Goal: Task Accomplishment & Management: Manage account settings

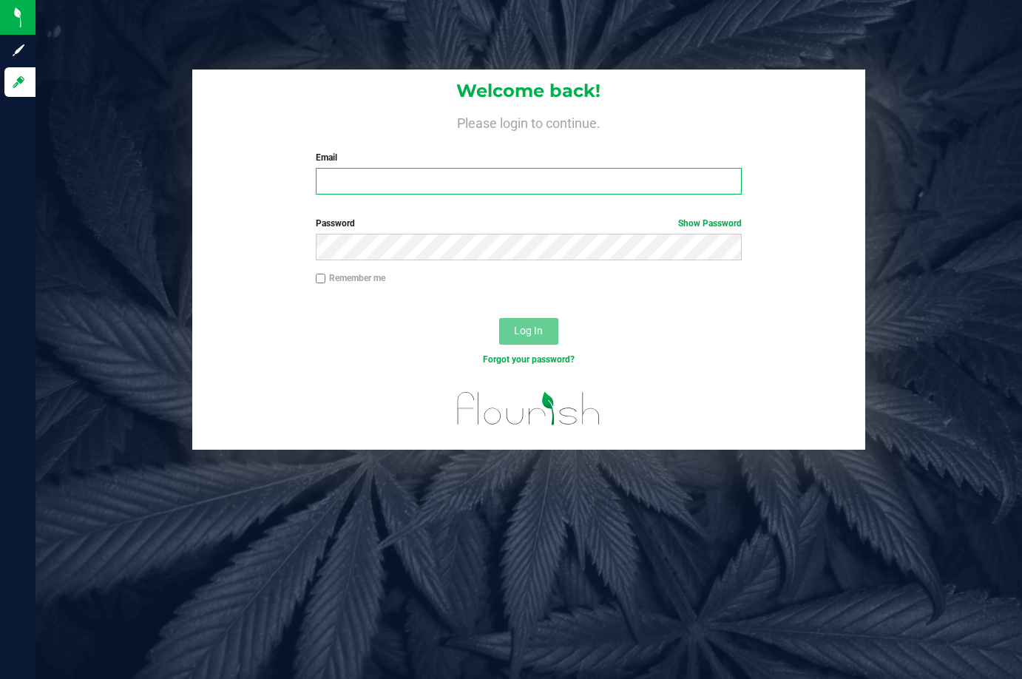
click at [415, 179] on input "Email" at bounding box center [529, 181] width 426 height 27
type input "[EMAIL_ADDRESS][DOMAIN_NAME]"
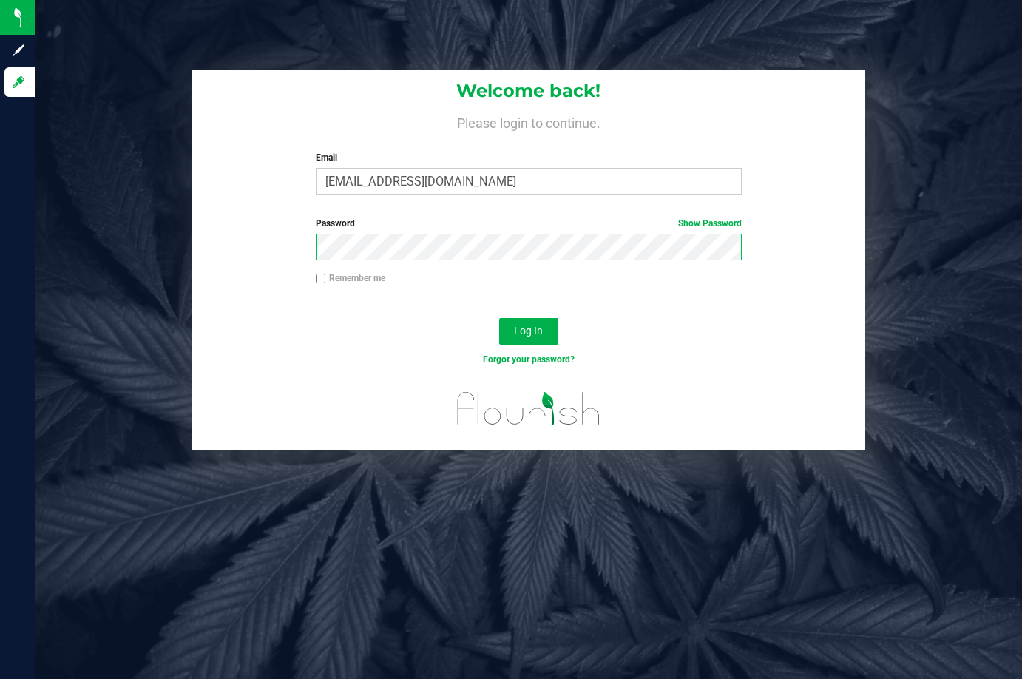
click at [499, 318] on button "Log In" at bounding box center [528, 331] width 59 height 27
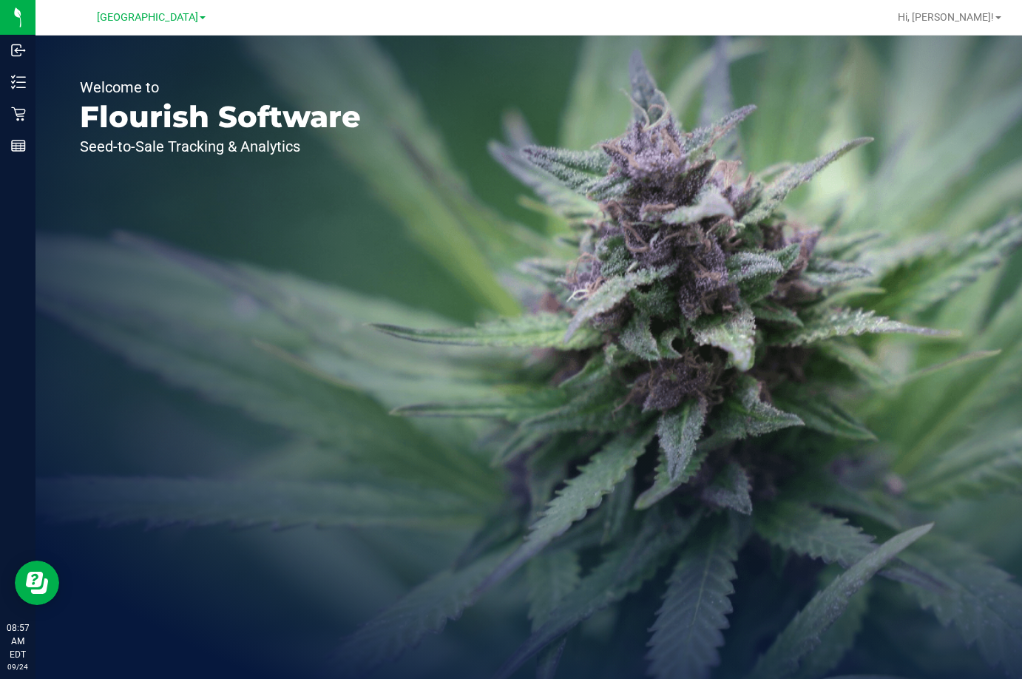
drag, startPoint x: 336, startPoint y: 287, endPoint x: 348, endPoint y: 285, distance: 11.9
click at [348, 285] on div "Welcome to Flourish Software Seed-to-Sale Tracking & Analytics" at bounding box center [220, 356] width 370 height 643
click at [347, 308] on div "Welcome to Flourish Software Seed-to-Sale Tracking & Analytics" at bounding box center [220, 356] width 370 height 643
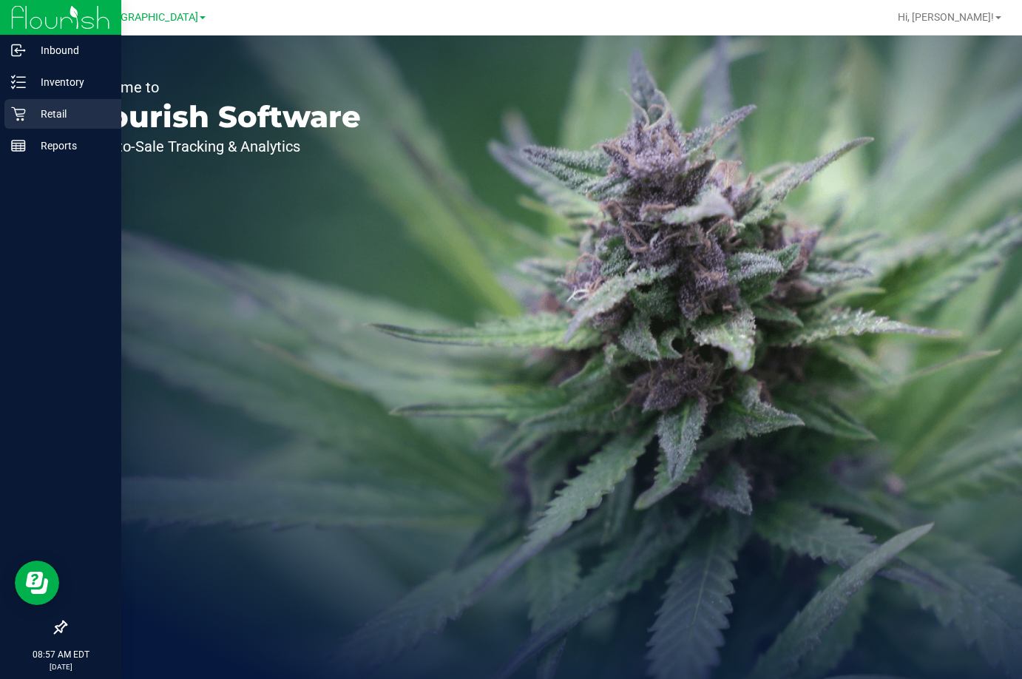
click at [58, 116] on p "Retail" at bounding box center [70, 114] width 89 height 18
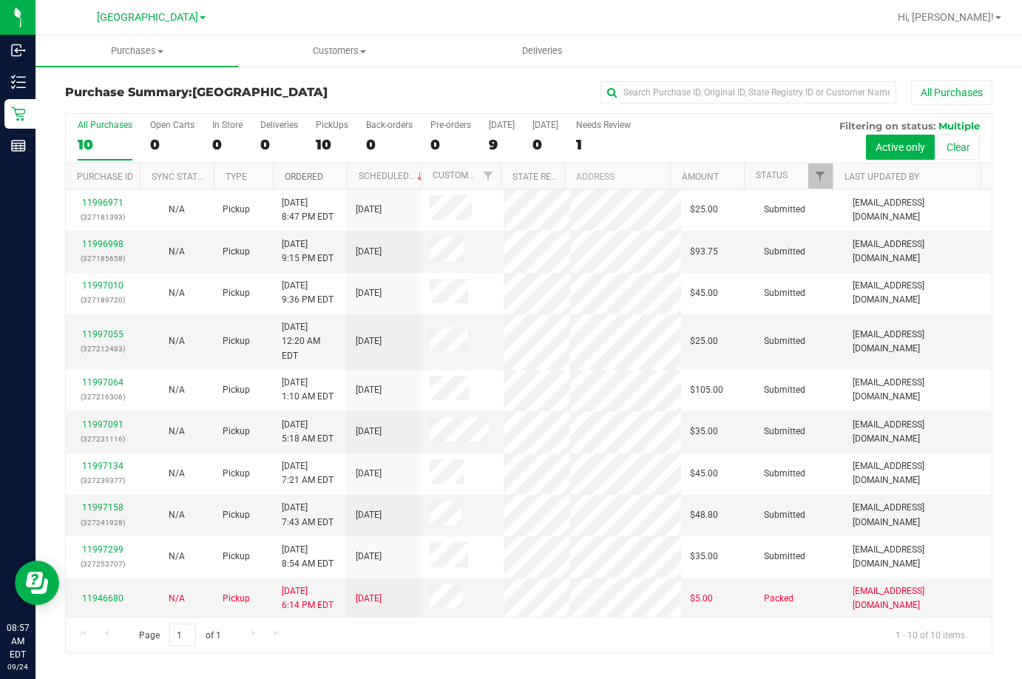
click at [313, 175] on link "Ordered" at bounding box center [304, 177] width 38 height 10
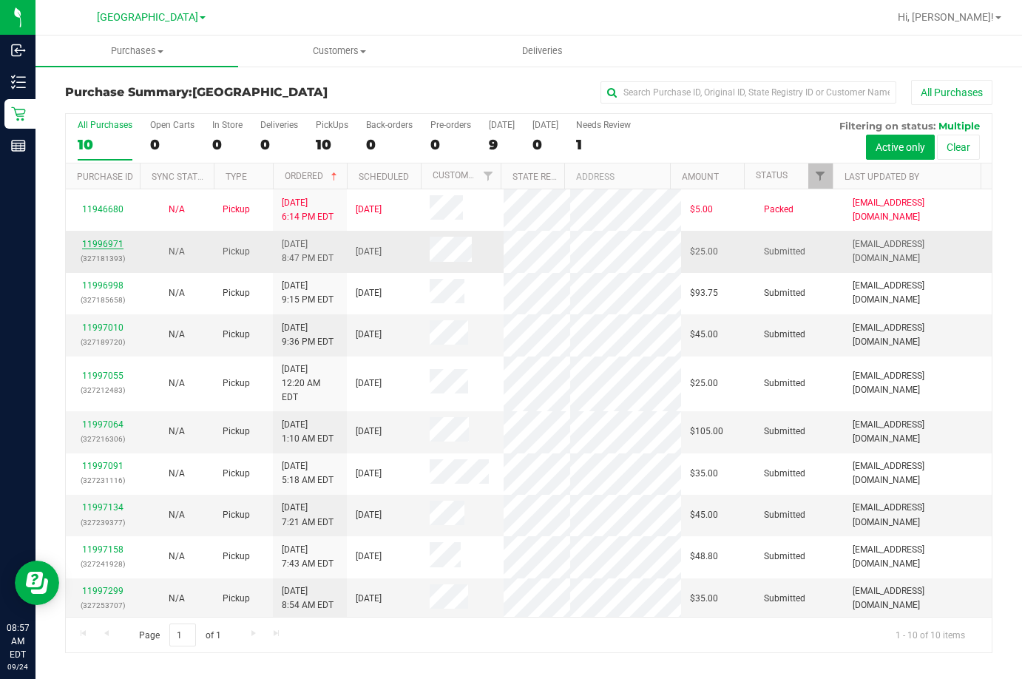
click at [101, 239] on link "11996971" at bounding box center [102, 244] width 41 height 10
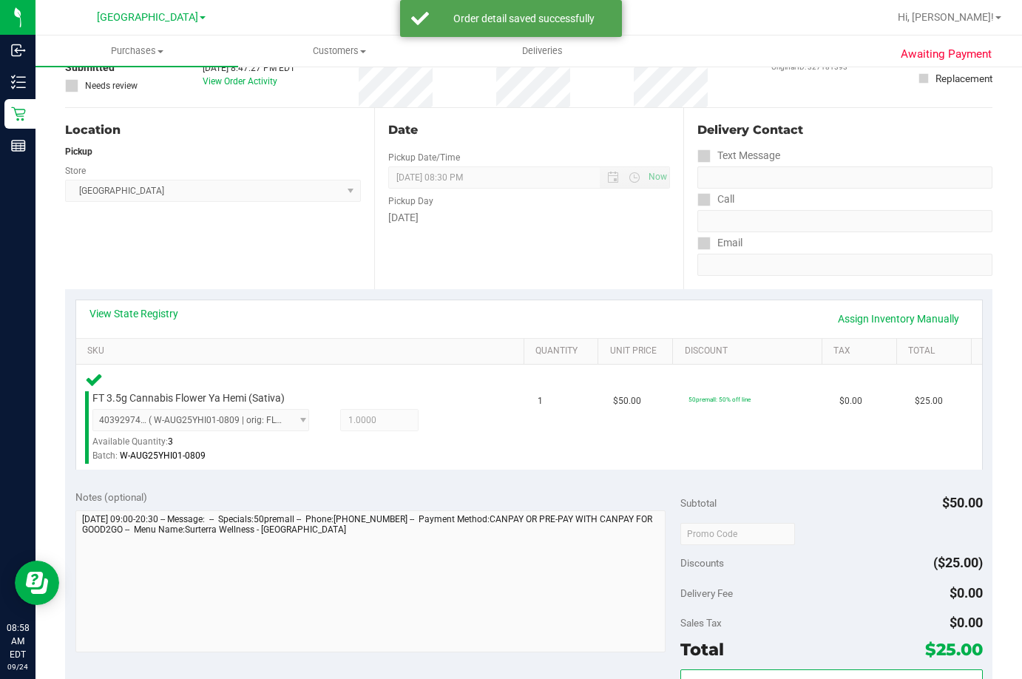
scroll to position [296, 0]
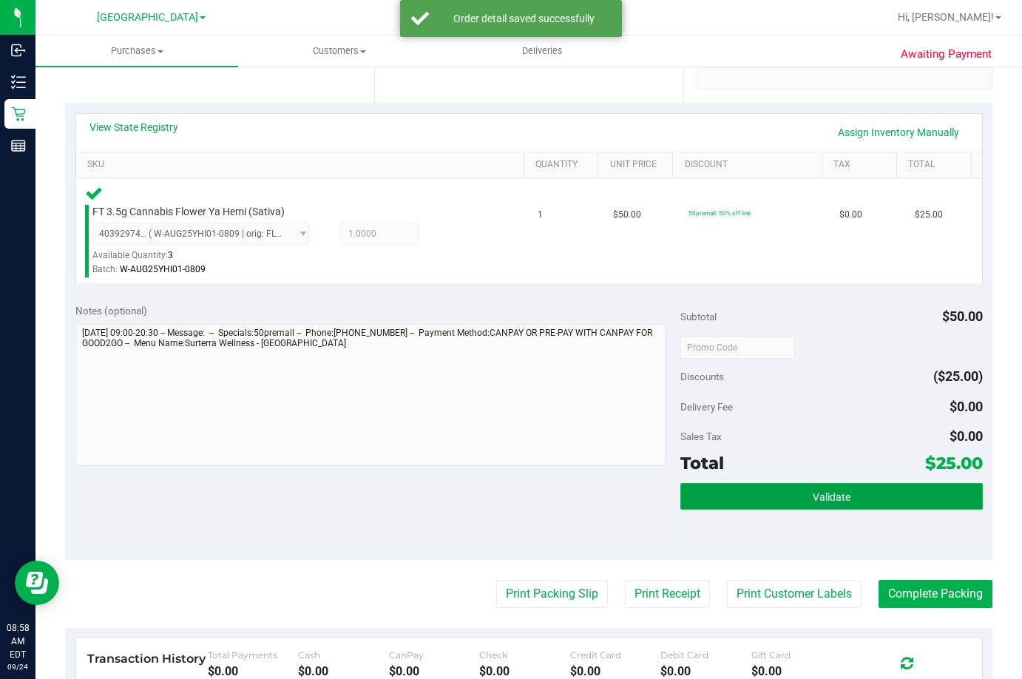
click at [856, 495] on button "Validate" at bounding box center [831, 496] width 302 height 27
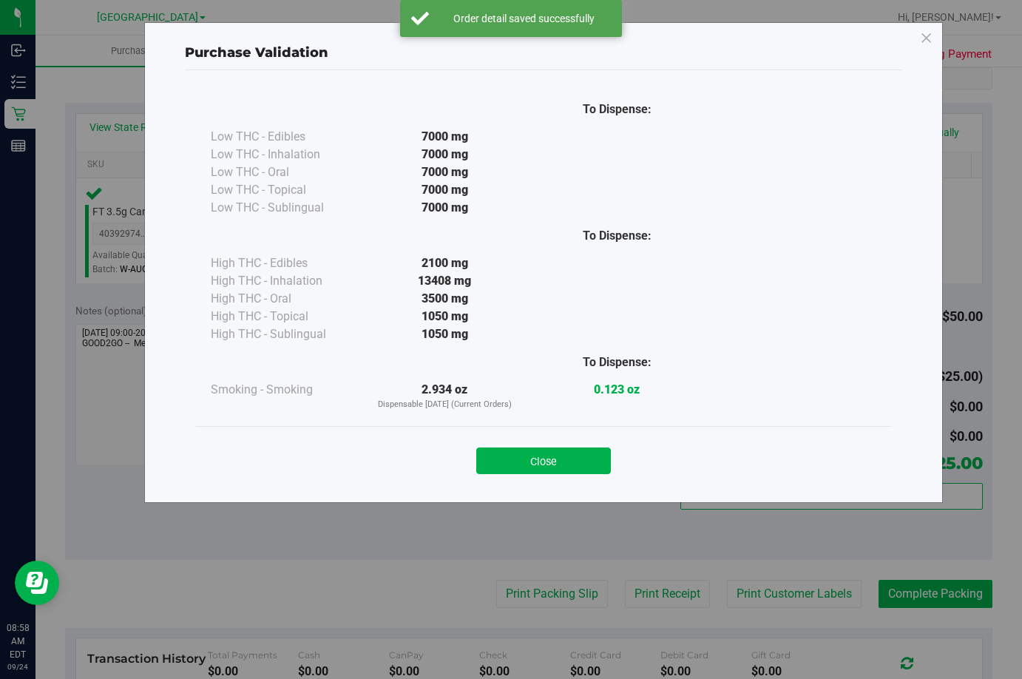
click at [522, 443] on div "Close" at bounding box center [543, 456] width 673 height 37
click at [528, 458] on button "Close" at bounding box center [543, 460] width 135 height 27
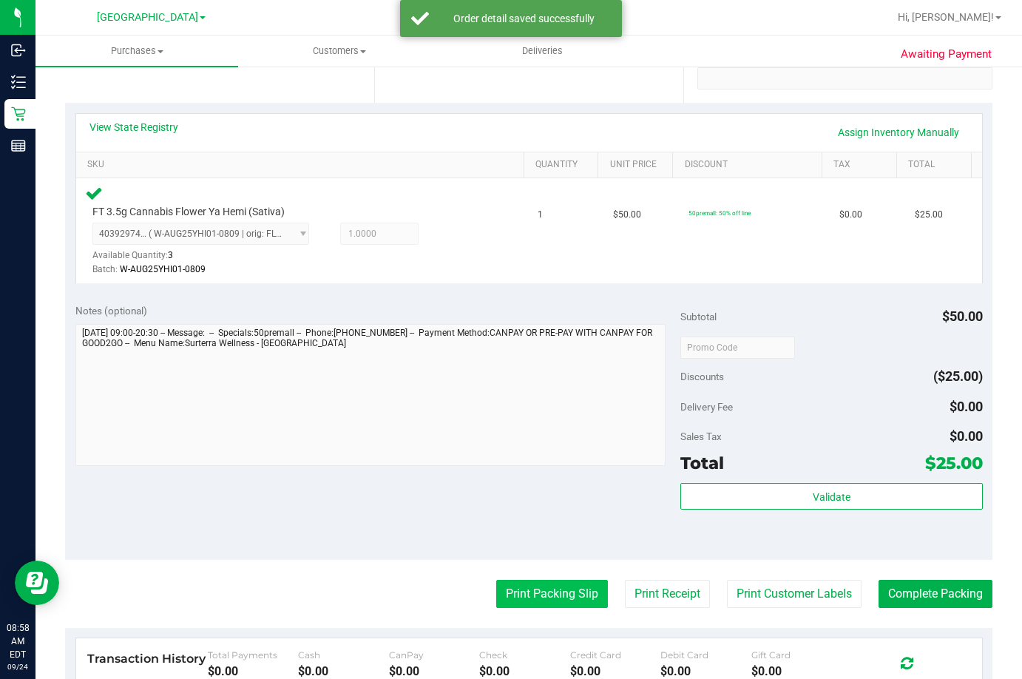
click at [568, 595] on button "Print Packing Slip" at bounding box center [552, 594] width 112 height 28
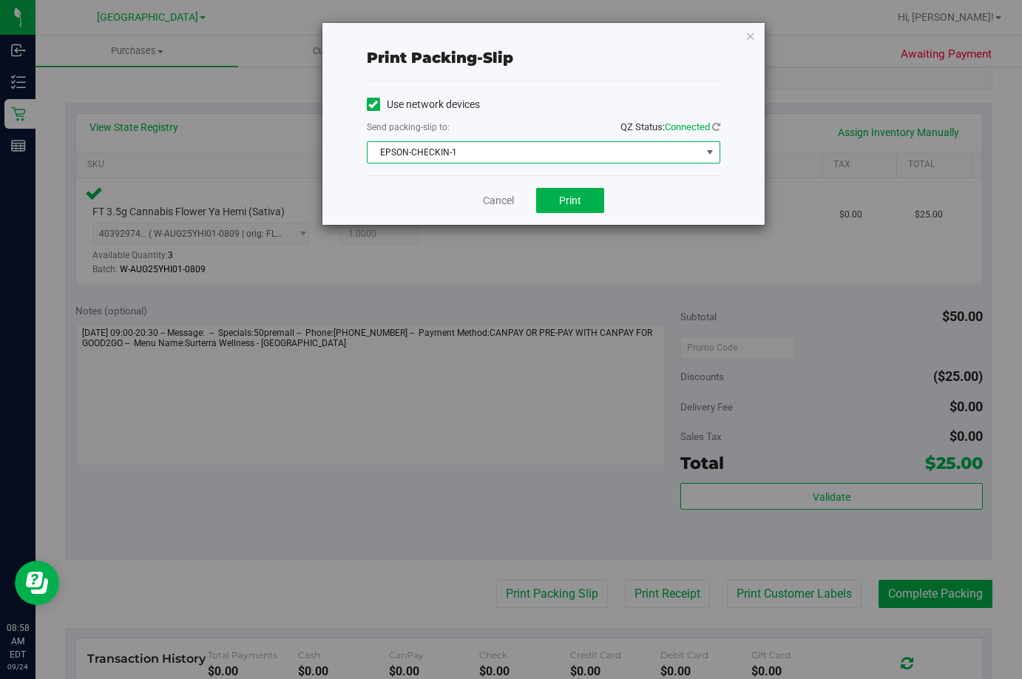
click at [572, 152] on span "EPSON-CHECKIN-1" at bounding box center [533, 152] width 333 height 21
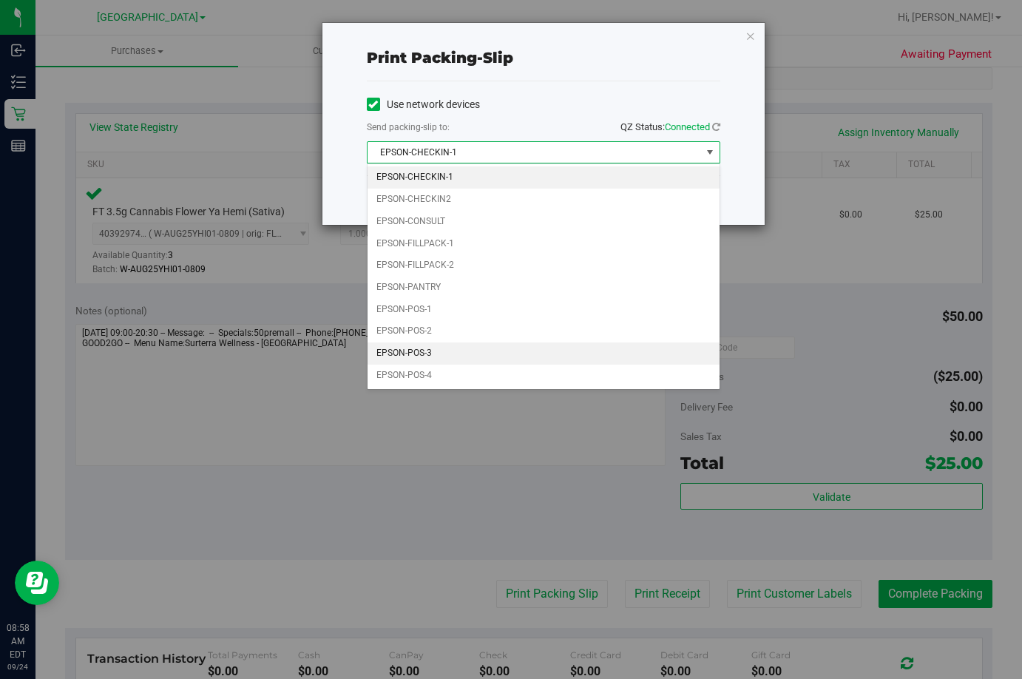
click at [464, 350] on li "EPSON-POS-3" at bounding box center [543, 353] width 352 height 22
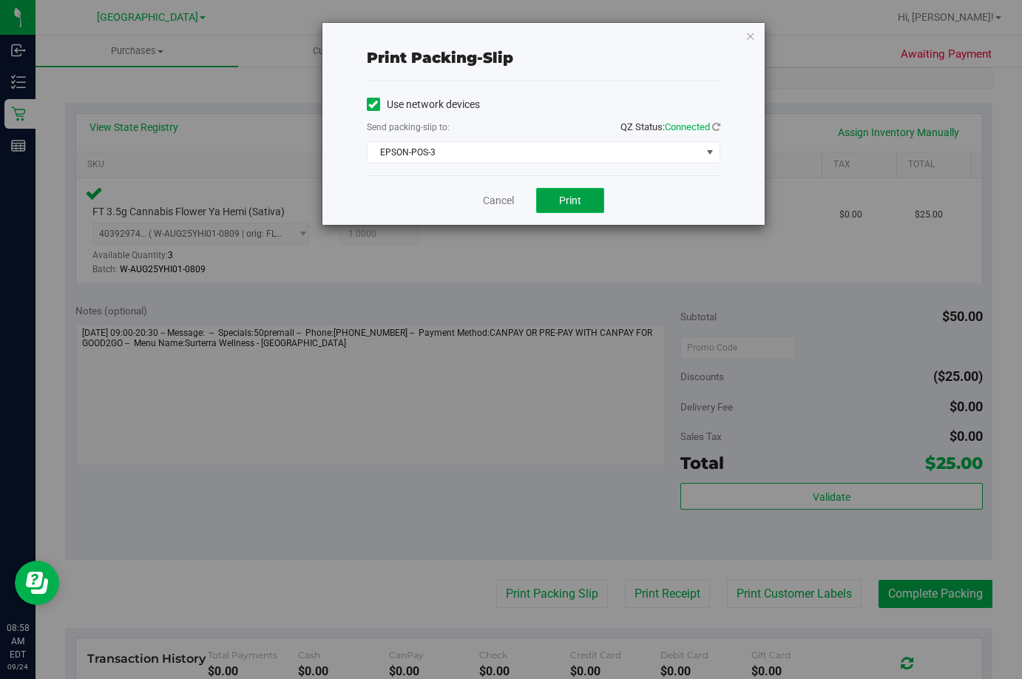
click at [580, 200] on span "Print" at bounding box center [570, 200] width 22 height 12
click at [488, 196] on link "Cancel" at bounding box center [498, 201] width 31 height 16
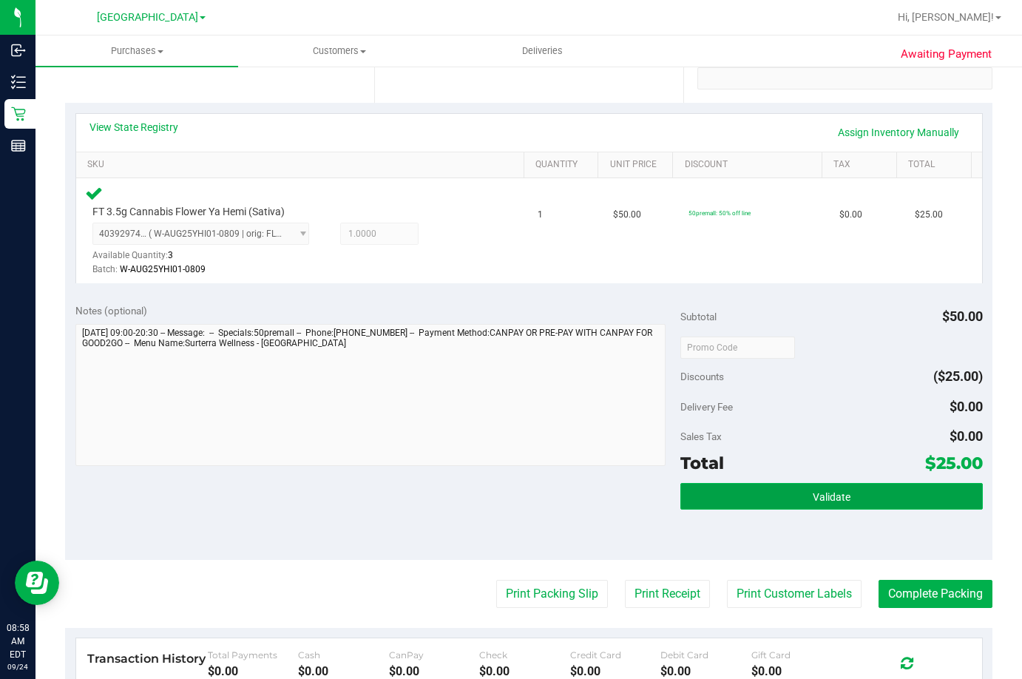
click at [867, 486] on button "Validate" at bounding box center [831, 496] width 302 height 27
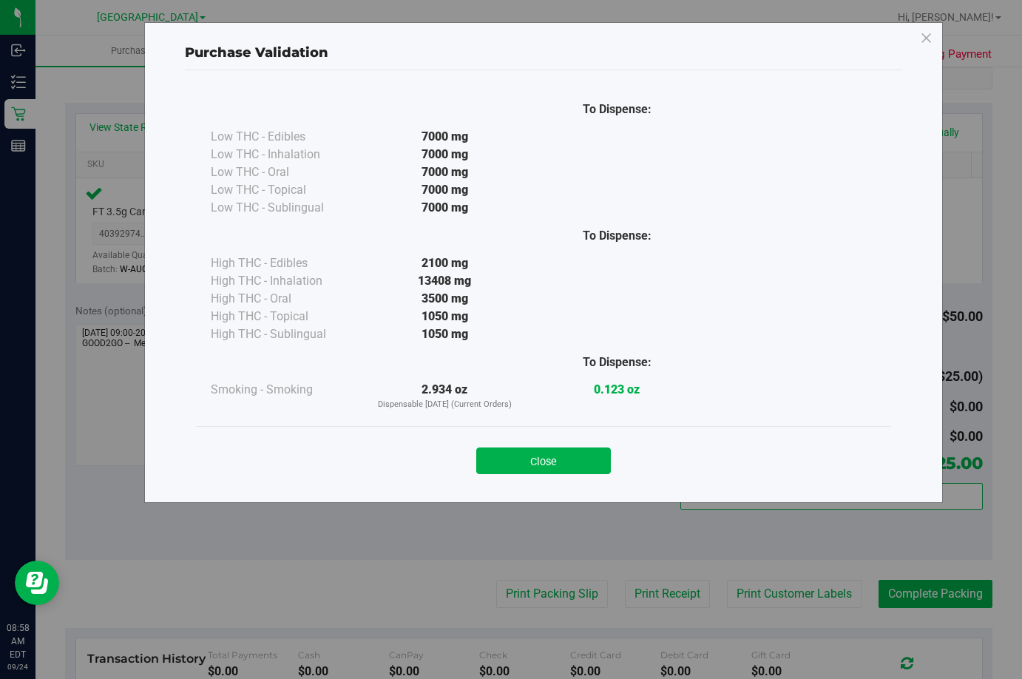
drag, startPoint x: 542, startPoint y: 458, endPoint x: 582, endPoint y: 455, distance: 40.0
click at [545, 457] on button "Close" at bounding box center [543, 460] width 135 height 27
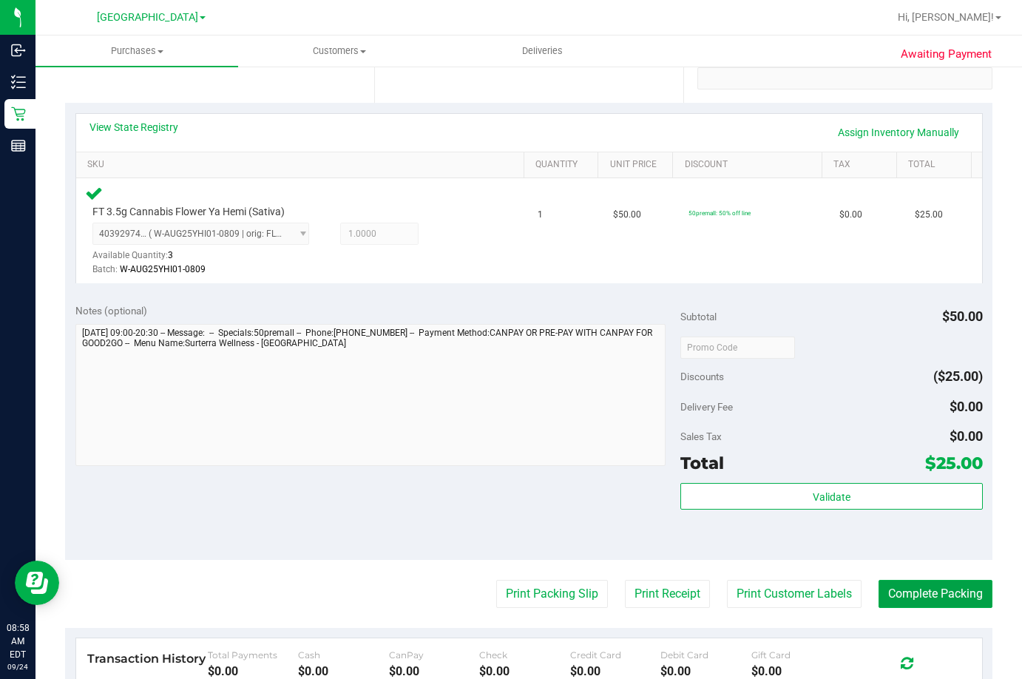
drag, startPoint x: 958, startPoint y: 590, endPoint x: 980, endPoint y: 561, distance: 35.9
click at [960, 586] on button "Complete Packing" at bounding box center [935, 594] width 114 height 28
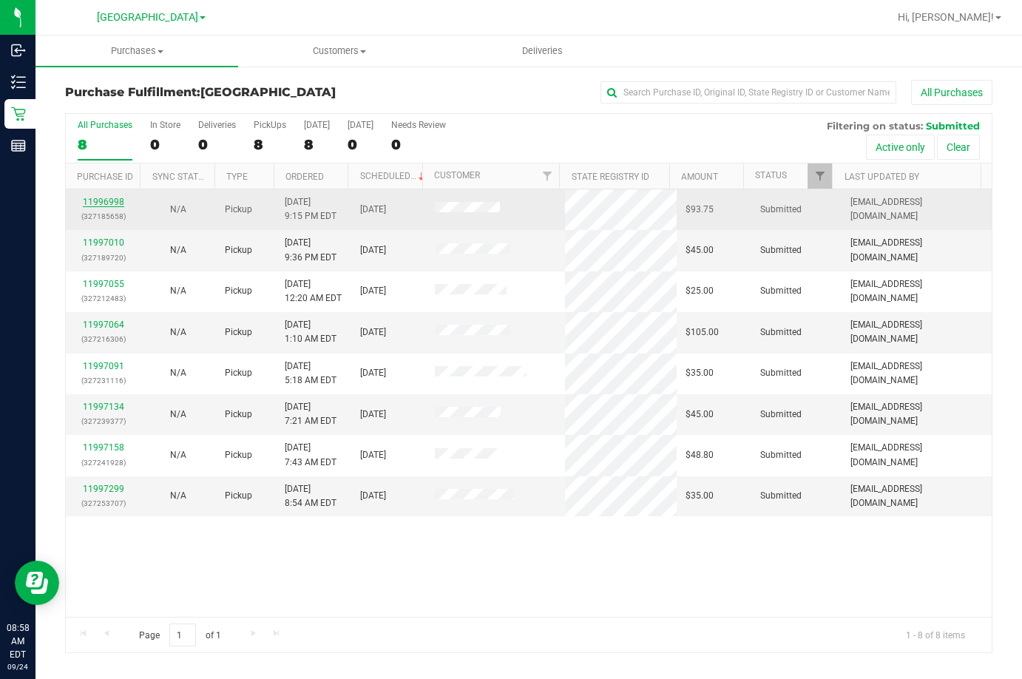
click at [98, 198] on link "11996998" at bounding box center [103, 202] width 41 height 10
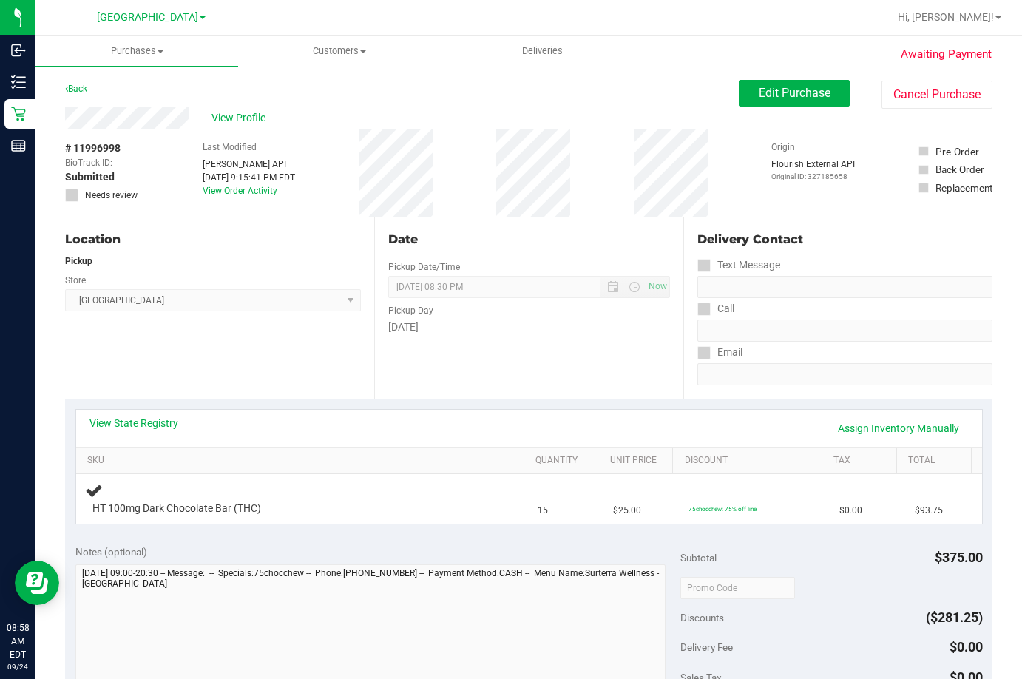
click at [158, 424] on link "View State Registry" at bounding box center [133, 423] width 89 height 15
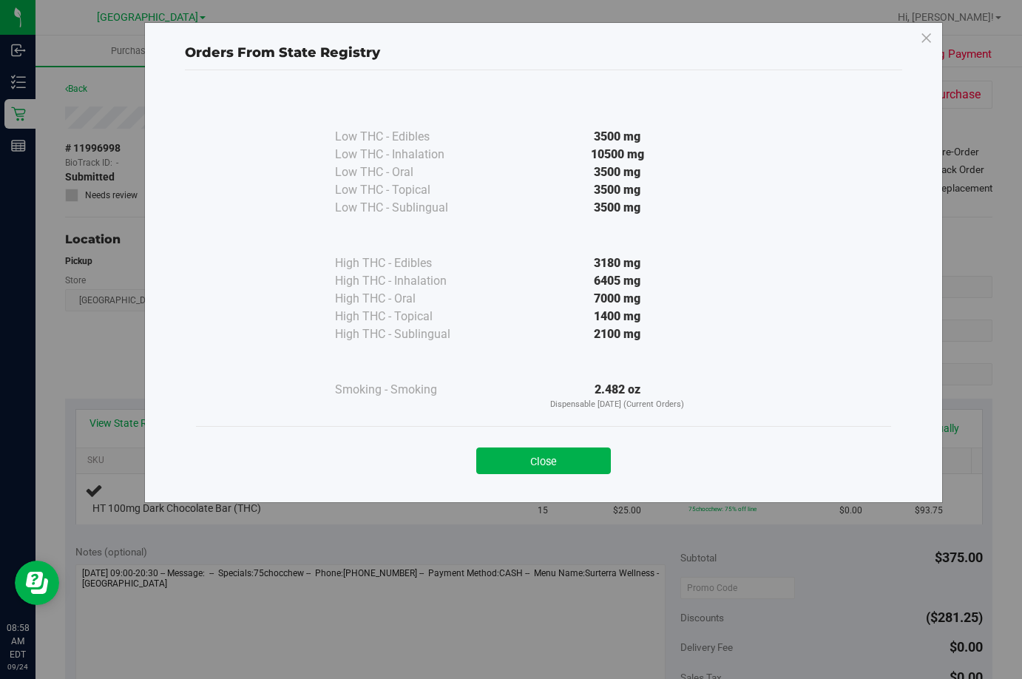
drag, startPoint x: 513, startPoint y: 458, endPoint x: 543, endPoint y: 596, distance: 141.4
click at [515, 455] on button "Close" at bounding box center [543, 460] width 135 height 27
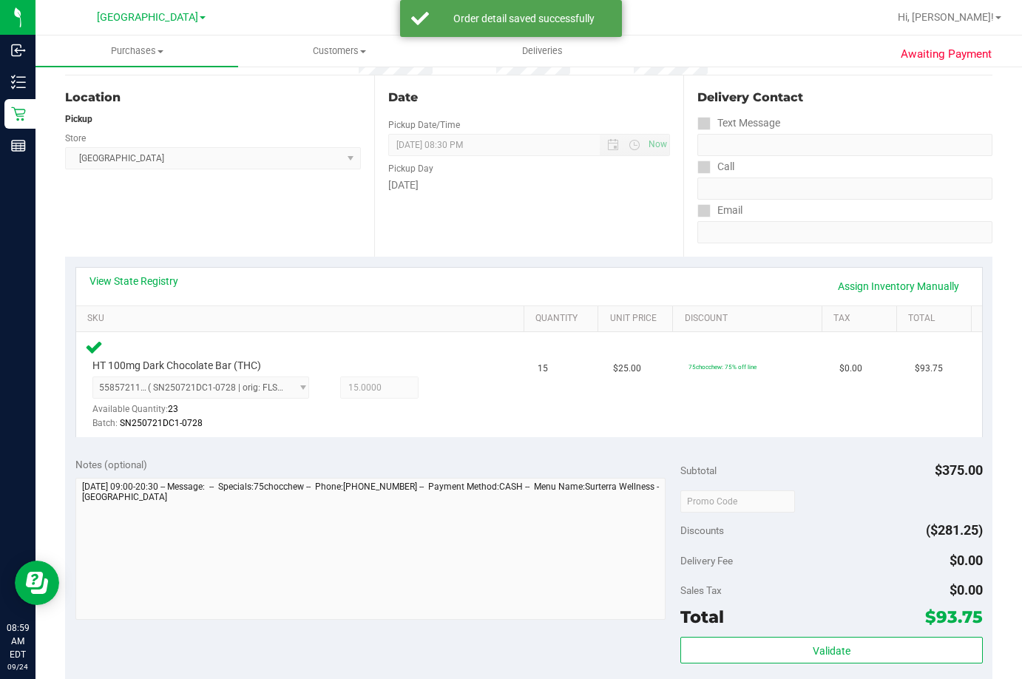
scroll to position [148, 0]
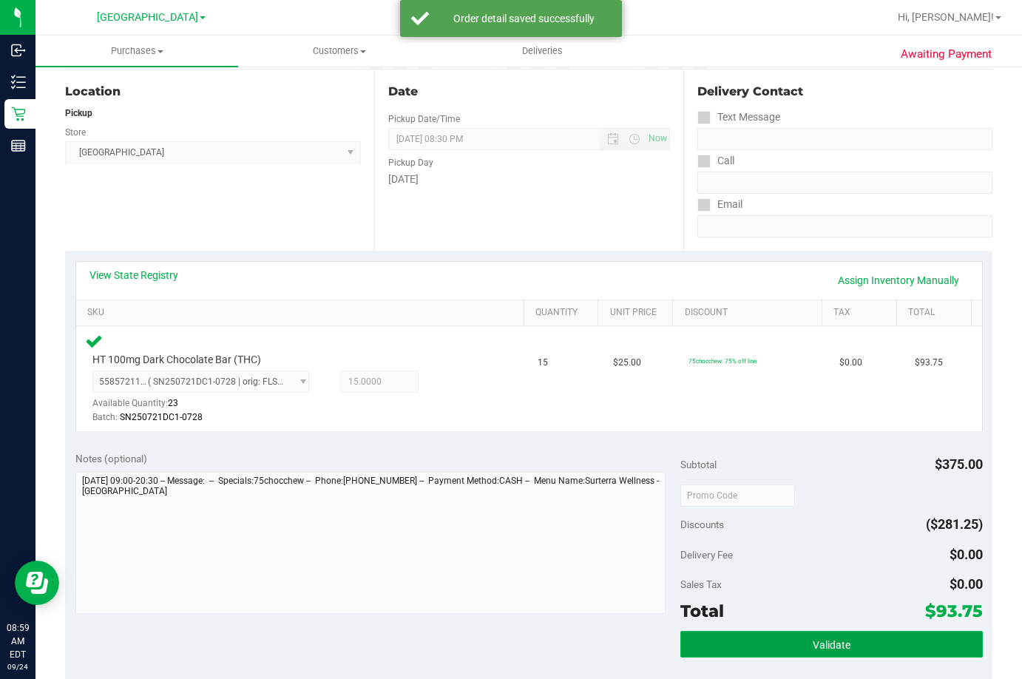
click at [844, 642] on button "Validate" at bounding box center [831, 644] width 302 height 27
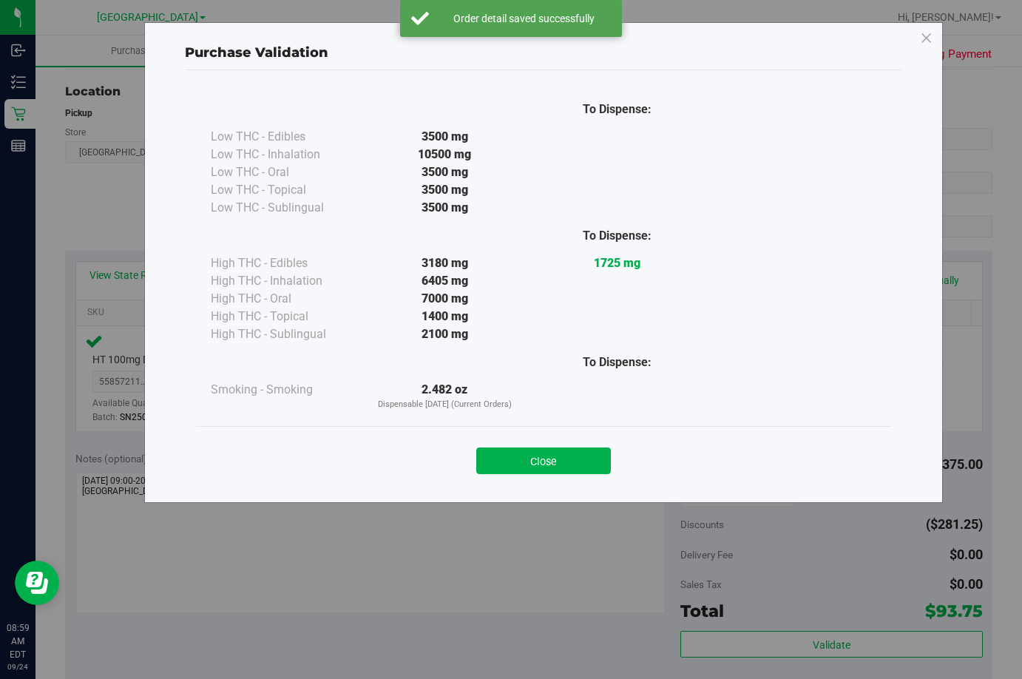
click at [529, 458] on button "Close" at bounding box center [543, 460] width 135 height 27
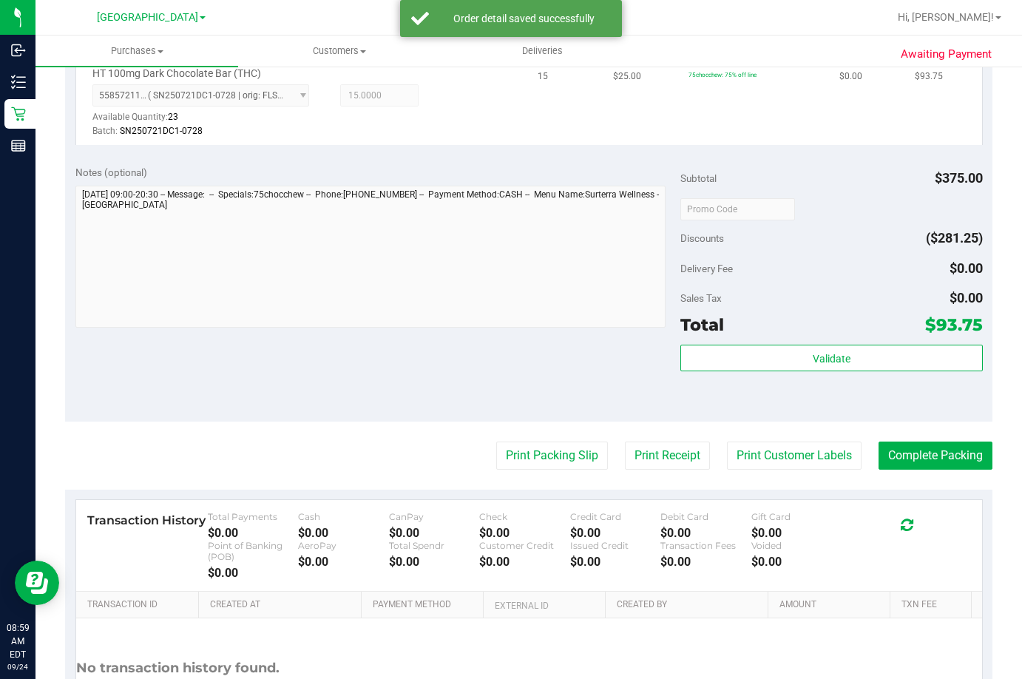
scroll to position [444, 0]
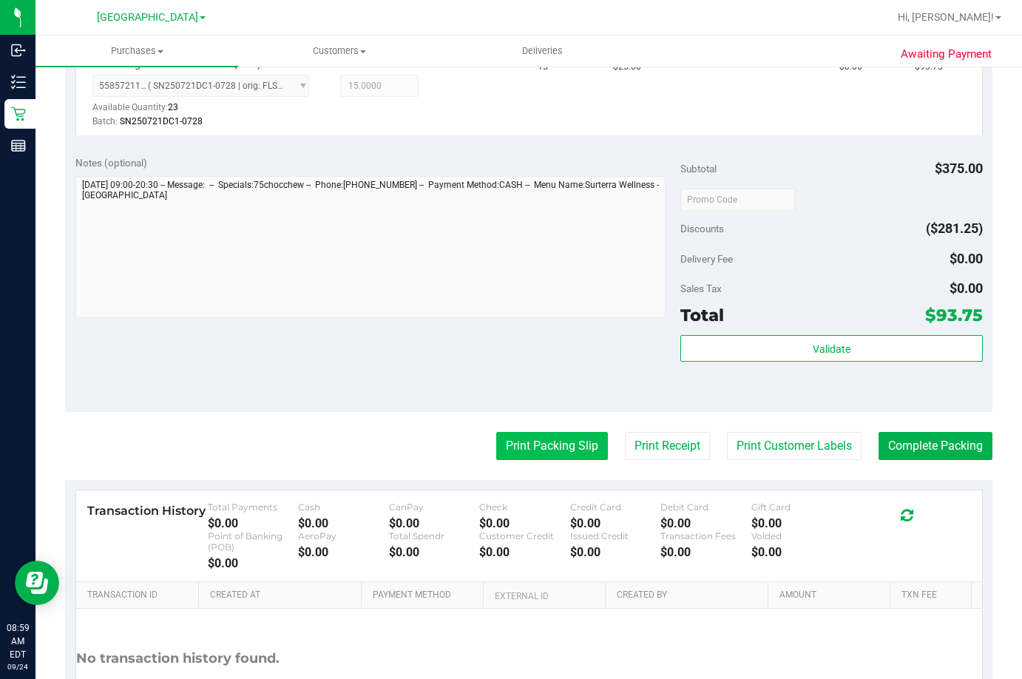
click at [541, 449] on button "Print Packing Slip" at bounding box center [552, 446] width 112 height 28
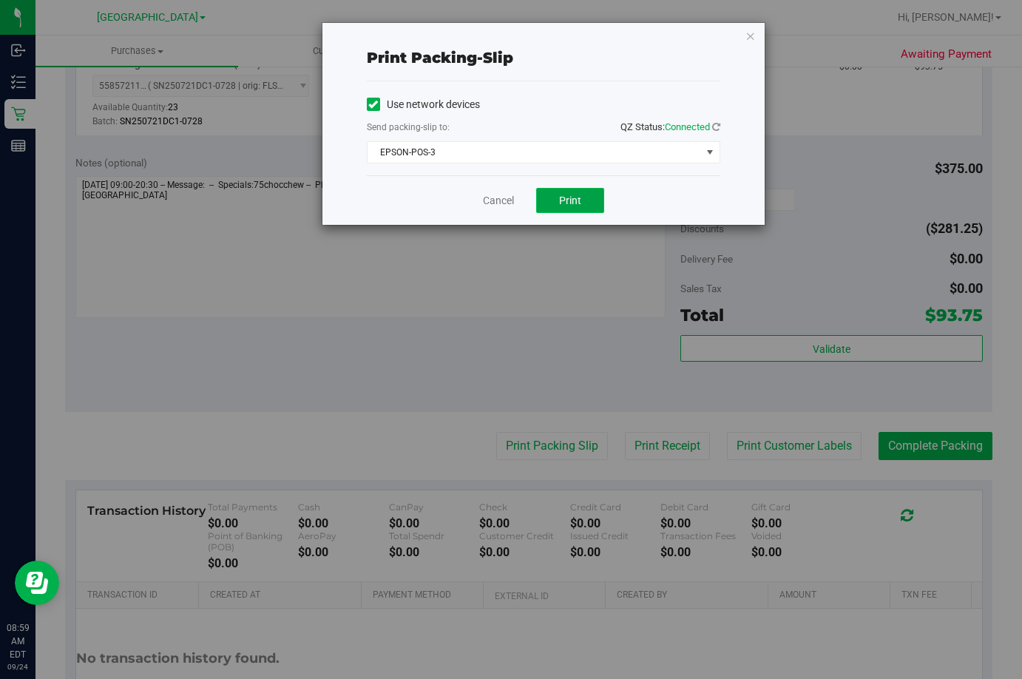
click at [563, 205] on span "Print" at bounding box center [570, 200] width 22 height 12
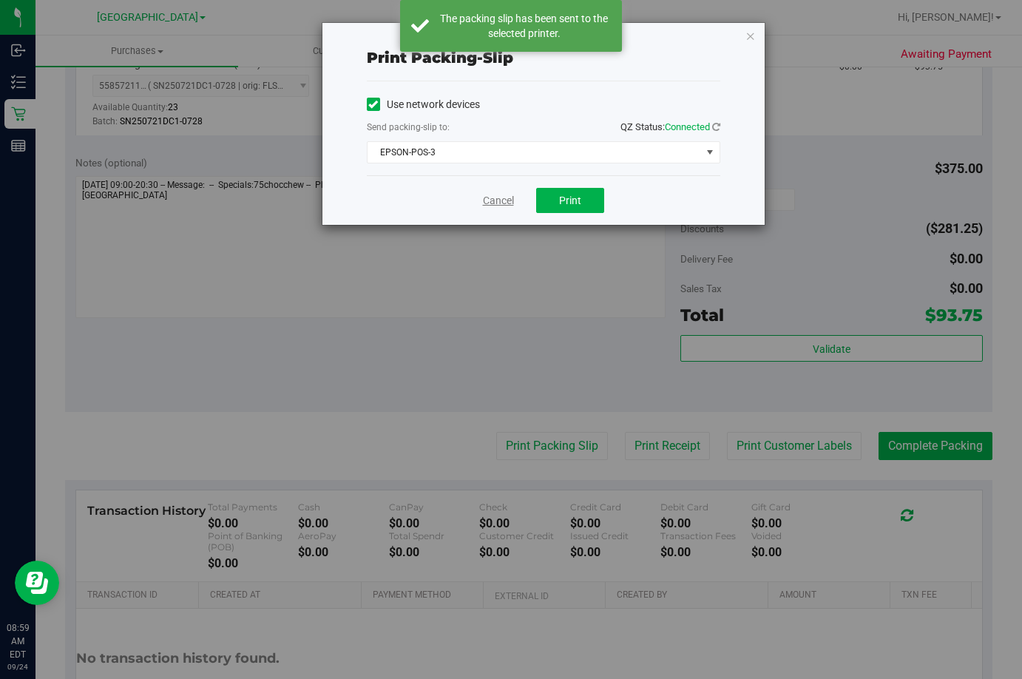
click at [504, 194] on link "Cancel" at bounding box center [498, 201] width 31 height 16
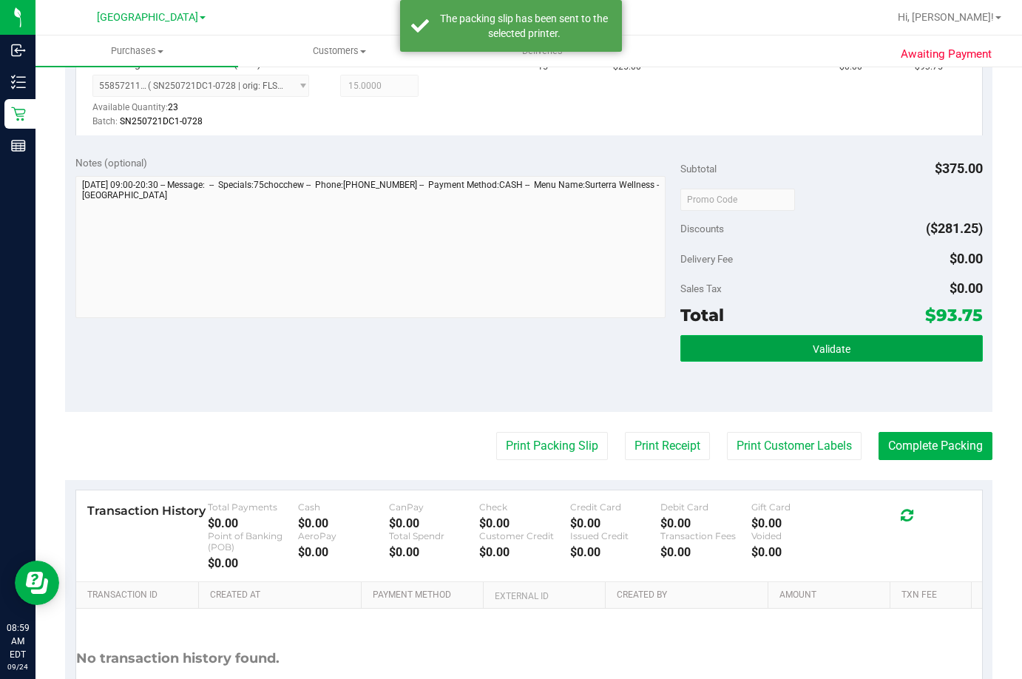
click at [828, 347] on span "Validate" at bounding box center [832, 349] width 38 height 12
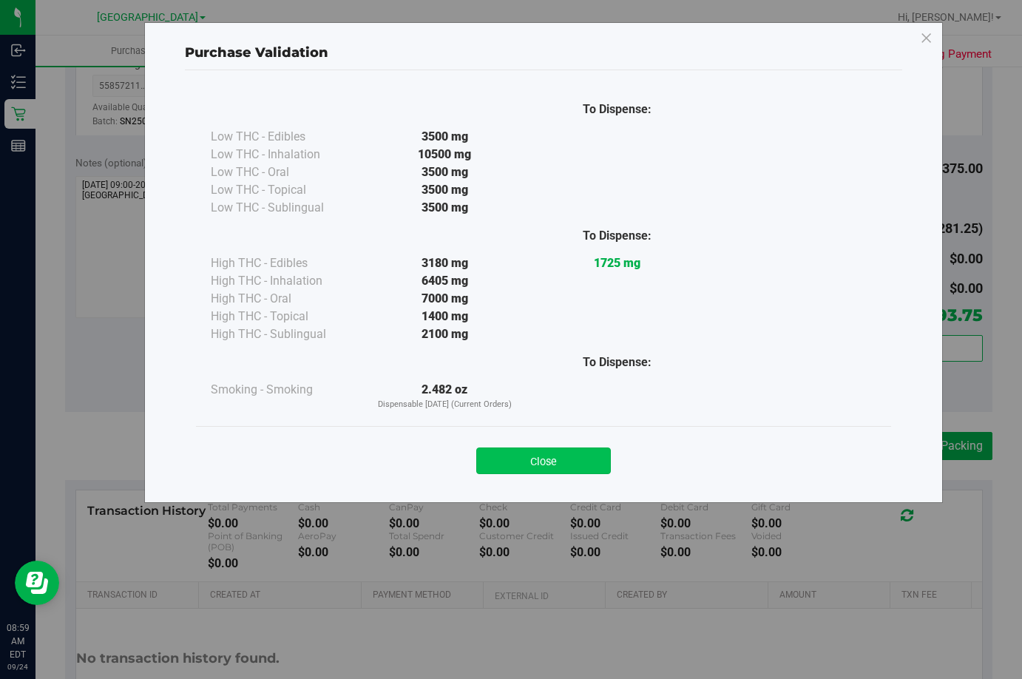
click at [541, 461] on button "Close" at bounding box center [543, 460] width 135 height 27
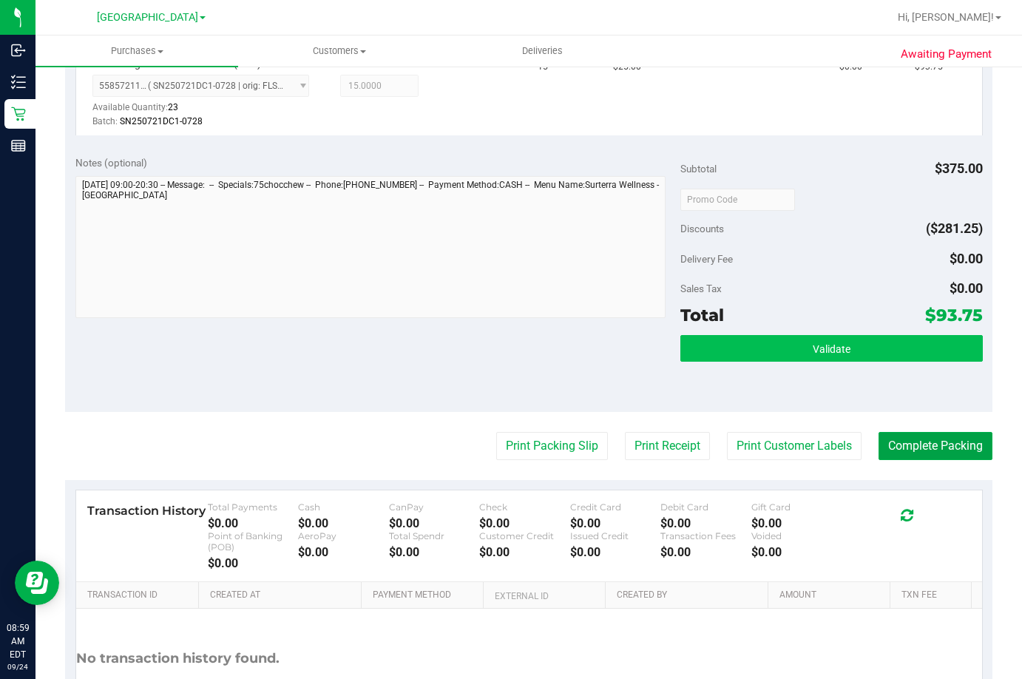
drag, startPoint x: 942, startPoint y: 448, endPoint x: 852, endPoint y: 348, distance: 134.5
click at [963, 428] on purchase-details "Back Edit Purchase Cancel Purchase View Profile # 11996998 BioTrack ID: - Submi…" at bounding box center [528, 201] width 927 height 1131
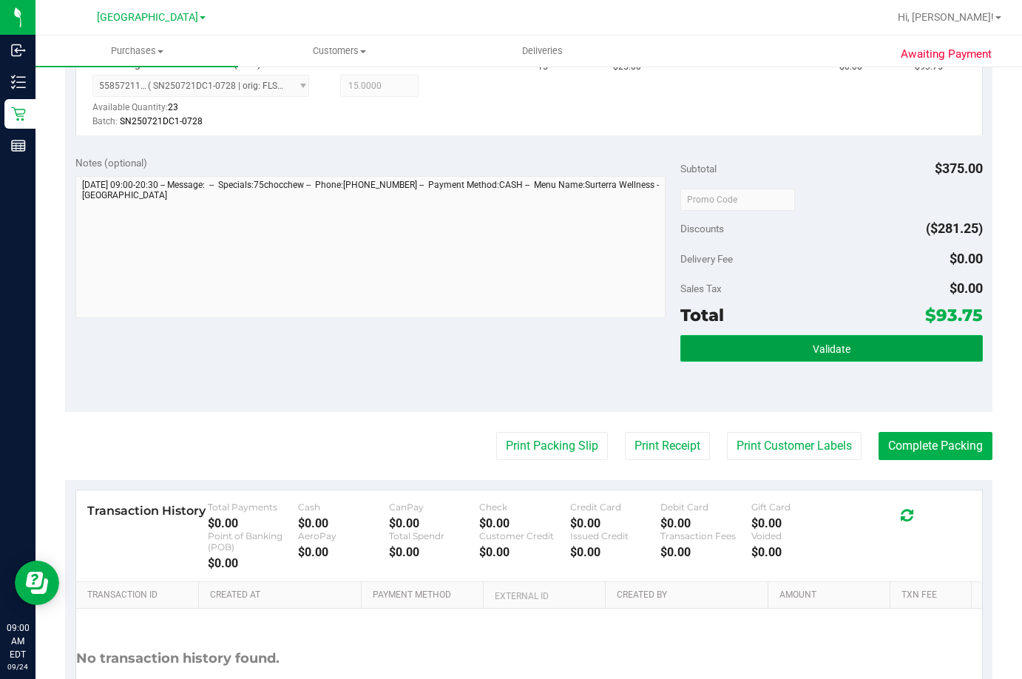
click at [813, 345] on span "Validate" at bounding box center [832, 349] width 38 height 12
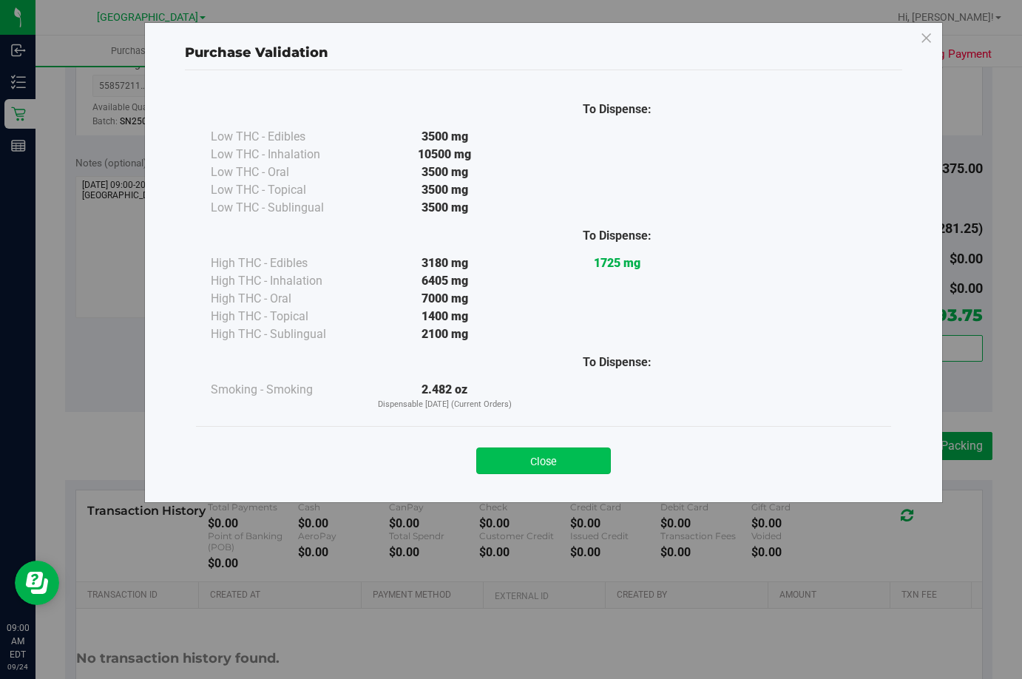
click at [542, 450] on button "Close" at bounding box center [543, 460] width 135 height 27
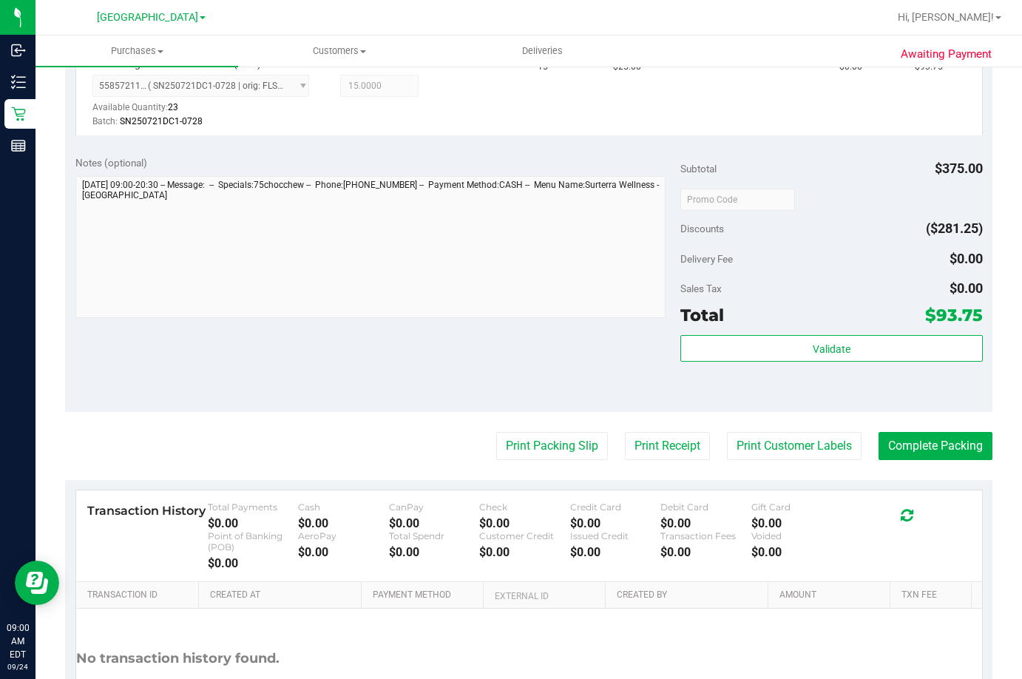
click at [543, 429] on purchase-details "Back Edit Purchase Cancel Purchase View Profile # 11996998 BioTrack ID: - Submi…" at bounding box center [528, 201] width 927 height 1131
click at [543, 442] on button "Print Packing Slip" at bounding box center [552, 446] width 112 height 28
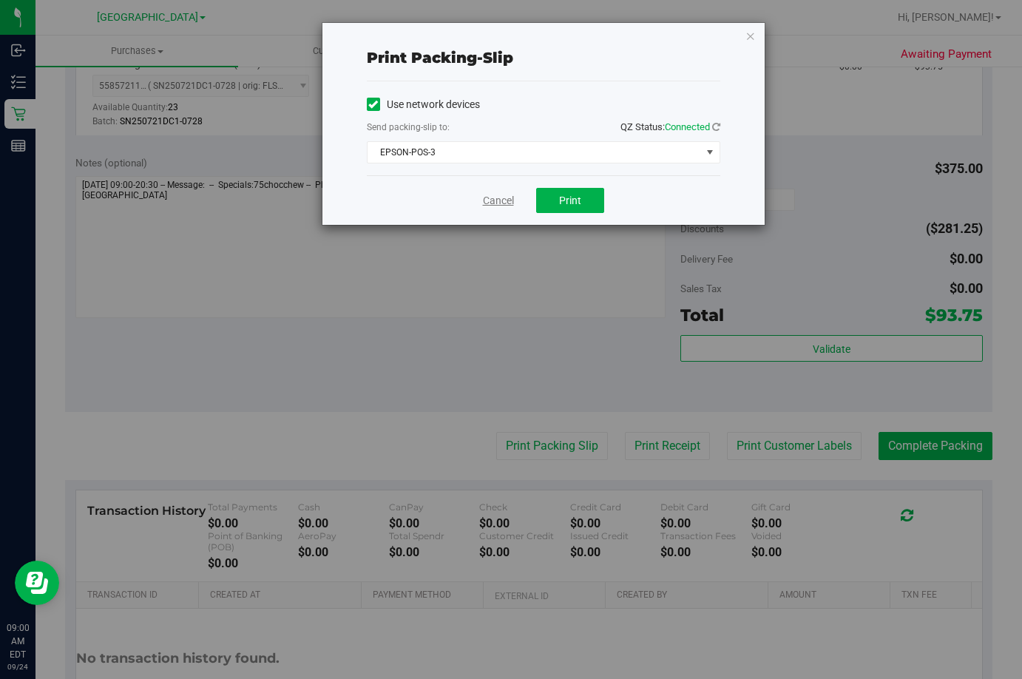
click at [496, 196] on link "Cancel" at bounding box center [498, 201] width 31 height 16
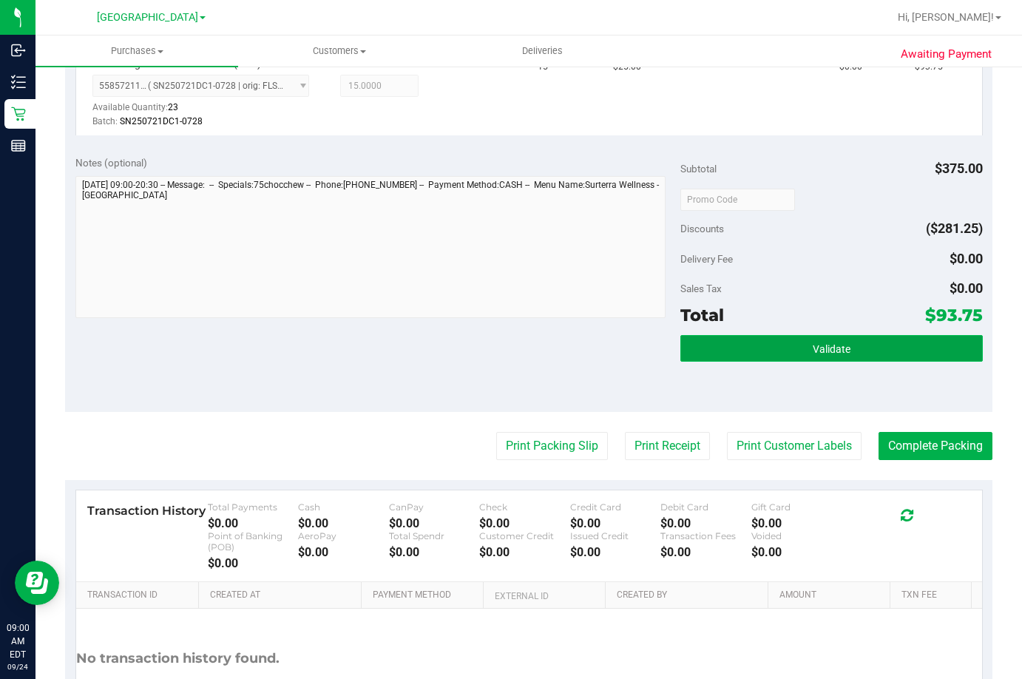
click at [844, 346] on button "Validate" at bounding box center [831, 348] width 302 height 27
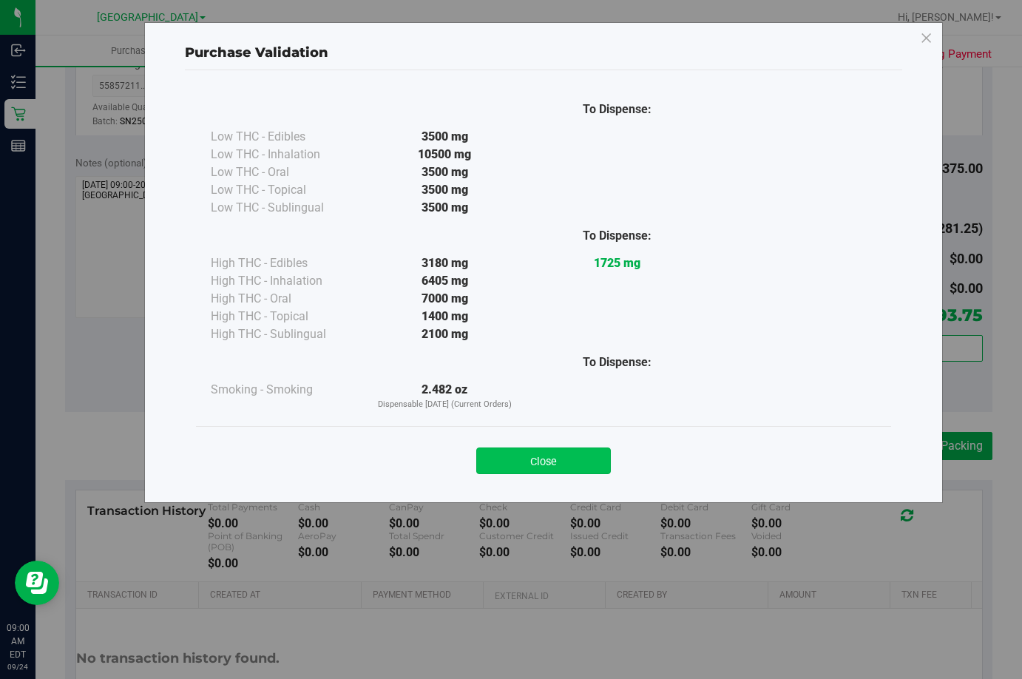
click at [565, 450] on button "Close" at bounding box center [543, 460] width 135 height 27
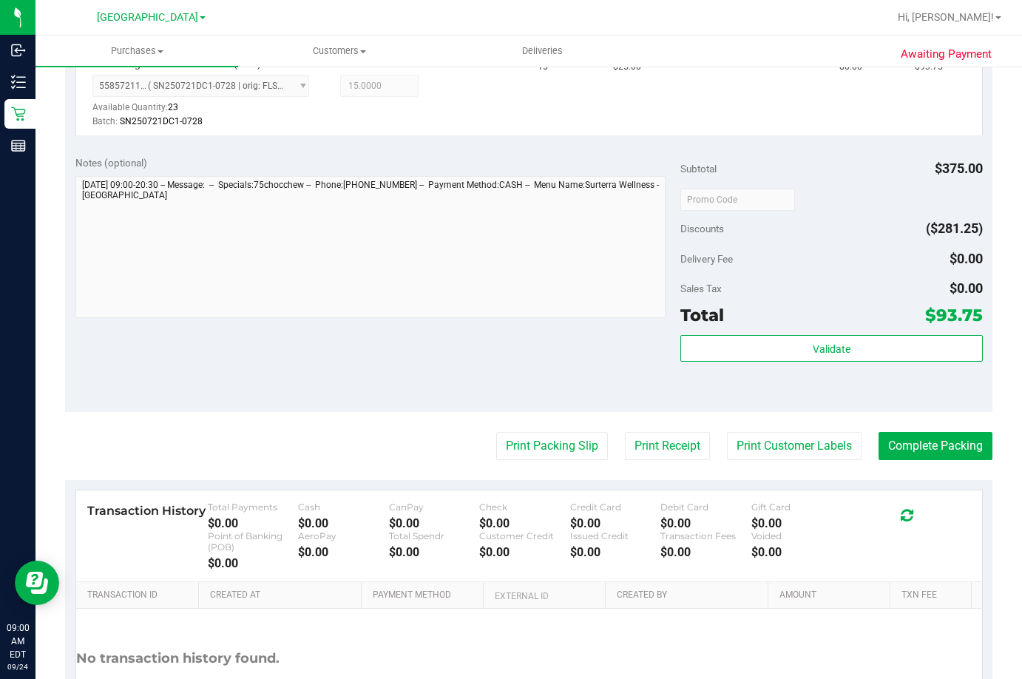
click at [982, 443] on div "Awaiting Payment Back Edit Purchase Cancel Purchase View Profile # 11996998 Bio…" at bounding box center [528, 209] width 986 height 1176
drag, startPoint x: 931, startPoint y: 444, endPoint x: 816, endPoint y: 112, distance: 351.9
click at [931, 444] on button "Complete Packing" at bounding box center [935, 446] width 114 height 28
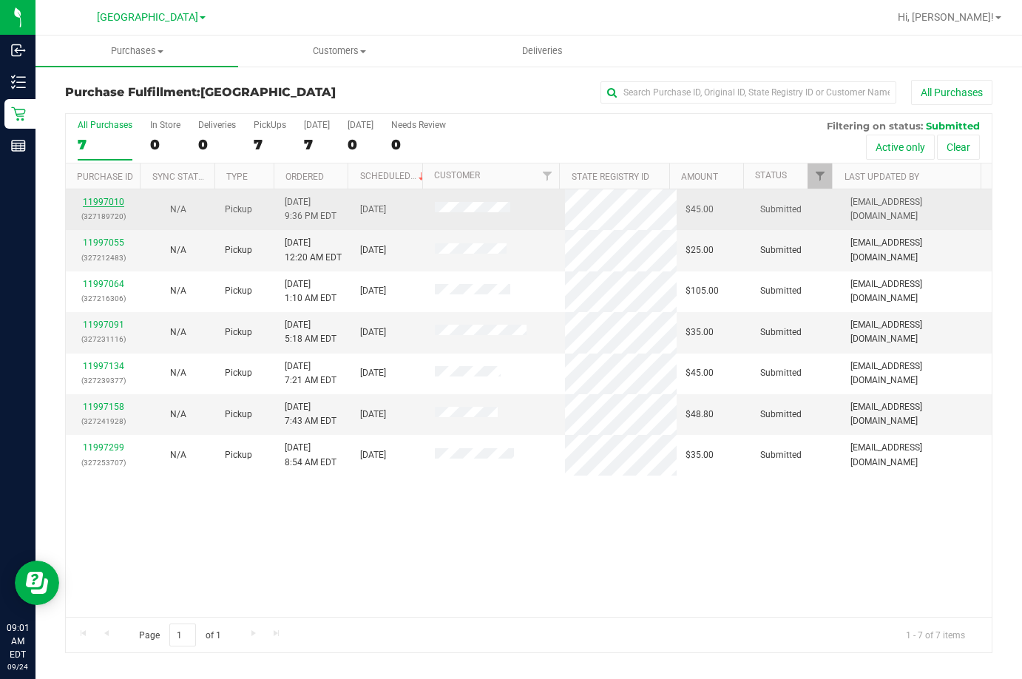
click at [103, 200] on link "11997010" at bounding box center [103, 202] width 41 height 10
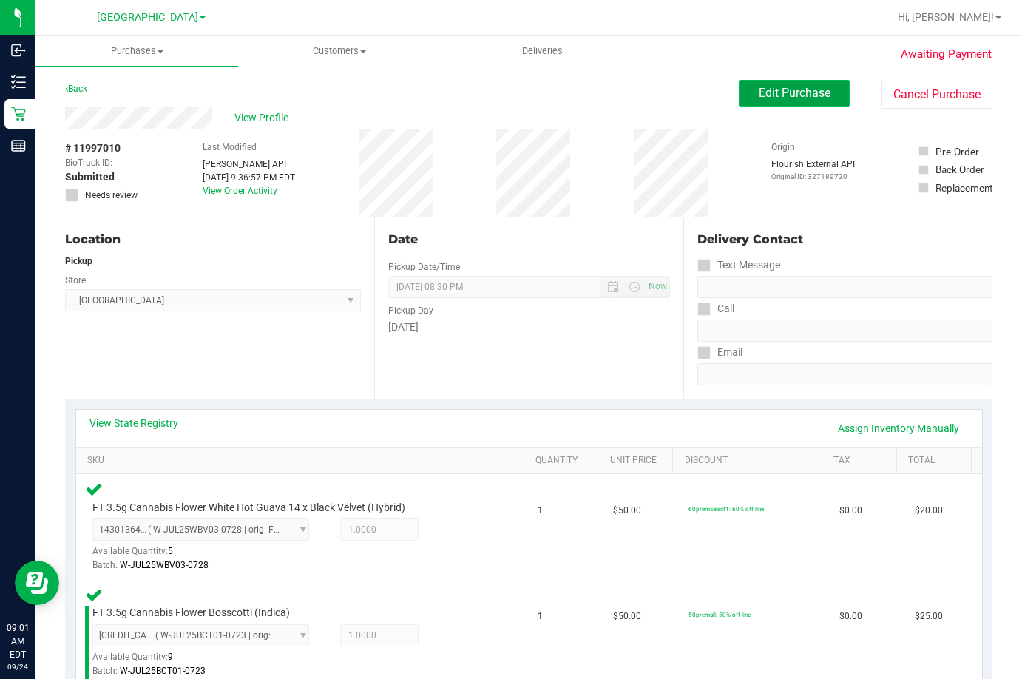
click at [770, 95] on span "Edit Purchase" at bounding box center [795, 93] width 72 height 14
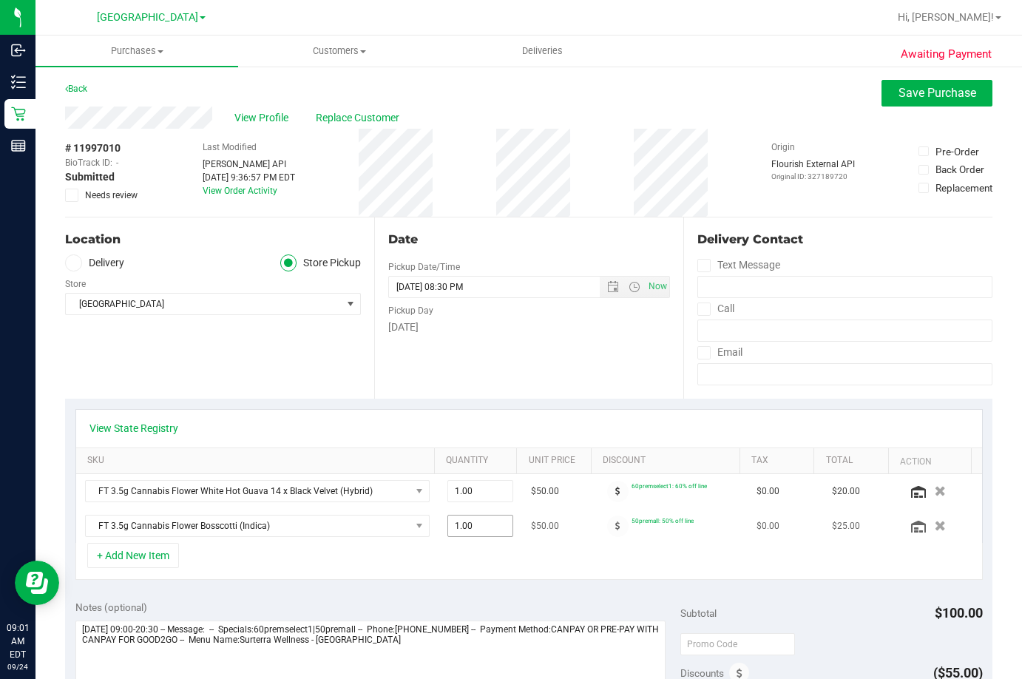
click at [464, 524] on span "1.00 1" at bounding box center [480, 526] width 66 height 22
click at [464, 524] on input "1" at bounding box center [480, 525] width 64 height 21
type input "2"
type input "2.00"
click at [898, 94] on span "Save Purchase" at bounding box center [937, 93] width 78 height 14
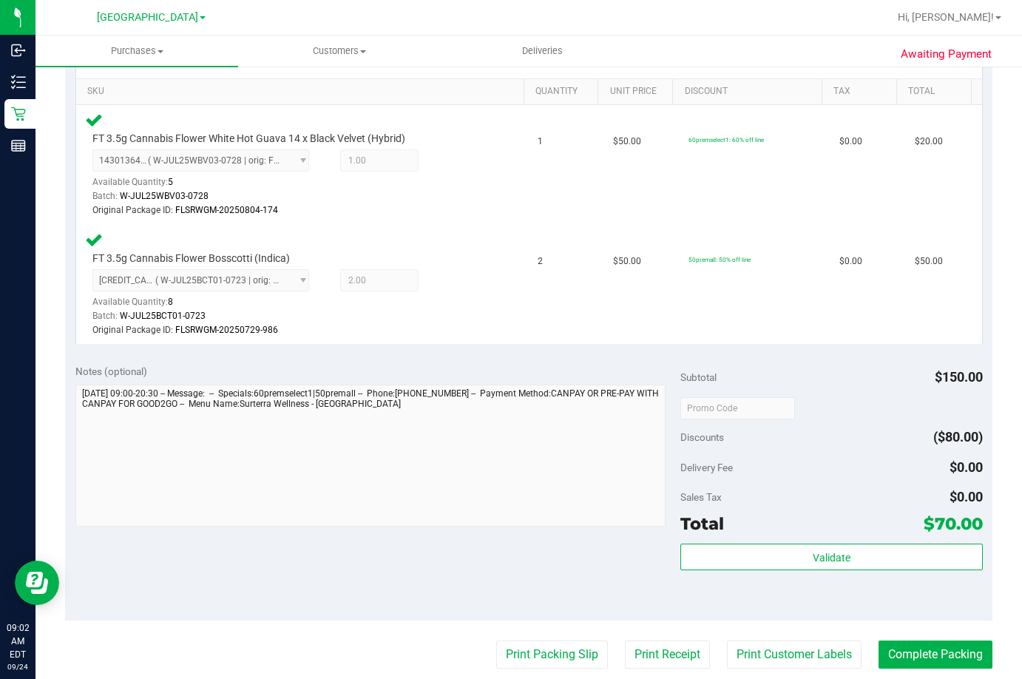
scroll to position [370, 0]
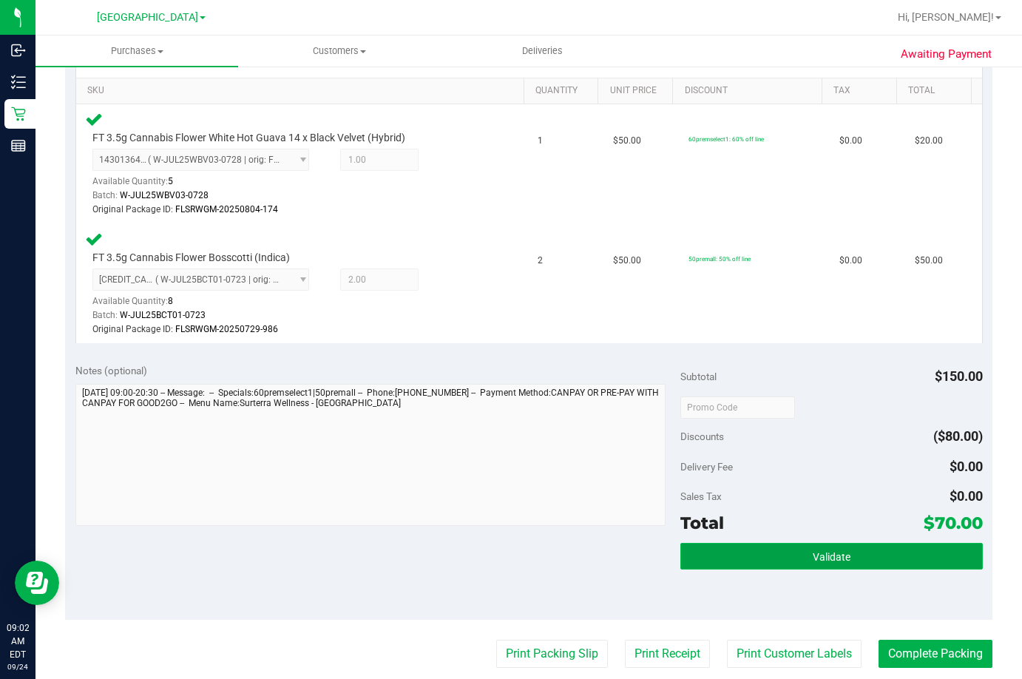
click at [789, 554] on button "Validate" at bounding box center [831, 556] width 302 height 27
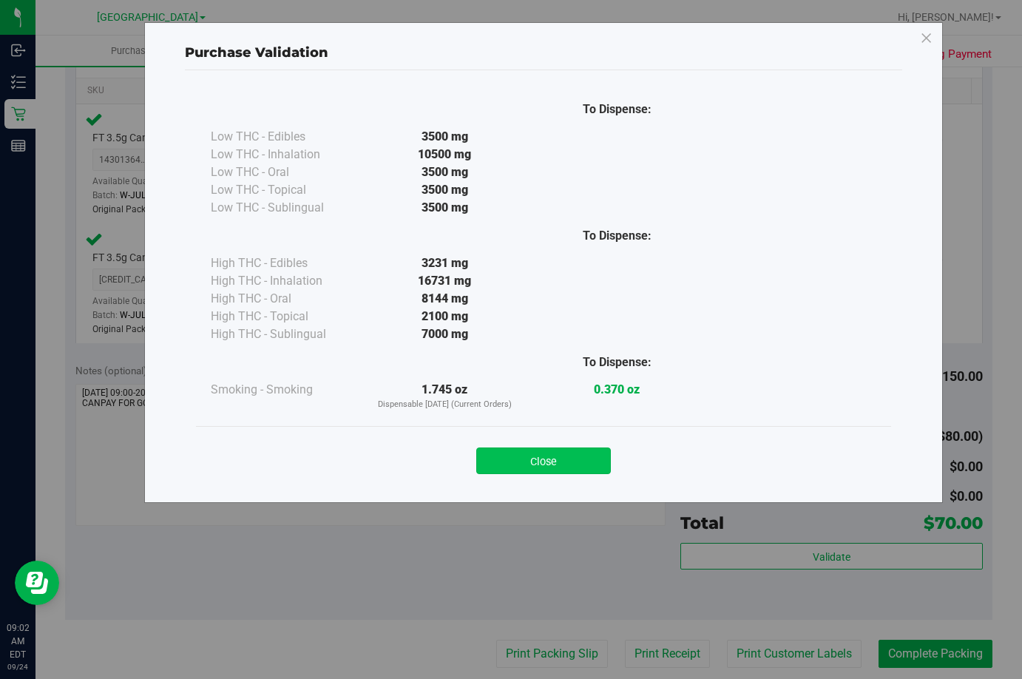
click at [515, 461] on button "Close" at bounding box center [543, 460] width 135 height 27
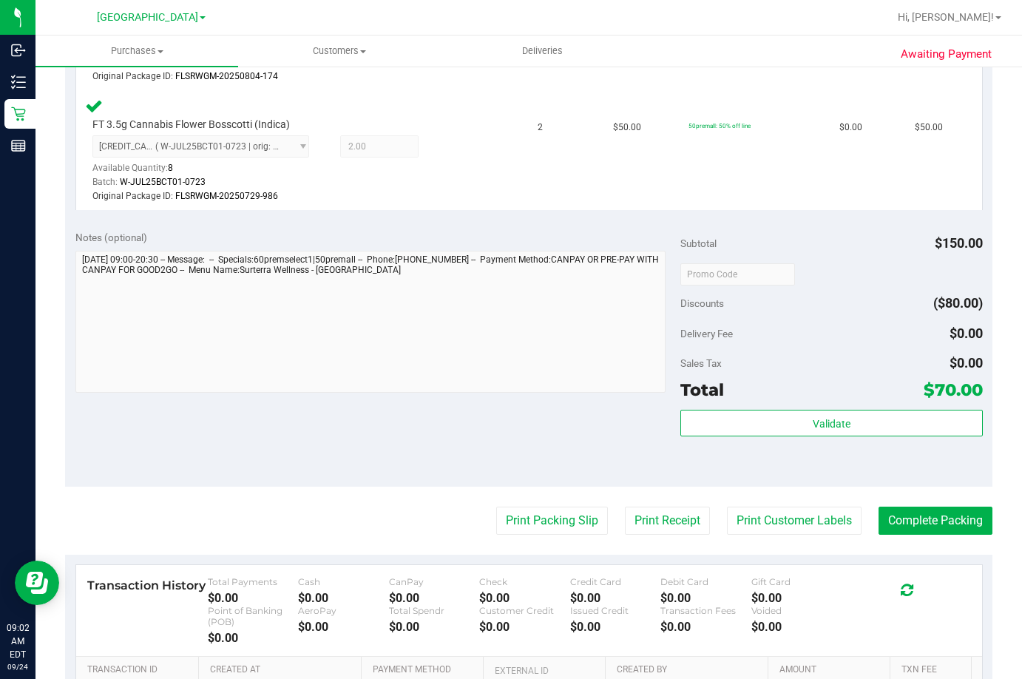
scroll to position [518, 0]
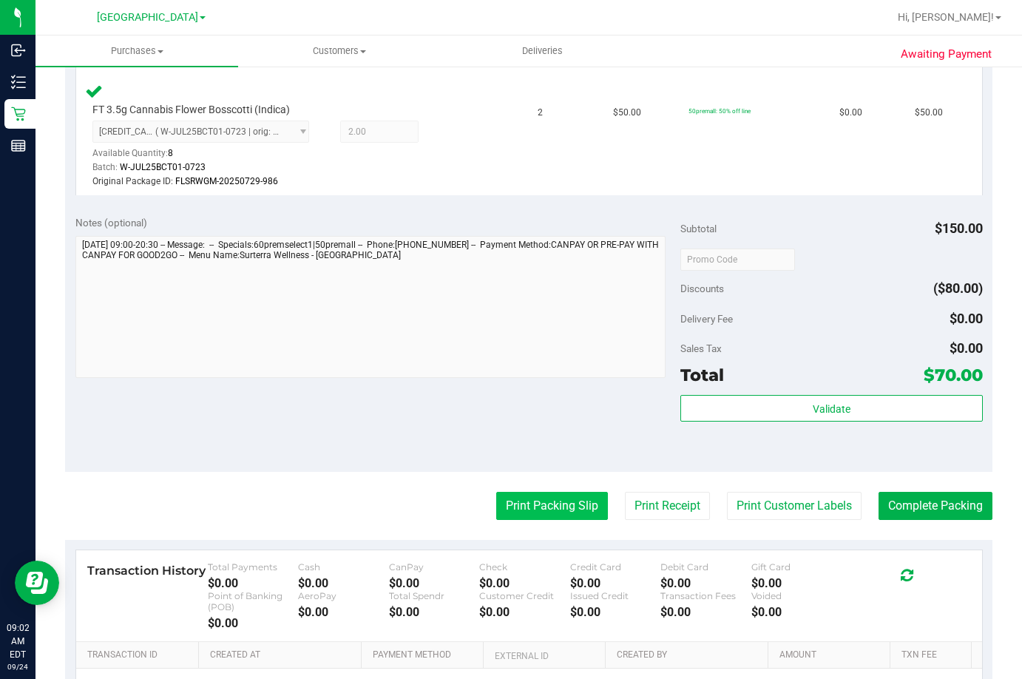
click at [531, 510] on button "Print Packing Slip" at bounding box center [552, 506] width 112 height 28
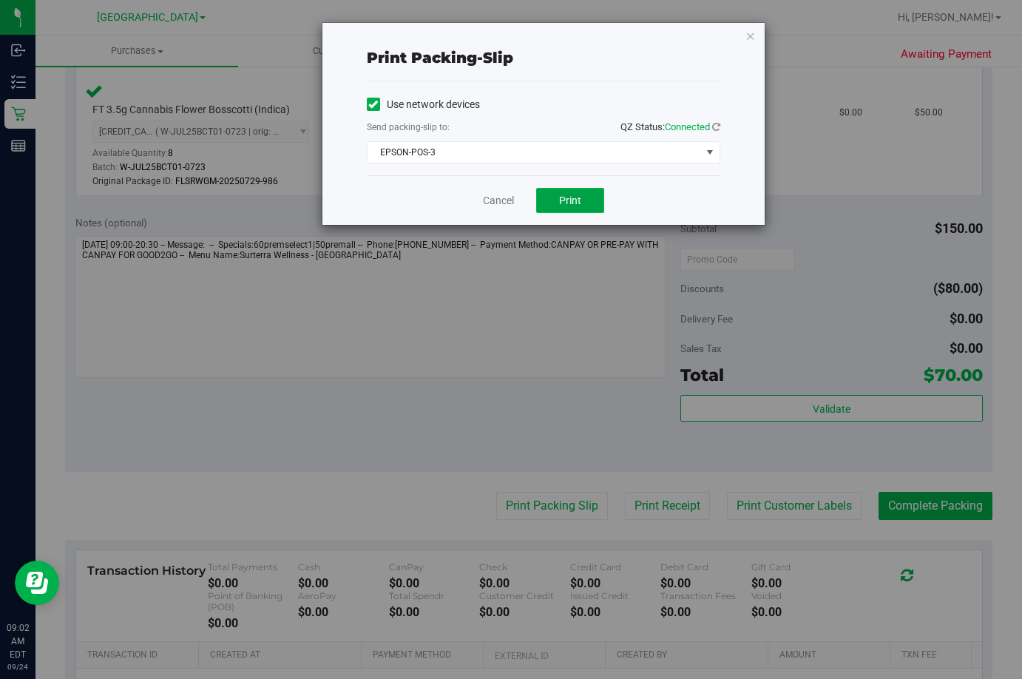
click at [569, 200] on span "Print" at bounding box center [570, 200] width 22 height 12
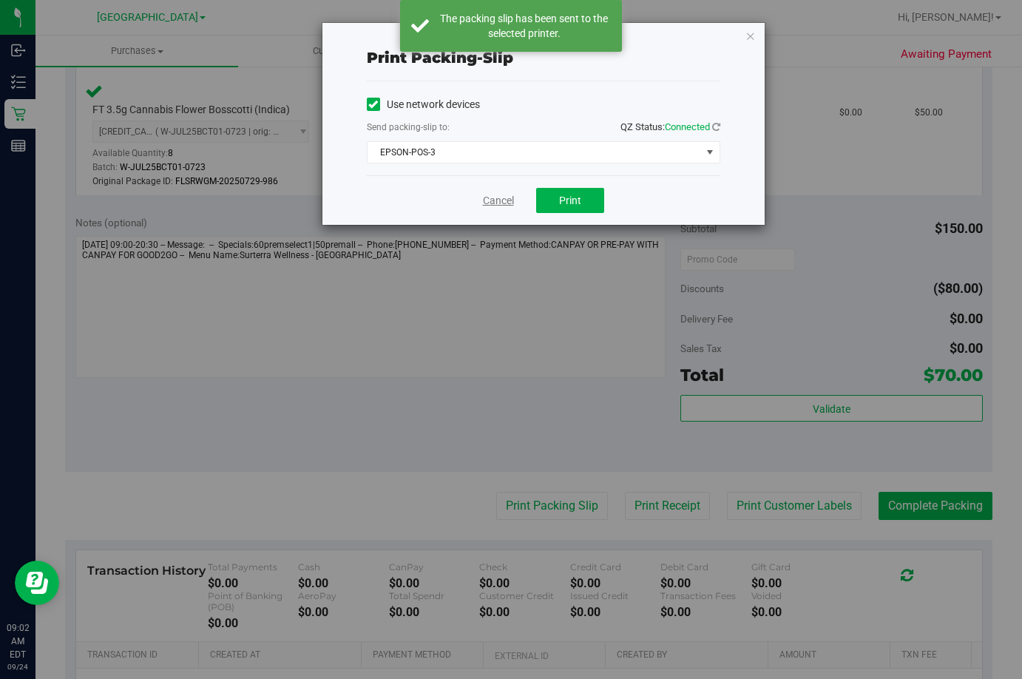
click at [502, 197] on link "Cancel" at bounding box center [498, 201] width 31 height 16
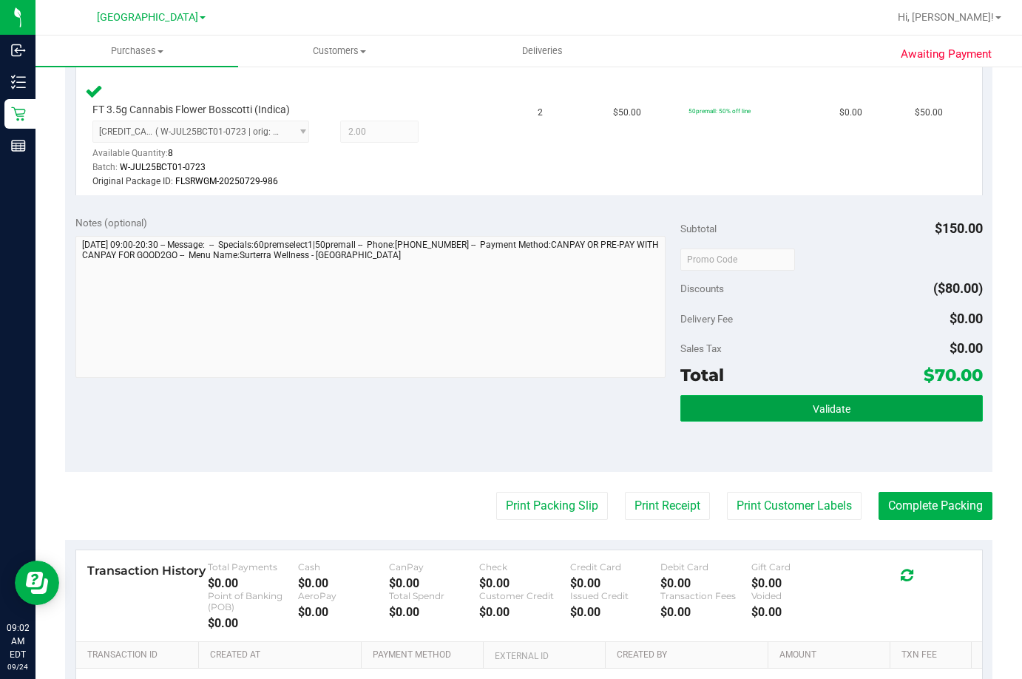
click at [747, 407] on button "Validate" at bounding box center [831, 408] width 302 height 27
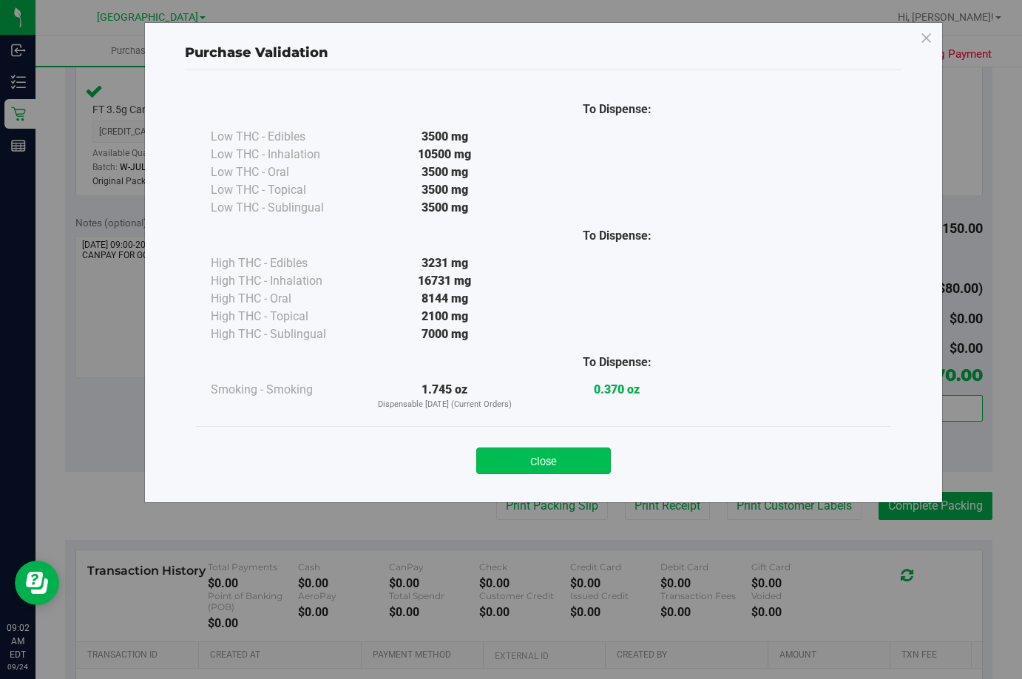
click at [535, 455] on button "Close" at bounding box center [543, 460] width 135 height 27
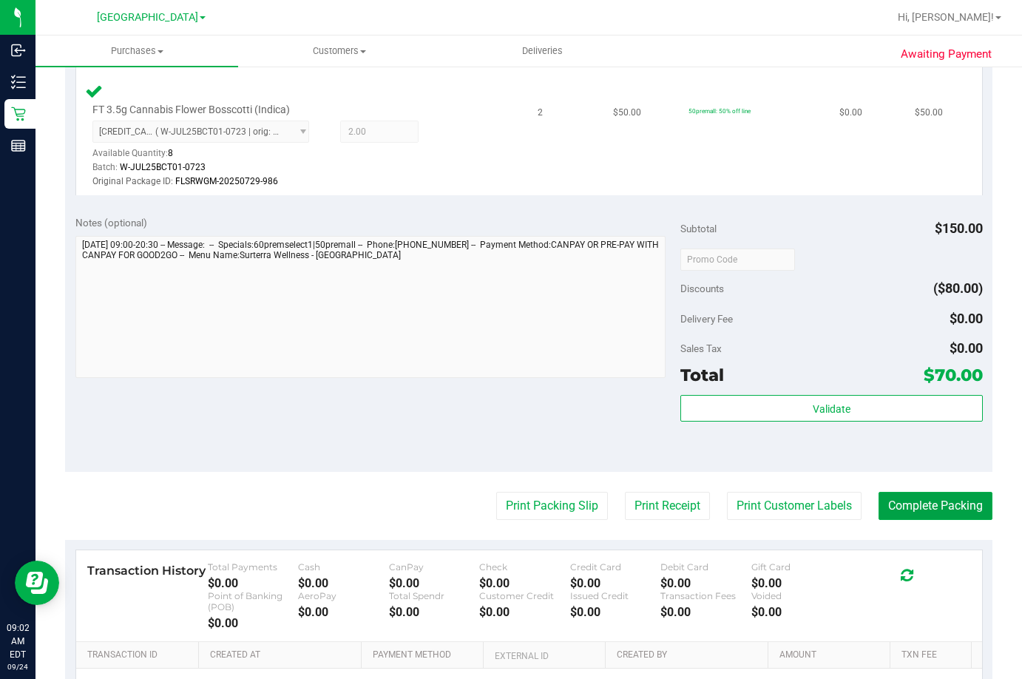
drag, startPoint x: 925, startPoint y: 509, endPoint x: 538, endPoint y: 127, distance: 543.2
click at [925, 506] on button "Complete Packing" at bounding box center [935, 506] width 114 height 28
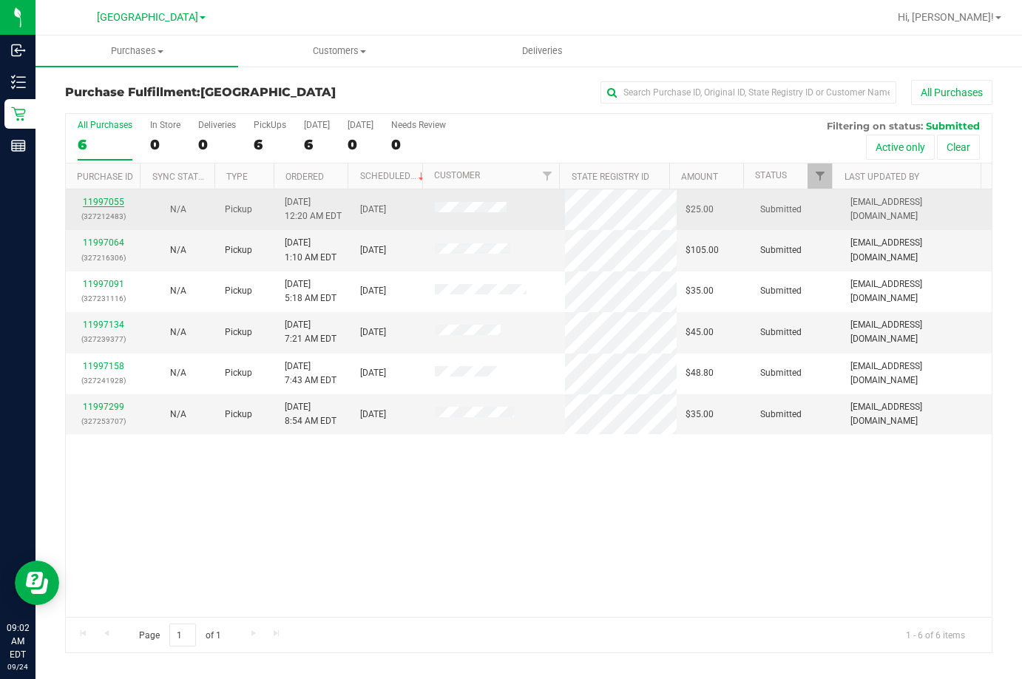
click at [112, 203] on link "11997055" at bounding box center [103, 202] width 41 height 10
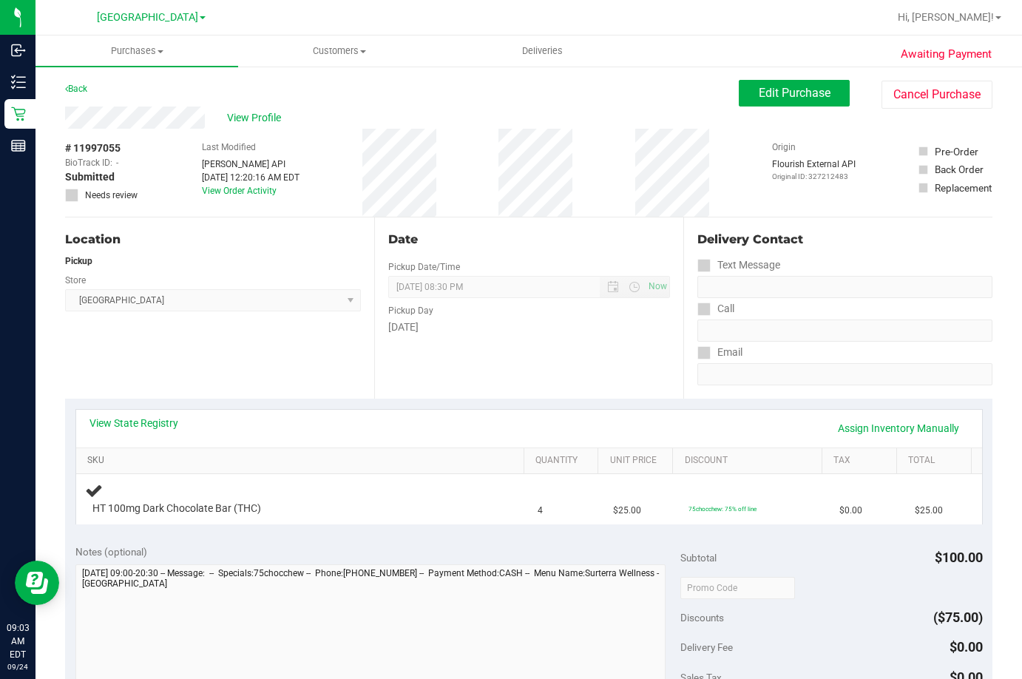
click at [487, 455] on link "SKU" at bounding box center [302, 461] width 430 height 12
click at [87, 455] on link "SKU" at bounding box center [302, 461] width 430 height 12
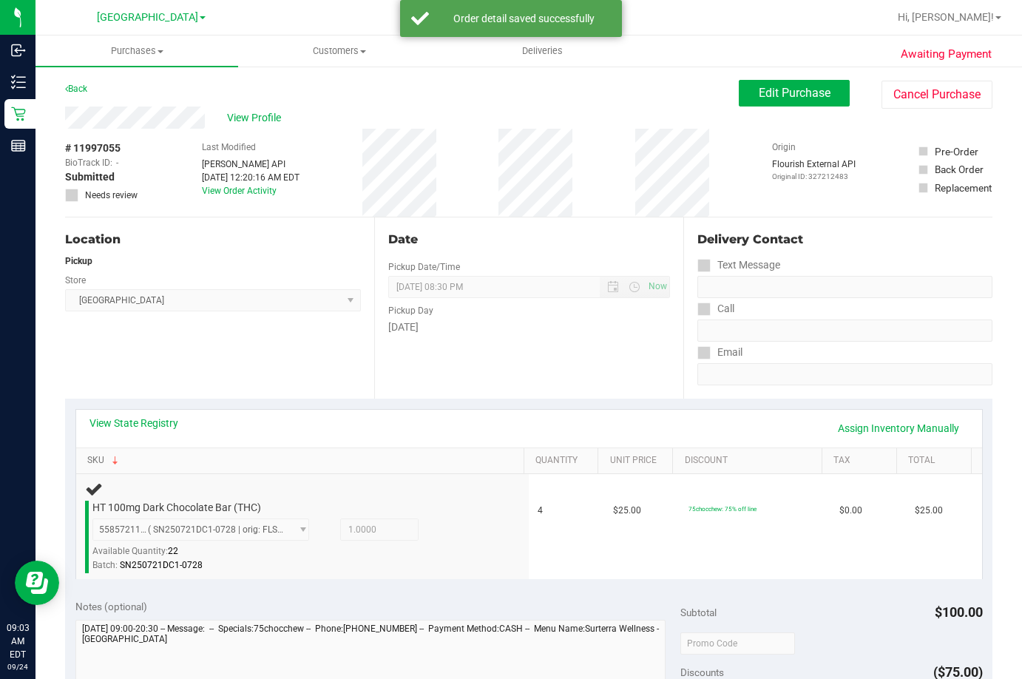
click at [87, 455] on link "SKU" at bounding box center [302, 461] width 430 height 12
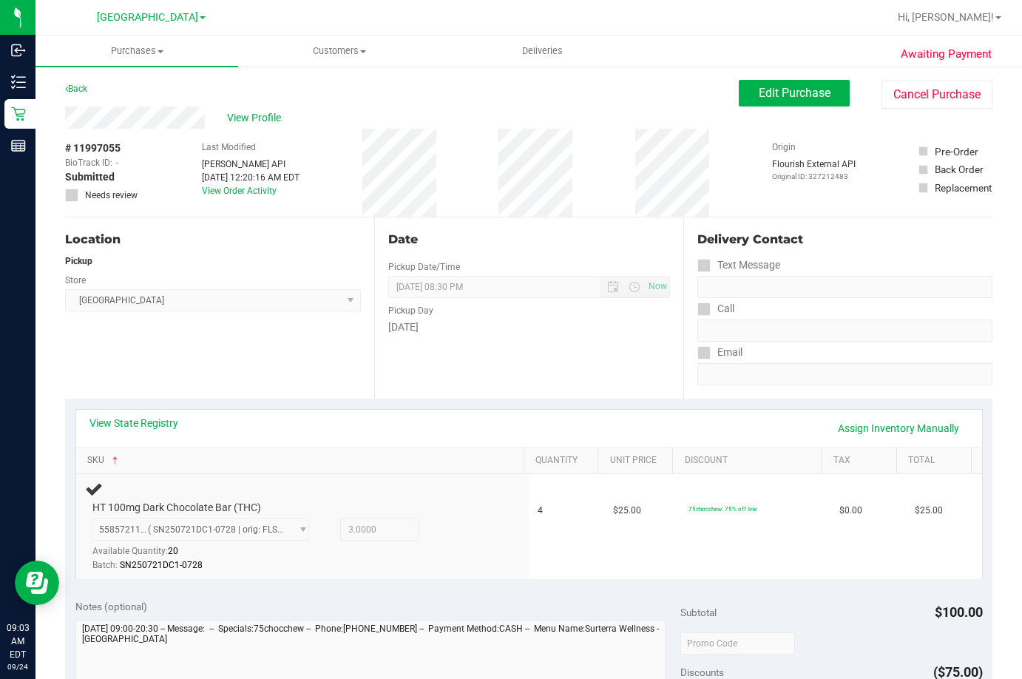
click at [87, 455] on link "SKU" at bounding box center [302, 461] width 430 height 12
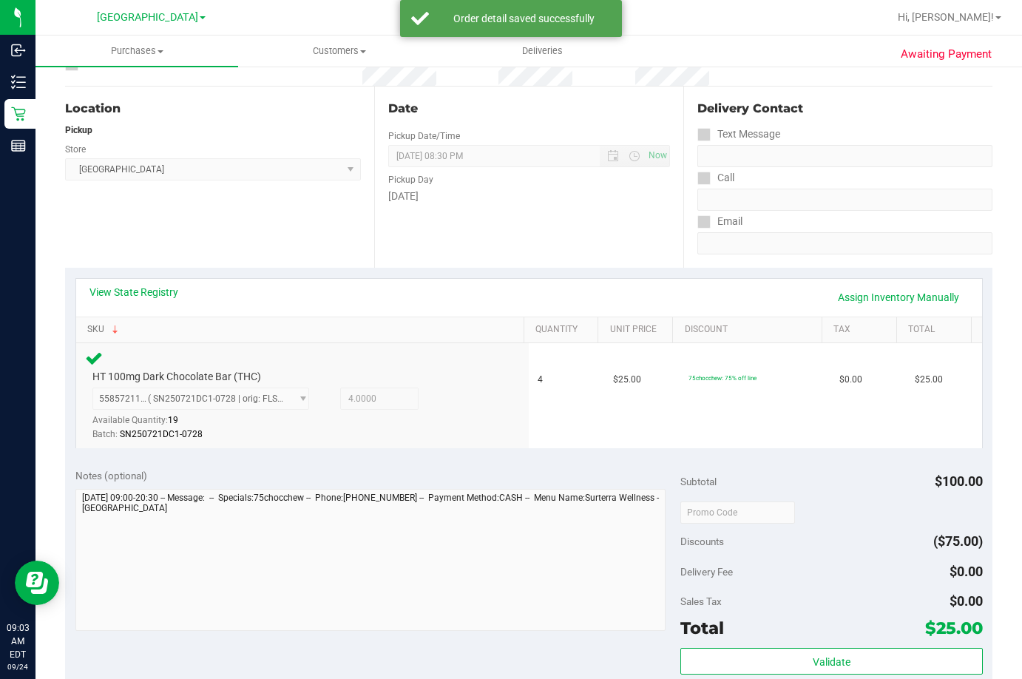
scroll to position [222, 0]
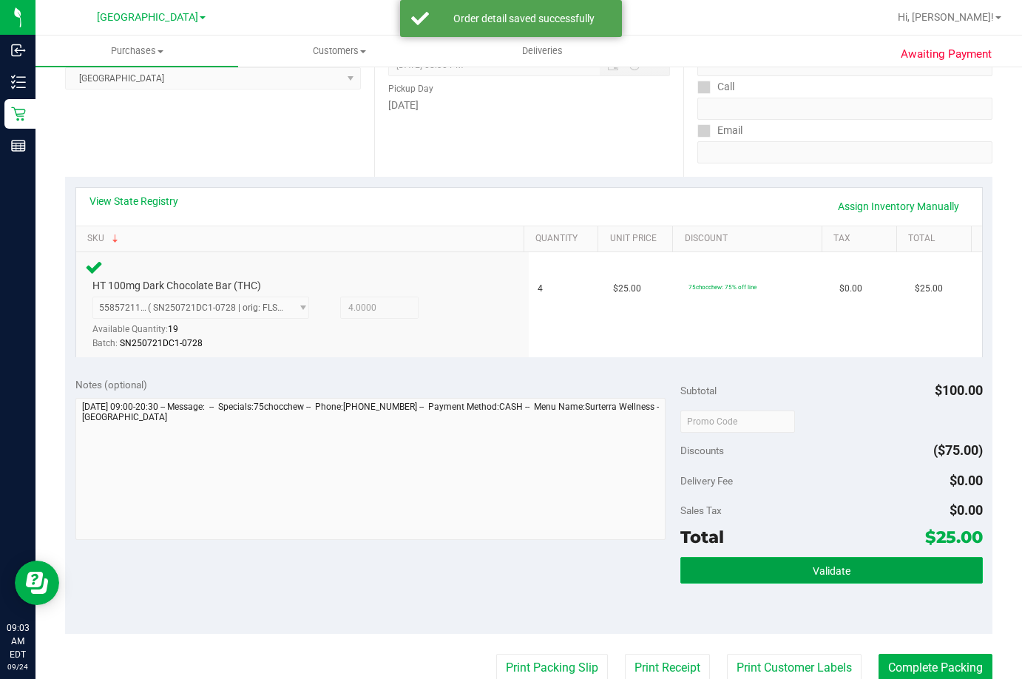
click at [826, 574] on span "Validate" at bounding box center [832, 571] width 38 height 12
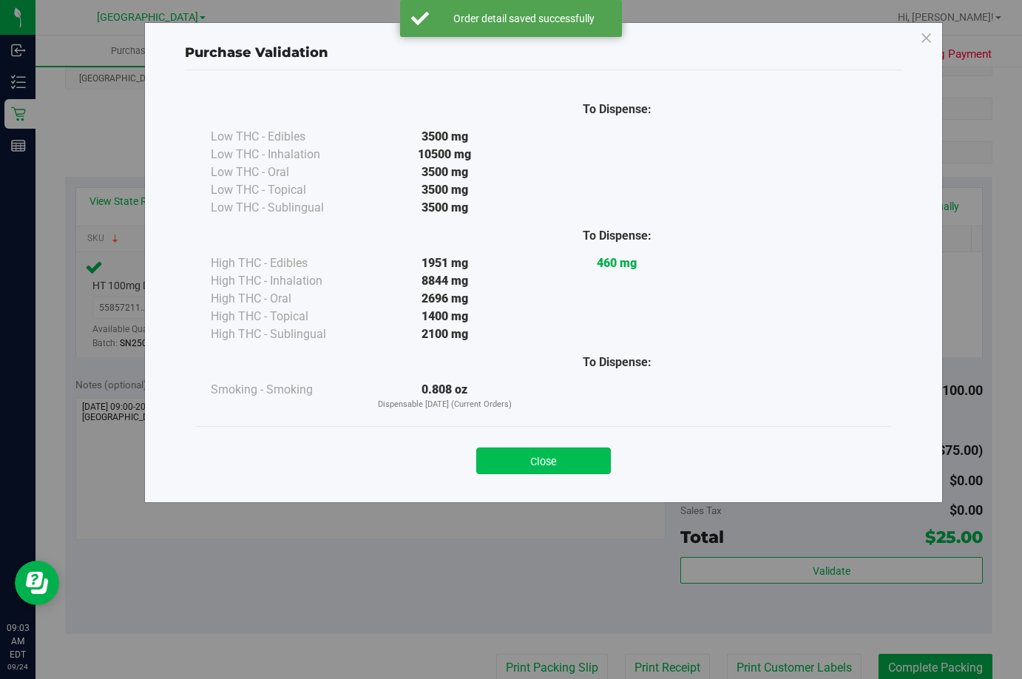
click at [569, 455] on button "Close" at bounding box center [543, 460] width 135 height 27
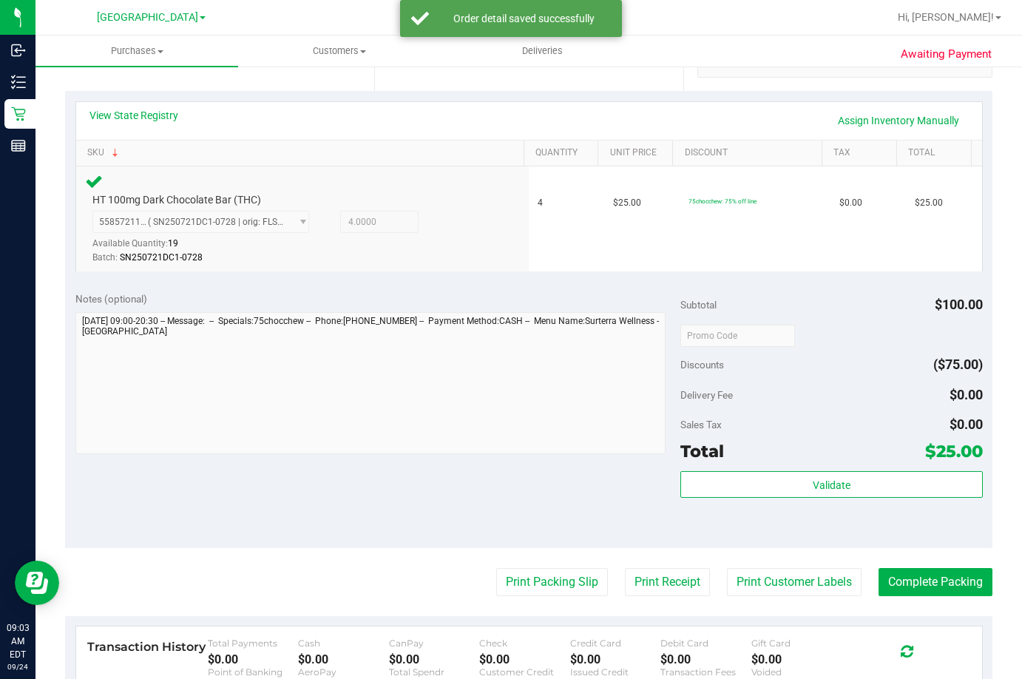
scroll to position [444, 0]
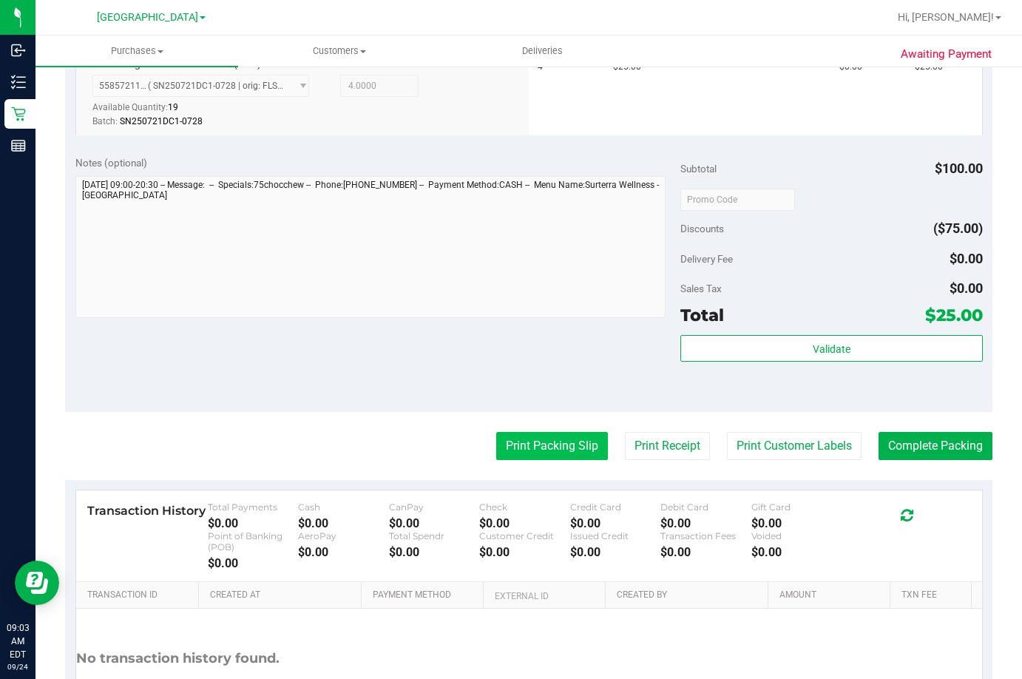
click at [567, 451] on button "Print Packing Slip" at bounding box center [552, 446] width 112 height 28
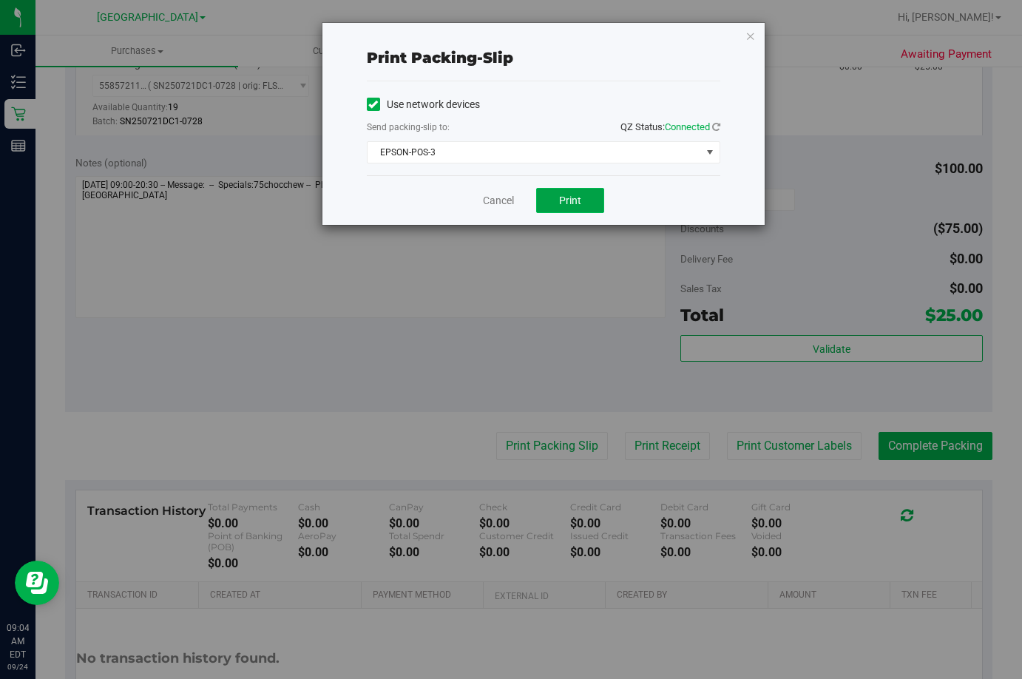
click at [564, 201] on span "Print" at bounding box center [570, 200] width 22 height 12
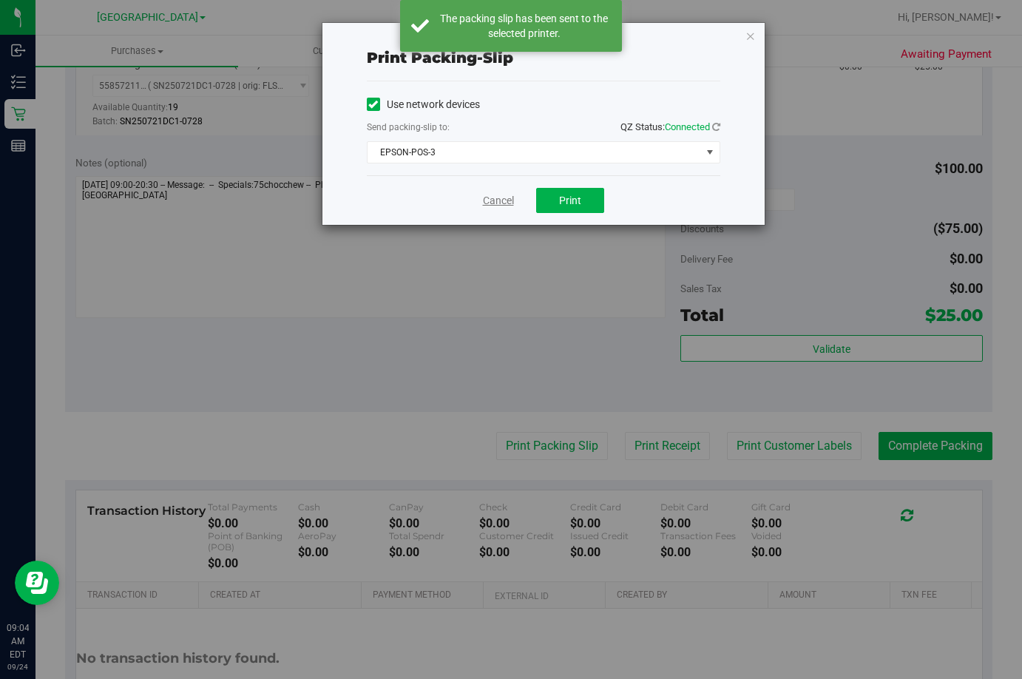
click at [496, 200] on link "Cancel" at bounding box center [498, 201] width 31 height 16
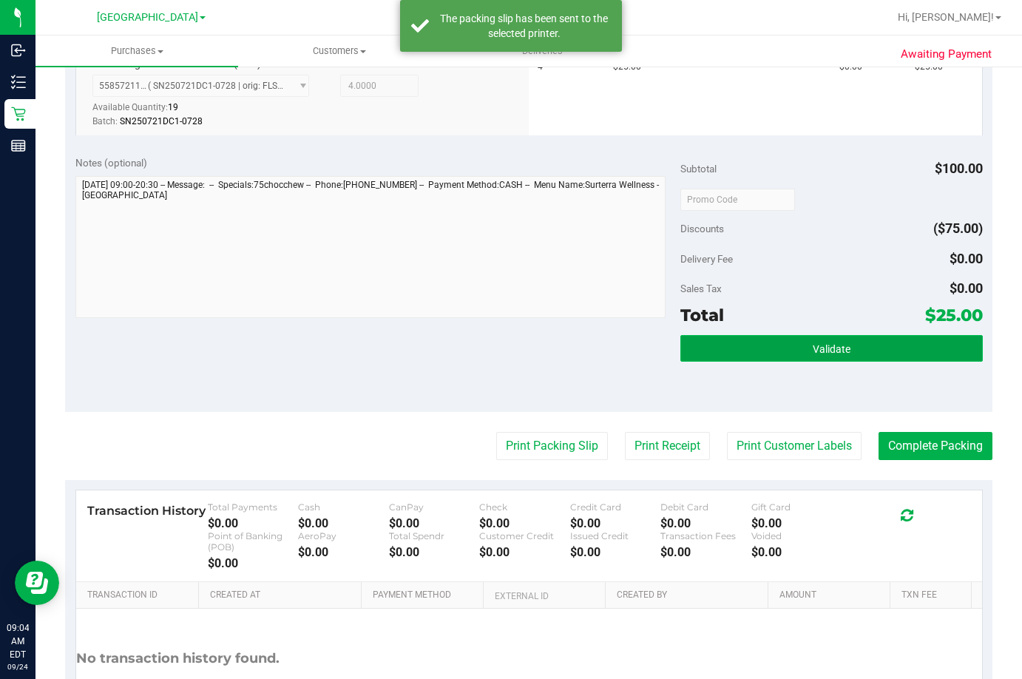
click at [839, 341] on button "Validate" at bounding box center [831, 348] width 302 height 27
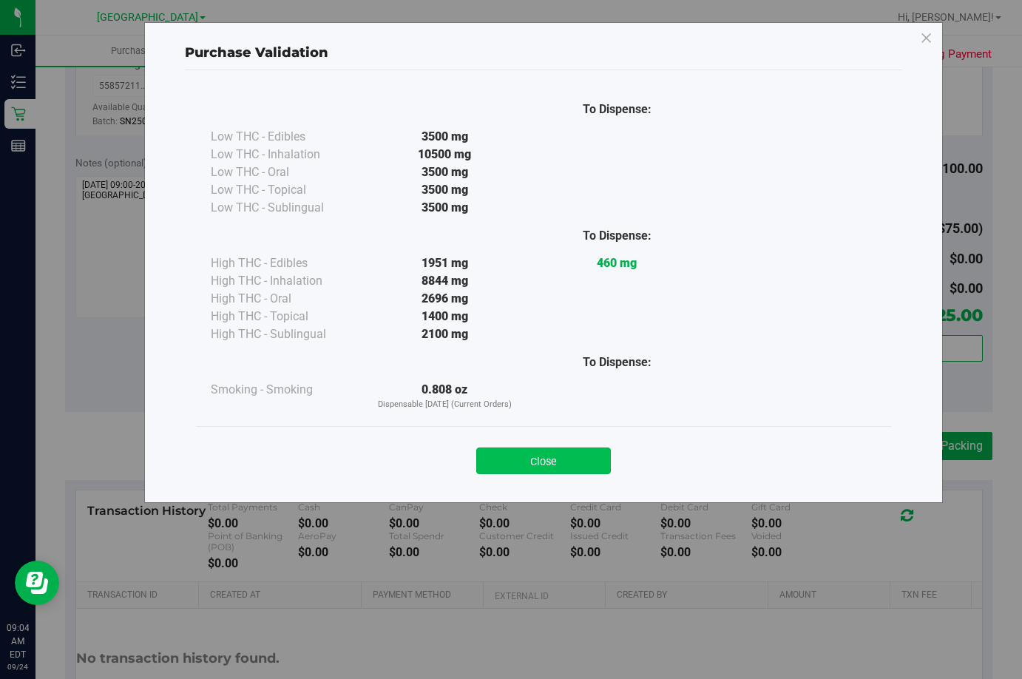
click at [571, 463] on button "Close" at bounding box center [543, 460] width 135 height 27
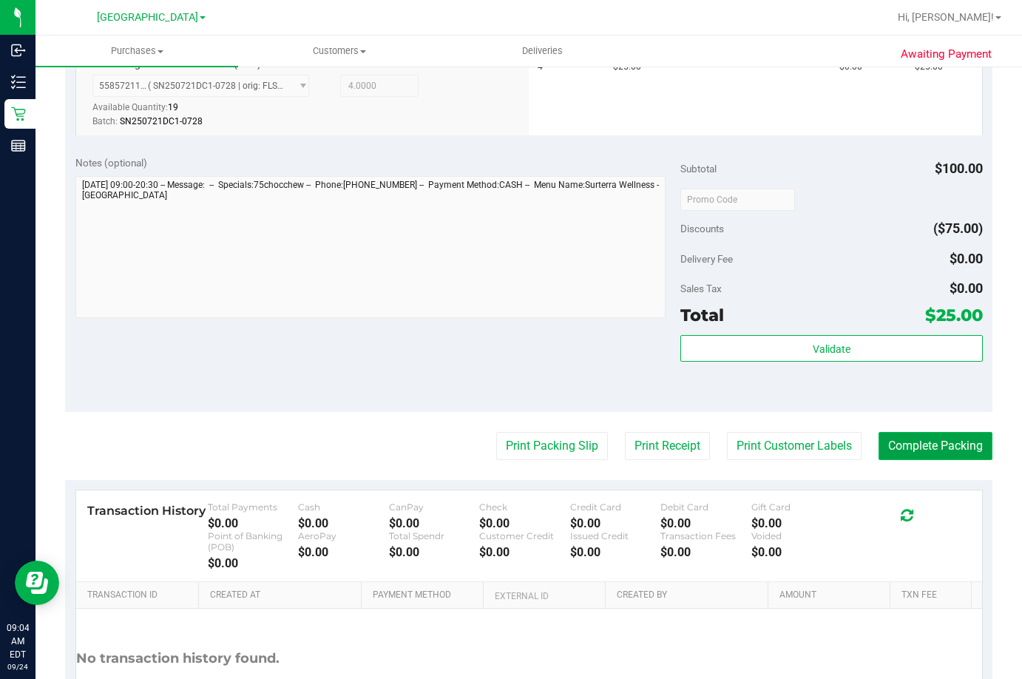
click at [940, 450] on button "Complete Packing" at bounding box center [935, 446] width 114 height 28
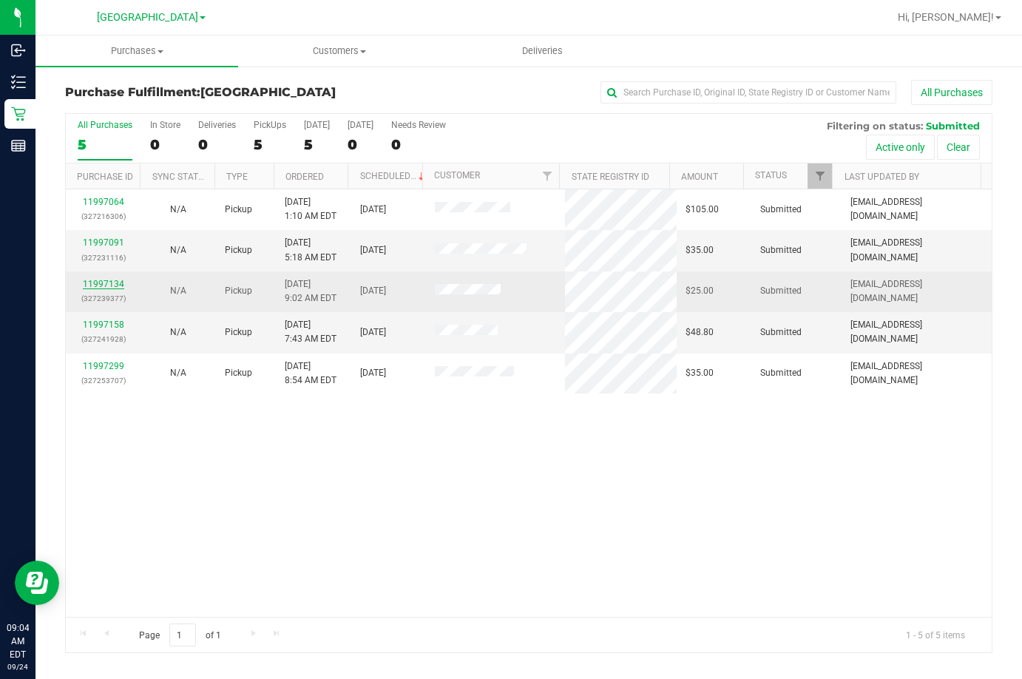
click at [98, 285] on link "11997134" at bounding box center [103, 284] width 41 height 10
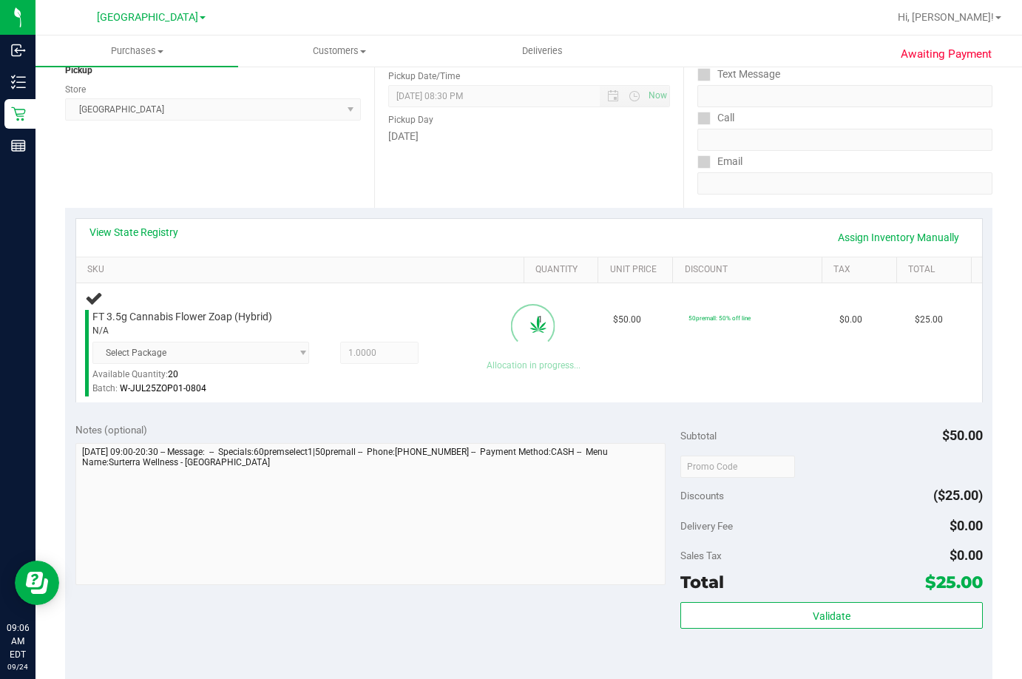
scroll to position [296, 0]
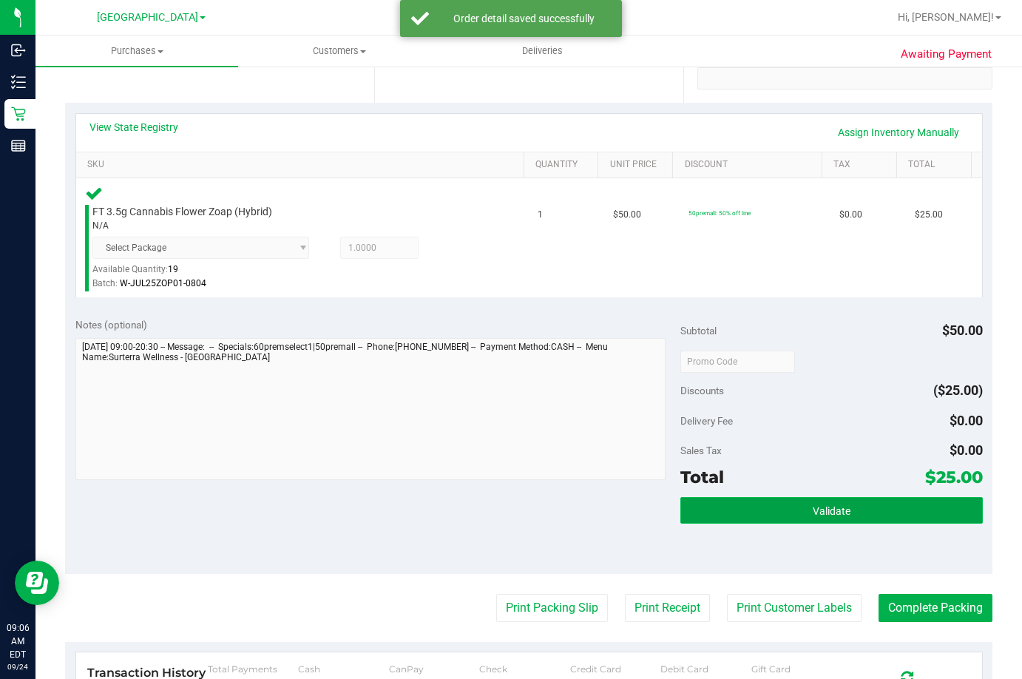
click at [903, 509] on button "Validate" at bounding box center [831, 510] width 302 height 27
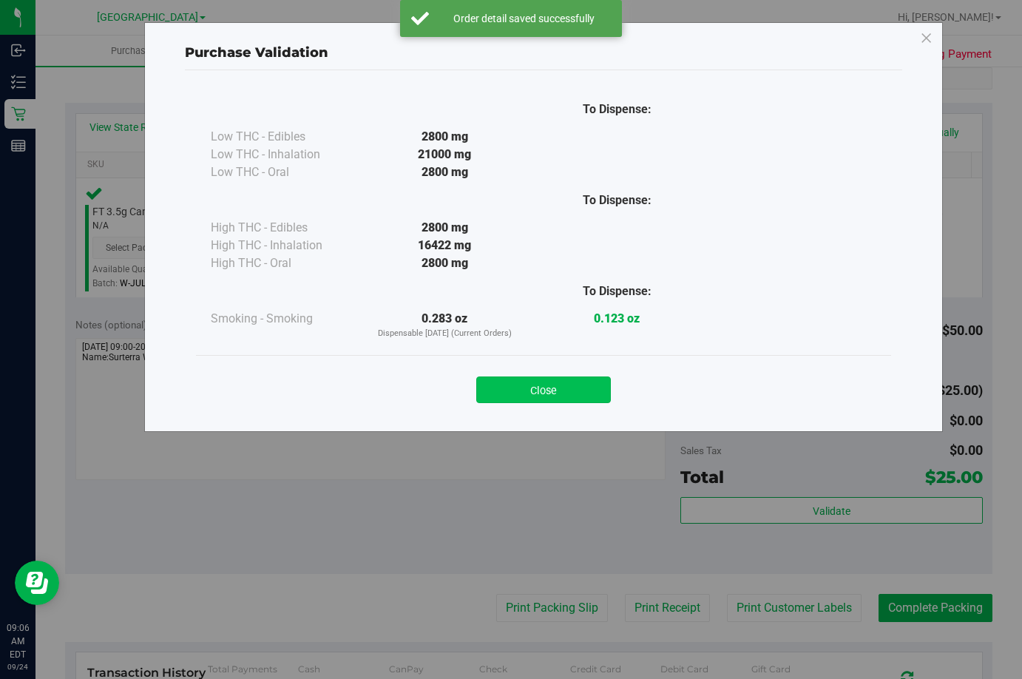
click at [533, 380] on button "Close" at bounding box center [543, 389] width 135 height 27
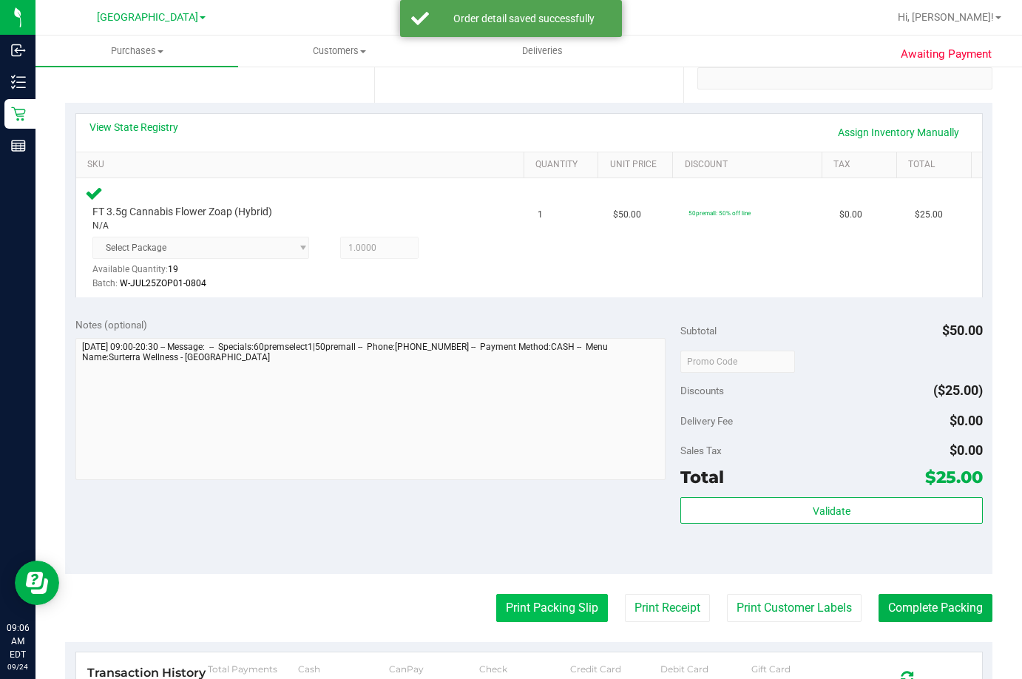
click at [545, 603] on button "Print Packing Slip" at bounding box center [552, 608] width 112 height 28
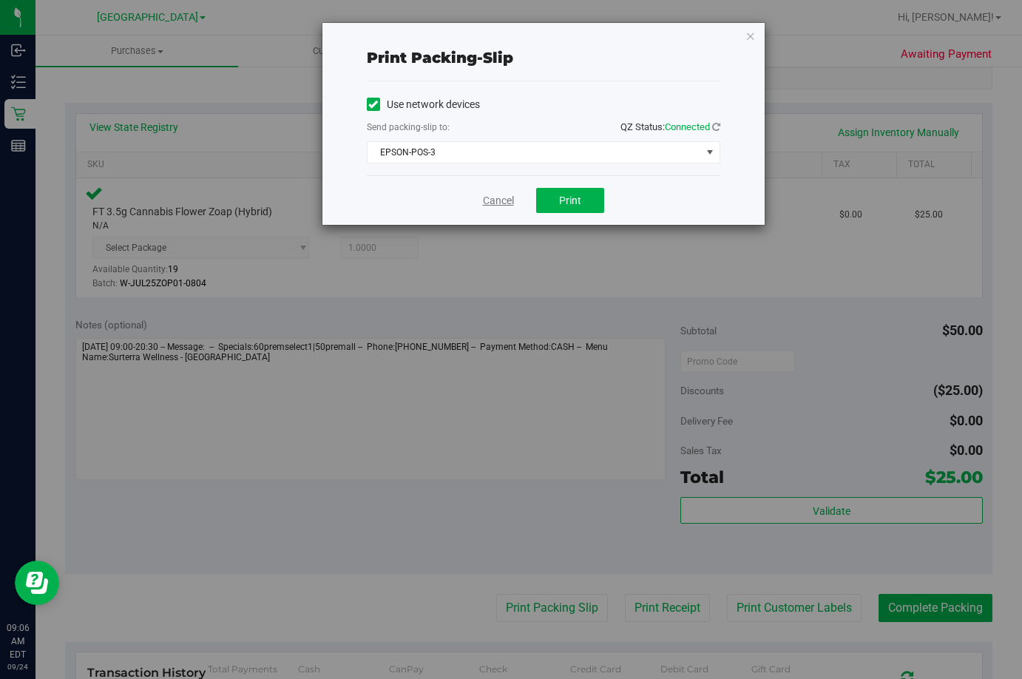
click at [491, 199] on link "Cancel" at bounding box center [498, 201] width 31 height 16
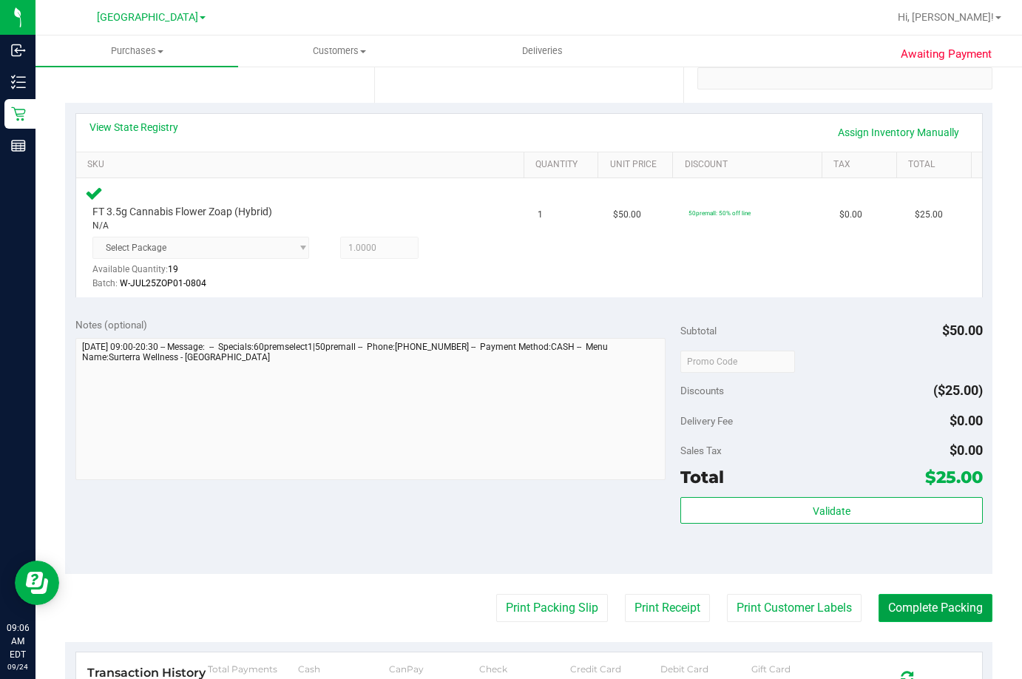
click at [943, 608] on button "Complete Packing" at bounding box center [935, 608] width 114 height 28
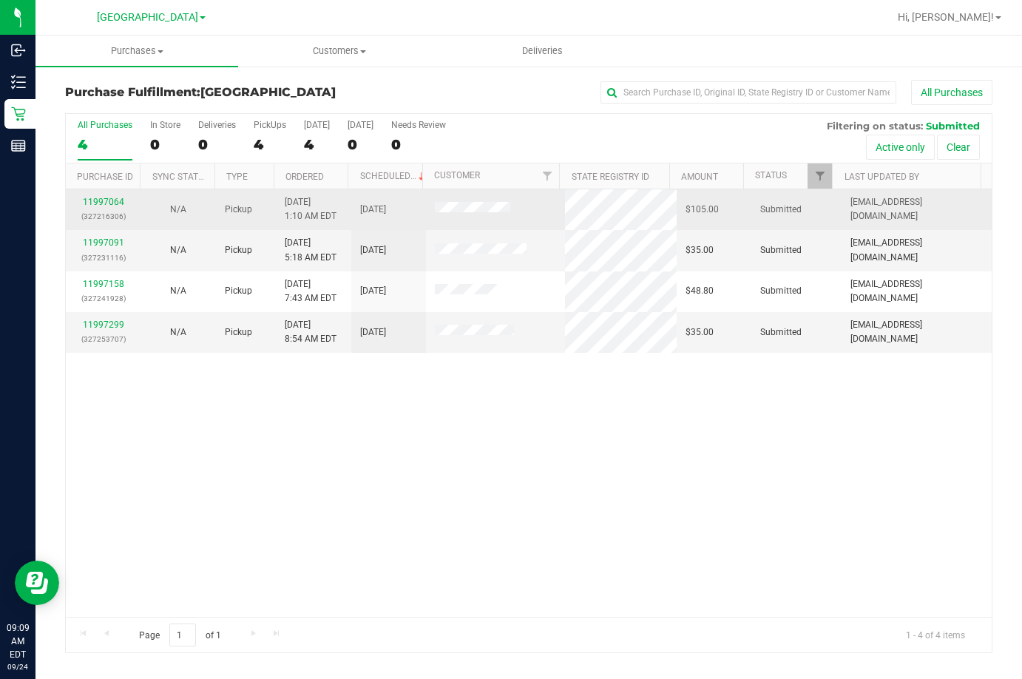
click at [103, 196] on div "11997064 (327216306)" at bounding box center [104, 209] width 58 height 28
click at [102, 199] on link "11997064" at bounding box center [103, 202] width 41 height 10
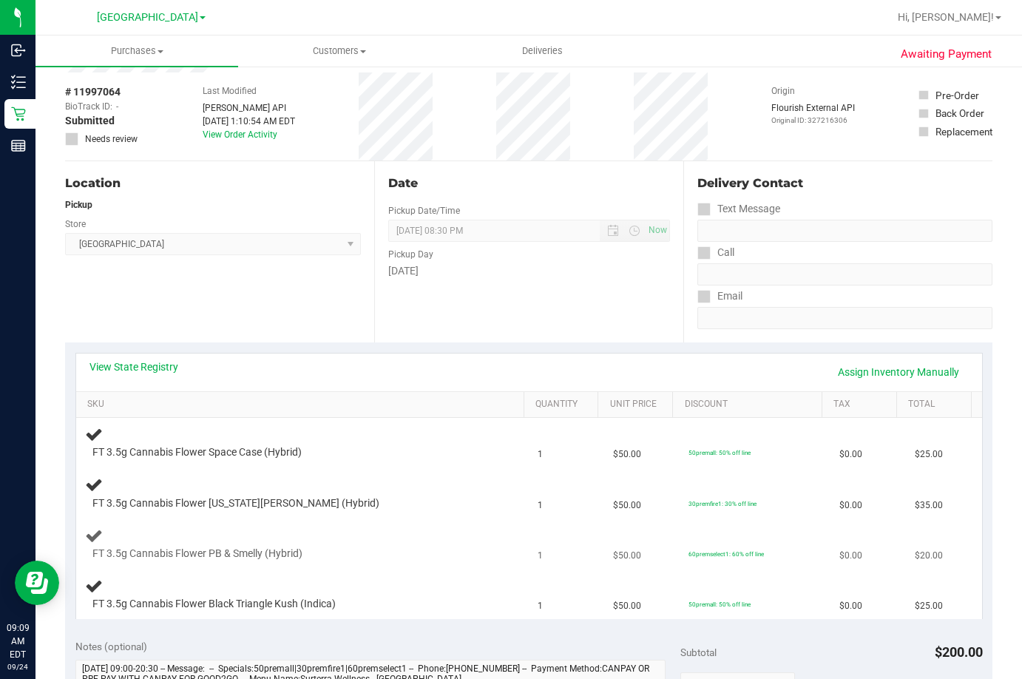
scroll to position [148, 0]
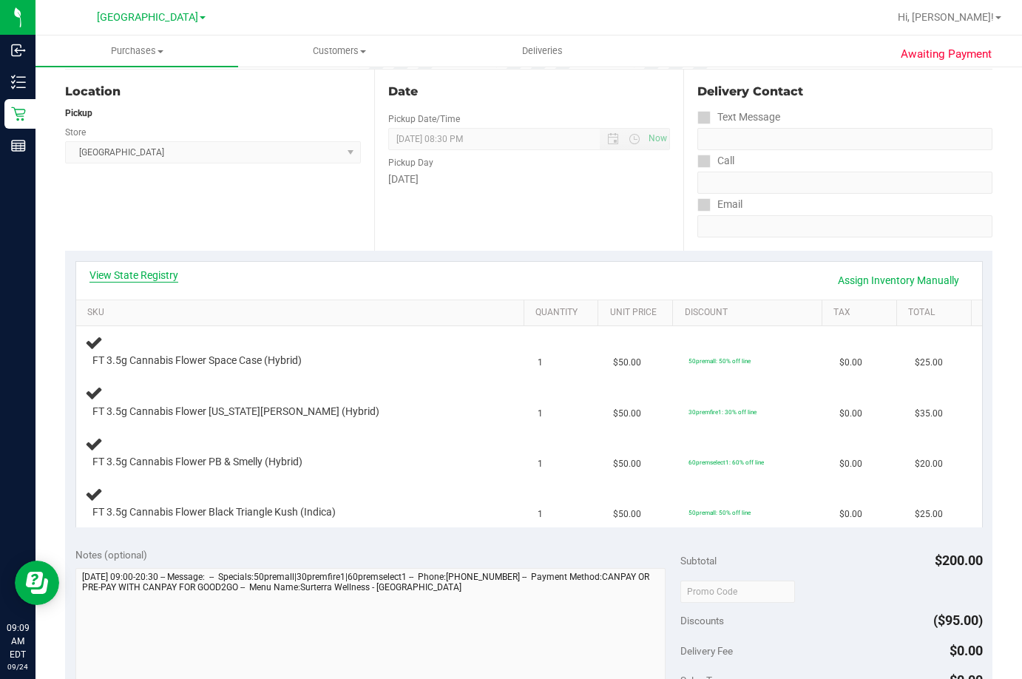
click at [152, 276] on link "View State Registry" at bounding box center [133, 275] width 89 height 15
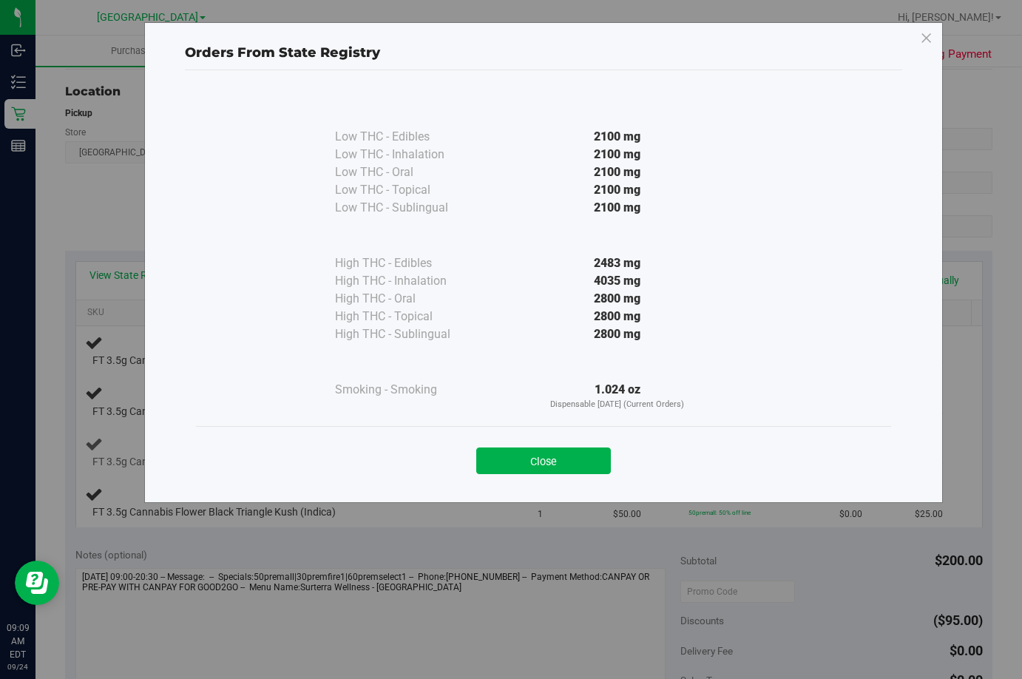
drag, startPoint x: 592, startPoint y: 458, endPoint x: 595, endPoint y: 431, distance: 26.8
click at [591, 458] on button "Close" at bounding box center [543, 460] width 135 height 27
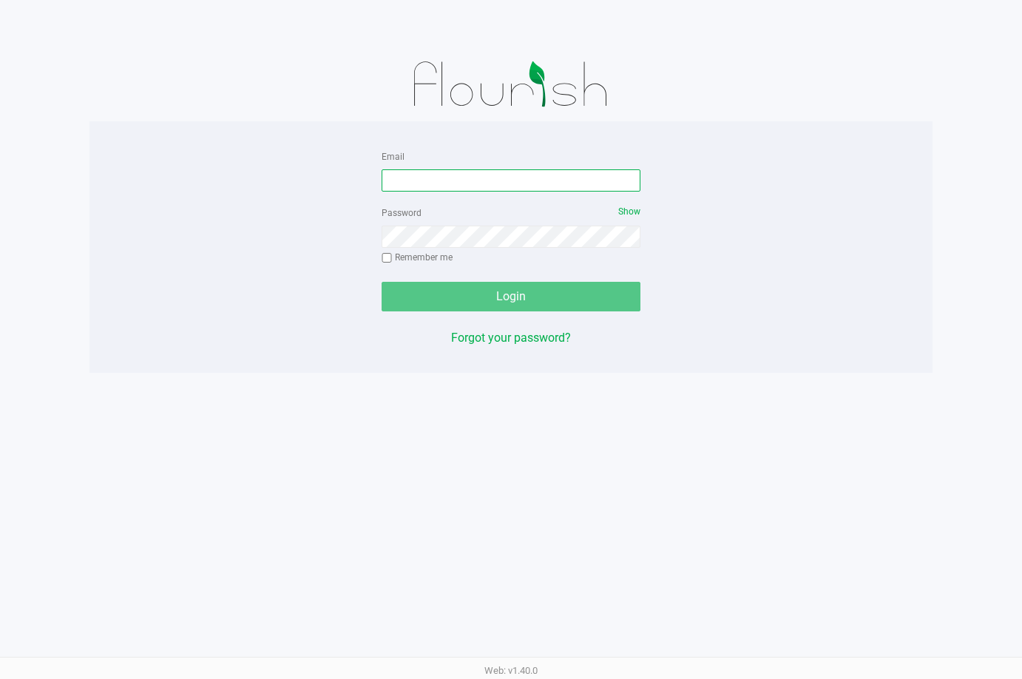
drag, startPoint x: 515, startPoint y: 178, endPoint x: 571, endPoint y: 71, distance: 120.7
click at [571, 71] on div "Email Password Show Remember me Login Forgot your password?" at bounding box center [510, 209] width 843 height 325
type input "[EMAIL_ADDRESS][DOMAIN_NAME]"
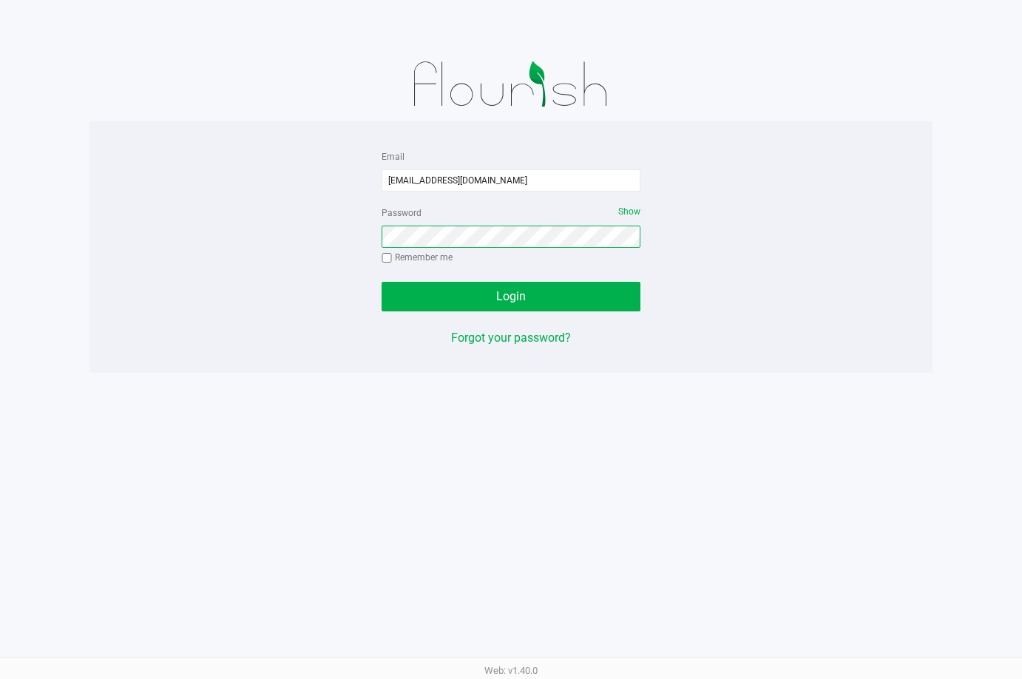
click at [382, 282] on button "Login" at bounding box center [511, 297] width 259 height 30
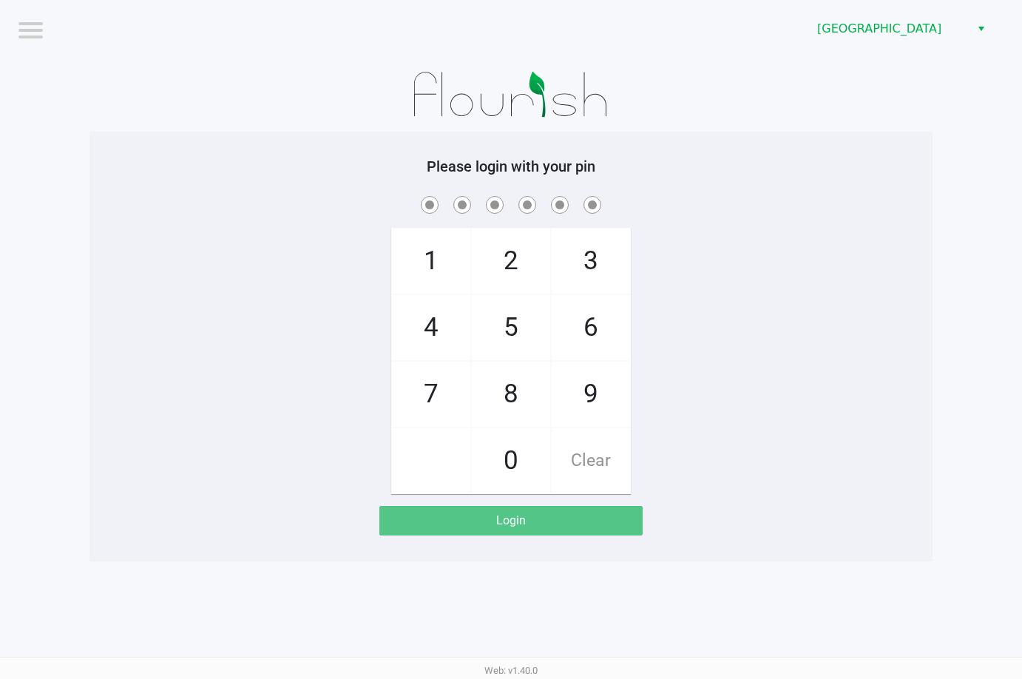
drag, startPoint x: 719, startPoint y: 195, endPoint x: 729, endPoint y: 166, distance: 31.1
click at [722, 195] on span at bounding box center [511, 204] width 821 height 23
checkbox input "true"
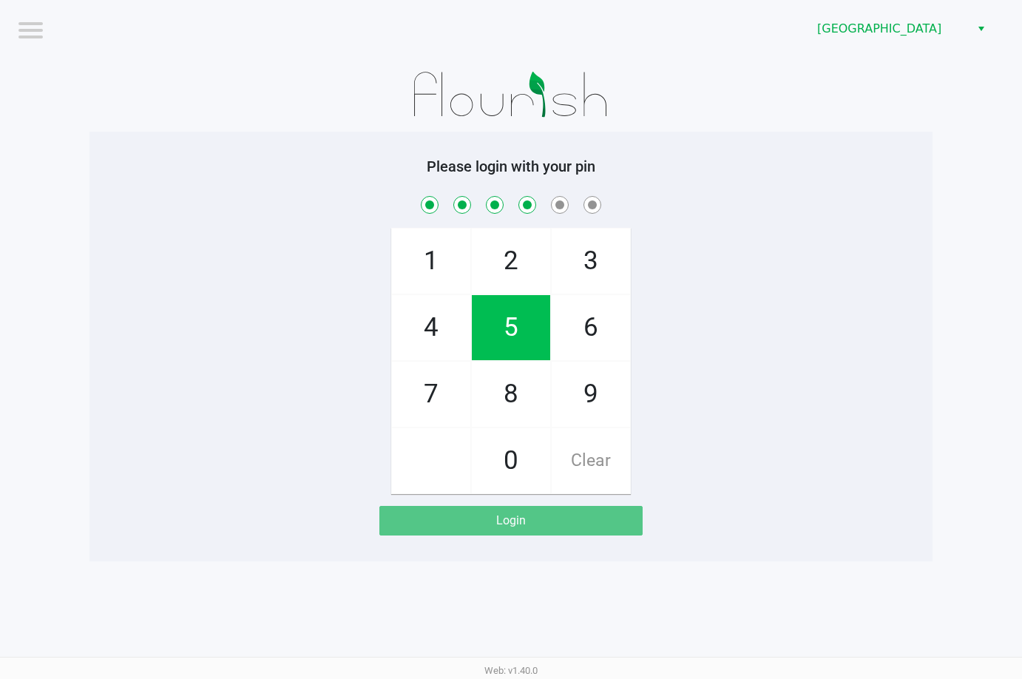
checkbox input "true"
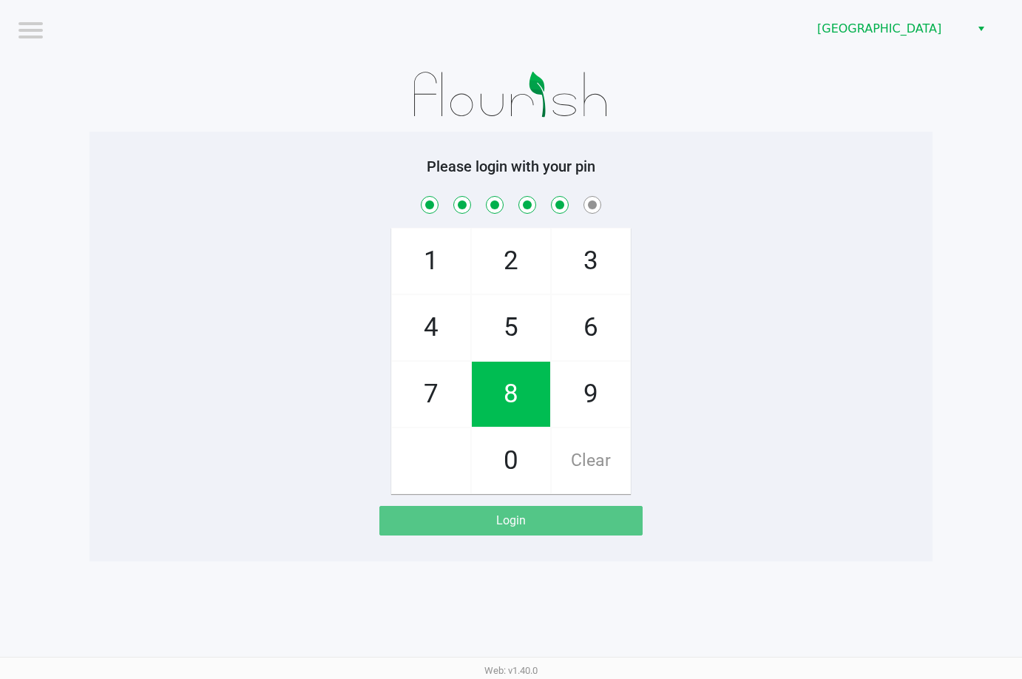
checkbox input "true"
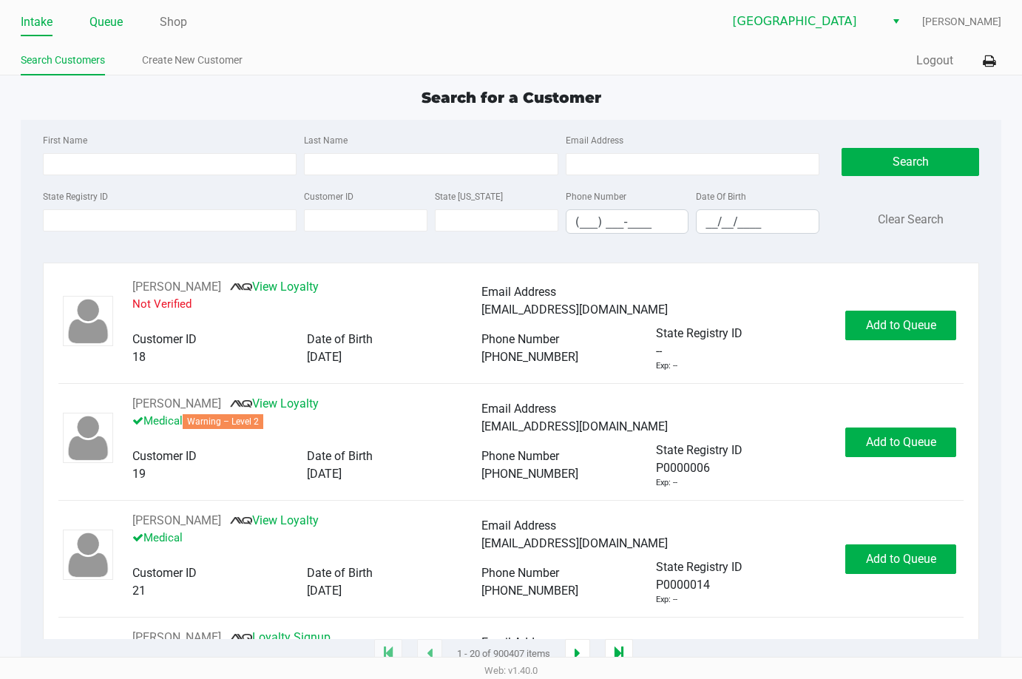
drag, startPoint x: 121, startPoint y: 28, endPoint x: 110, endPoint y: 24, distance: 11.0
click at [117, 27] on link "Queue" at bounding box center [105, 22] width 33 height 21
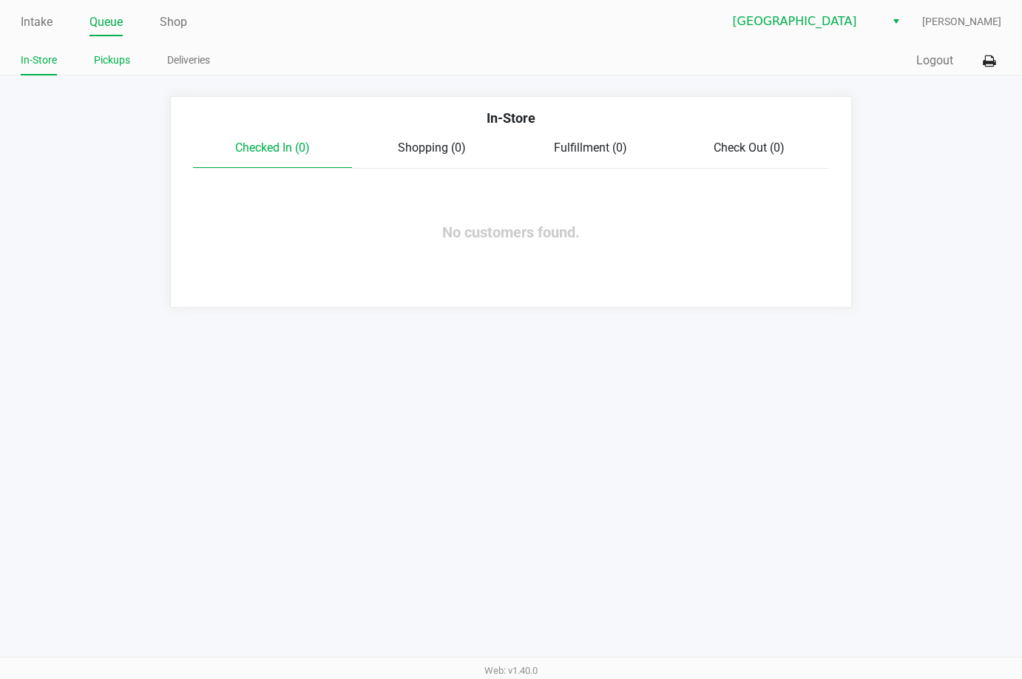
click at [114, 58] on link "Pickups" at bounding box center [112, 60] width 36 height 18
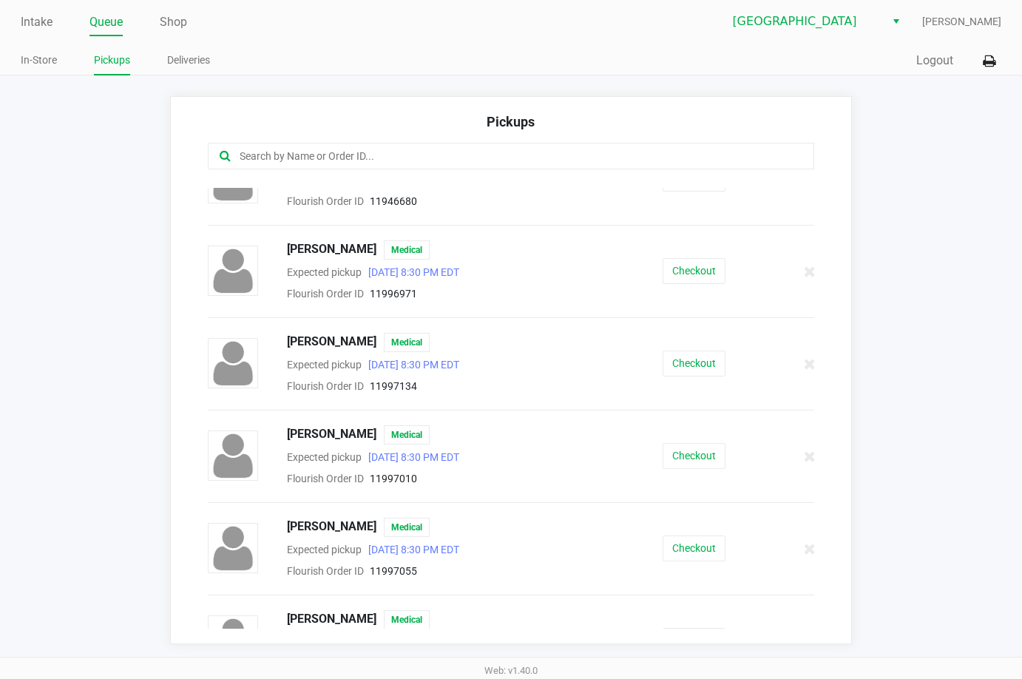
scroll to position [74, 0]
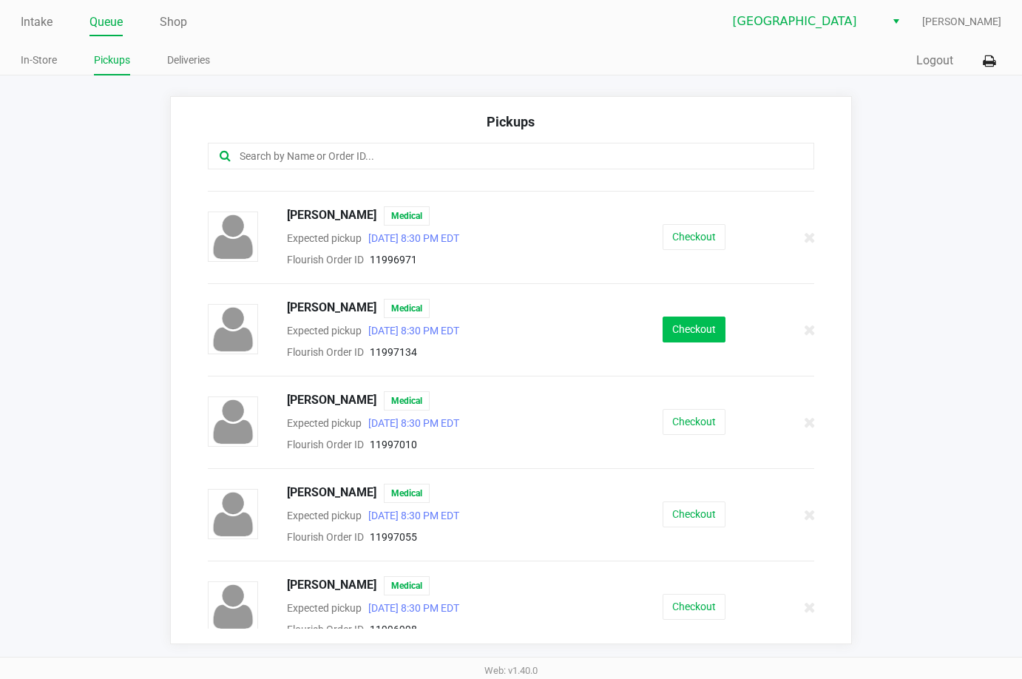
drag, startPoint x: 625, startPoint y: 325, endPoint x: 659, endPoint y: 333, distance: 35.9
click at [645, 332] on div "Checkout" at bounding box center [694, 329] width 157 height 26
click at [662, 333] on button "Checkout" at bounding box center [693, 329] width 63 height 26
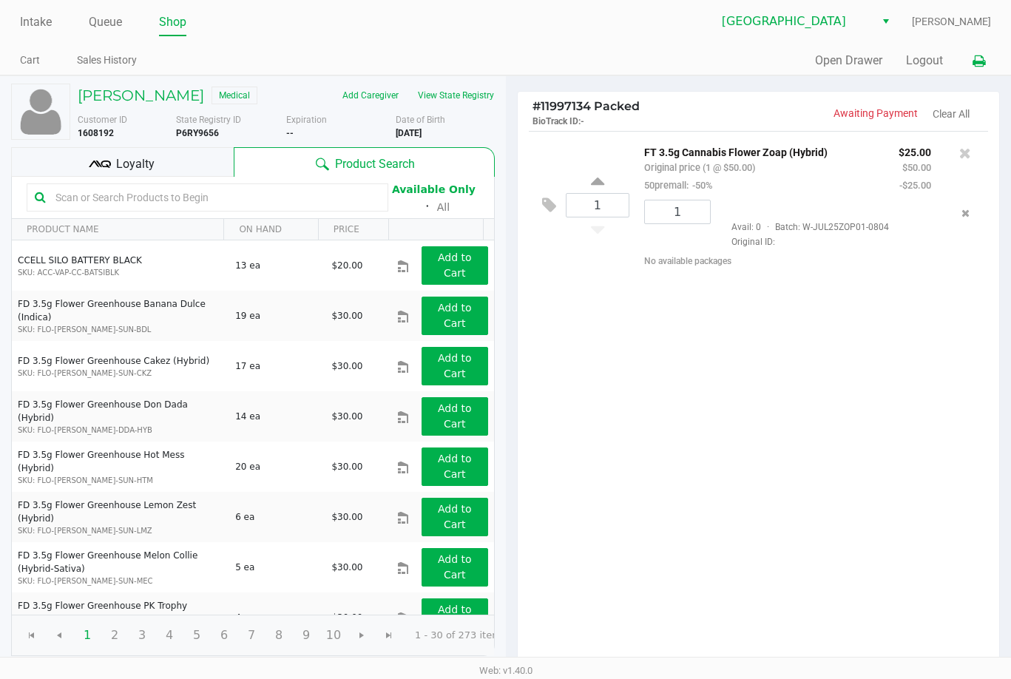
click at [978, 58] on icon at bounding box center [978, 61] width 13 height 10
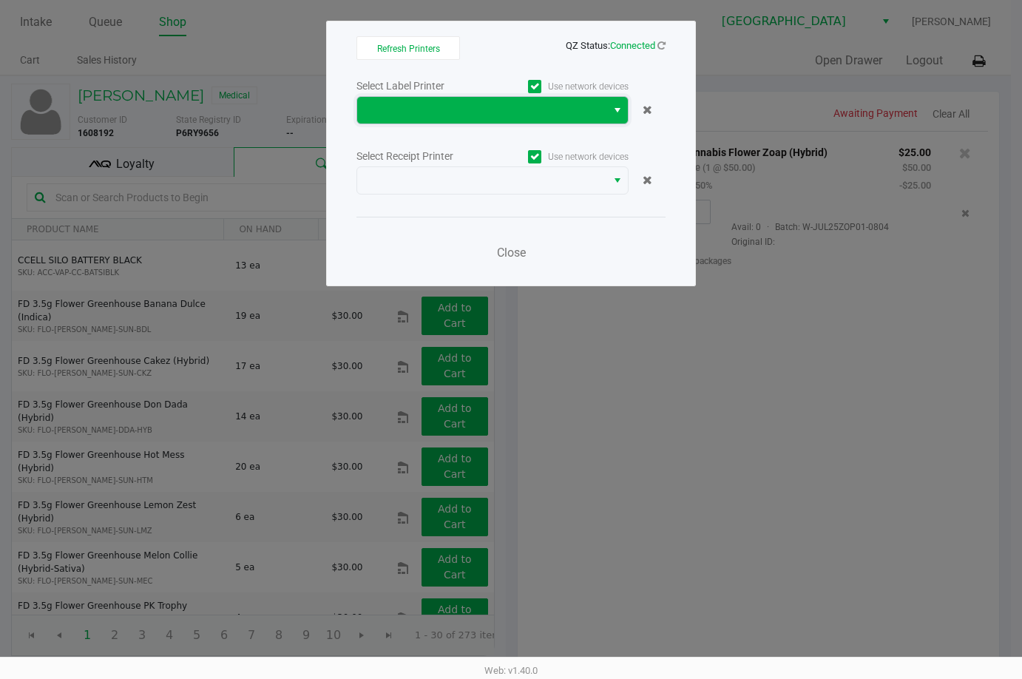
click at [472, 103] on span at bounding box center [481, 110] width 231 height 18
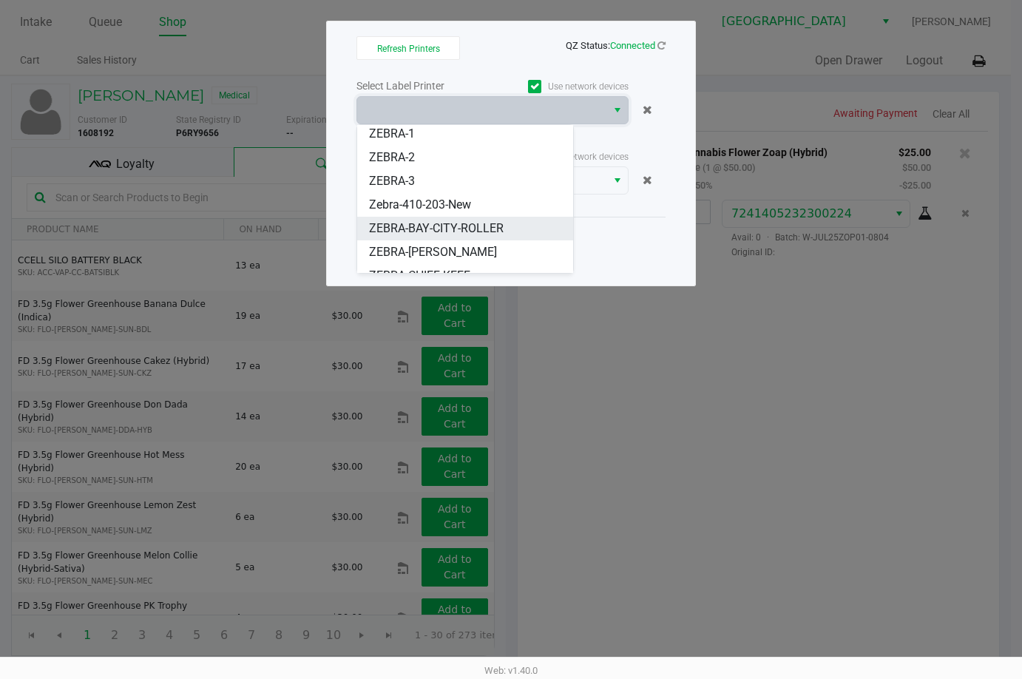
scroll to position [41, 0]
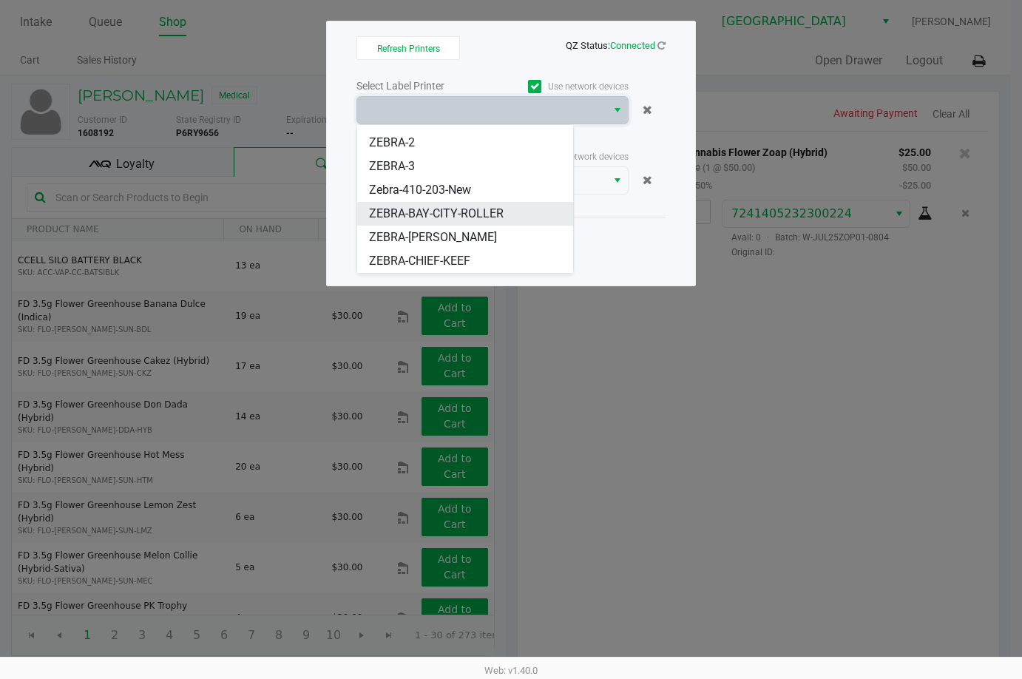
click at [461, 211] on span "ZEBRA-BAY-CITY-ROLLER" at bounding box center [436, 214] width 135 height 18
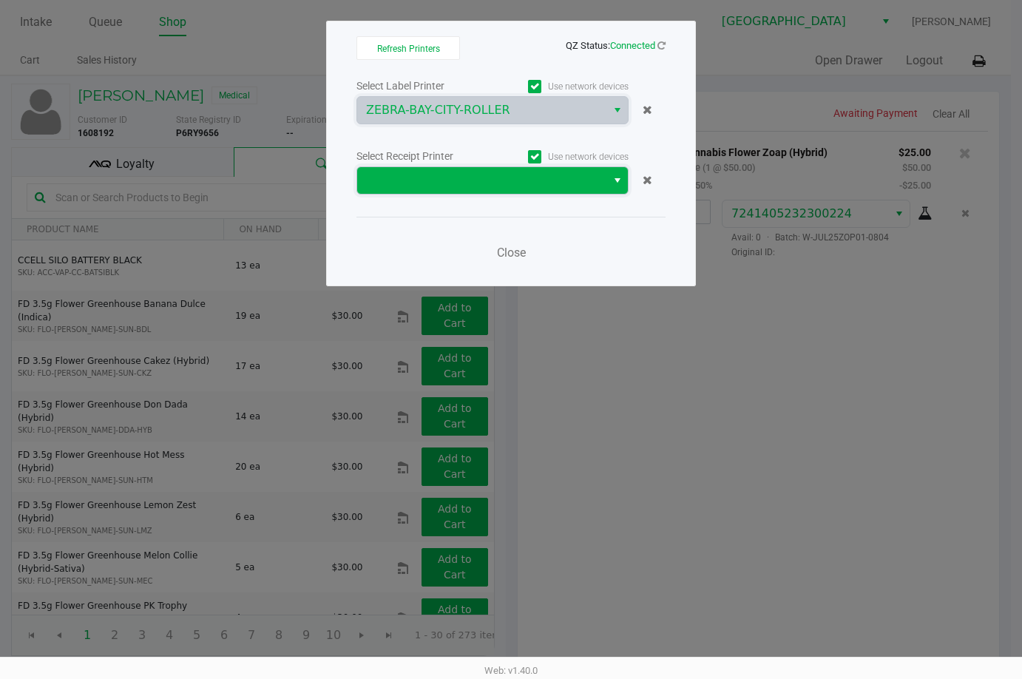
click at [462, 183] on span at bounding box center [481, 181] width 231 height 18
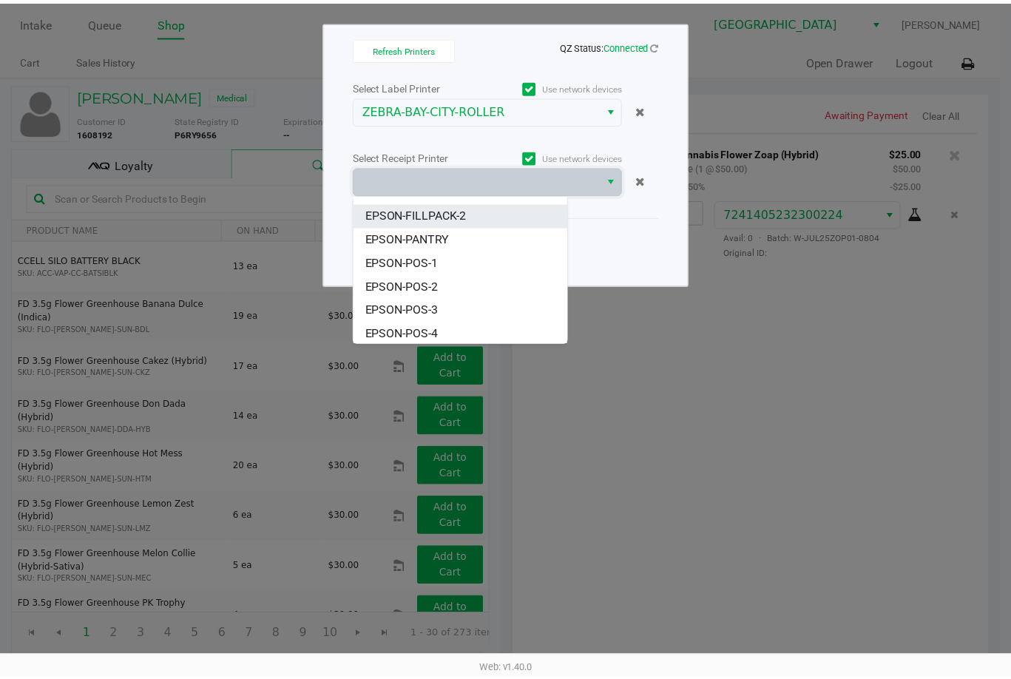
scroll to position [89, 0]
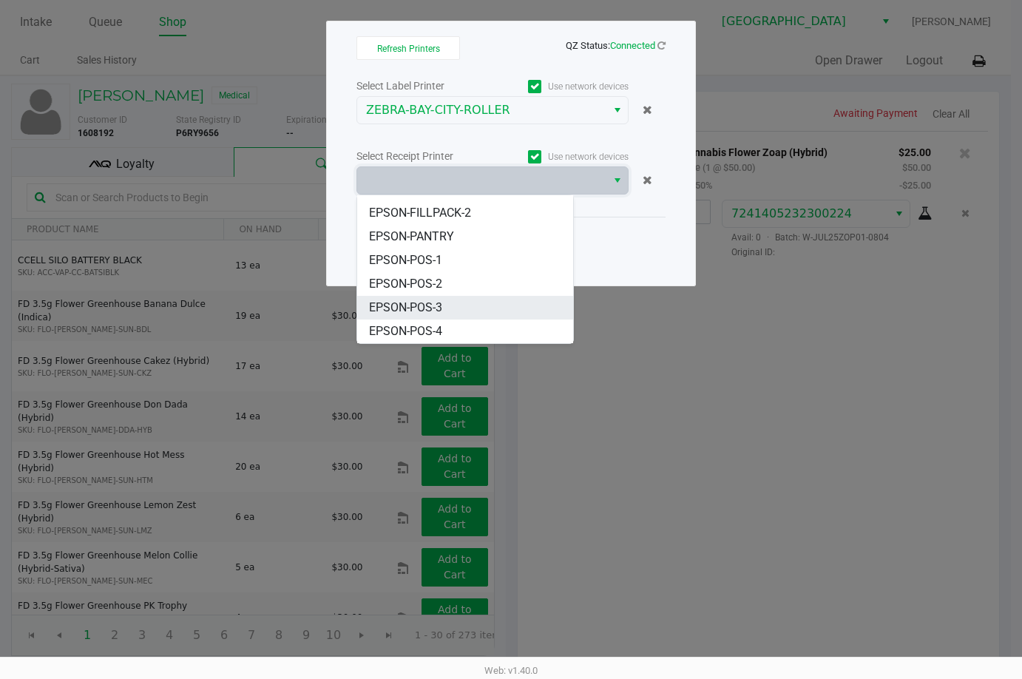
click at [470, 305] on li "EPSON-POS-3" at bounding box center [465, 308] width 216 height 24
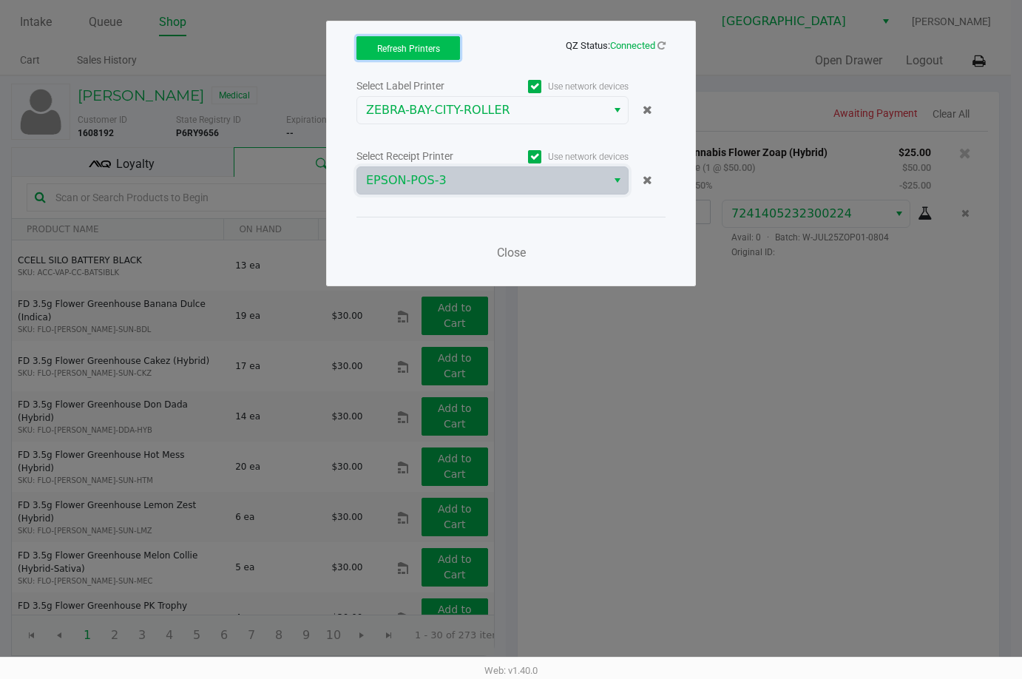
click at [426, 48] on span "Refresh Printers" at bounding box center [408, 49] width 63 height 10
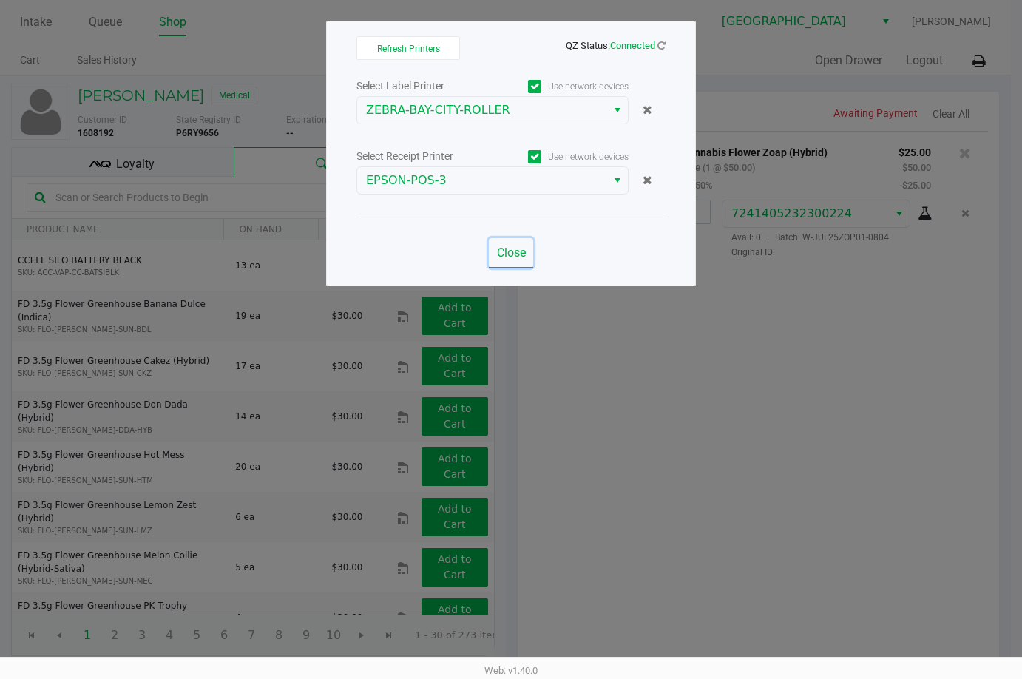
click at [512, 251] on span "Close" at bounding box center [511, 252] width 29 height 14
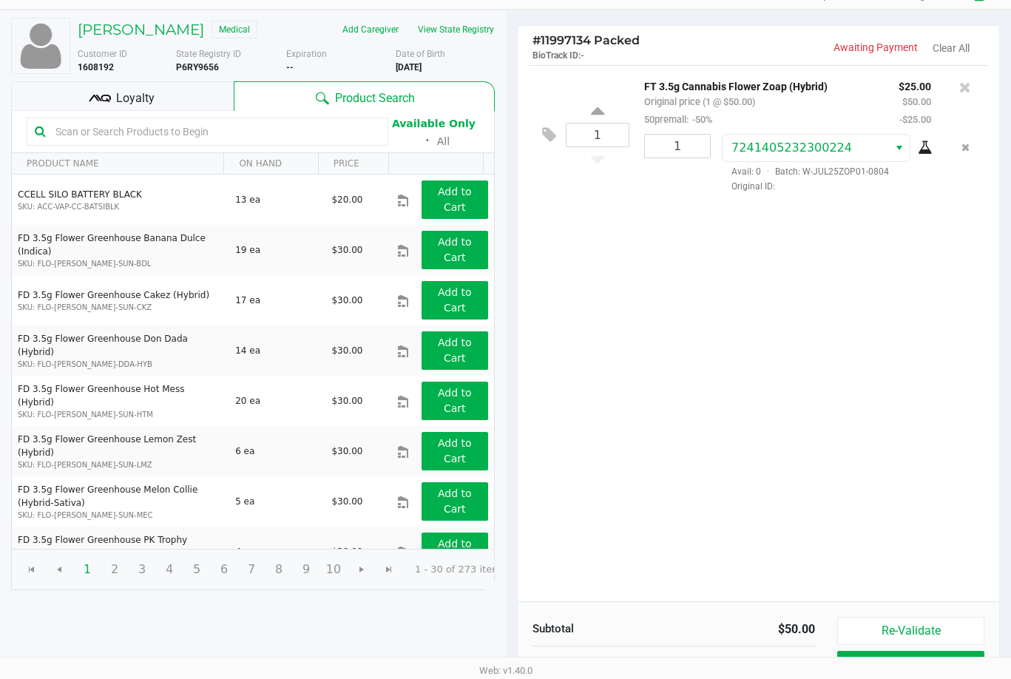
scroll to position [152, 0]
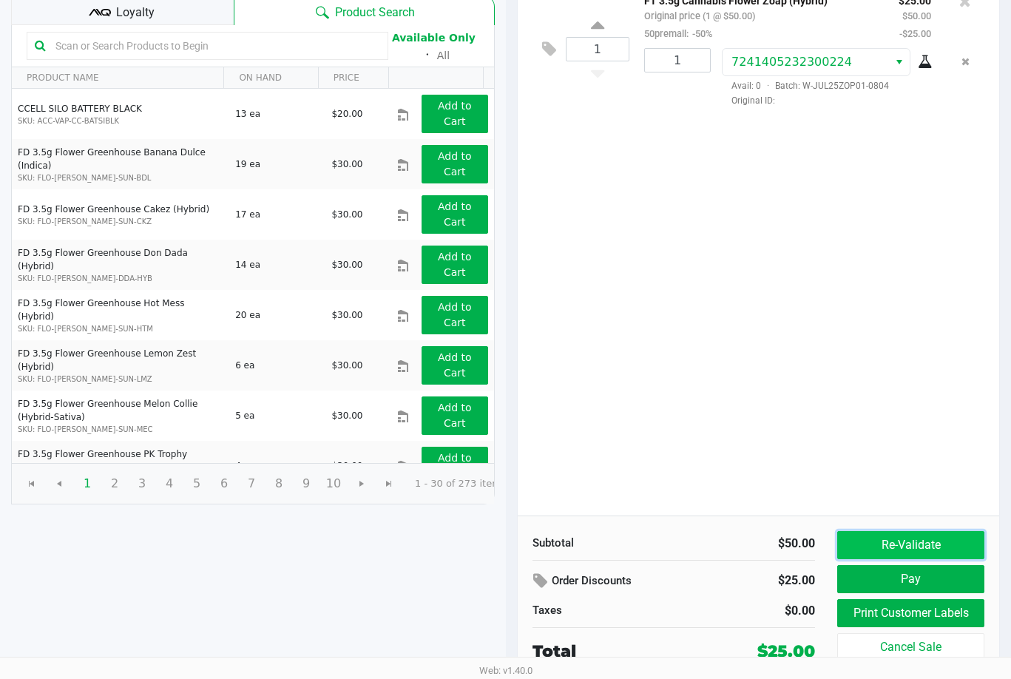
click at [938, 542] on button "Re-Validate" at bounding box center [910, 545] width 147 height 28
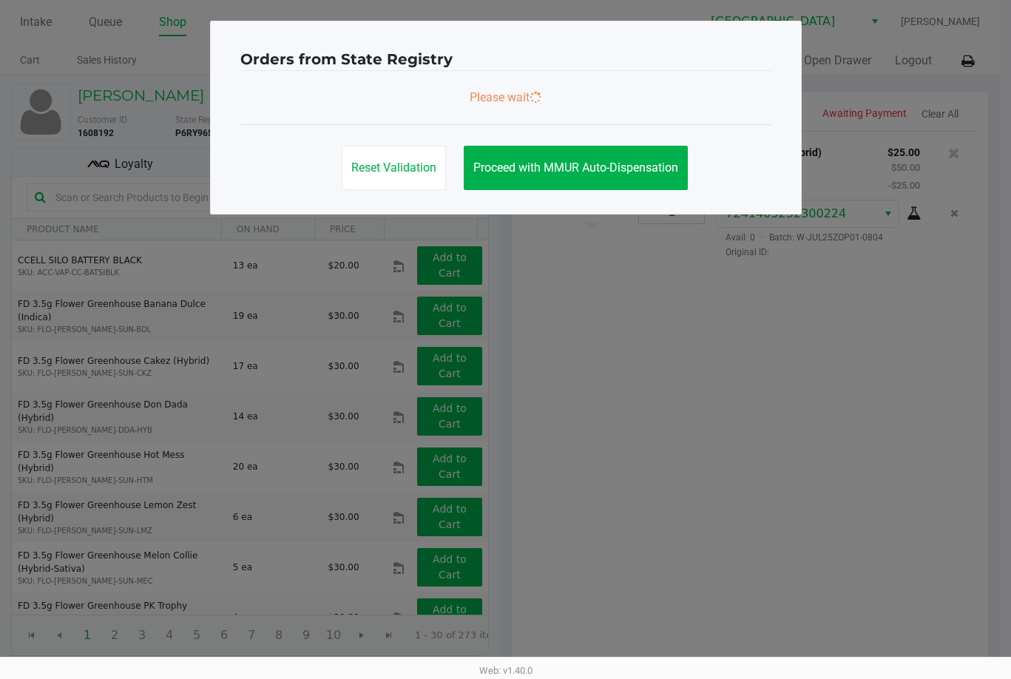
scroll to position [0, 0]
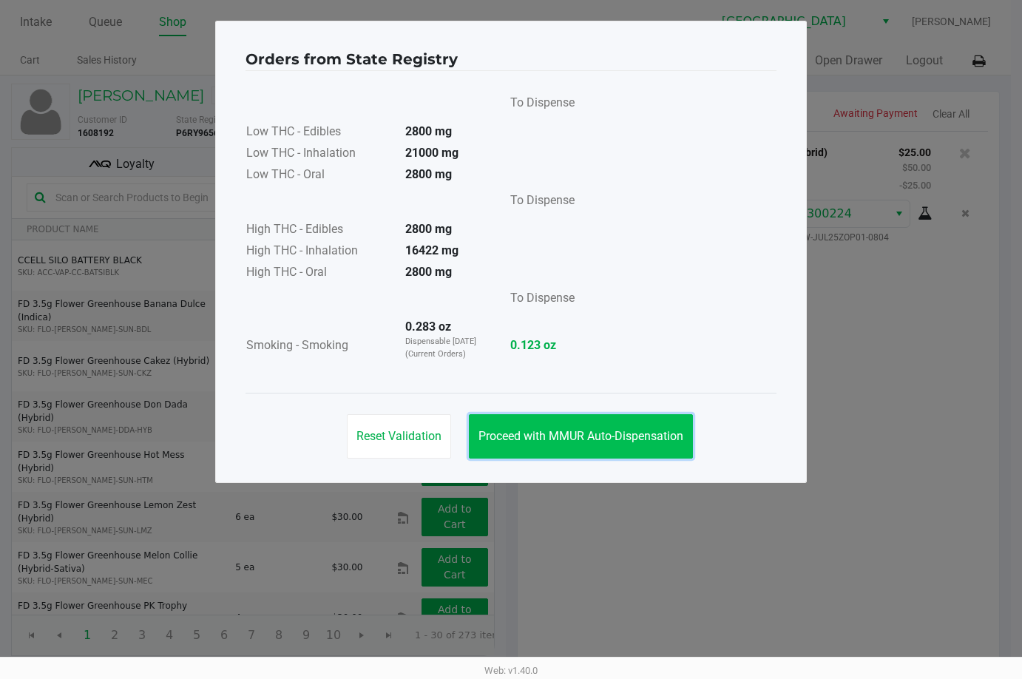
click at [603, 432] on span "Proceed with MMUR Auto-Dispensation" at bounding box center [580, 436] width 205 height 14
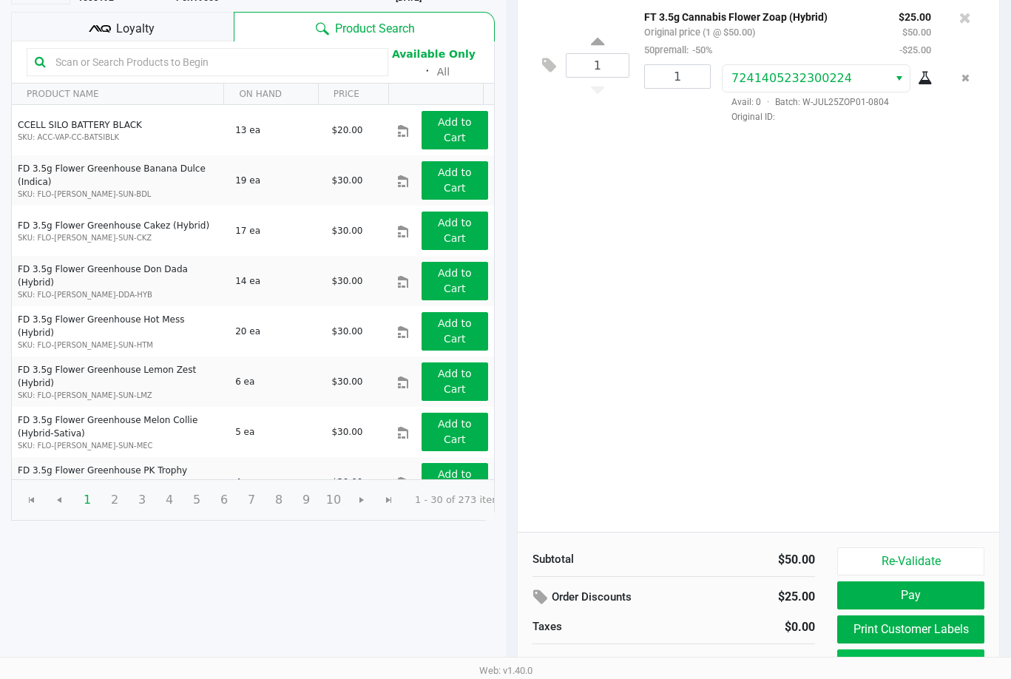
scroll to position [152, 0]
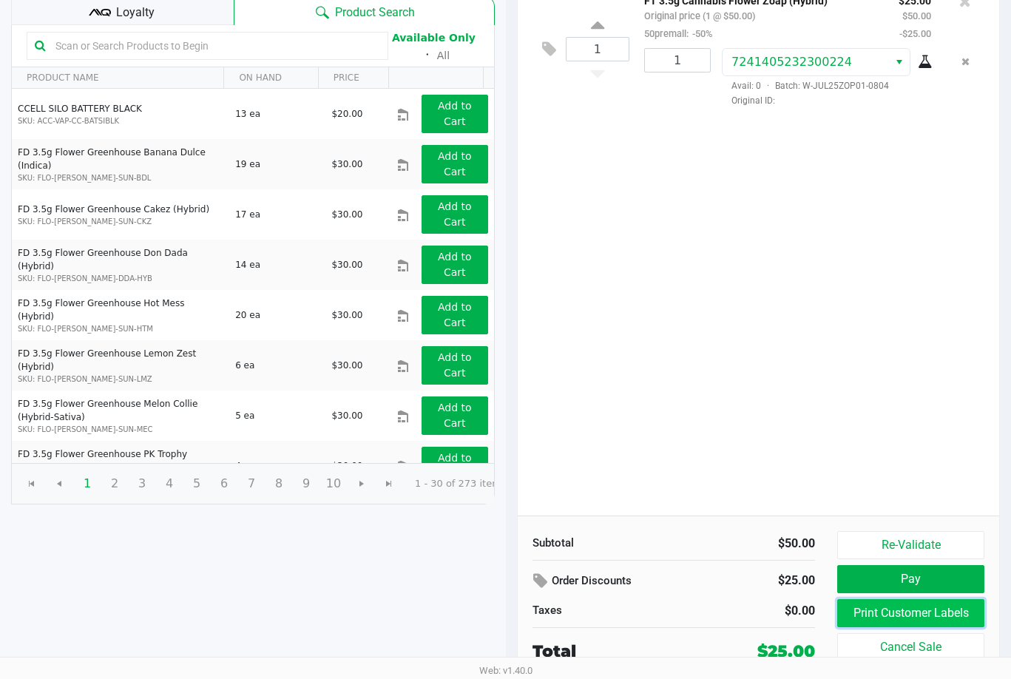
click at [927, 610] on button "Print Customer Labels" at bounding box center [910, 613] width 147 height 28
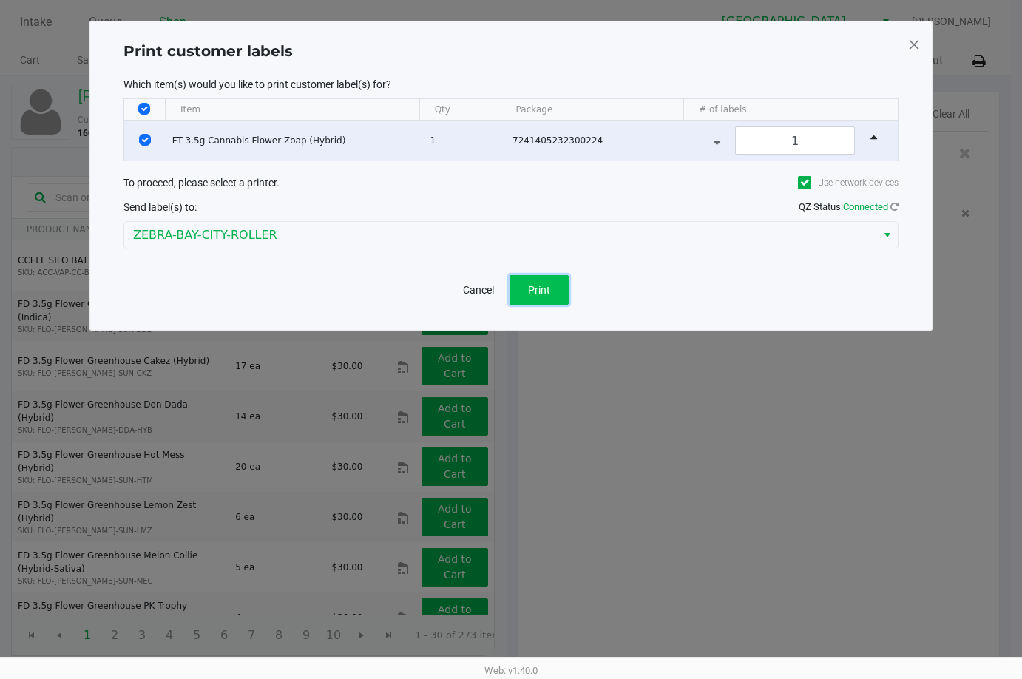
click at [546, 292] on span "Print" at bounding box center [539, 290] width 22 height 12
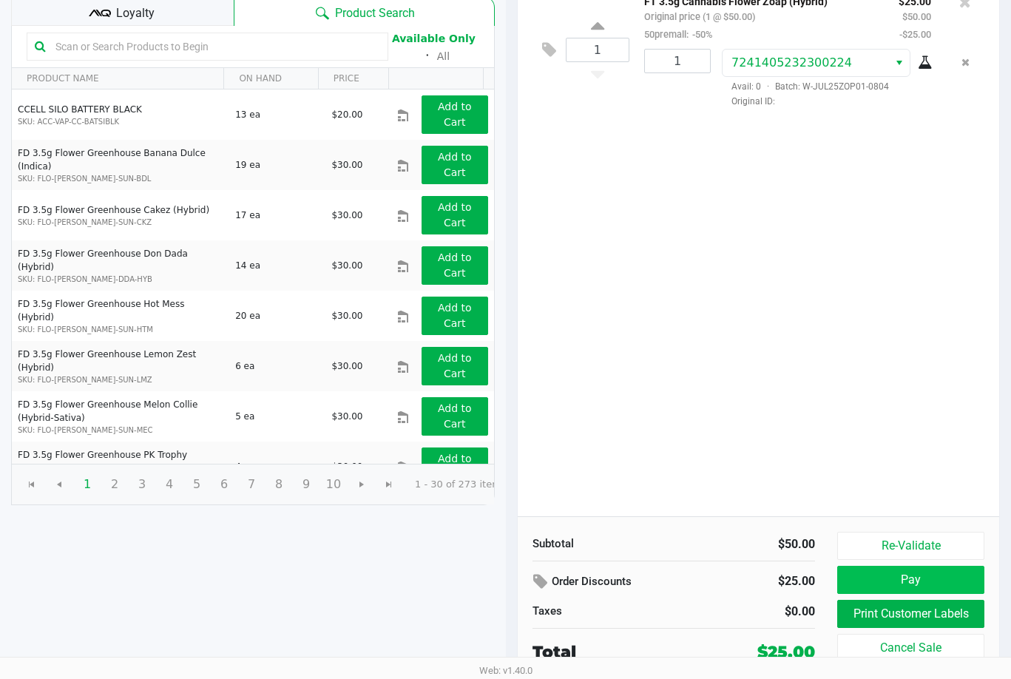
scroll to position [152, 0]
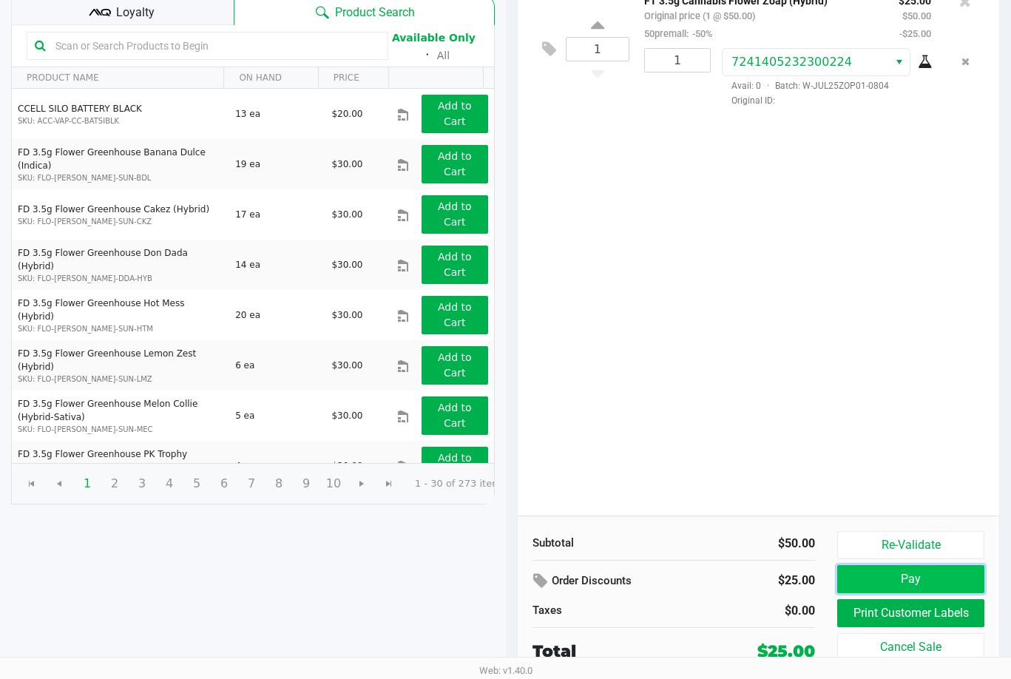
click at [951, 573] on button "Pay" at bounding box center [910, 579] width 147 height 28
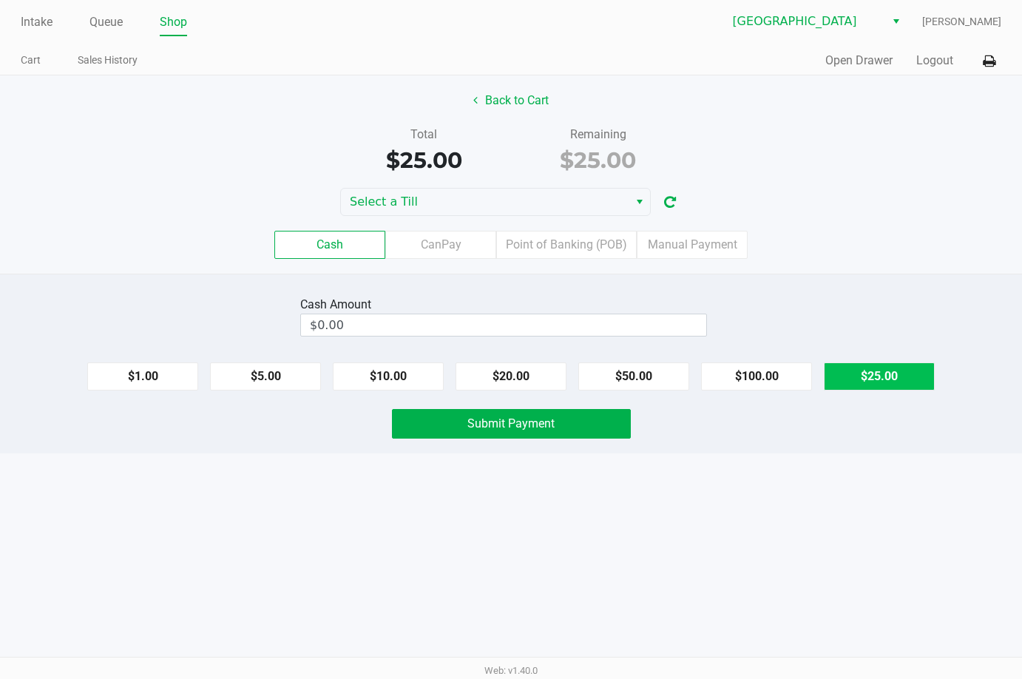
drag, startPoint x: 889, startPoint y: 379, endPoint x: 622, endPoint y: 409, distance: 268.6
click at [886, 379] on button "$25.00" at bounding box center [879, 376] width 111 height 28
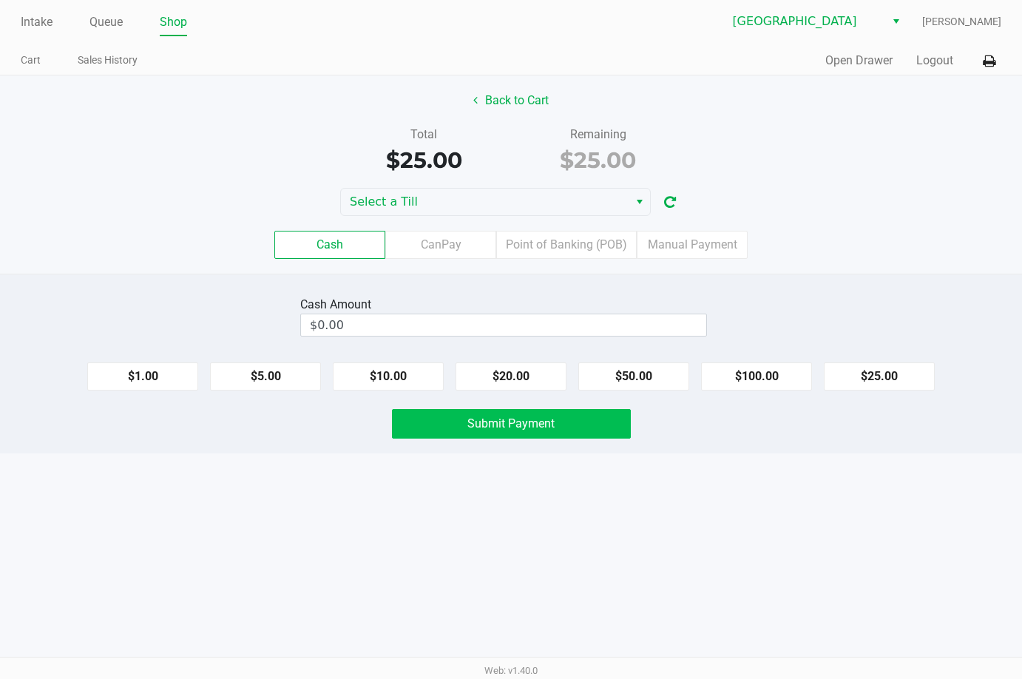
type input "$25.00"
drag, startPoint x: 585, startPoint y: 415, endPoint x: 594, endPoint y: 418, distance: 9.6
click at [585, 418] on button "Submit Payment" at bounding box center [511, 424] width 239 height 30
click at [521, 421] on span "Submit Payment" at bounding box center [510, 423] width 87 height 14
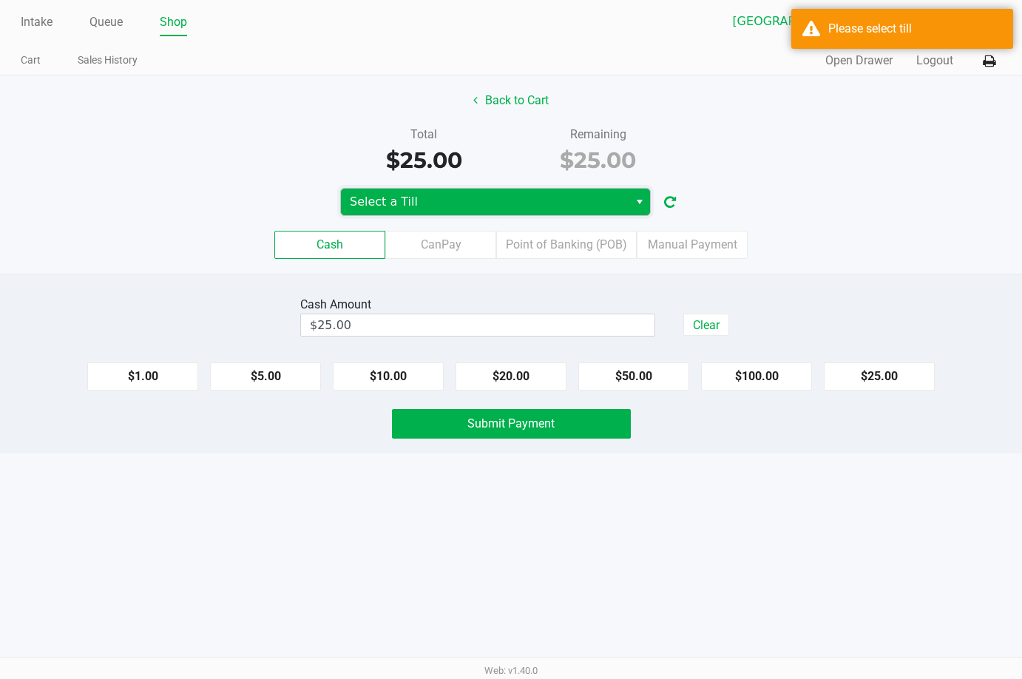
click at [577, 212] on span "Select a Till" at bounding box center [485, 202] width 288 height 27
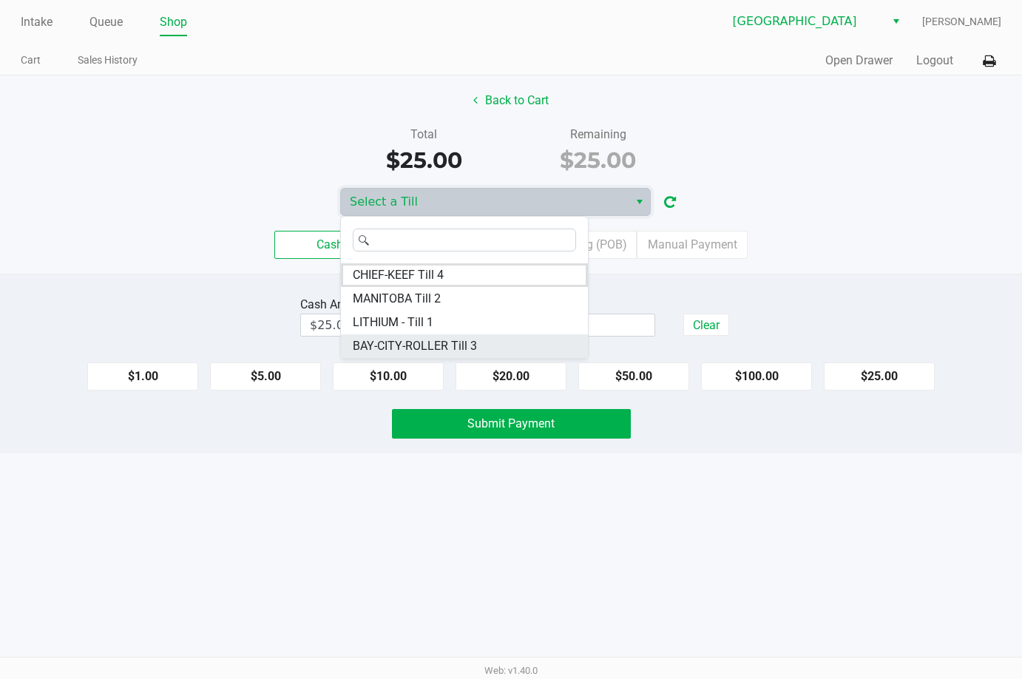
click at [459, 342] on span "BAY-CITY-ROLLER Till 3" at bounding box center [415, 346] width 124 height 18
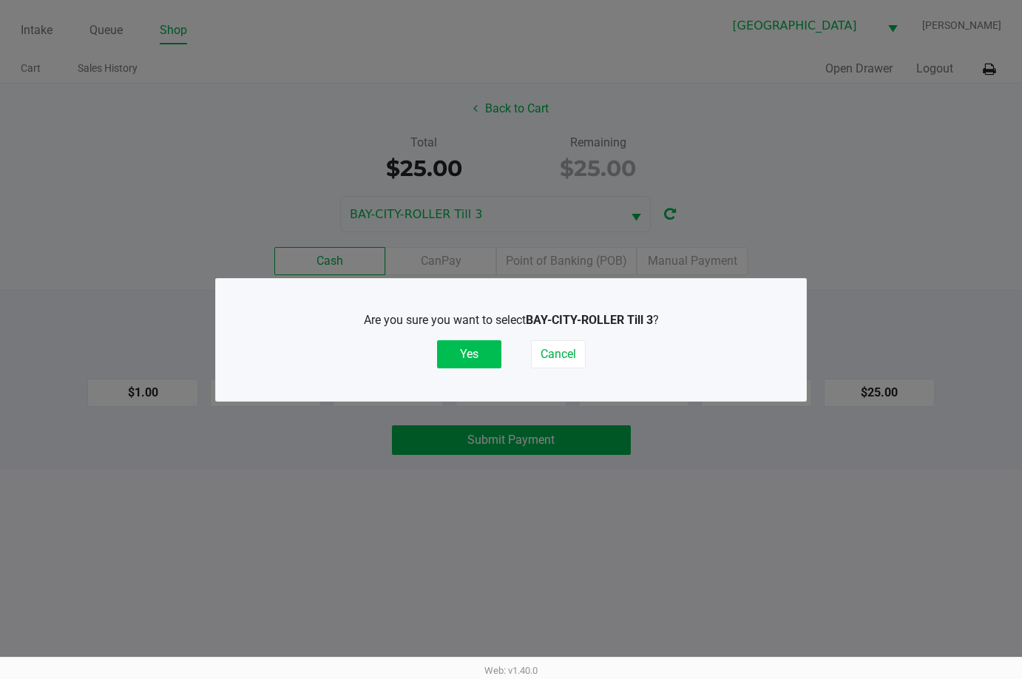
click at [462, 353] on button "Yes" at bounding box center [469, 354] width 64 height 28
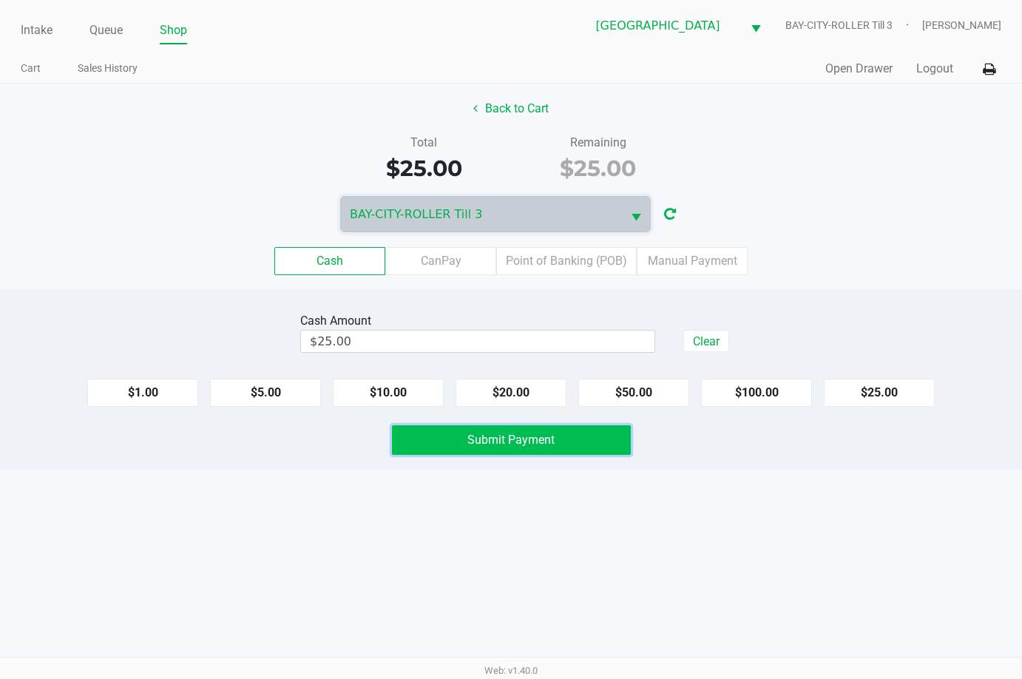
click at [484, 447] on button "Submit Payment" at bounding box center [511, 440] width 239 height 30
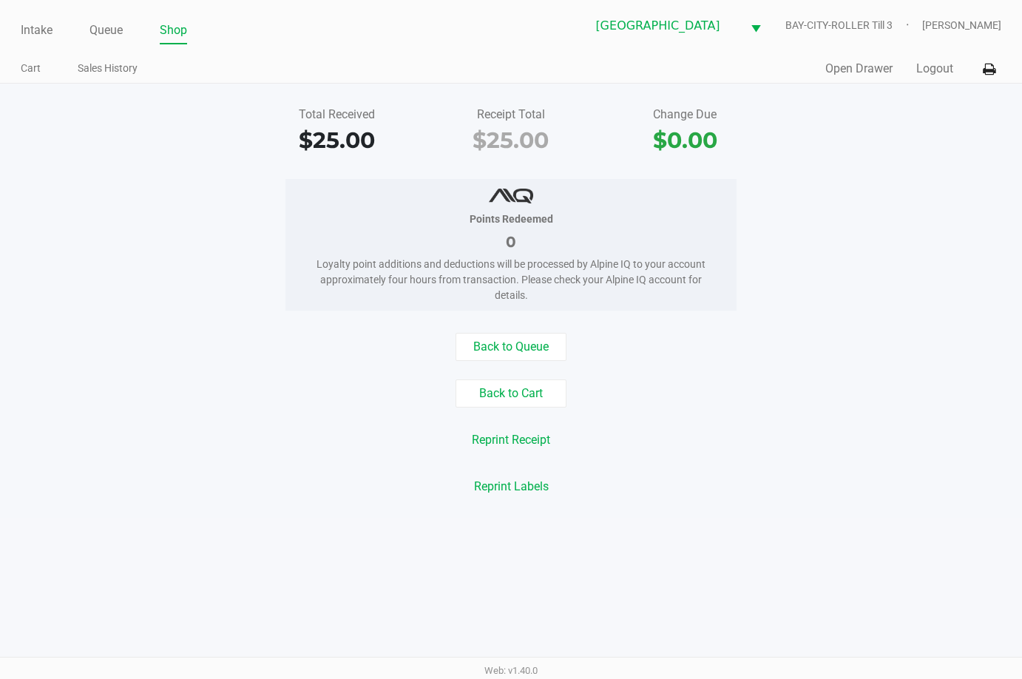
click at [770, 343] on div "Back to Queue" at bounding box center [511, 347] width 1044 height 28
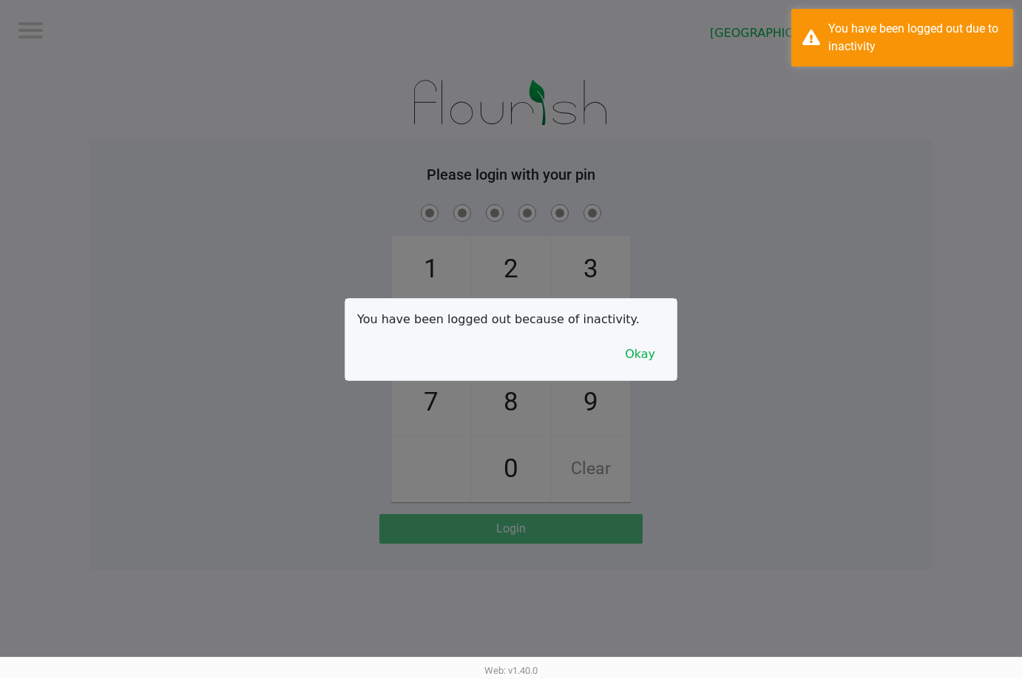
click at [526, 355] on div "You have been logged out because of inactivity. Okay" at bounding box center [510, 339] width 331 height 81
click at [635, 350] on button "Okay" at bounding box center [640, 354] width 50 height 28
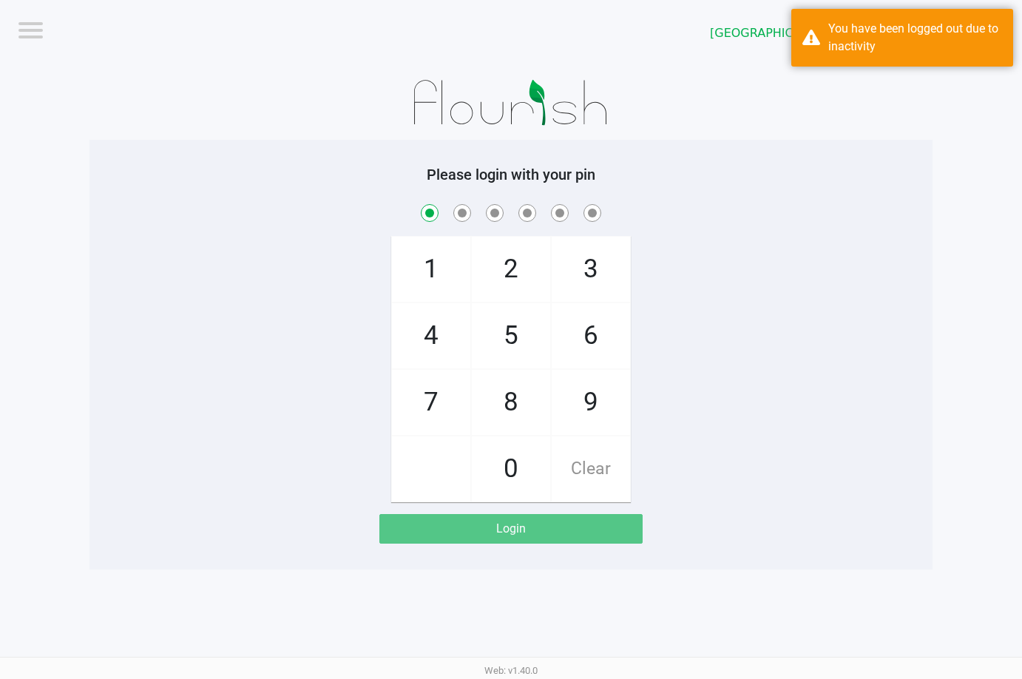
checkbox input "true"
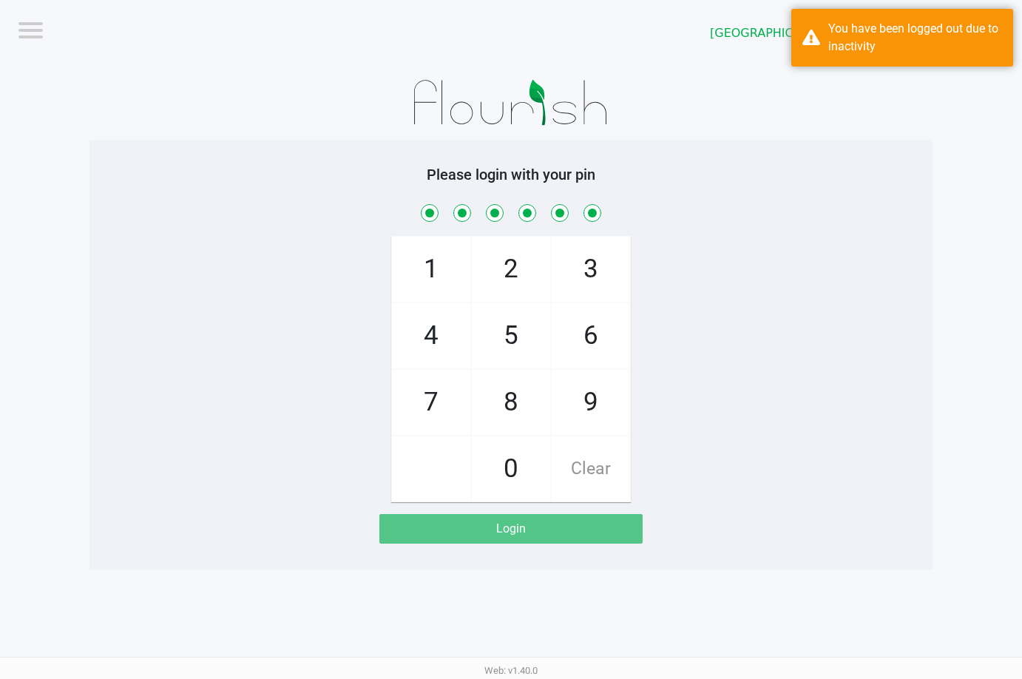
checkbox input "true"
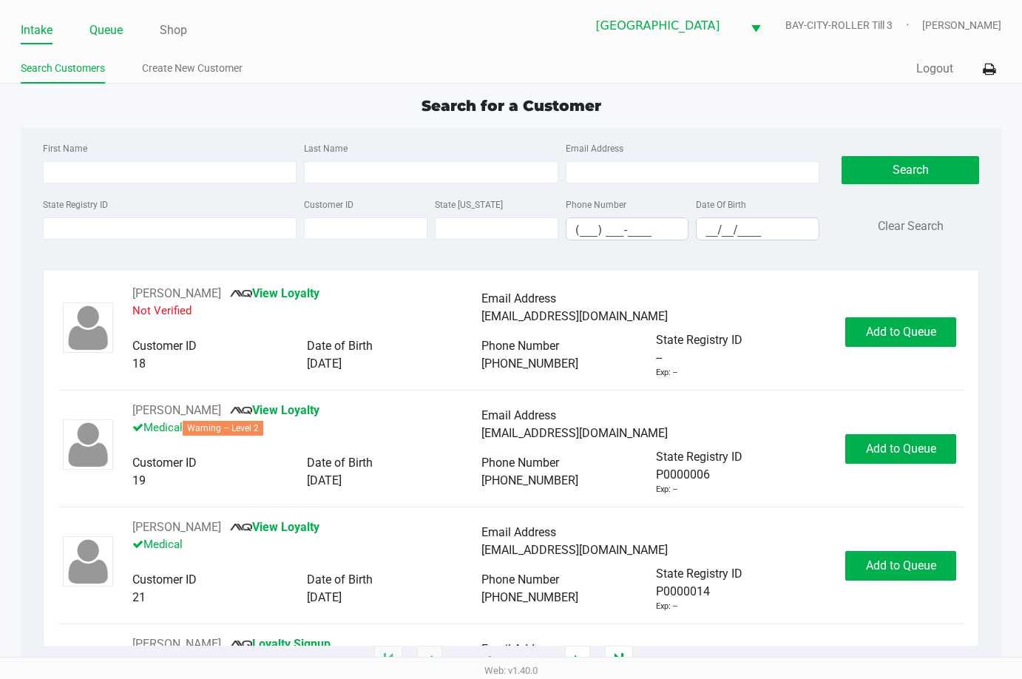
click at [109, 29] on link "Queue" at bounding box center [105, 30] width 33 height 21
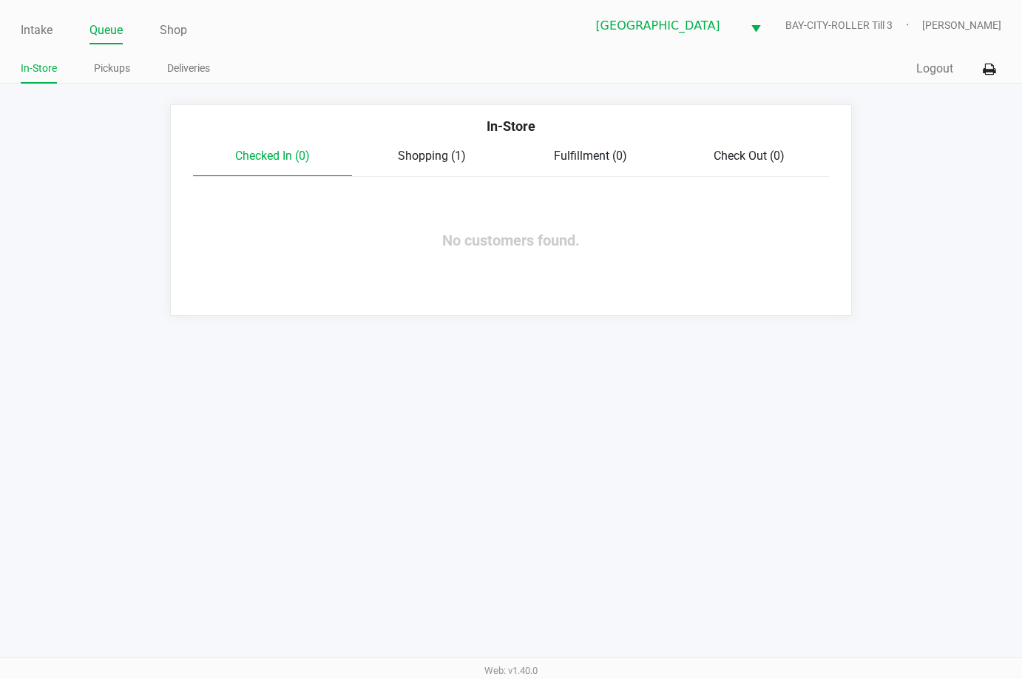
click at [708, 396] on div "Intake Queue Shop Lakeland WC BAY-CITY-ROLLER Till 3 Rebecca Fortier In-Store P…" at bounding box center [511, 339] width 1022 height 679
click at [423, 152] on span "Shopping (1)" at bounding box center [432, 156] width 68 height 14
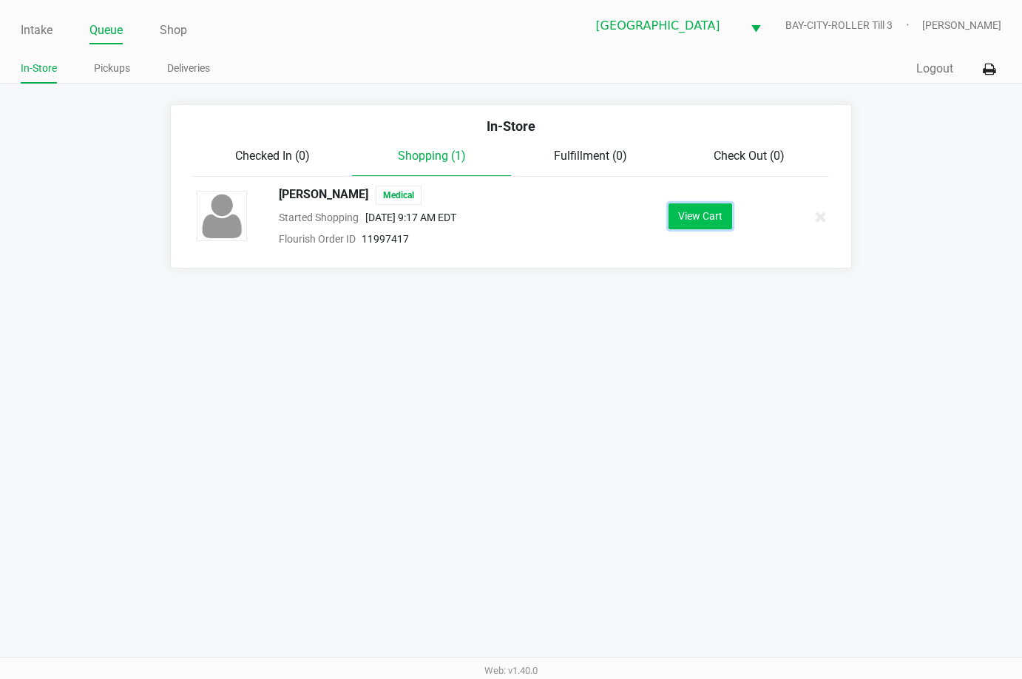
click at [712, 210] on button "View Cart" at bounding box center [700, 216] width 64 height 26
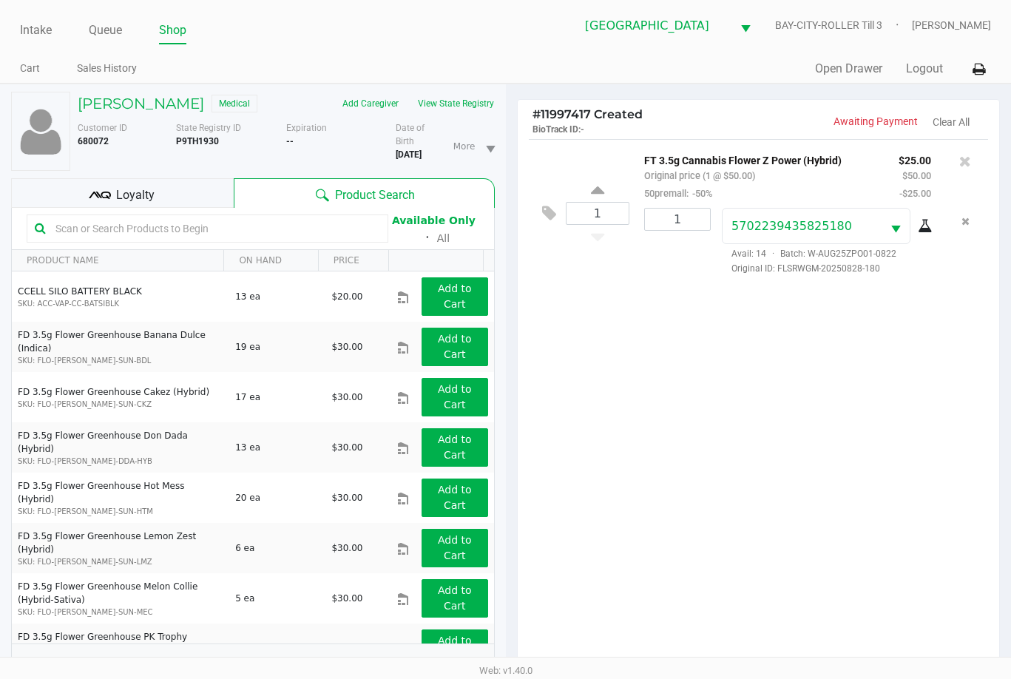
click at [930, 231] on icon at bounding box center [925, 226] width 15 height 12
click at [850, 422] on div "1 FT 3.5g Cannabis Flower Z Power (Hybrid) Original price (1 @ $50.00) 50premal…" at bounding box center [759, 407] width 482 height 536
drag, startPoint x: 701, startPoint y: 330, endPoint x: 482, endPoint y: 268, distance: 227.5
click at [710, 293] on div "1 FT 3.5g Cannabis Flower Z Power (Hybrid) Original price (1 @ $50.00) 50premal…" at bounding box center [759, 407] width 482 height 536
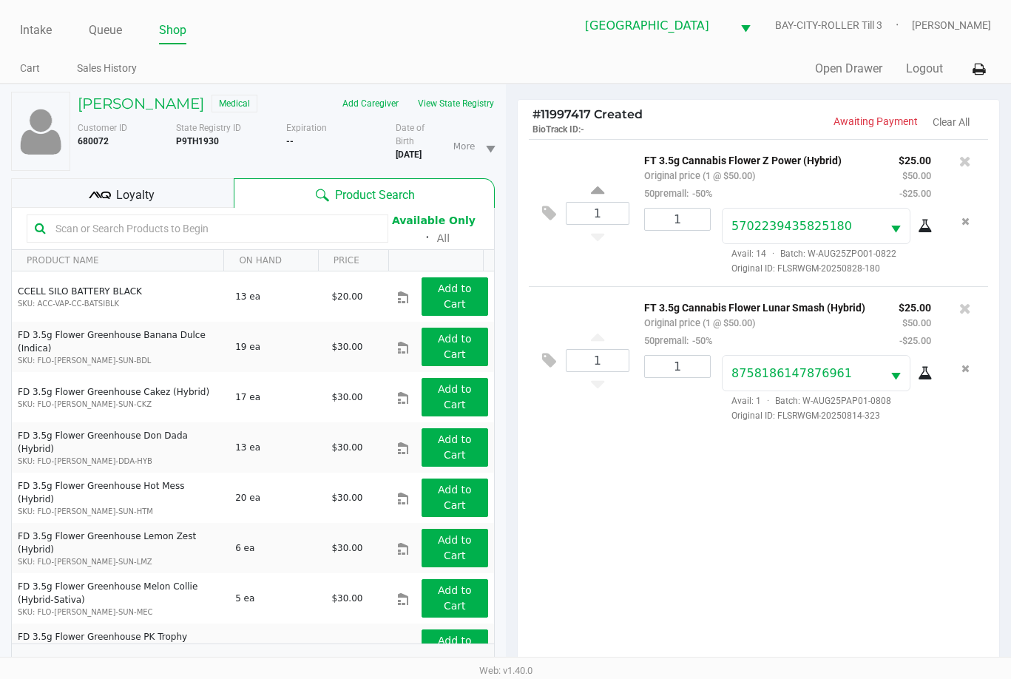
drag, startPoint x: 837, startPoint y: 562, endPoint x: 840, endPoint y: 552, distance: 10.8
click at [839, 552] on div "1 FT 3.5g Cannabis Flower Z Power (Hybrid) Original price (1 @ $50.00) 50premal…" at bounding box center [759, 407] width 482 height 536
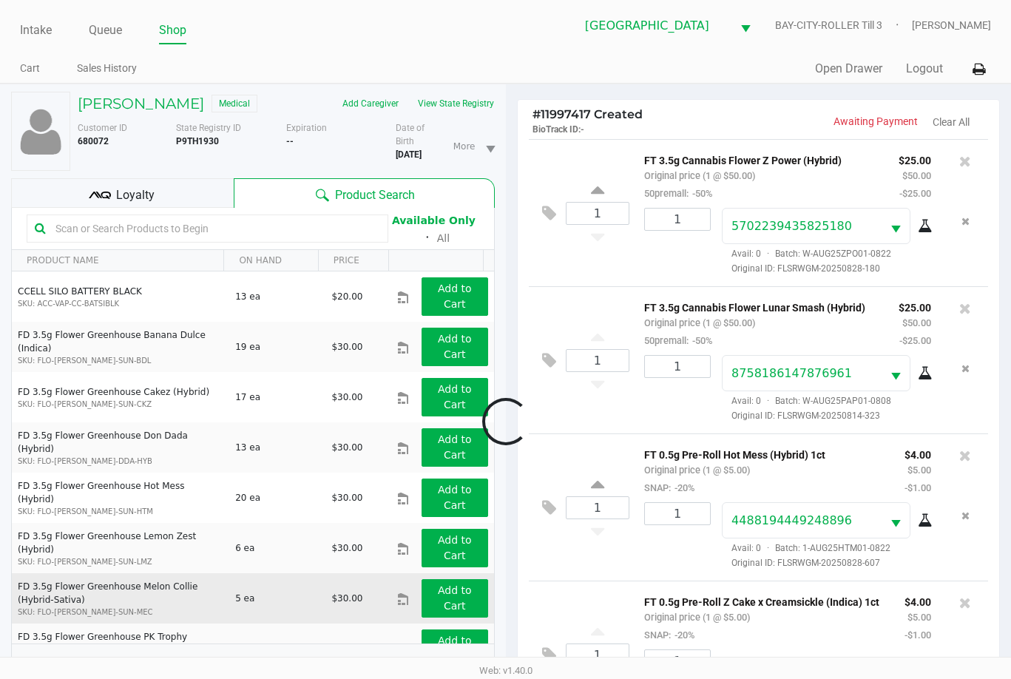
scroll to position [68, 0]
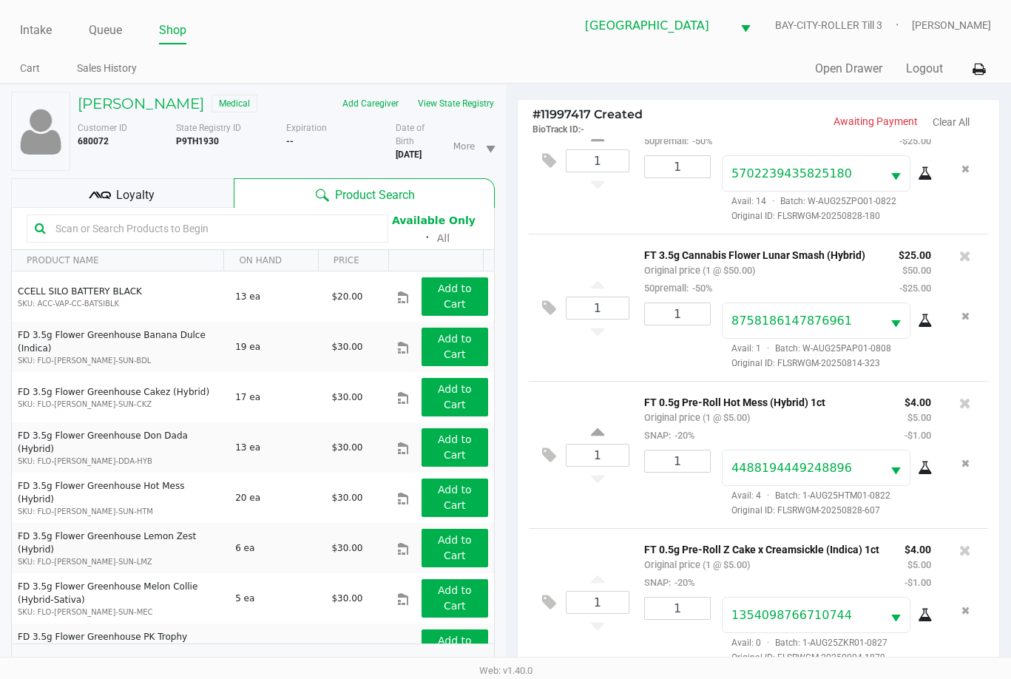
click at [133, 200] on span "Loyalty" at bounding box center [135, 195] width 38 height 18
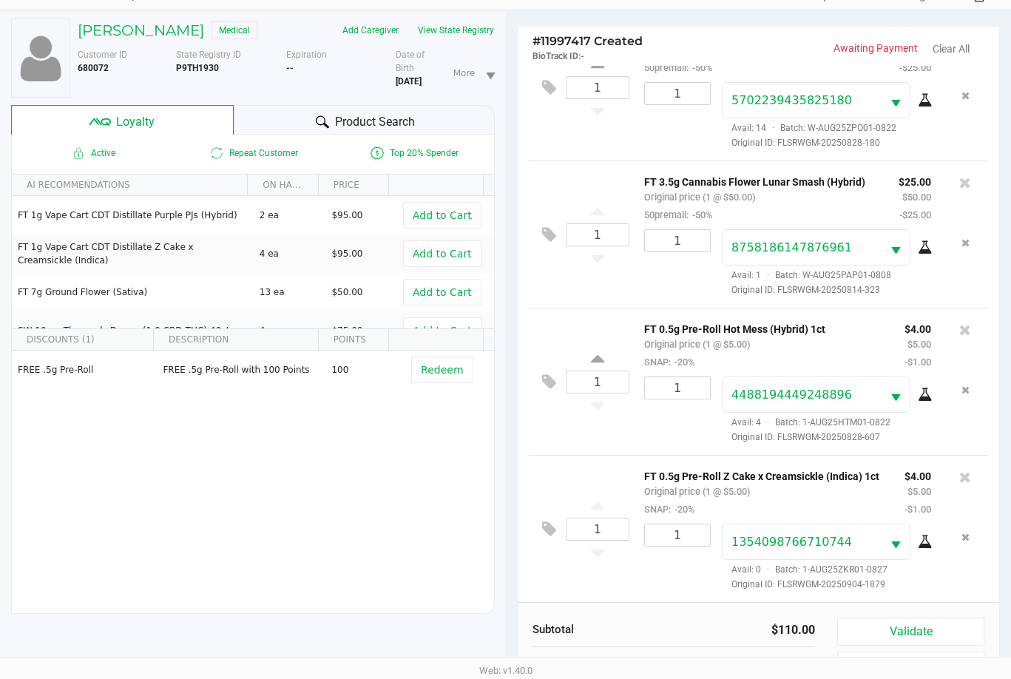
scroll to position [74, 0]
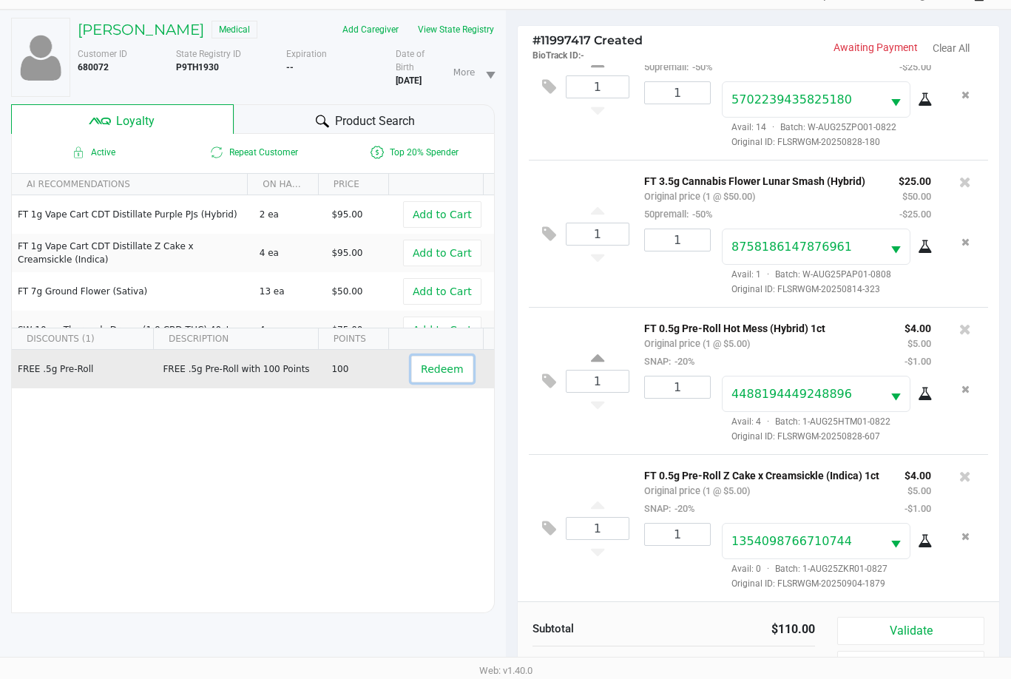
drag, startPoint x: 417, startPoint y: 365, endPoint x: 464, endPoint y: 377, distance: 48.8
click at [438, 369] on button "Redeem" at bounding box center [441, 369] width 61 height 27
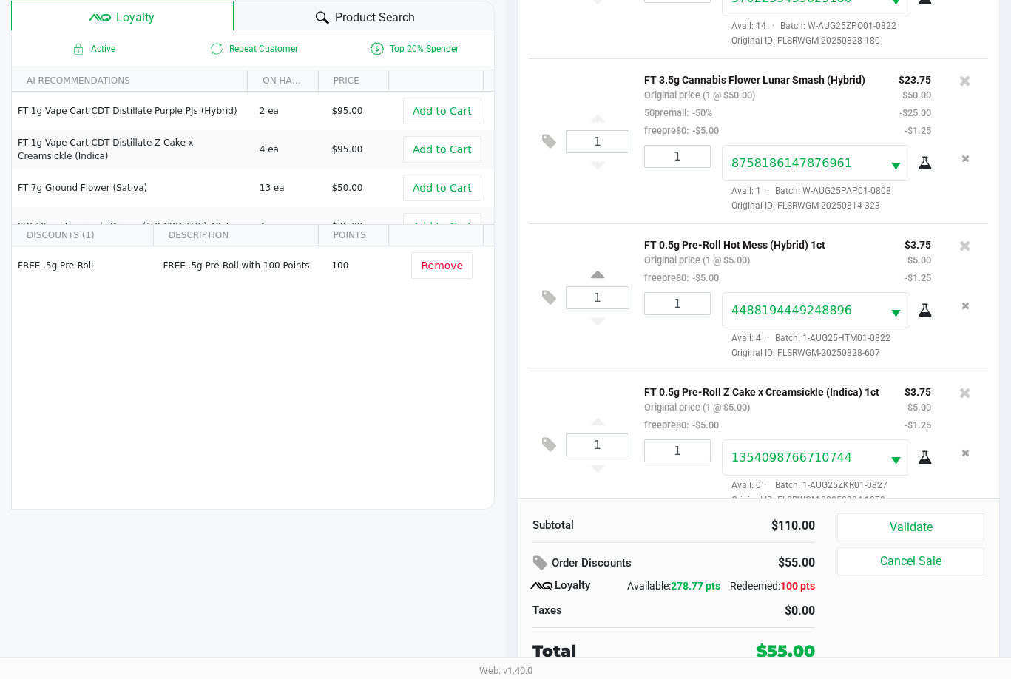
scroll to position [104, 0]
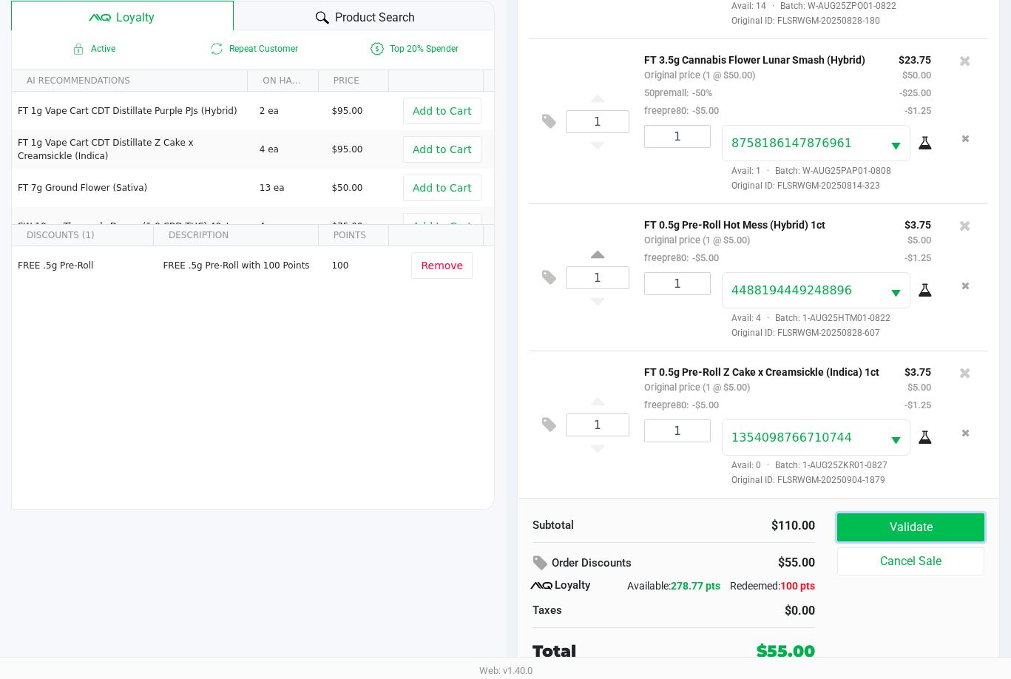
click at [943, 513] on button "Validate" at bounding box center [910, 527] width 147 height 28
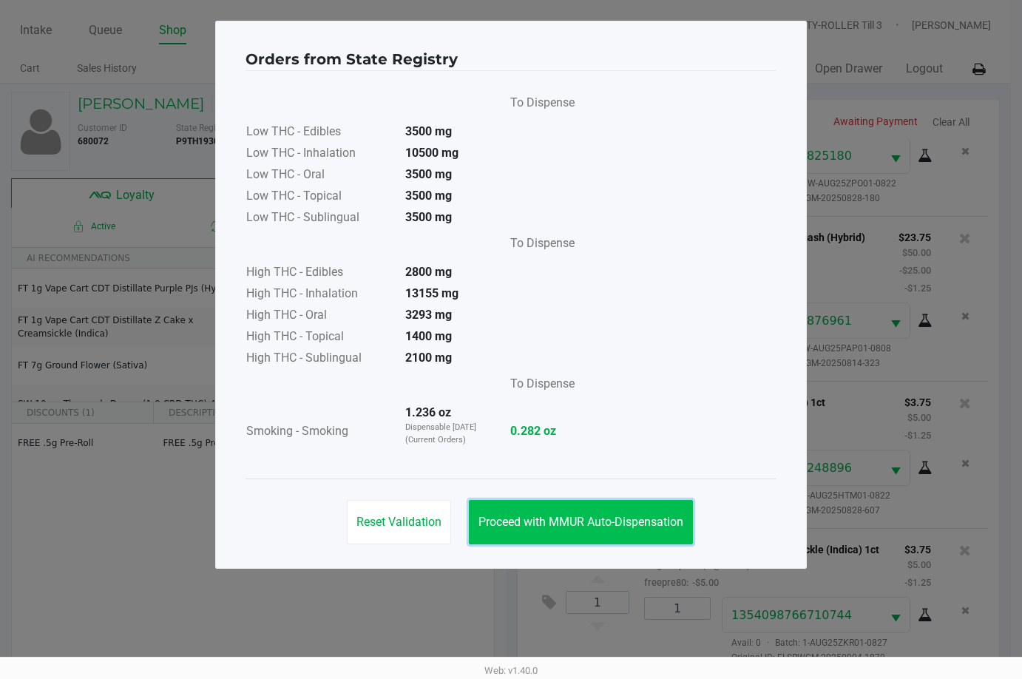
click at [594, 516] on span "Proceed with MMUR Auto-Dispensation" at bounding box center [580, 522] width 205 height 14
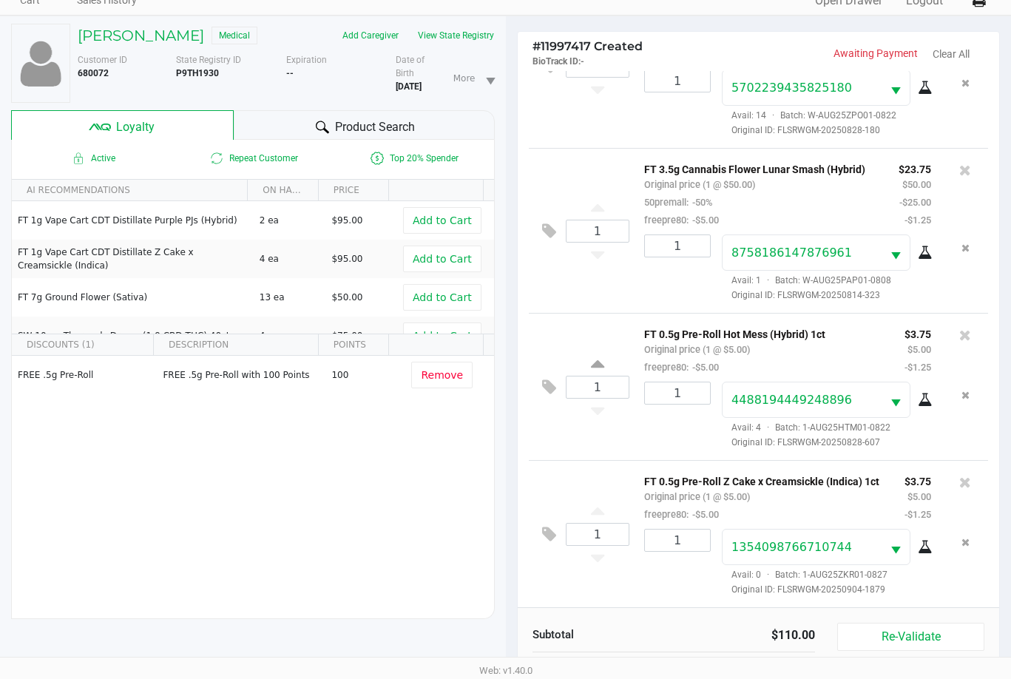
scroll to position [191, 0]
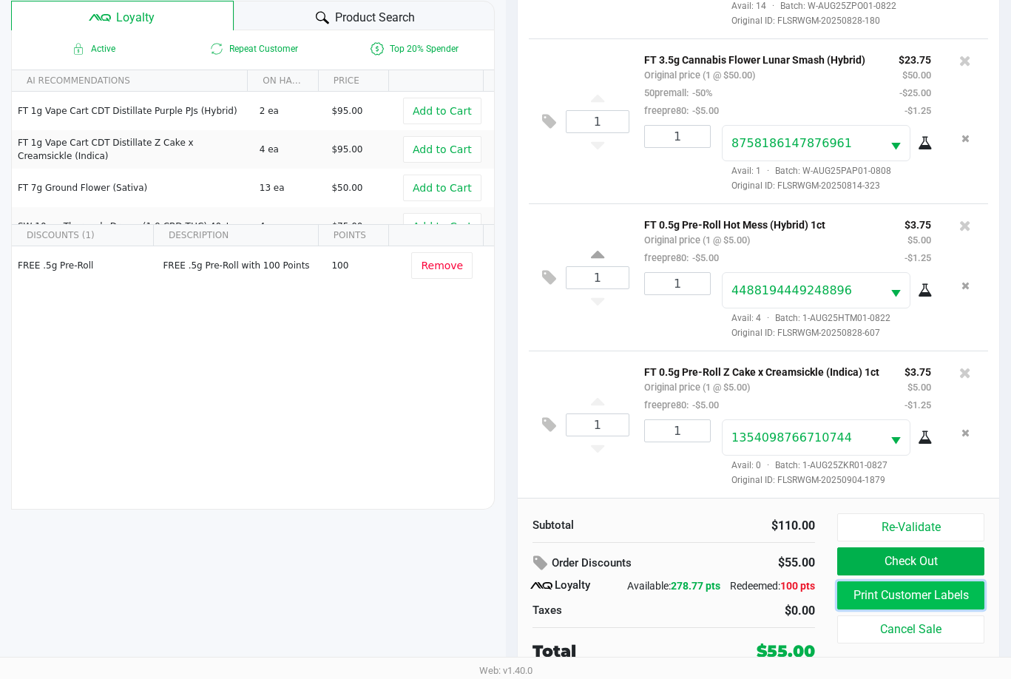
click at [929, 581] on button "Print Customer Labels" at bounding box center [910, 595] width 147 height 28
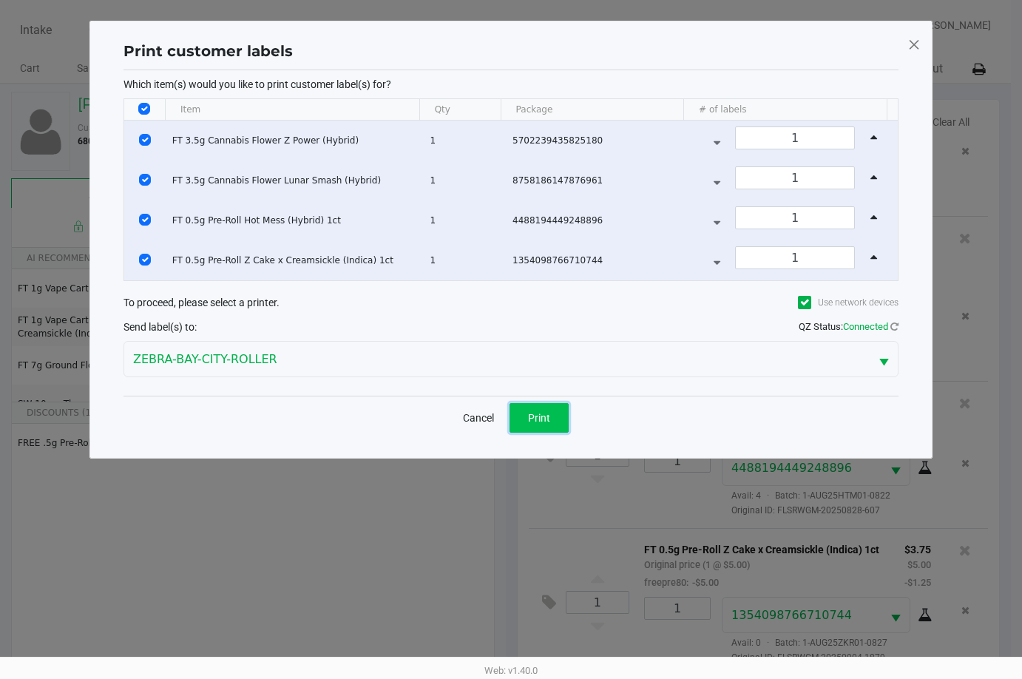
click at [540, 416] on span "Print" at bounding box center [539, 418] width 22 height 12
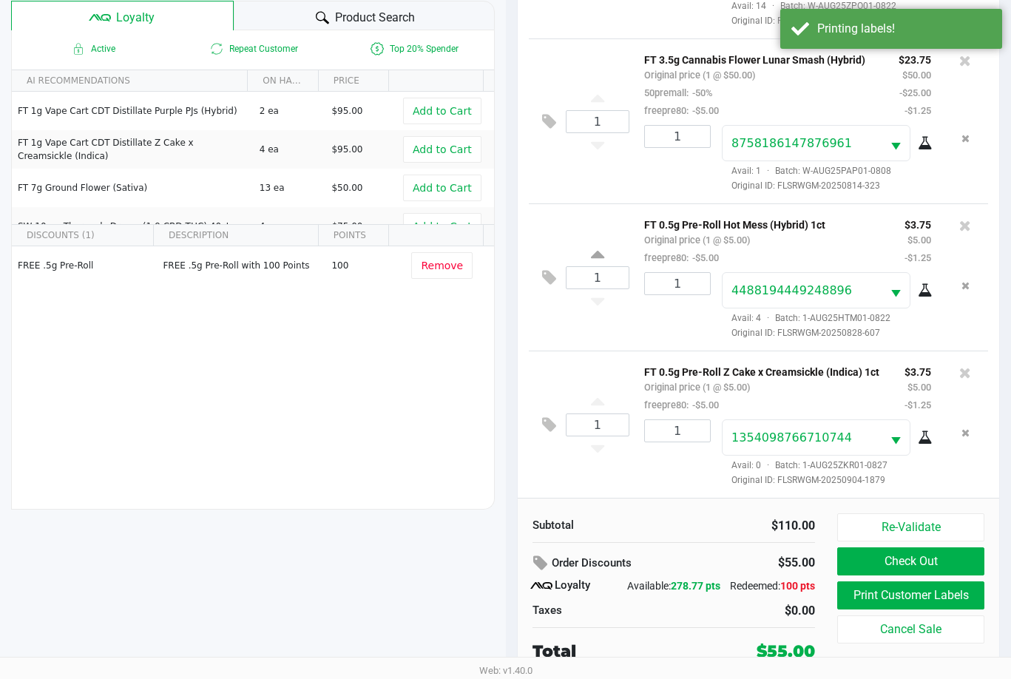
scroll to position [191, 0]
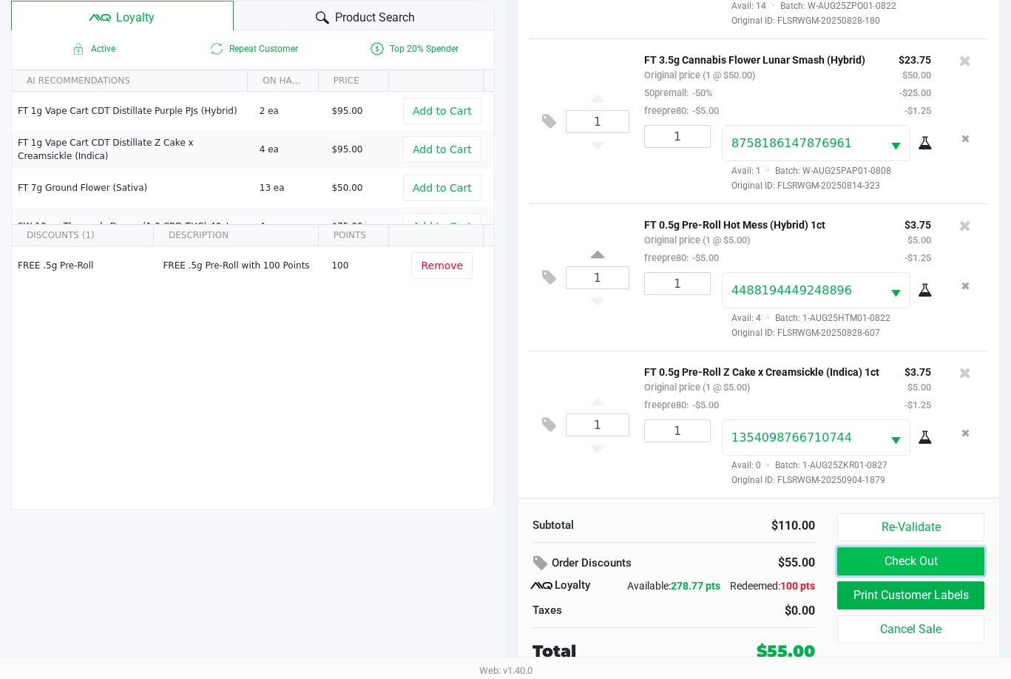
click at [901, 549] on button "Check Out" at bounding box center [910, 561] width 147 height 28
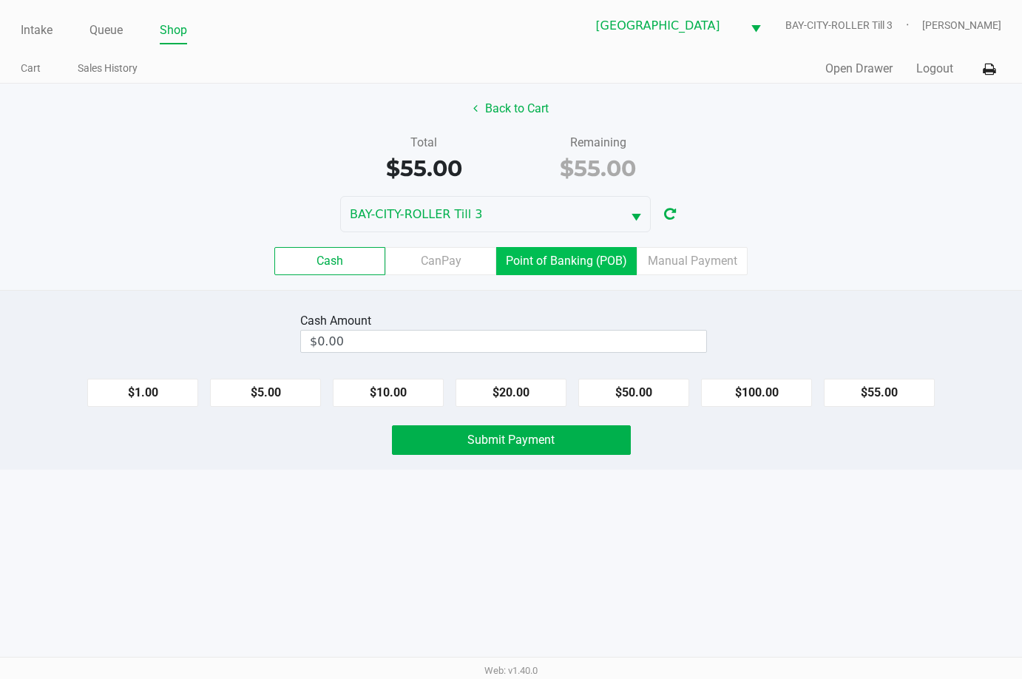
click at [574, 257] on label "Point of Banking (POB)" at bounding box center [566, 261] width 140 height 28
click at [0, 0] on 7 "Point of Banking (POB)" at bounding box center [0, 0] width 0 height 0
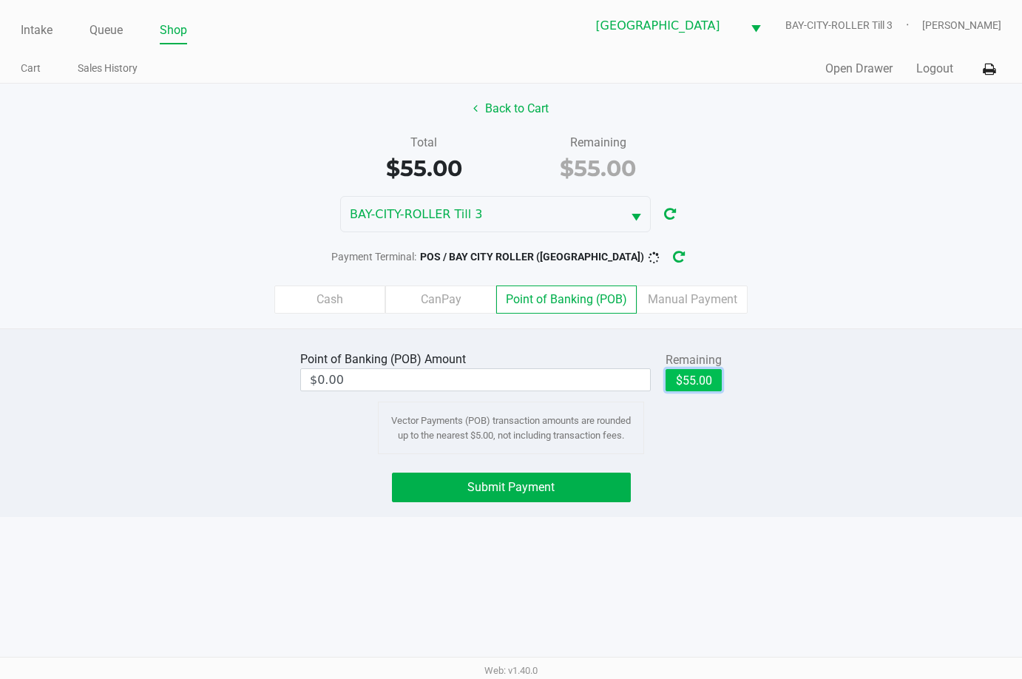
click at [705, 379] on button "$55.00" at bounding box center [693, 380] width 56 height 22
type input "$55.00"
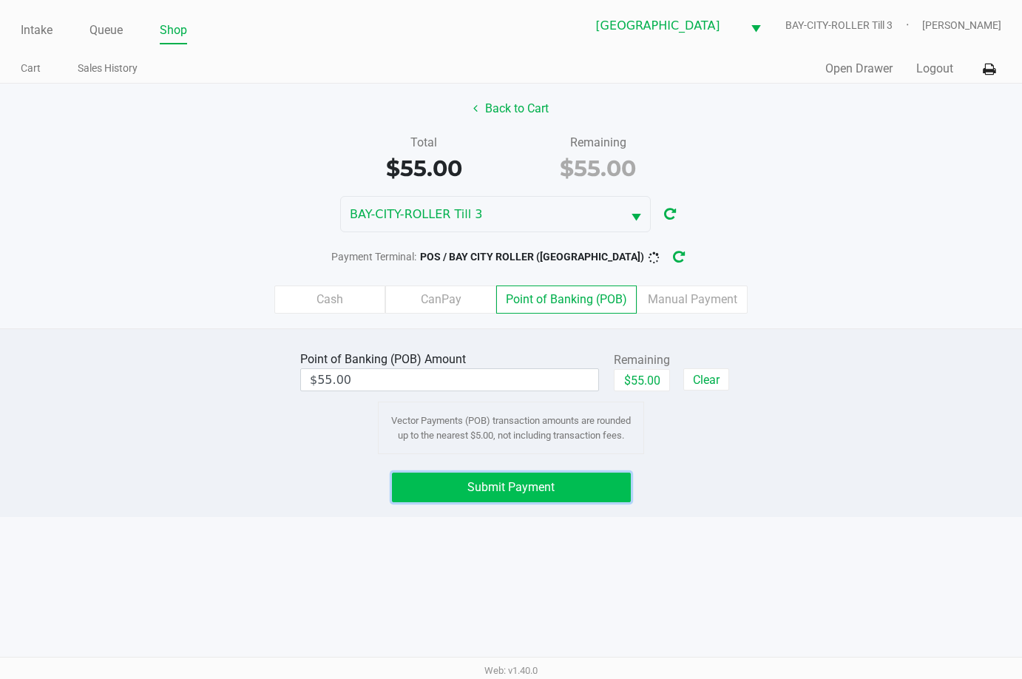
click at [566, 475] on button "Submit Payment" at bounding box center [511, 487] width 239 height 30
click at [518, 492] on span "Submit Payment" at bounding box center [510, 487] width 87 height 14
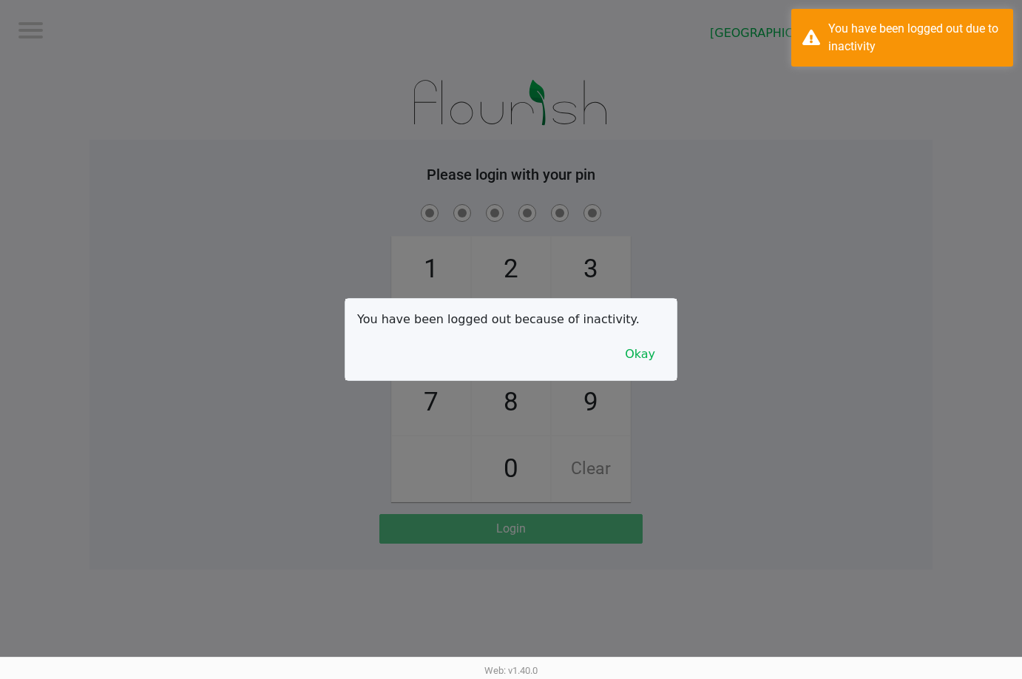
click at [509, 342] on div "You have been logged out because of inactivity. Okay" at bounding box center [510, 339] width 331 height 81
drag, startPoint x: 651, startPoint y: 356, endPoint x: 677, endPoint y: 253, distance: 106.9
click at [655, 353] on button "Okay" at bounding box center [640, 354] width 50 height 28
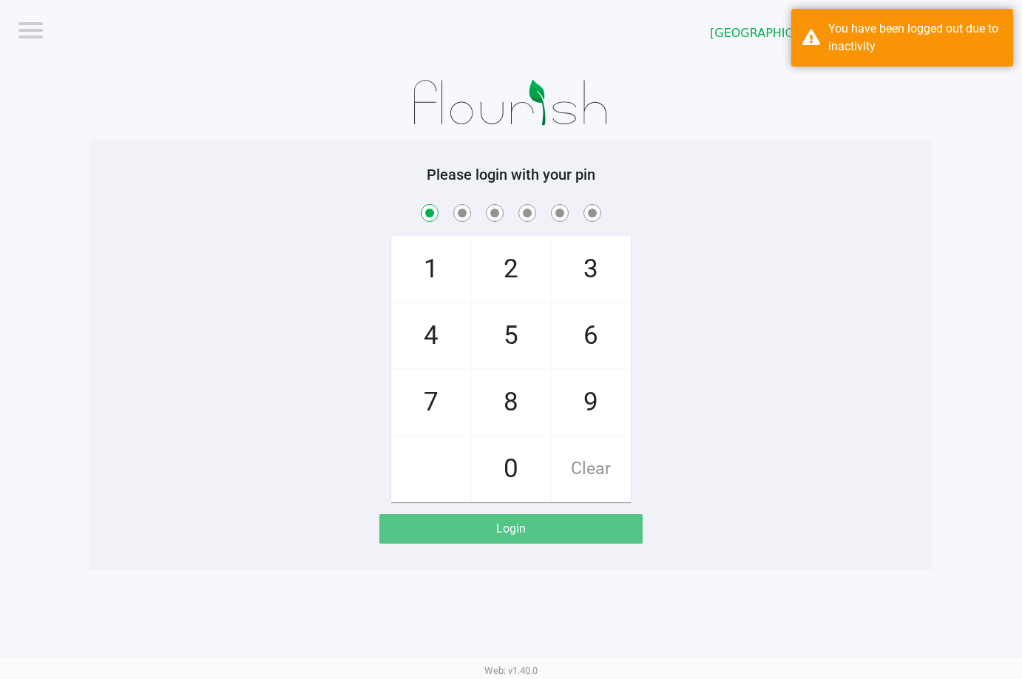
checkbox input "true"
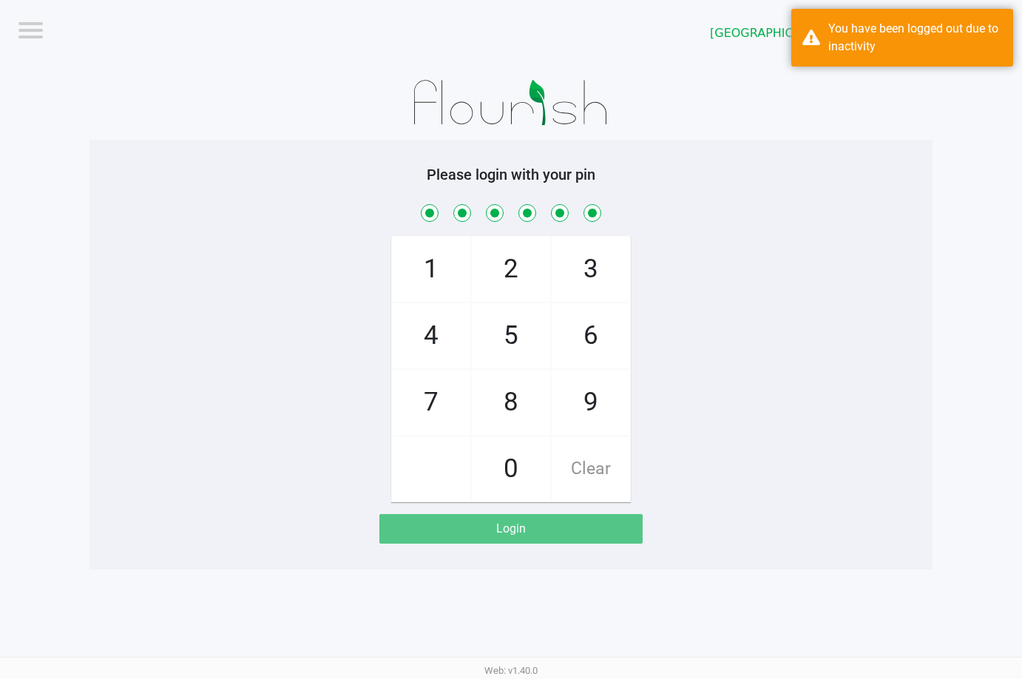
checkbox input "true"
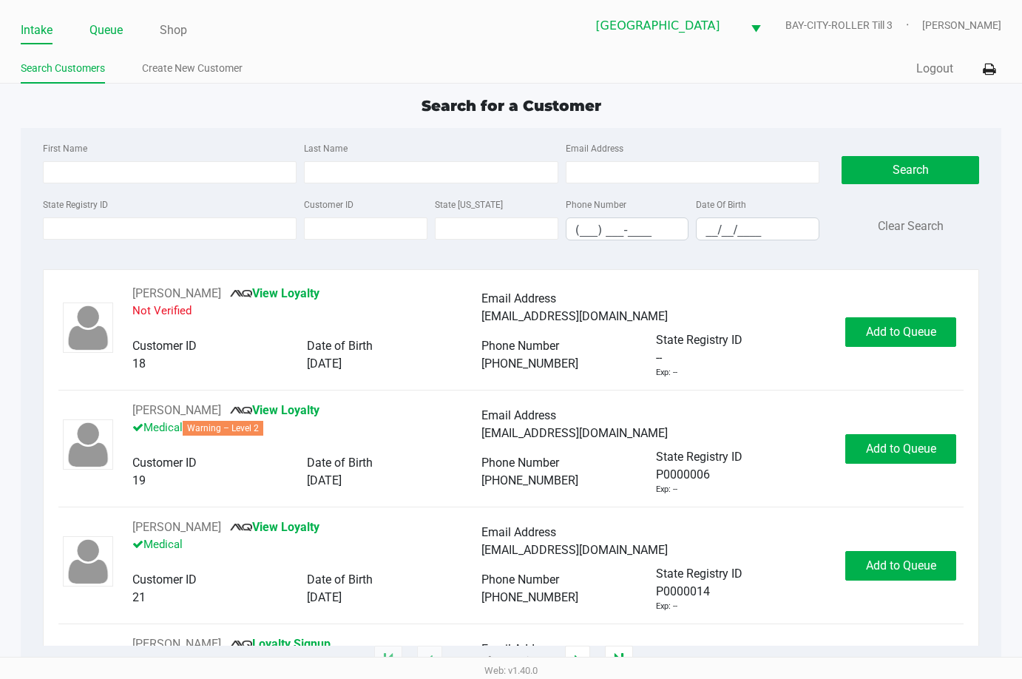
click at [117, 34] on link "Queue" at bounding box center [105, 30] width 33 height 21
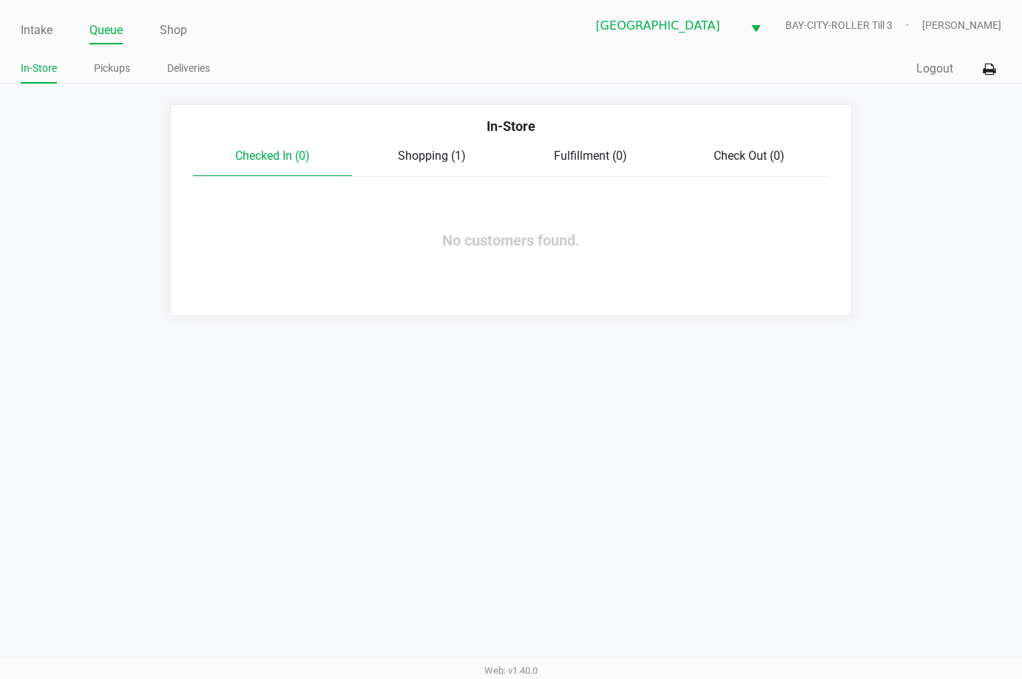
click at [430, 158] on span "Shopping (1)" at bounding box center [432, 156] width 68 height 14
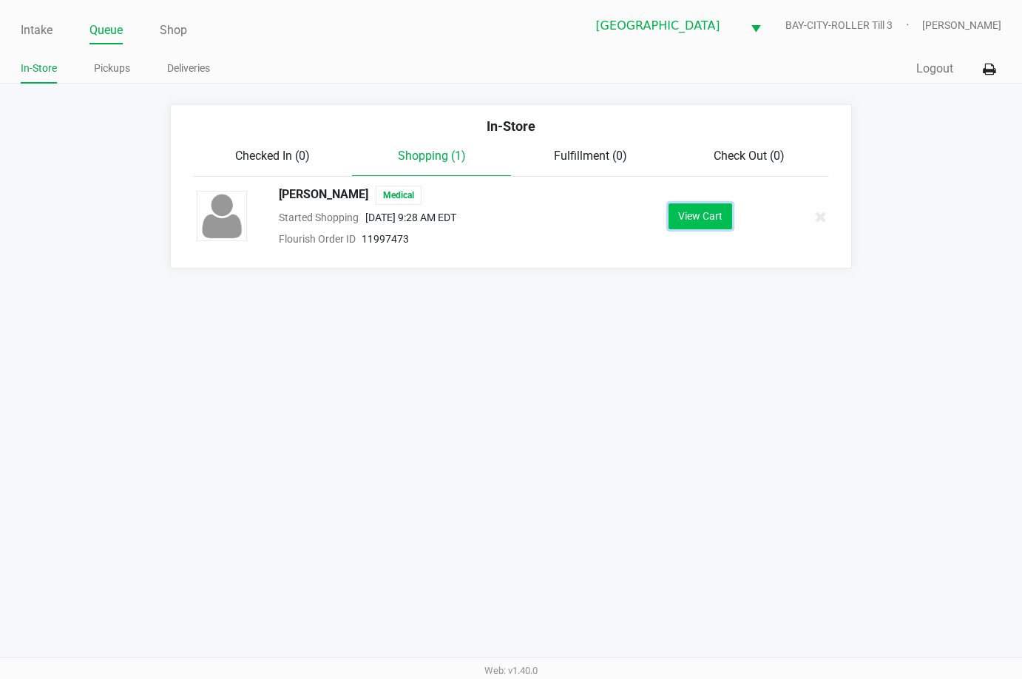
click at [692, 213] on button "View Cart" at bounding box center [700, 216] width 64 height 26
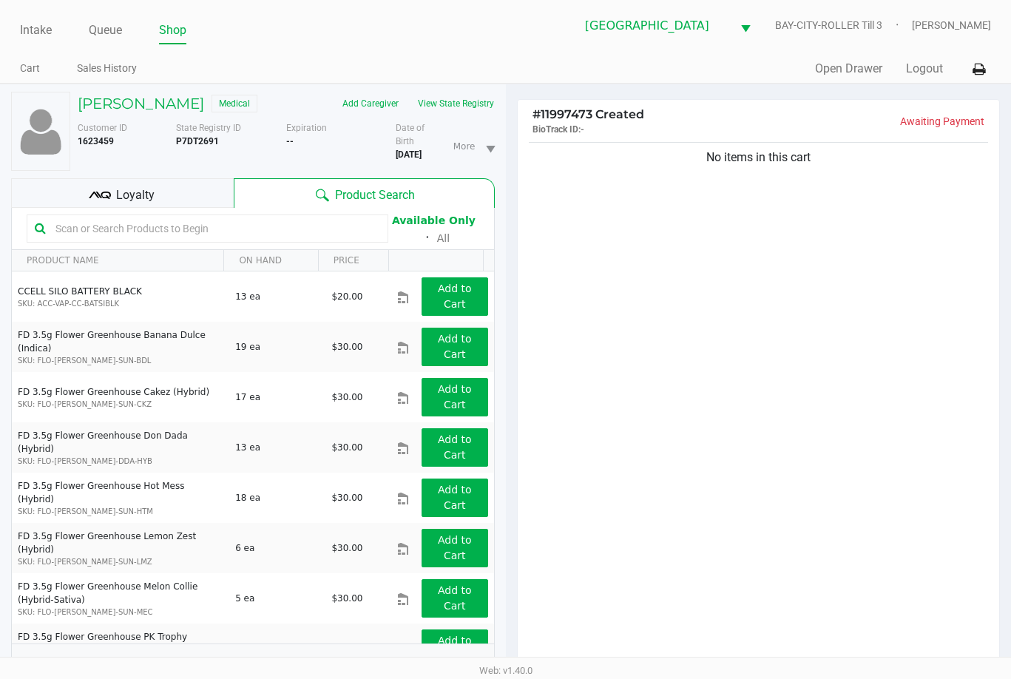
drag, startPoint x: 994, startPoint y: 538, endPoint x: 994, endPoint y: 531, distance: 7.4
click at [994, 533] on div "No items in this cart" at bounding box center [759, 407] width 482 height 536
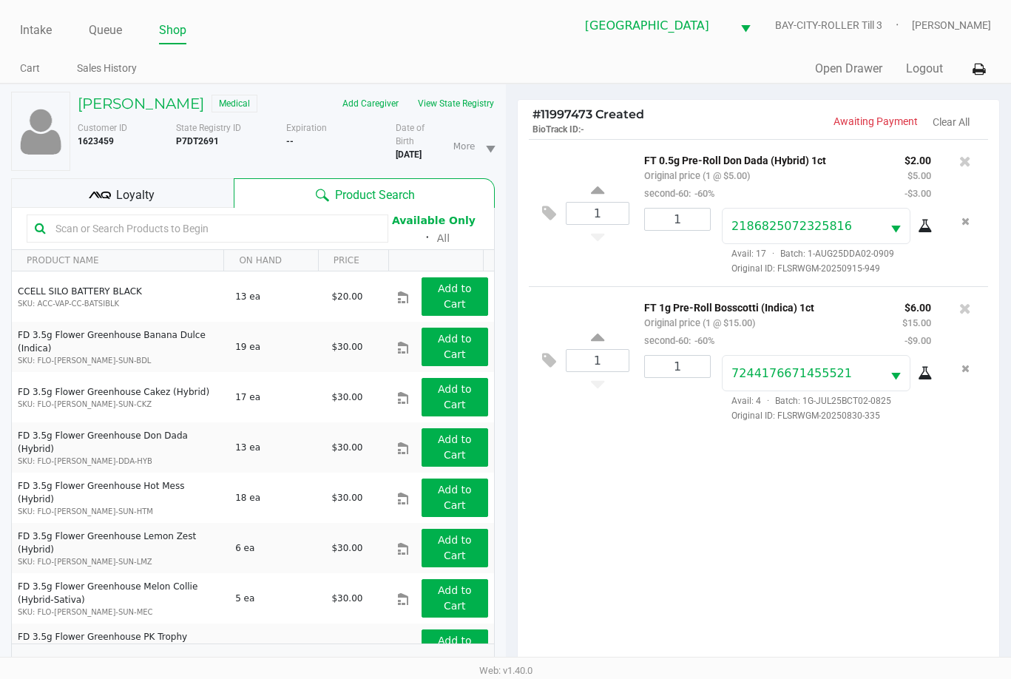
click at [157, 193] on div "Loyalty" at bounding box center [122, 193] width 223 height 30
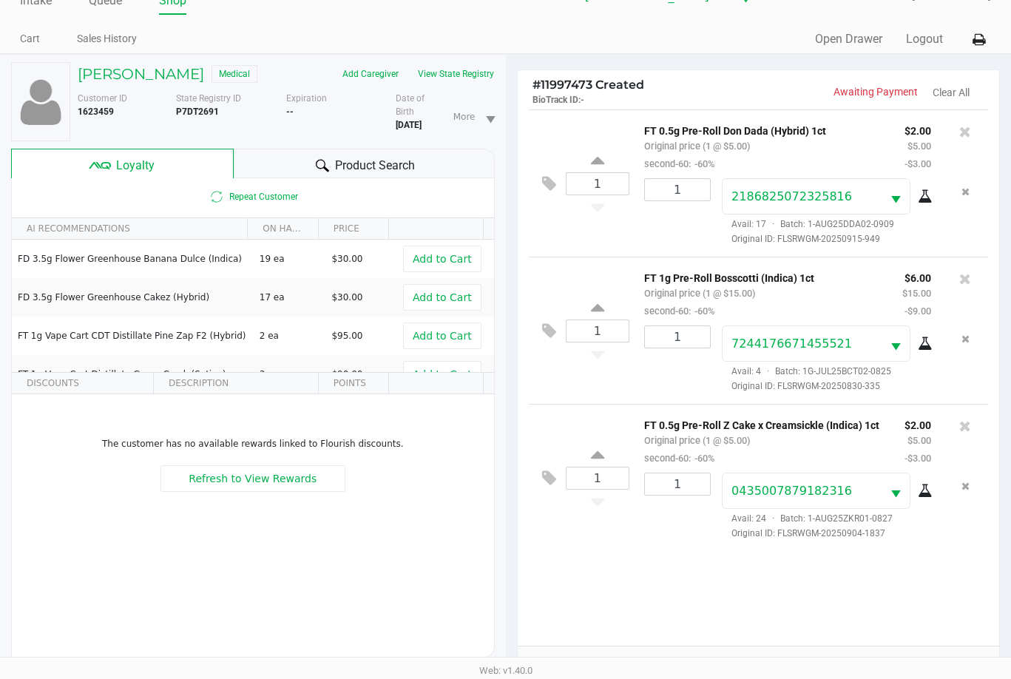
scroll to position [177, 0]
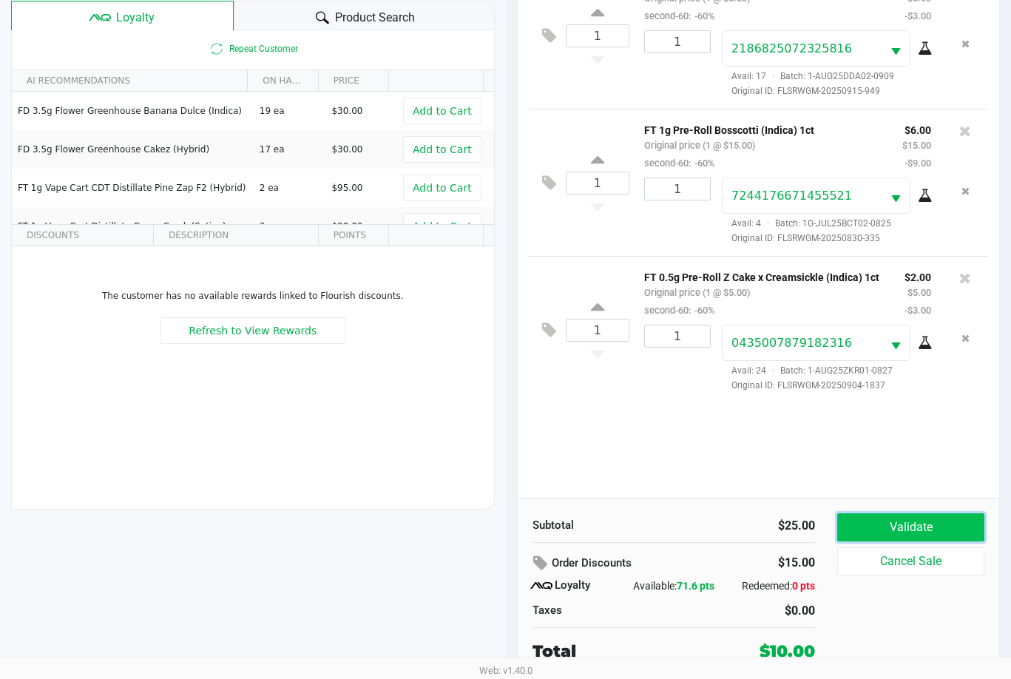
click at [931, 531] on button "Validate" at bounding box center [910, 527] width 147 height 28
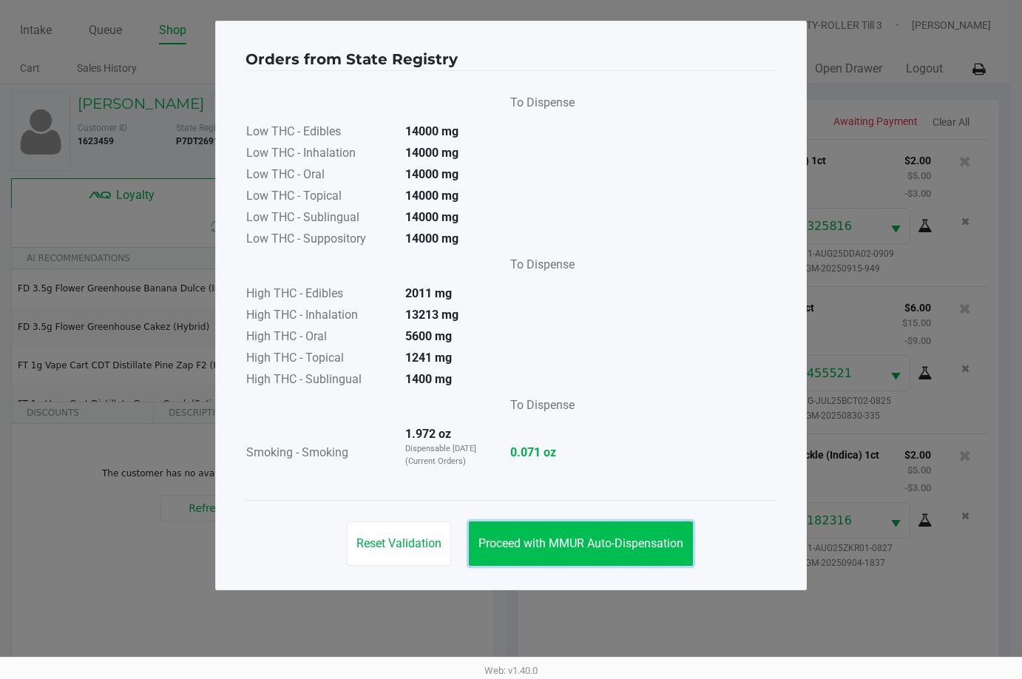
click at [572, 534] on button "Proceed with MMUR Auto-Dispensation" at bounding box center [581, 543] width 224 height 44
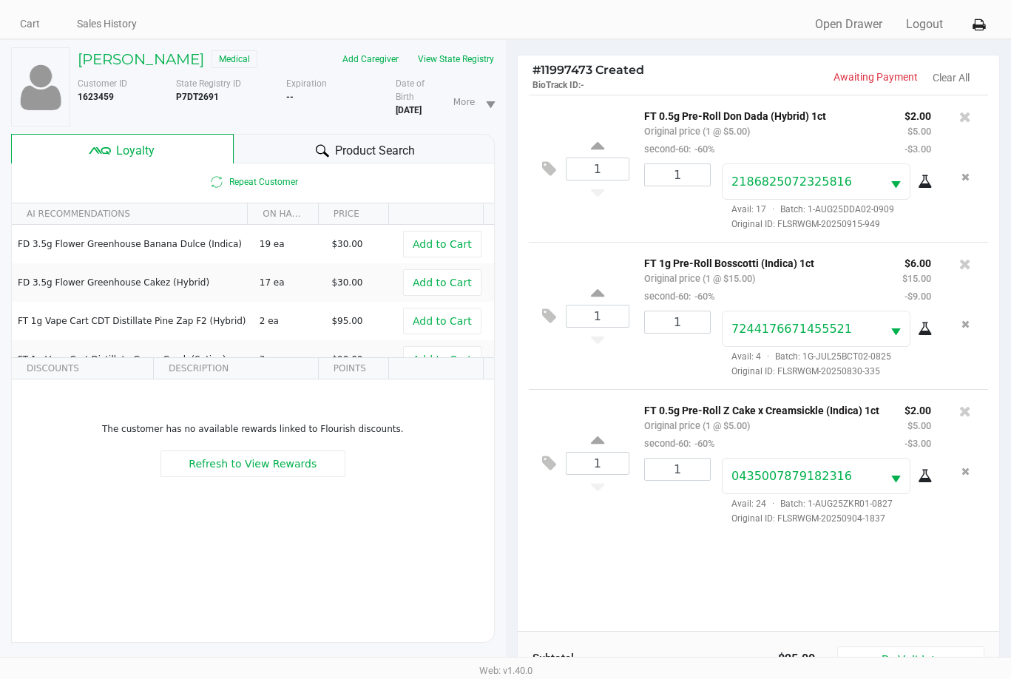
scroll to position [177, 0]
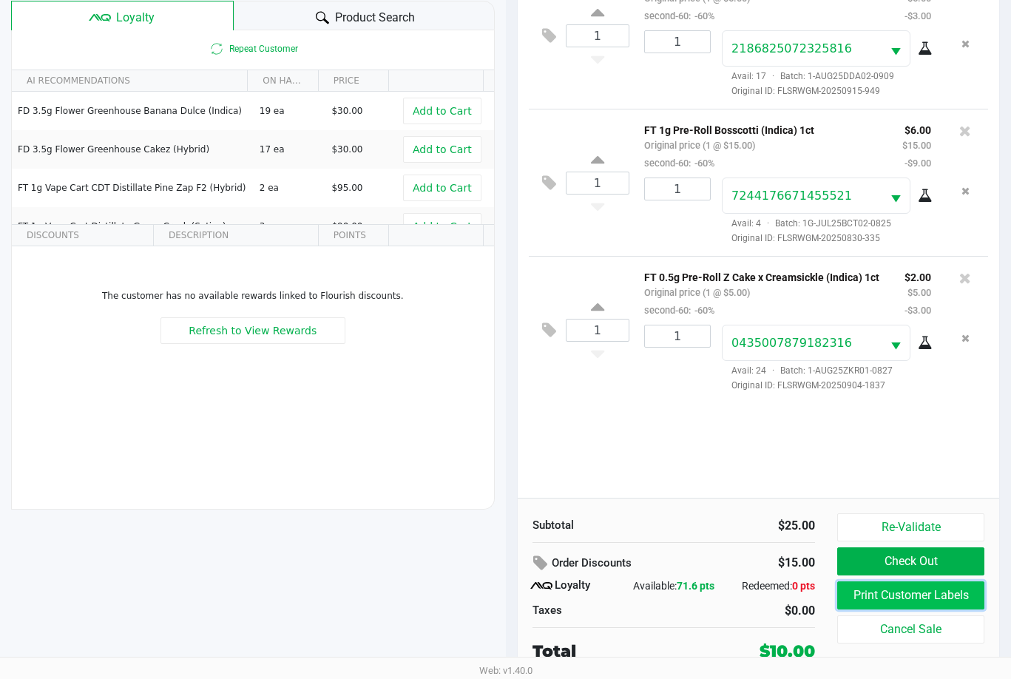
click at [906, 587] on button "Print Customer Labels" at bounding box center [910, 595] width 147 height 28
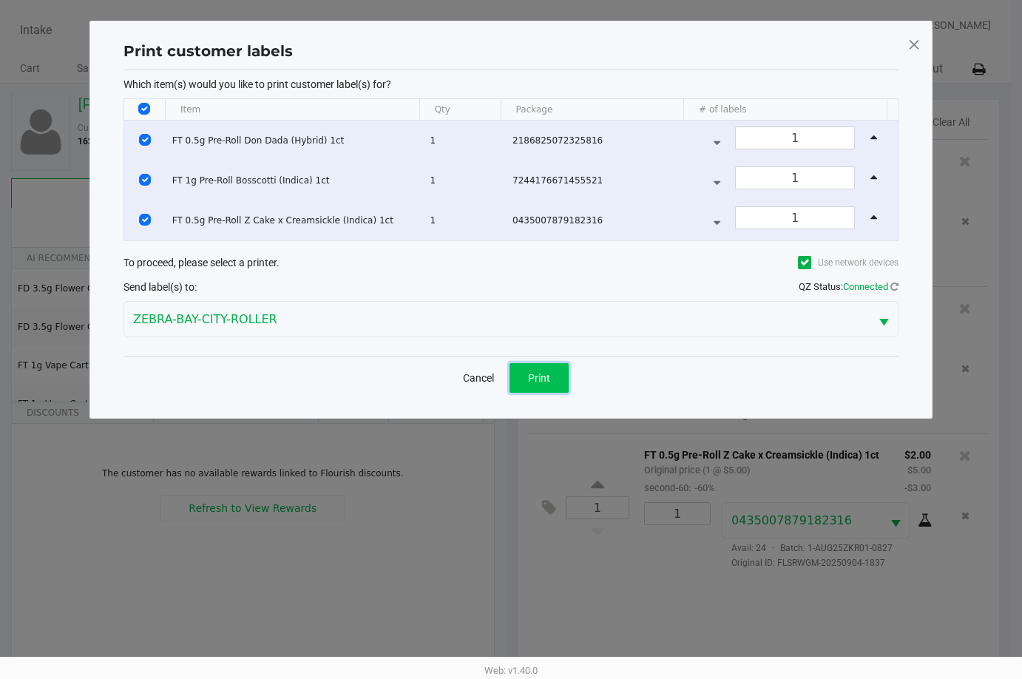
click at [549, 363] on button "Print" at bounding box center [538, 378] width 59 height 30
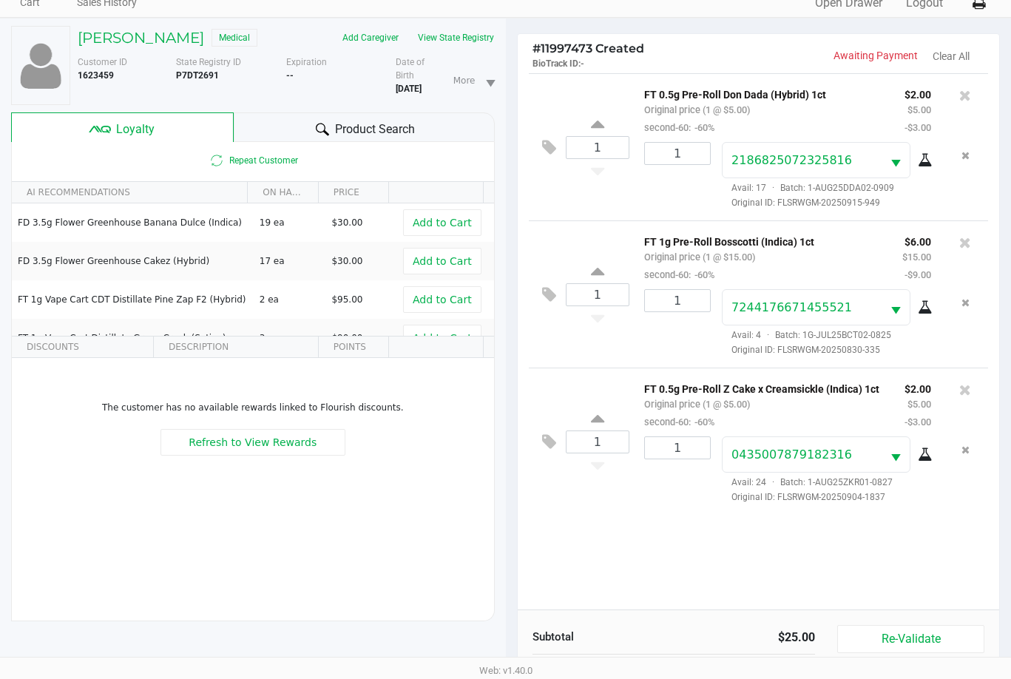
scroll to position [177, 0]
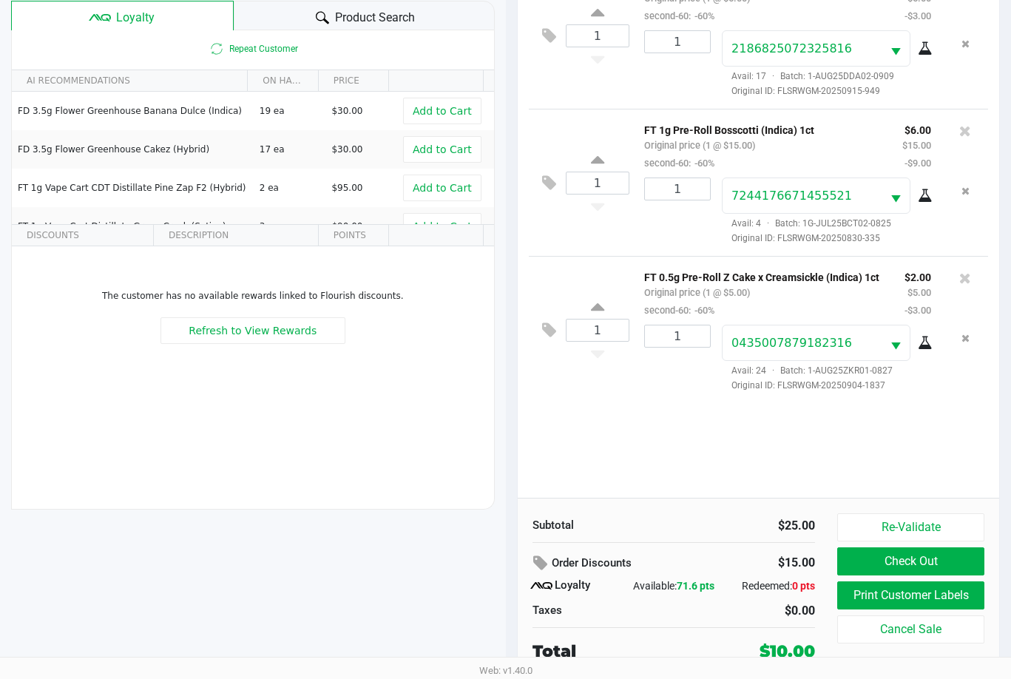
click at [370, 11] on span "Product Search" at bounding box center [375, 18] width 80 height 18
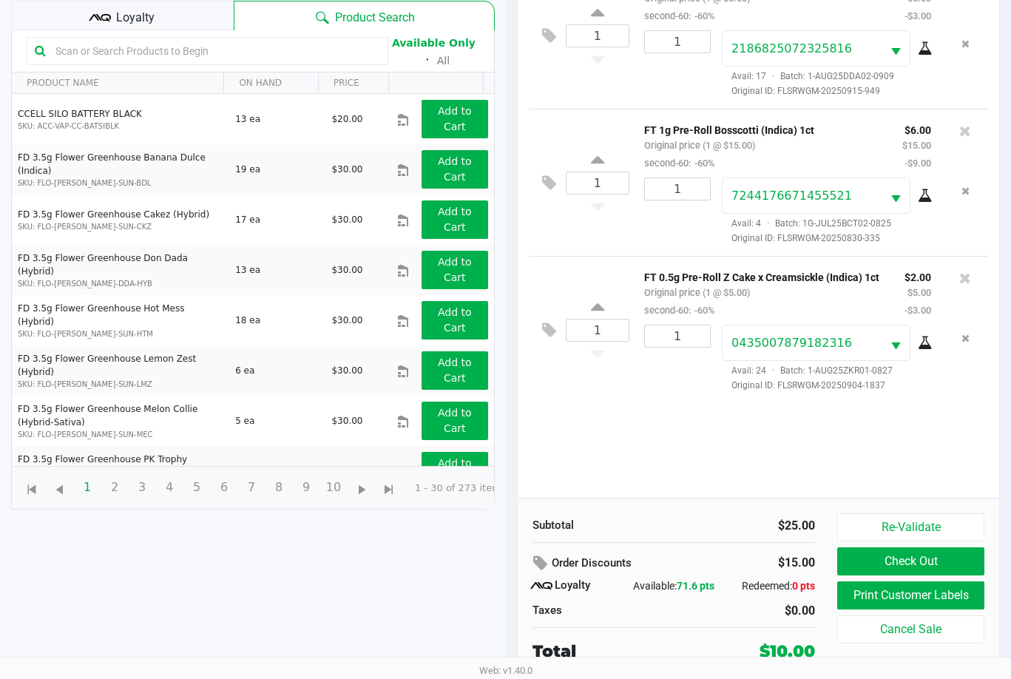
click at [291, 47] on input "text" at bounding box center [215, 51] width 330 height 22
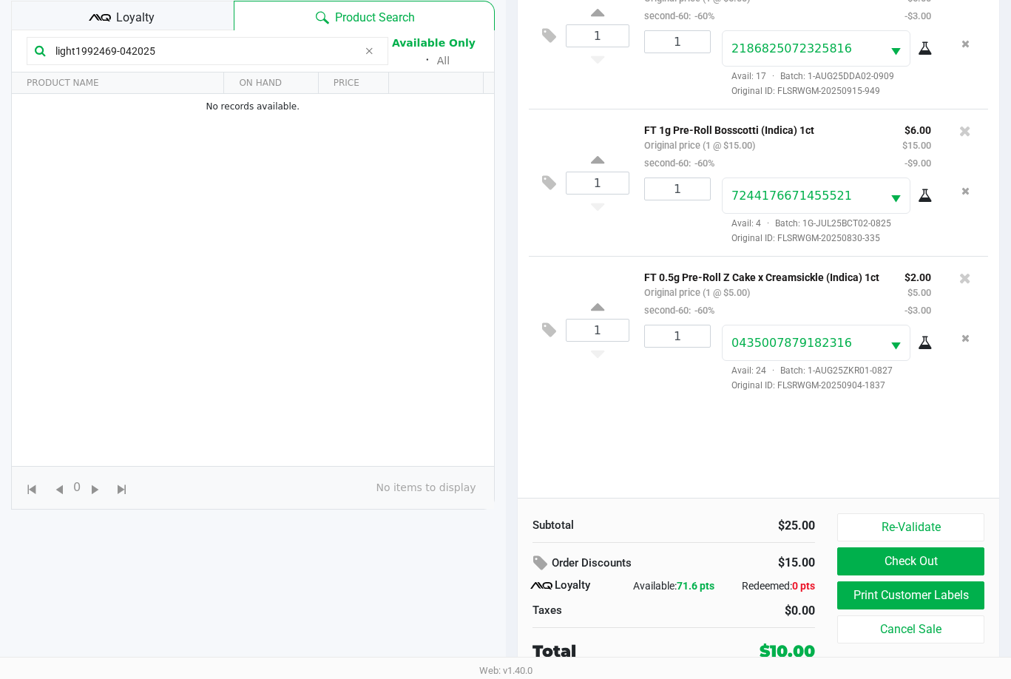
click at [214, 51] on input "light1992469-042025" at bounding box center [204, 51] width 308 height 22
type input "light"
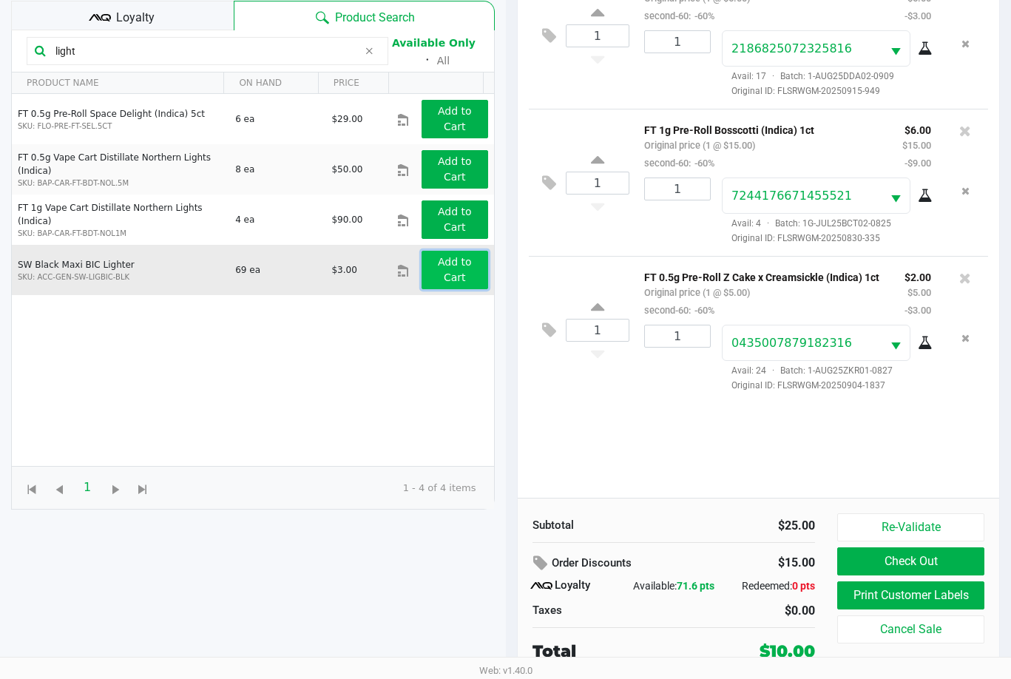
click at [458, 266] on app-button-loader "Add to Cart" at bounding box center [455, 269] width 34 height 27
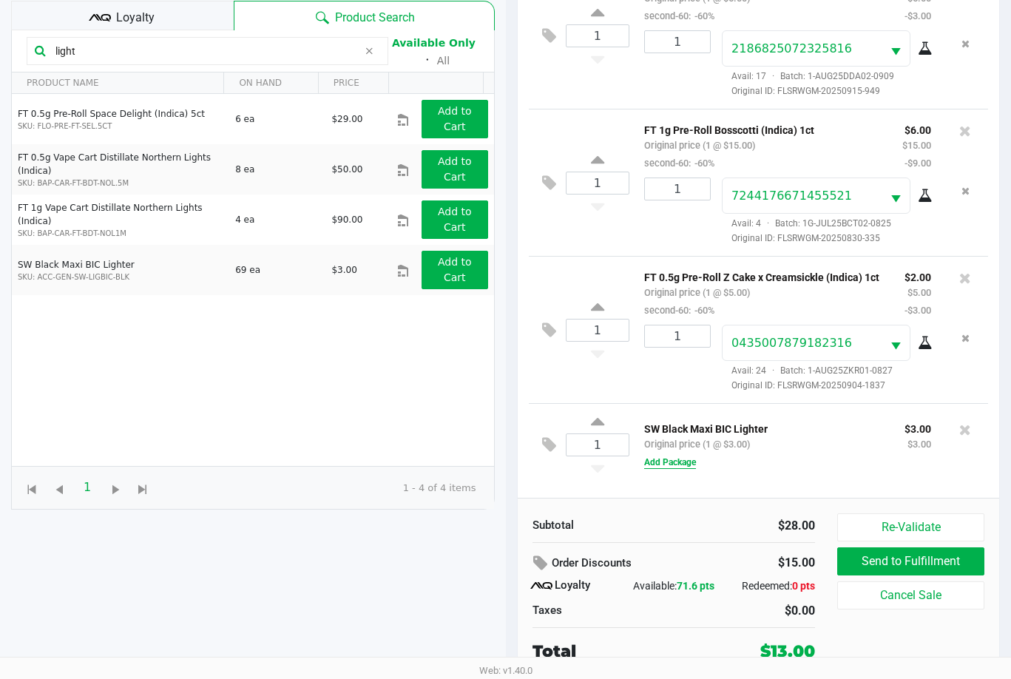
click at [685, 461] on button "Add Package" at bounding box center [670, 461] width 52 height 13
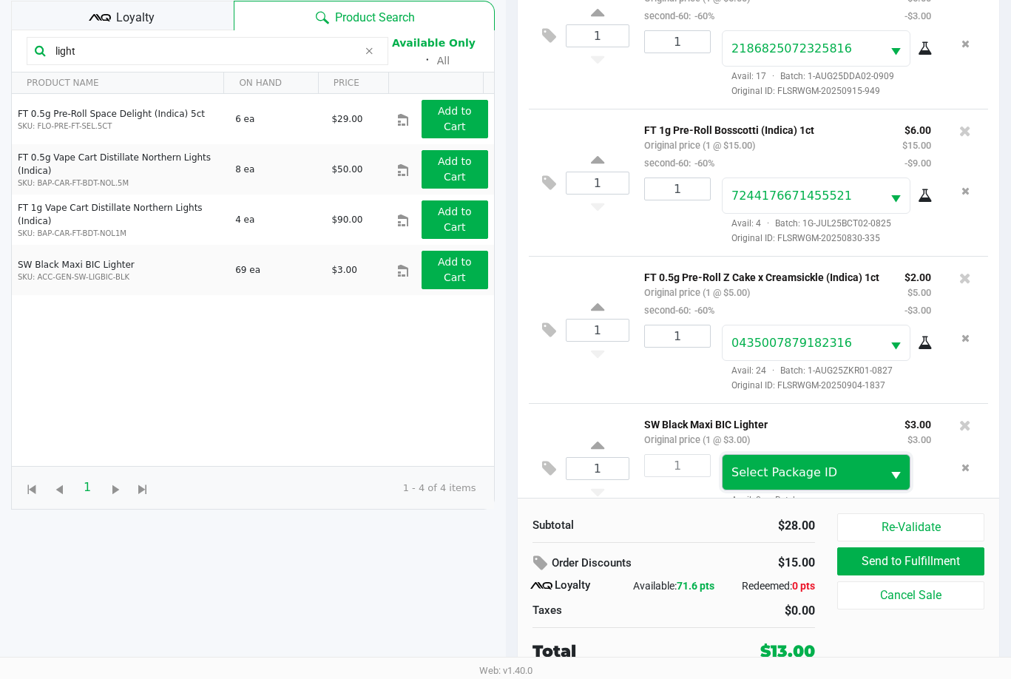
click at [805, 479] on span "Select Package ID" at bounding box center [784, 472] width 106 height 14
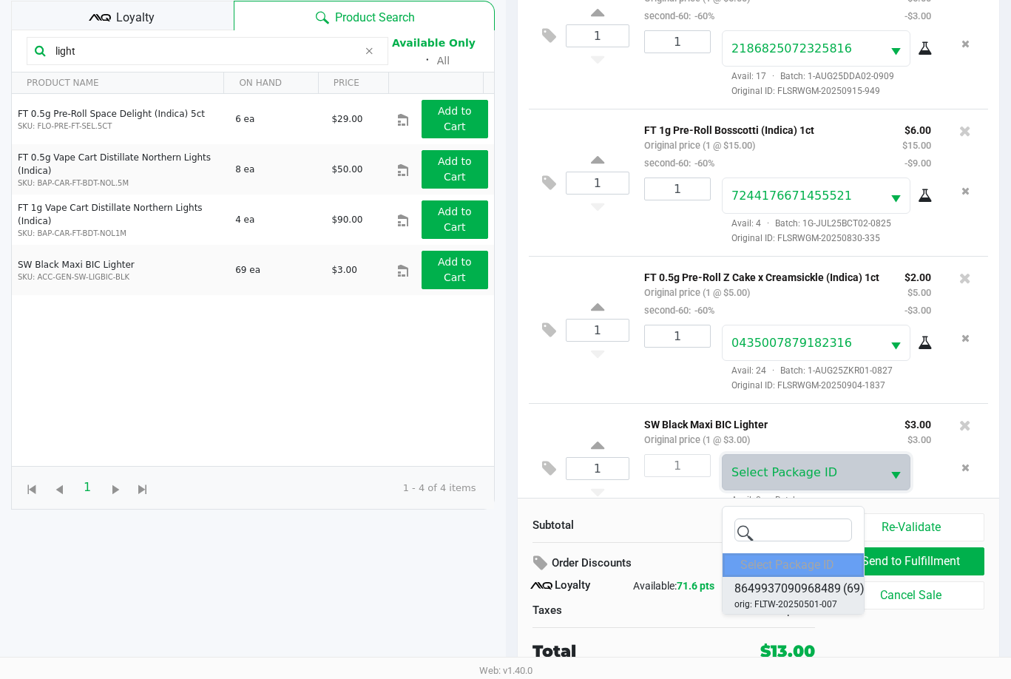
click at [807, 587] on span "8649937090968489" at bounding box center [787, 589] width 106 height 18
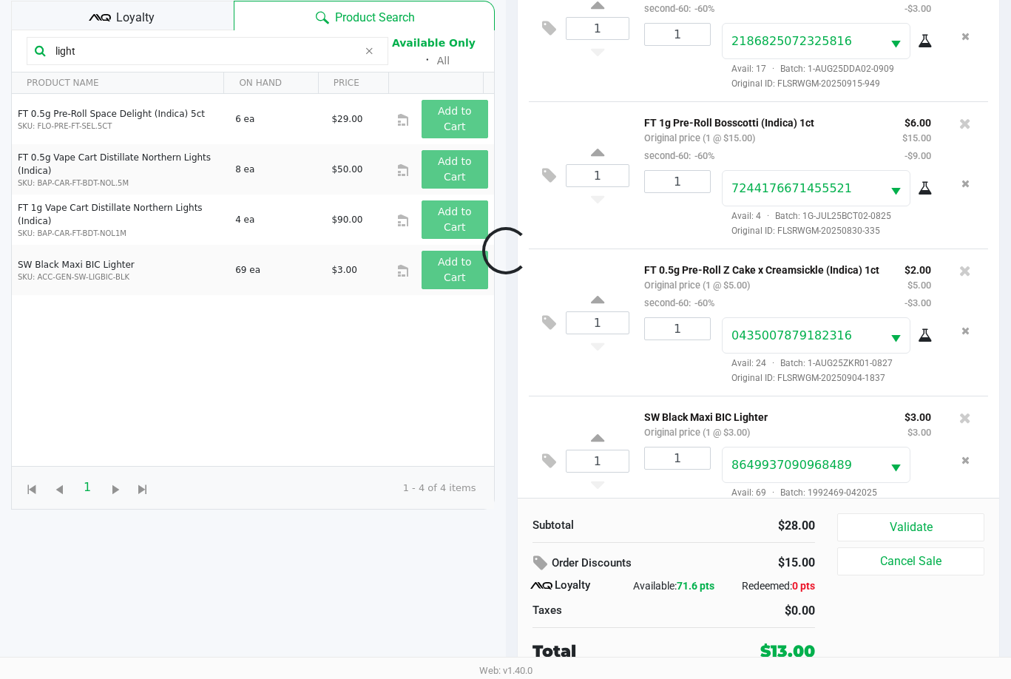
scroll to position [50, 0]
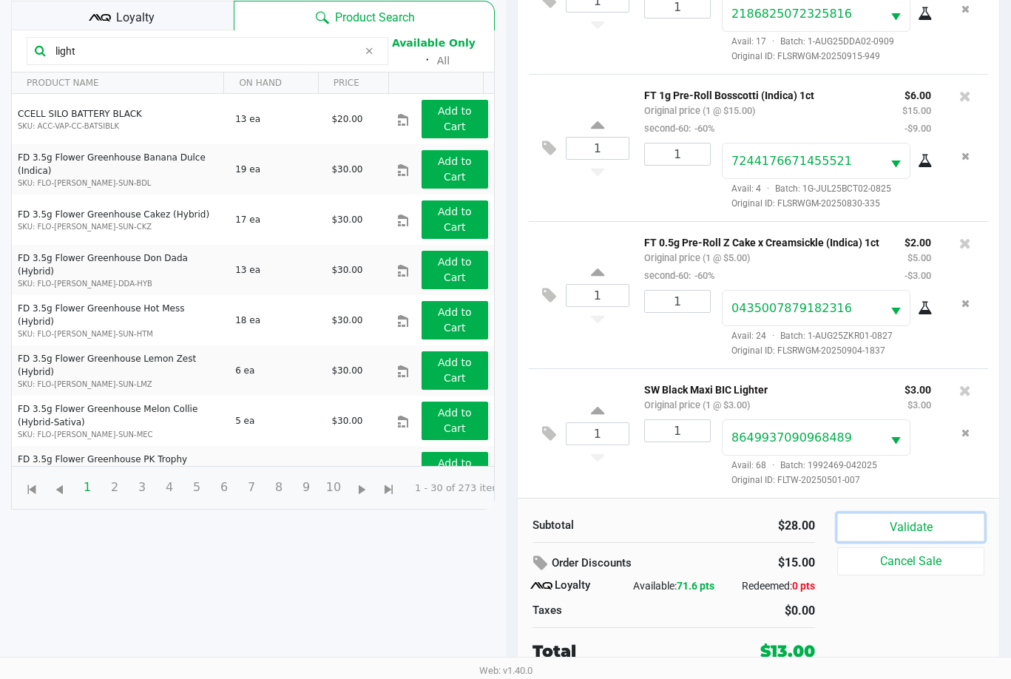
click at [941, 519] on button "Validate" at bounding box center [910, 527] width 147 height 28
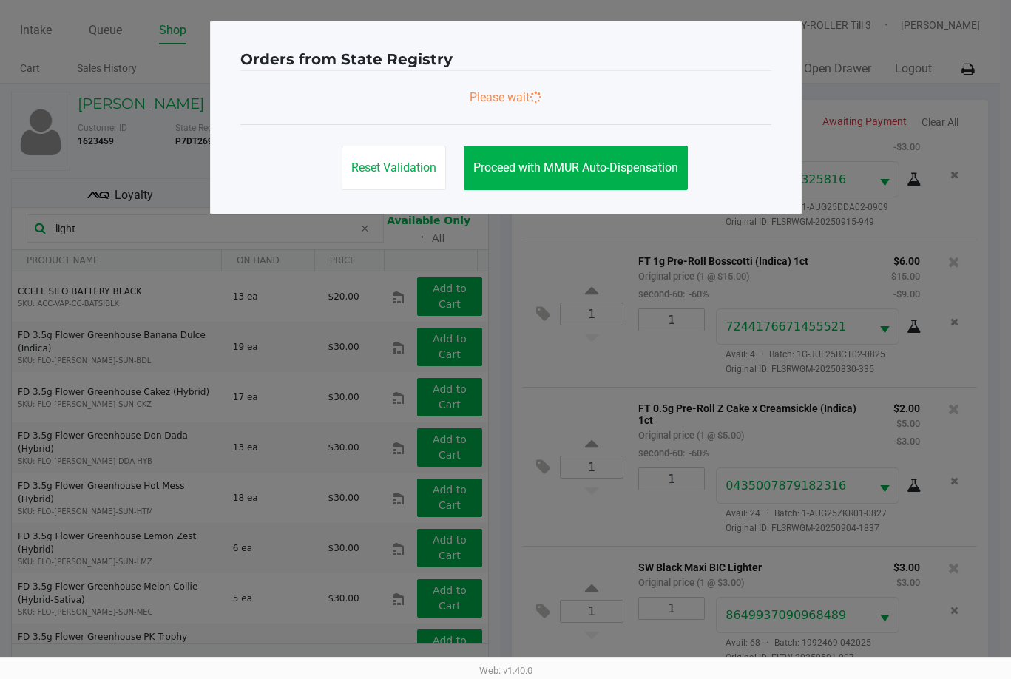
scroll to position [0, 0]
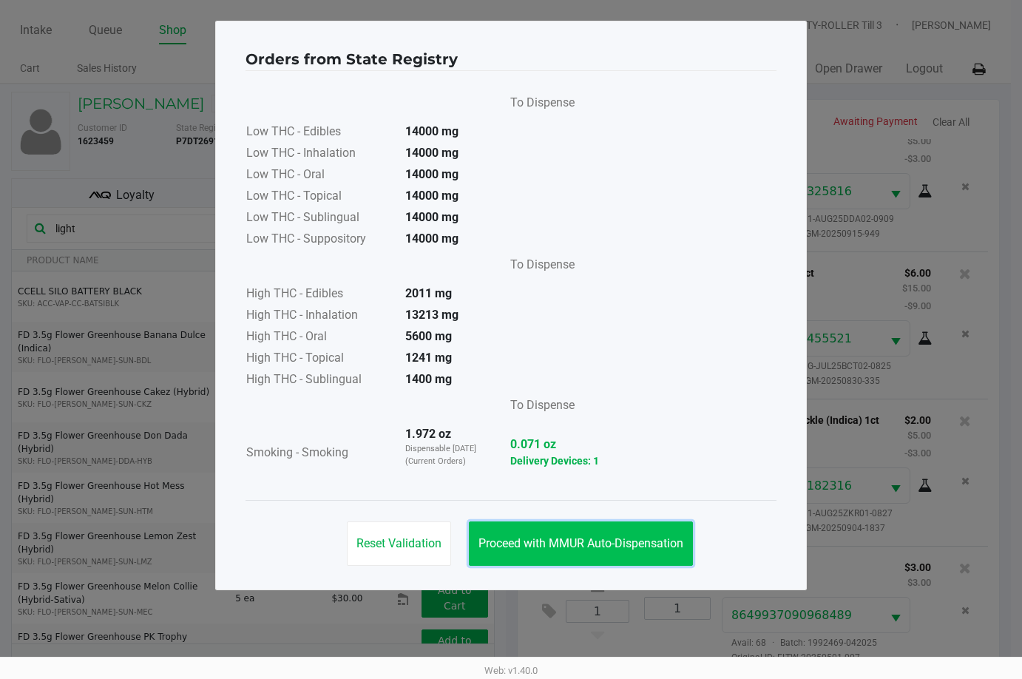
click at [595, 546] on span "Proceed with MMUR Auto-Dispensation" at bounding box center [580, 543] width 205 height 14
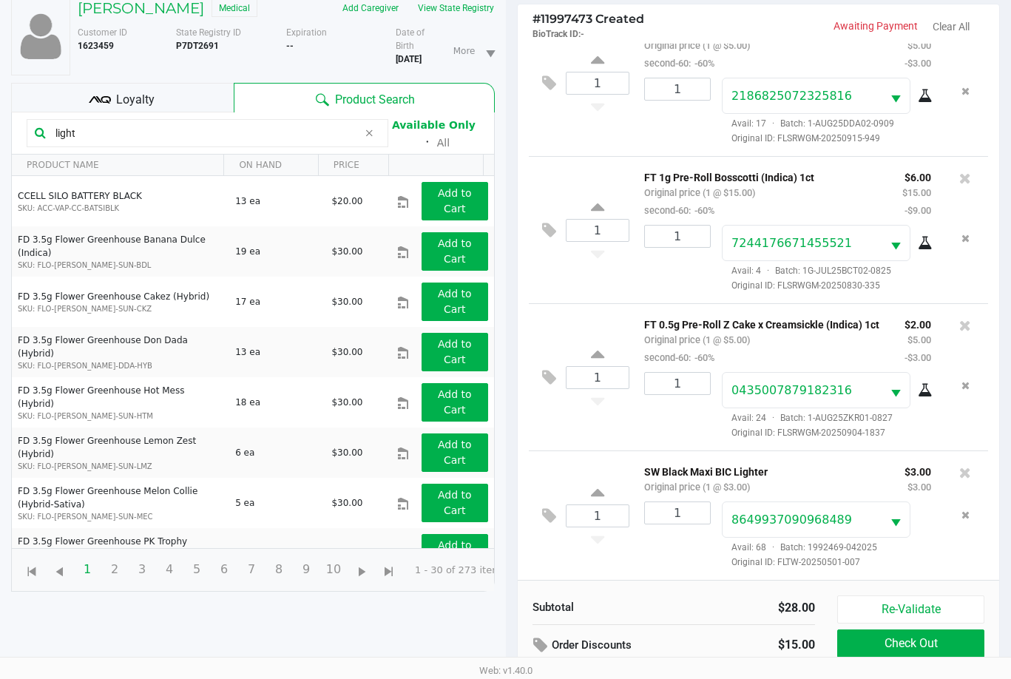
scroll to position [177, 0]
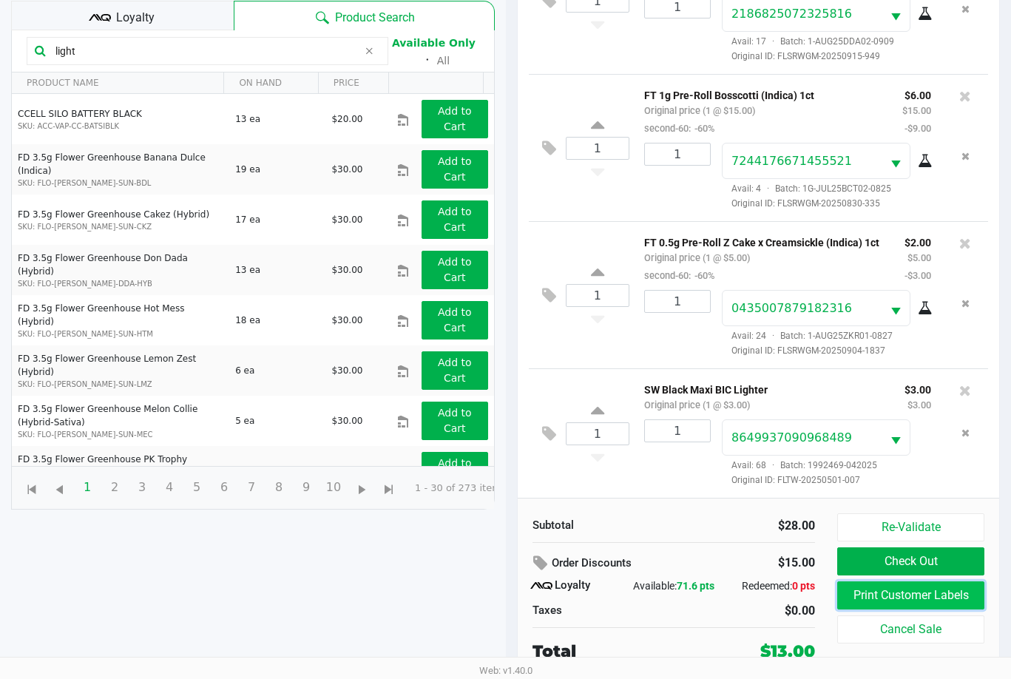
click at [931, 597] on button "Print Customer Labels" at bounding box center [910, 595] width 147 height 28
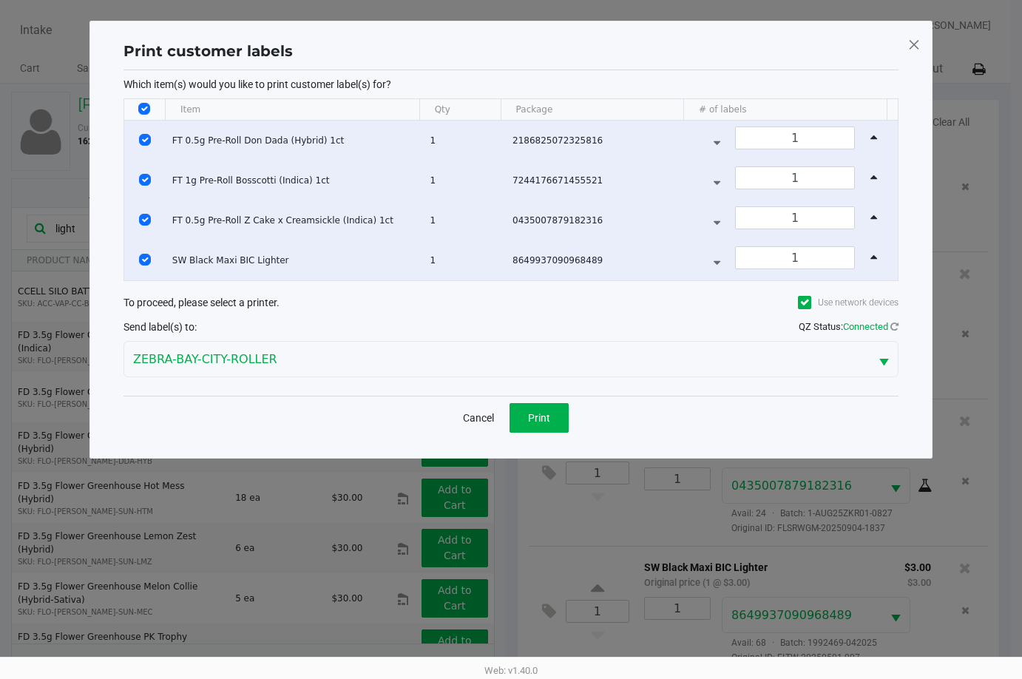
click at [146, 108] on input "Select All Rows" at bounding box center [144, 109] width 12 height 12
checkbox input "false"
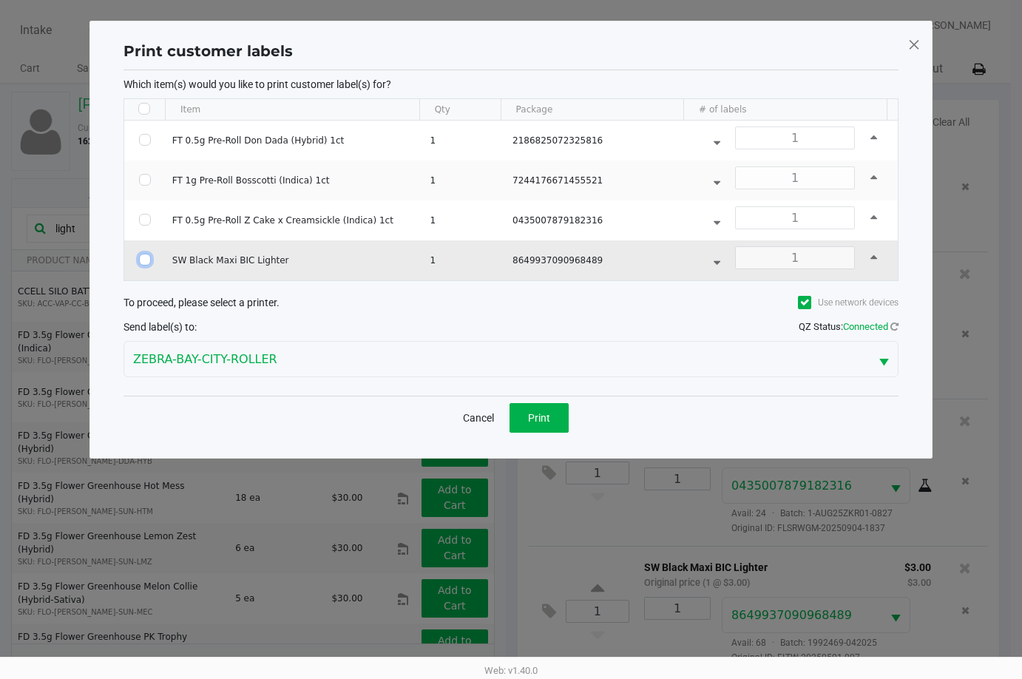
click at [139, 262] on input "Select Row" at bounding box center [145, 260] width 12 height 12
checkbox input "true"
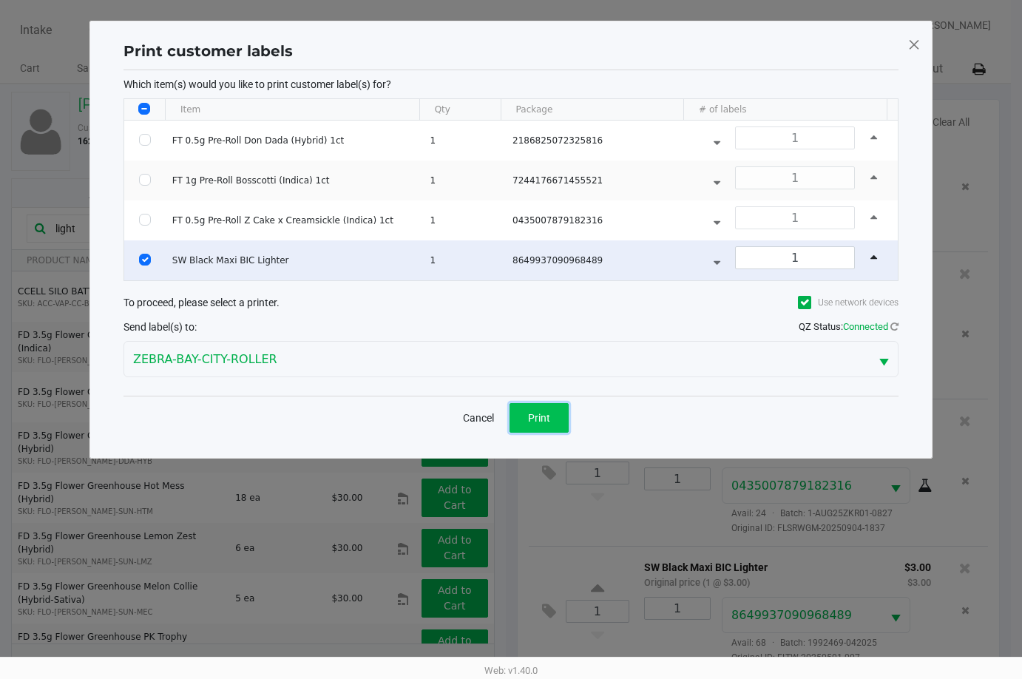
click at [529, 413] on span "Print" at bounding box center [539, 418] width 22 height 12
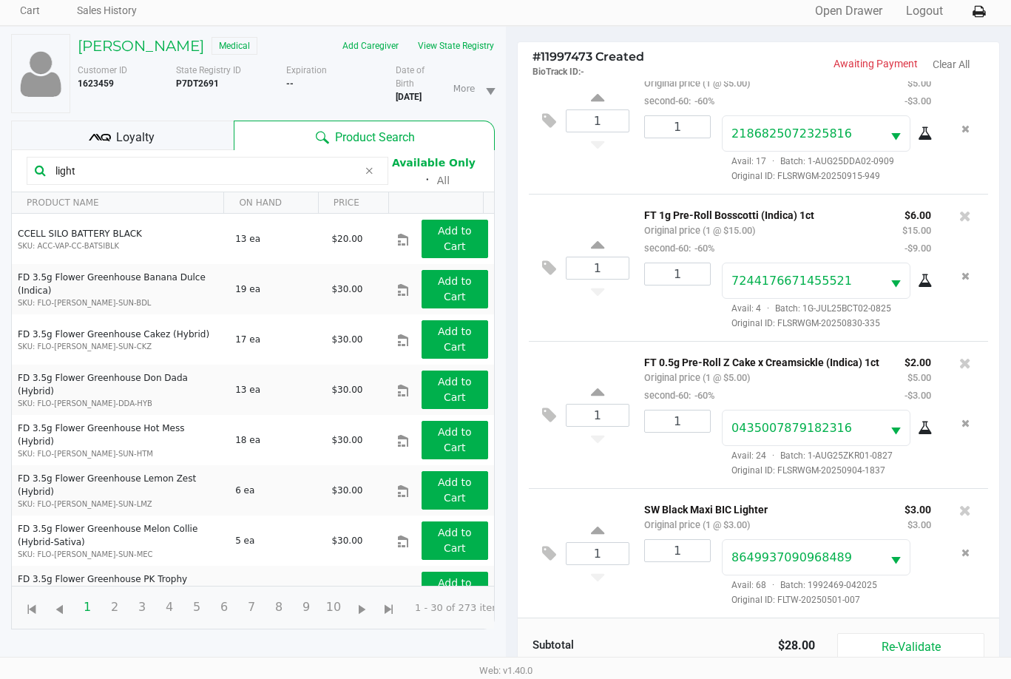
scroll to position [177, 0]
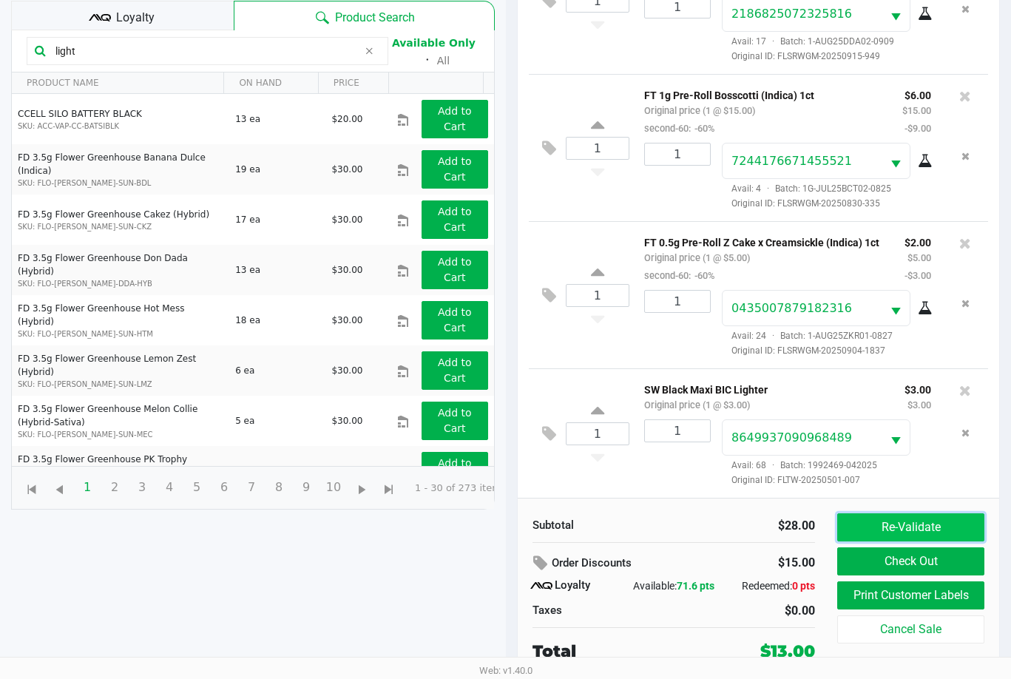
click at [903, 526] on button "Re-Validate" at bounding box center [910, 527] width 147 height 28
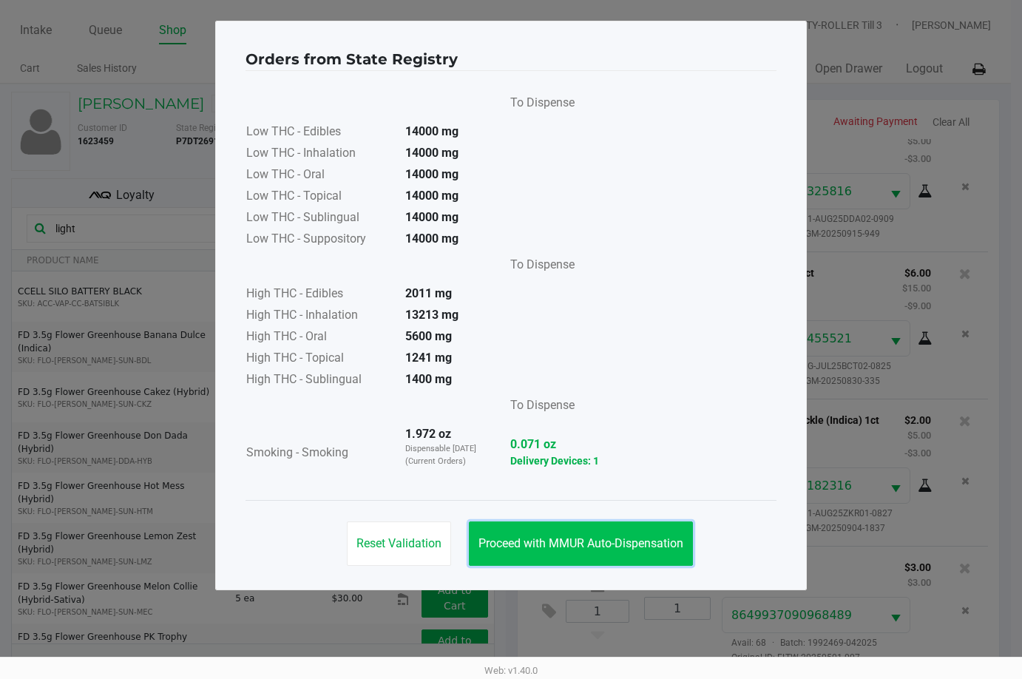
click at [633, 536] on span "Proceed with MMUR Auto-Dispensation" at bounding box center [580, 543] width 205 height 14
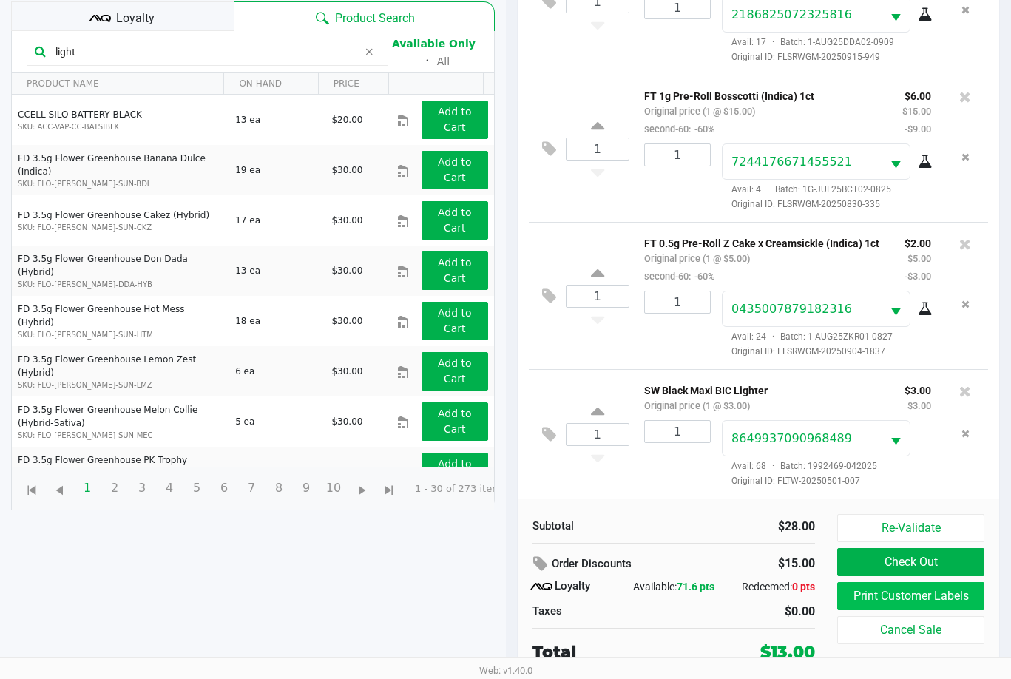
scroll to position [177, 0]
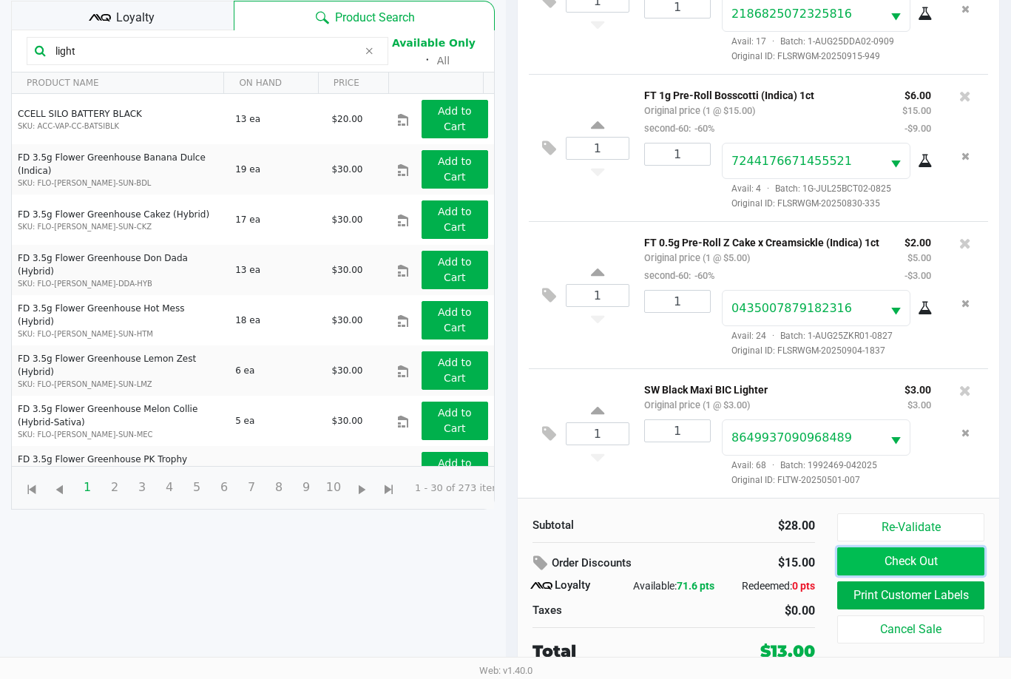
click at [944, 559] on button "Check Out" at bounding box center [910, 561] width 147 height 28
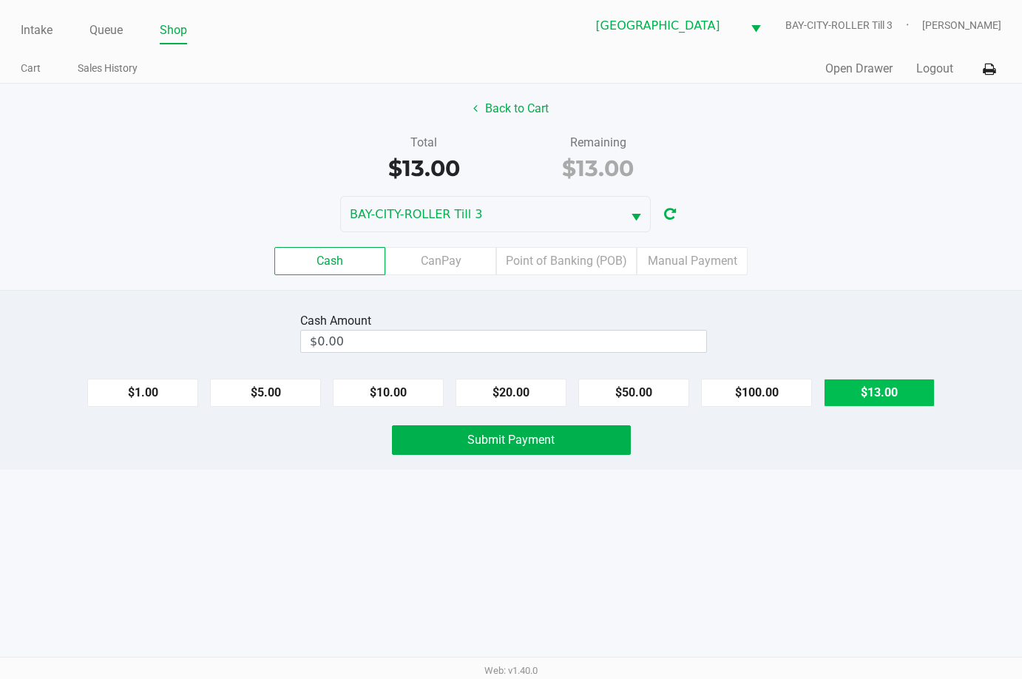
click at [875, 390] on button "$13.00" at bounding box center [879, 393] width 111 height 28
type input "$13.00"
click at [589, 436] on button "Submit Payment" at bounding box center [511, 440] width 239 height 30
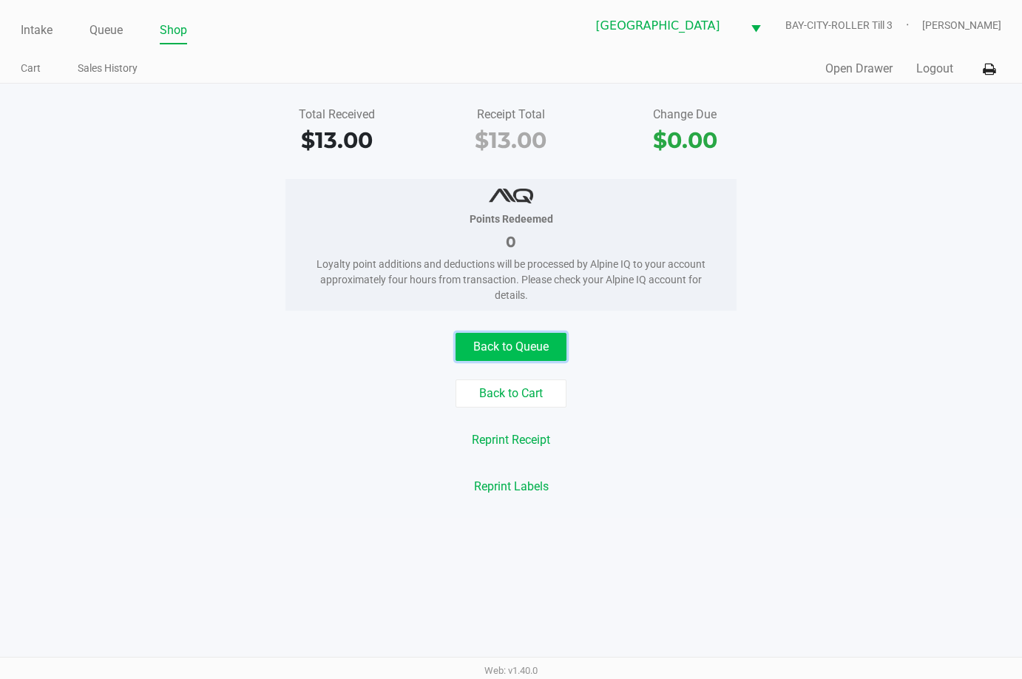
click at [544, 345] on button "Back to Queue" at bounding box center [510, 347] width 111 height 28
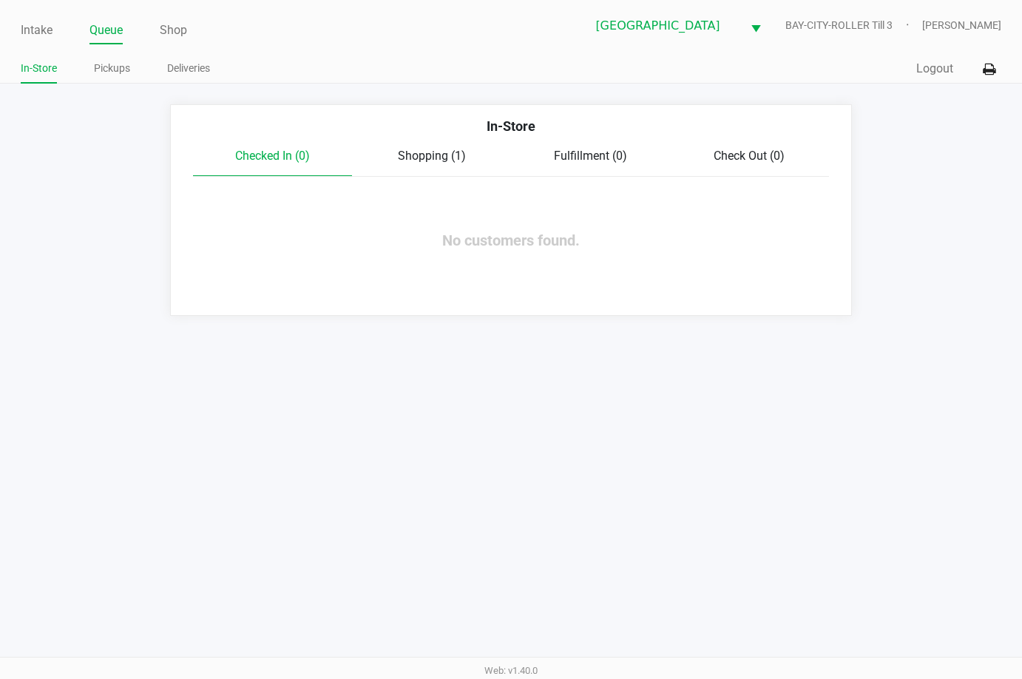
click at [438, 155] on span "Shopping (1)" at bounding box center [432, 156] width 68 height 14
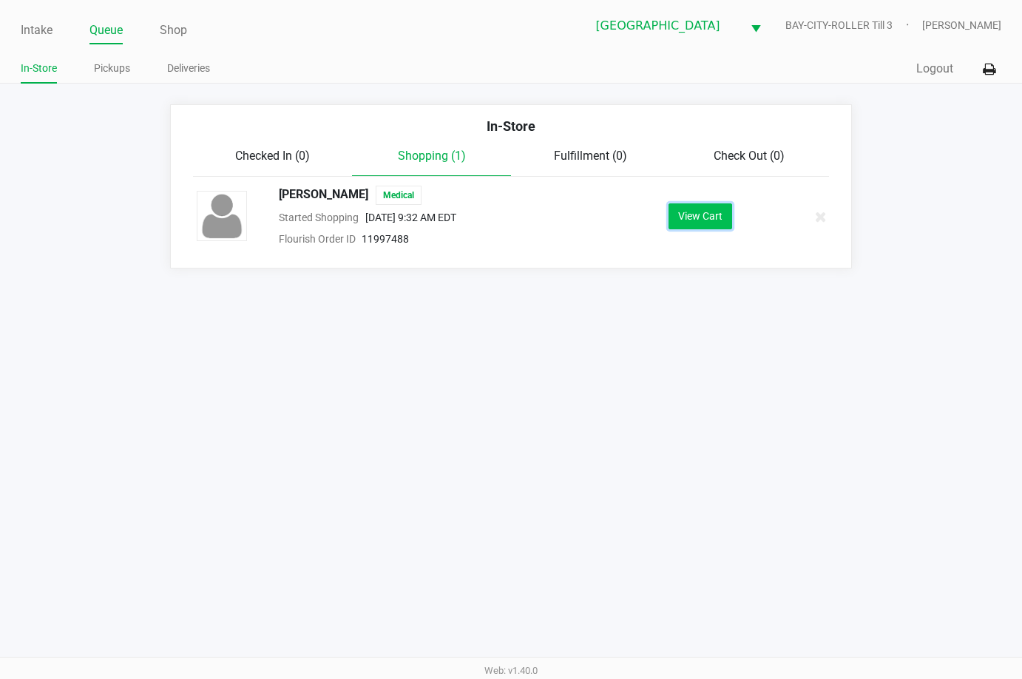
click at [725, 217] on button "View Cart" at bounding box center [700, 216] width 64 height 26
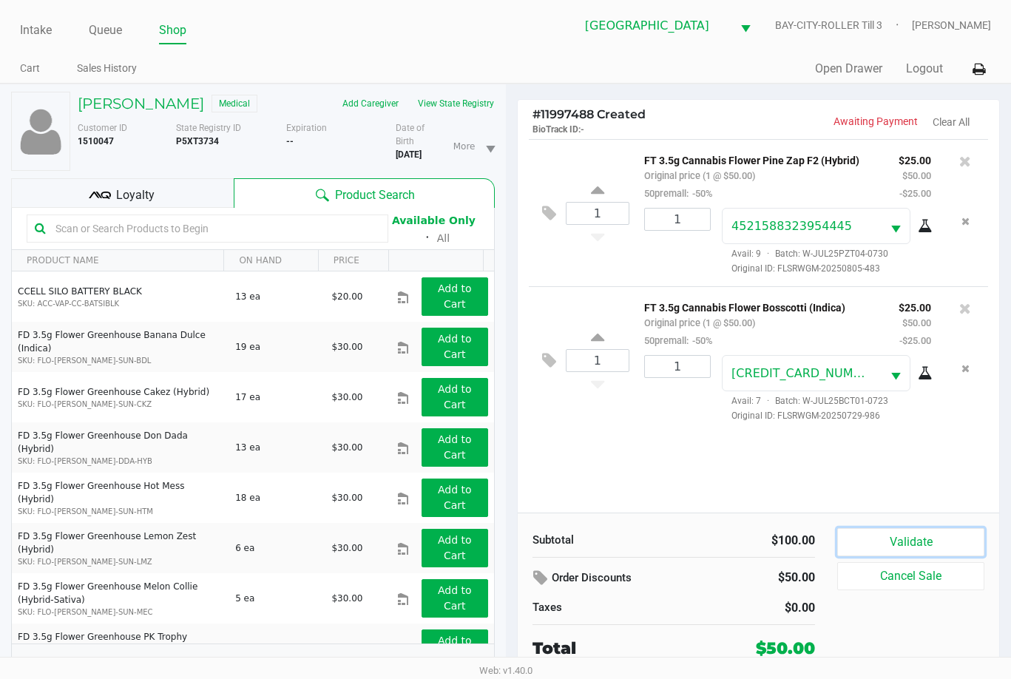
drag, startPoint x: 896, startPoint y: 540, endPoint x: 896, endPoint y: 529, distance: 11.1
click at [896, 537] on button "Validate" at bounding box center [910, 542] width 147 height 28
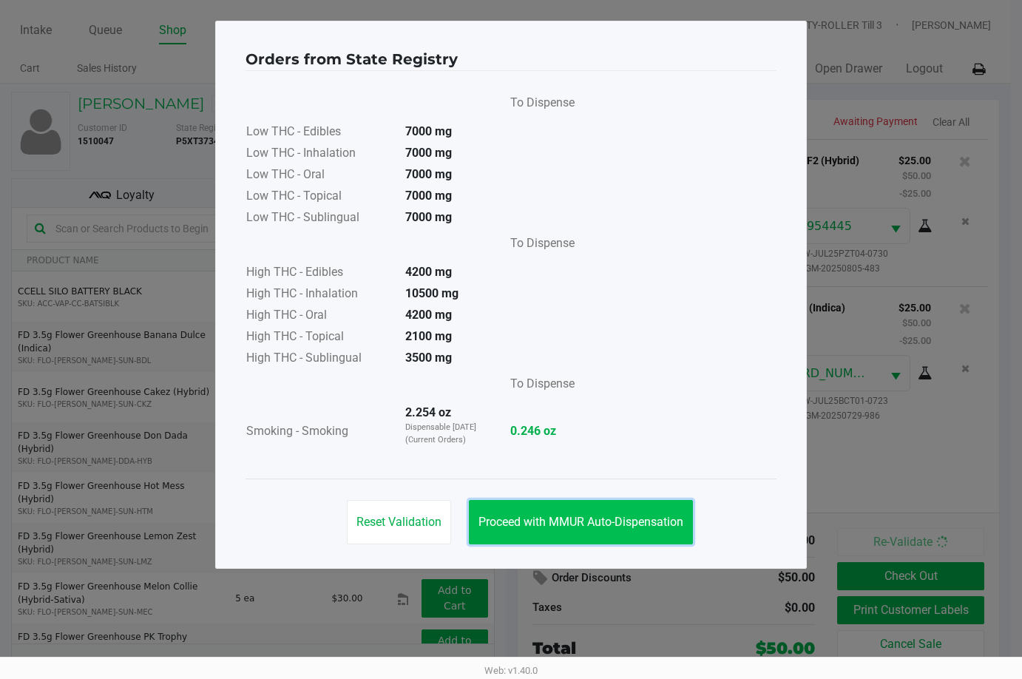
click at [632, 519] on span "Proceed with MMUR Auto-Dispensation" at bounding box center [580, 522] width 205 height 14
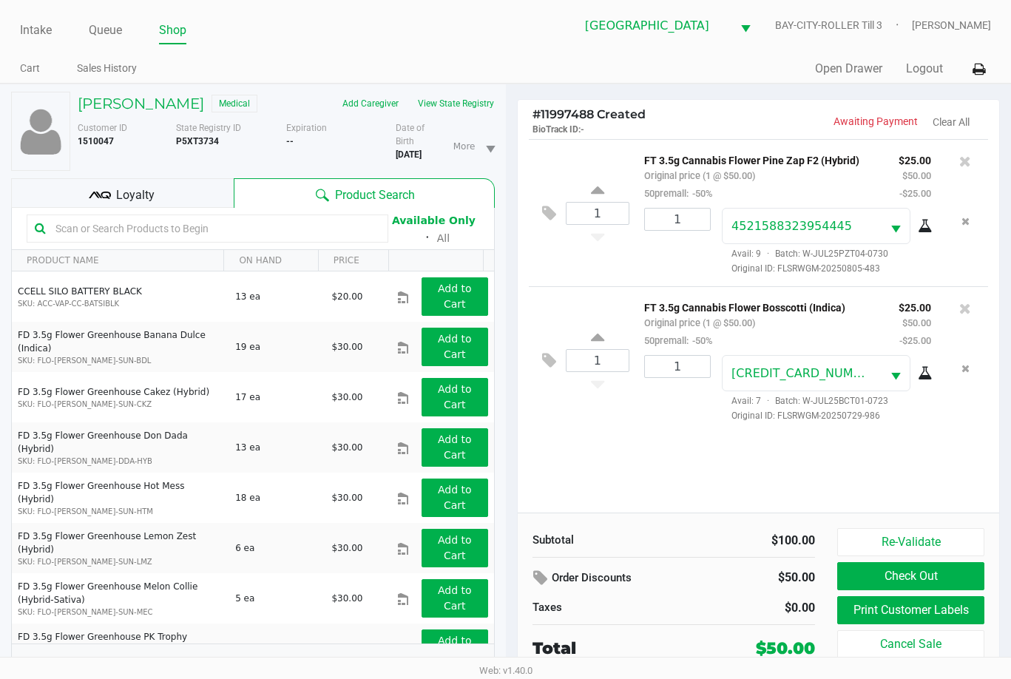
click at [127, 198] on span "Loyalty" at bounding box center [135, 195] width 38 height 18
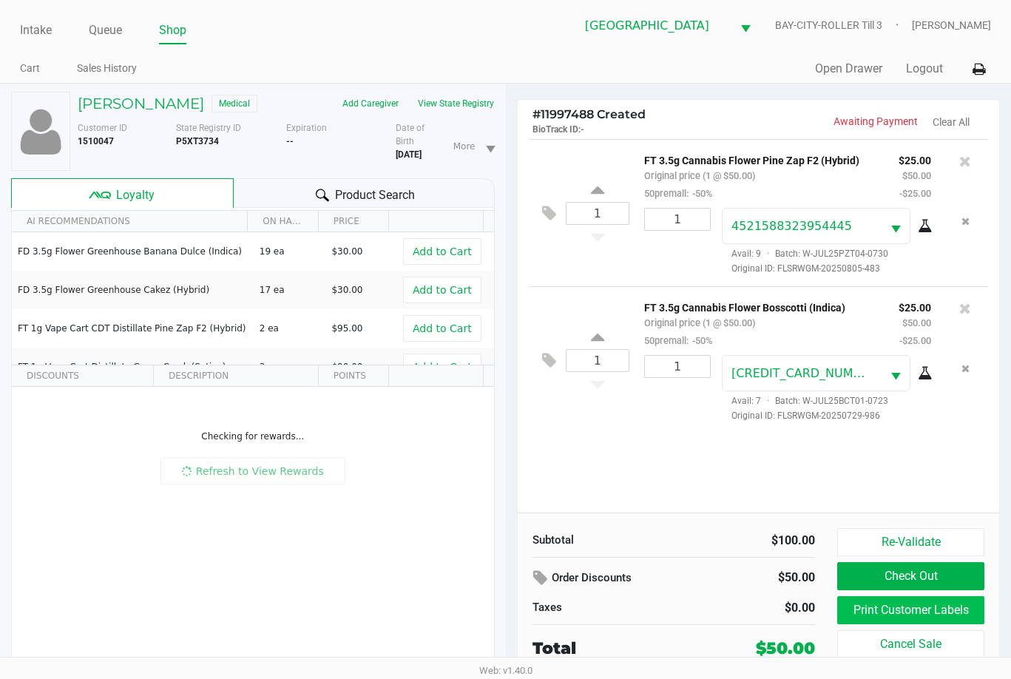
scroll to position [19, 0]
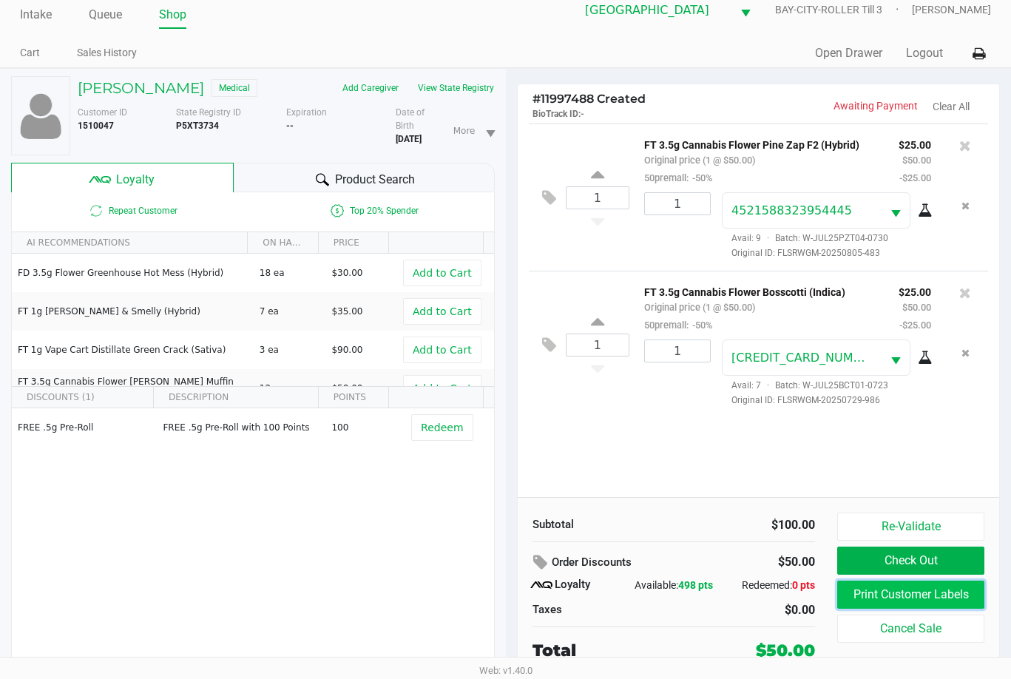
click at [937, 591] on button "Print Customer Labels" at bounding box center [910, 594] width 147 height 28
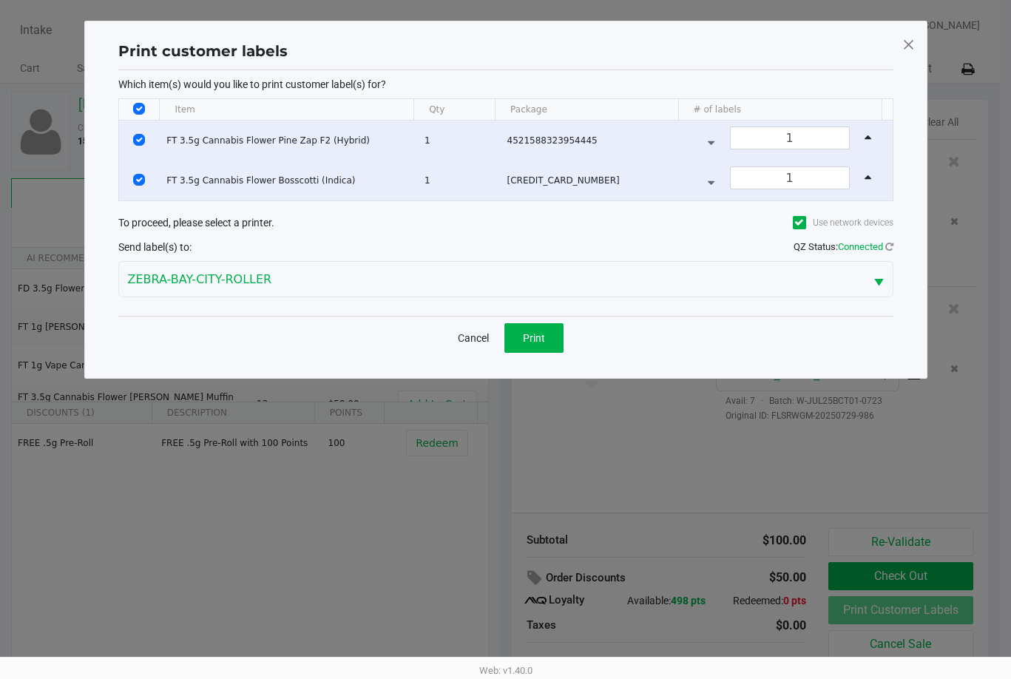
scroll to position [0, 0]
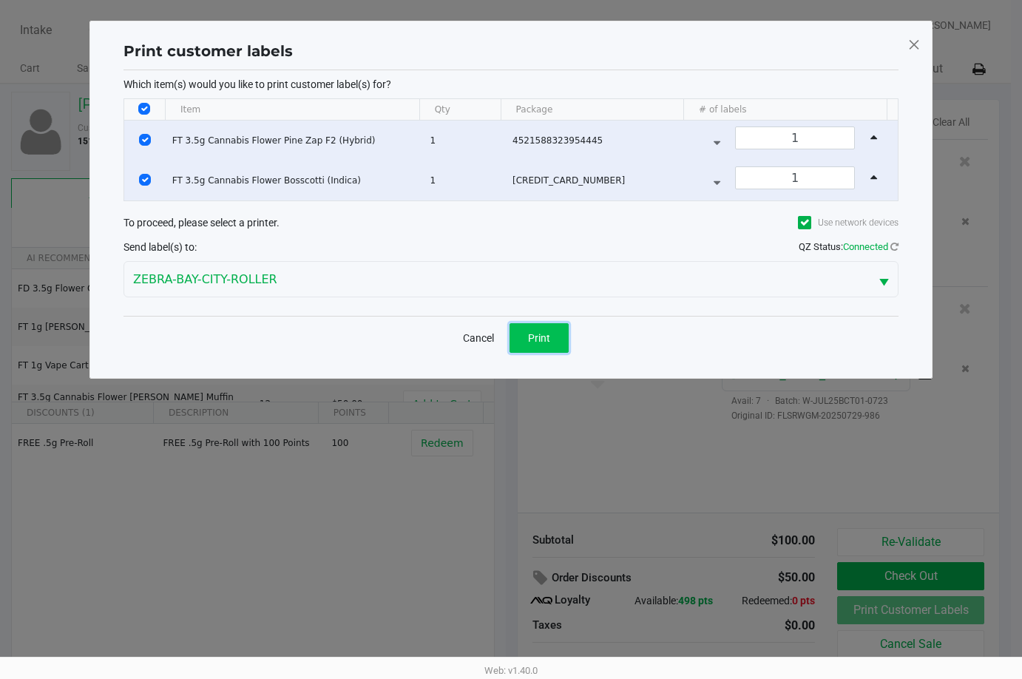
click at [541, 332] on span "Print" at bounding box center [539, 338] width 22 height 12
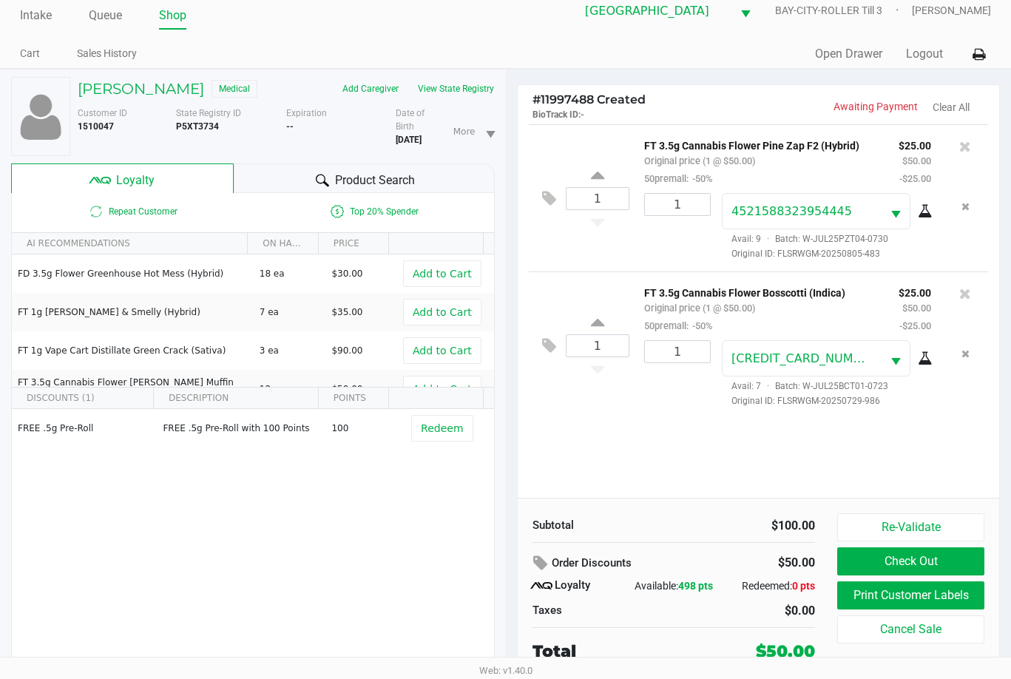
scroll to position [19, 0]
click at [934, 551] on button "Check Out" at bounding box center [910, 560] width 147 height 28
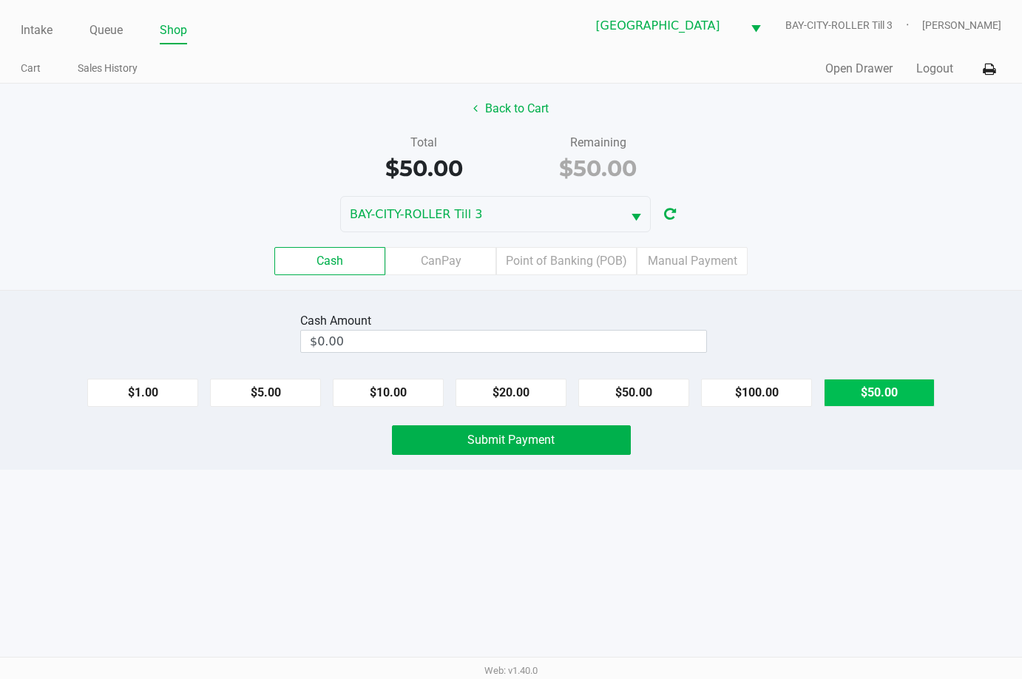
click at [902, 399] on button "$50.00" at bounding box center [879, 393] width 111 height 28
type input "$50.00"
click at [586, 437] on button "Submit Payment" at bounding box center [511, 440] width 239 height 30
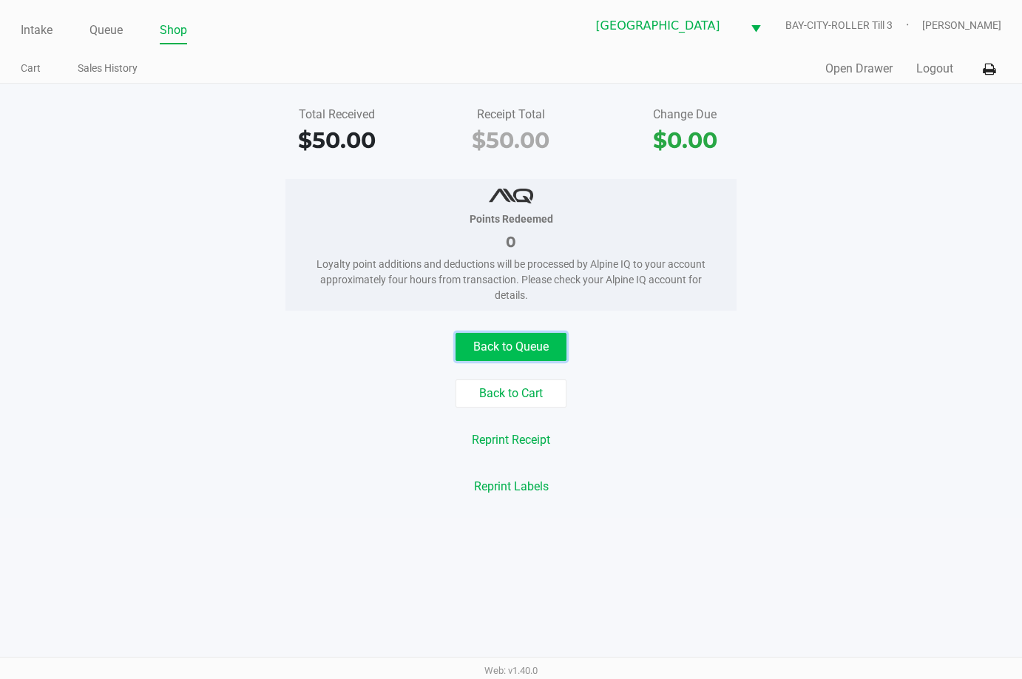
click at [509, 349] on button "Back to Queue" at bounding box center [510, 347] width 111 height 28
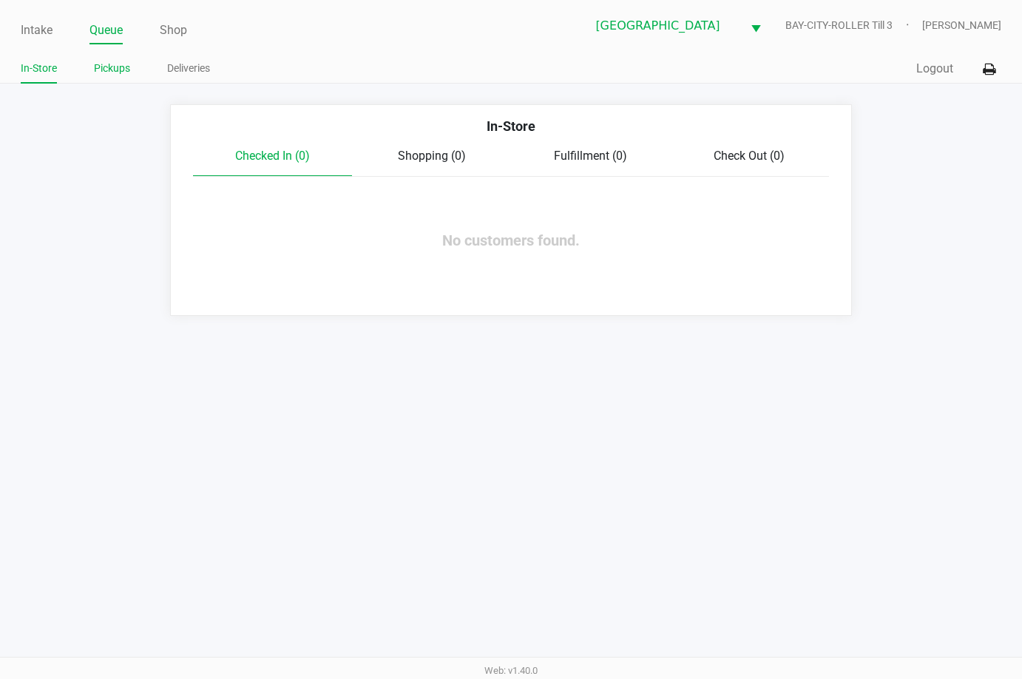
click at [125, 64] on link "Pickups" at bounding box center [112, 68] width 36 height 18
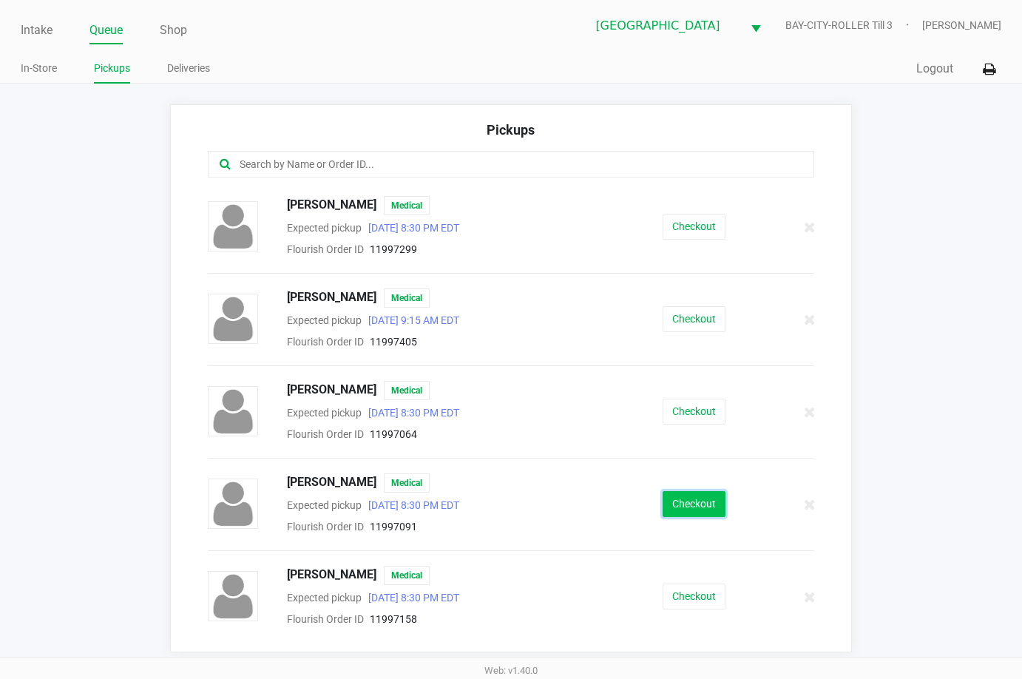
drag, startPoint x: 673, startPoint y: 503, endPoint x: 685, endPoint y: 503, distance: 12.6
click at [685, 503] on button "Checkout" at bounding box center [693, 504] width 63 height 26
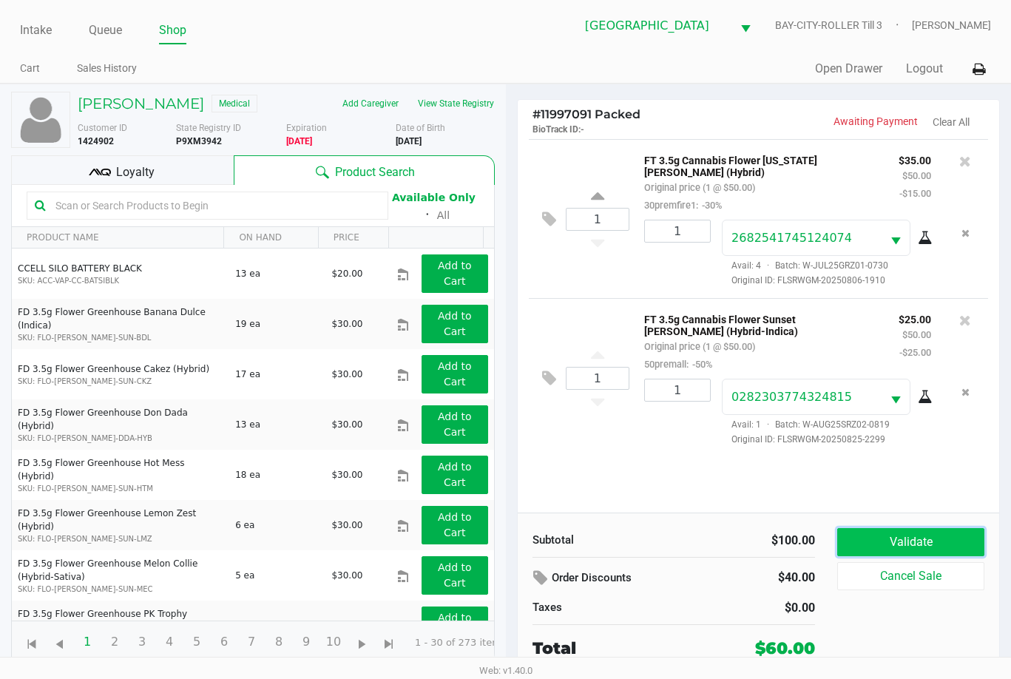
click at [959, 532] on button "Validate" at bounding box center [910, 542] width 147 height 28
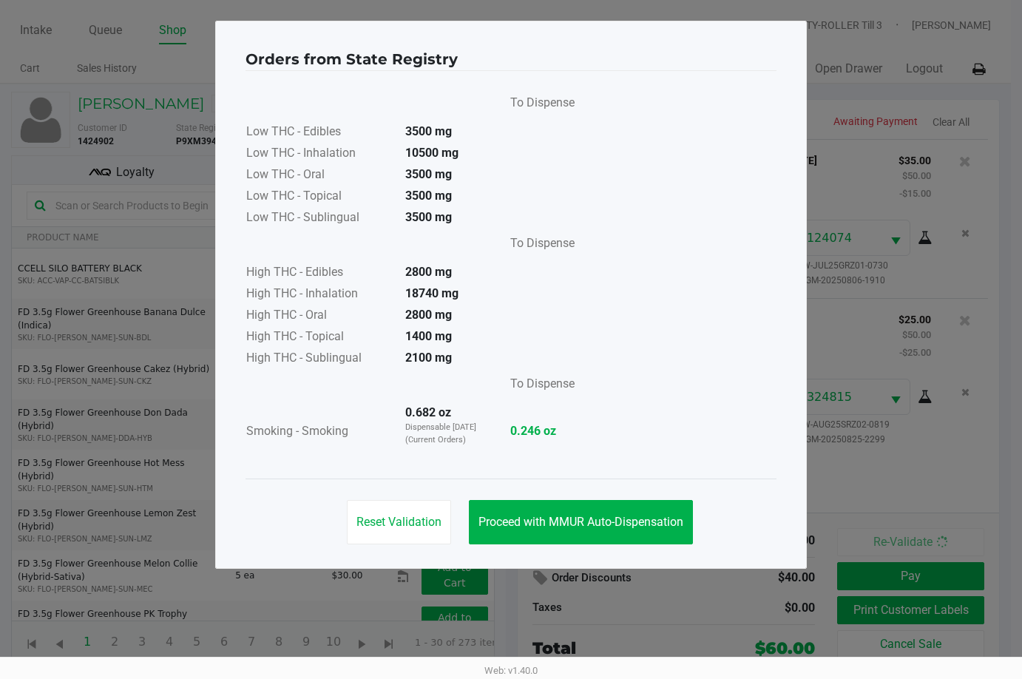
click at [617, 495] on div "Reset Validation Proceed with MMUR Auto-Dispensation" at bounding box center [510, 515] width 531 height 75
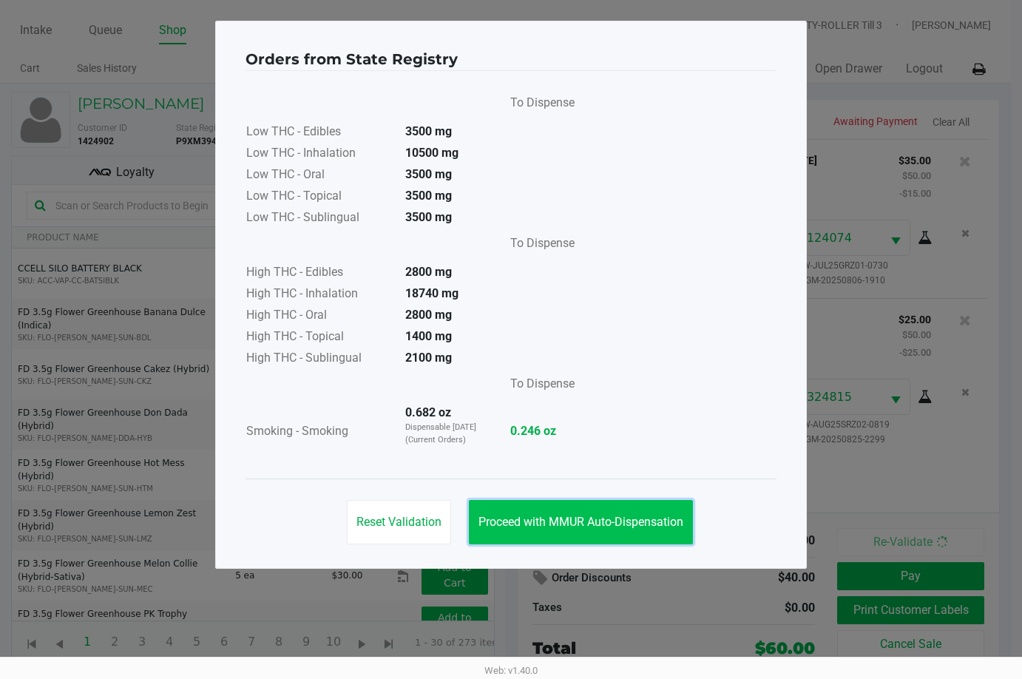
click at [617, 521] on span "Proceed with MMUR Auto-Dispensation" at bounding box center [580, 522] width 205 height 14
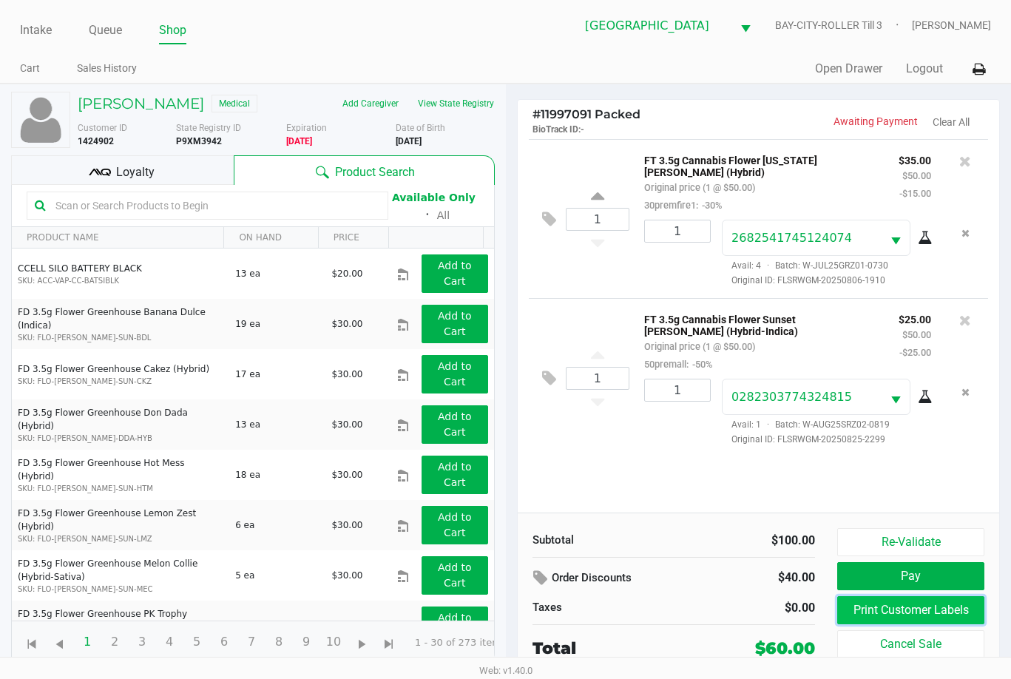
click at [918, 608] on button "Print Customer Labels" at bounding box center [910, 610] width 147 height 28
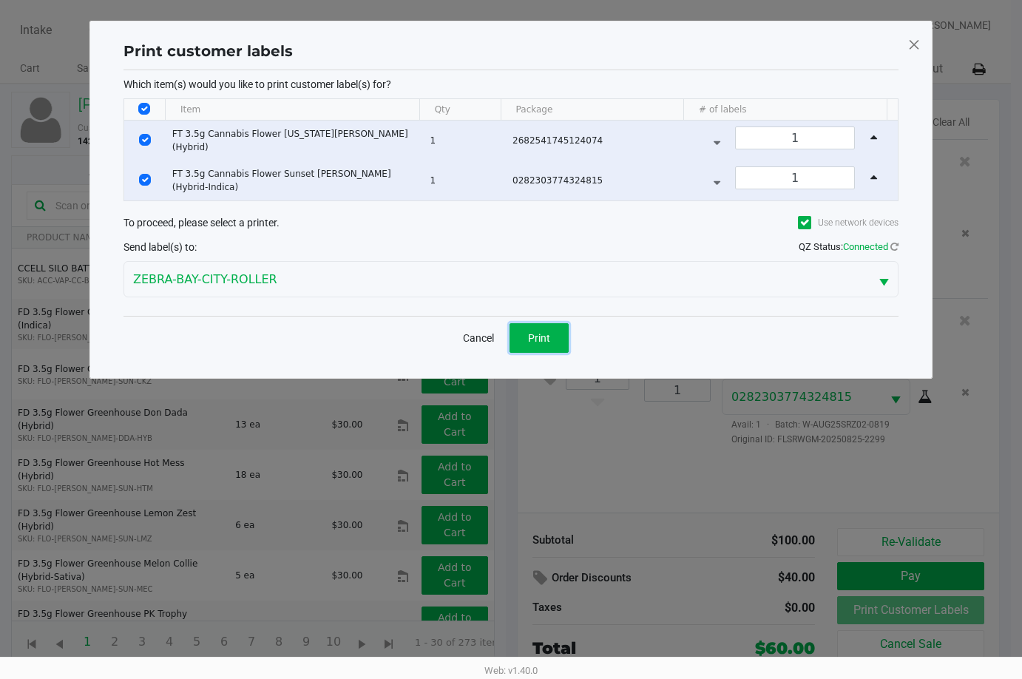
drag, startPoint x: 555, startPoint y: 338, endPoint x: 603, endPoint y: 338, distance: 48.8
click at [554, 338] on button "Print" at bounding box center [538, 338] width 59 height 30
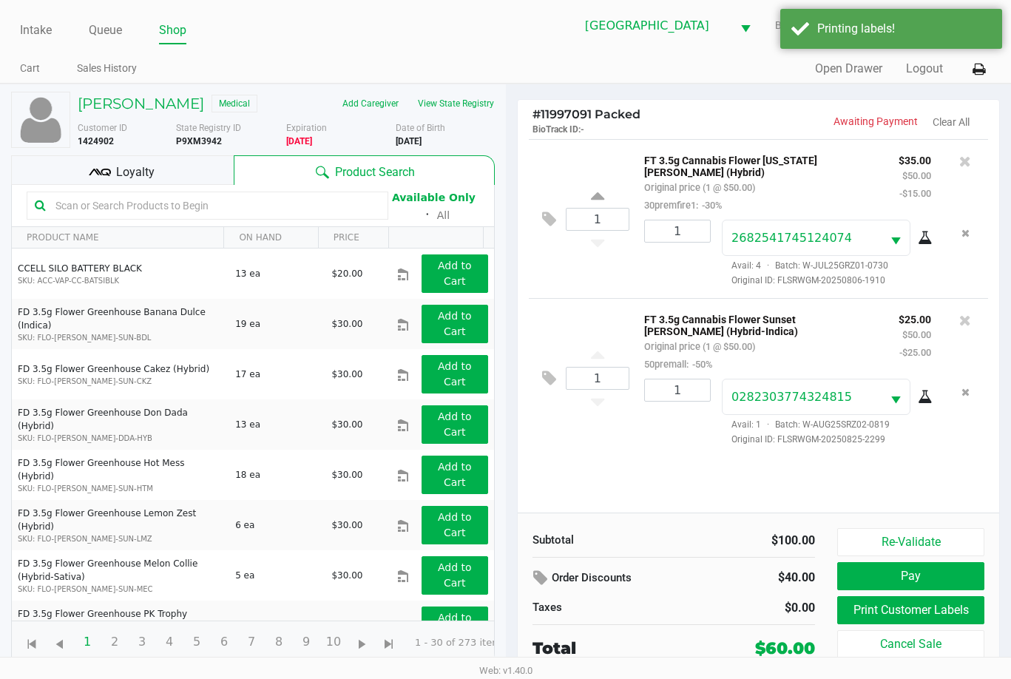
scroll to position [10, 0]
click at [117, 175] on span "Loyalty" at bounding box center [135, 172] width 38 height 18
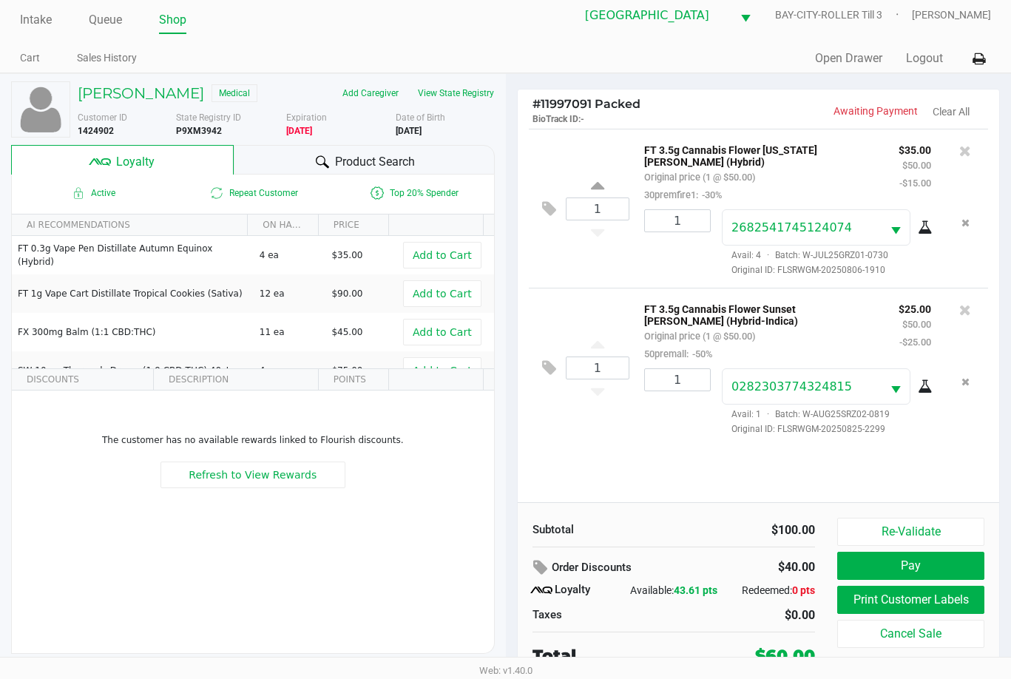
click at [941, 428] on div "1 FT 3.5g Cannabis Flower Sunset Runtz (Hybrid-Indica) Original price (1 @ $50.…" at bounding box center [759, 367] width 460 height 159
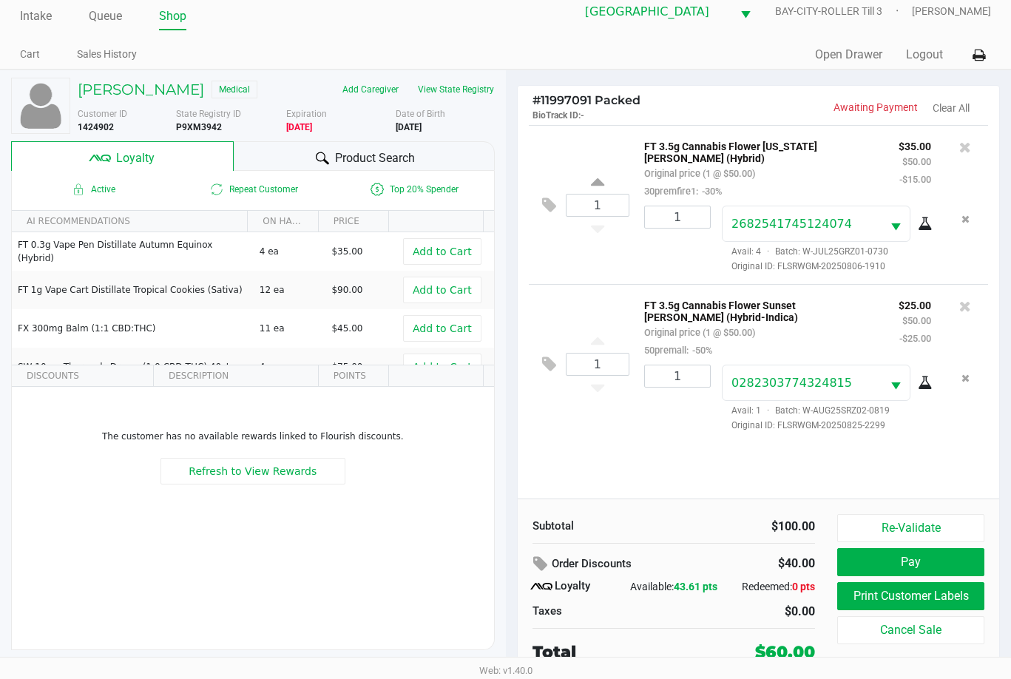
scroll to position [15, 0]
click at [929, 467] on div "1 FT 3.5g Cannabis Flower Georgia Runtz (Hybrid) Original price (1 @ $50.00) 30…" at bounding box center [759, 310] width 482 height 373
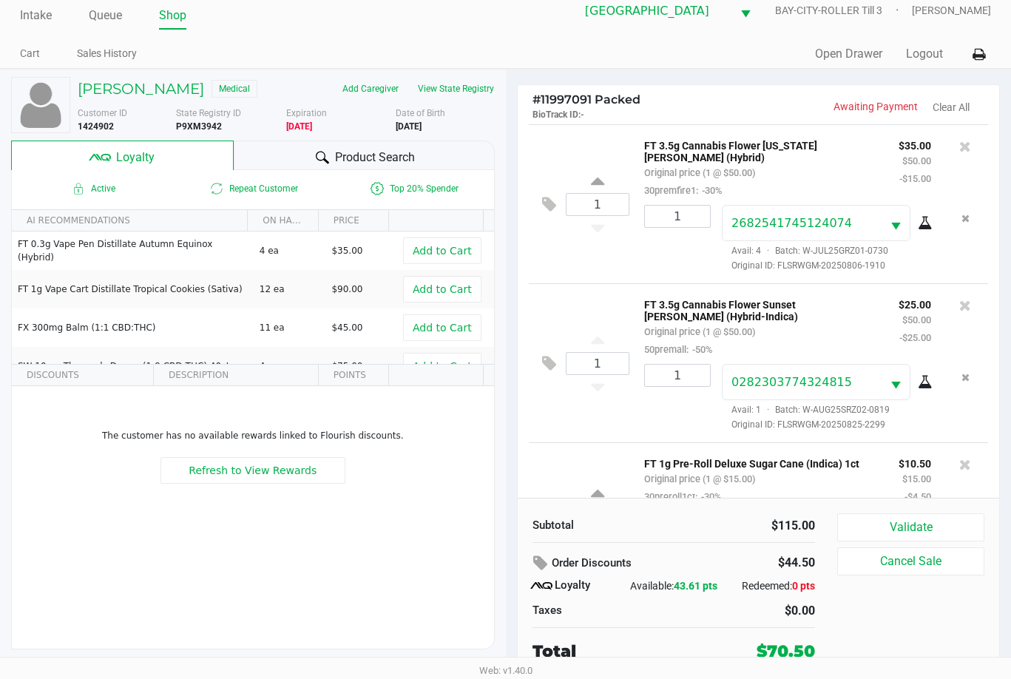
scroll to position [95, 0]
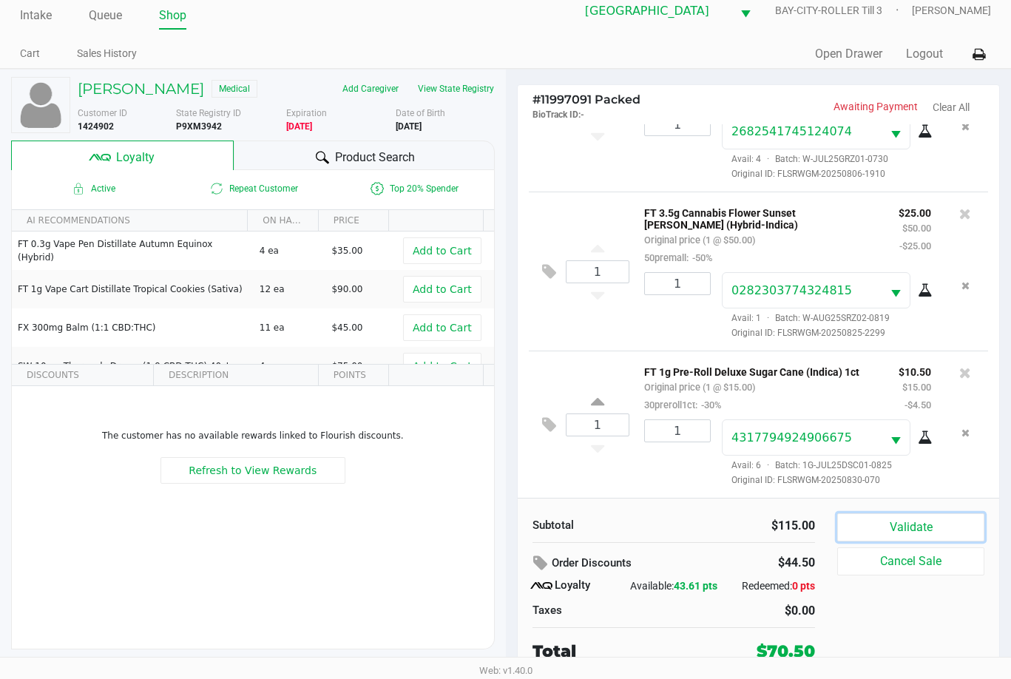
click at [914, 523] on button "Validate" at bounding box center [910, 527] width 147 height 28
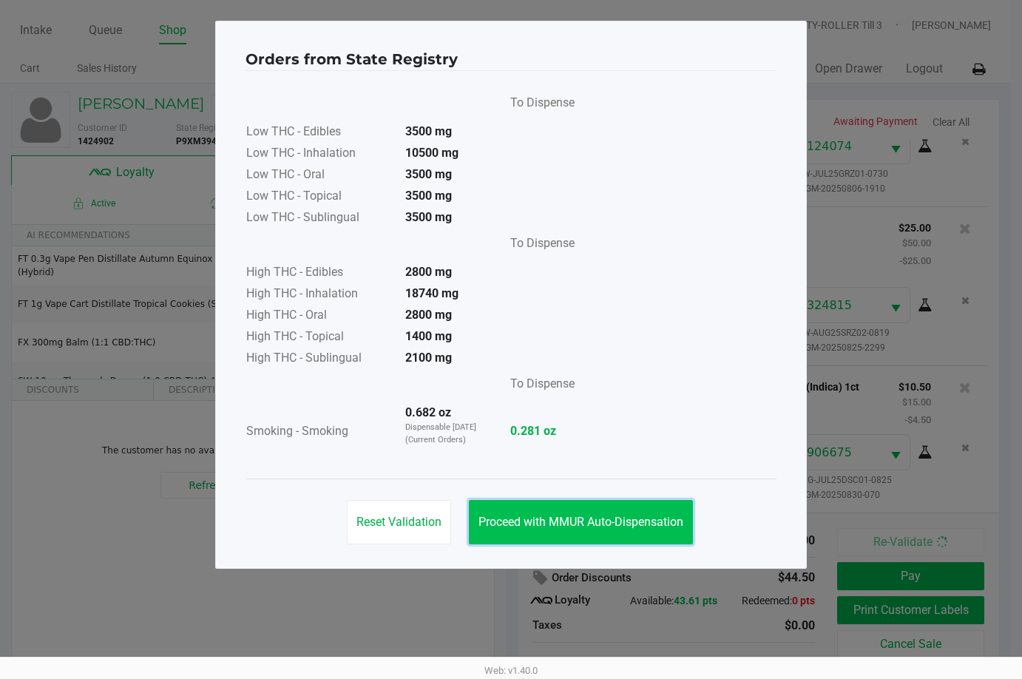
click at [629, 509] on button "Proceed with MMUR Auto-Dispensation" at bounding box center [581, 522] width 224 height 44
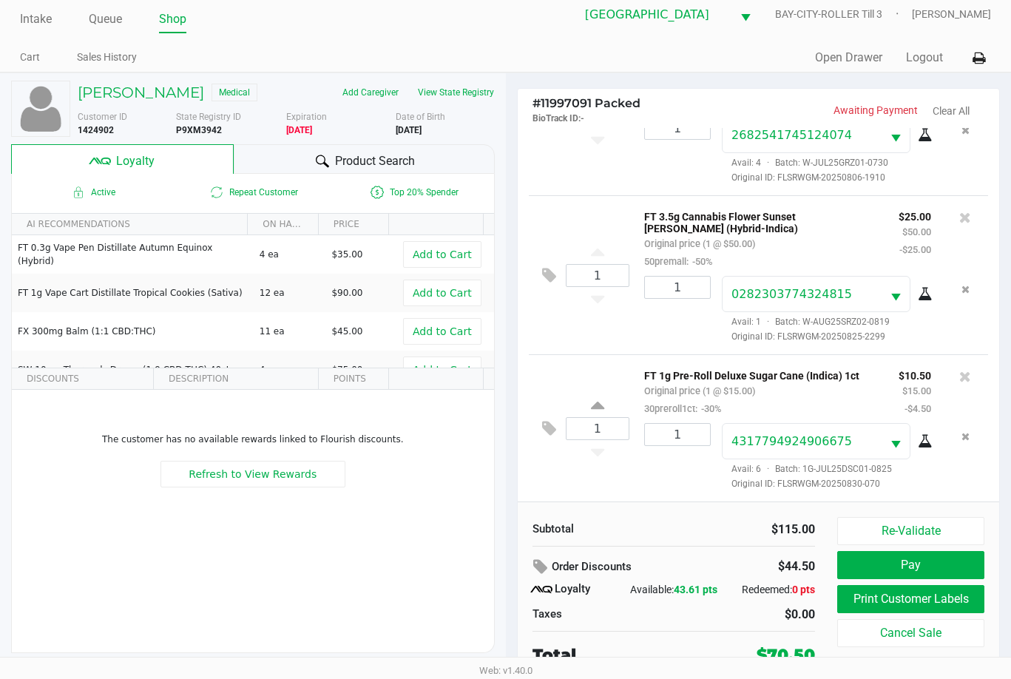
scroll to position [15, 0]
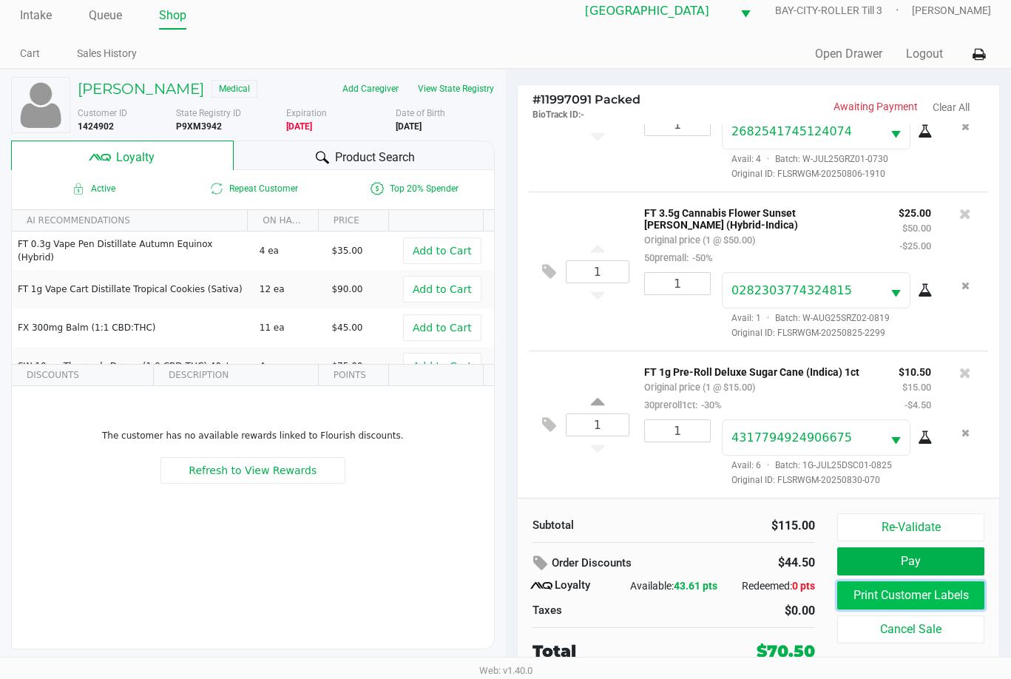
click at [903, 597] on button "Print Customer Labels" at bounding box center [910, 595] width 147 height 28
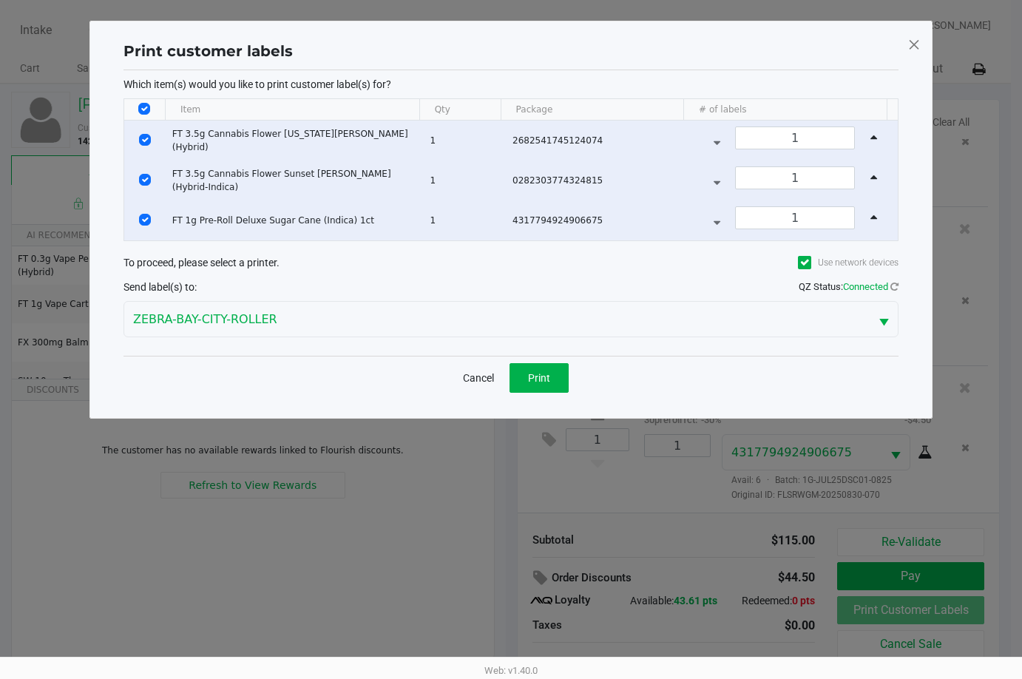
click at [141, 107] on input "Select All Rows" at bounding box center [144, 109] width 12 height 12
checkbox input "false"
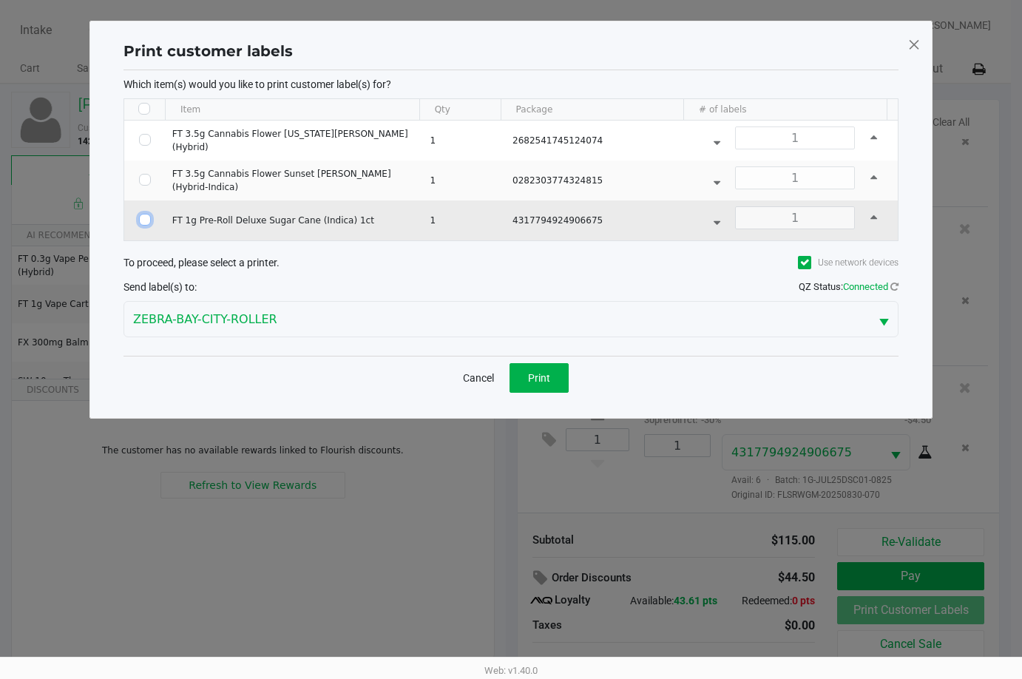
click at [144, 222] on input "Select Row" at bounding box center [145, 220] width 12 height 12
checkbox input "true"
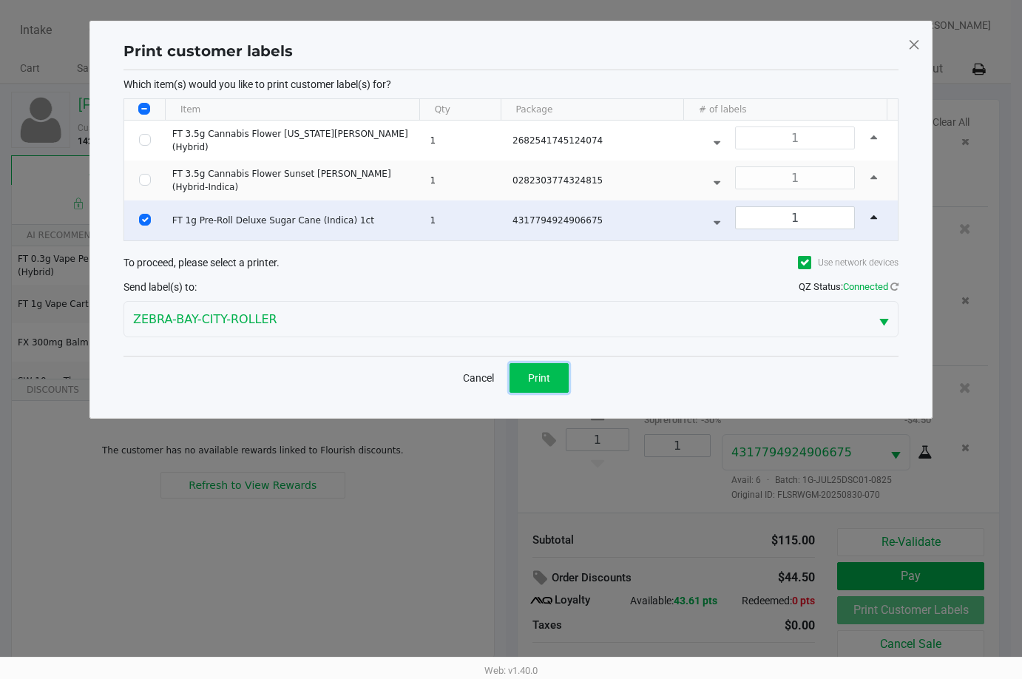
click at [552, 386] on button "Print" at bounding box center [538, 378] width 59 height 30
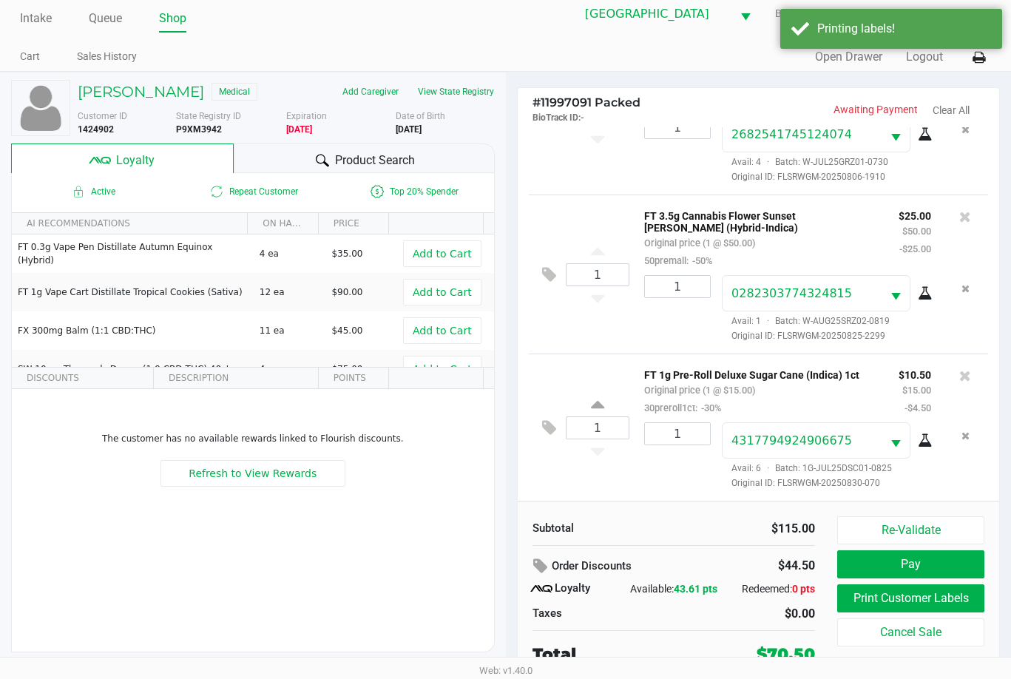
scroll to position [15, 0]
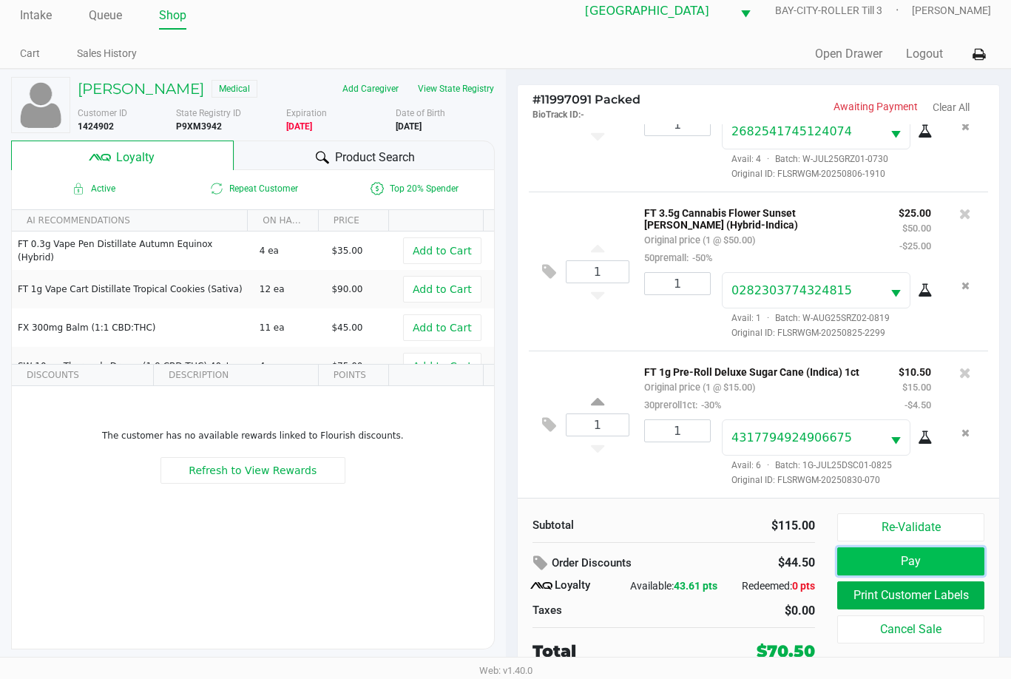
click at [889, 563] on button "Pay" at bounding box center [910, 561] width 147 height 28
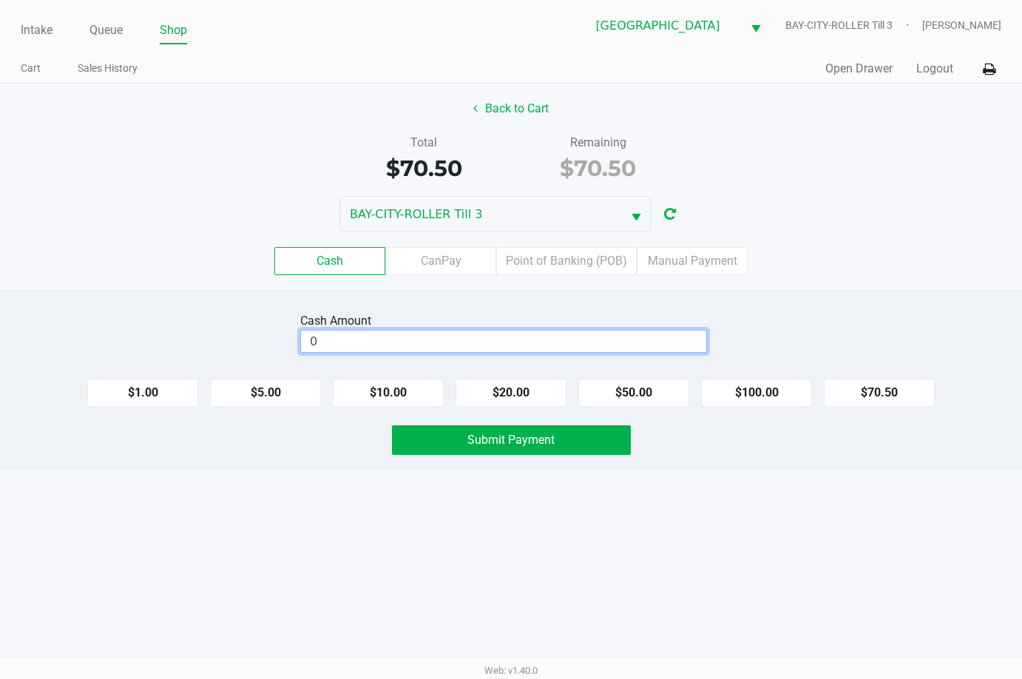
click at [624, 336] on input "0" at bounding box center [503, 340] width 405 height 21
type input "$80.50"
click at [600, 433] on button "Submit Payment" at bounding box center [511, 440] width 239 height 30
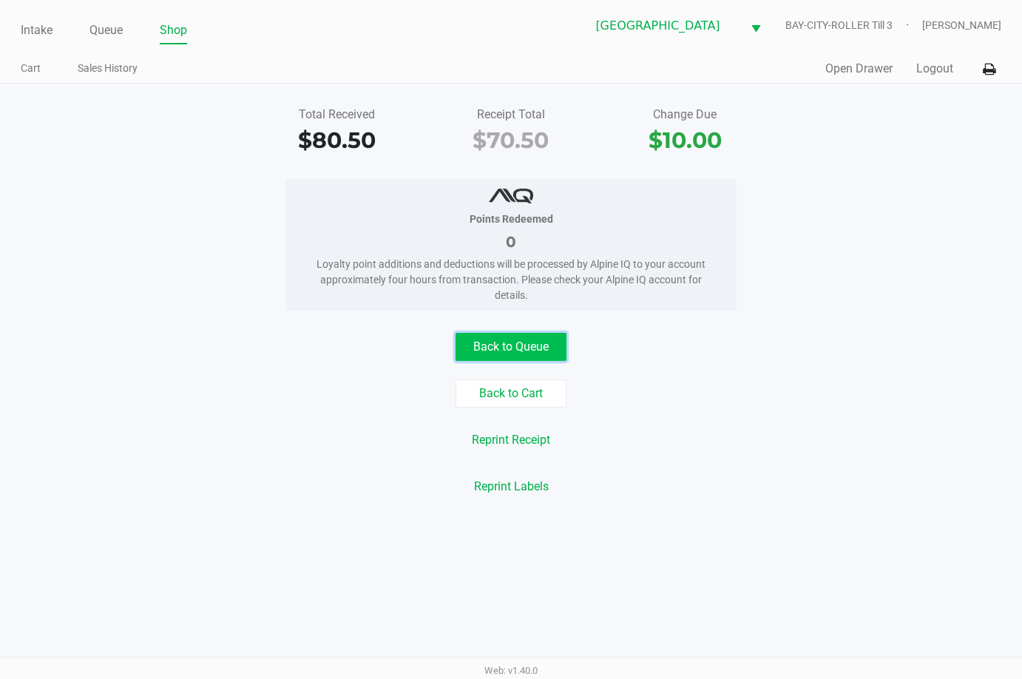
click at [542, 347] on button "Back to Queue" at bounding box center [510, 347] width 111 height 28
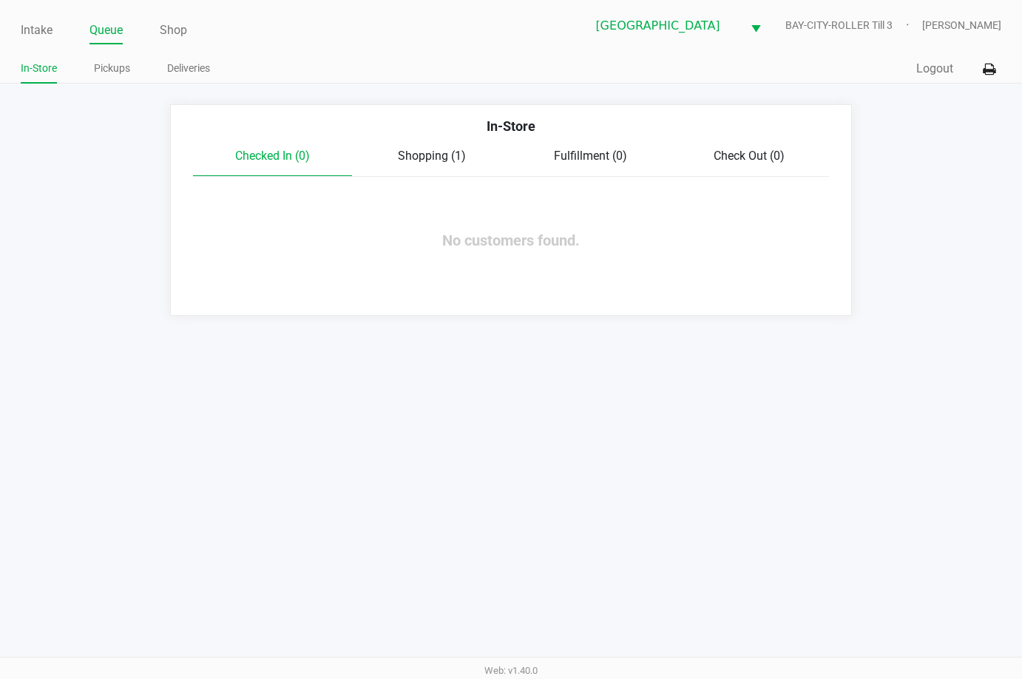
click at [439, 153] on span "Shopping (1)" at bounding box center [432, 156] width 68 height 14
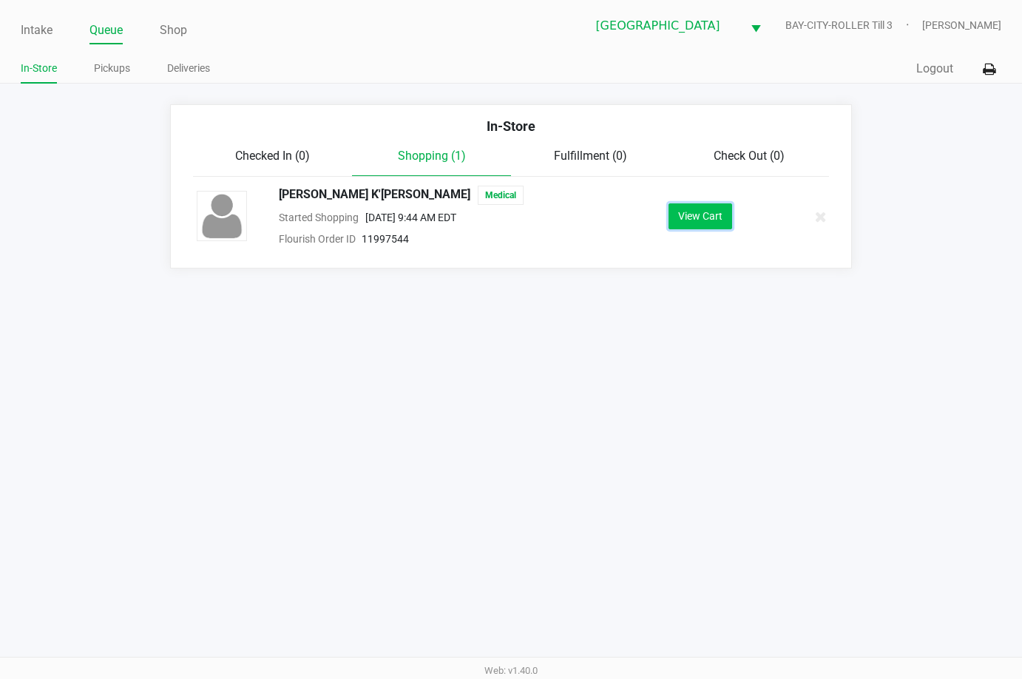
click at [689, 208] on button "View Cart" at bounding box center [700, 216] width 64 height 26
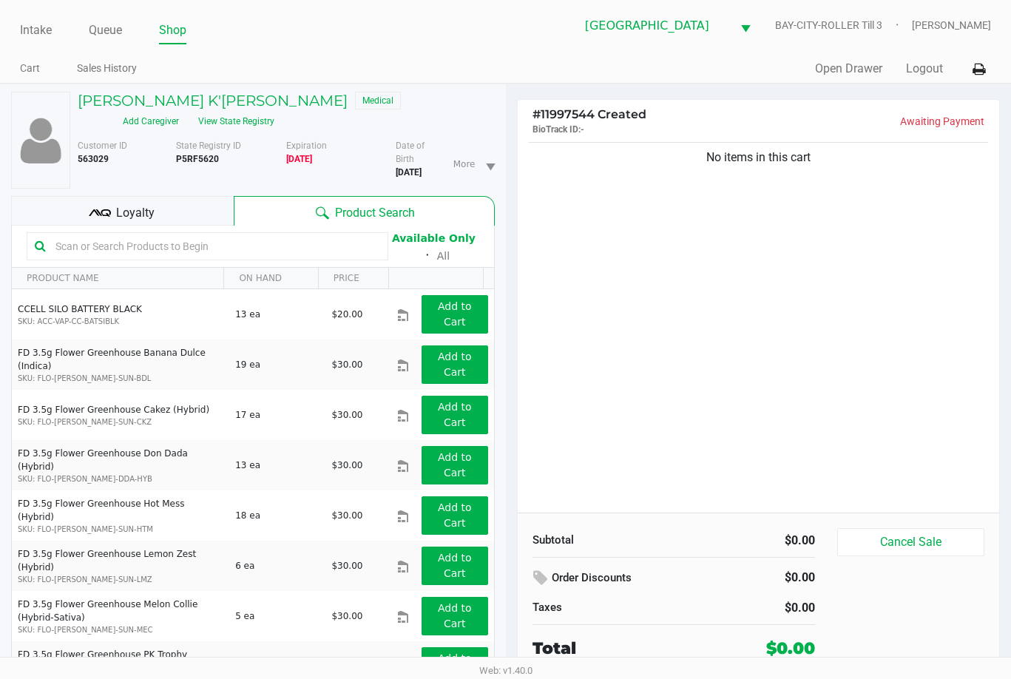
click at [971, 321] on div "No items in this cart" at bounding box center [759, 325] width 482 height 373
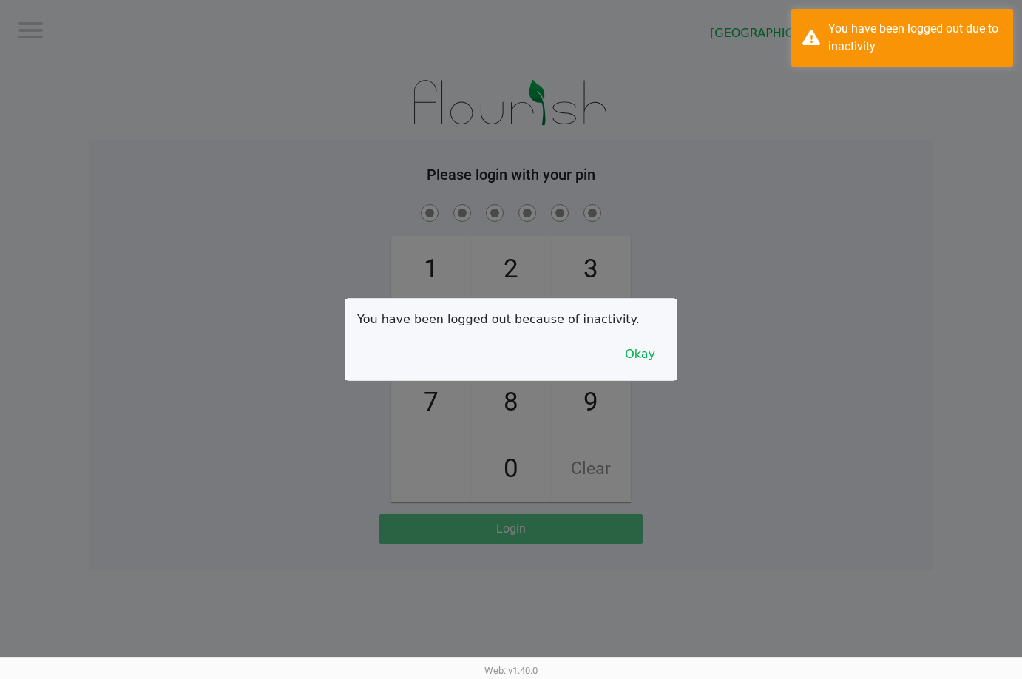
click at [652, 359] on button "Okay" at bounding box center [640, 354] width 50 height 28
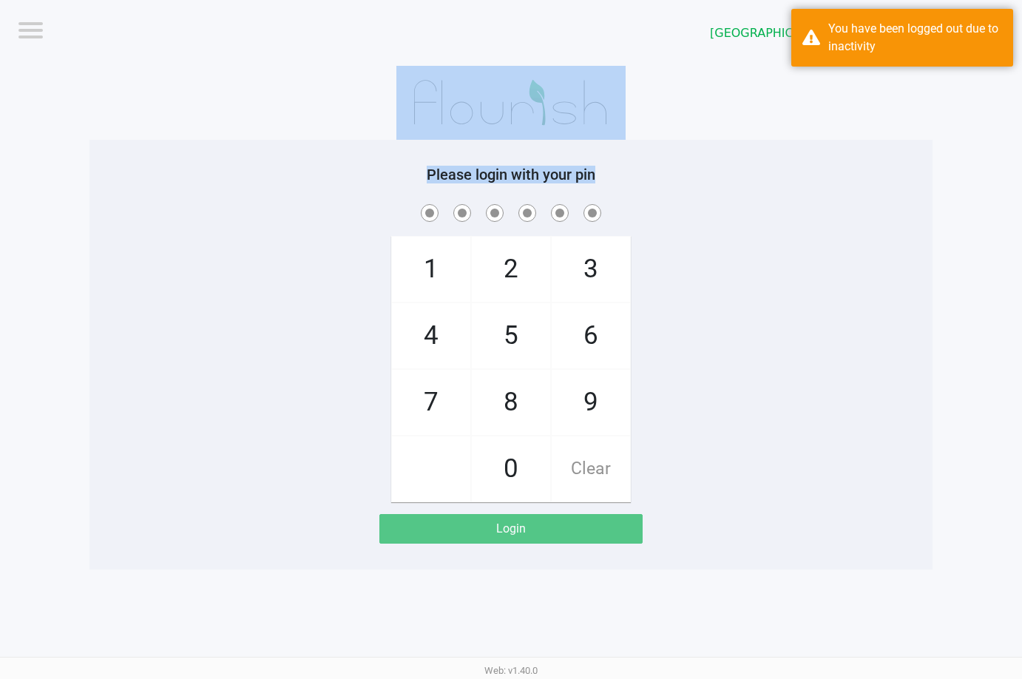
drag, startPoint x: 665, startPoint y: 139, endPoint x: 709, endPoint y: 91, distance: 65.4
click at [692, 106] on div "Please login with your pin 1 4 7 2 5 8 0 3 6 9 Clear Login" at bounding box center [510, 317] width 843 height 503
checkbox input "true"
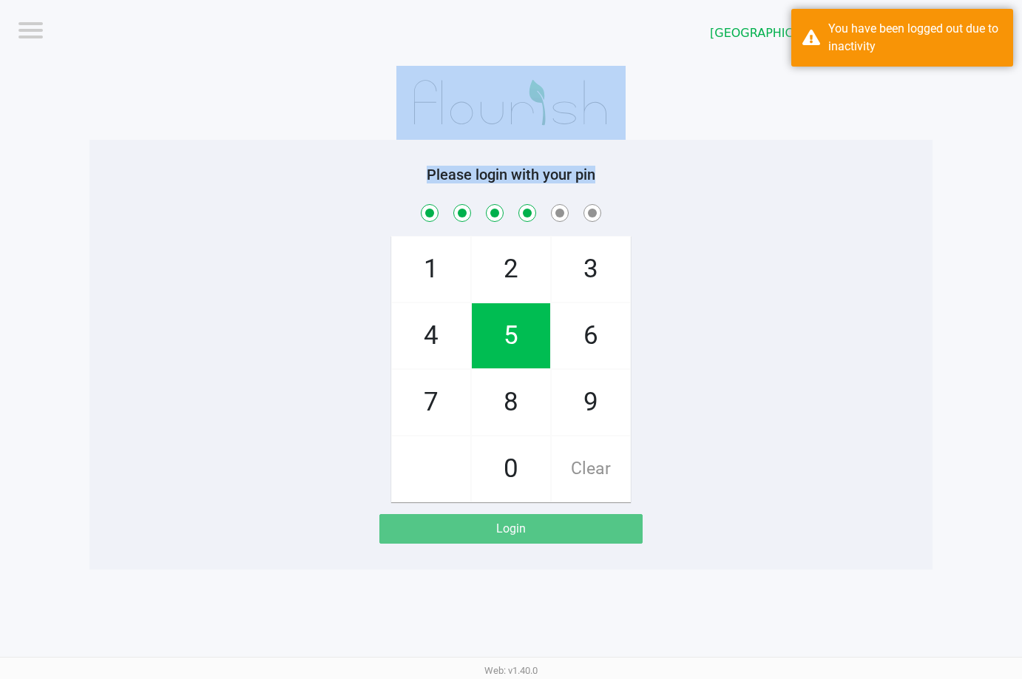
checkbox input "true"
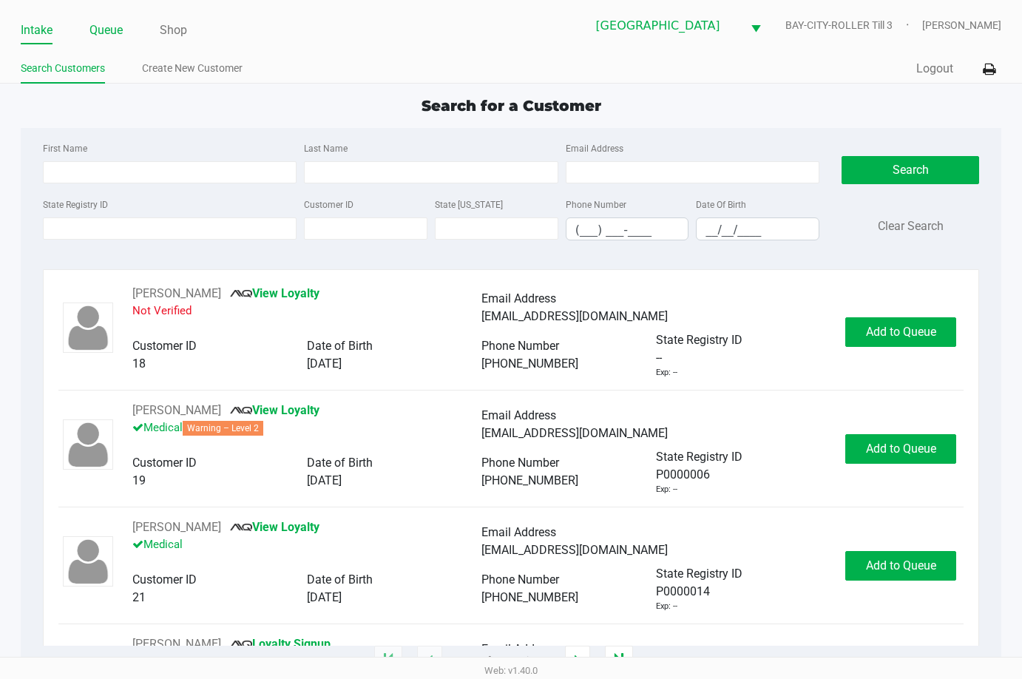
drag, startPoint x: 110, startPoint y: 38, endPoint x: 111, endPoint y: 27, distance: 11.1
click at [111, 39] on link "Queue" at bounding box center [105, 30] width 33 height 21
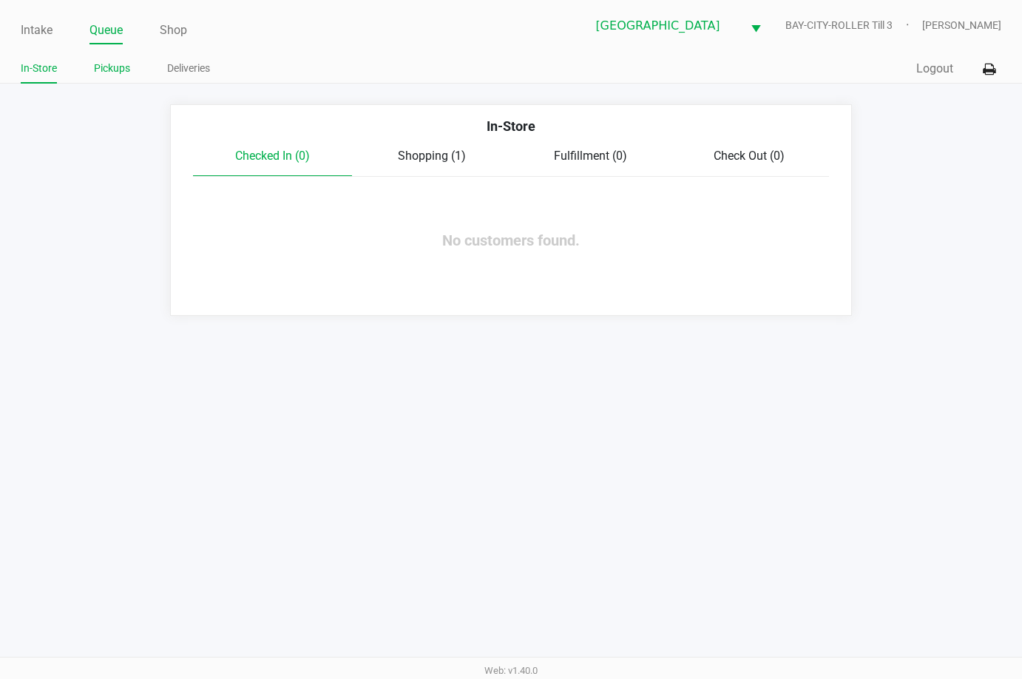
click at [108, 65] on link "Pickups" at bounding box center [112, 68] width 36 height 18
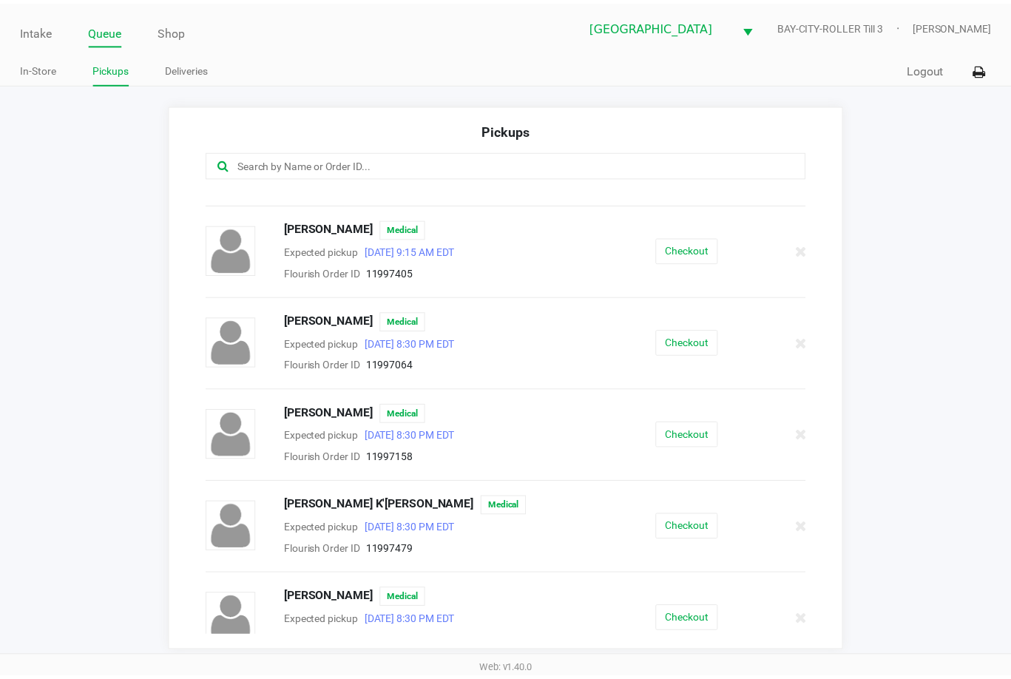
scroll to position [222, 0]
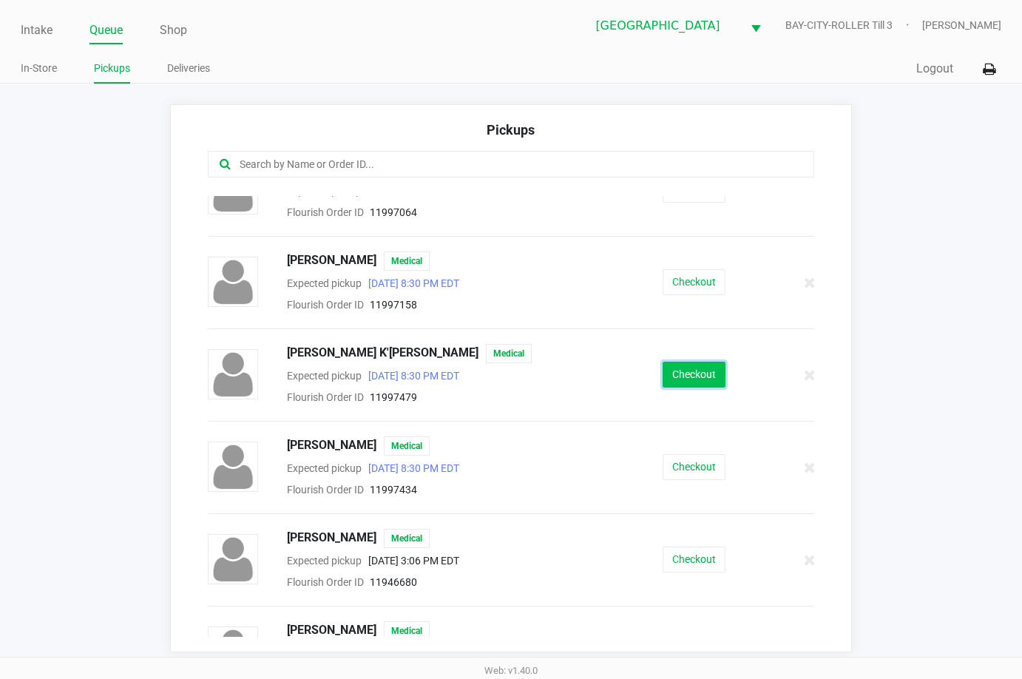
click at [685, 376] on button "Checkout" at bounding box center [693, 375] width 63 height 26
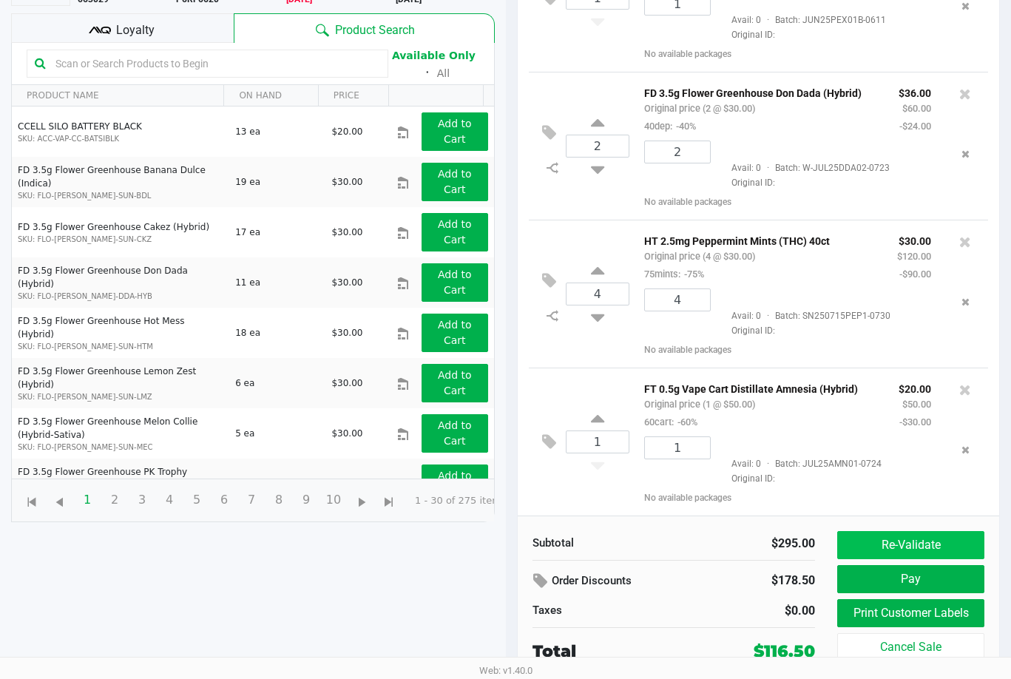
scroll to position [216, 0]
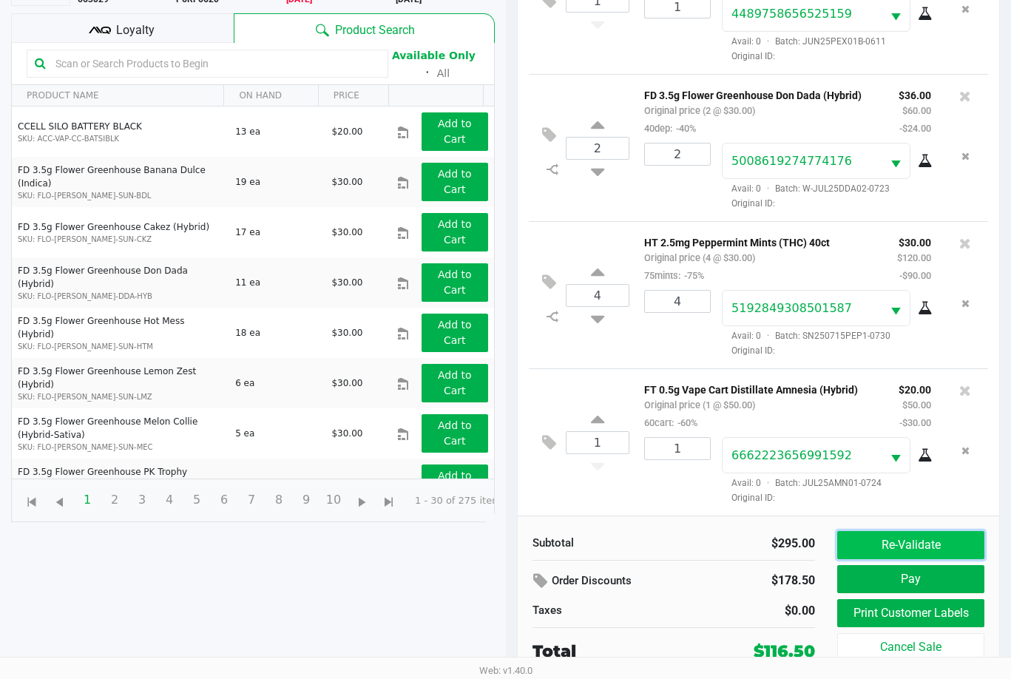
click at [898, 543] on button "Re-Validate" at bounding box center [910, 545] width 147 height 28
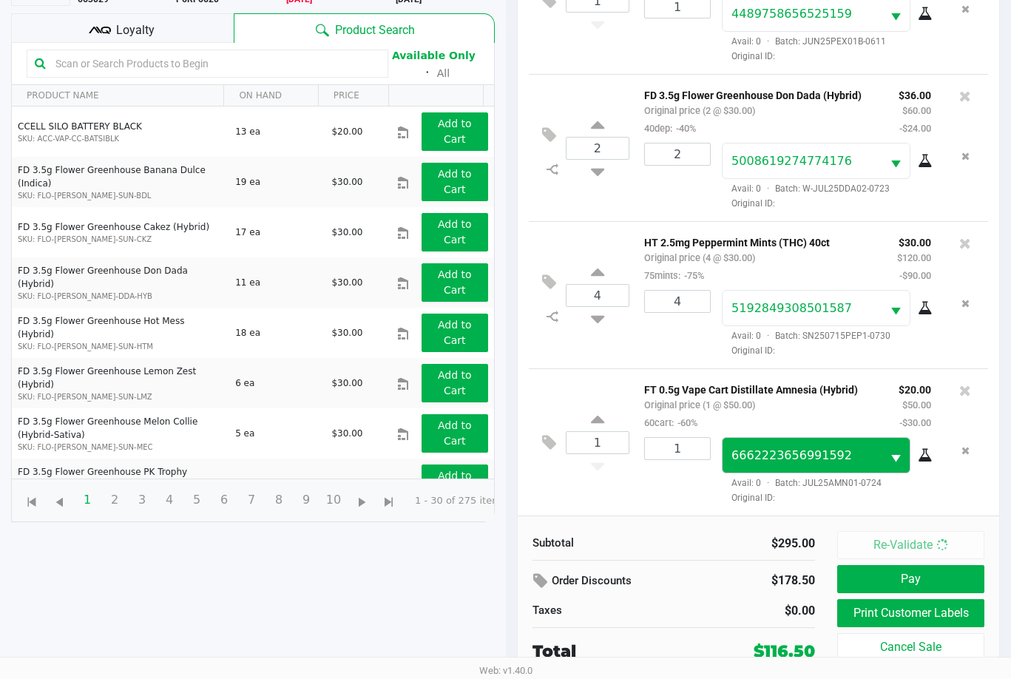
scroll to position [0, 0]
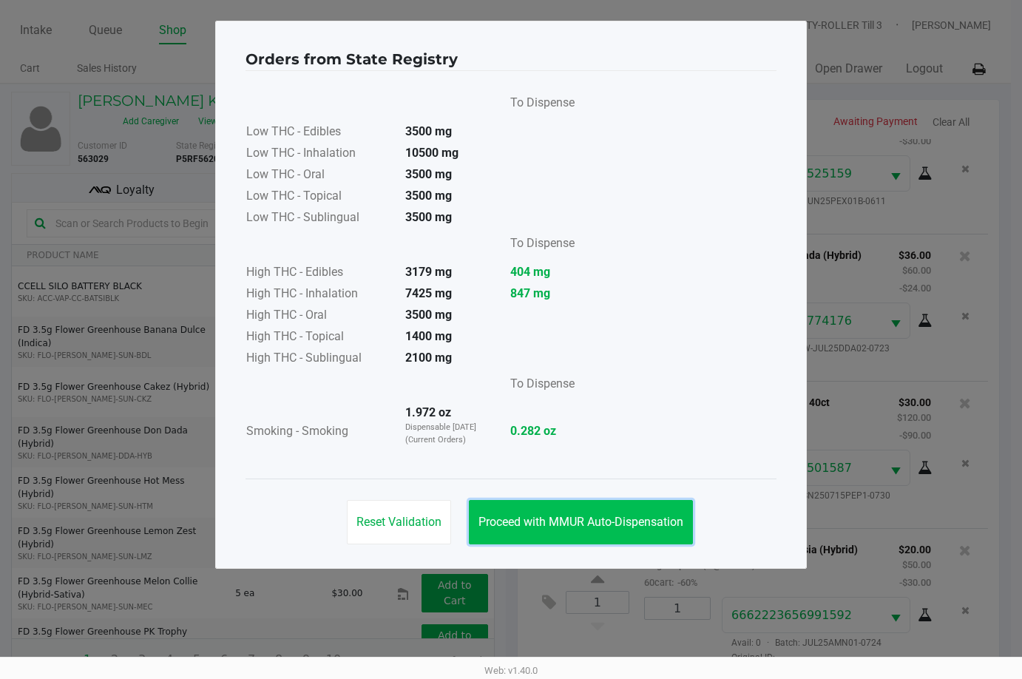
click at [656, 513] on button "Proceed with MMUR Auto-Dispensation" at bounding box center [581, 522] width 224 height 44
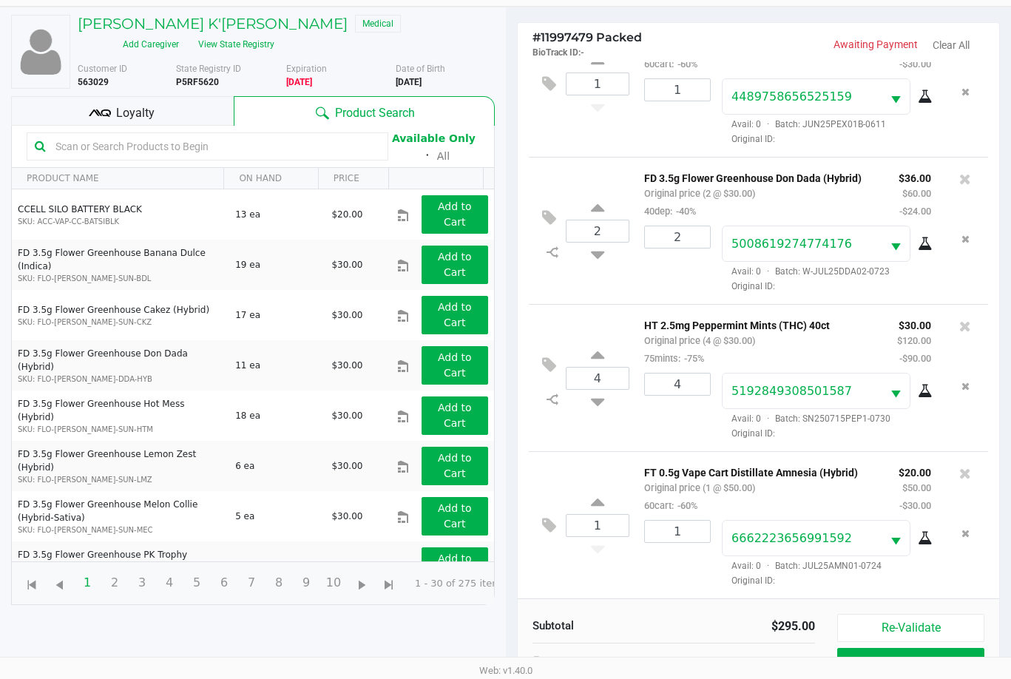
scroll to position [160, 0]
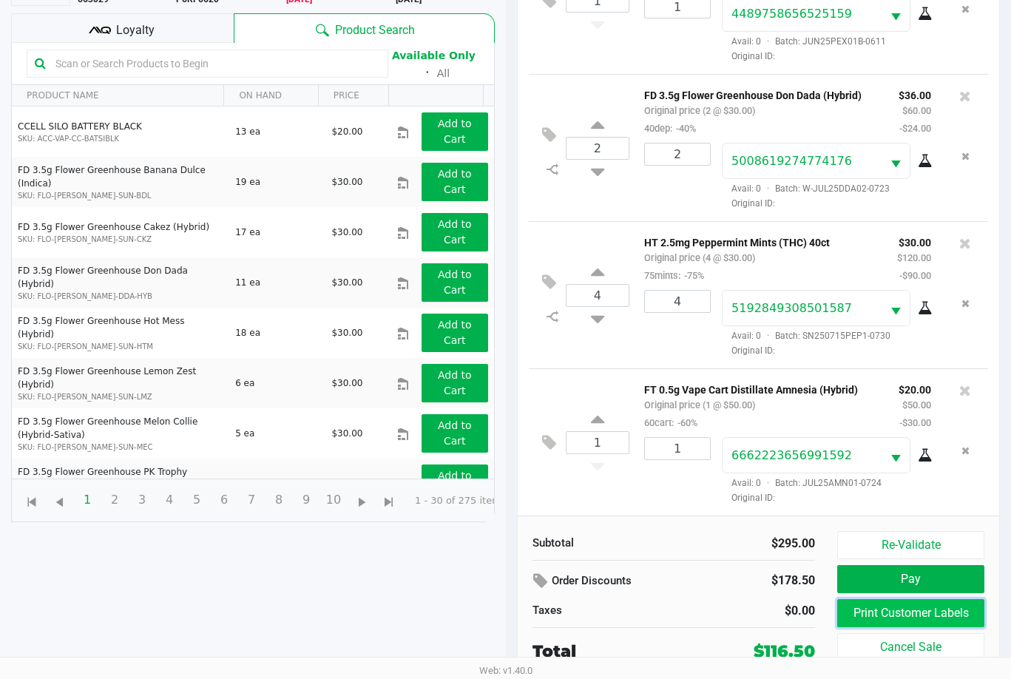
click at [927, 614] on button "Print Customer Labels" at bounding box center [910, 613] width 147 height 28
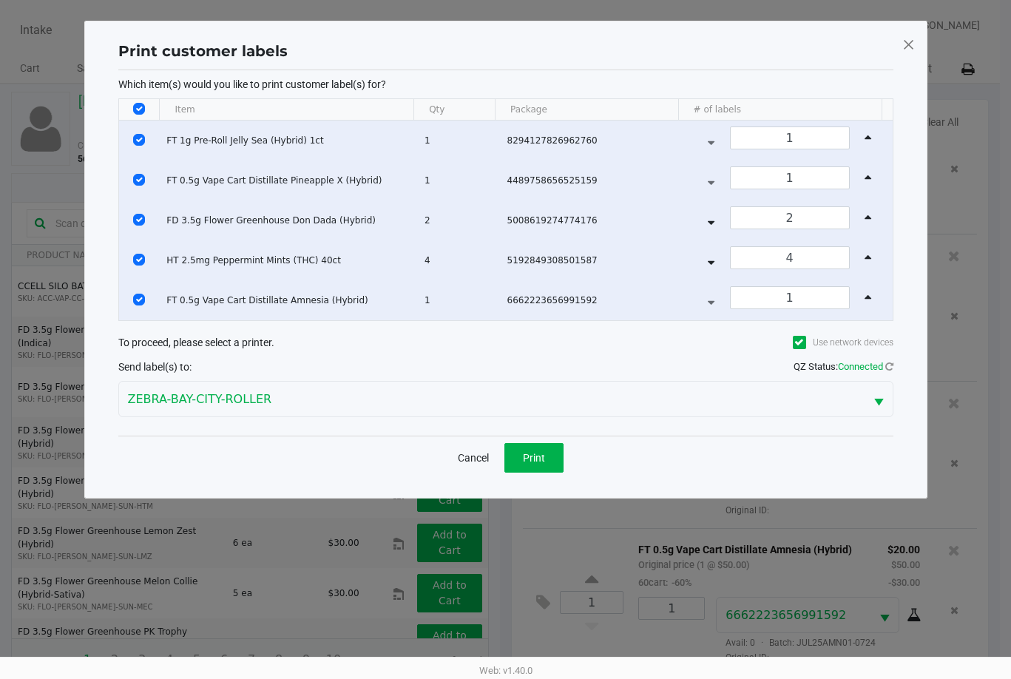
scroll to position [0, 0]
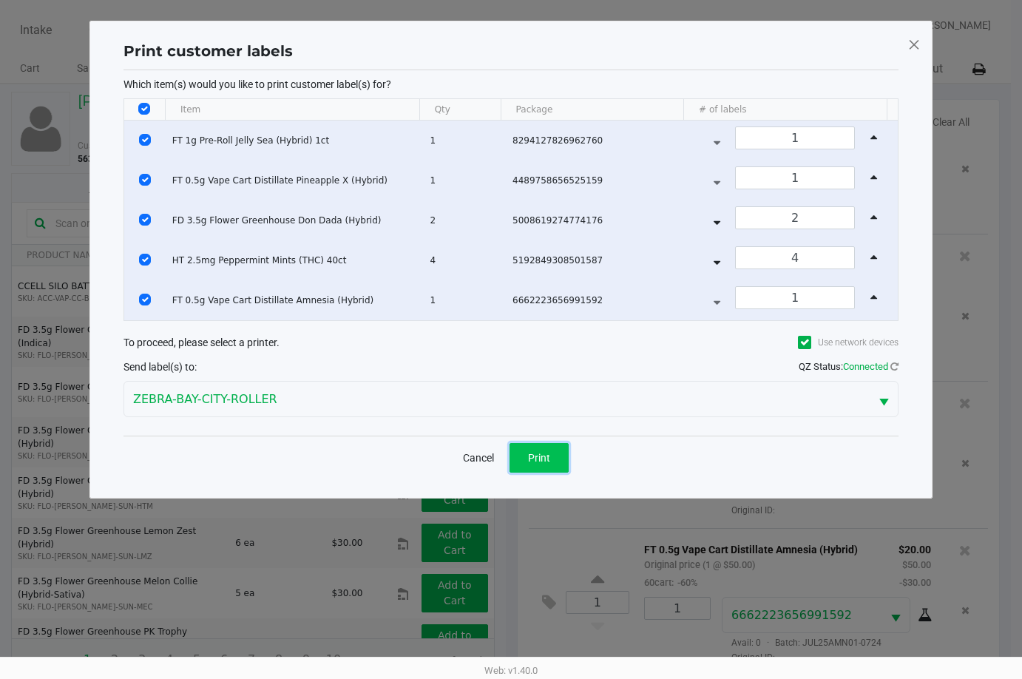
click at [535, 450] on button "Print" at bounding box center [538, 458] width 59 height 30
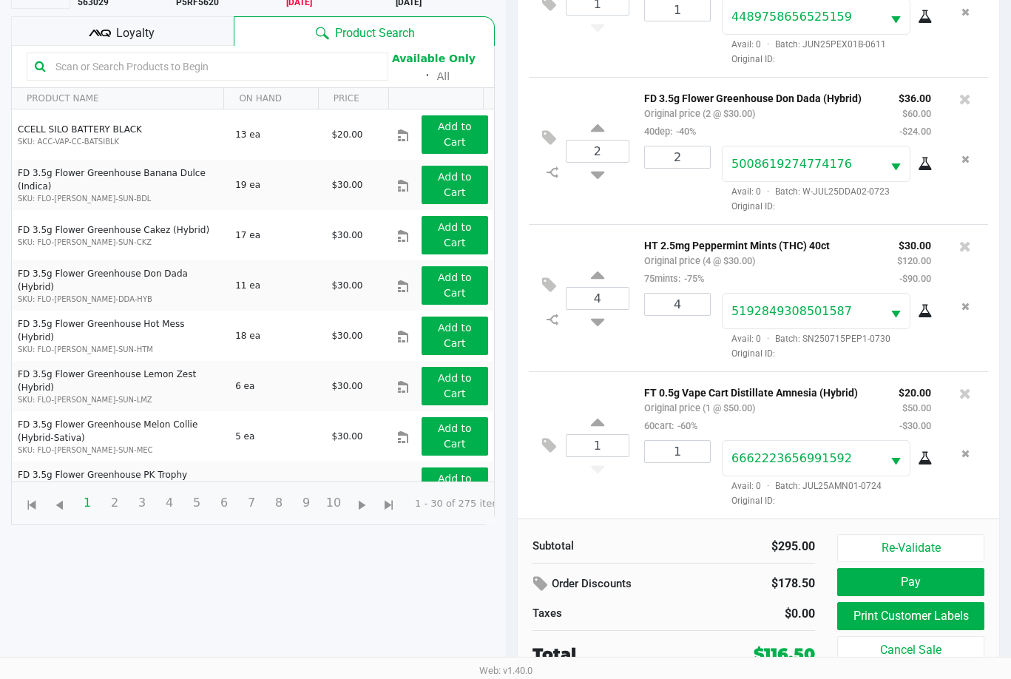
scroll to position [160, 0]
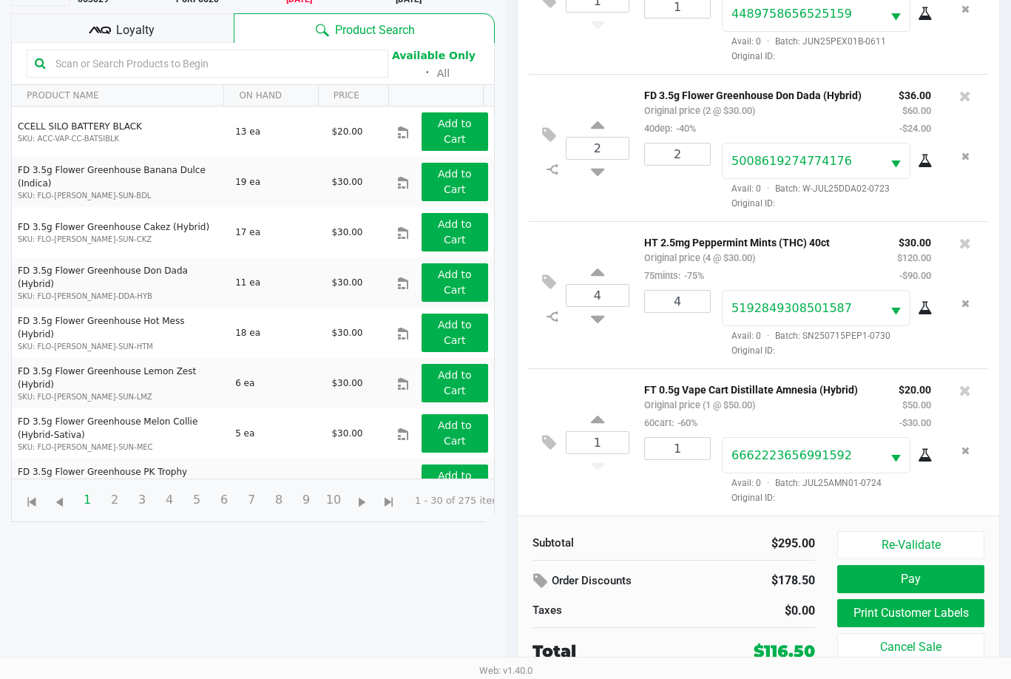
click at [171, 13] on div "Loyalty" at bounding box center [122, 28] width 223 height 30
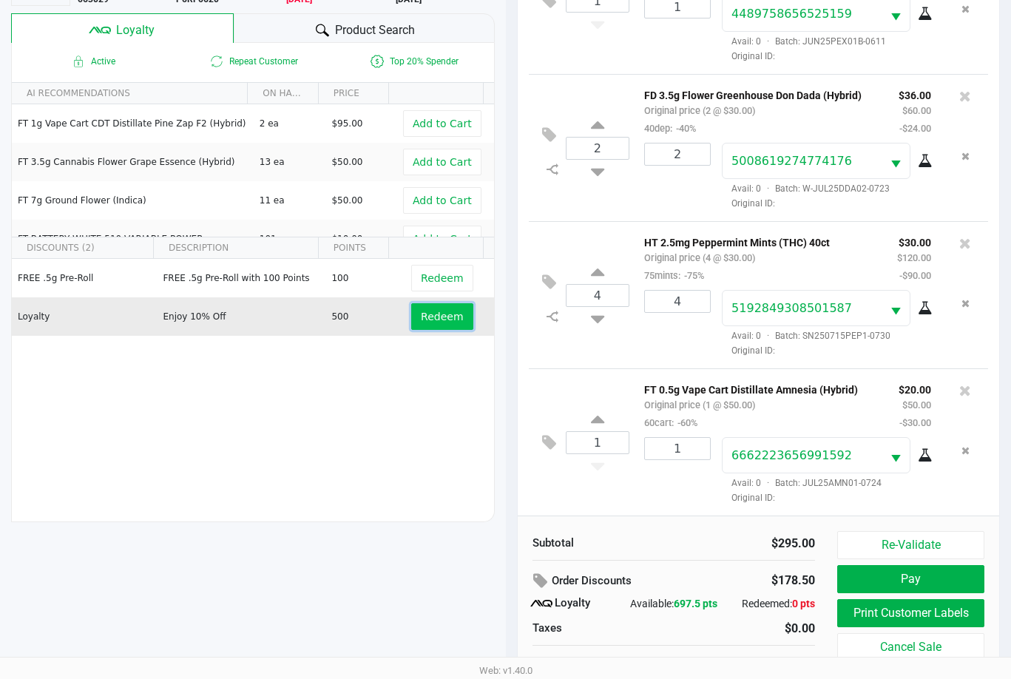
click at [424, 311] on span "Redeem" at bounding box center [442, 317] width 42 height 12
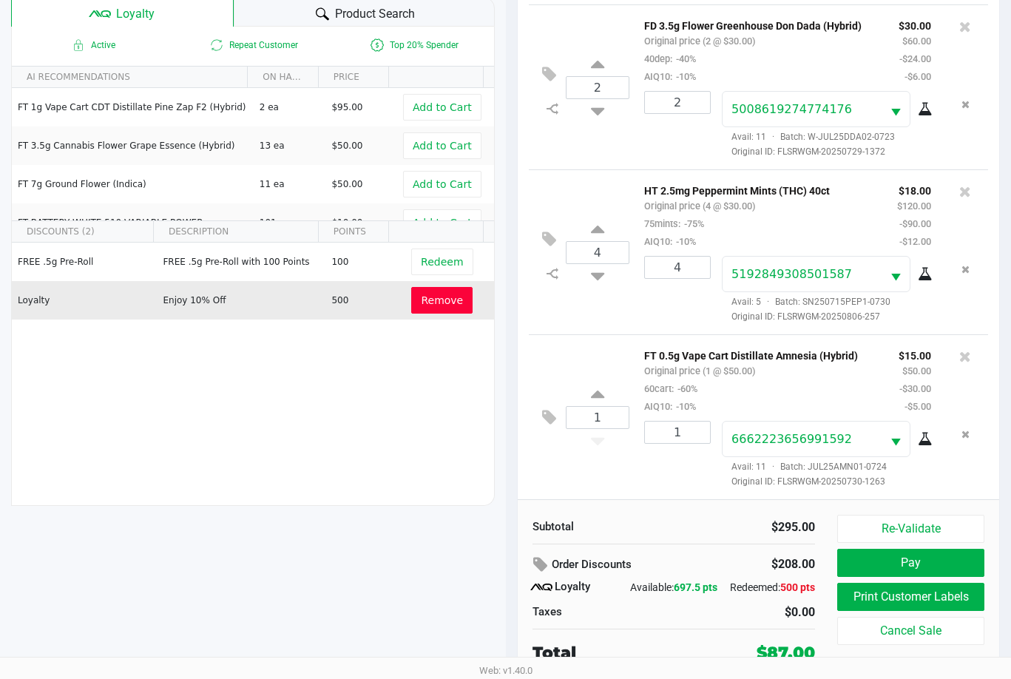
scroll to position [177, 0]
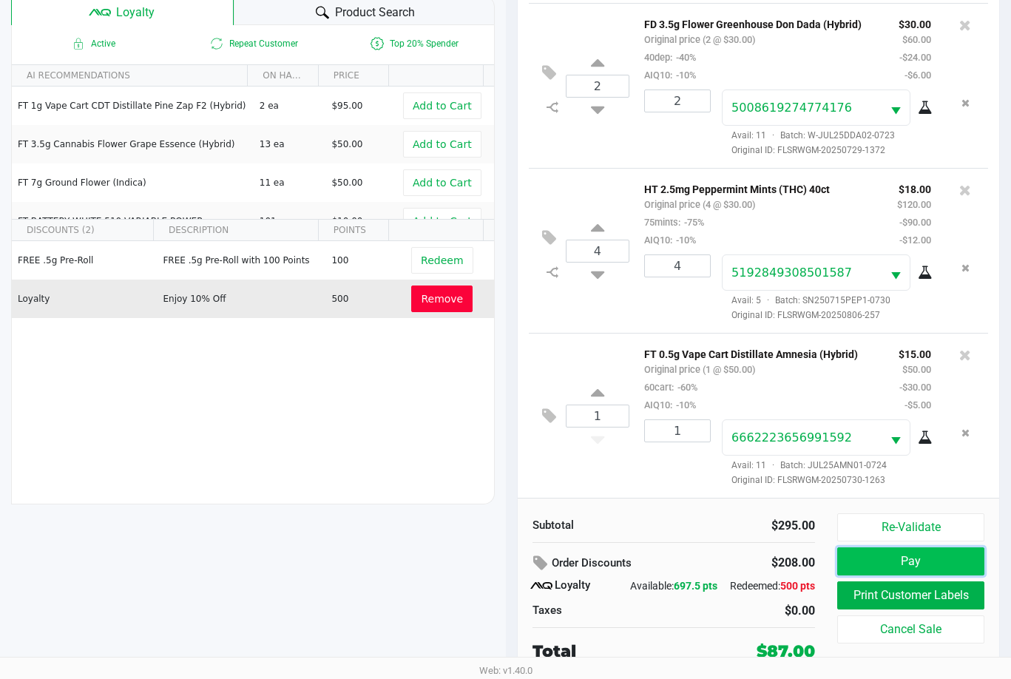
click at [912, 555] on button "Pay" at bounding box center [910, 561] width 147 height 28
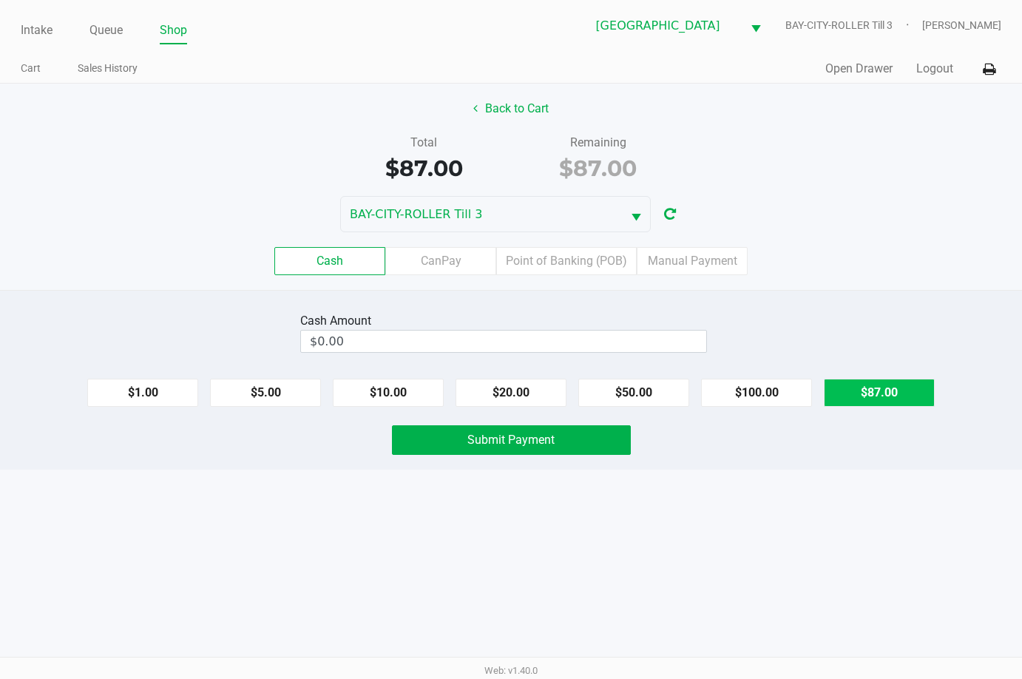
click at [891, 393] on button "$87.00" at bounding box center [879, 393] width 111 height 28
type input "$87.00"
click at [599, 444] on button "Submit Payment" at bounding box center [511, 440] width 239 height 30
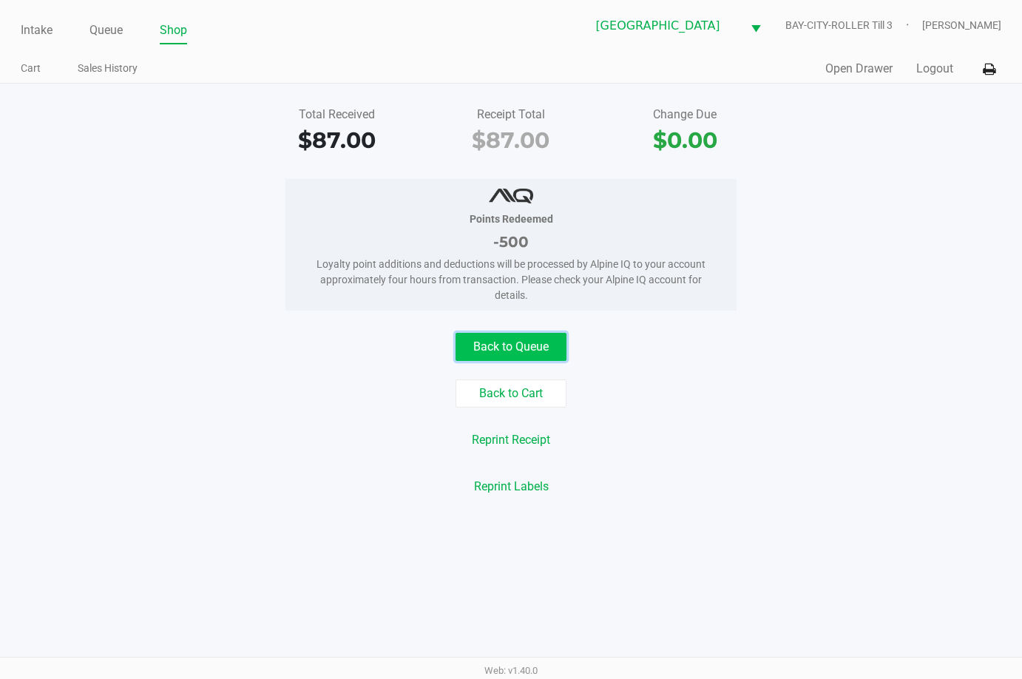
click at [526, 345] on button "Back to Queue" at bounding box center [510, 347] width 111 height 28
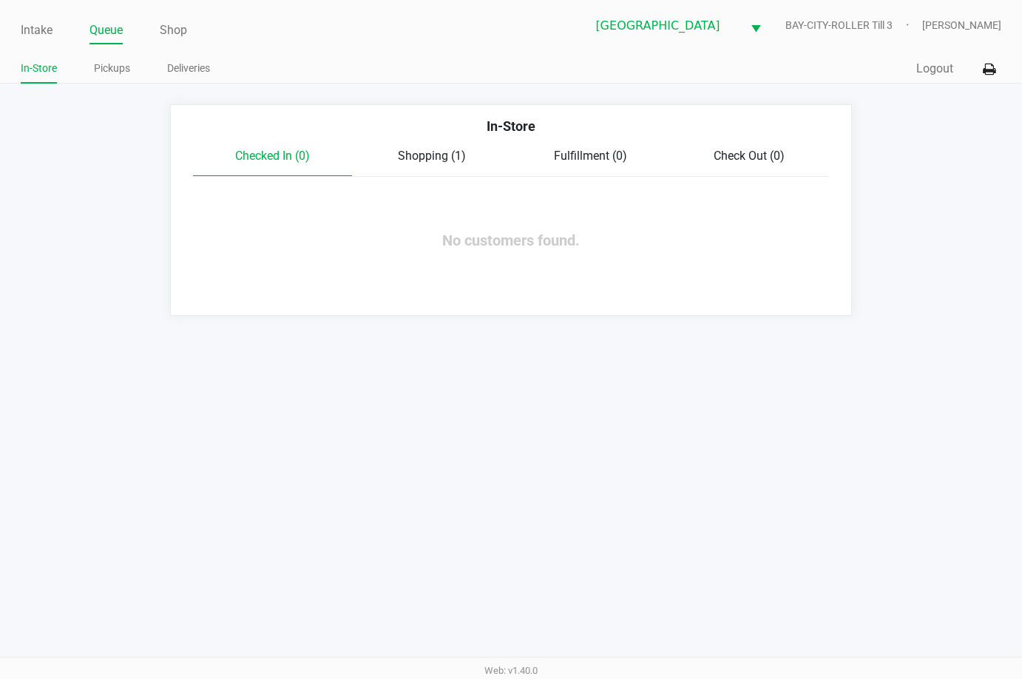
click at [436, 163] on div "Shopping (1)" at bounding box center [431, 156] width 159 height 18
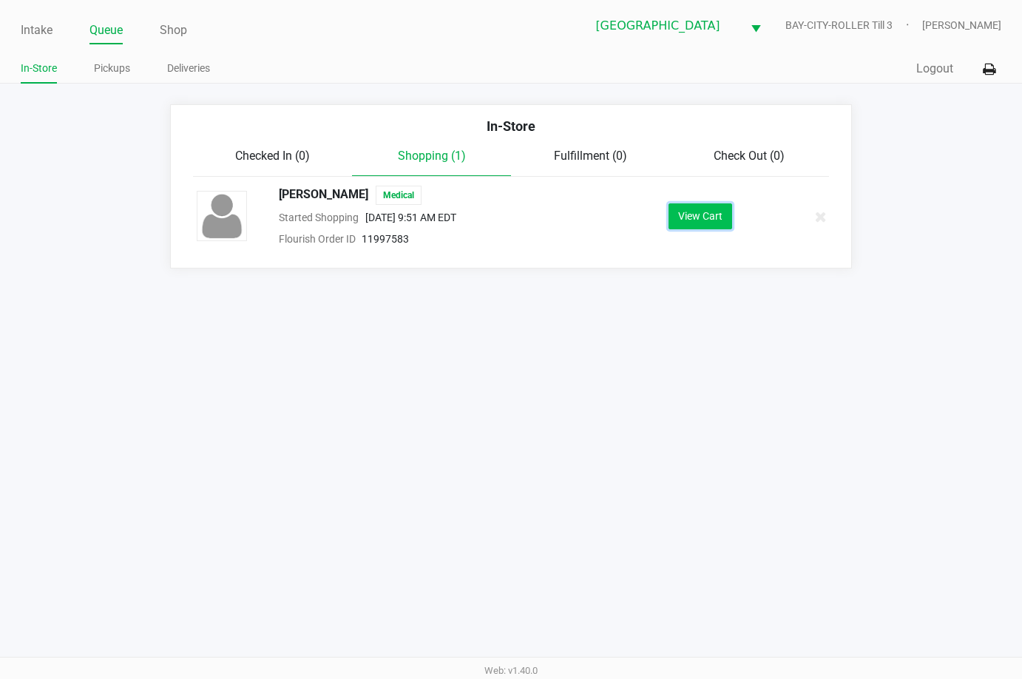
click at [694, 211] on button "View Cart" at bounding box center [700, 216] width 64 height 26
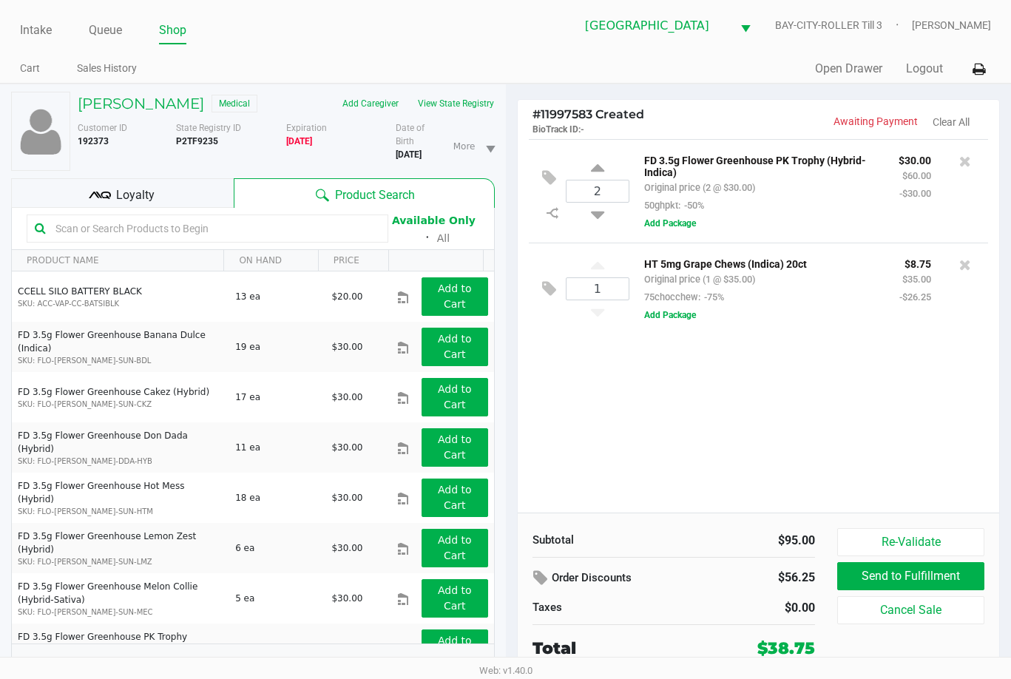
click at [747, 376] on div "2 FD 3.5g Flower Greenhouse PK Trophy (Hybrid-Indica) Original price (2 @ $30.0…" at bounding box center [759, 325] width 482 height 373
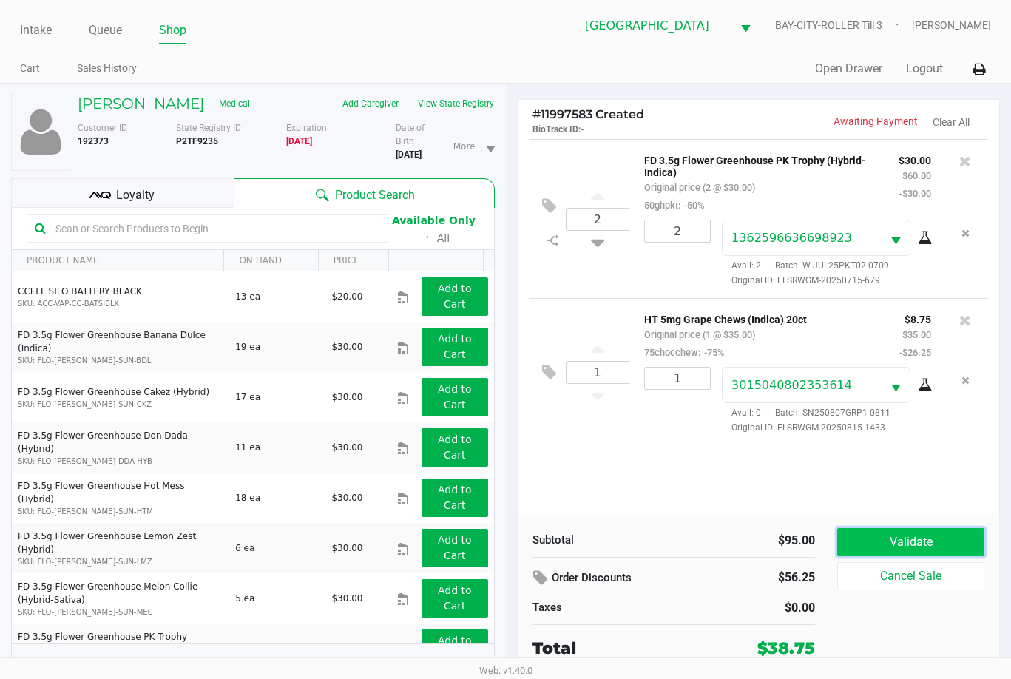
click at [906, 539] on button "Validate" at bounding box center [910, 542] width 147 height 28
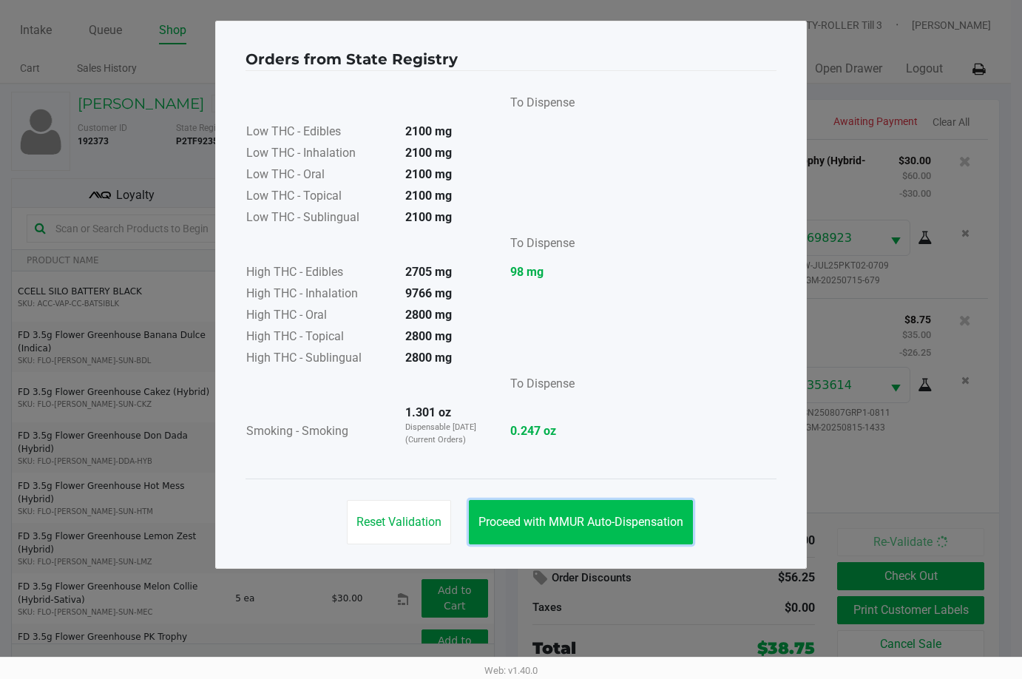
click at [657, 511] on button "Proceed with MMUR Auto-Dispensation" at bounding box center [581, 522] width 224 height 44
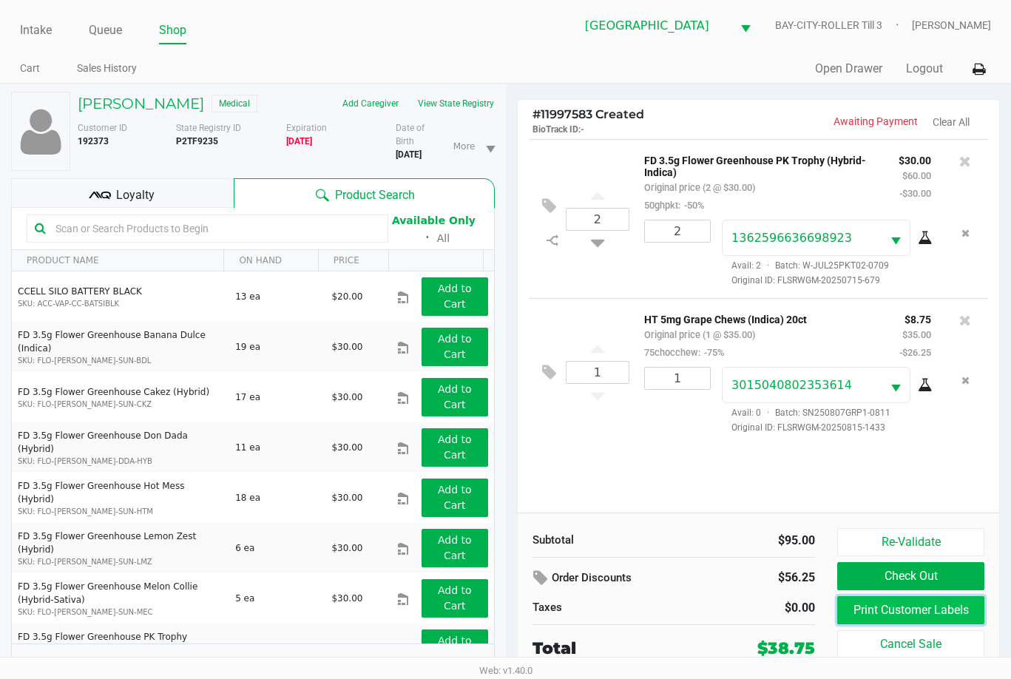
click at [957, 603] on button "Print Customer Labels" at bounding box center [910, 610] width 147 height 28
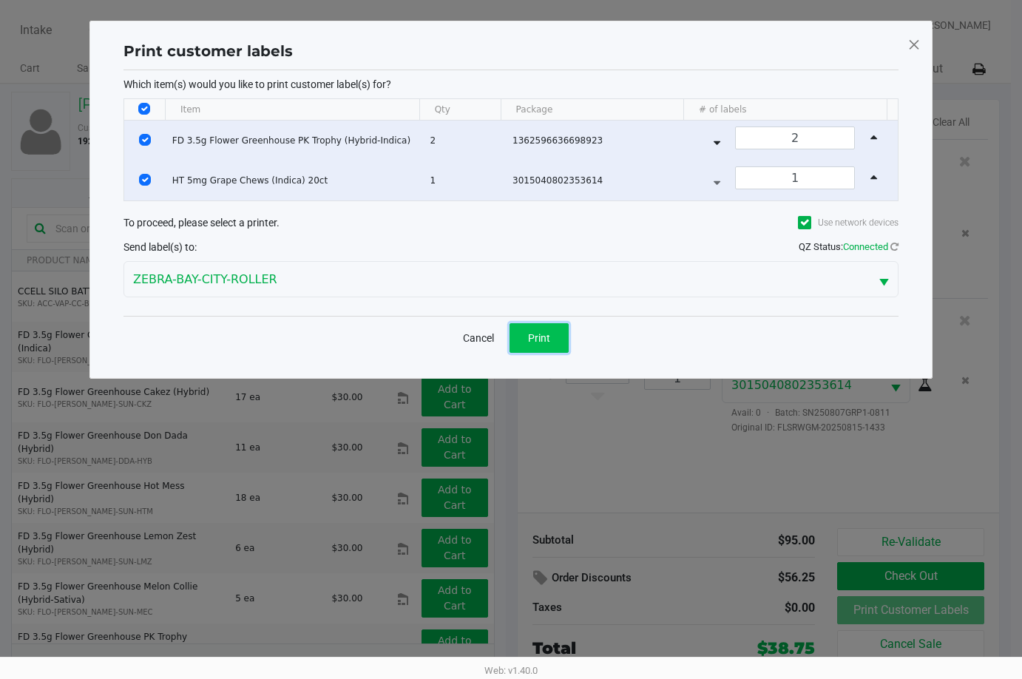
click at [546, 333] on span "Print" at bounding box center [539, 338] width 22 height 12
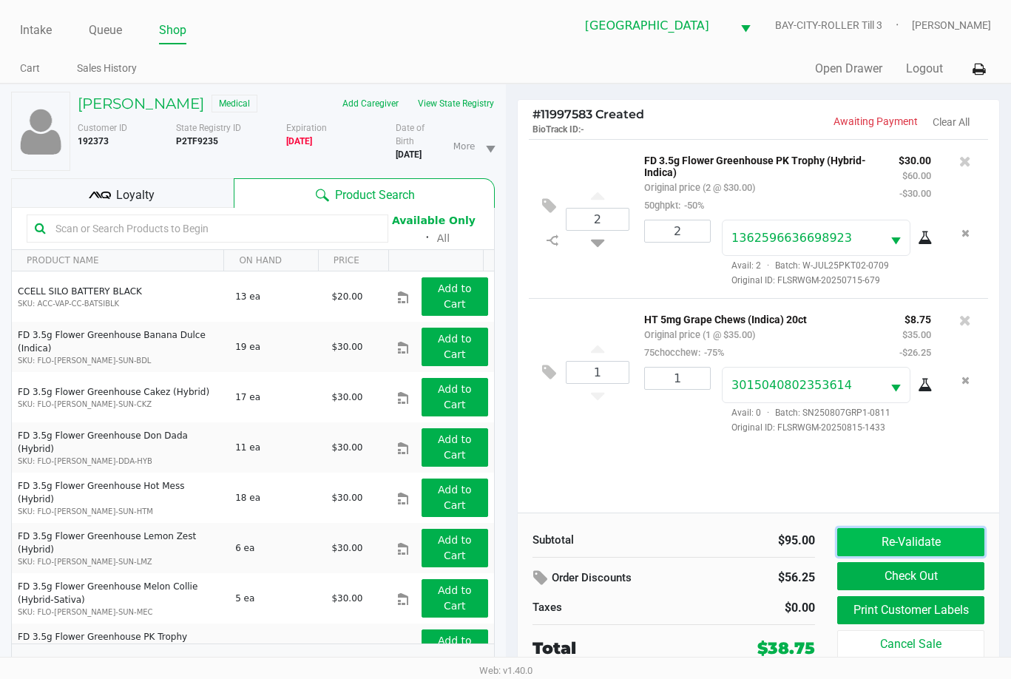
click at [911, 548] on button "Re-Validate" at bounding box center [910, 542] width 147 height 28
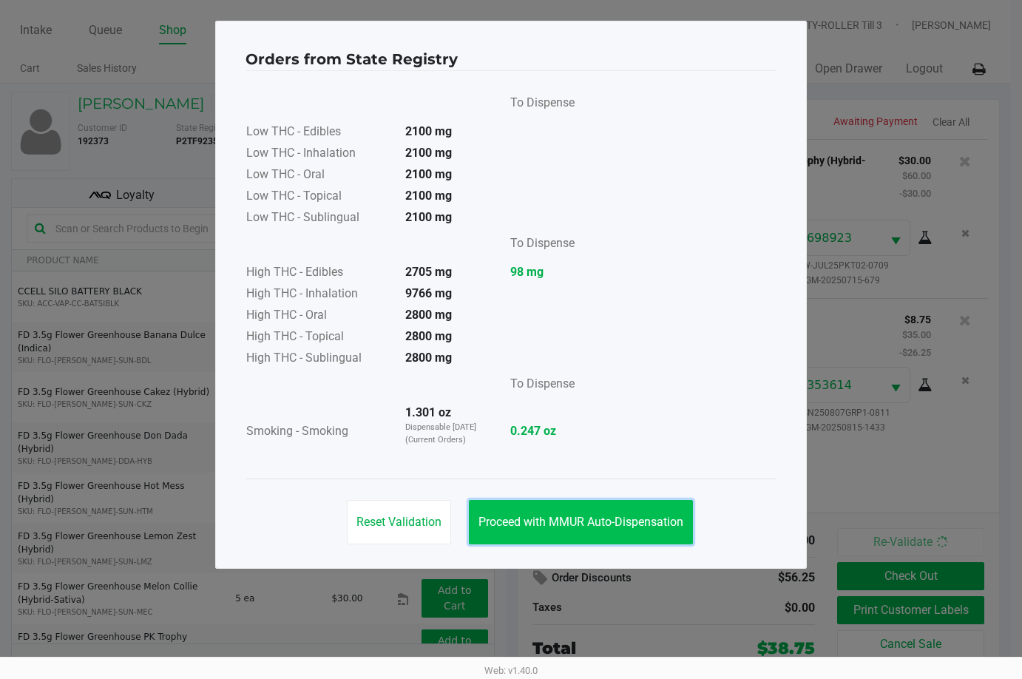
click at [595, 524] on span "Proceed with MMUR Auto-Dispensation" at bounding box center [580, 522] width 205 height 14
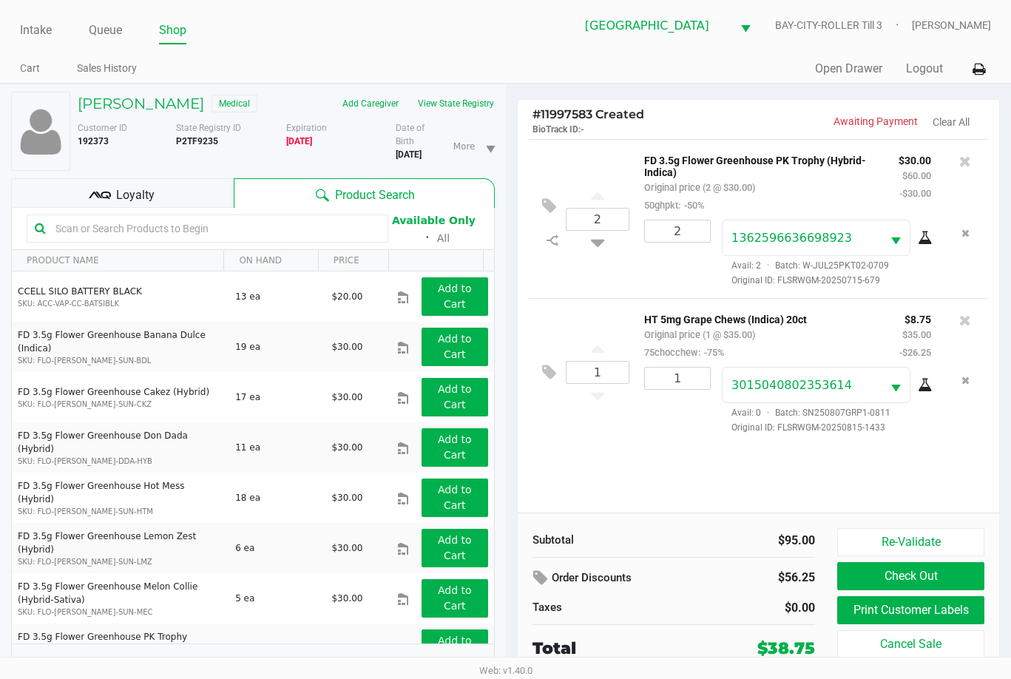
click at [892, 475] on div "2 FD 3.5g Flower Greenhouse PK Trophy (Hybrid-Indica) Original price (2 @ $30.0…" at bounding box center [759, 325] width 482 height 373
click at [930, 572] on button "Check Out" at bounding box center [910, 576] width 147 height 28
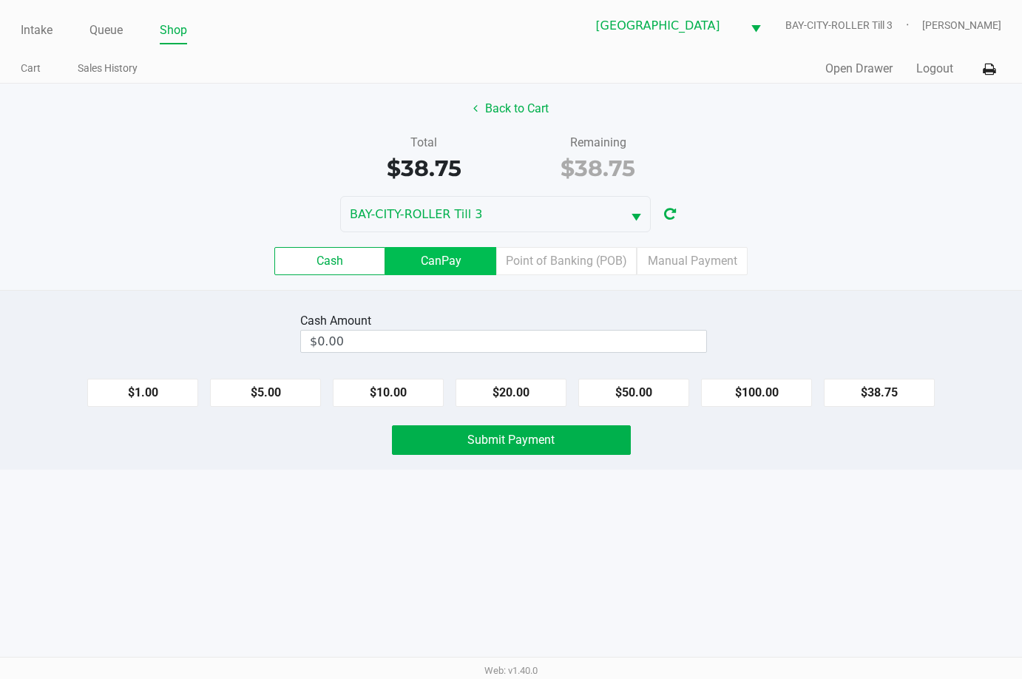
click at [447, 268] on label "CanPay" at bounding box center [440, 261] width 111 height 28
click at [0, 0] on 2 "CanPay" at bounding box center [0, 0] width 0 height 0
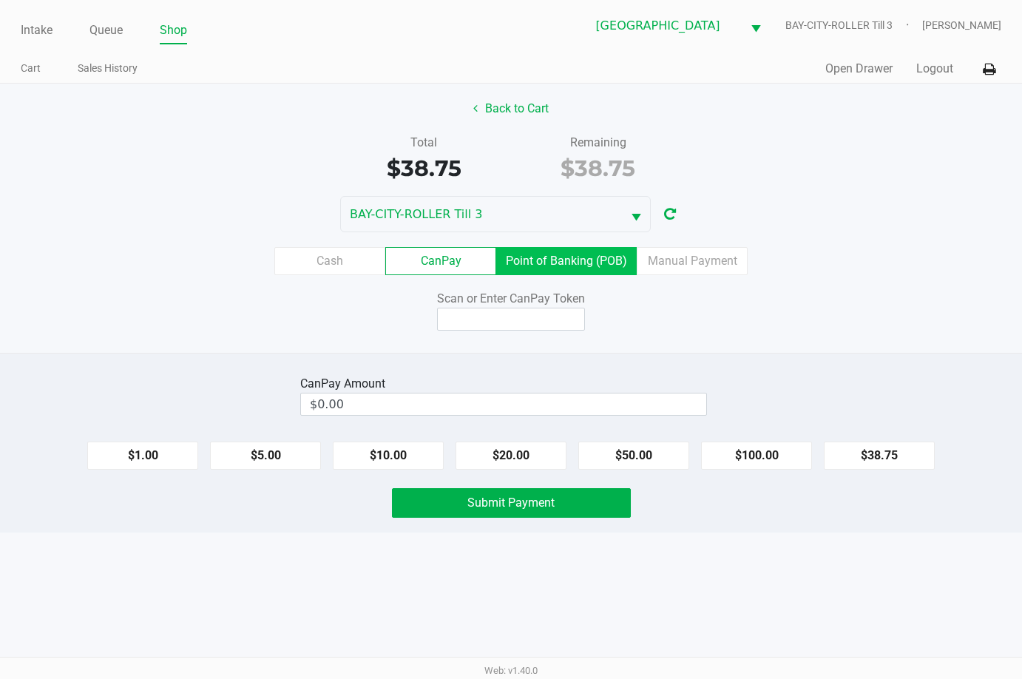
click at [583, 259] on label "Point of Banking (POB)" at bounding box center [566, 261] width 140 height 28
click at [0, 0] on 7 "Point of Banking (POB)" at bounding box center [0, 0] width 0 height 0
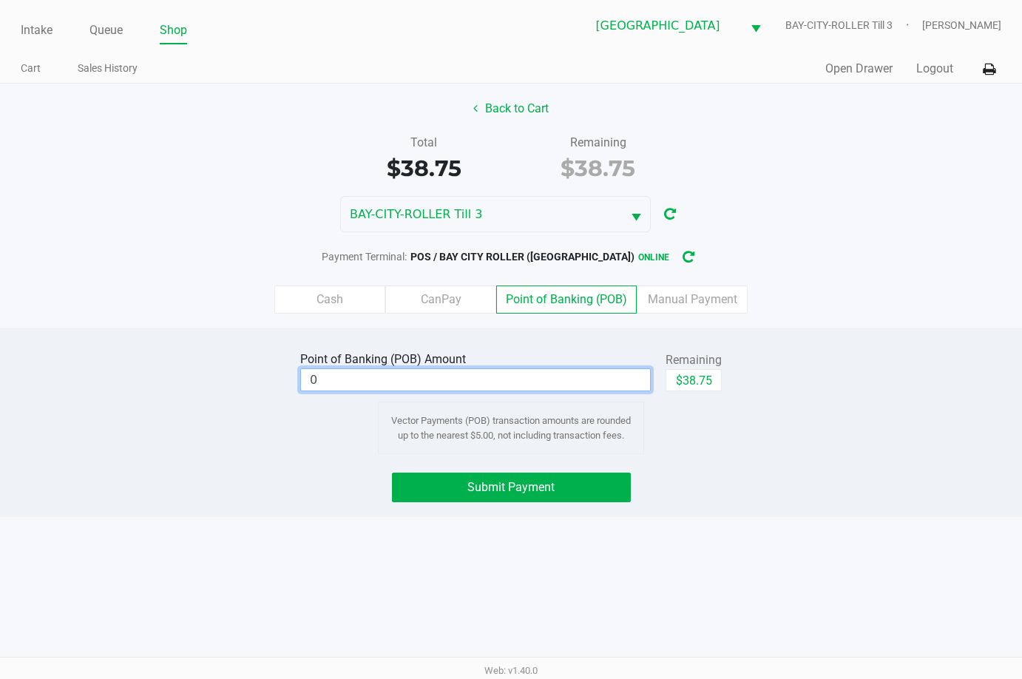
click at [622, 384] on input "0" at bounding box center [475, 379] width 349 height 21
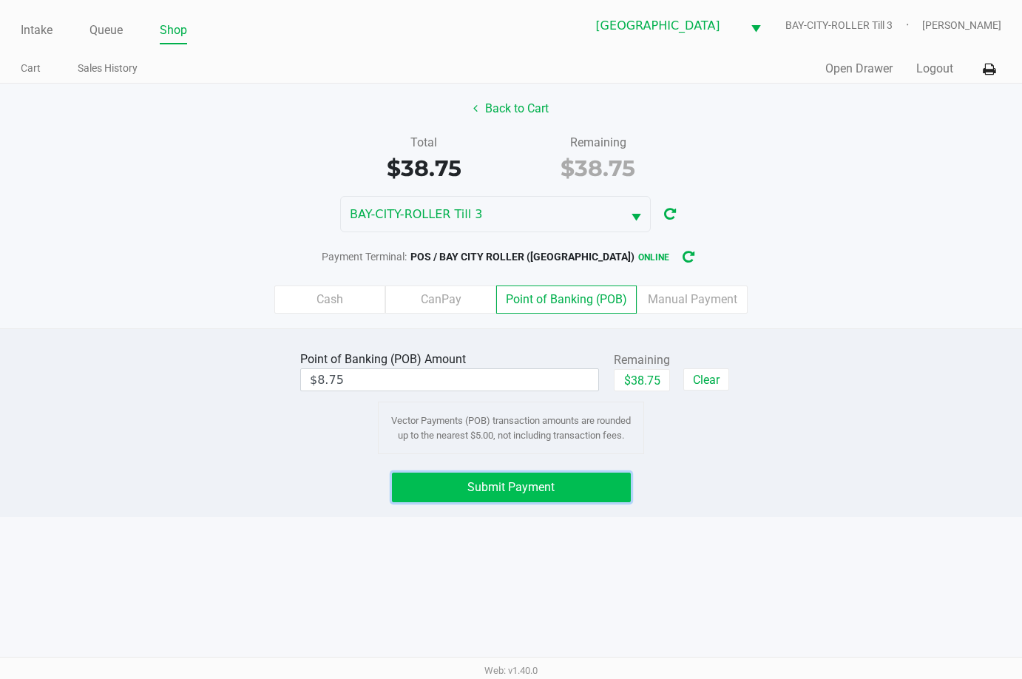
drag, startPoint x: 585, startPoint y: 491, endPoint x: 693, endPoint y: 291, distance: 226.9
click at [586, 461] on div "Point of Banking (POB) Amount $8.75 Remaining $38.75 Clear Vector Payments (POB…" at bounding box center [511, 422] width 1022 height 189
click at [580, 481] on button "Submit Payment" at bounding box center [511, 487] width 239 height 30
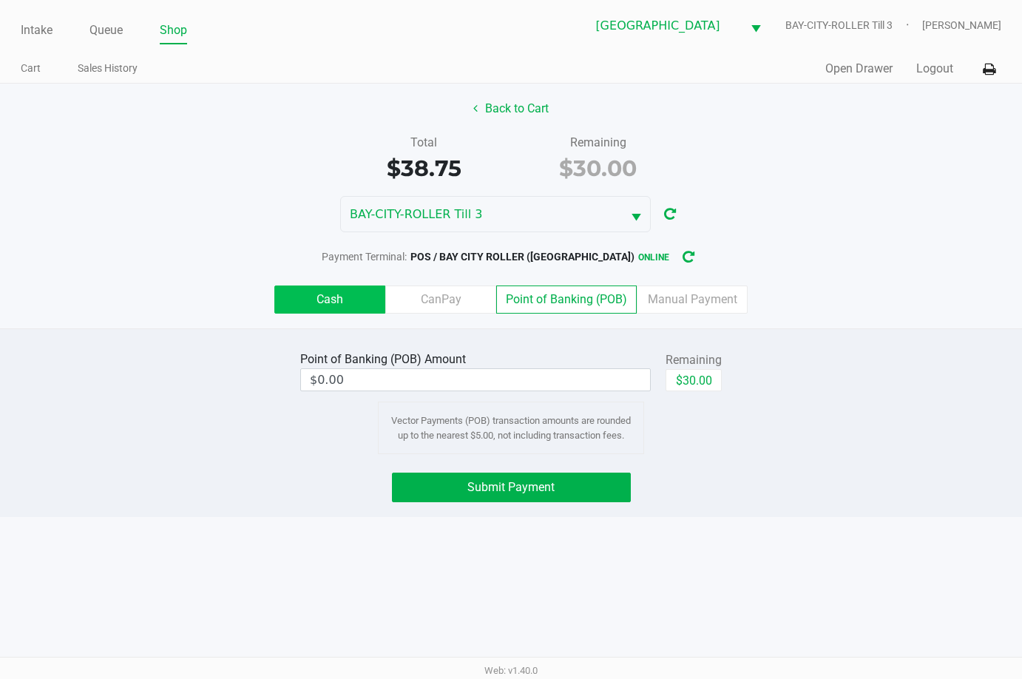
click at [337, 298] on label "Cash" at bounding box center [329, 299] width 111 height 28
click at [0, 0] on 0 "Cash" at bounding box center [0, 0] width 0 height 0
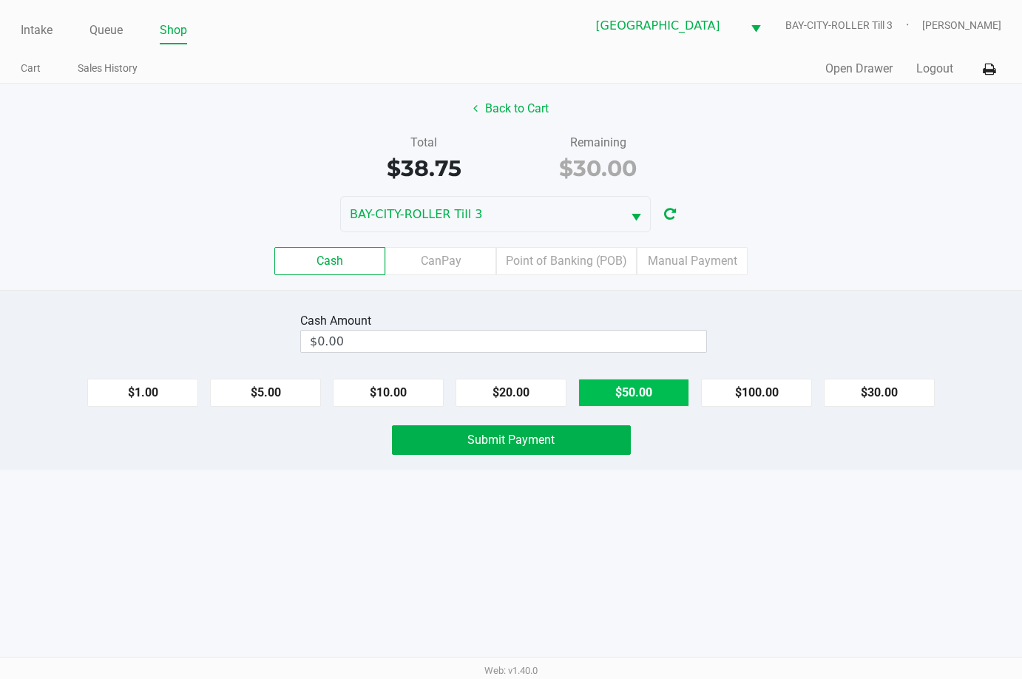
click at [653, 390] on button "$50.00" at bounding box center [633, 393] width 111 height 28
type input "$50.00"
click at [526, 427] on button "Submit Payment" at bounding box center [511, 440] width 239 height 30
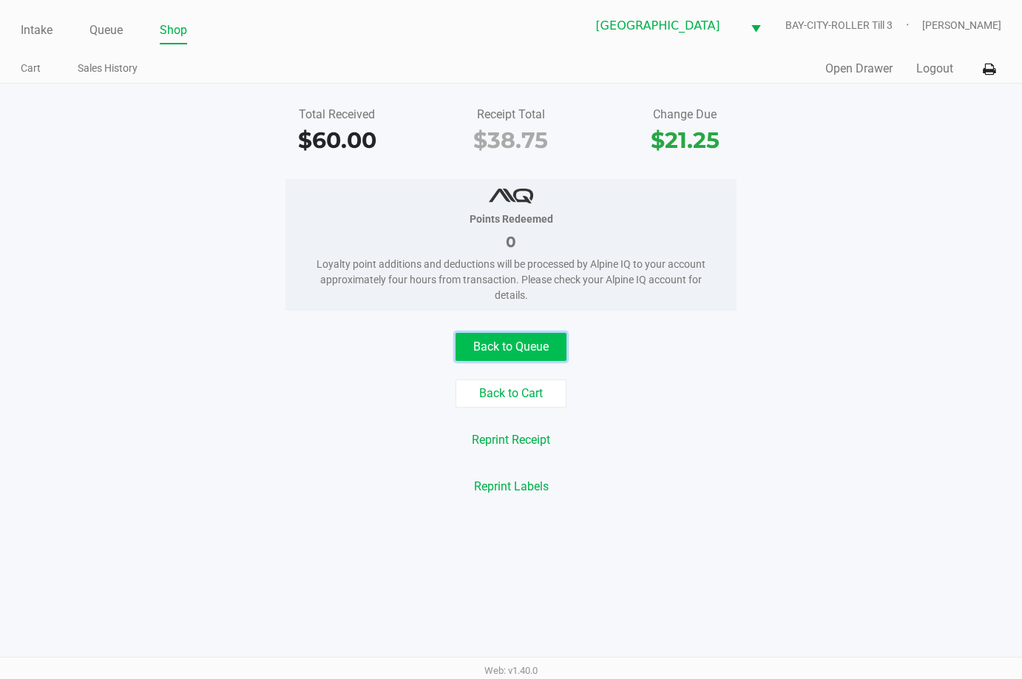
click at [499, 350] on button "Back to Queue" at bounding box center [510, 347] width 111 height 28
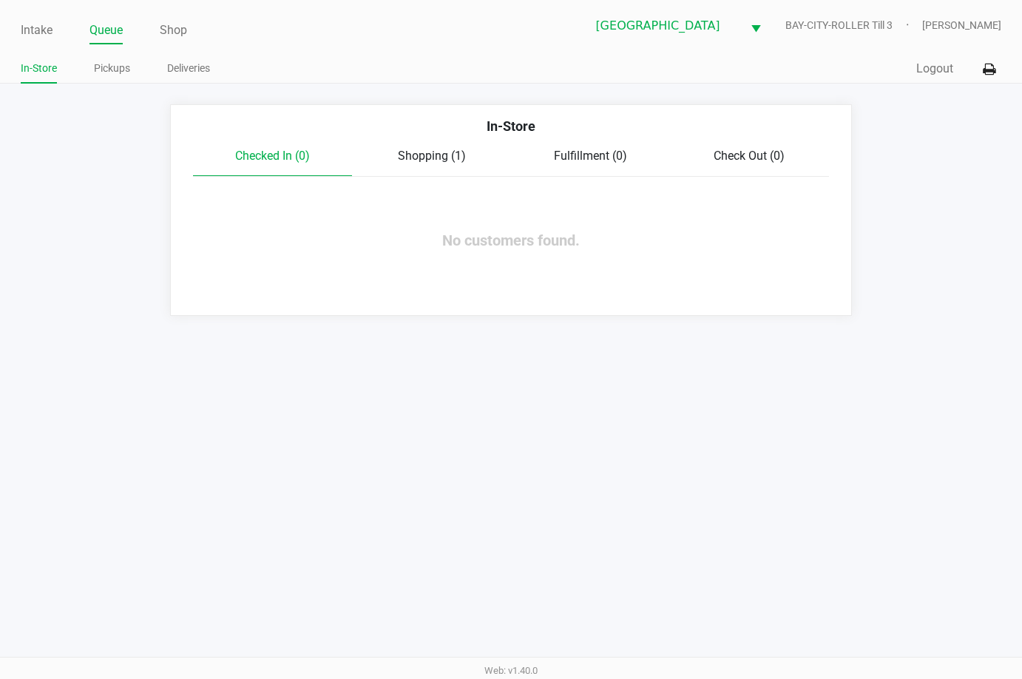
click at [421, 139] on div "In-Store" at bounding box center [510, 131] width 657 height 31
click at [419, 154] on span "Shopping (1)" at bounding box center [432, 156] width 68 height 14
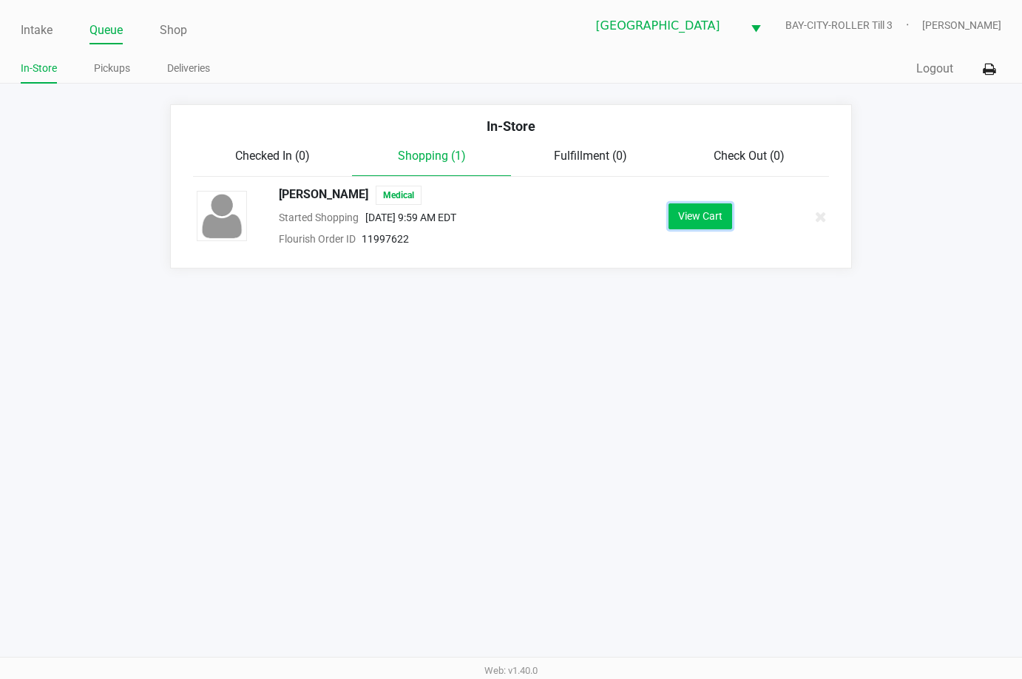
click at [707, 209] on button "View Cart" at bounding box center [700, 216] width 64 height 26
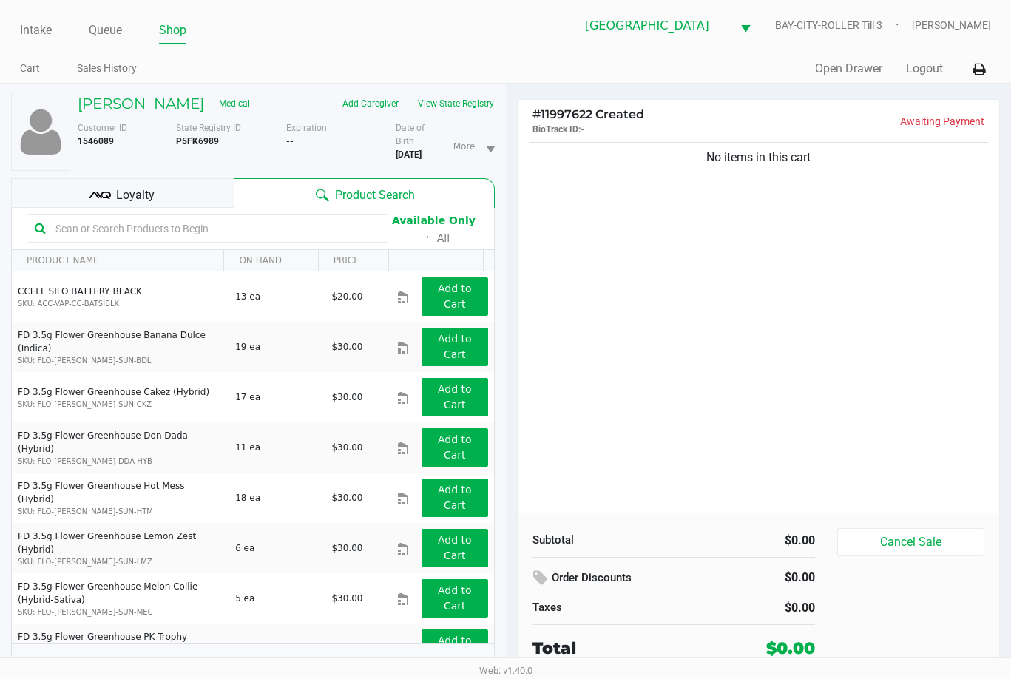
click at [738, 243] on div "No items in this cart" at bounding box center [759, 325] width 482 height 373
click at [719, 185] on div "No items in this cart" at bounding box center [759, 325] width 482 height 373
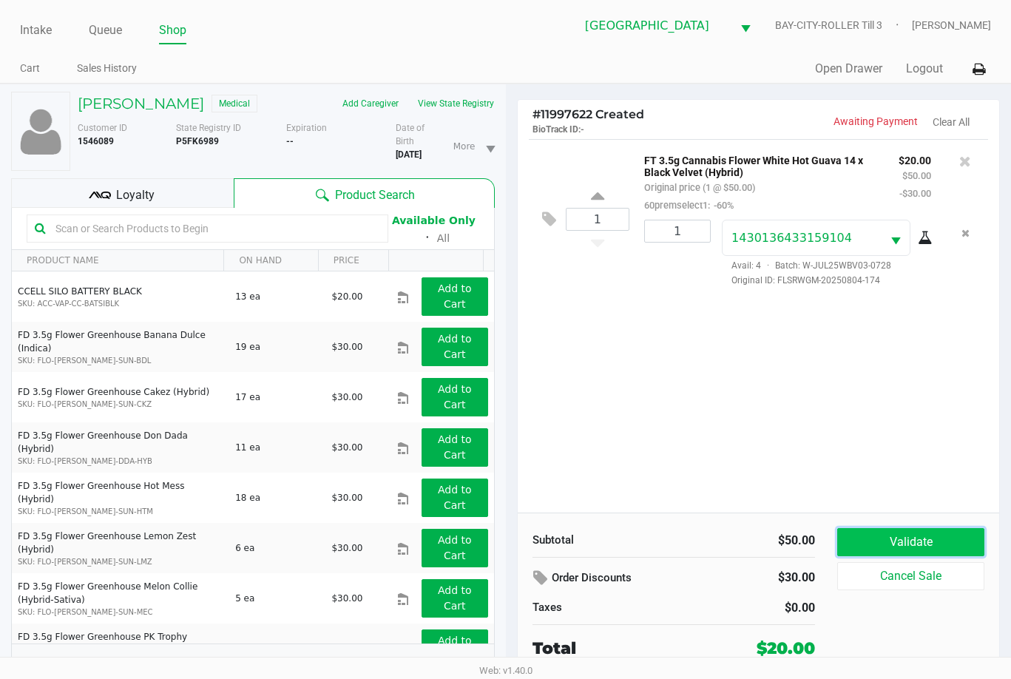
click at [943, 536] on button "Validate" at bounding box center [910, 542] width 147 height 28
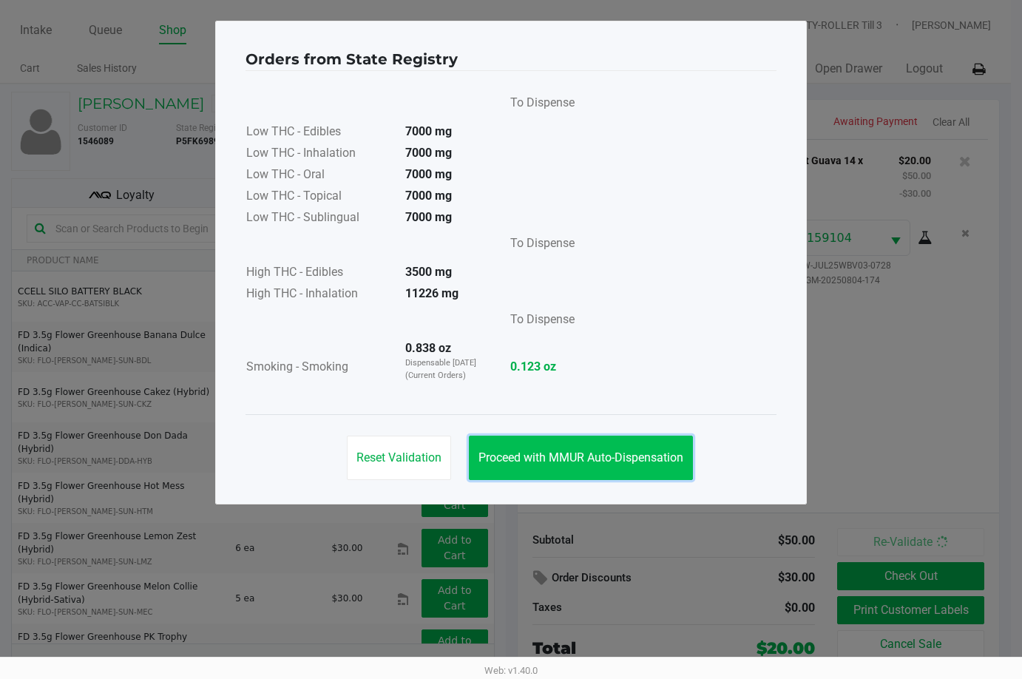
click at [676, 459] on span "Proceed with MMUR Auto-Dispensation" at bounding box center [580, 457] width 205 height 14
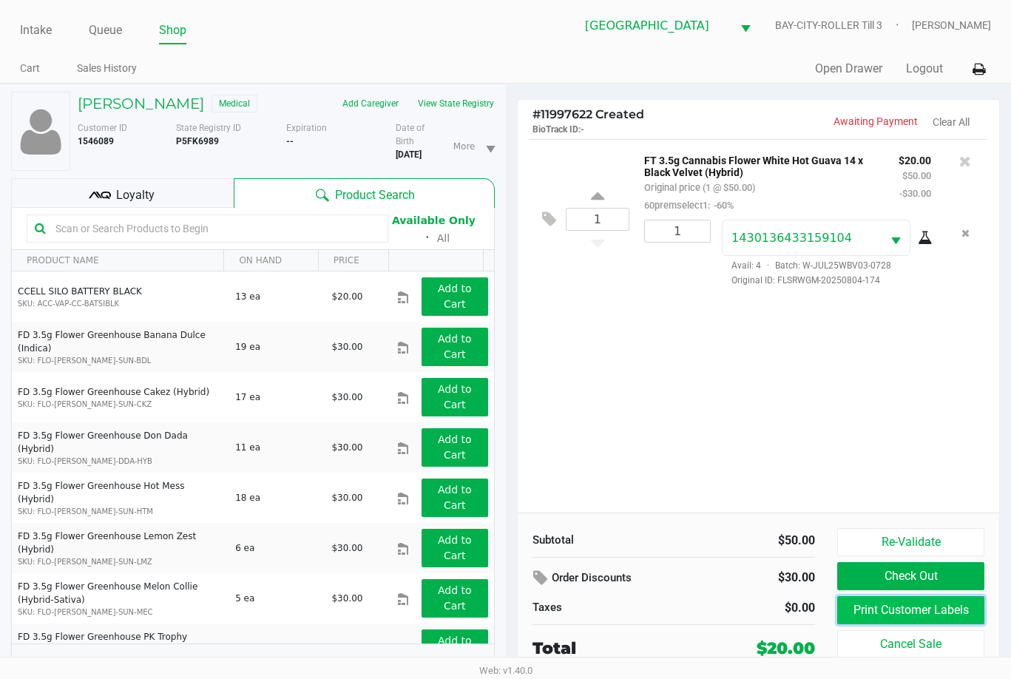
click at [945, 606] on button "Print Customer Labels" at bounding box center [910, 610] width 147 height 28
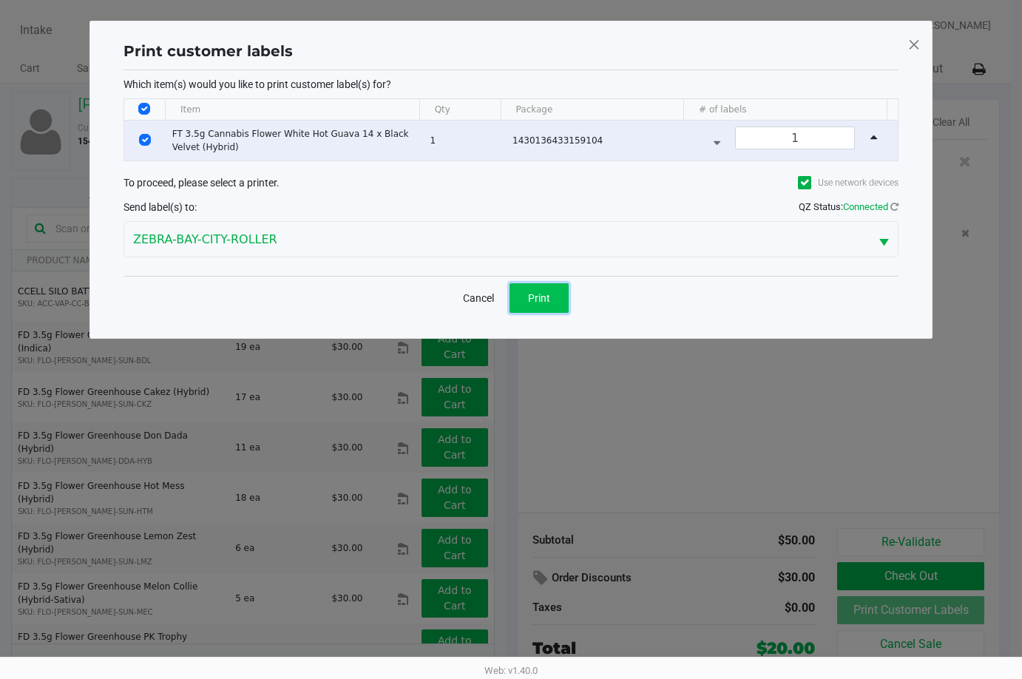
click at [560, 297] on button "Print" at bounding box center [538, 298] width 59 height 30
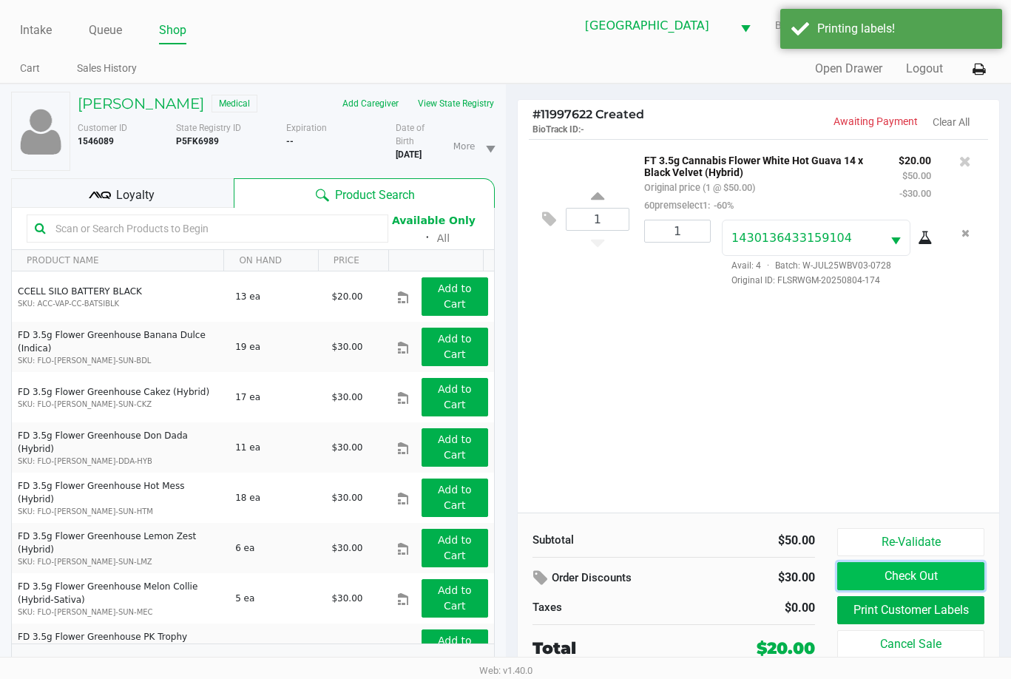
click at [932, 569] on button "Check Out" at bounding box center [910, 576] width 147 height 28
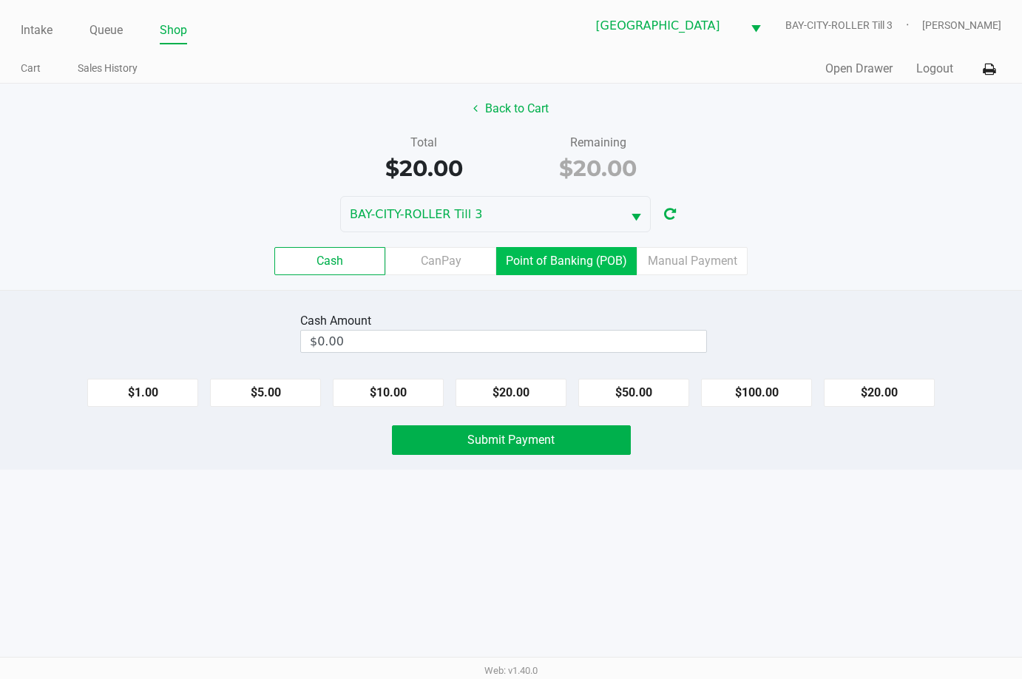
click at [543, 262] on label "Point of Banking (POB)" at bounding box center [566, 261] width 140 height 28
click at [0, 0] on 7 "Point of Banking (POB)" at bounding box center [0, 0] width 0 height 0
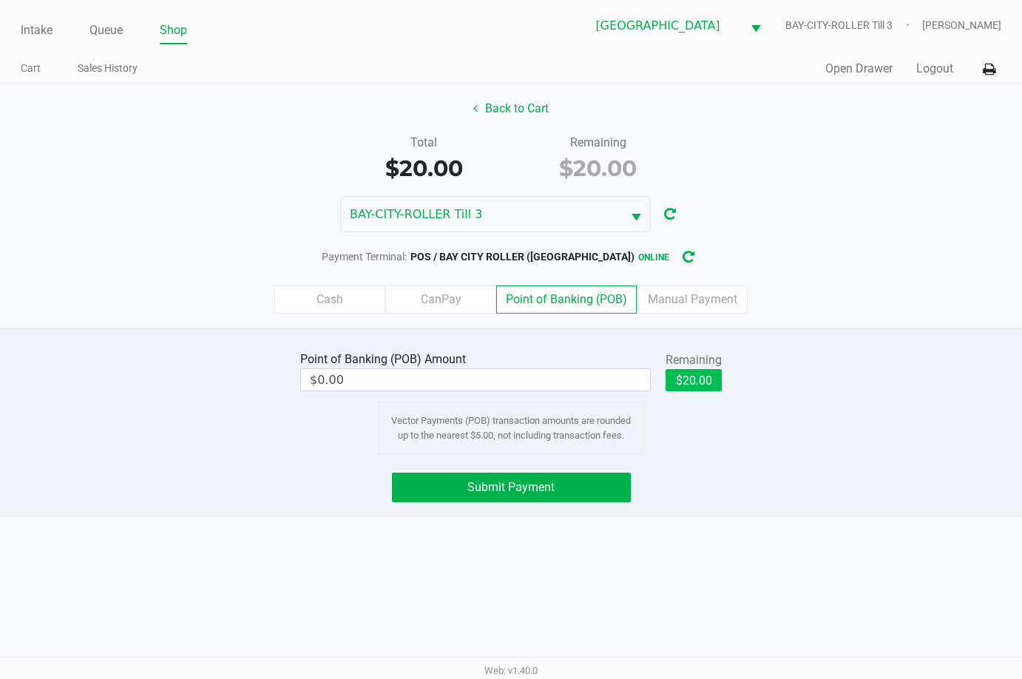
click at [690, 369] on div "Remaining $20.00" at bounding box center [693, 371] width 56 height 44
click at [689, 374] on button "$20.00" at bounding box center [693, 380] width 56 height 22
type input "$20.00"
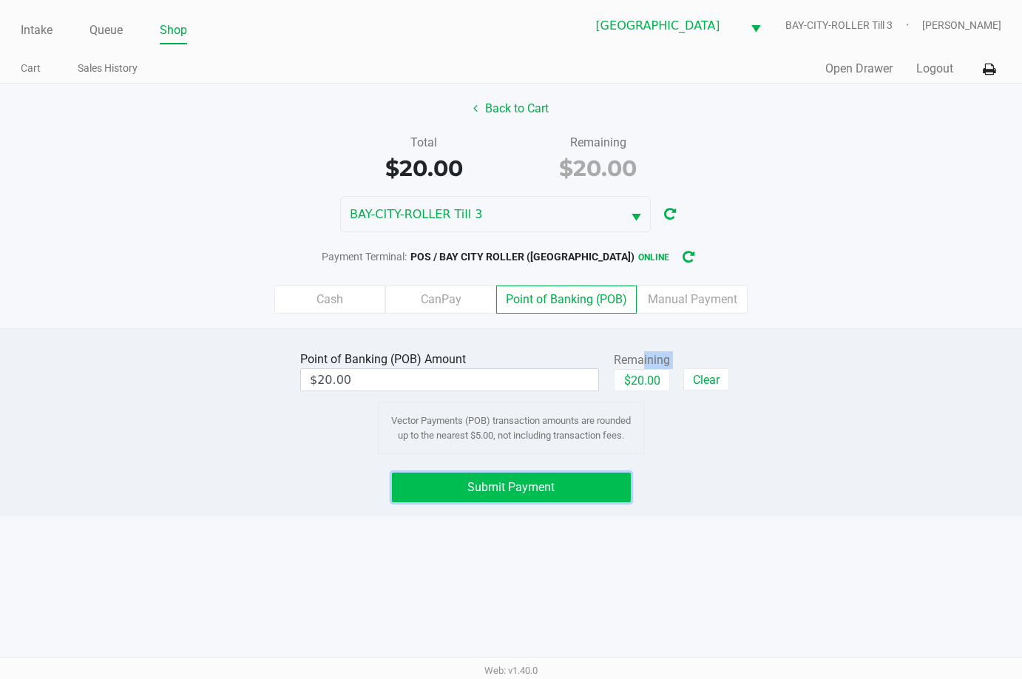
click at [470, 483] on span "Submit Payment" at bounding box center [510, 487] width 87 height 14
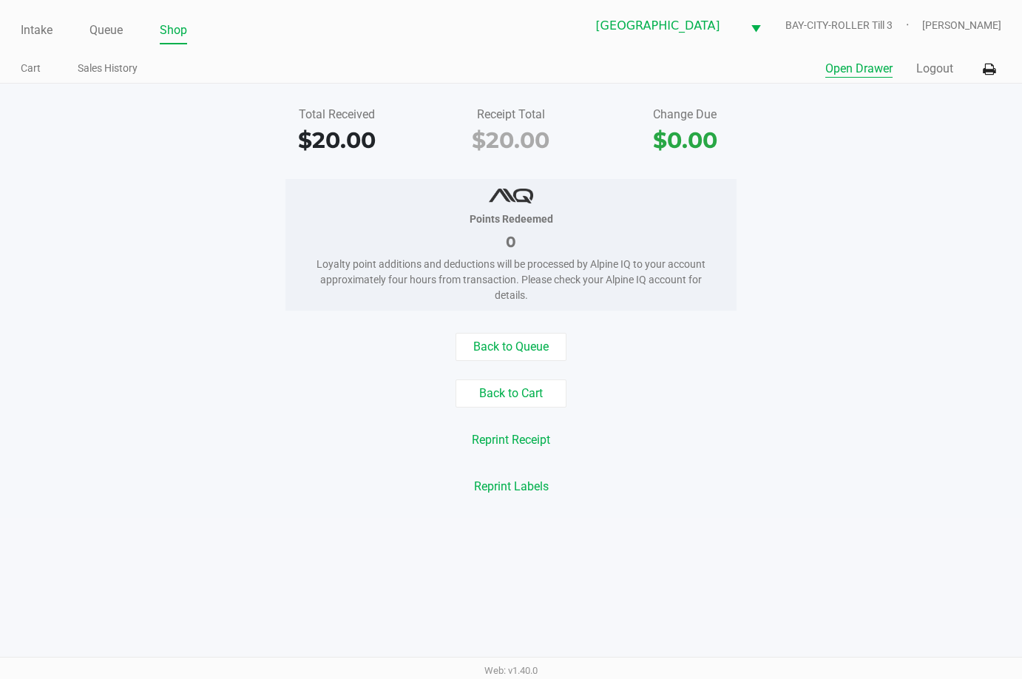
click at [854, 73] on button "Open Drawer" at bounding box center [858, 69] width 67 height 18
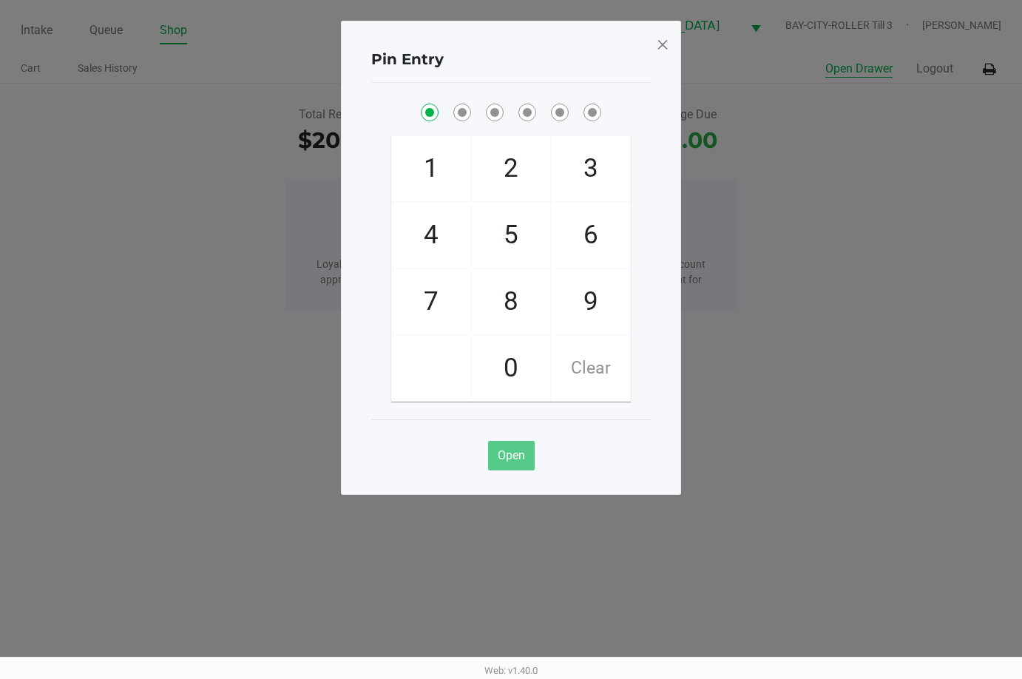
checkbox input "true"
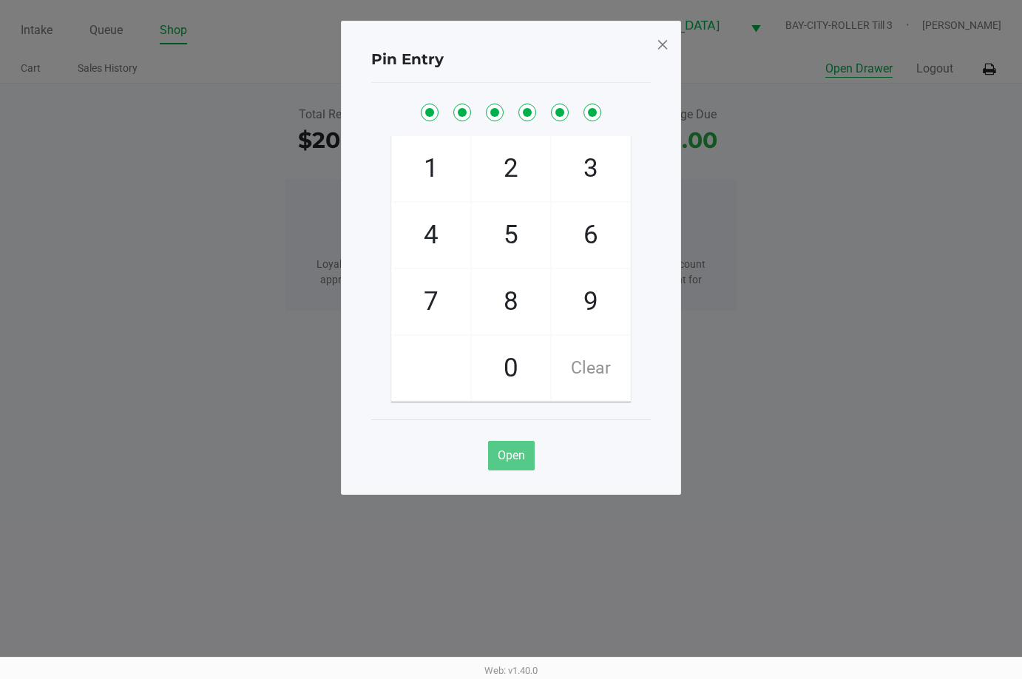
checkbox input "true"
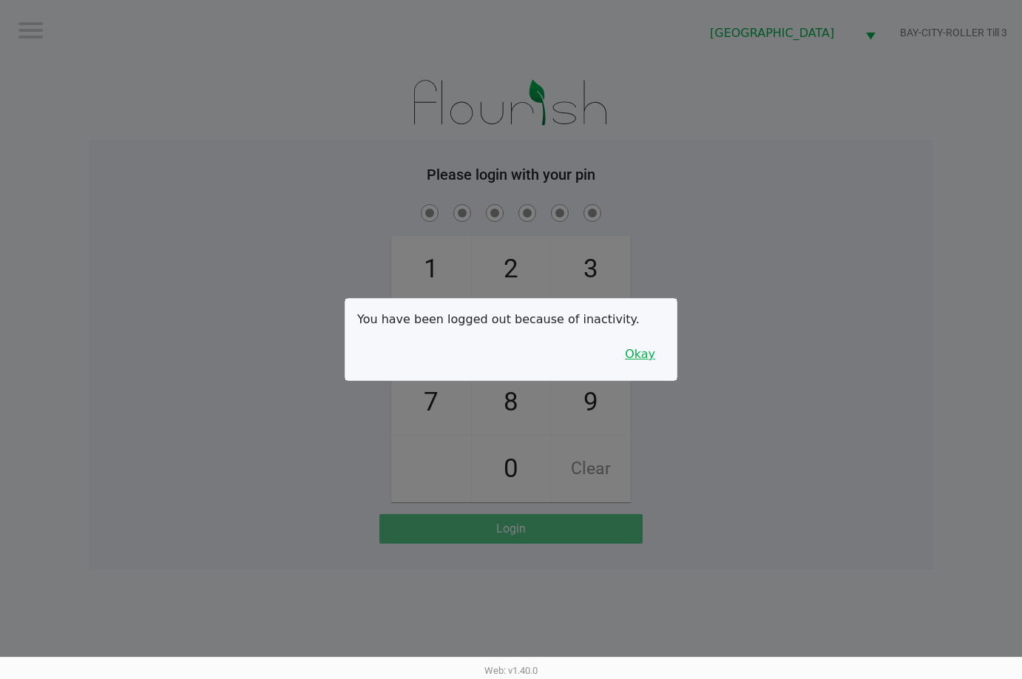
click at [647, 351] on button "Okay" at bounding box center [640, 354] width 50 height 28
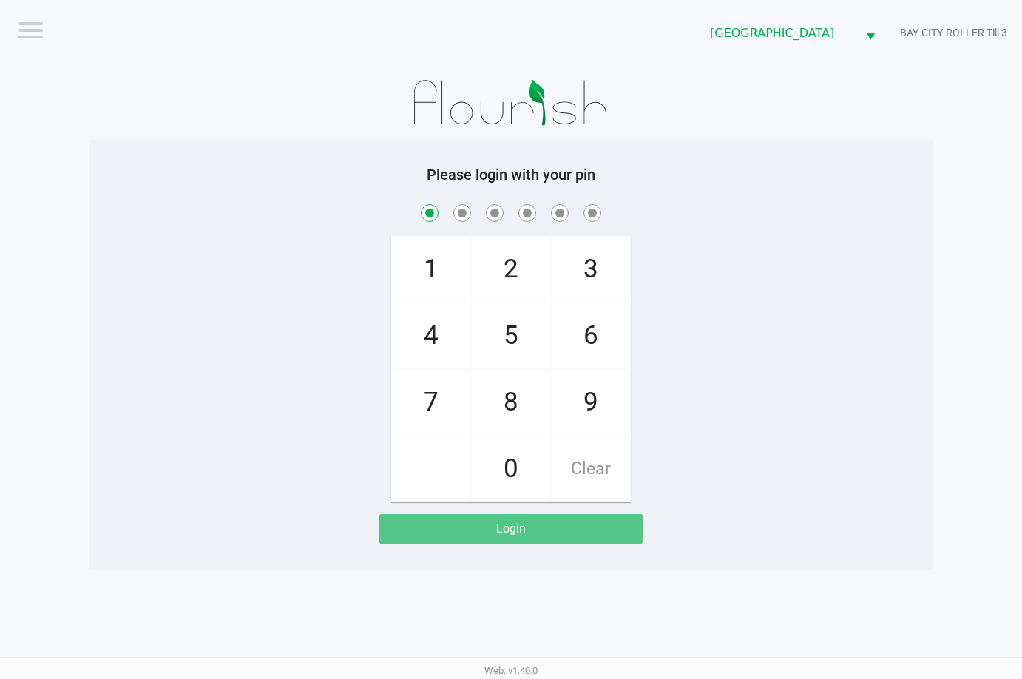
checkbox input "true"
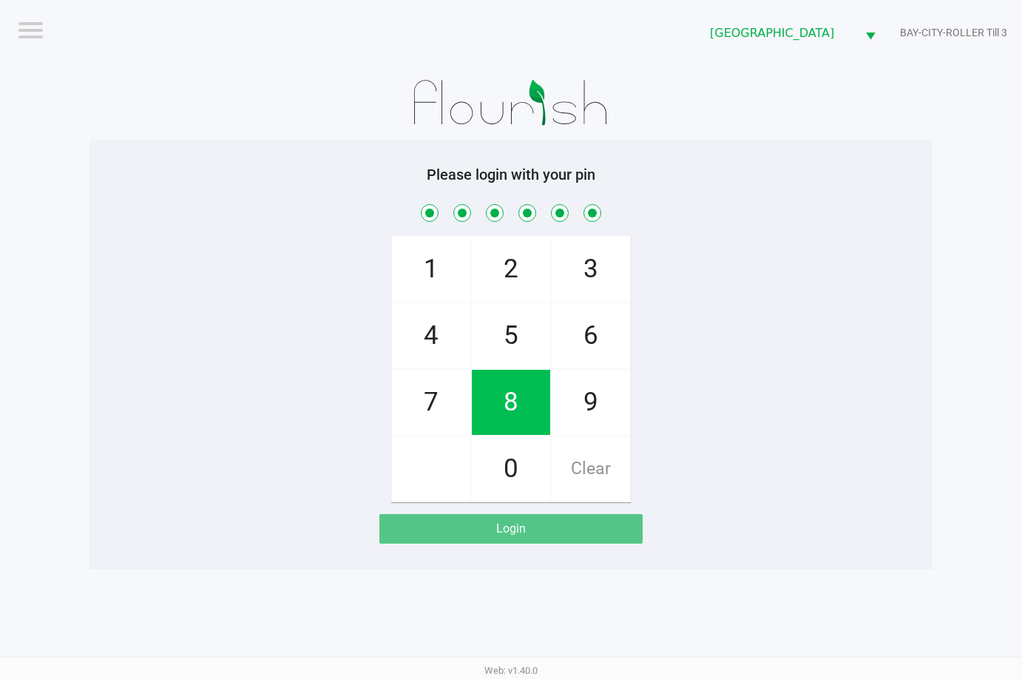
checkbox input "true"
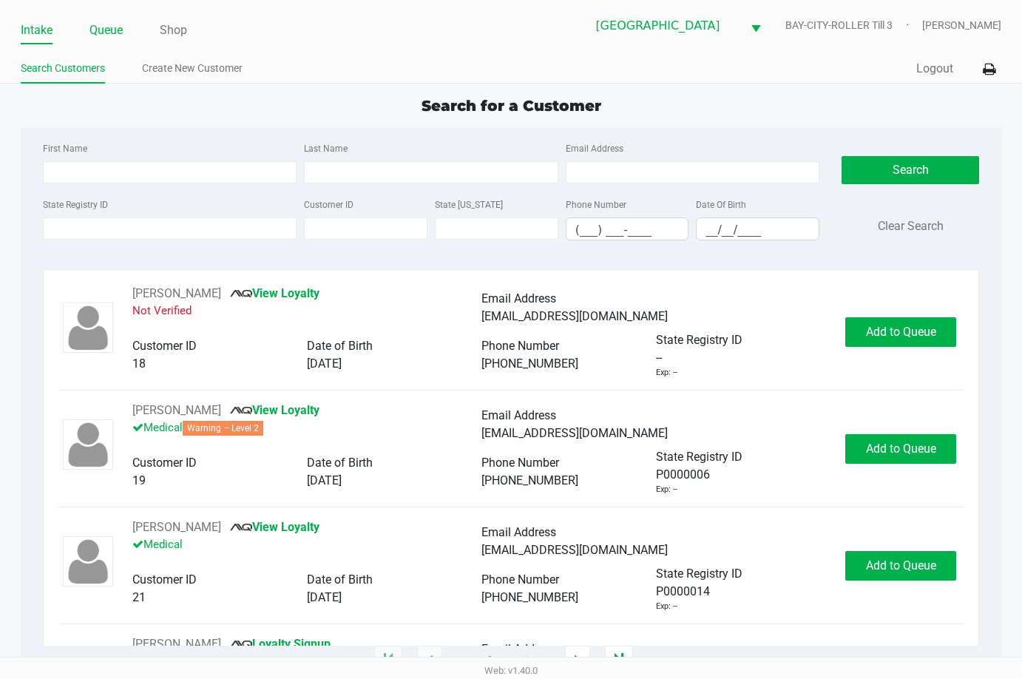
click at [109, 30] on link "Queue" at bounding box center [105, 30] width 33 height 21
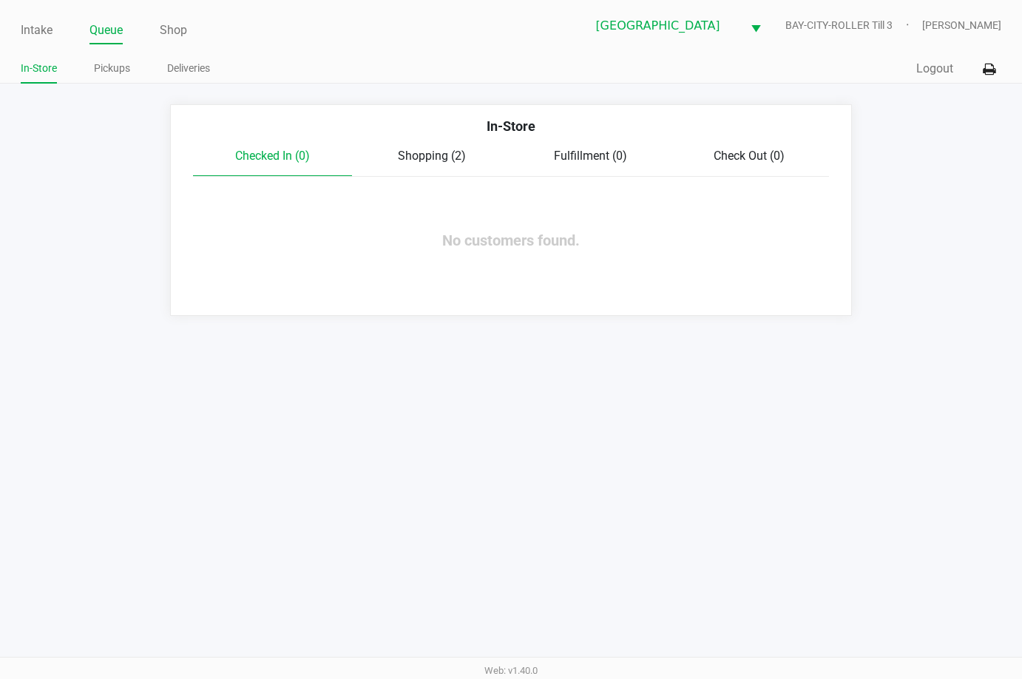
click at [453, 143] on div "In-Store" at bounding box center [510, 131] width 657 height 31
click at [445, 153] on span "Shopping (2)" at bounding box center [432, 156] width 68 height 14
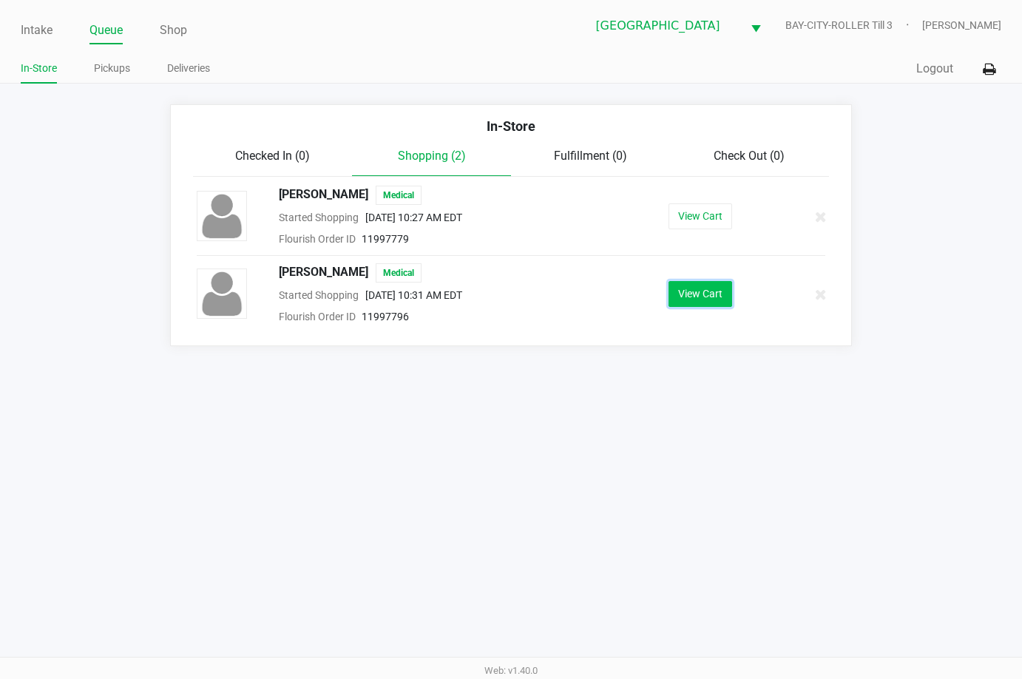
click at [693, 294] on button "View Cart" at bounding box center [700, 294] width 64 height 26
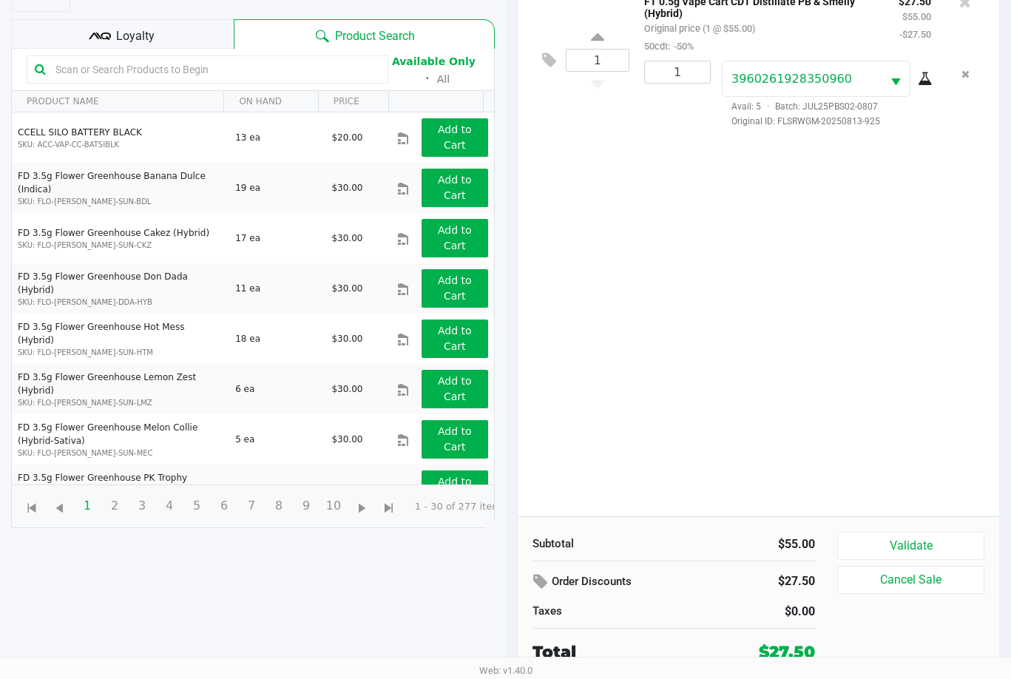
scroll to position [160, 0]
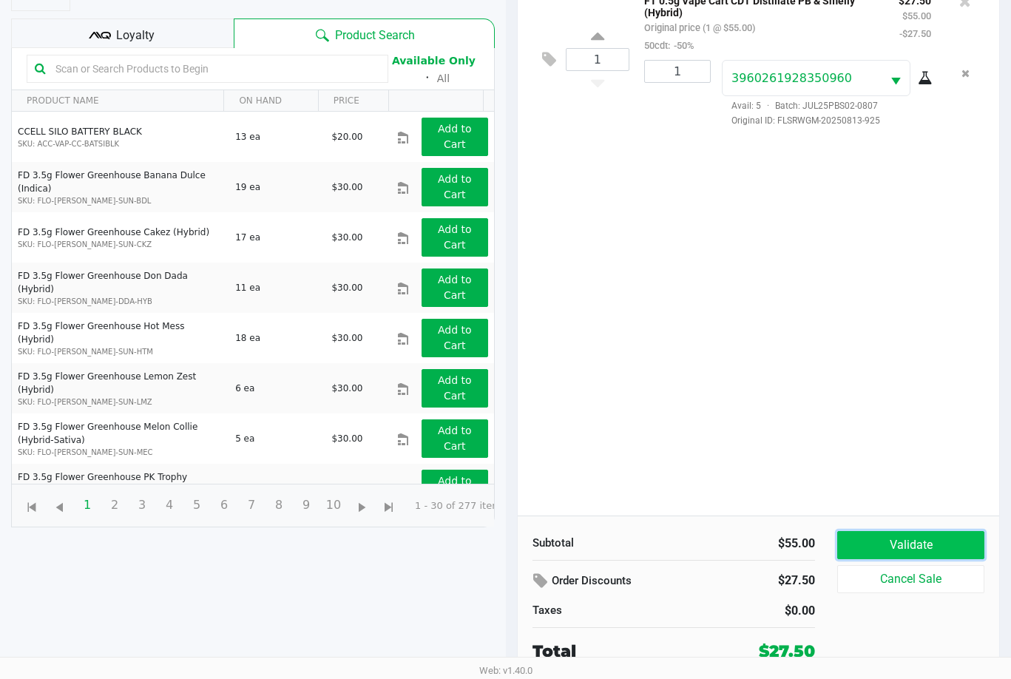
click at [935, 547] on button "Validate" at bounding box center [910, 545] width 147 height 28
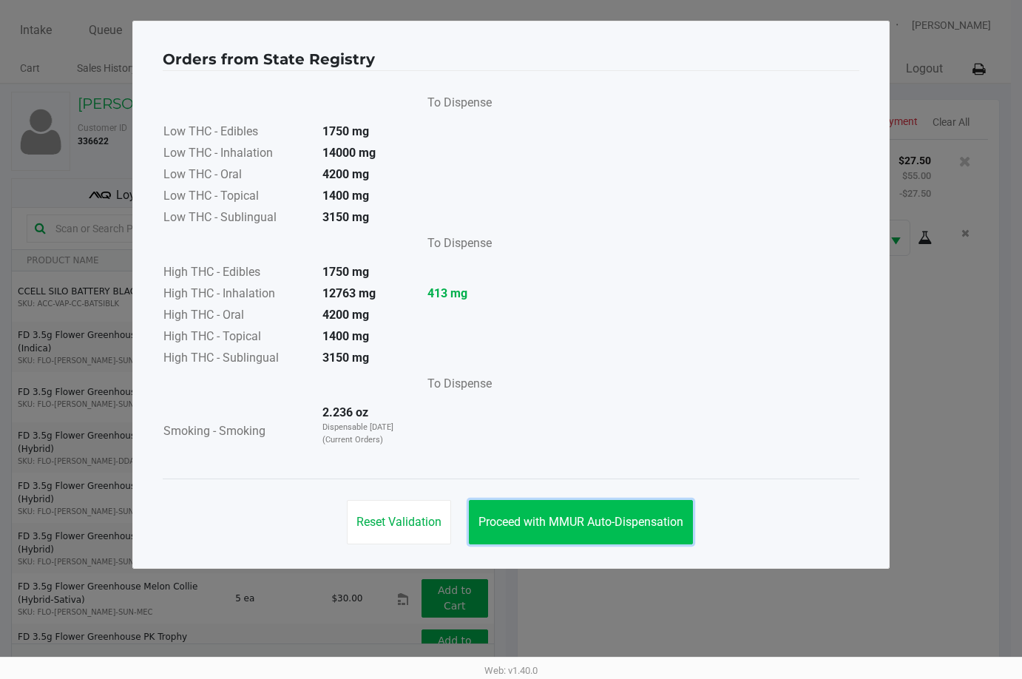
click at [569, 505] on button "Proceed with MMUR Auto-Dispensation" at bounding box center [581, 522] width 224 height 44
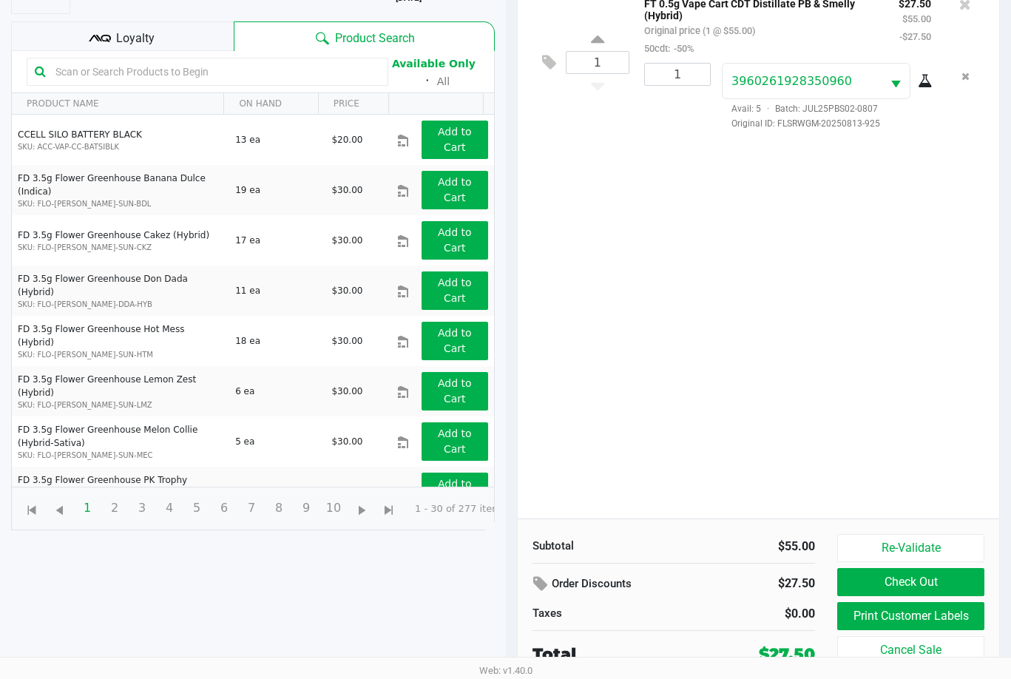
scroll to position [160, 0]
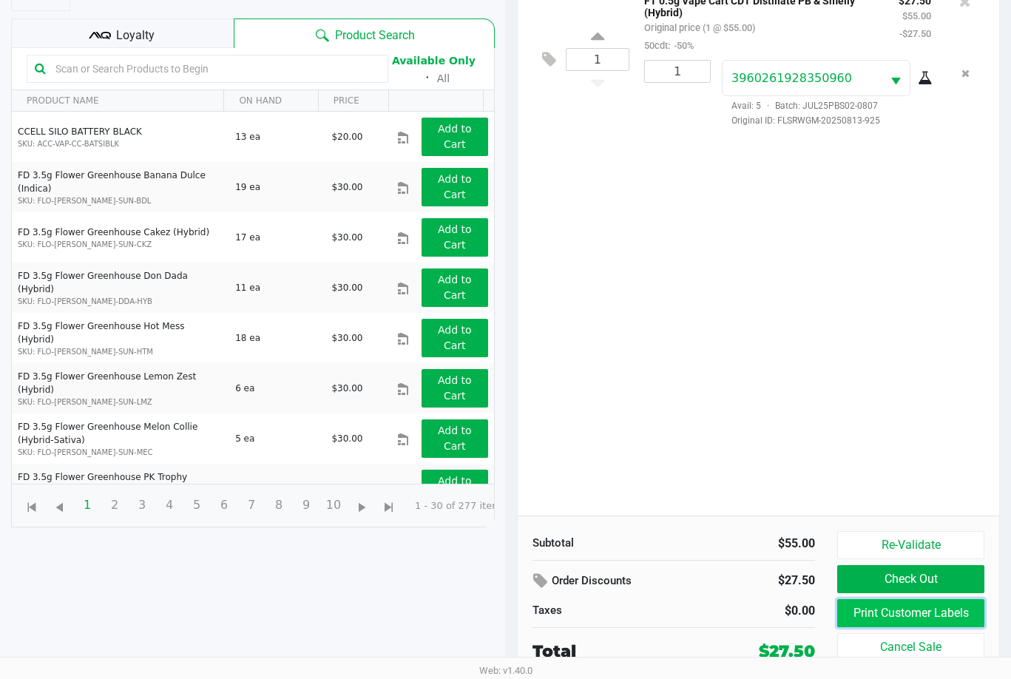
click at [924, 606] on button "Print Customer Labels" at bounding box center [910, 613] width 147 height 28
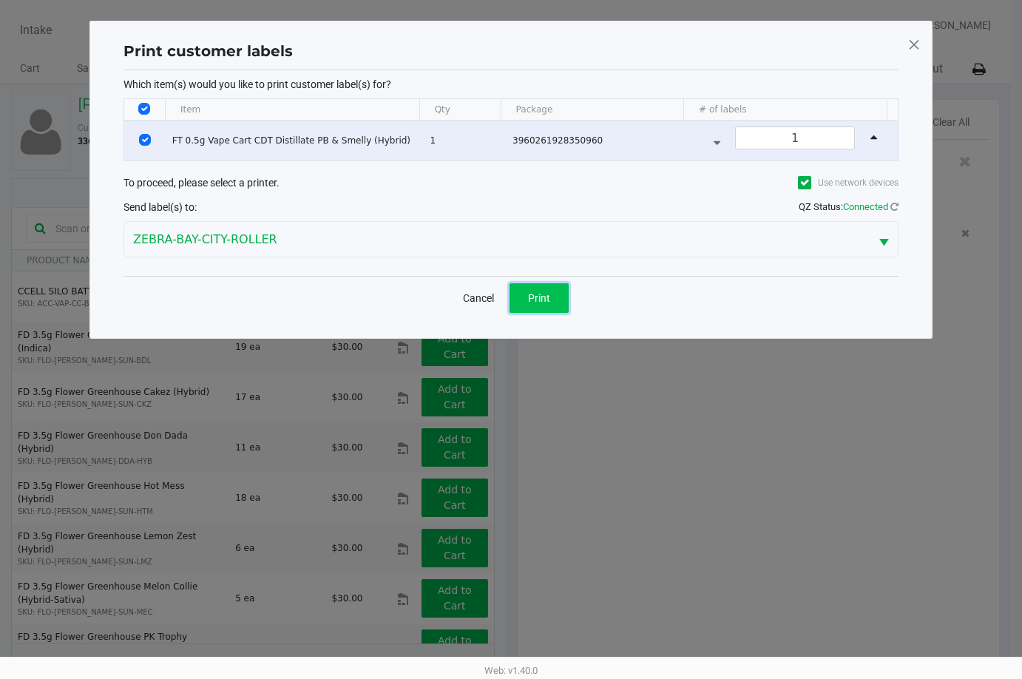
click at [549, 297] on span "Print" at bounding box center [539, 298] width 22 height 12
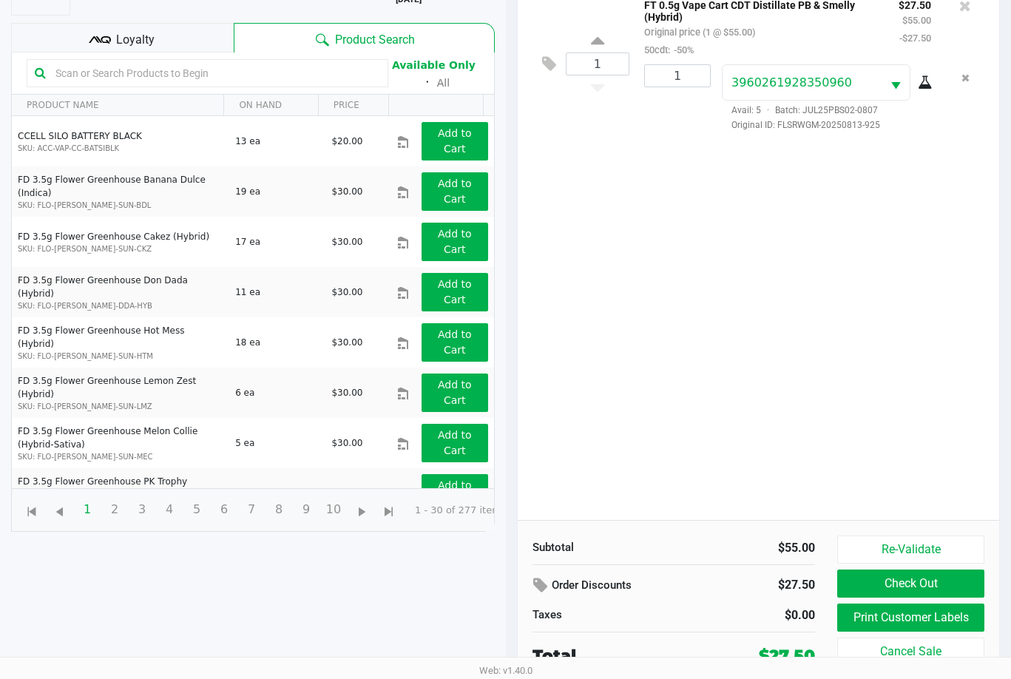
scroll to position [160, 0]
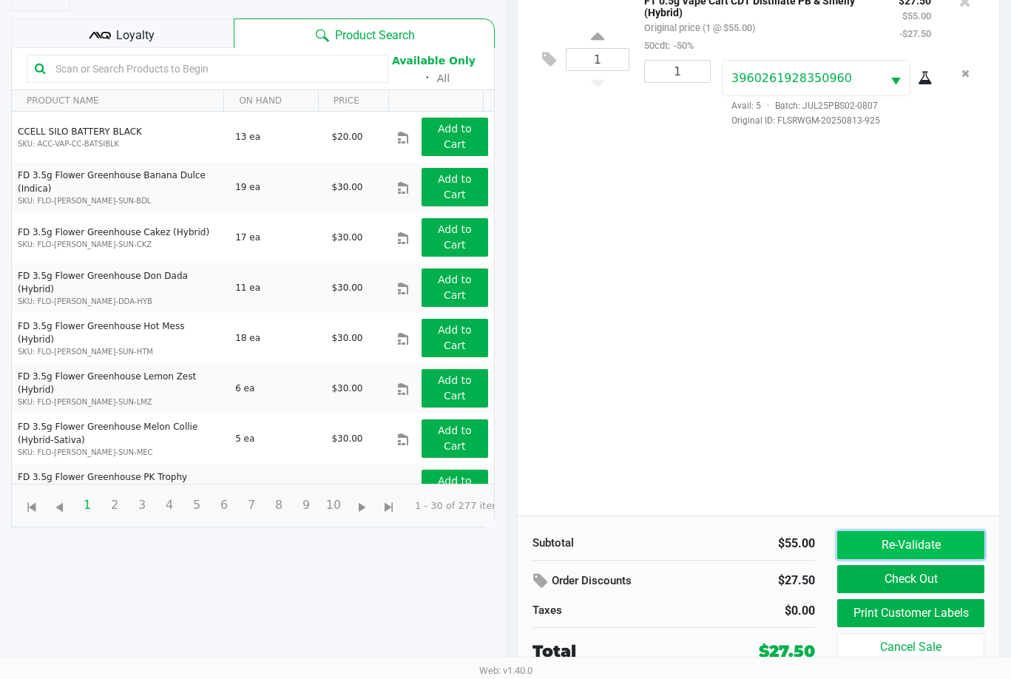
click at [932, 550] on button "Re-Validate" at bounding box center [910, 545] width 147 height 28
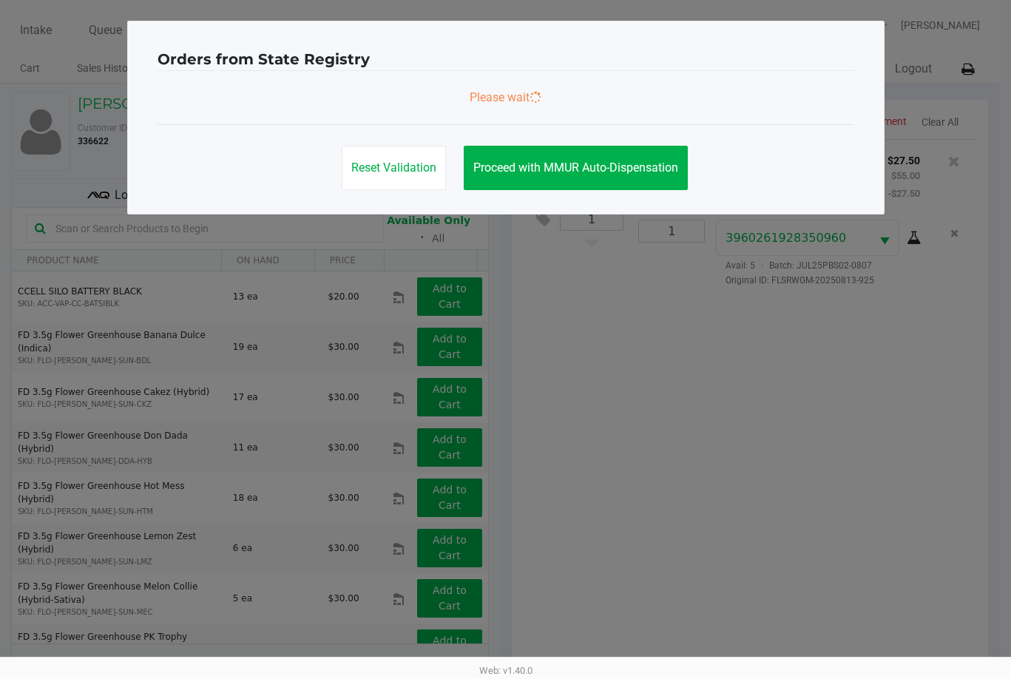
scroll to position [0, 0]
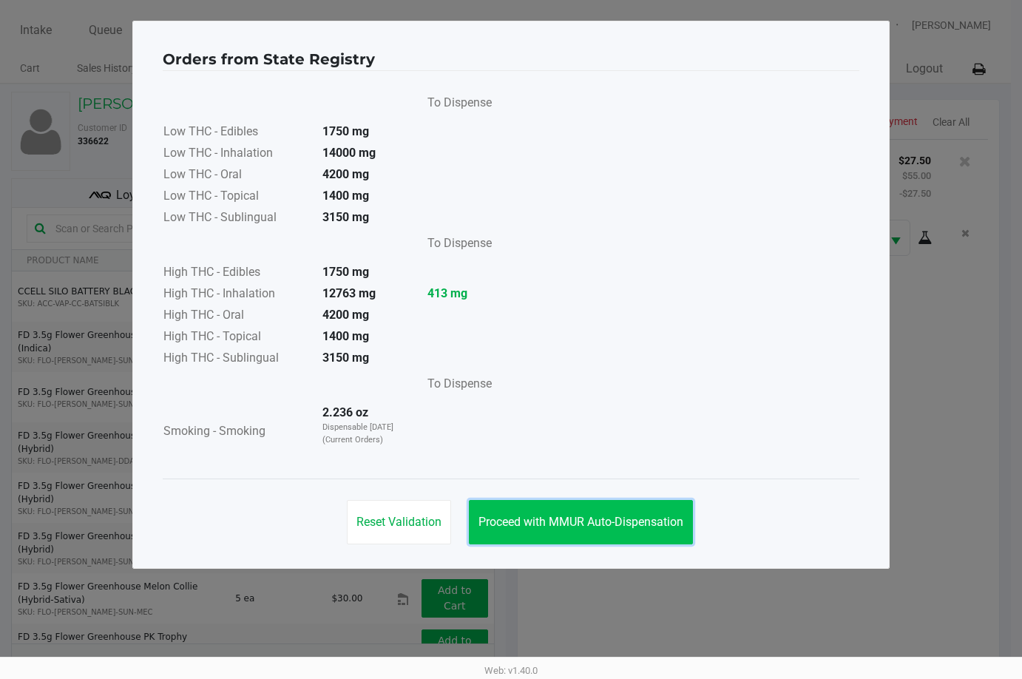
click at [632, 529] on button "Proceed with MMUR Auto-Dispensation" at bounding box center [581, 522] width 224 height 44
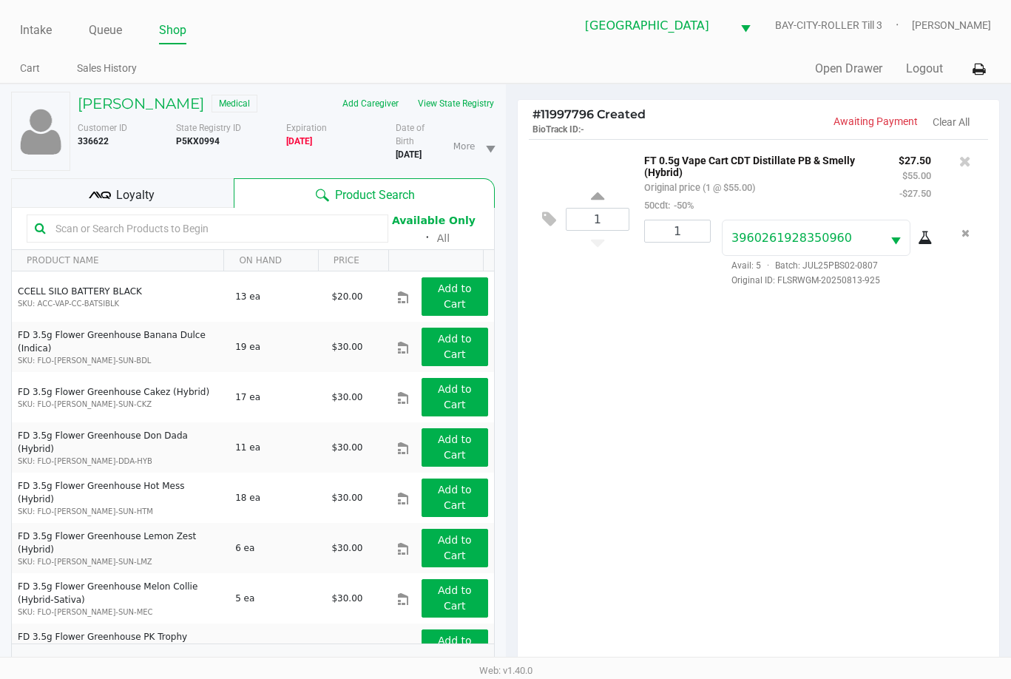
scroll to position [160, 0]
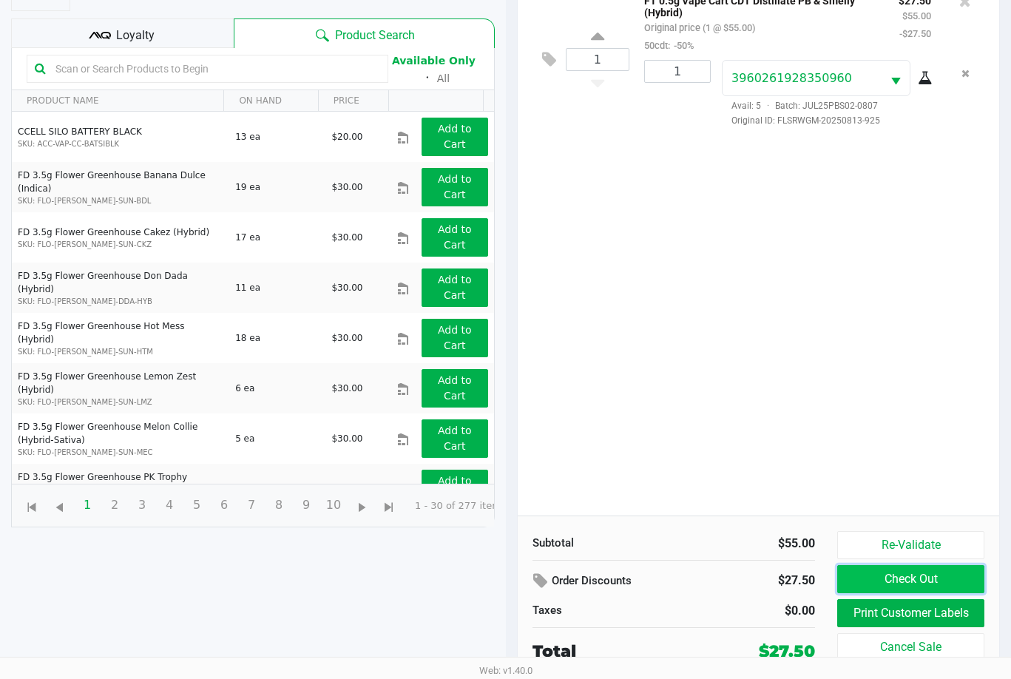
click at [958, 577] on button "Check Out" at bounding box center [910, 579] width 147 height 28
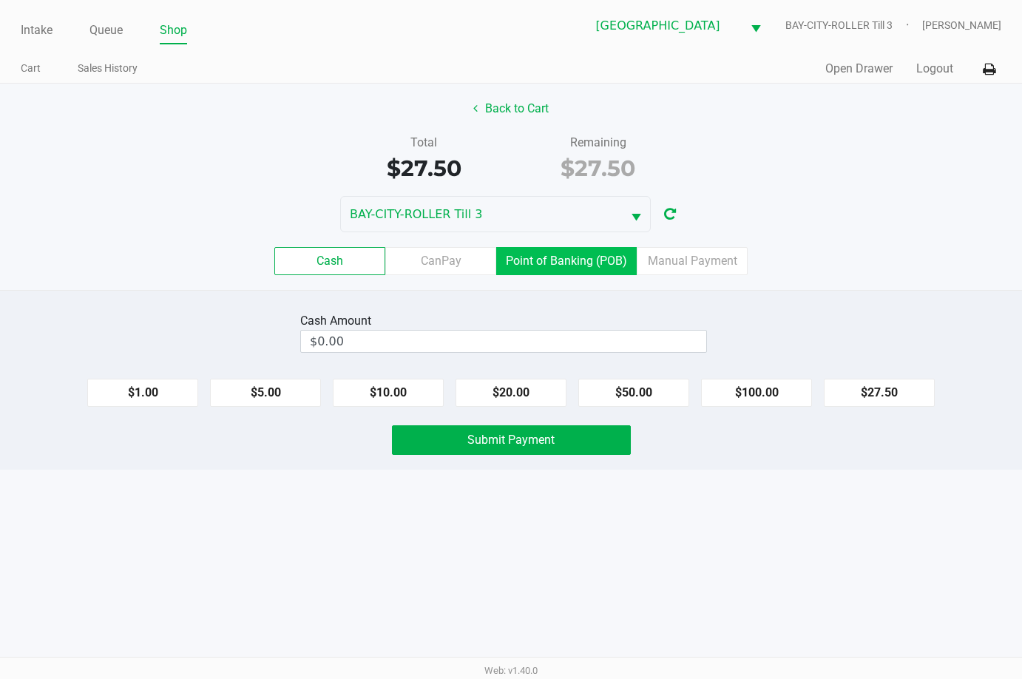
click at [584, 254] on label "Point of Banking (POB)" at bounding box center [566, 261] width 140 height 28
click at [0, 0] on 7 "Point of Banking (POB)" at bounding box center [0, 0] width 0 height 0
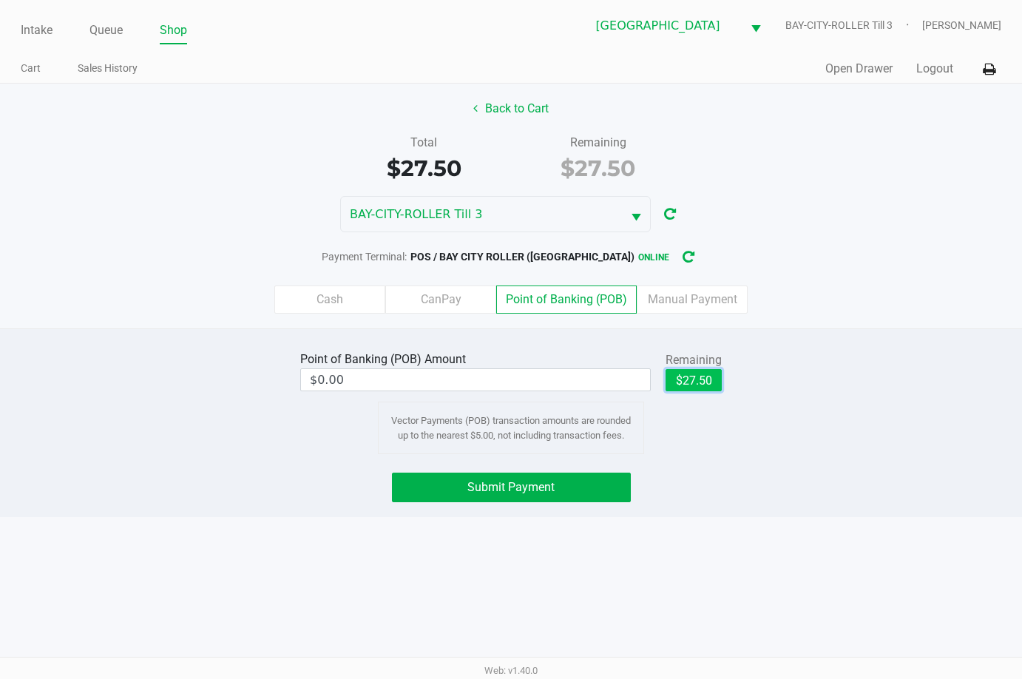
click at [691, 377] on button "$27.50" at bounding box center [693, 380] width 56 height 22
type input "$27.50"
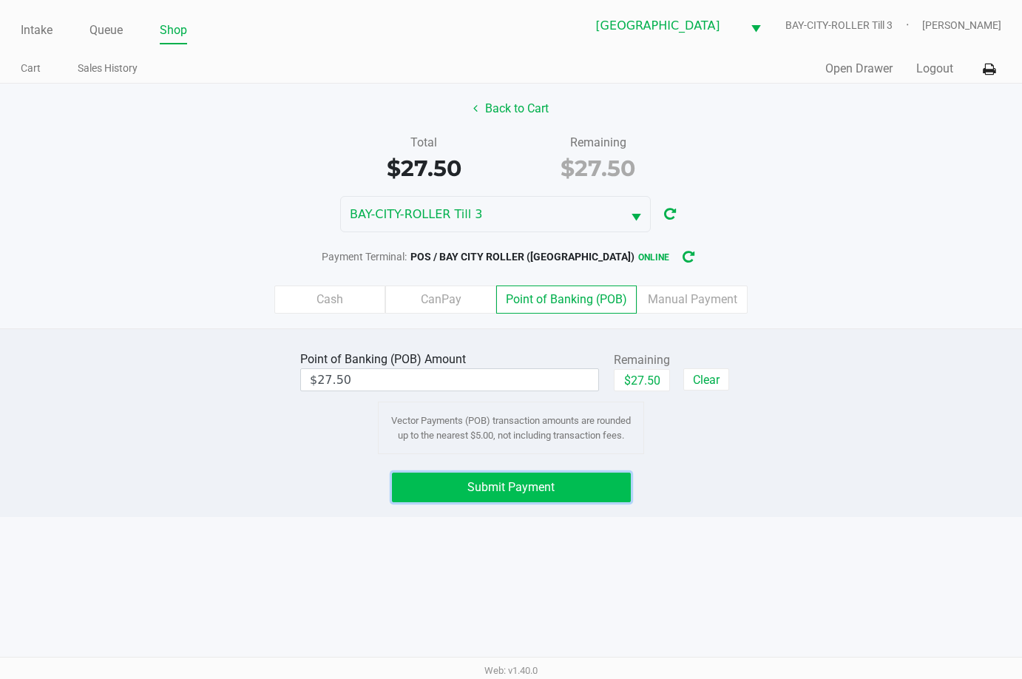
drag, startPoint x: 592, startPoint y: 481, endPoint x: 892, endPoint y: 345, distance: 328.9
click at [593, 481] on button "Submit Payment" at bounding box center [511, 487] width 239 height 30
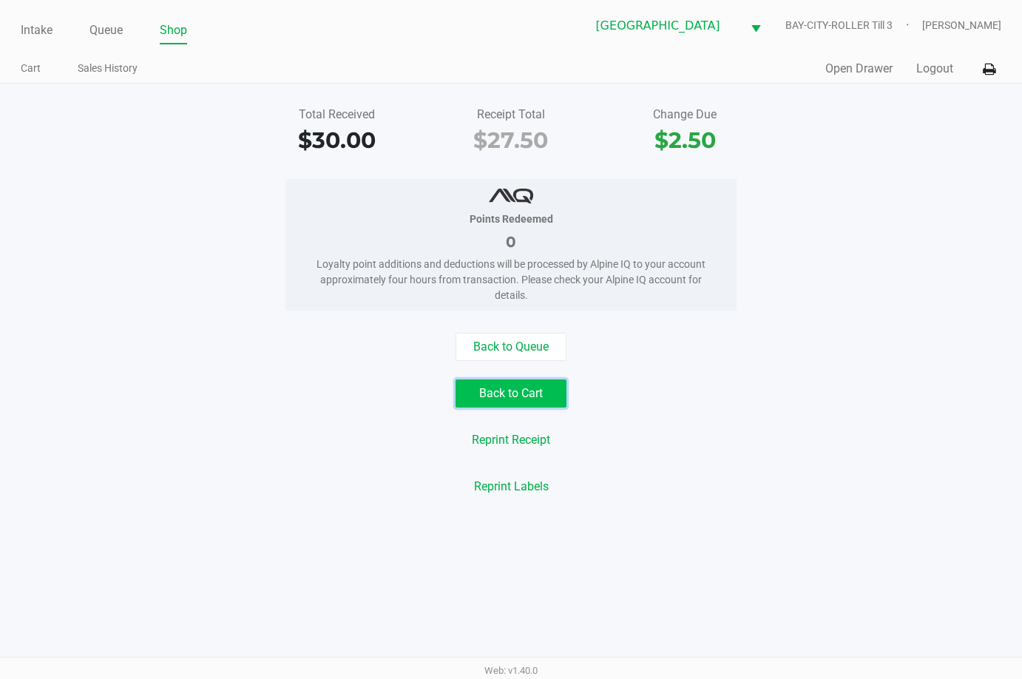
click at [526, 385] on button "Back to Cart" at bounding box center [510, 393] width 111 height 28
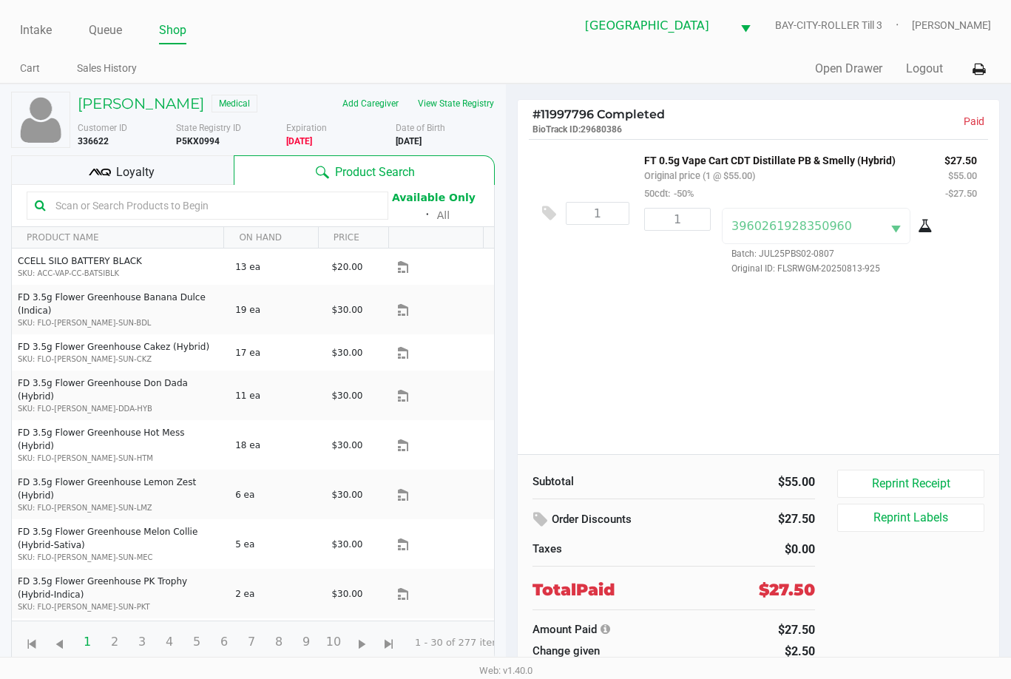
click at [154, 185] on div "Loyalty" at bounding box center [122, 170] width 223 height 30
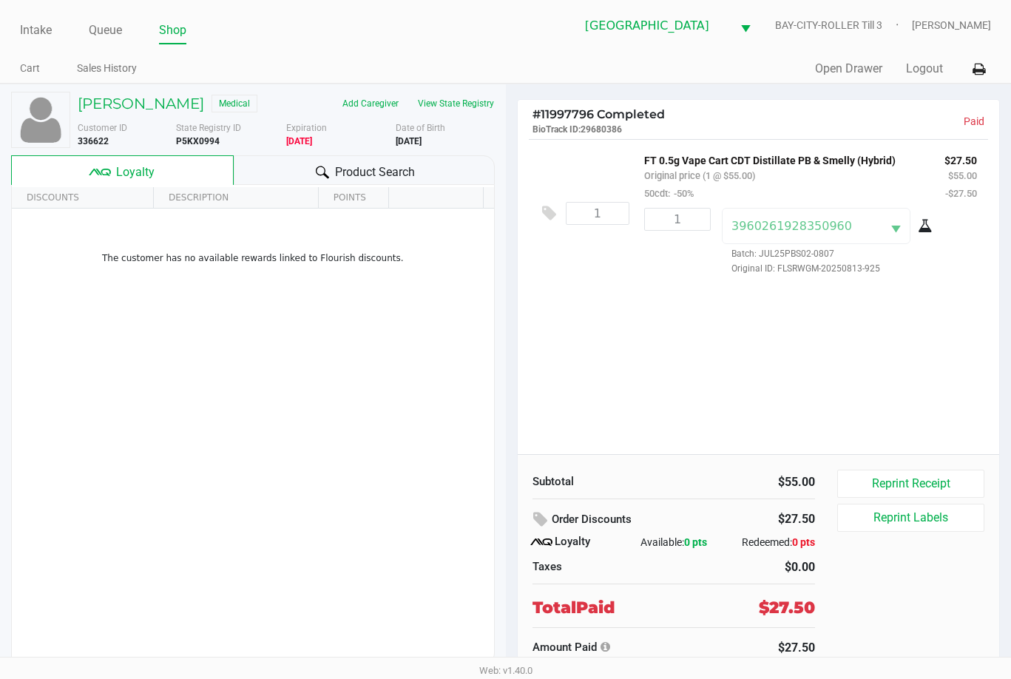
drag, startPoint x: 231, startPoint y: 351, endPoint x: 236, endPoint y: 343, distance: 9.3
click at [231, 348] on div "The customer has no available rewards linked to Flourish discounts." at bounding box center [253, 319] width 482 height 223
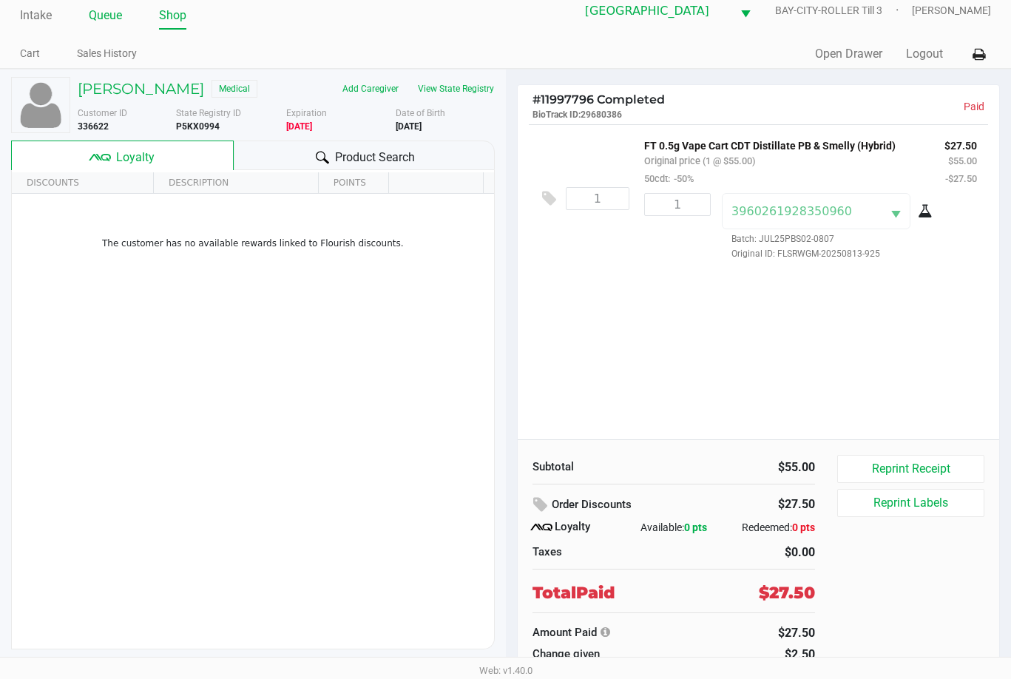
click at [115, 16] on link "Queue" at bounding box center [105, 15] width 33 height 21
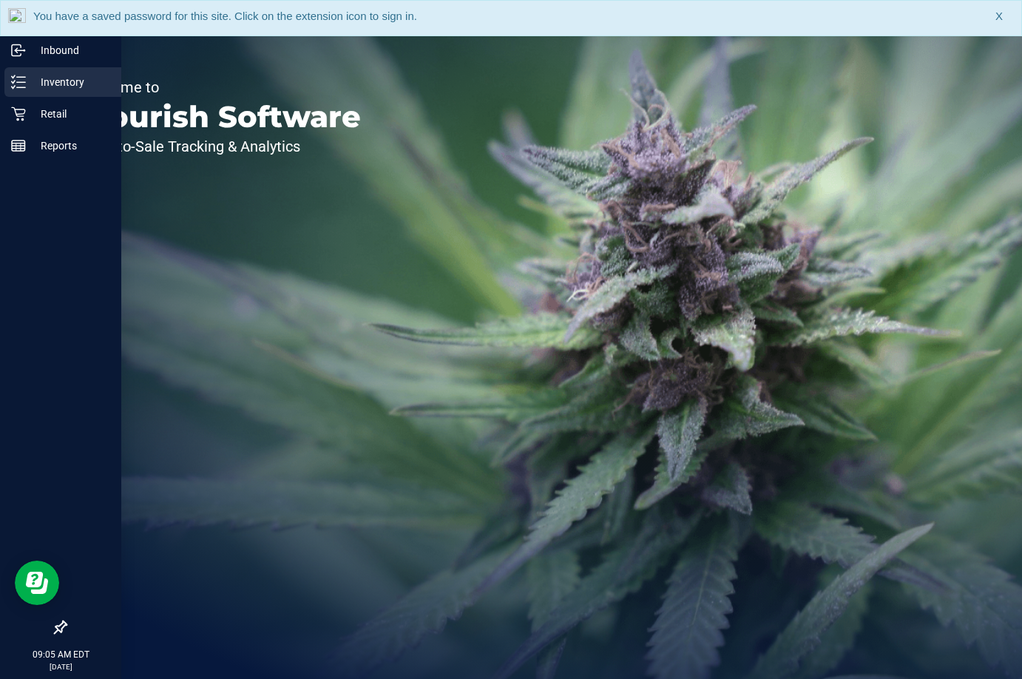
click at [27, 86] on p "Inventory" at bounding box center [70, 82] width 89 height 18
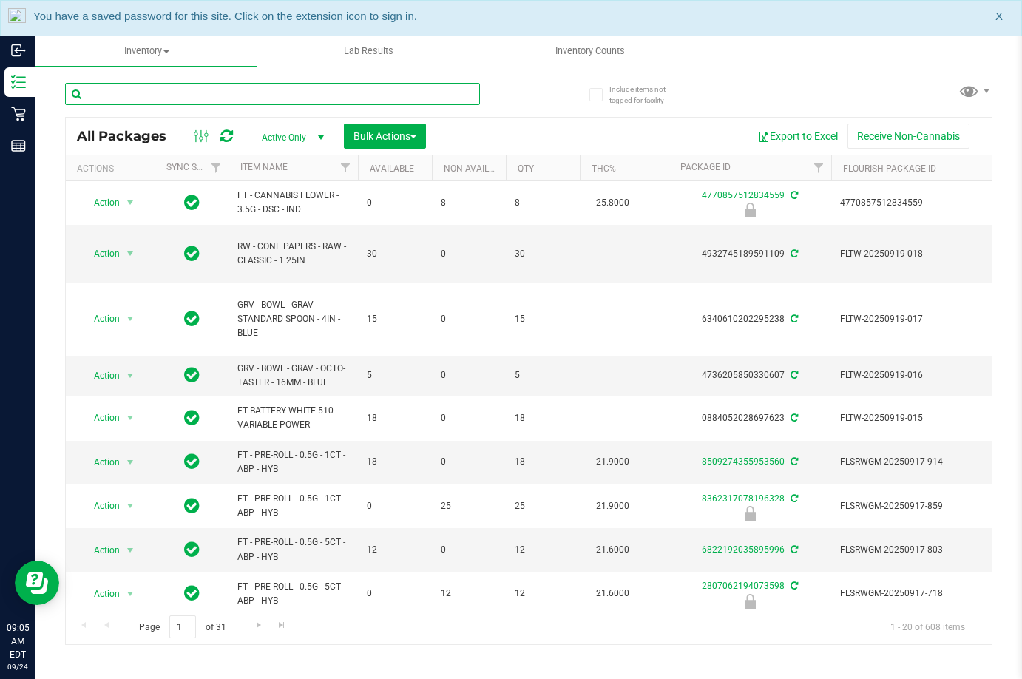
click at [285, 92] on input "text" at bounding box center [272, 94] width 415 height 22
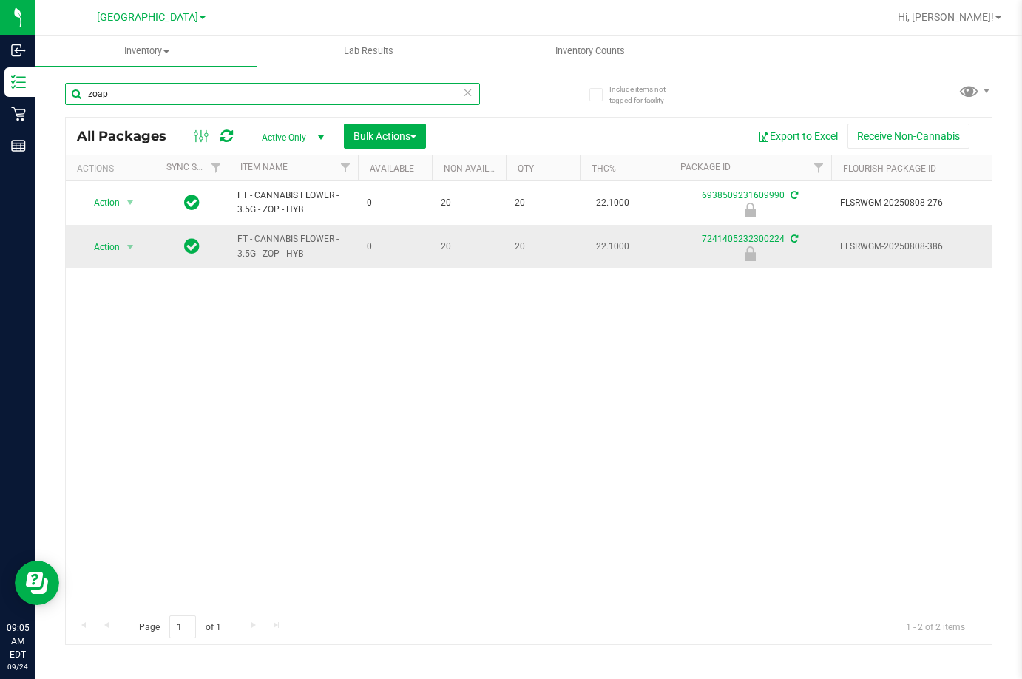
type input "zoap"
click at [918, 242] on span "FLSRWGM-20250808-386" at bounding box center [912, 247] width 145 height 14
click at [110, 249] on span "Action" at bounding box center [101, 247] width 40 height 21
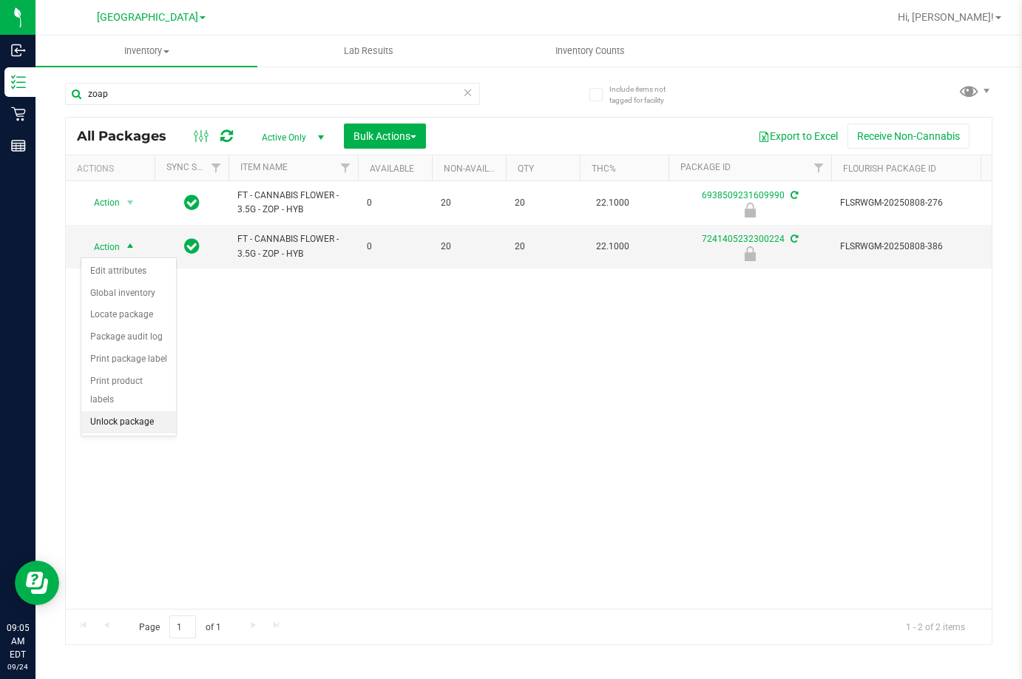
click at [140, 411] on li "Unlock package" at bounding box center [128, 422] width 95 height 22
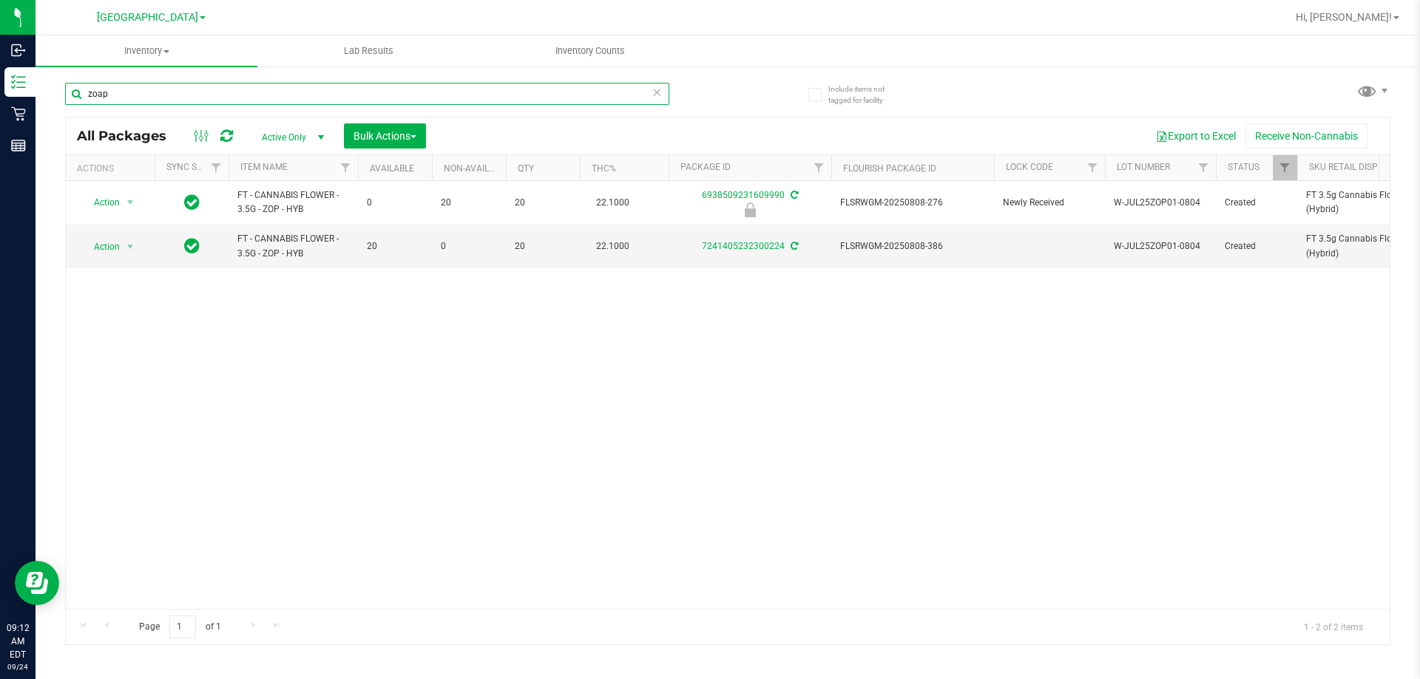
click at [621, 95] on input "zoap" at bounding box center [367, 94] width 604 height 22
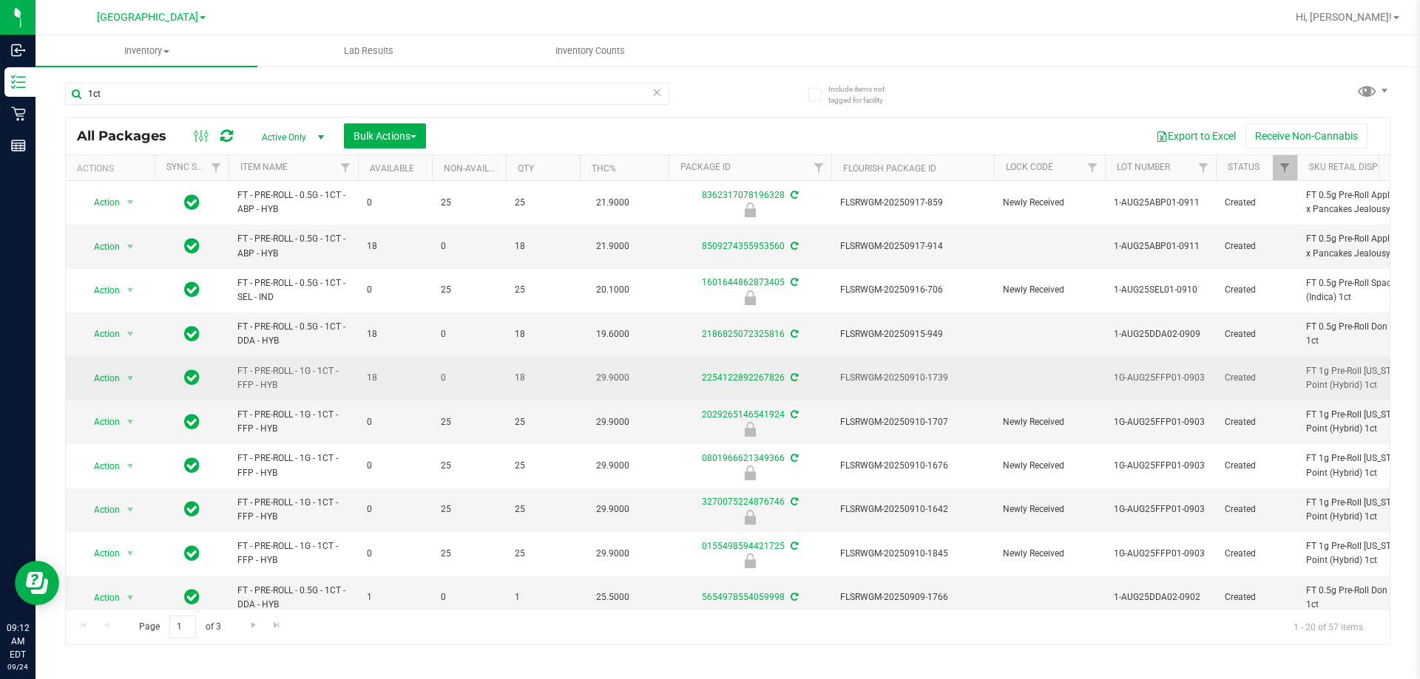
click at [249, 373] on span "FT - PRE-ROLL - 1G - 1CT - FFP - HYB" at bounding box center [293, 378] width 112 height 28
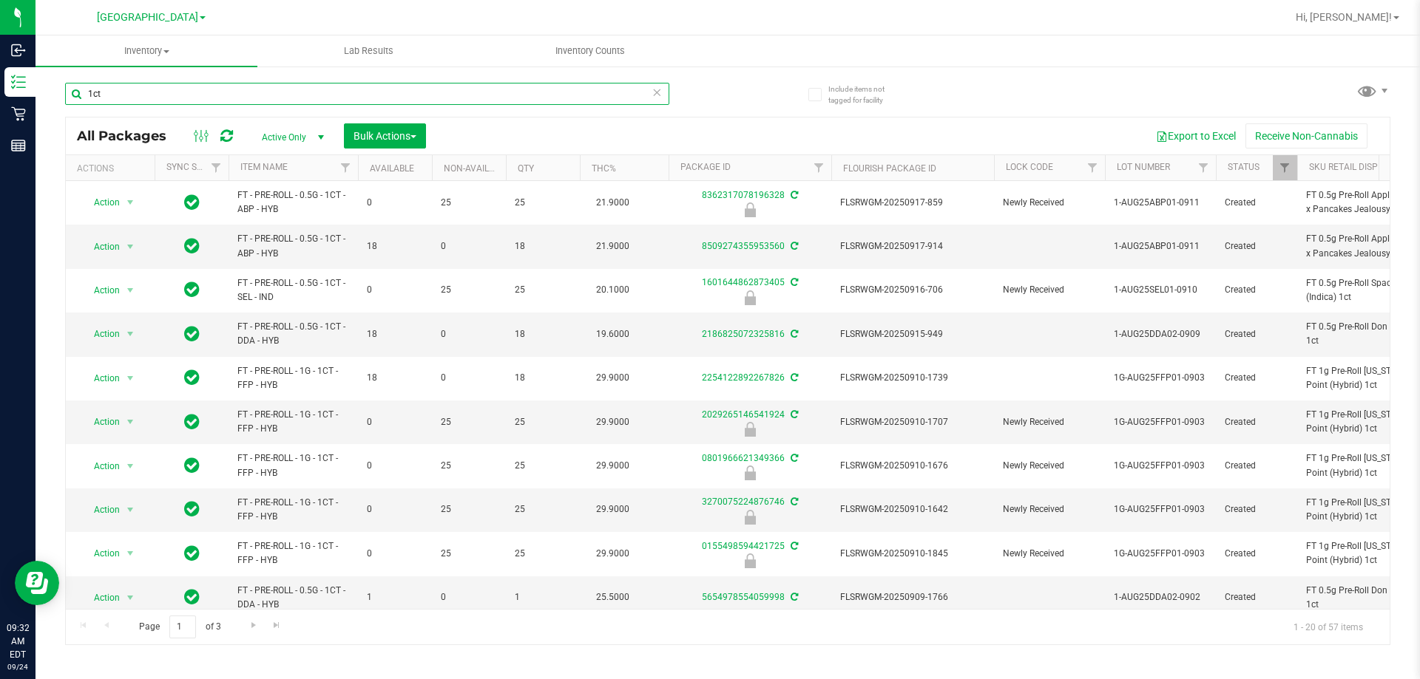
click at [407, 95] on input "1ct" at bounding box center [367, 94] width 604 height 22
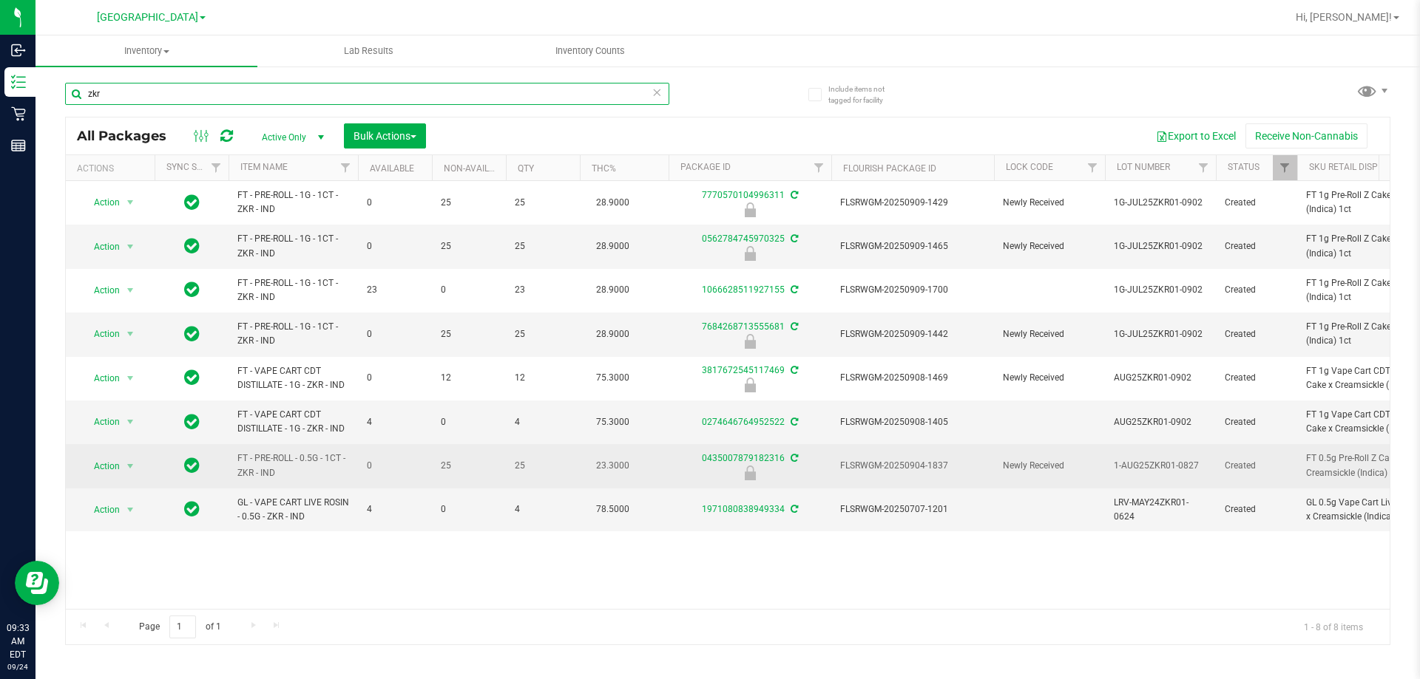
type input "zkr"
click at [917, 464] on span "FLSRWGM-20250904-1837" at bounding box center [912, 466] width 145 height 14
click at [101, 467] on span "Action" at bounding box center [101, 466] width 40 height 21
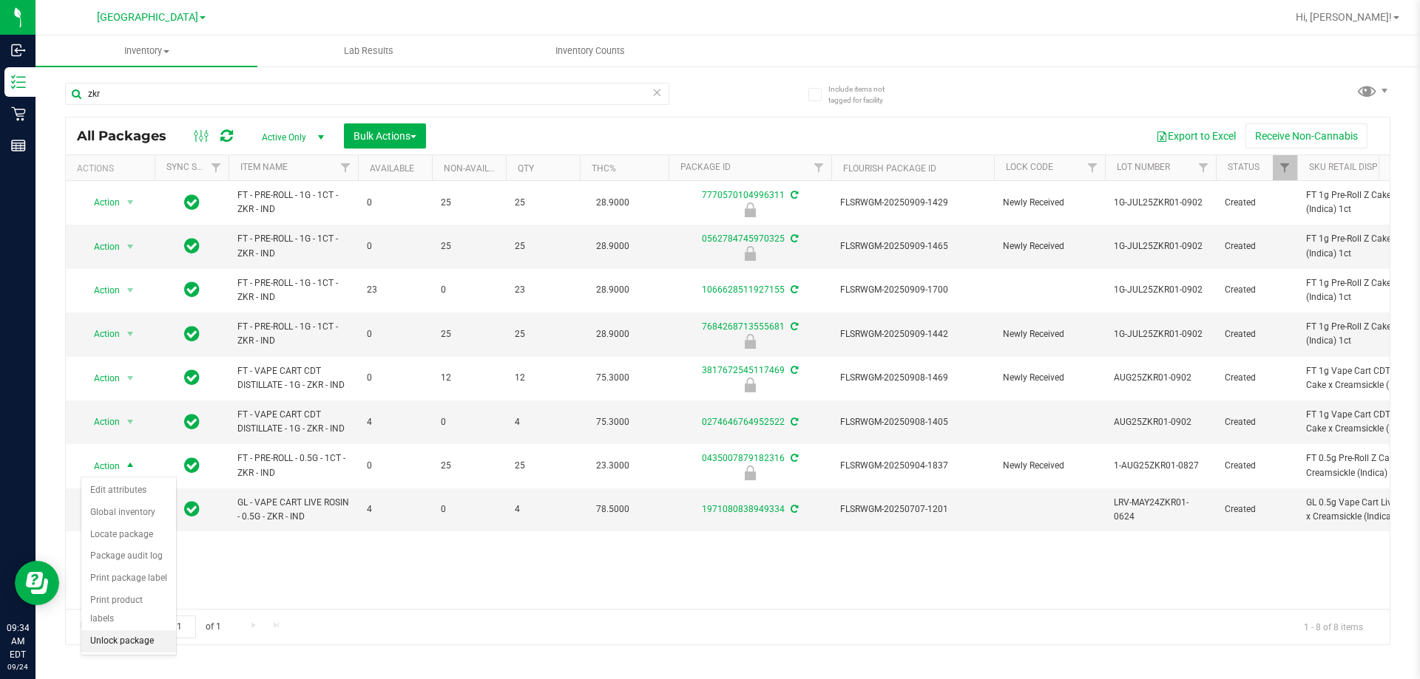
click at [121, 631] on li "Unlock package" at bounding box center [128, 642] width 95 height 22
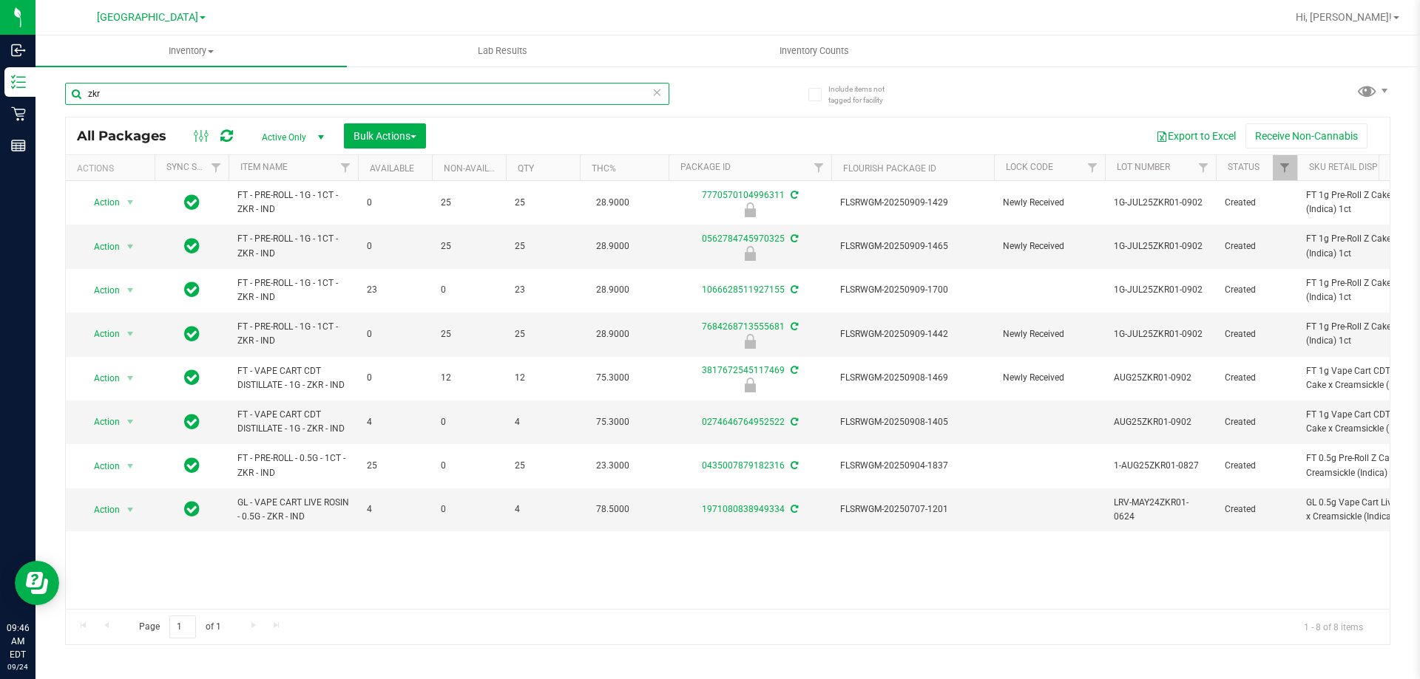
click at [248, 91] on input "zkr" at bounding box center [367, 94] width 604 height 22
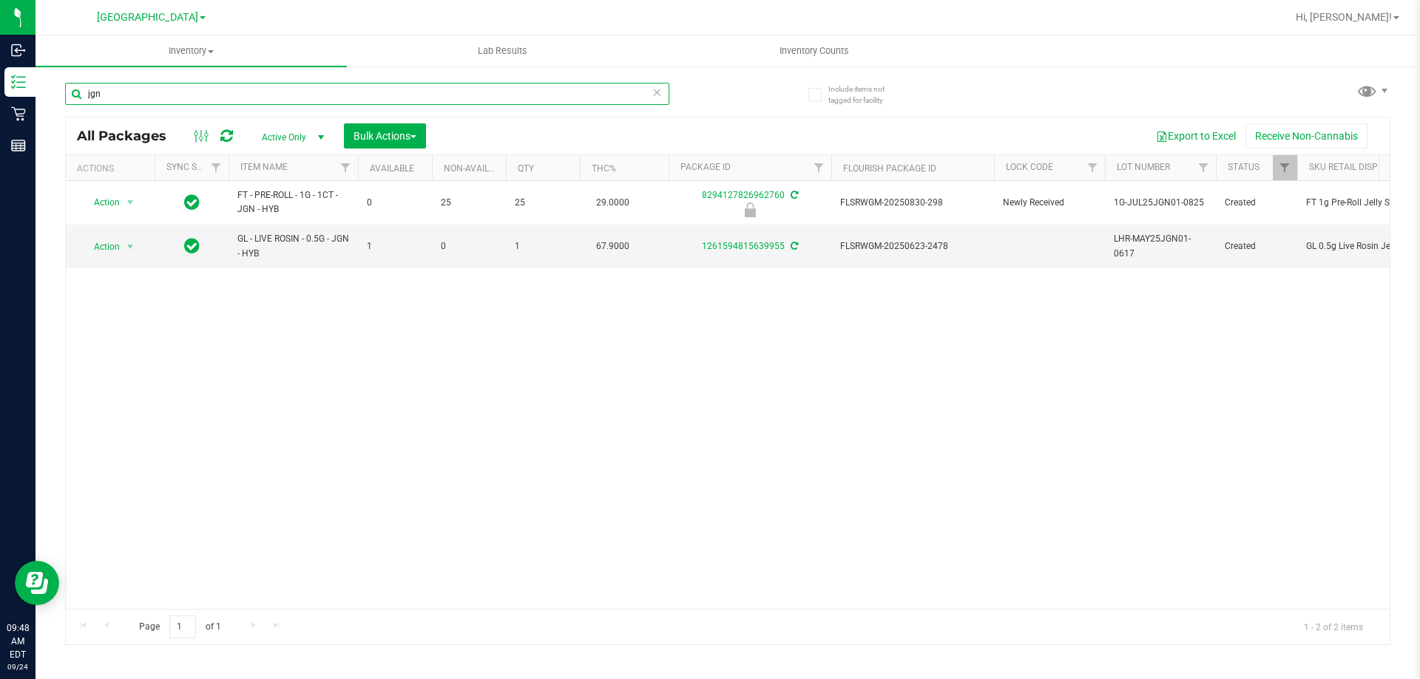
click at [386, 94] on input "jgn" at bounding box center [367, 94] width 604 height 22
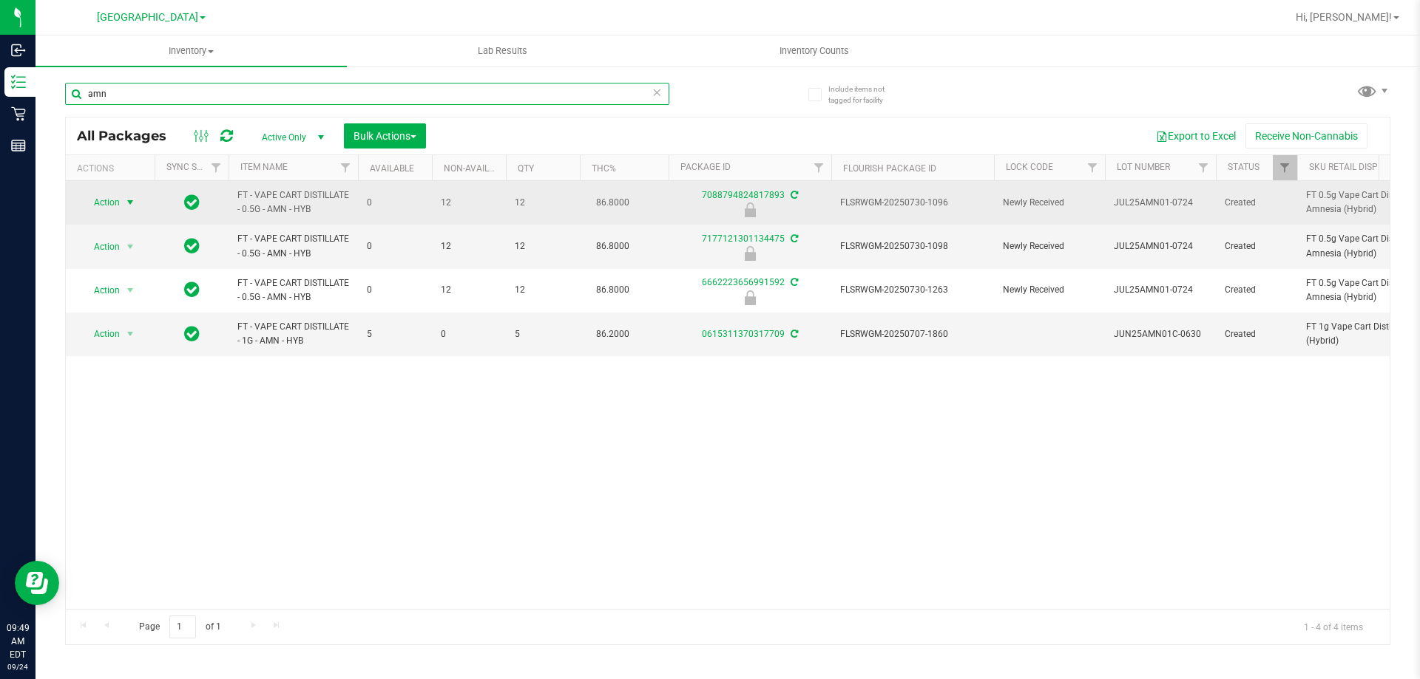
type input "amn"
click at [103, 203] on span "Action" at bounding box center [101, 202] width 40 height 21
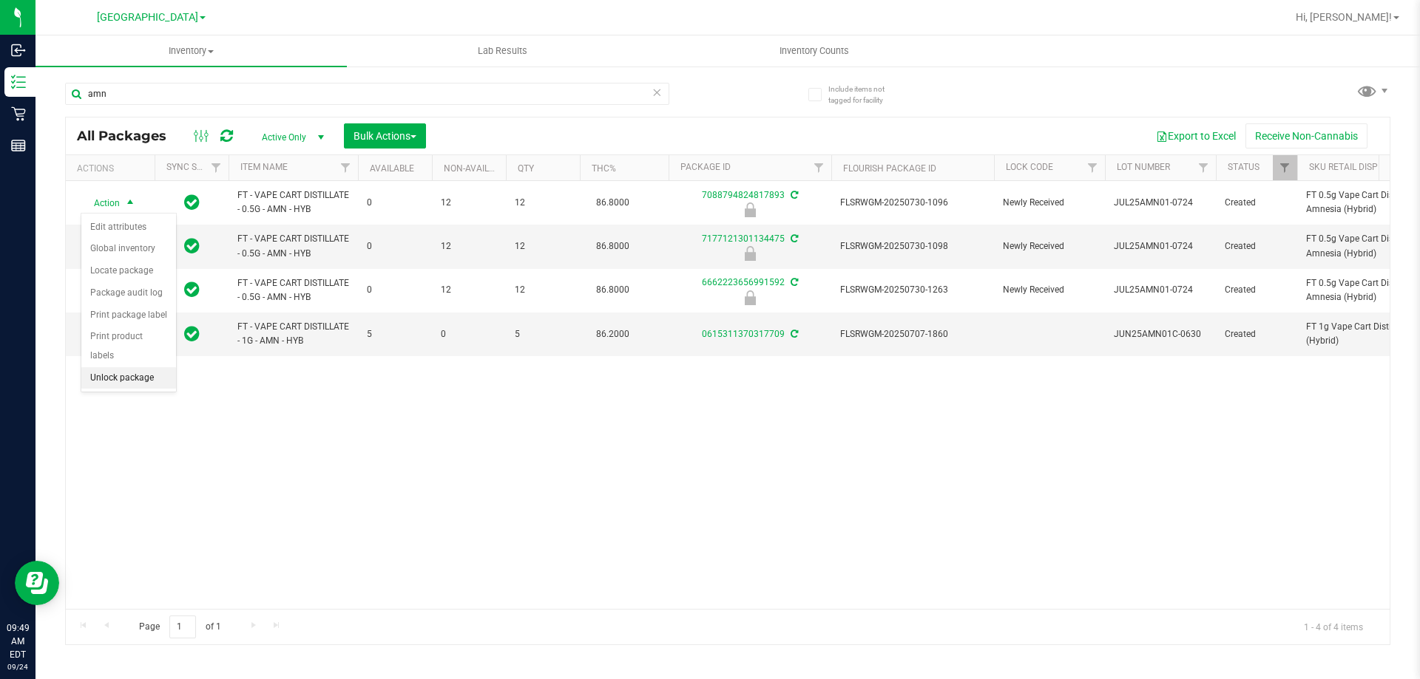
click at [113, 367] on li "Unlock package" at bounding box center [128, 378] width 95 height 22
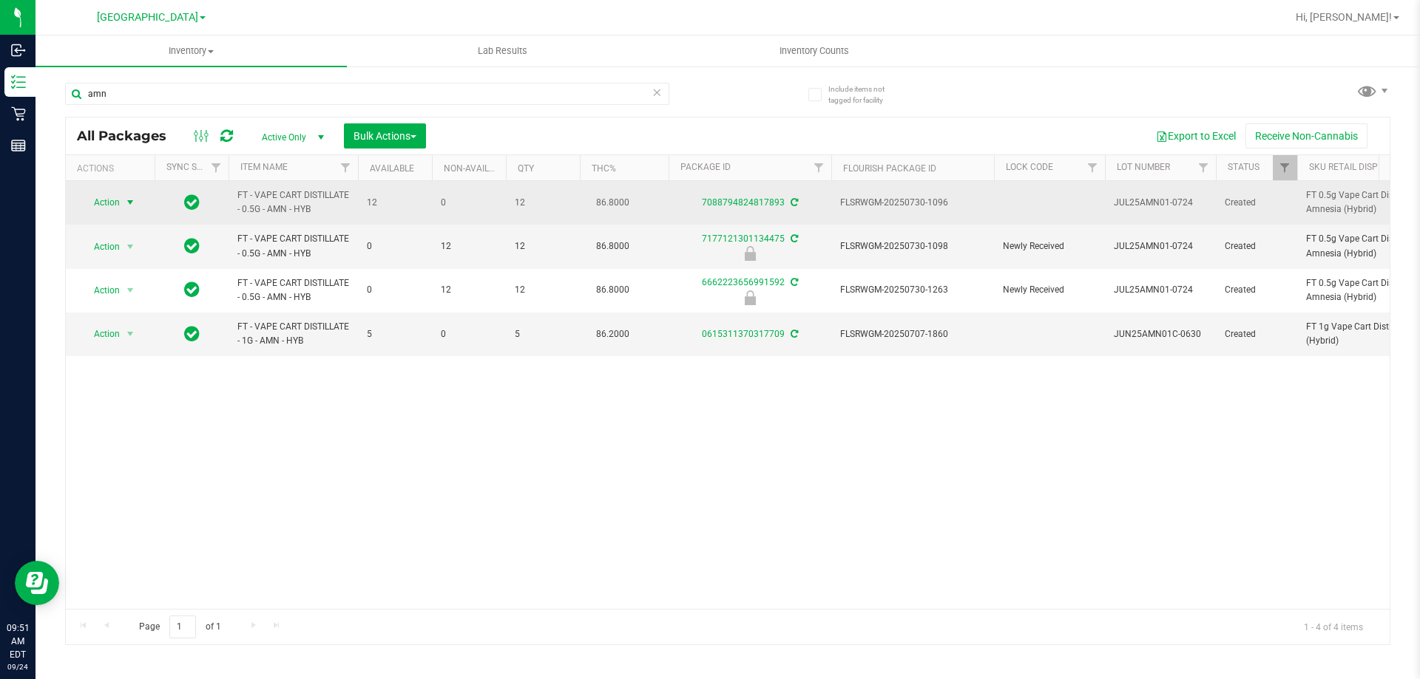
click at [123, 202] on span "select" at bounding box center [130, 202] width 18 height 21
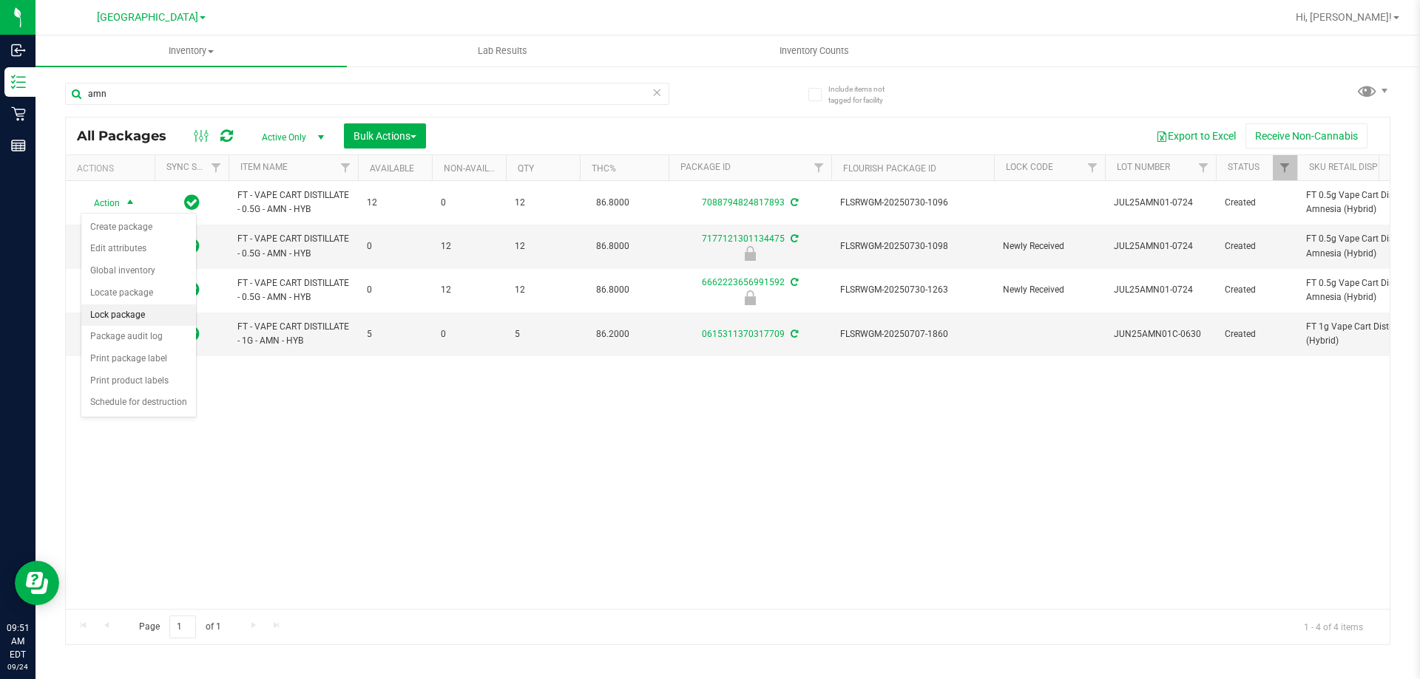
click at [123, 316] on li "Lock package" at bounding box center [138, 316] width 115 height 22
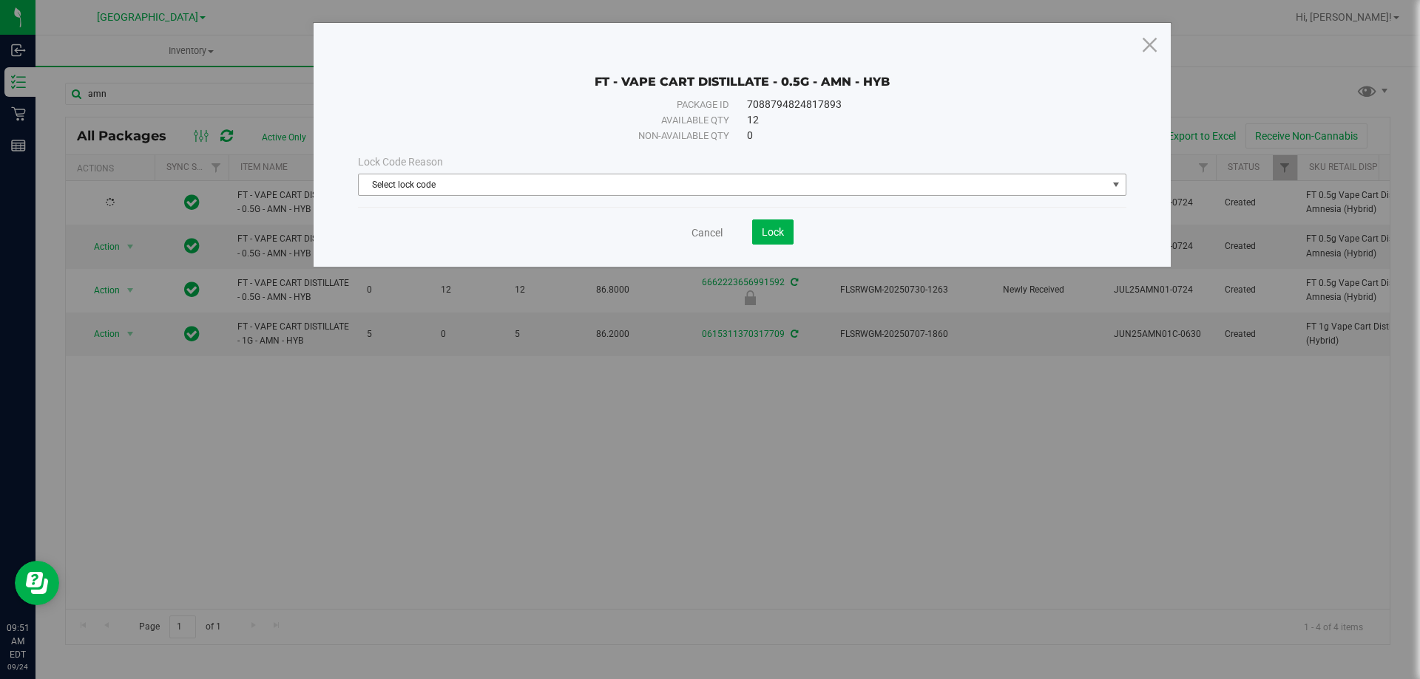
click at [389, 180] on span "Select lock code" at bounding box center [733, 184] width 748 height 21
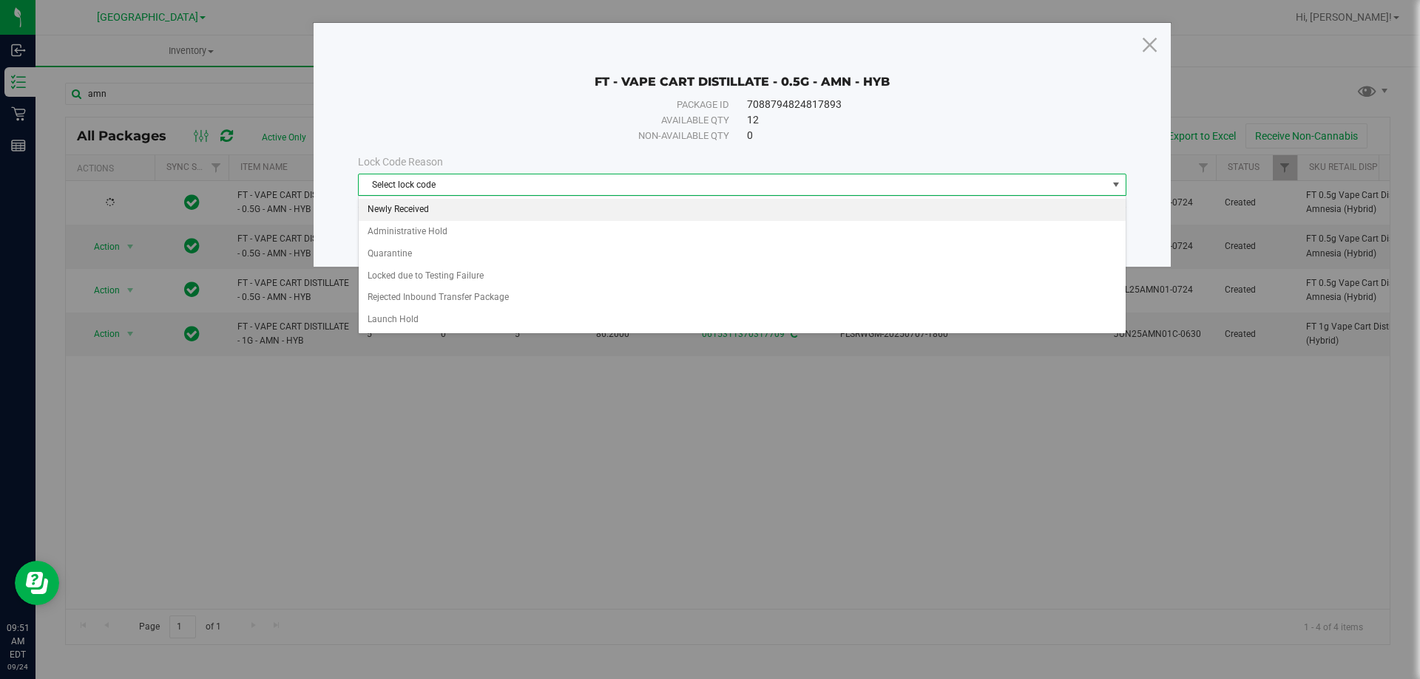
click at [406, 207] on li "Newly Received" at bounding box center [742, 210] width 767 height 22
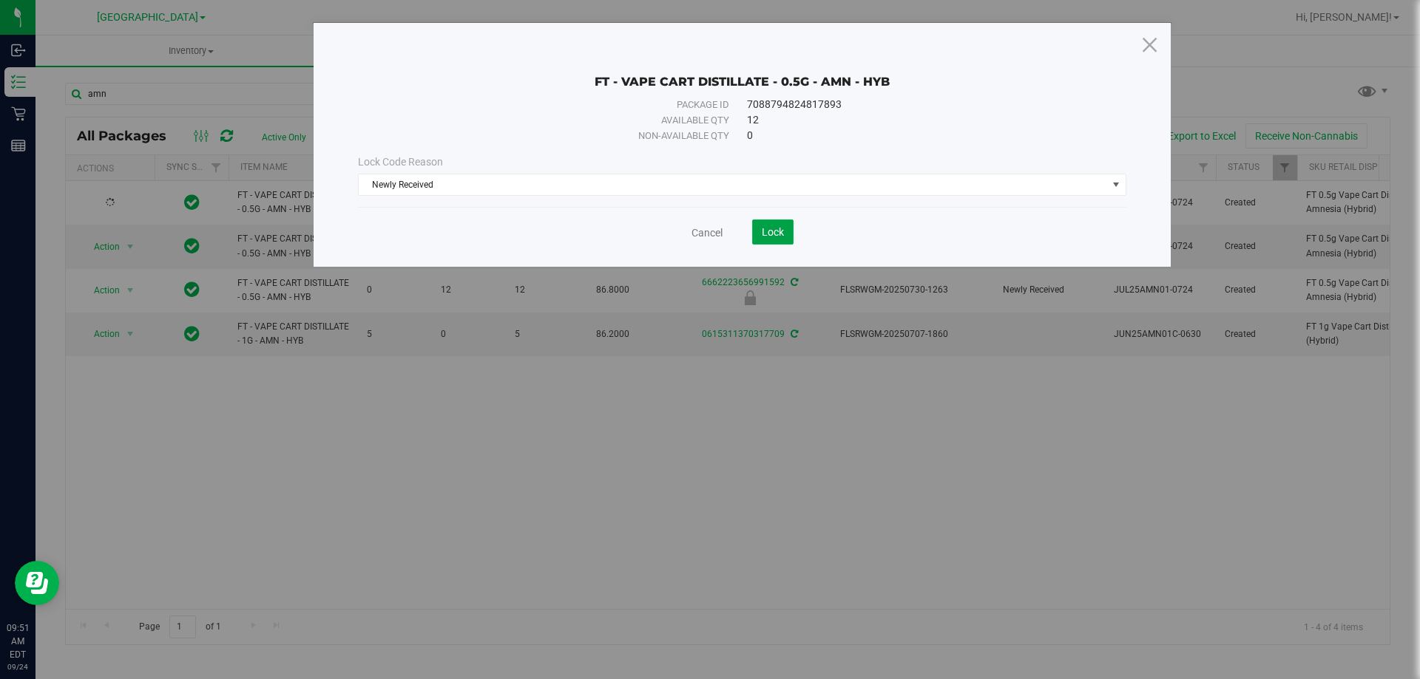
click at [769, 231] on span "Lock" at bounding box center [773, 232] width 22 height 12
click at [776, 224] on button "Lock" at bounding box center [772, 232] width 41 height 25
click at [774, 226] on span "Lock" at bounding box center [773, 232] width 22 height 12
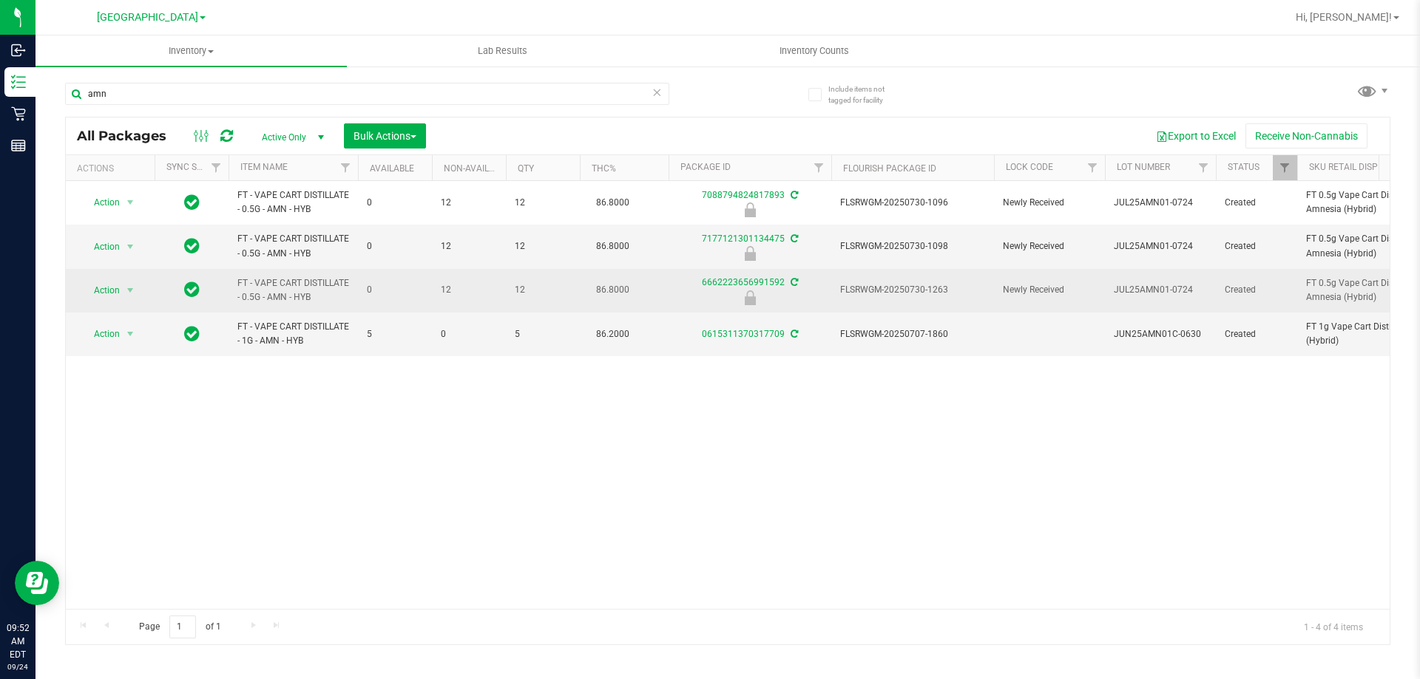
click at [924, 287] on span "FLSRWGM-20250730-1263" at bounding box center [912, 290] width 145 height 14
click at [124, 291] on span "select" at bounding box center [130, 290] width 18 height 21
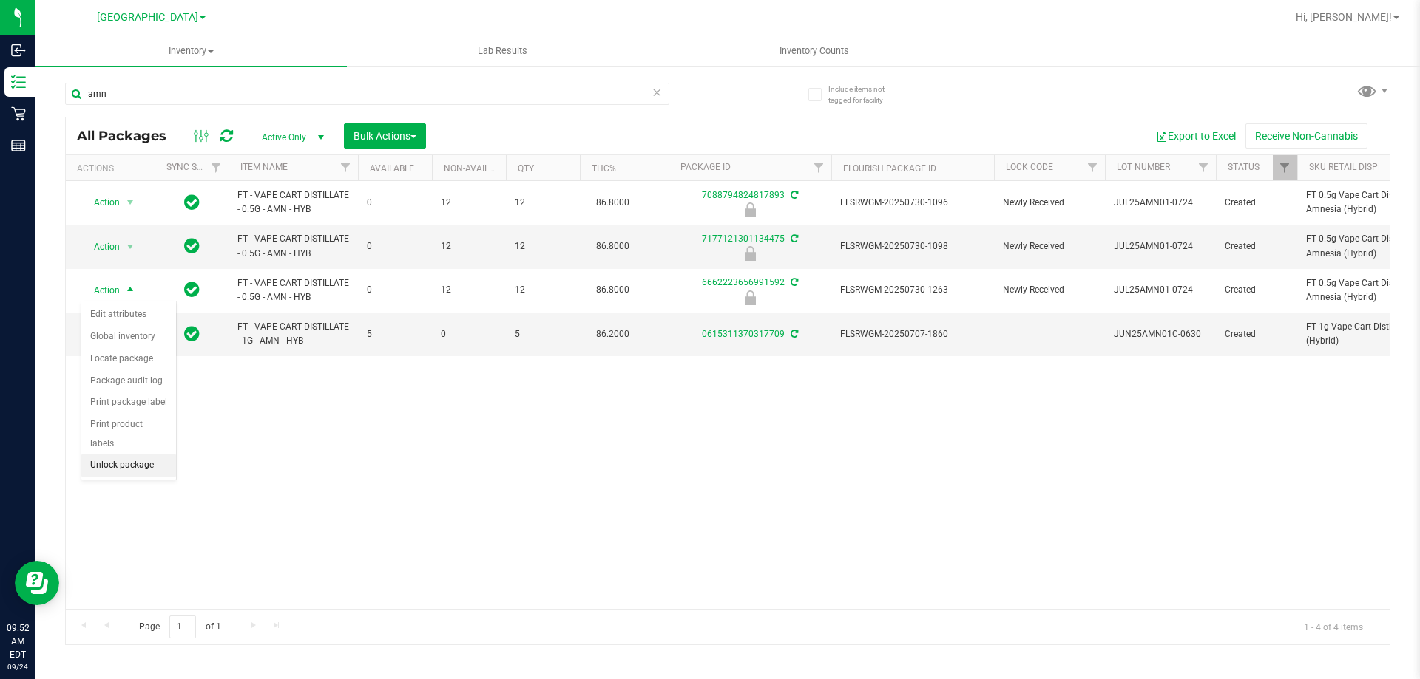
click at [142, 455] on li "Unlock package" at bounding box center [128, 466] width 95 height 22
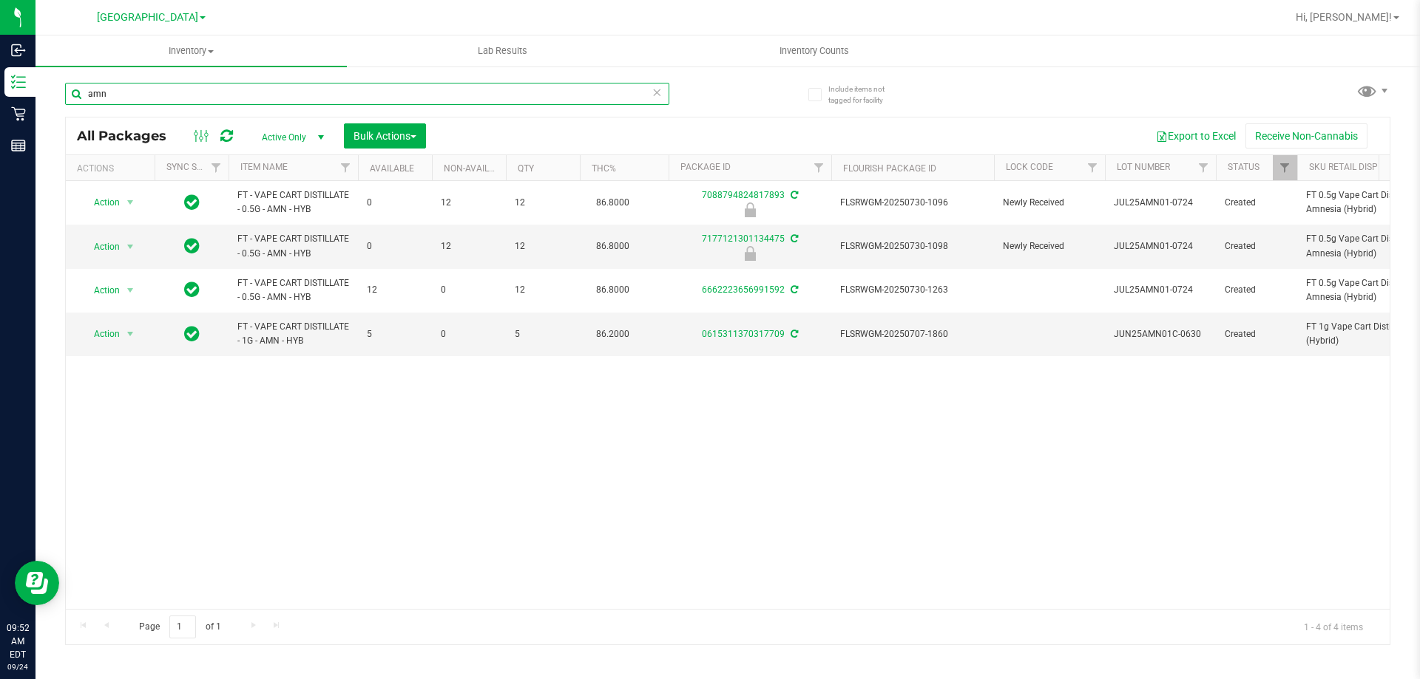
click at [169, 86] on input "amn" at bounding box center [367, 94] width 604 height 22
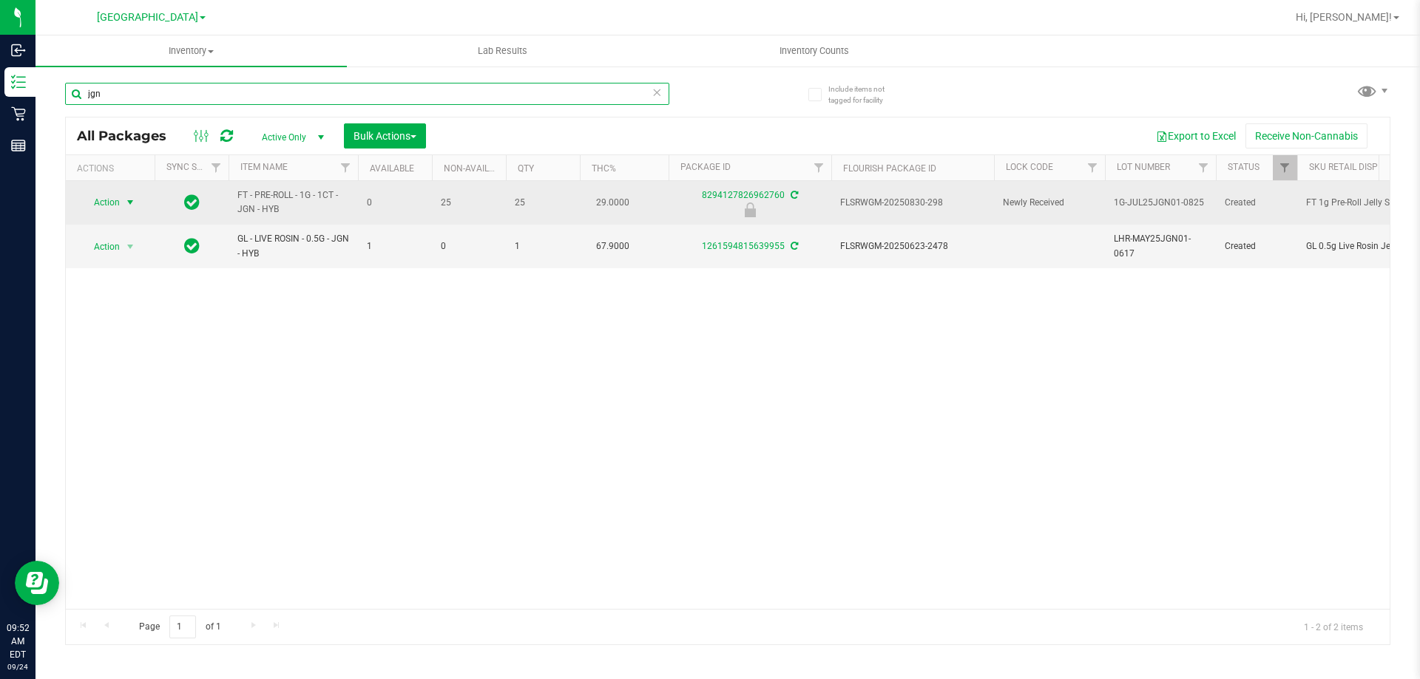
type input "jgn"
click at [108, 201] on span "Action" at bounding box center [101, 202] width 40 height 21
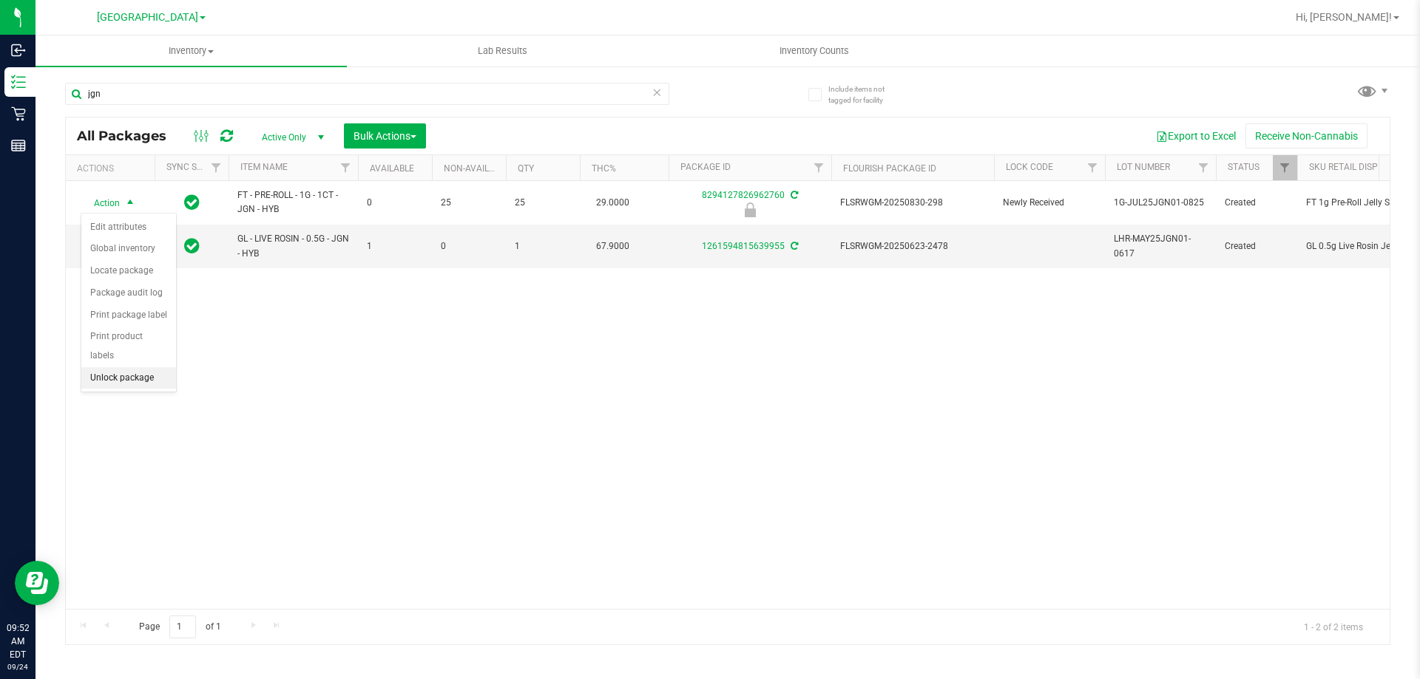
click at [115, 367] on li "Unlock package" at bounding box center [128, 378] width 95 height 22
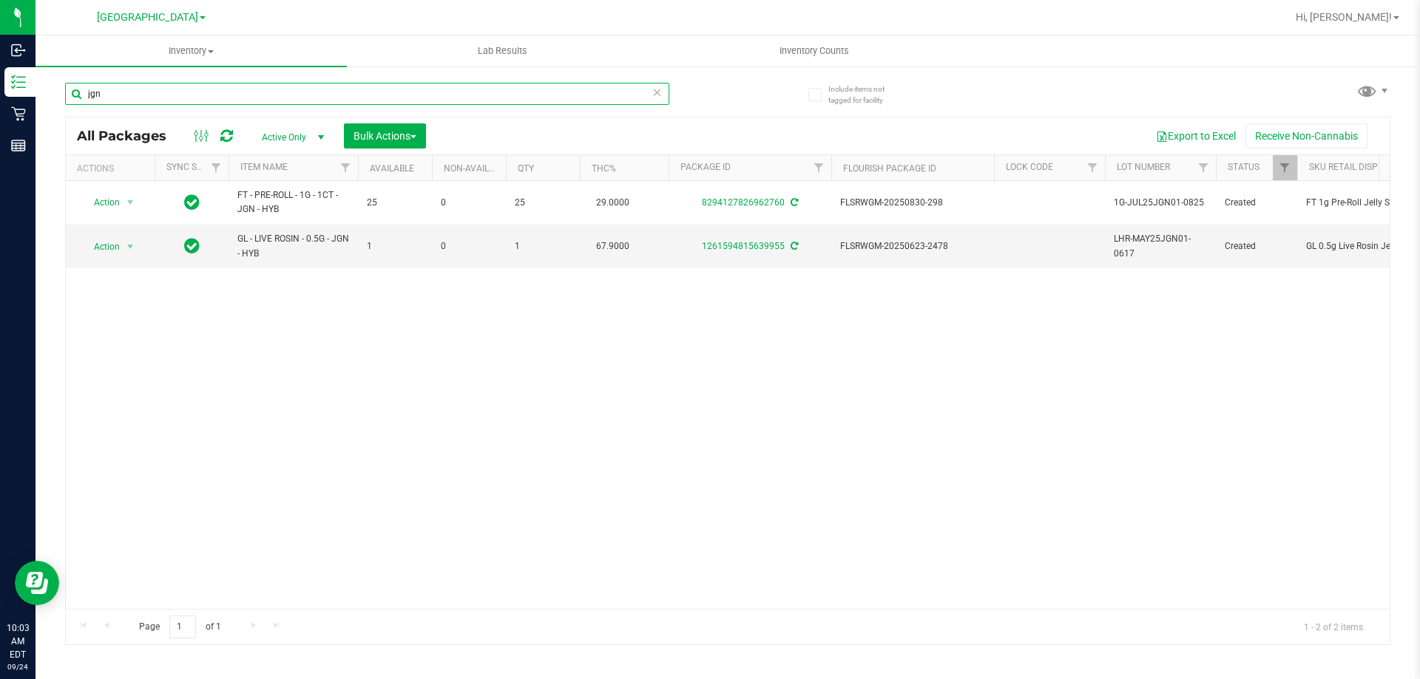
click at [177, 90] on input "jgn" at bounding box center [367, 94] width 604 height 22
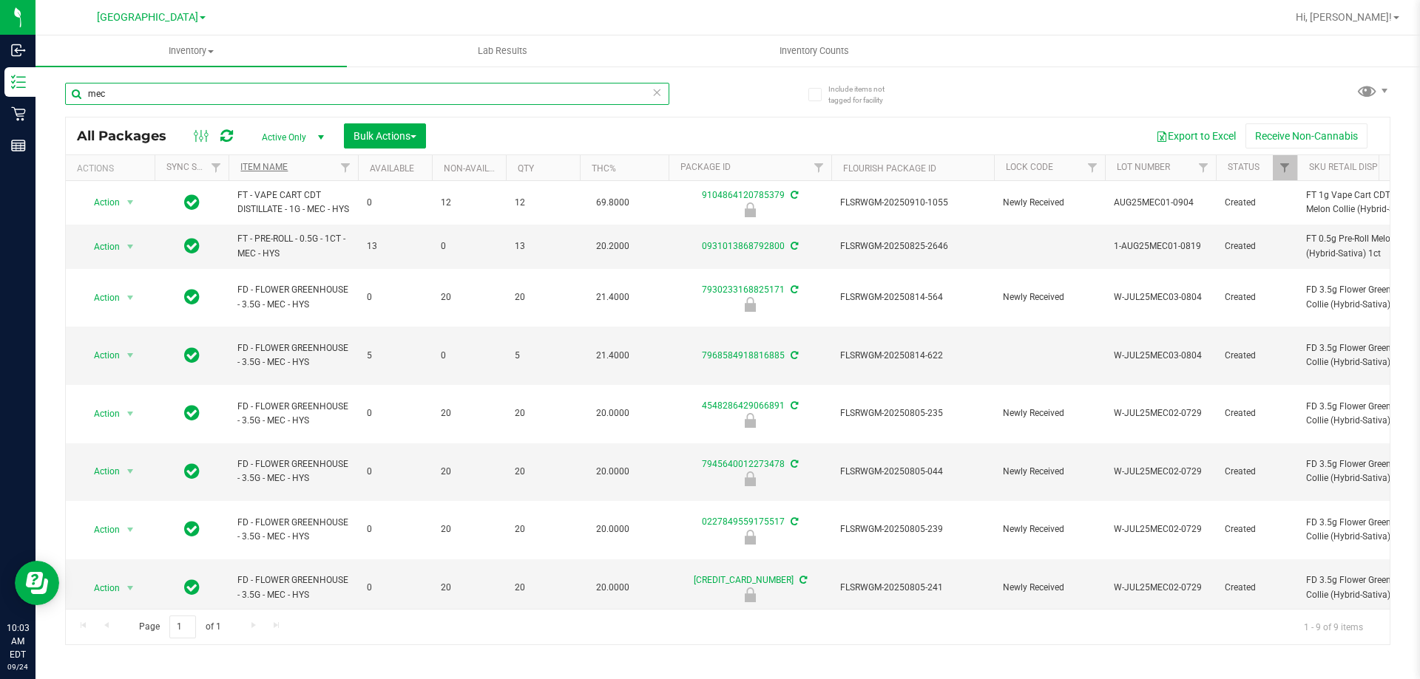
type input "mec"
click at [279, 172] on link "Item Name" at bounding box center [263, 167] width 47 height 10
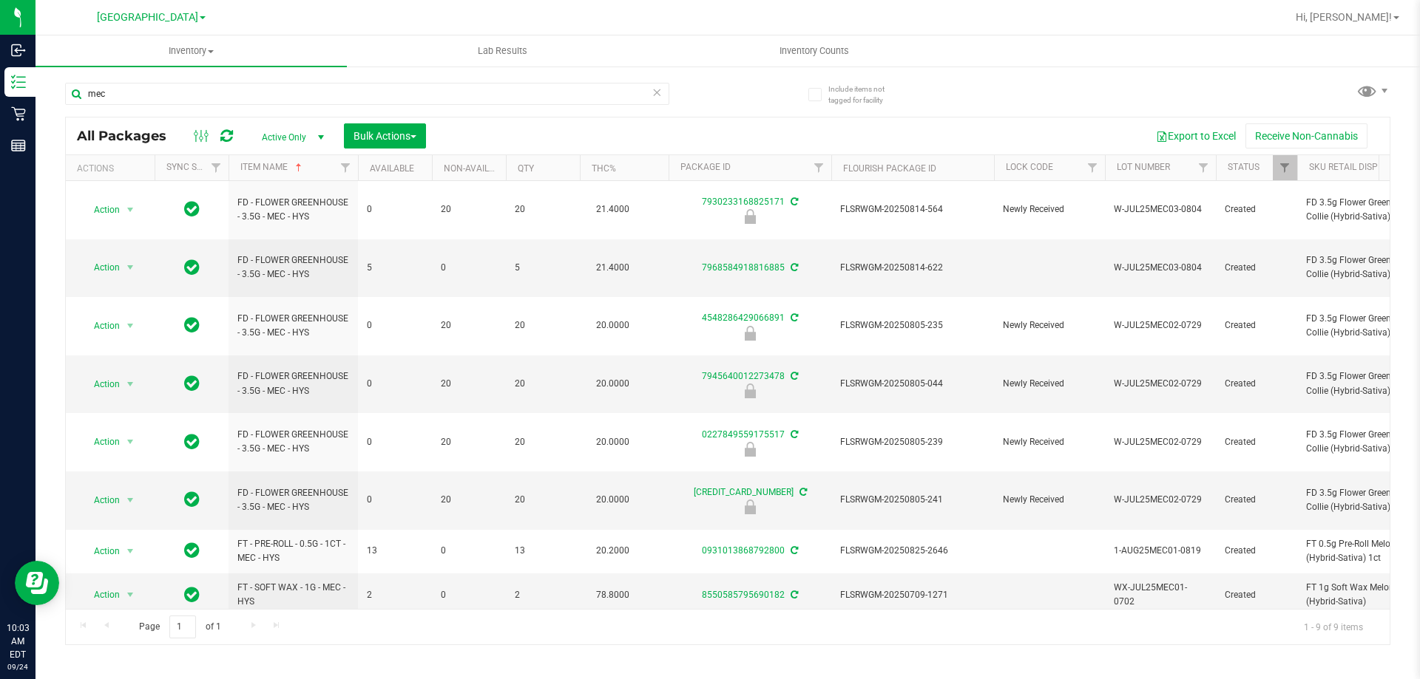
click at [118, 629] on span "Action" at bounding box center [101, 639] width 40 height 21
click at [137, 543] on li "Unlock package" at bounding box center [128, 554] width 95 height 22
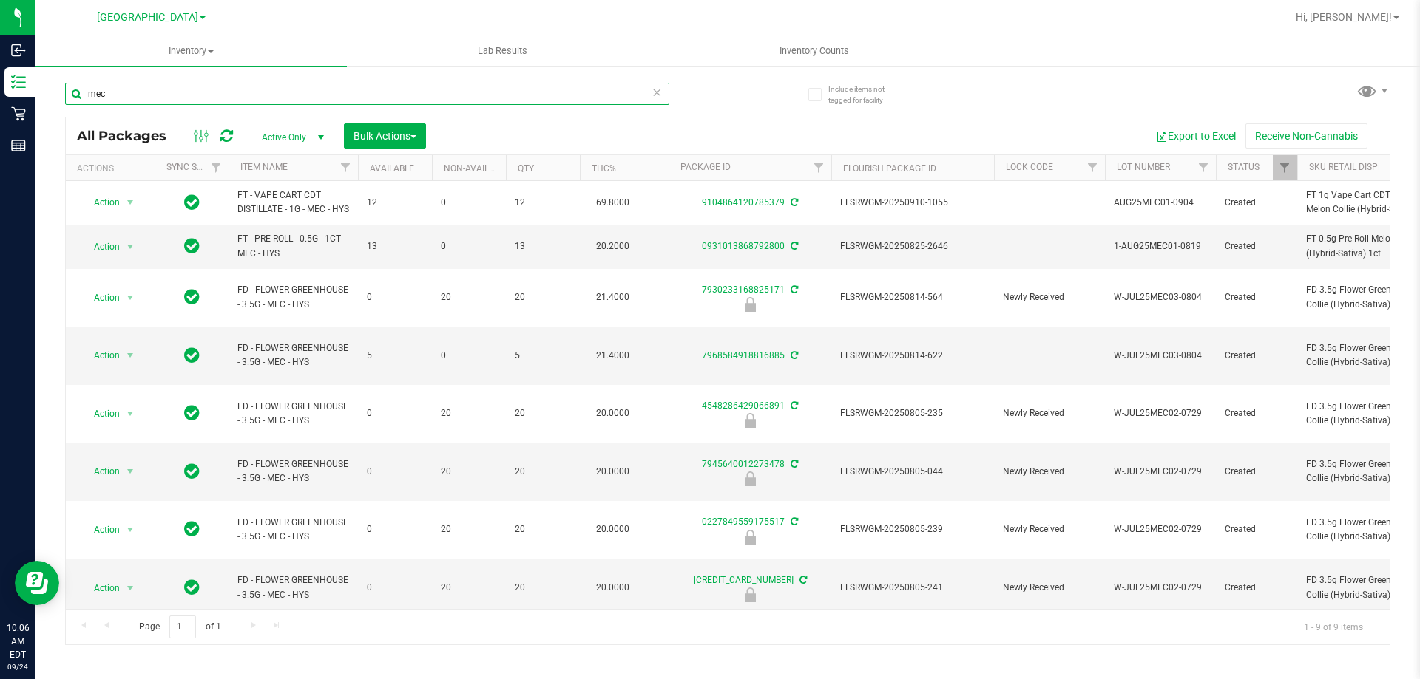
click at [220, 97] on input "mec" at bounding box center [367, 94] width 604 height 22
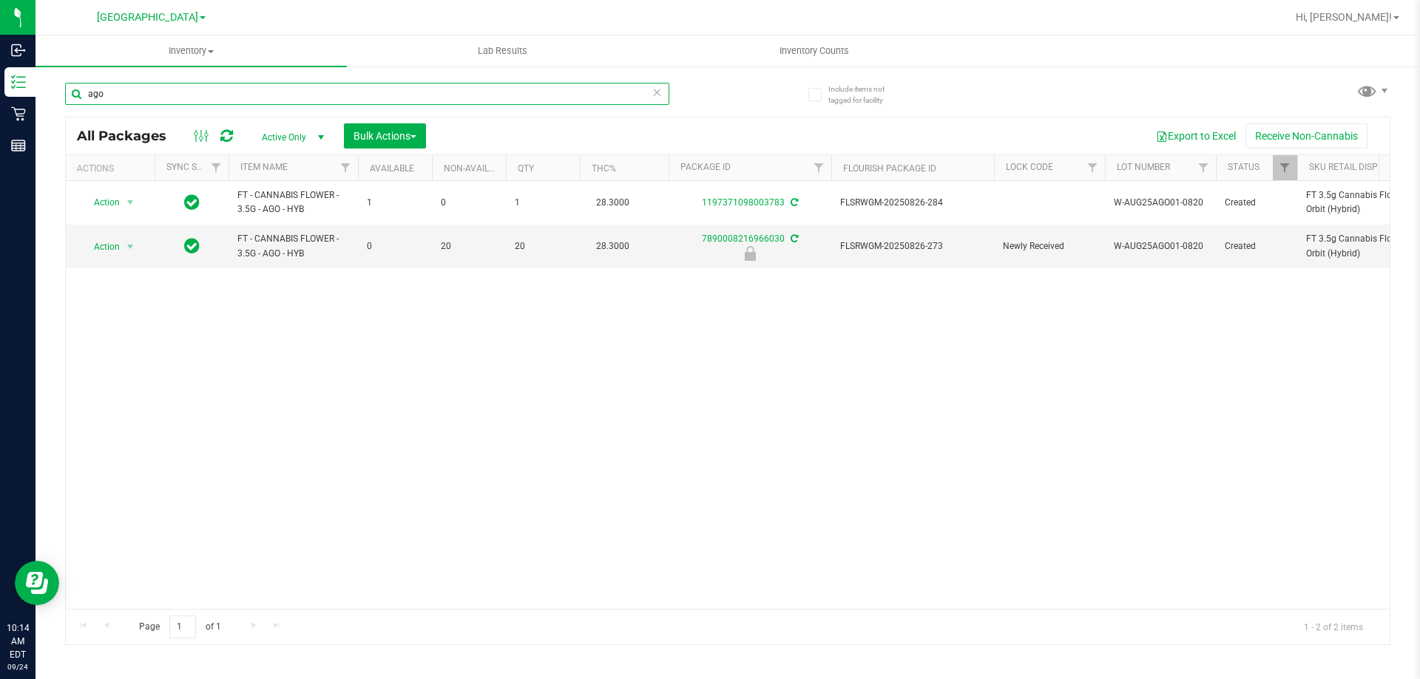
click at [277, 95] on input "ago" at bounding box center [367, 94] width 604 height 22
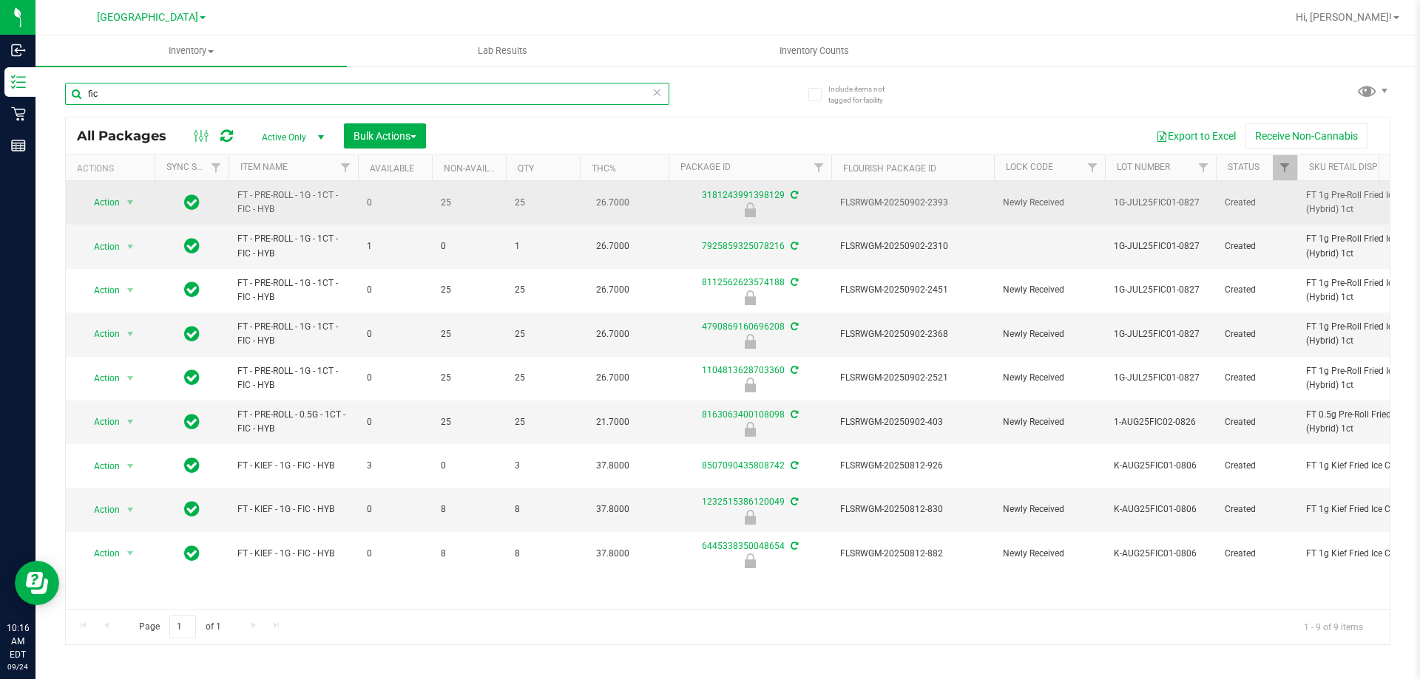
type input "fic"
click at [909, 202] on span "FLSRWGM-20250902-2393" at bounding box center [912, 203] width 145 height 14
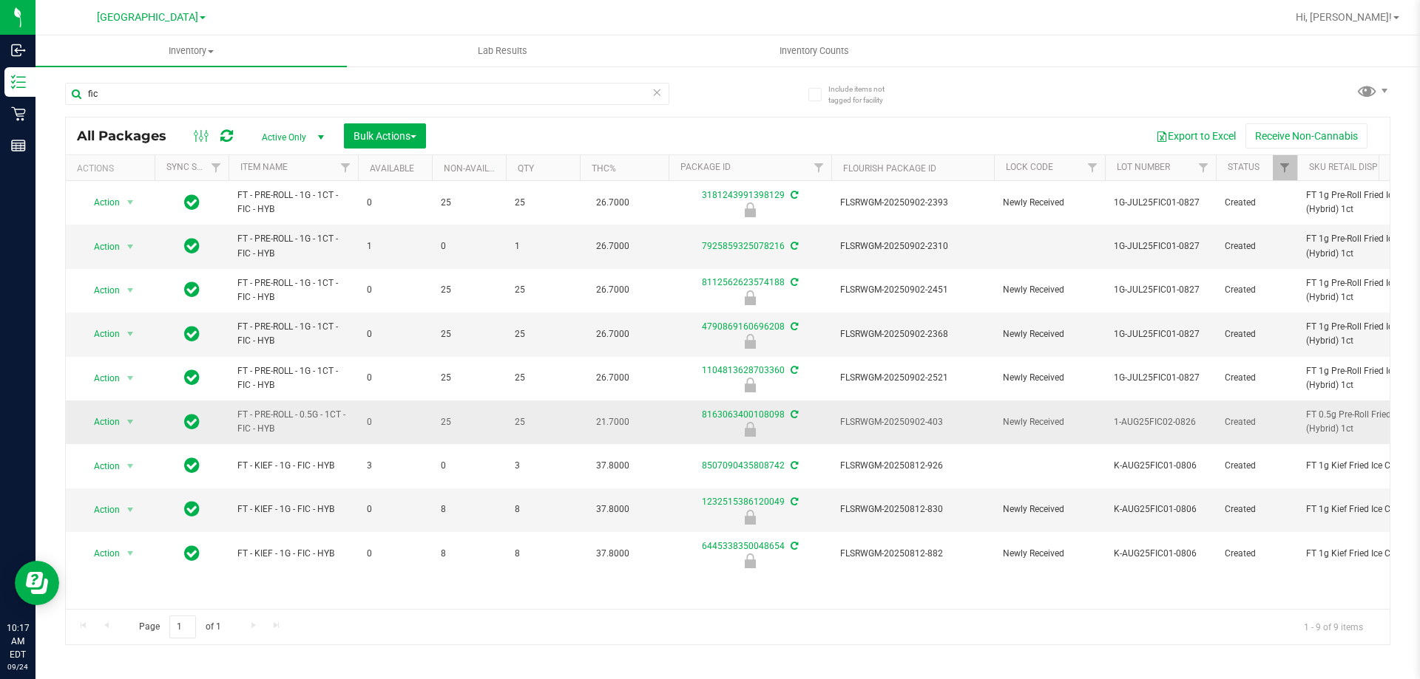
click at [926, 422] on span "FLSRWGM-20250902-403" at bounding box center [912, 423] width 145 height 14
click at [98, 426] on span "Action" at bounding box center [101, 422] width 40 height 21
click at [109, 587] on li "Unlock package" at bounding box center [128, 598] width 95 height 22
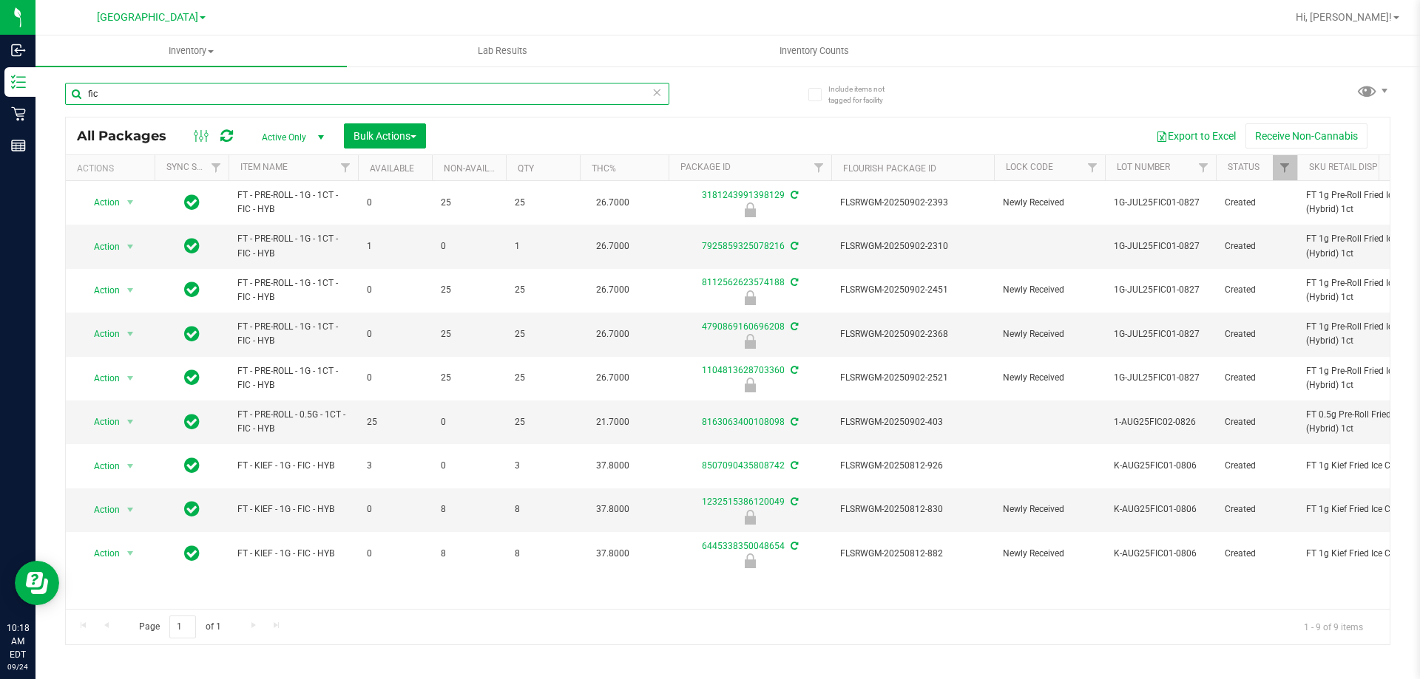
click at [276, 89] on input "fic" at bounding box center [367, 94] width 604 height 22
type input "a"
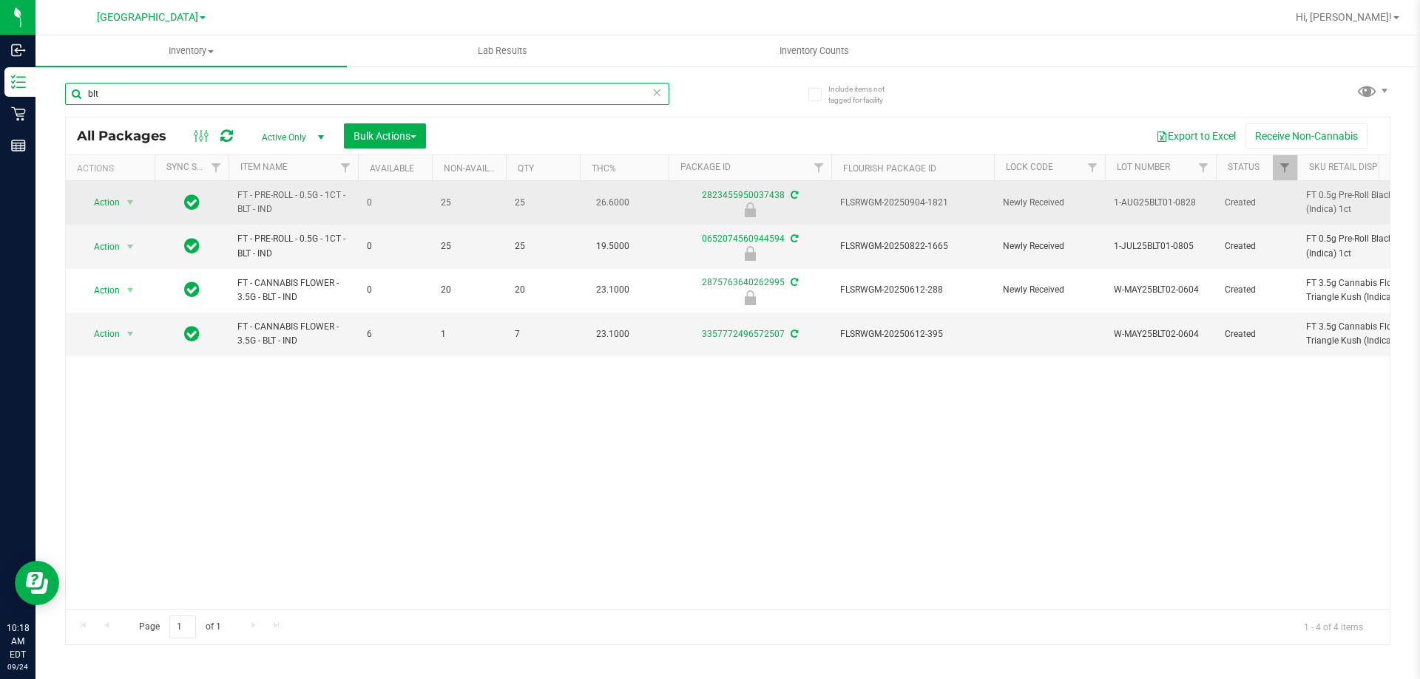
type input "blt"
click at [914, 200] on span "FLSRWGM-20250904-1821" at bounding box center [912, 203] width 145 height 14
click at [115, 206] on span "Action" at bounding box center [101, 202] width 40 height 21
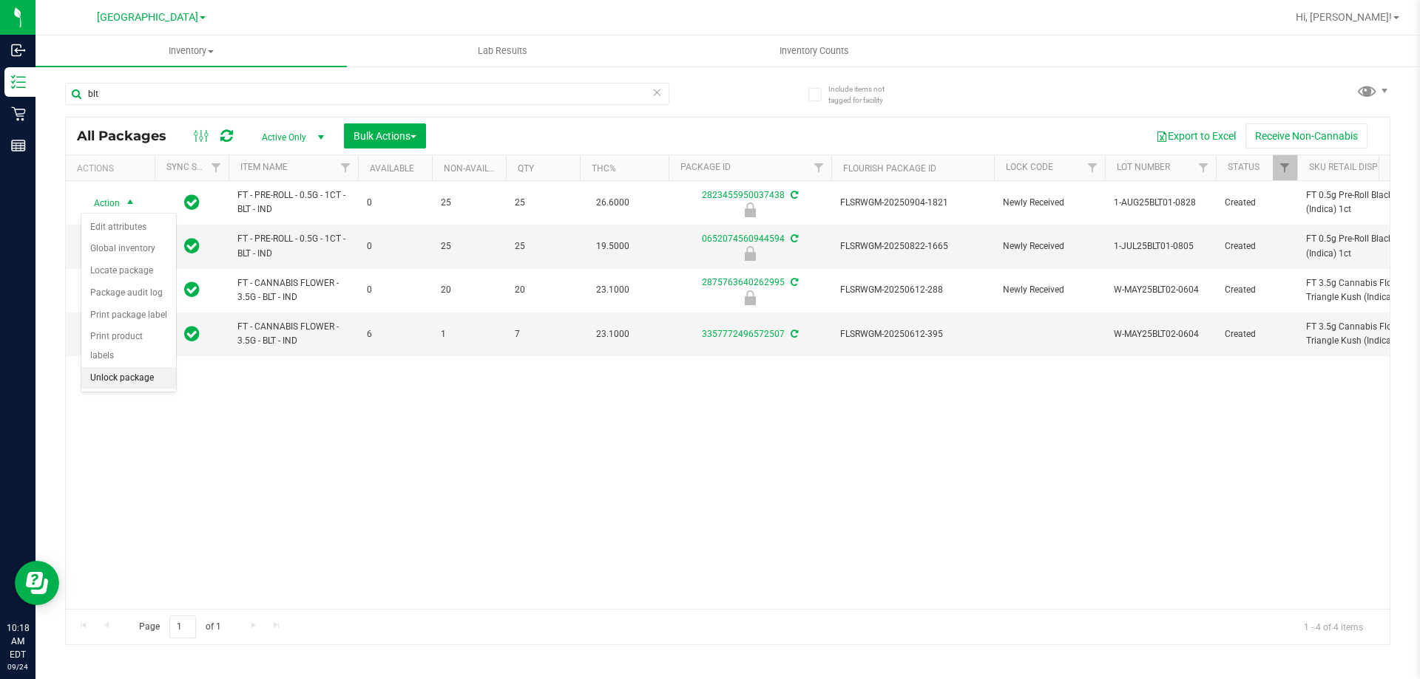
click at [126, 367] on li "Unlock package" at bounding box center [128, 378] width 95 height 22
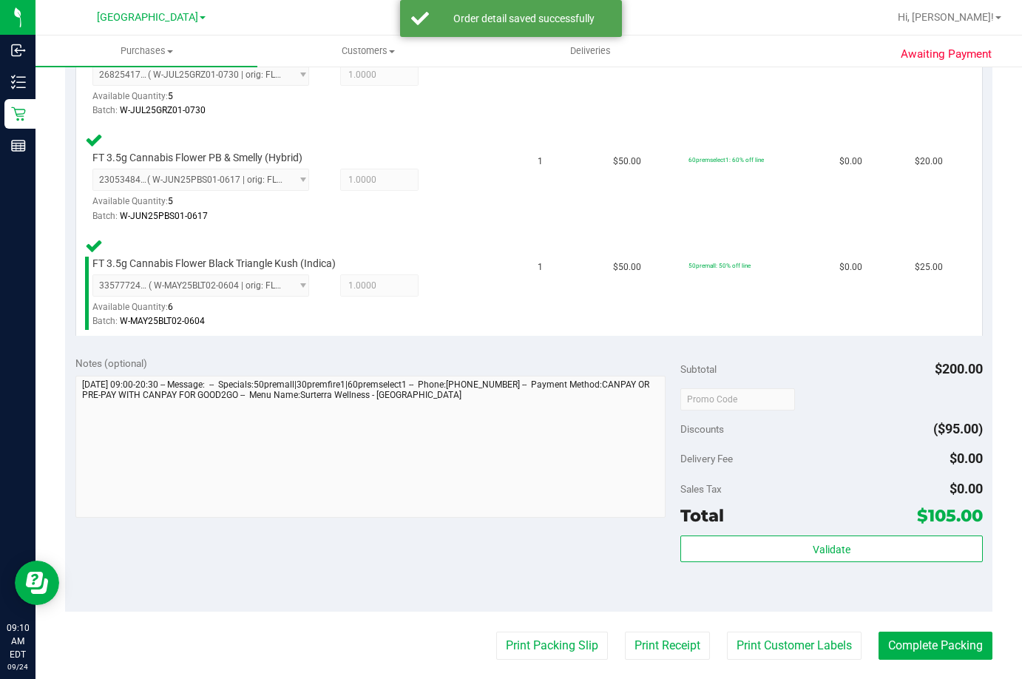
scroll to position [562, 0]
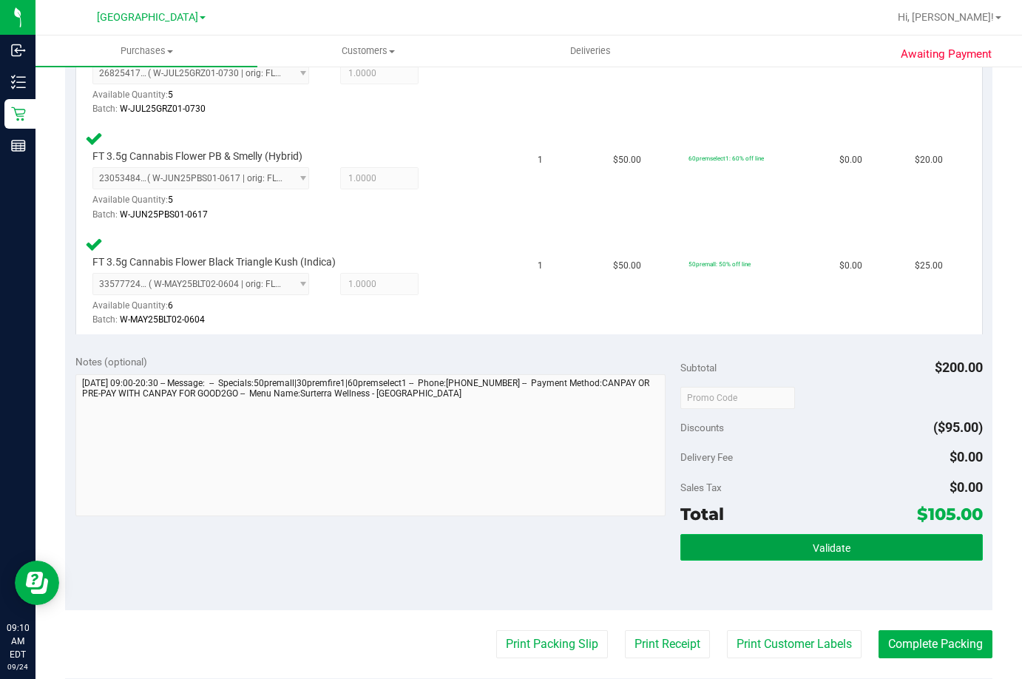
click at [786, 552] on button "Validate" at bounding box center [831, 547] width 302 height 27
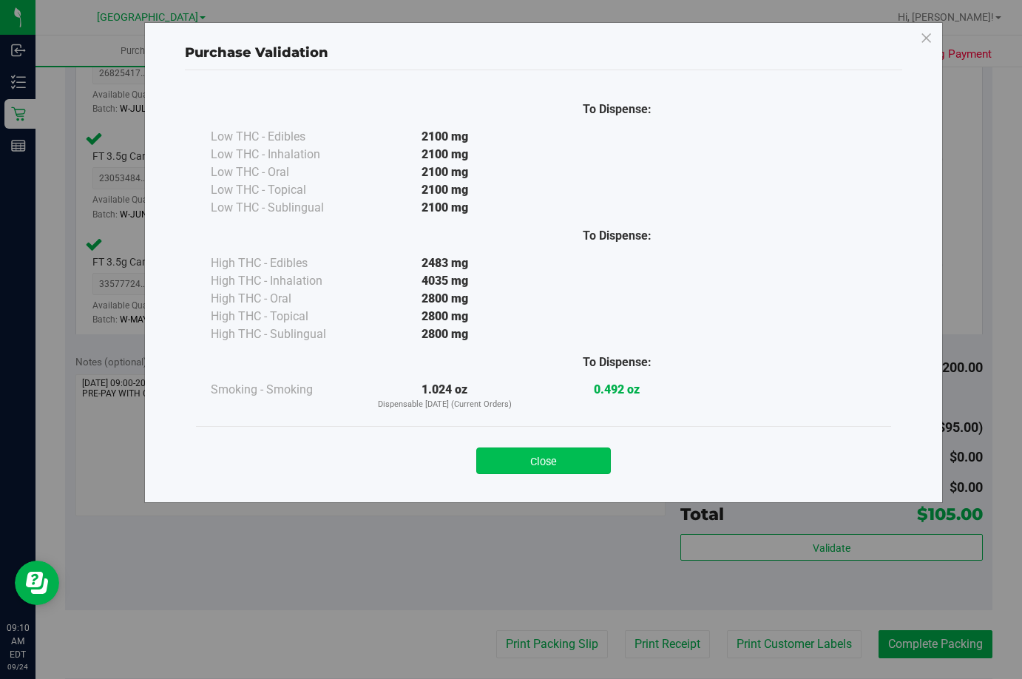
click at [566, 455] on button "Close" at bounding box center [543, 460] width 135 height 27
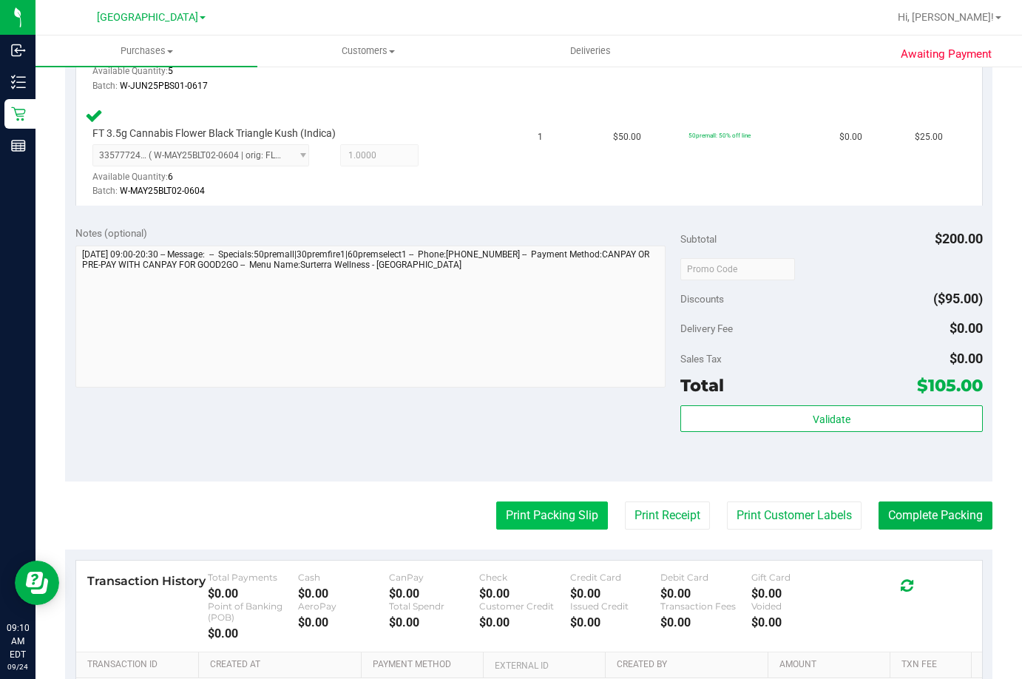
scroll to position [710, 0]
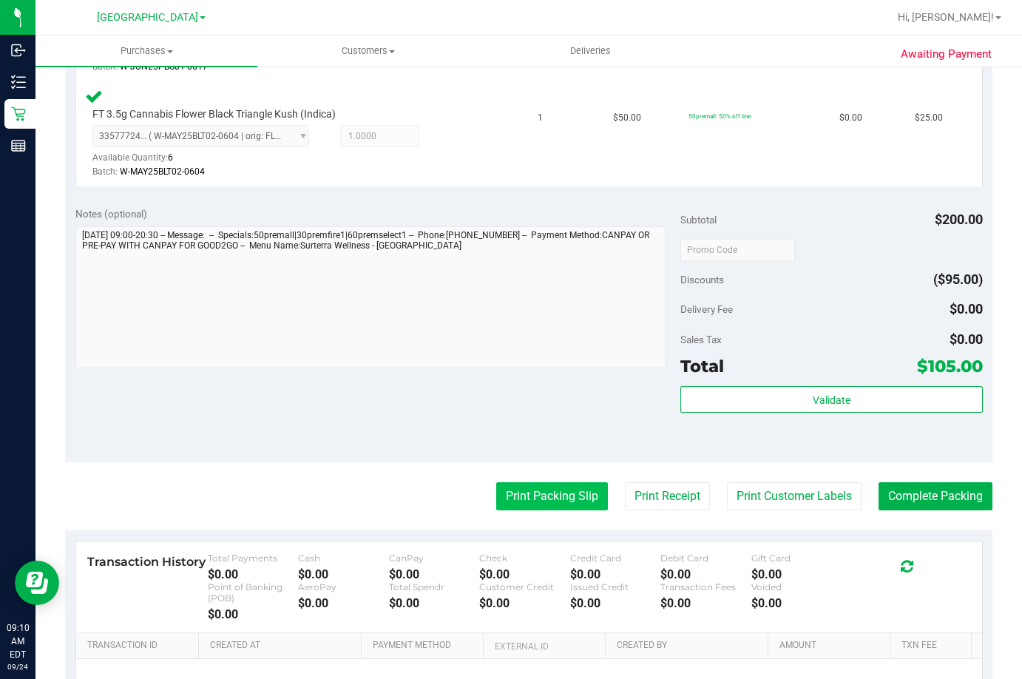
click at [514, 494] on button "Print Packing Slip" at bounding box center [552, 496] width 112 height 28
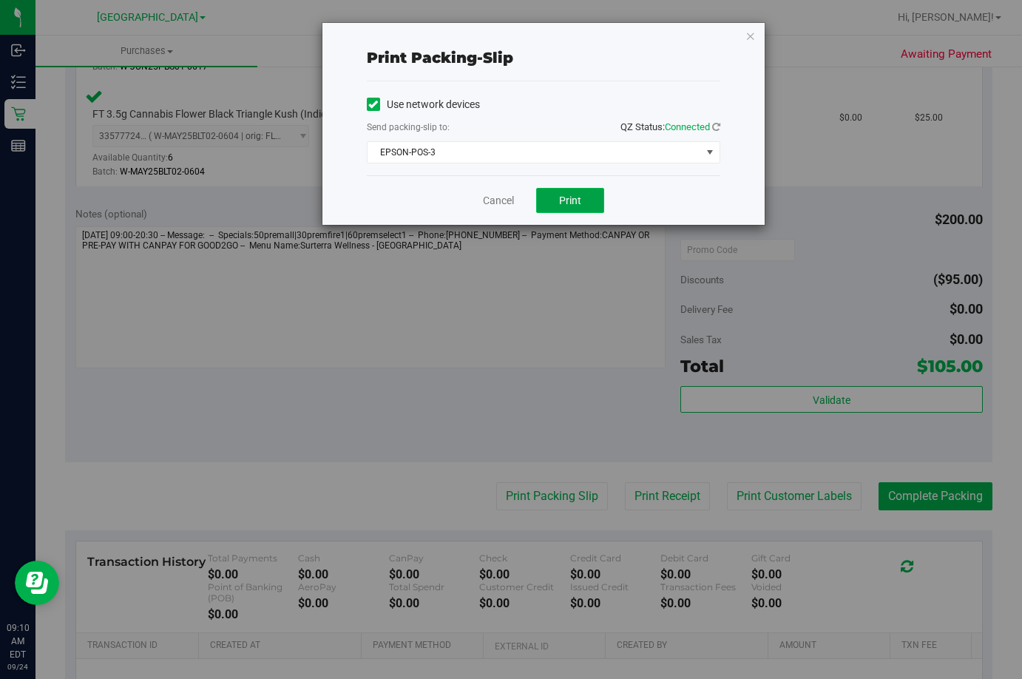
click at [571, 205] on span "Print" at bounding box center [570, 200] width 22 height 12
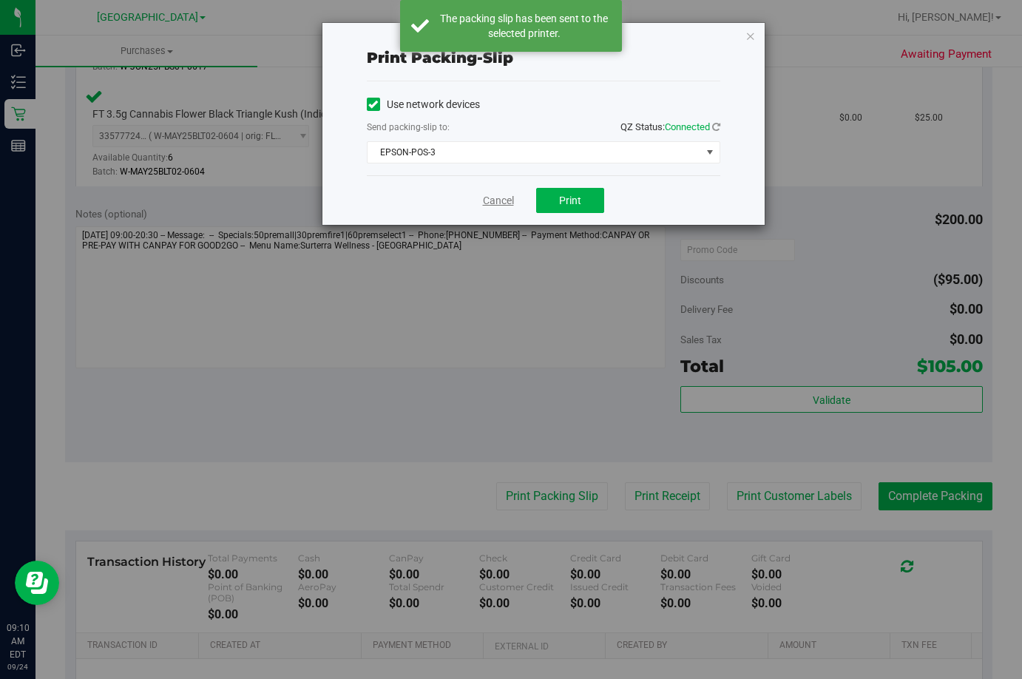
click at [500, 205] on link "Cancel" at bounding box center [498, 201] width 31 height 16
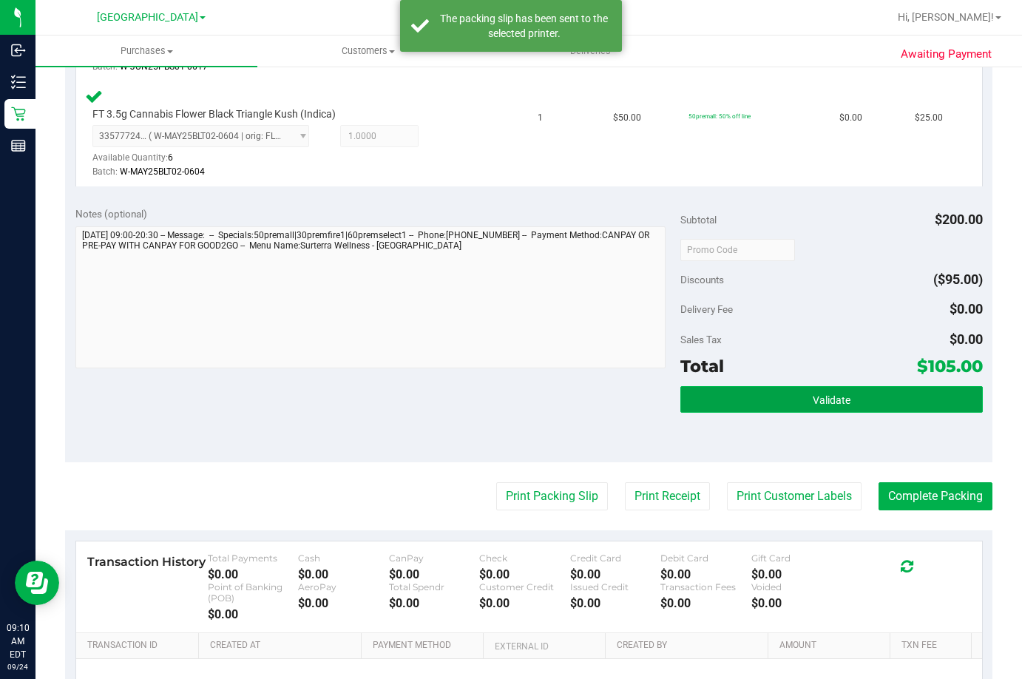
click at [813, 396] on span "Validate" at bounding box center [832, 400] width 38 height 12
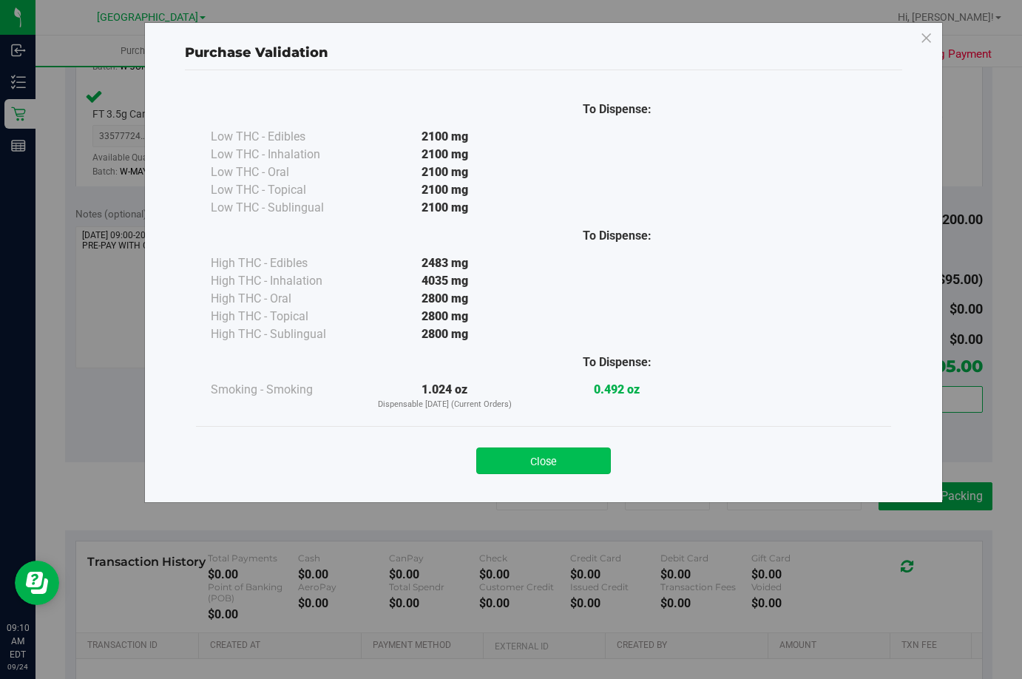
click at [557, 458] on button "Close" at bounding box center [543, 460] width 135 height 27
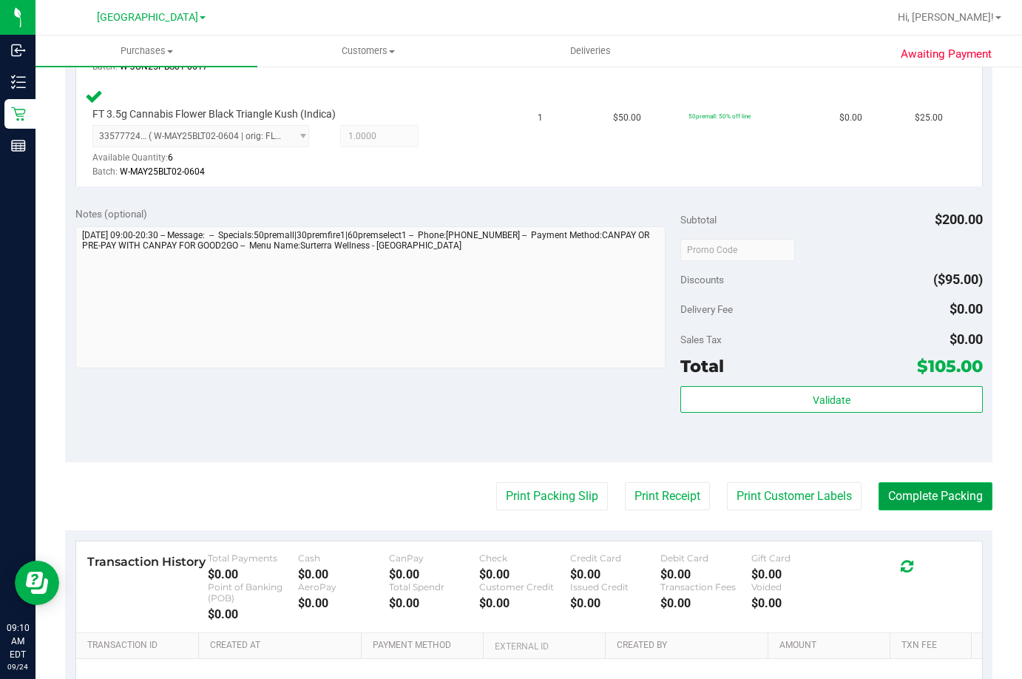
click at [943, 483] on button "Complete Packing" at bounding box center [935, 496] width 114 height 28
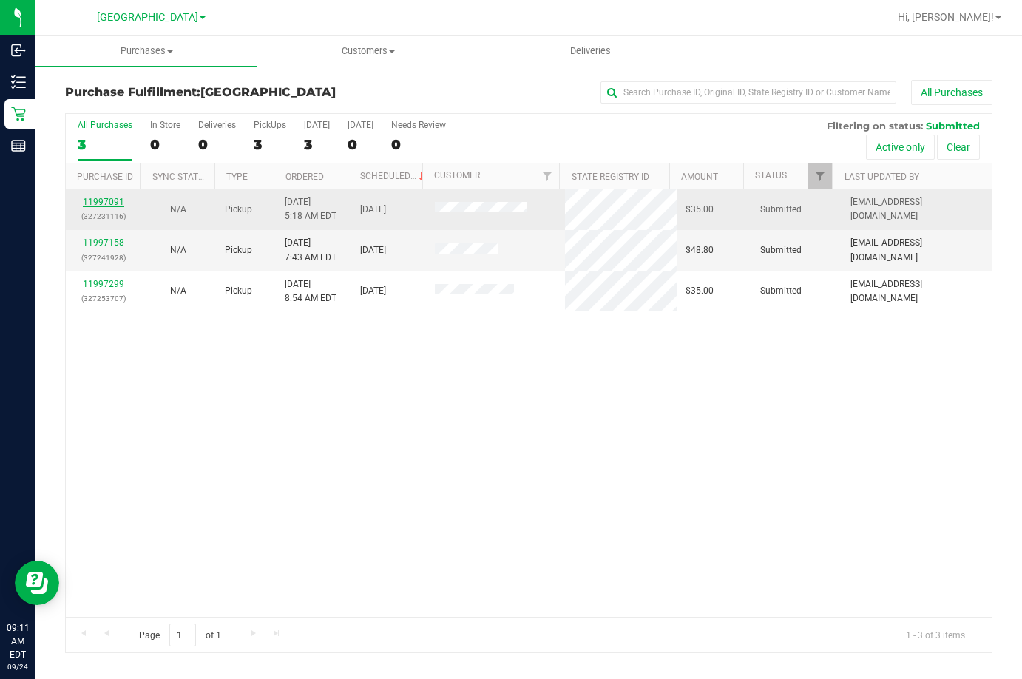
click at [108, 197] on link "11997091" at bounding box center [103, 202] width 41 height 10
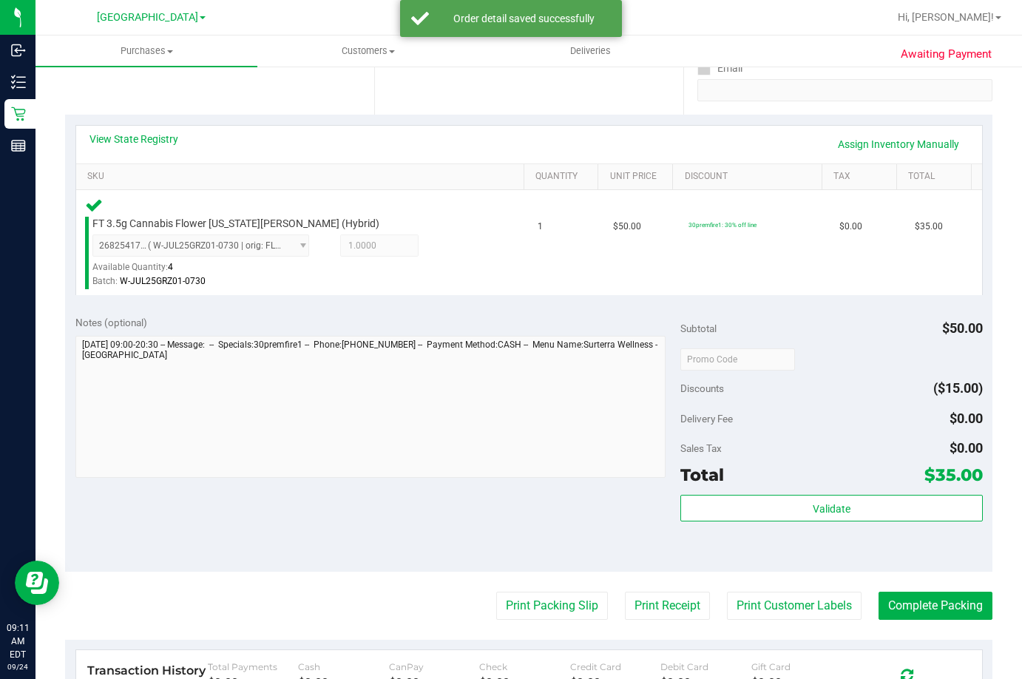
scroll to position [296, 0]
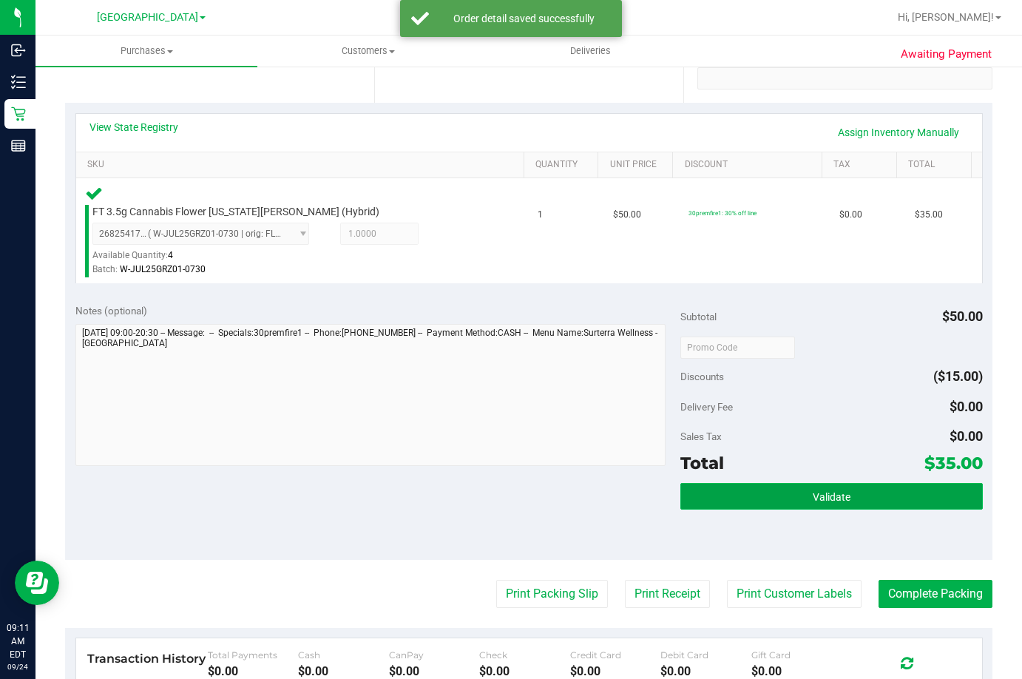
click at [727, 495] on button "Validate" at bounding box center [831, 496] width 302 height 27
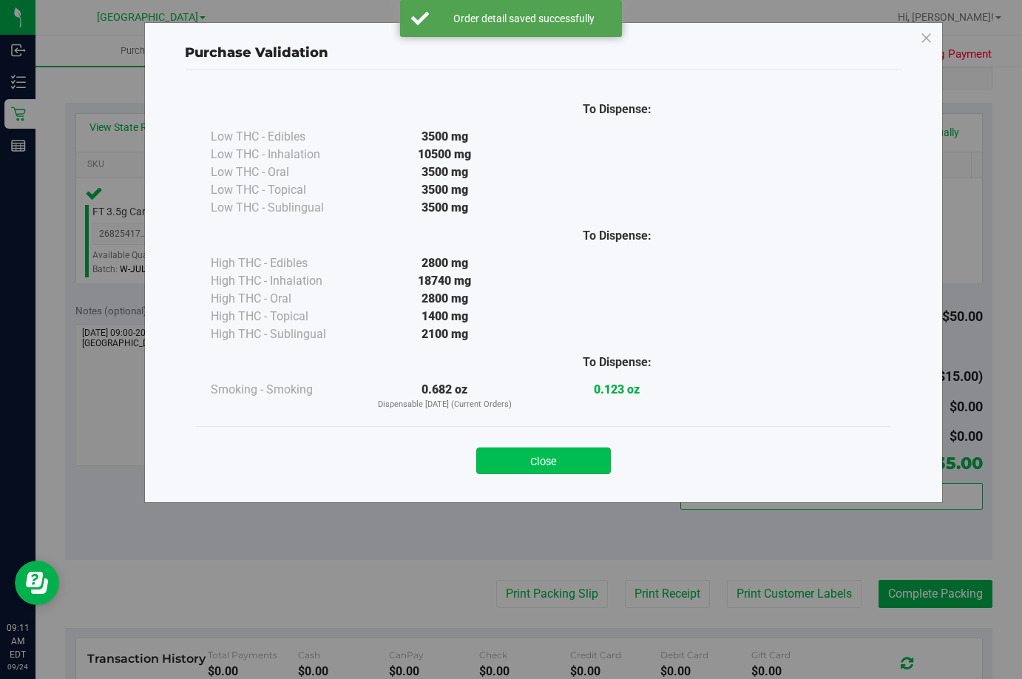
click at [503, 458] on button "Close" at bounding box center [543, 460] width 135 height 27
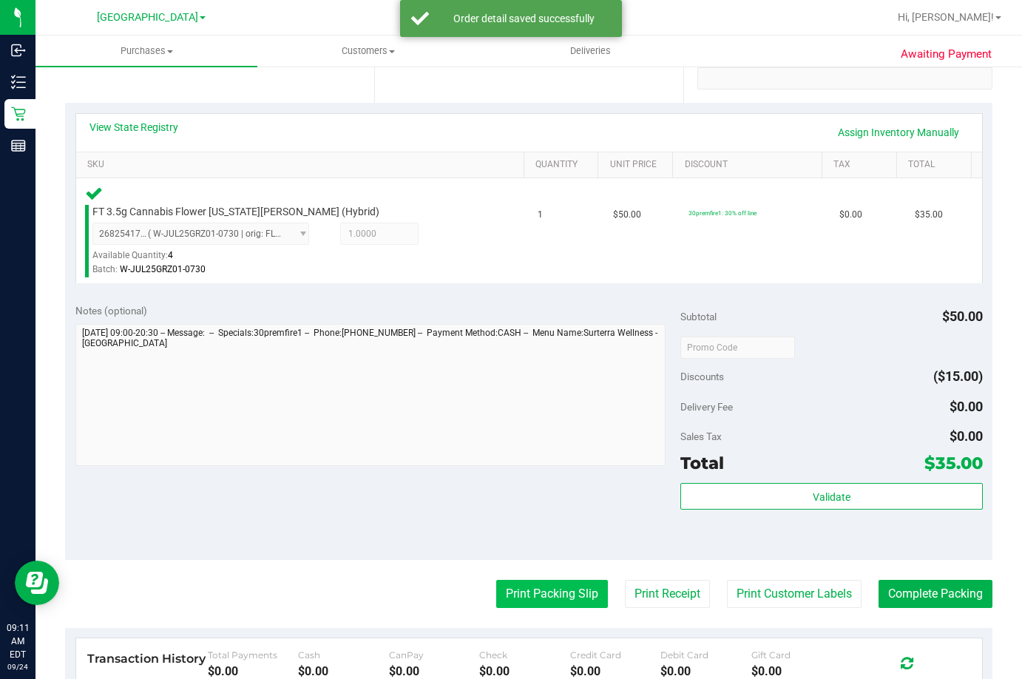
click at [527, 592] on button "Print Packing Slip" at bounding box center [552, 594] width 112 height 28
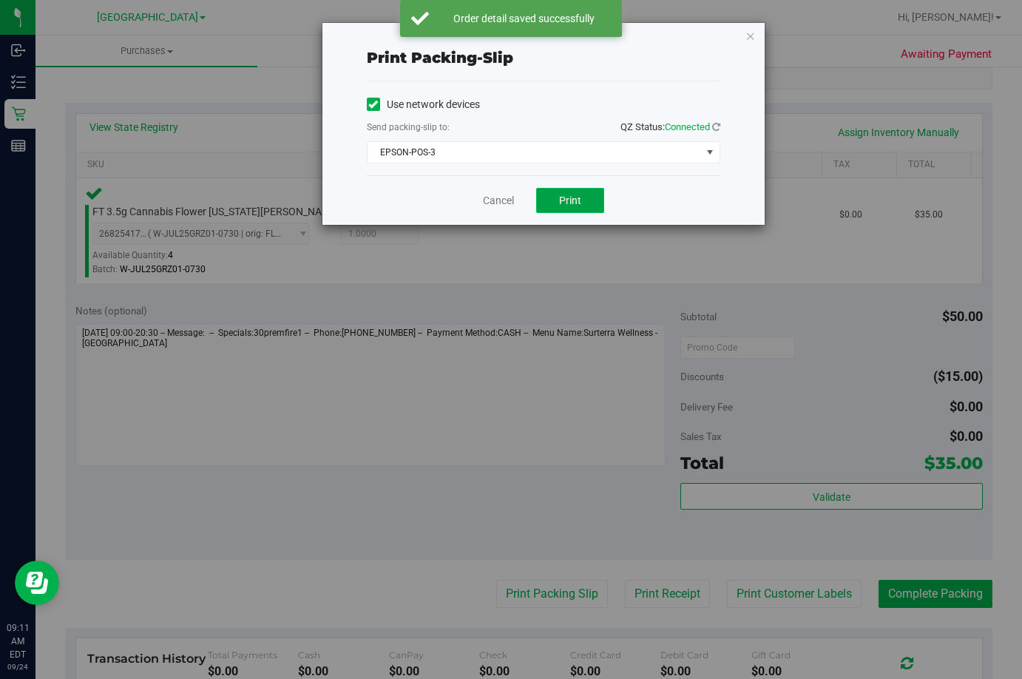
click at [572, 197] on span "Print" at bounding box center [570, 200] width 22 height 12
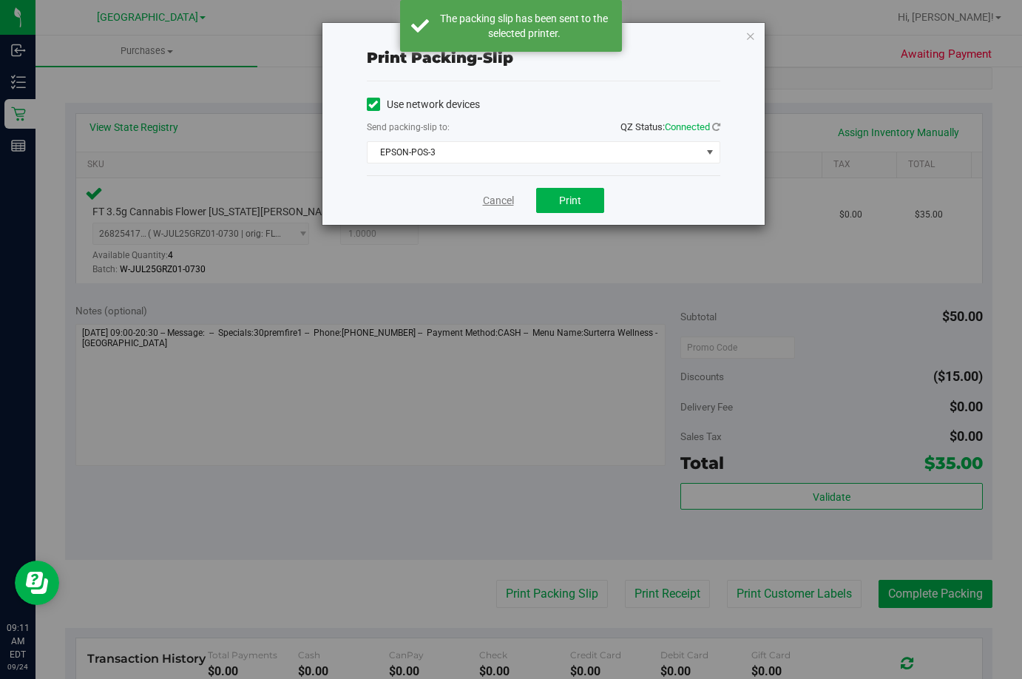
click at [495, 203] on link "Cancel" at bounding box center [498, 201] width 31 height 16
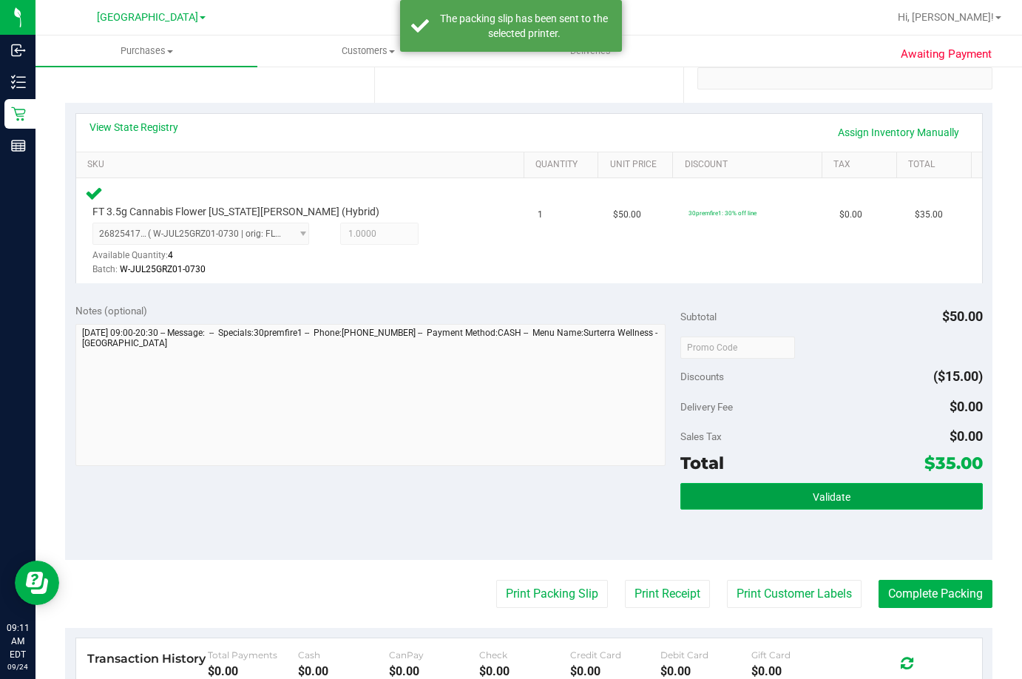
click at [756, 494] on button "Validate" at bounding box center [831, 496] width 302 height 27
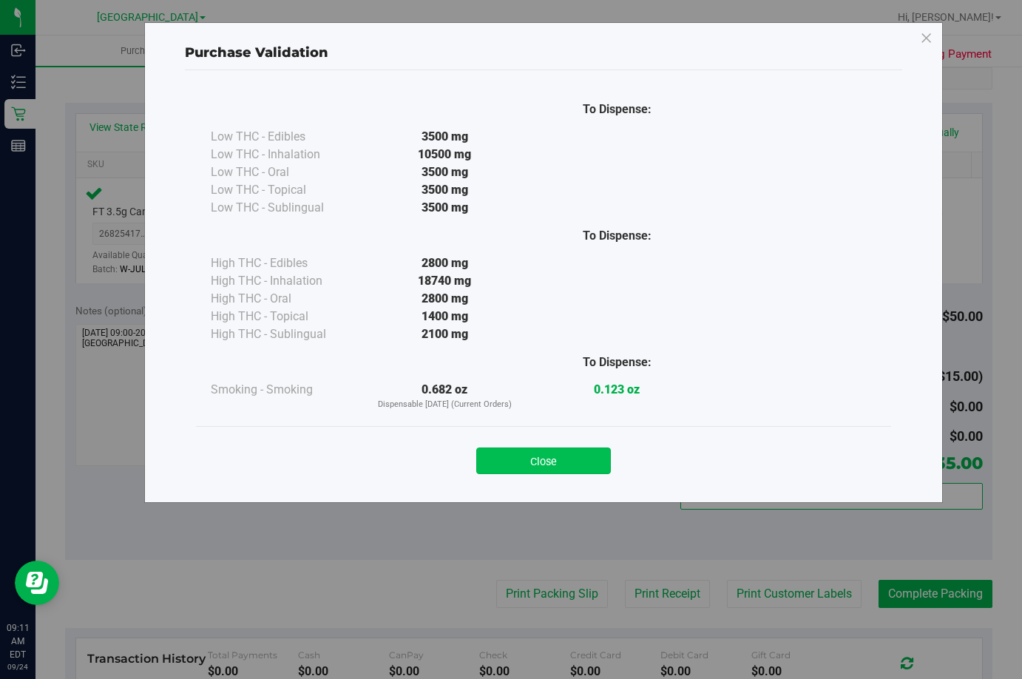
click at [574, 455] on button "Close" at bounding box center [543, 460] width 135 height 27
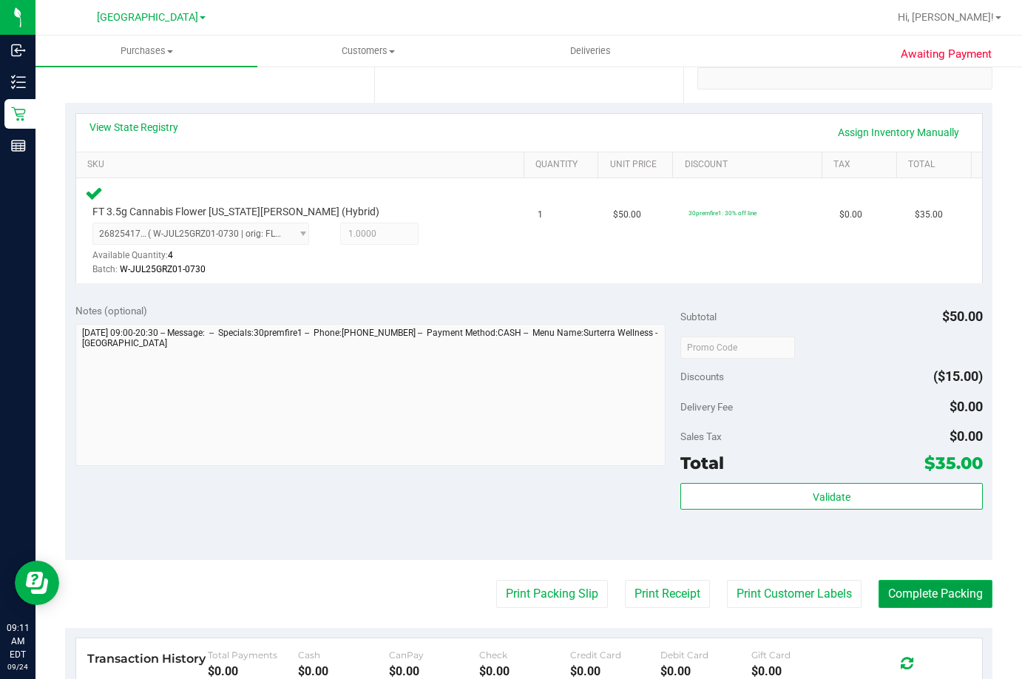
click at [936, 598] on button "Complete Packing" at bounding box center [935, 594] width 114 height 28
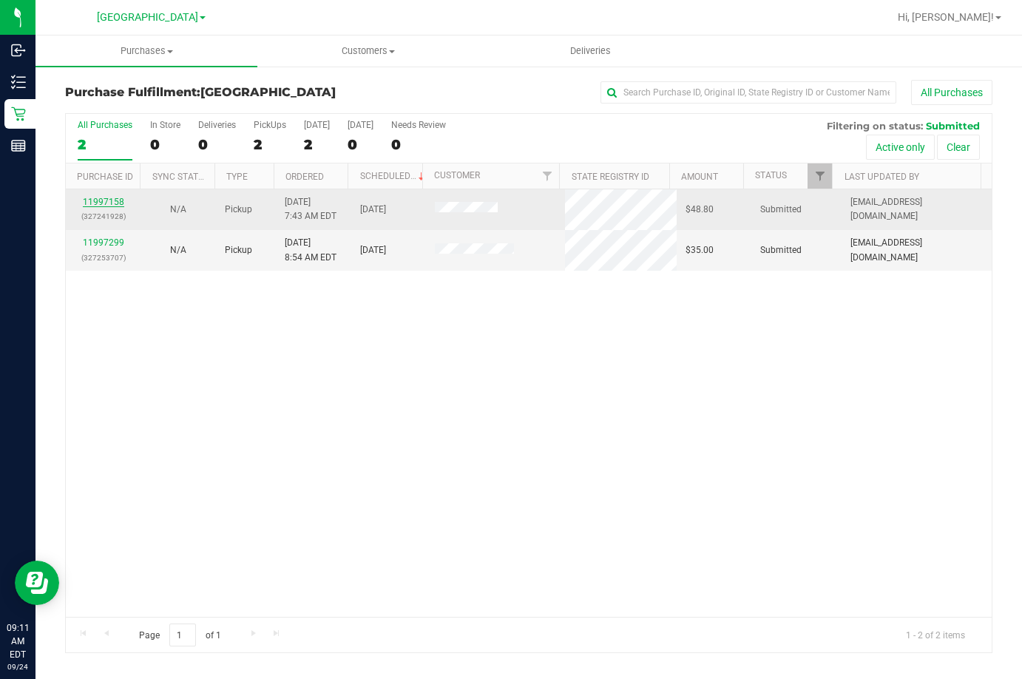
click at [89, 205] on link "11997158" at bounding box center [103, 202] width 41 height 10
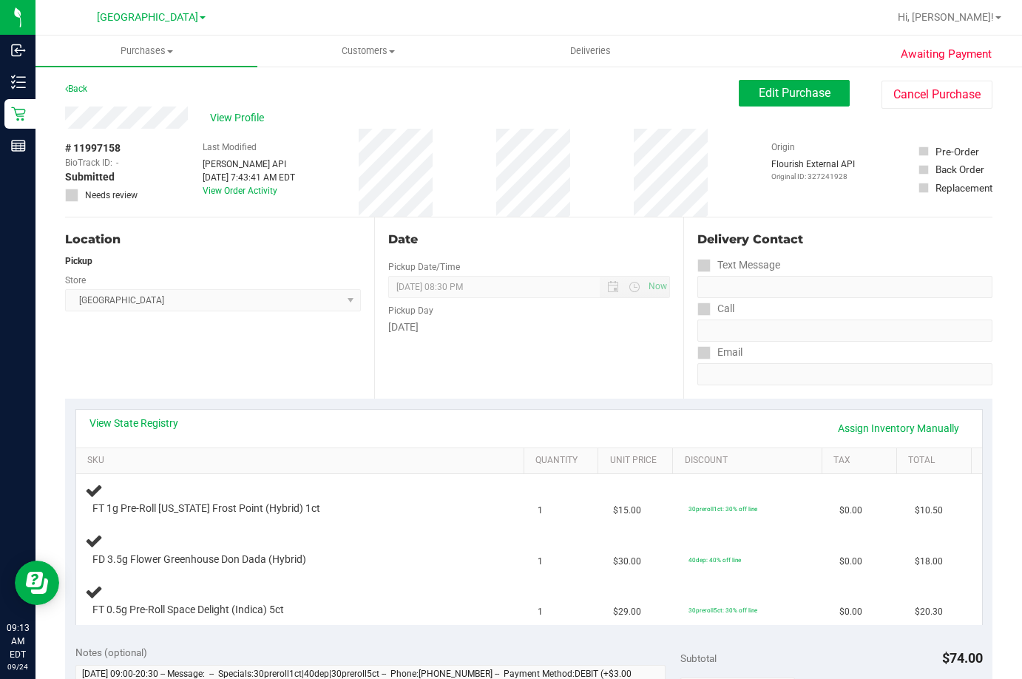
drag, startPoint x: 441, startPoint y: 350, endPoint x: 739, endPoint y: 46, distance: 426.1
click at [442, 350] on div "Date Pickup Date/Time 09/24/2025 Now 09/24/2025 08:30 PM Now Pickup Day Wednesd…" at bounding box center [528, 307] width 309 height 181
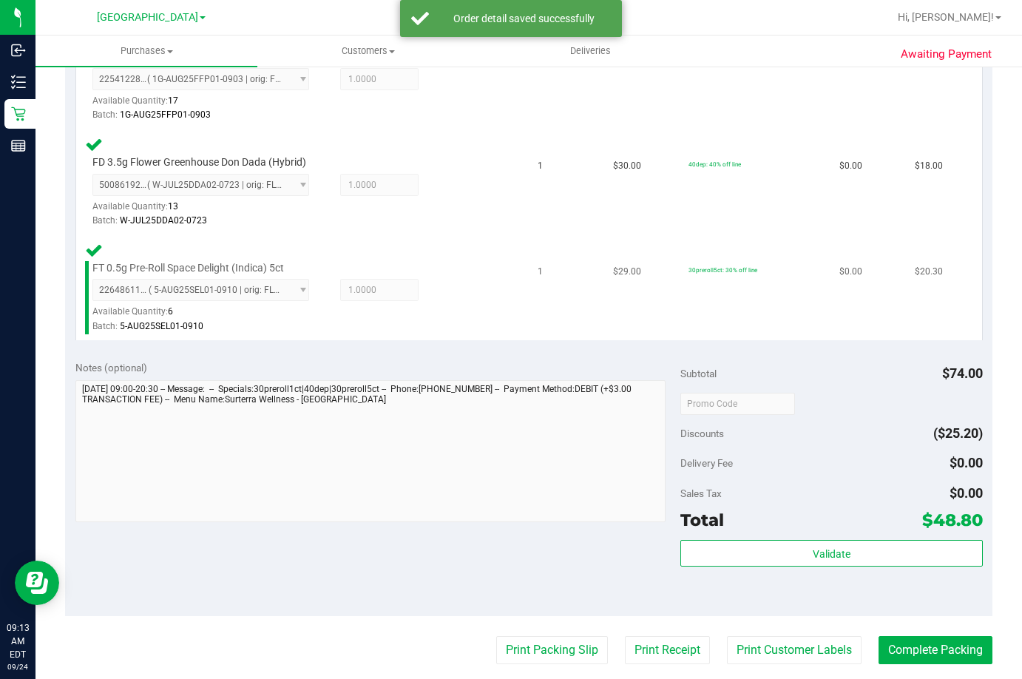
scroll to position [518, 0]
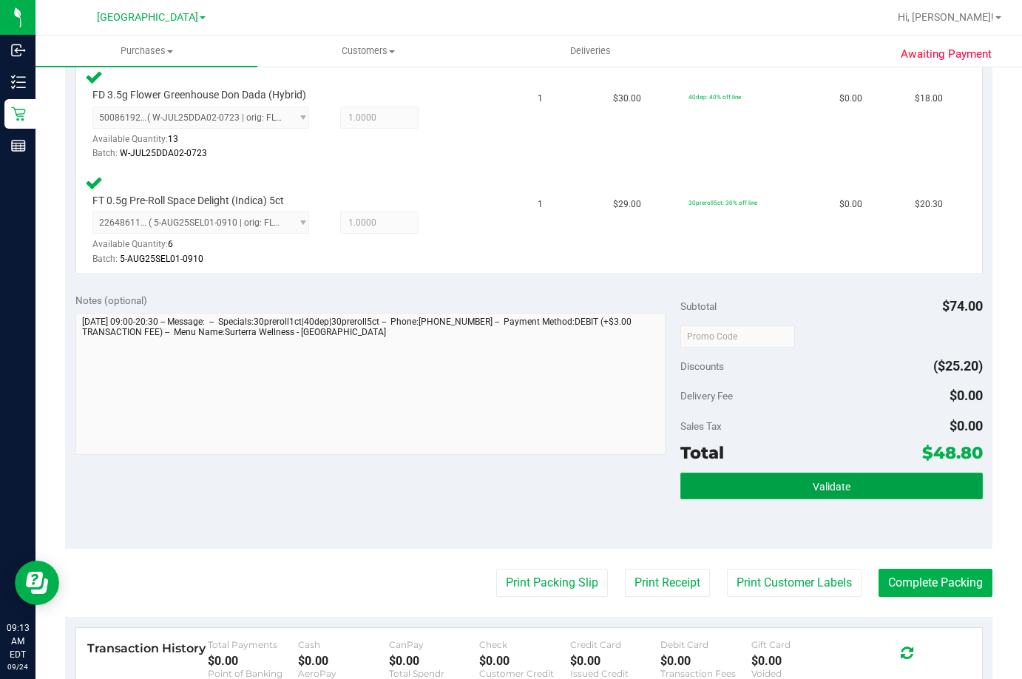
click at [749, 494] on button "Validate" at bounding box center [831, 485] width 302 height 27
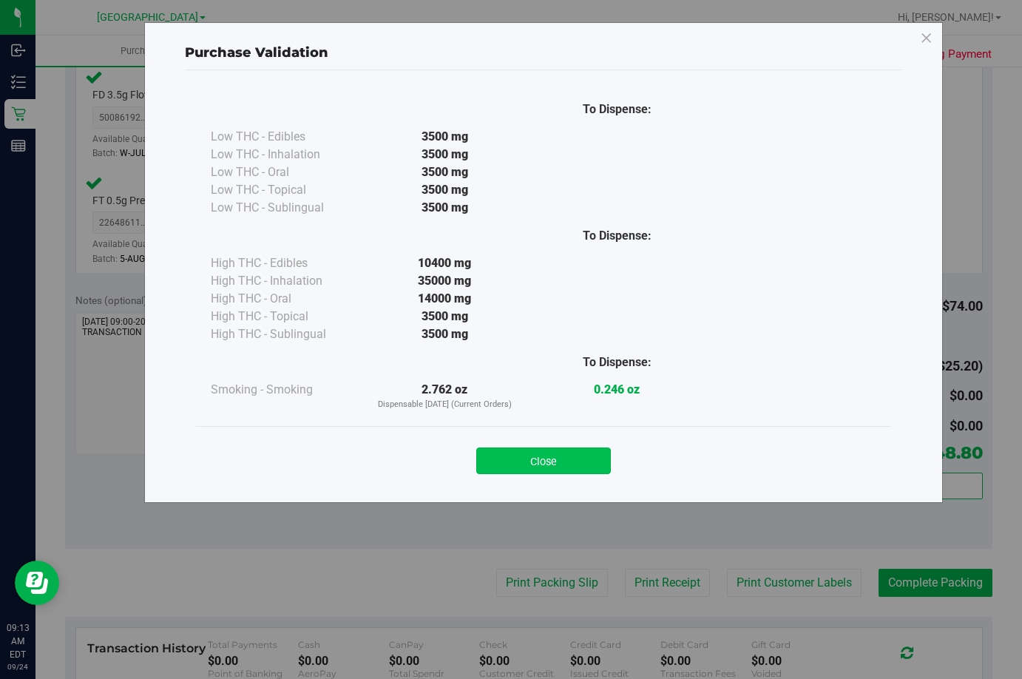
click at [540, 452] on button "Close" at bounding box center [543, 460] width 135 height 27
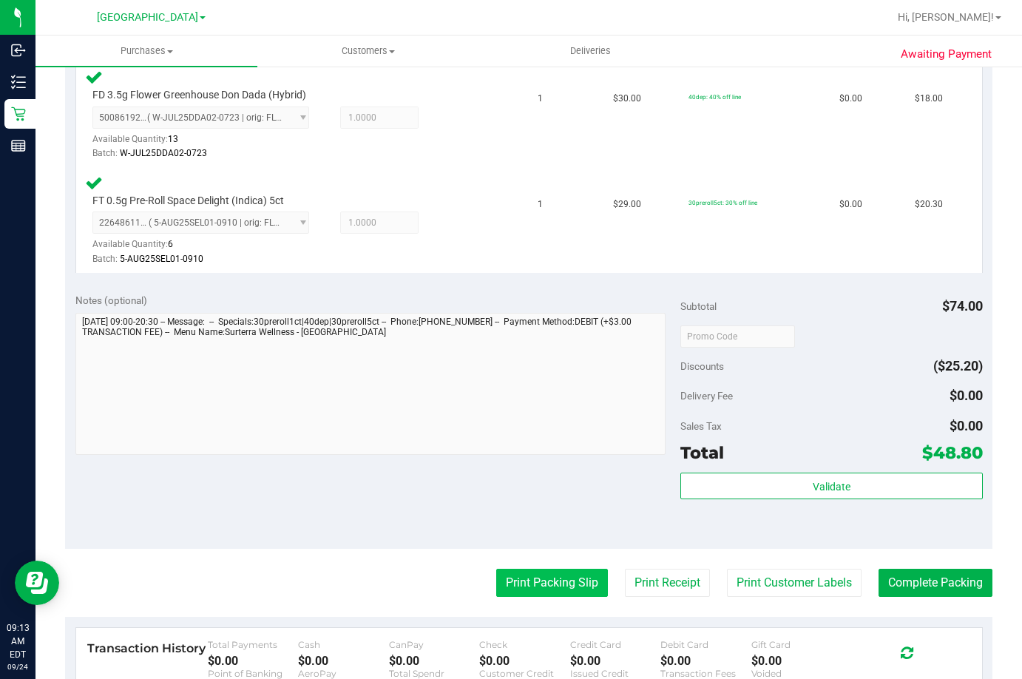
click at [498, 588] on button "Print Packing Slip" at bounding box center [552, 583] width 112 height 28
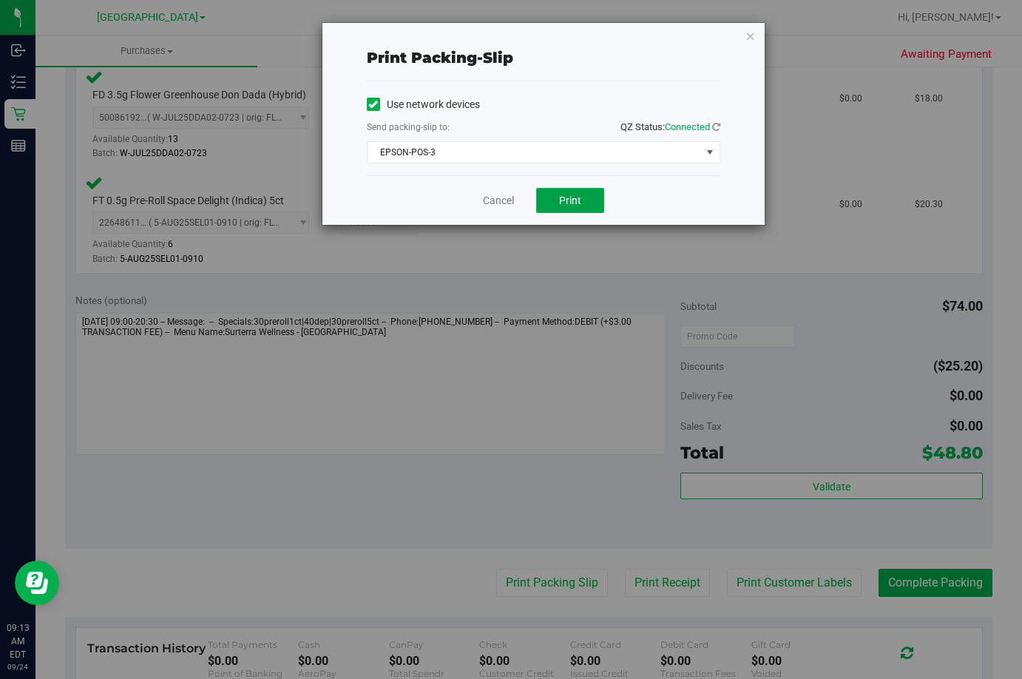
click at [574, 201] on span "Print" at bounding box center [570, 200] width 22 height 12
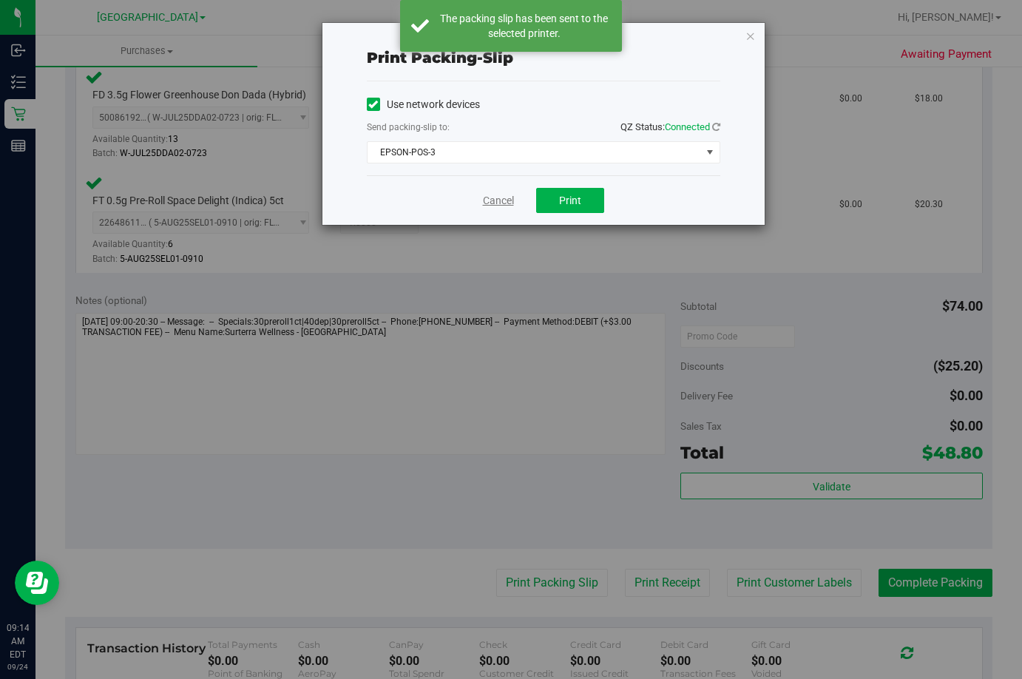
click at [492, 200] on link "Cancel" at bounding box center [498, 201] width 31 height 16
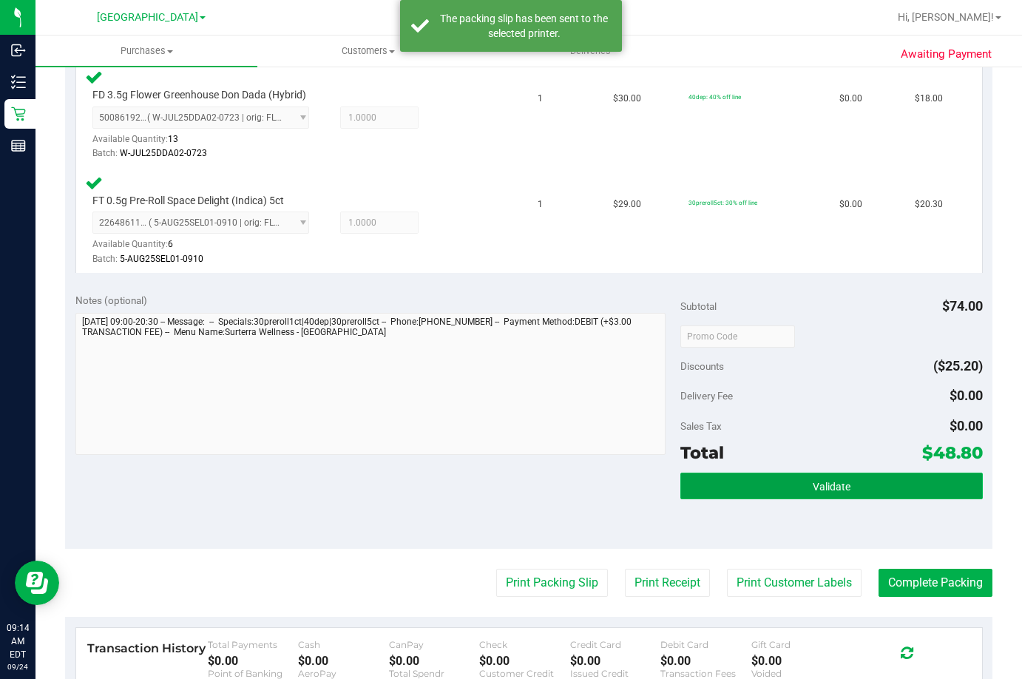
click at [813, 485] on span "Validate" at bounding box center [832, 487] width 38 height 12
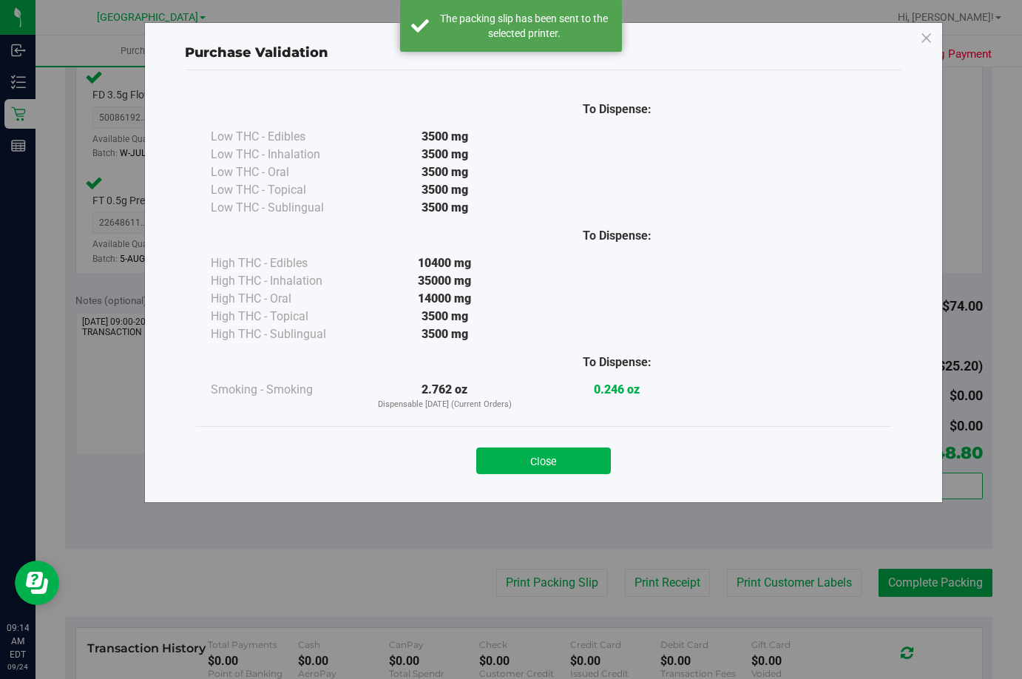
click at [586, 464] on button "Close" at bounding box center [543, 460] width 135 height 27
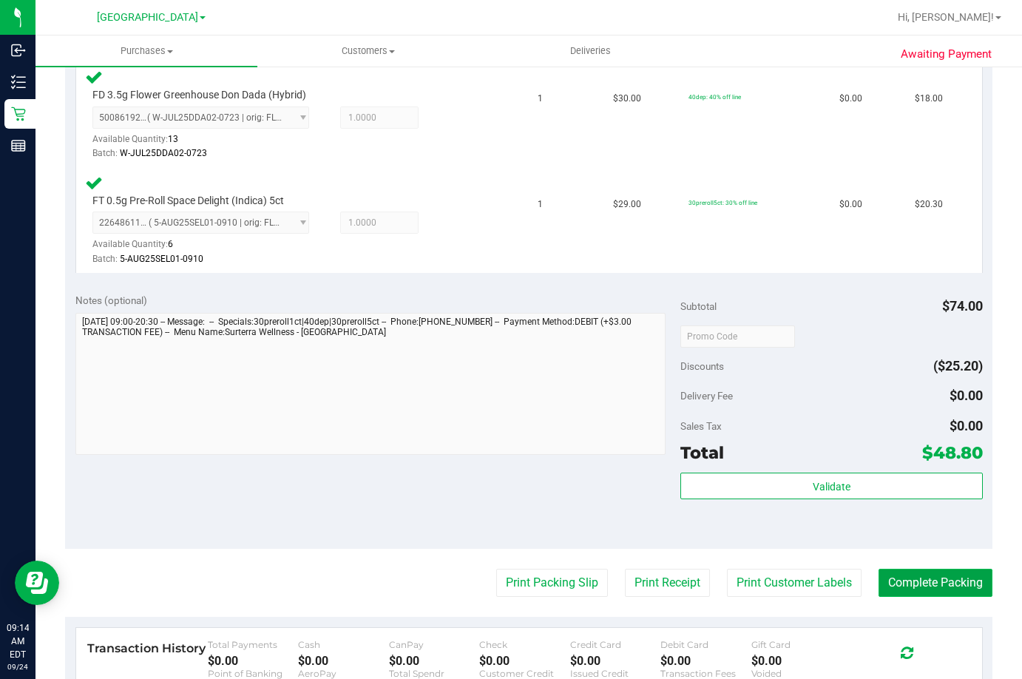
click at [931, 583] on button "Complete Packing" at bounding box center [935, 583] width 114 height 28
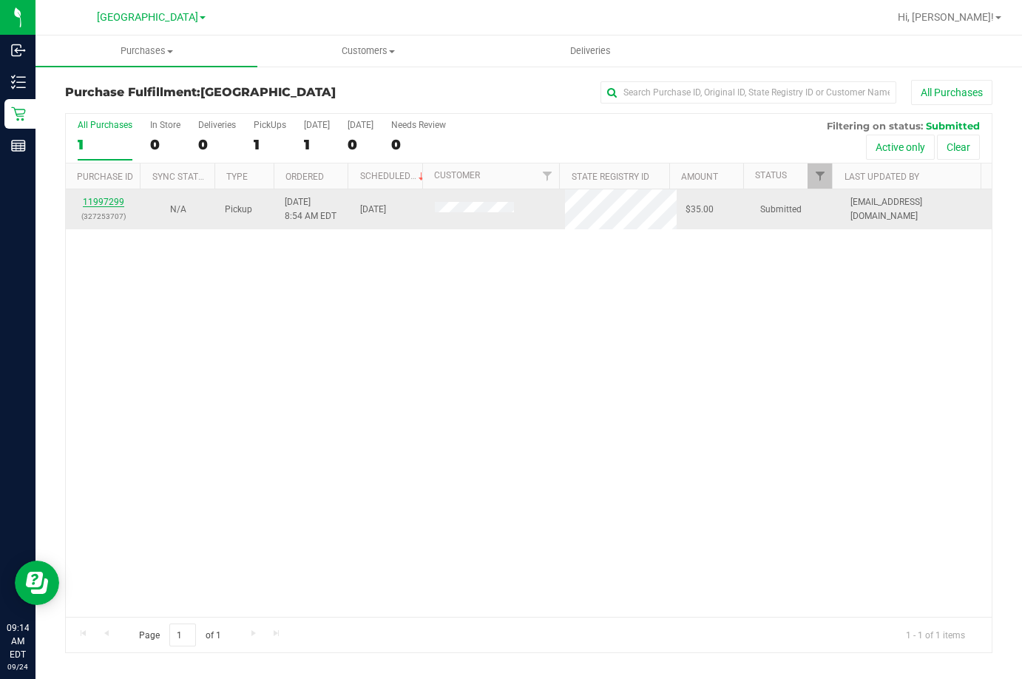
click at [115, 199] on link "11997299" at bounding box center [103, 202] width 41 height 10
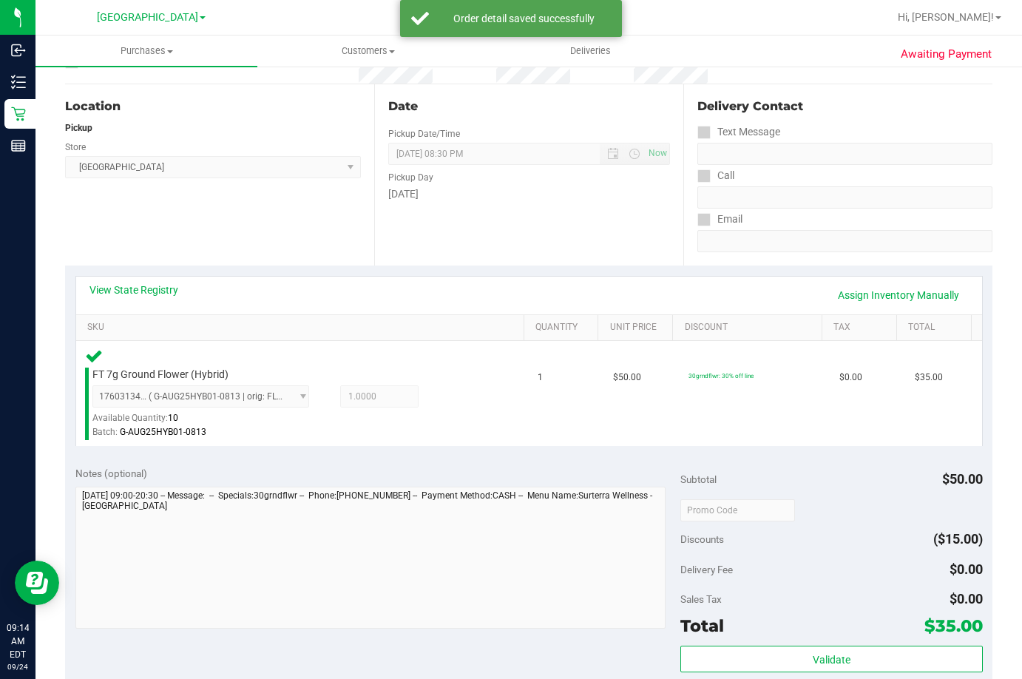
scroll to position [222, 0]
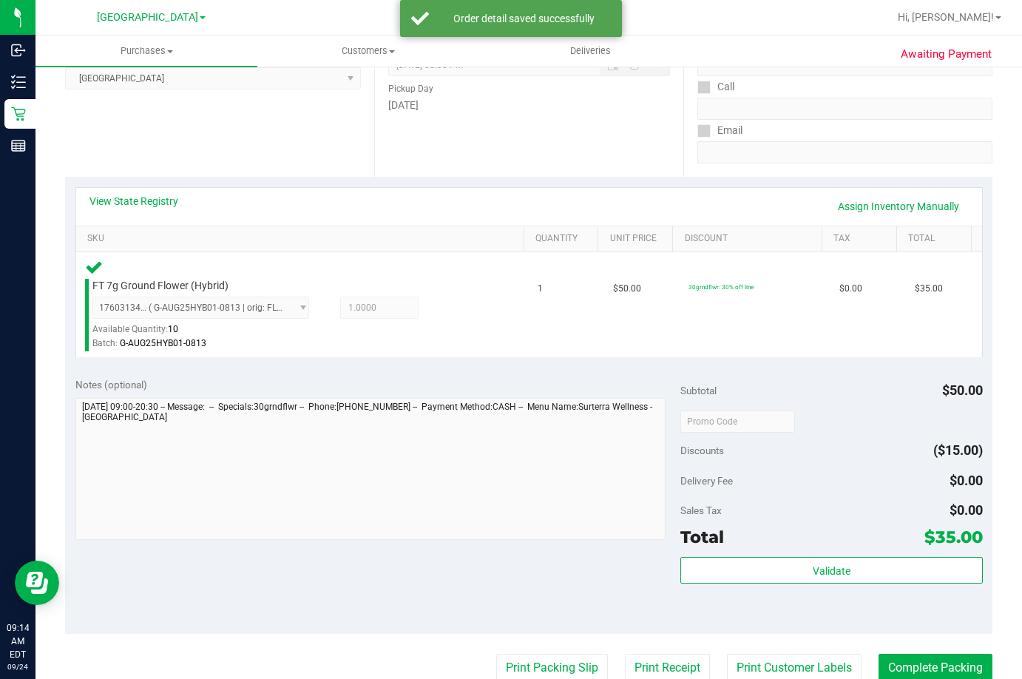
click at [782, 595] on div "Validate" at bounding box center [831, 590] width 302 height 67
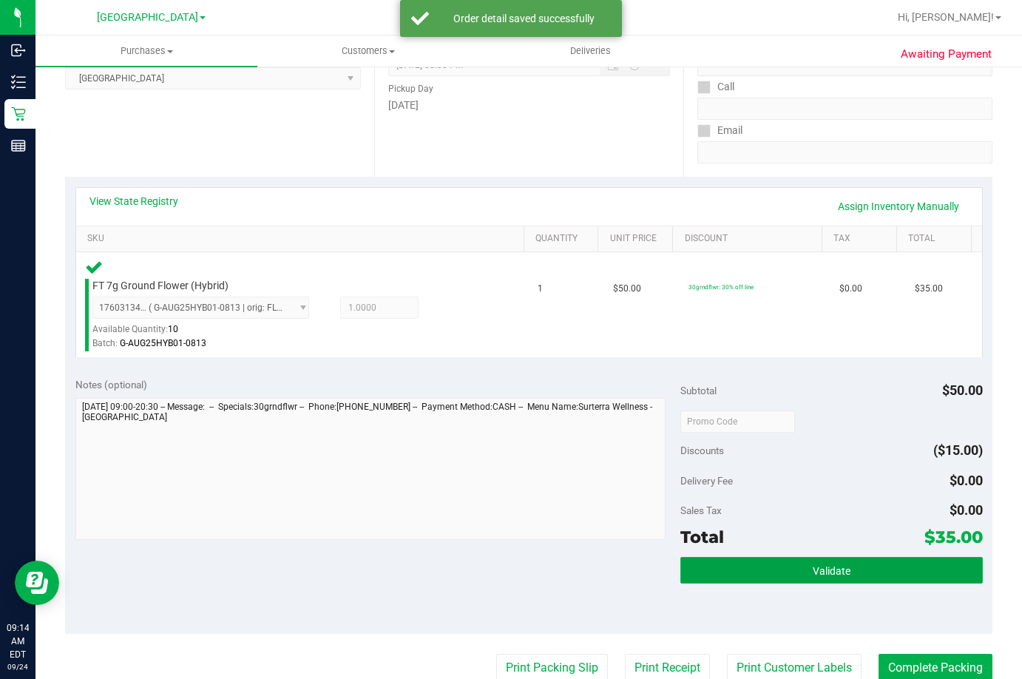
click at [786, 580] on button "Validate" at bounding box center [831, 570] width 302 height 27
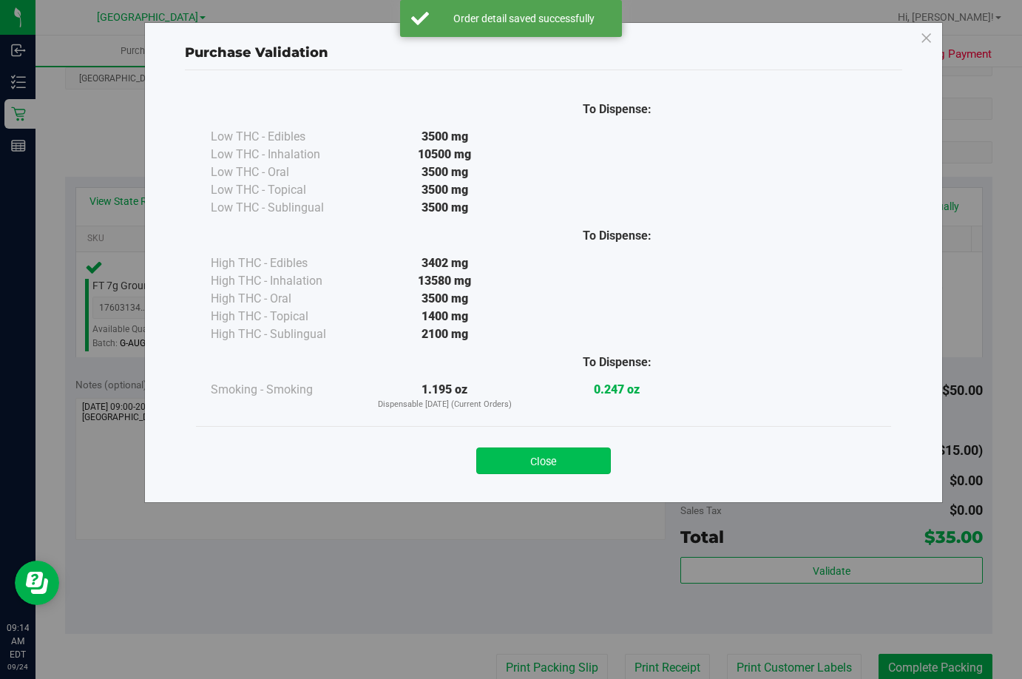
click at [577, 458] on button "Close" at bounding box center [543, 460] width 135 height 27
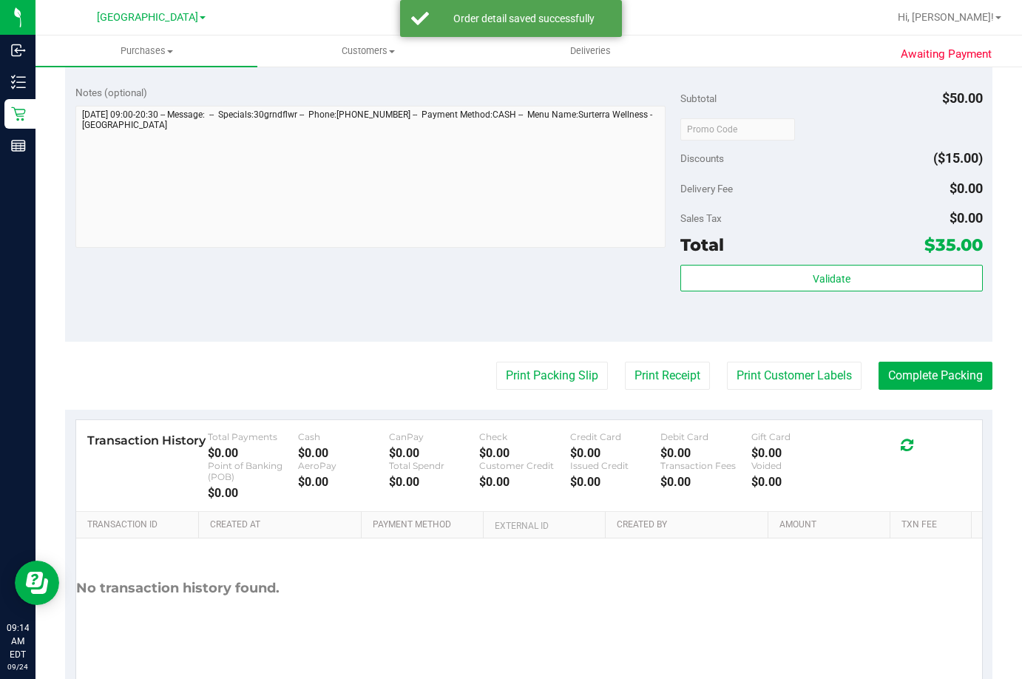
scroll to position [518, 0]
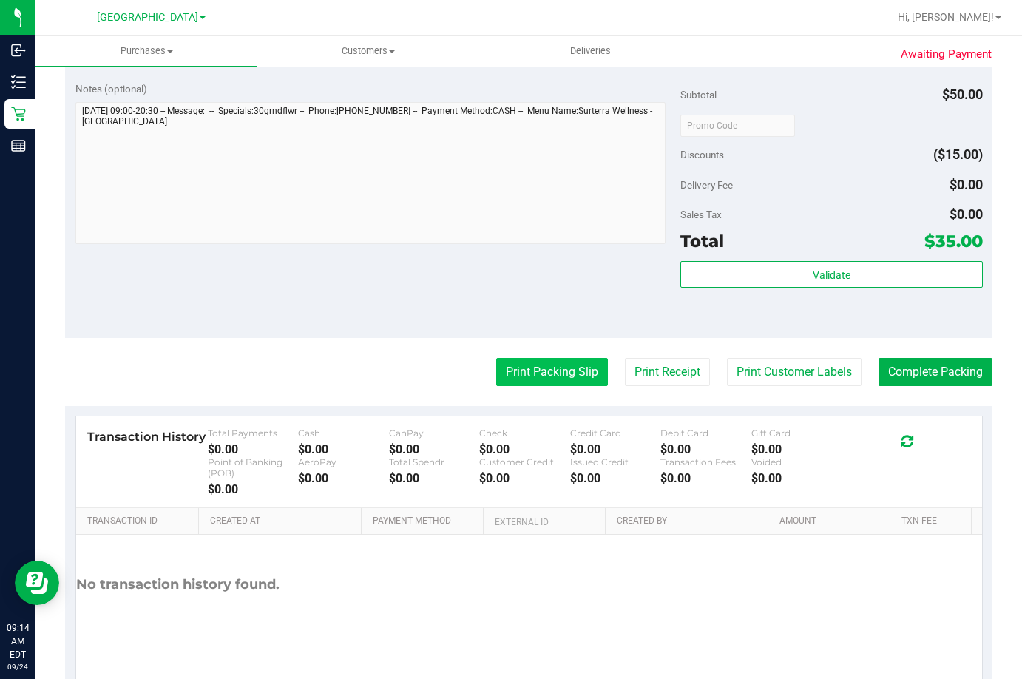
click at [544, 379] on button "Print Packing Slip" at bounding box center [552, 372] width 112 height 28
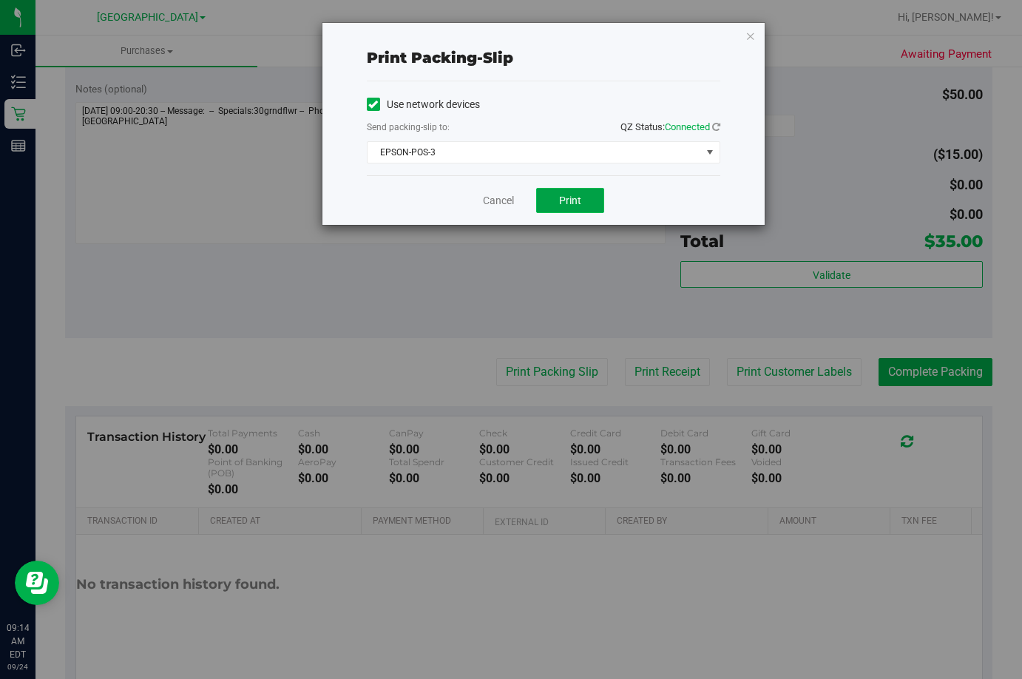
click at [573, 195] on span "Print" at bounding box center [570, 200] width 22 height 12
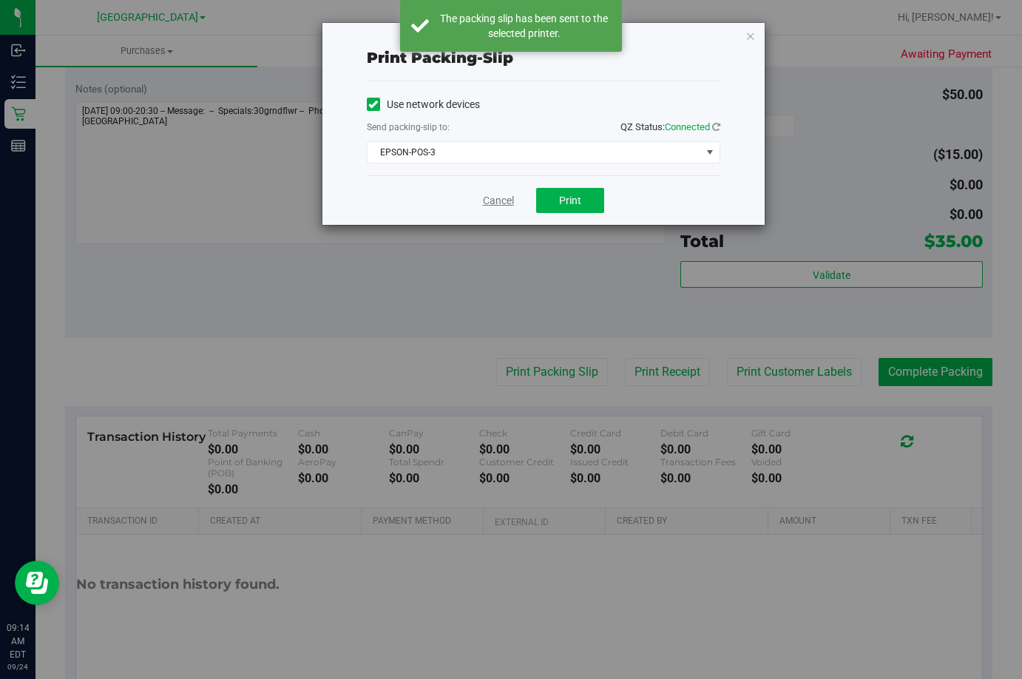
click at [493, 200] on link "Cancel" at bounding box center [498, 201] width 31 height 16
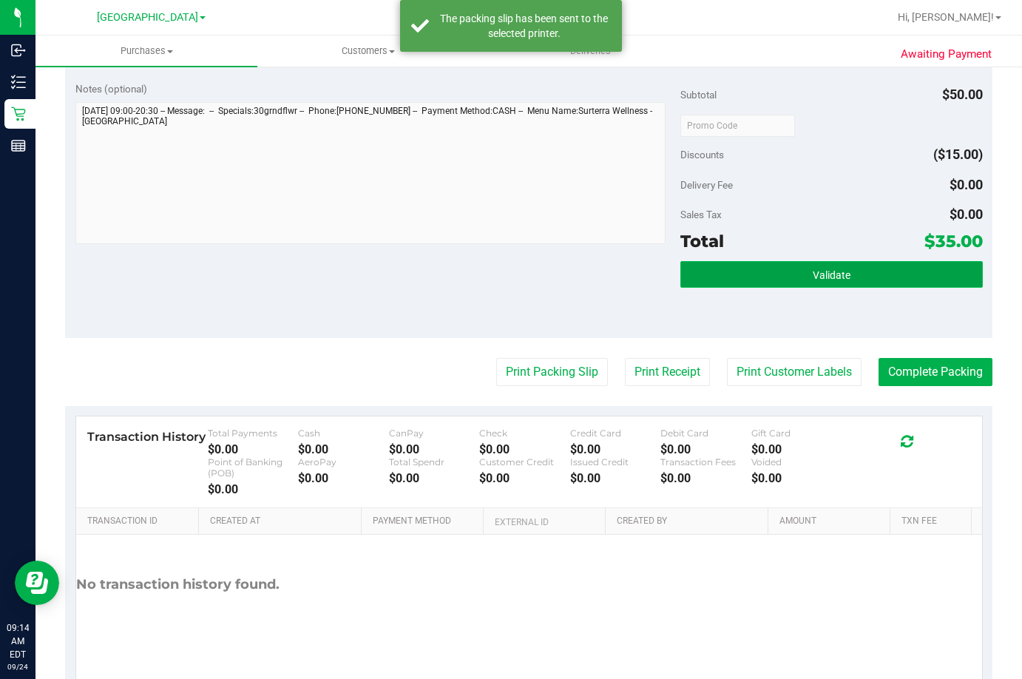
click at [764, 282] on button "Validate" at bounding box center [831, 274] width 302 height 27
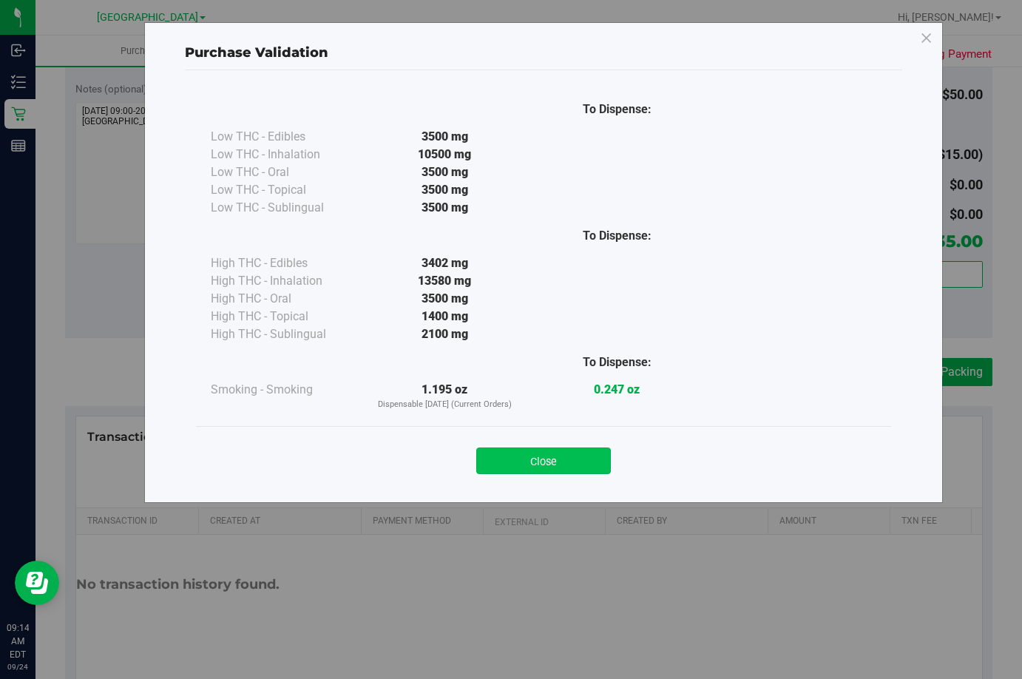
click at [549, 461] on button "Close" at bounding box center [543, 460] width 135 height 27
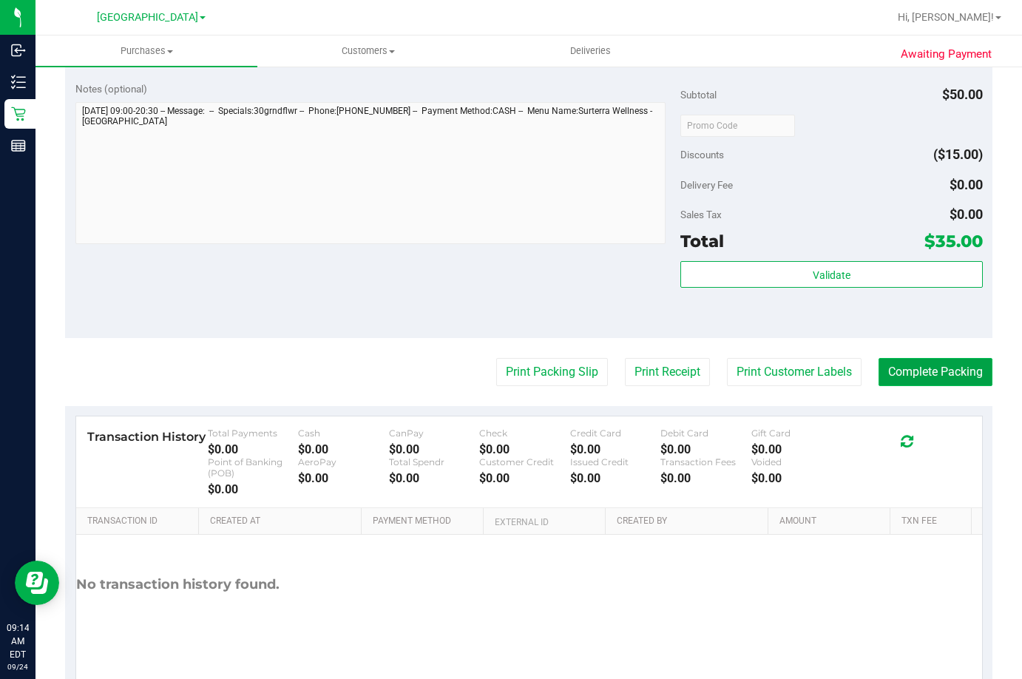
click at [942, 373] on button "Complete Packing" at bounding box center [935, 372] width 114 height 28
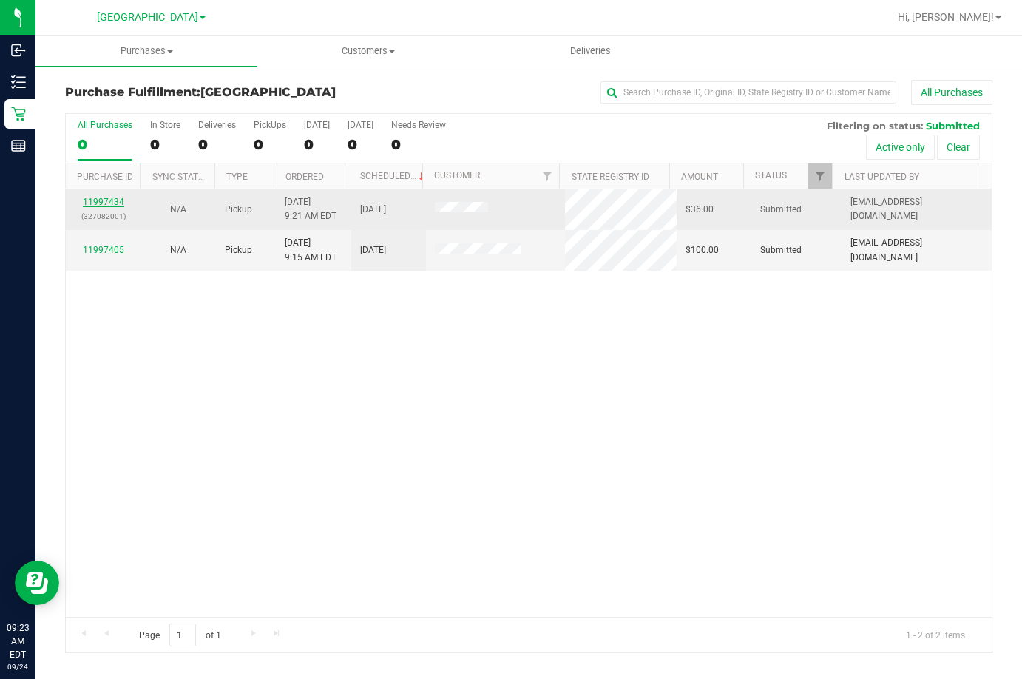
click at [101, 198] on link "11997434" at bounding box center [103, 202] width 41 height 10
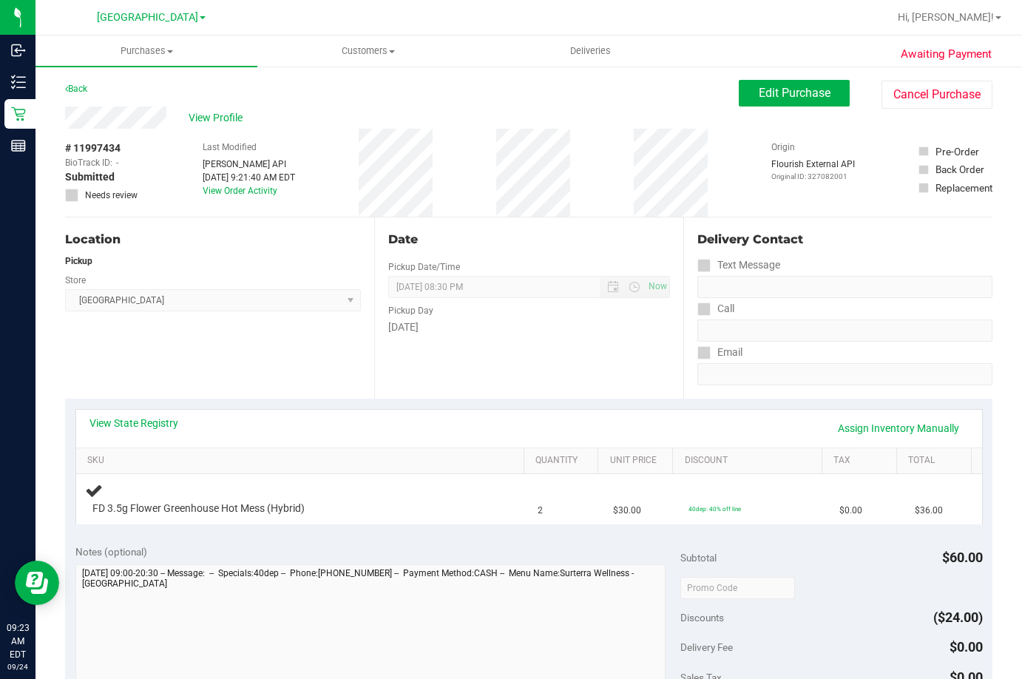
scroll to position [74, 0]
click at [342, 485] on div "FD 3.5g Flower Greenhouse Hot Mess (Hybrid)" at bounding box center [302, 498] width 435 height 35
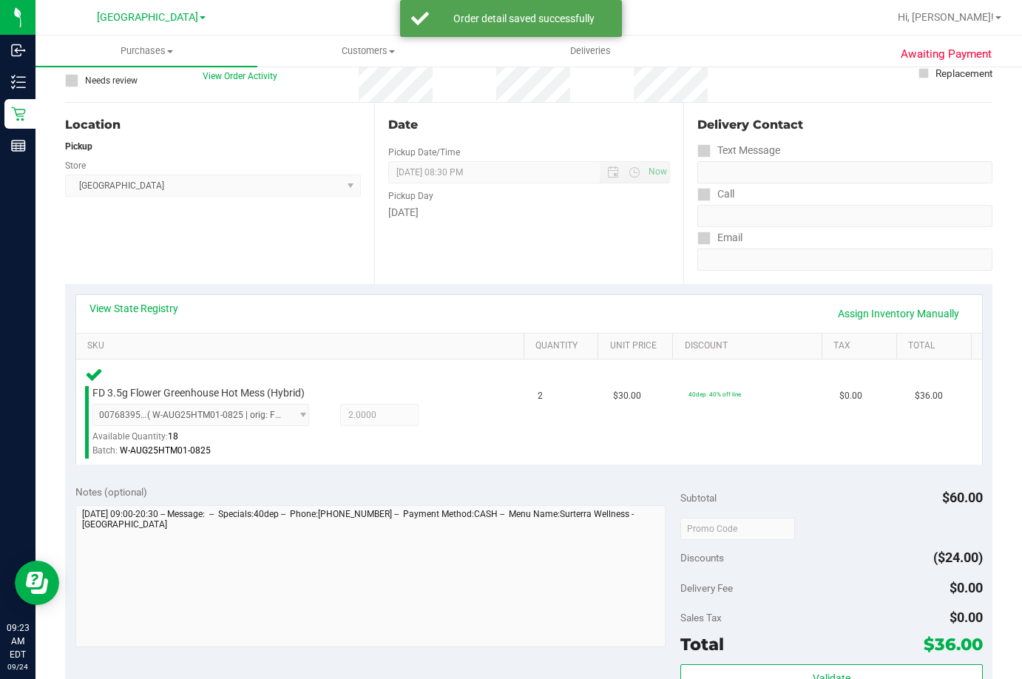
scroll to position [222, 0]
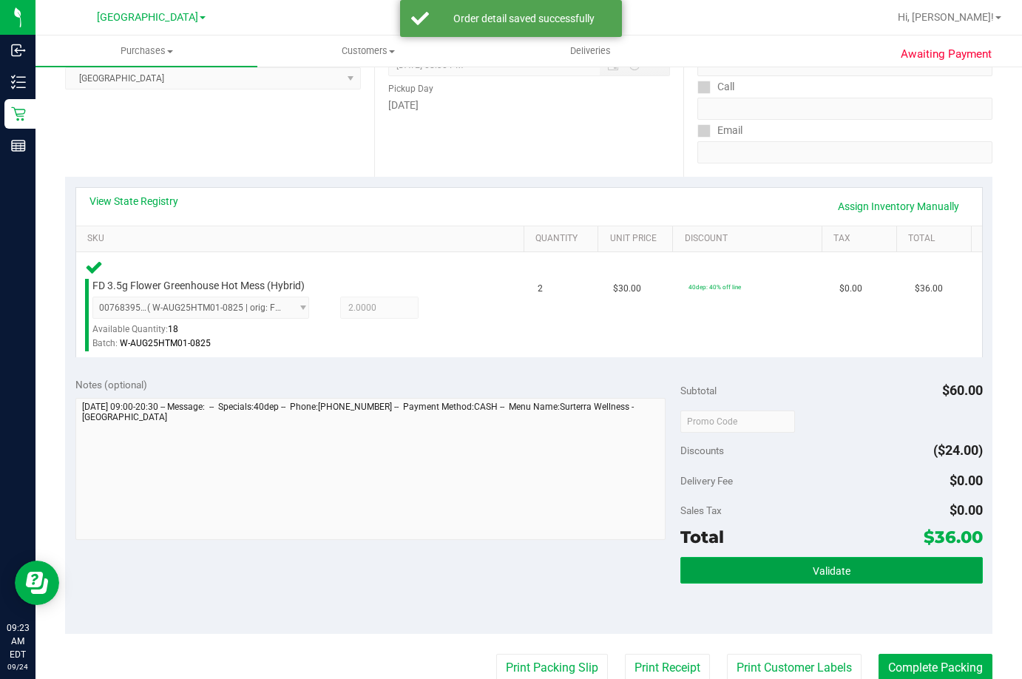
click at [797, 558] on button "Validate" at bounding box center [831, 570] width 302 height 27
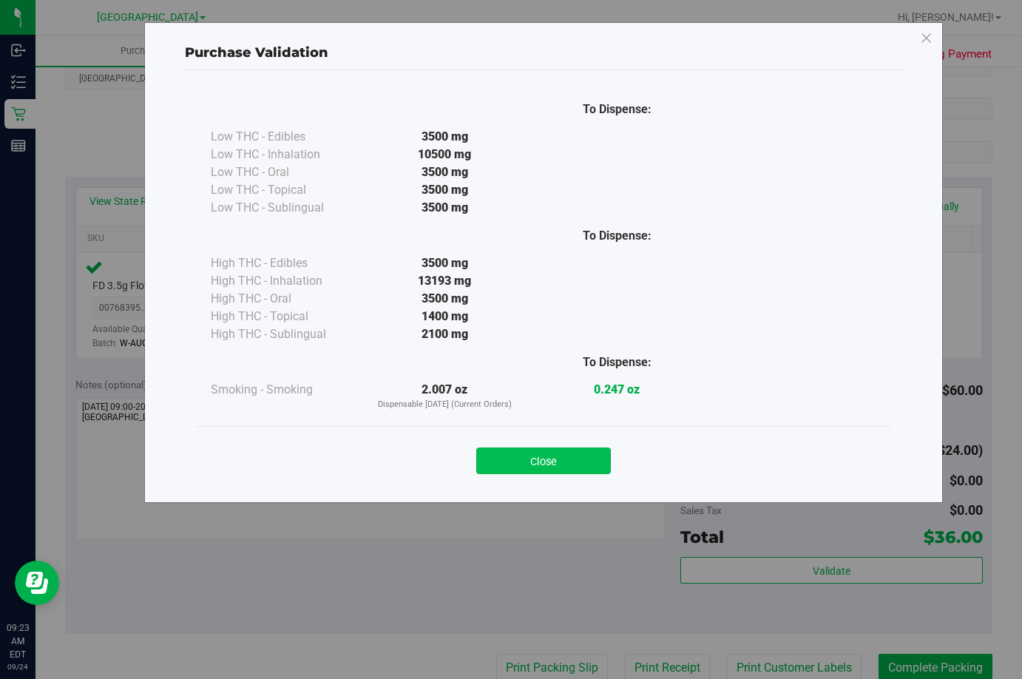
click at [504, 469] on button "Close" at bounding box center [543, 460] width 135 height 27
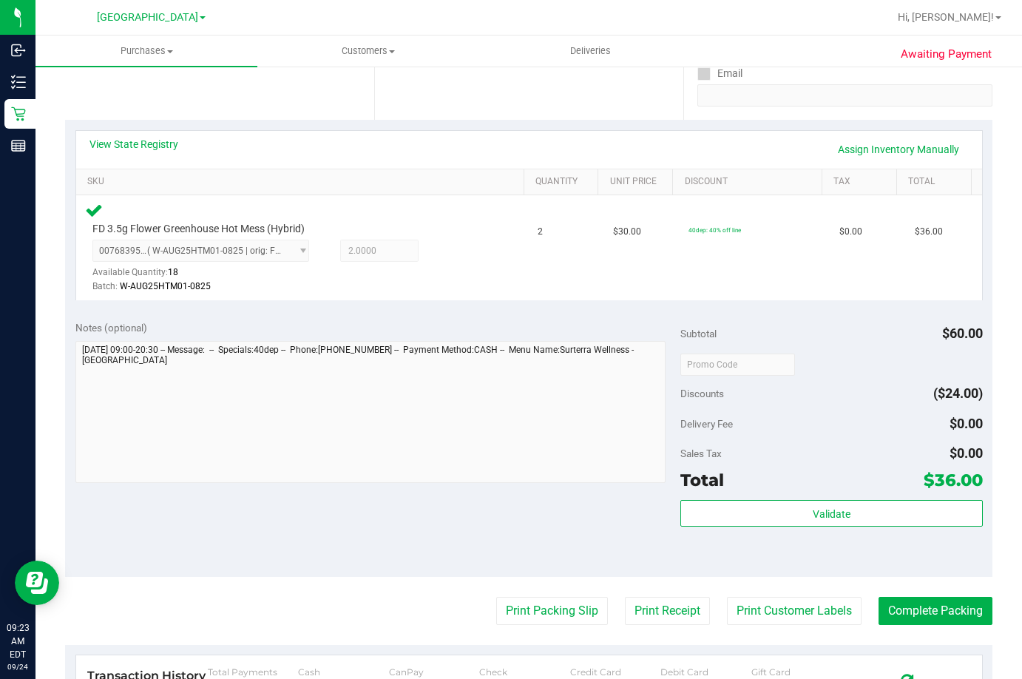
scroll to position [370, 0]
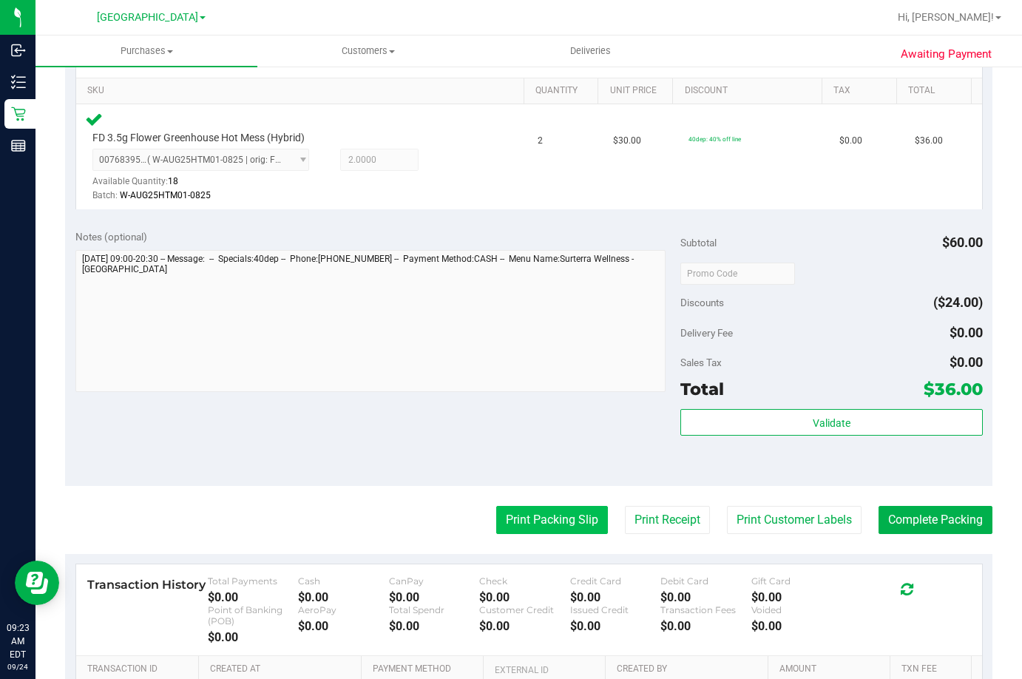
click at [539, 523] on button "Print Packing Slip" at bounding box center [552, 520] width 112 height 28
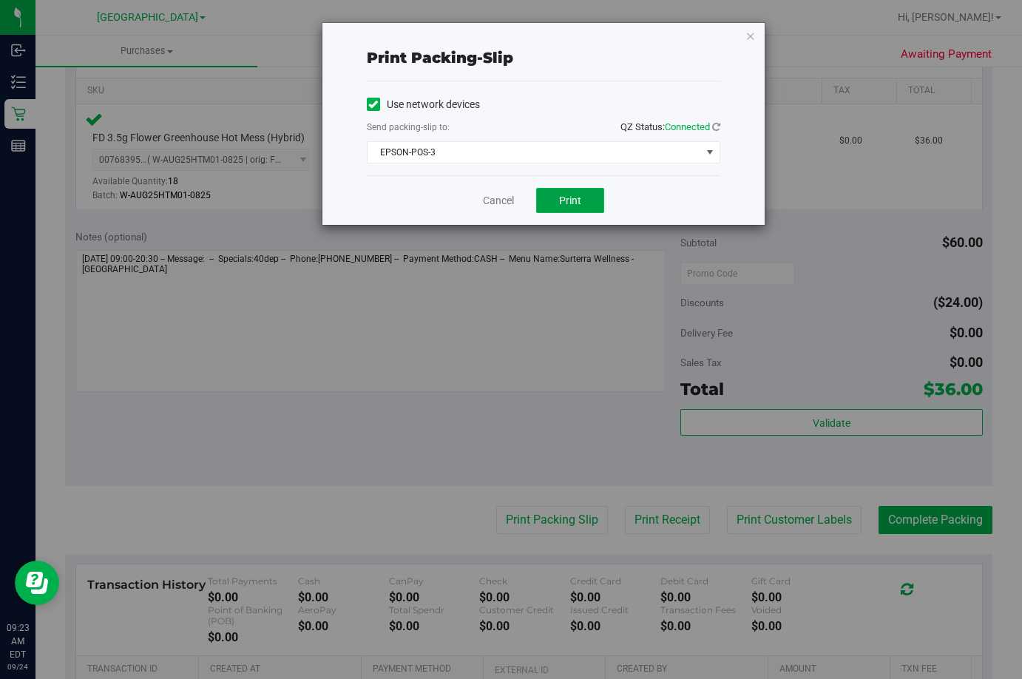
click at [558, 192] on button "Print" at bounding box center [570, 200] width 68 height 25
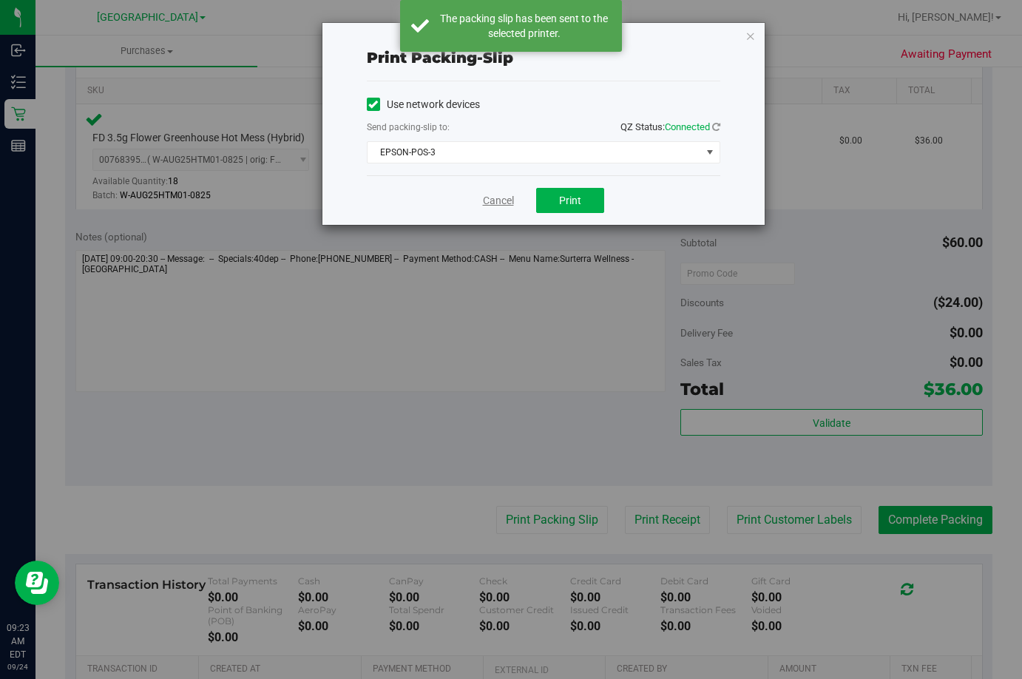
click at [489, 197] on link "Cancel" at bounding box center [498, 201] width 31 height 16
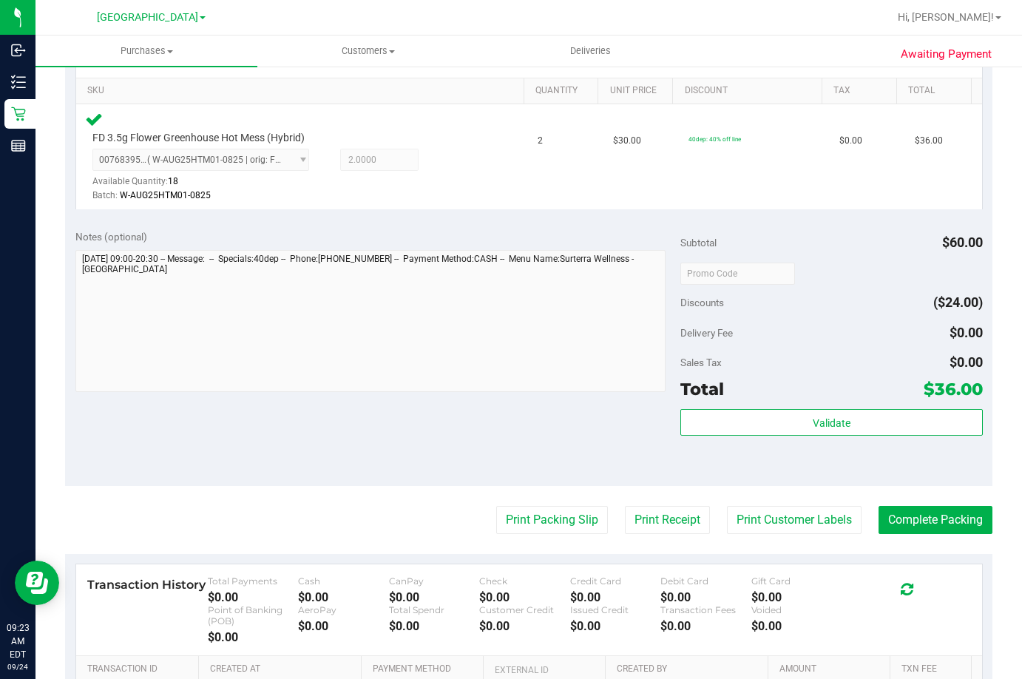
drag, startPoint x: 685, startPoint y: 375, endPoint x: 693, endPoint y: 385, distance: 12.7
click at [687, 376] on div "Subtotal $60.00 Discounts ($24.00) Delivery Fee $0.00 Sales Tax $0.00 Total $36…" at bounding box center [831, 352] width 302 height 246
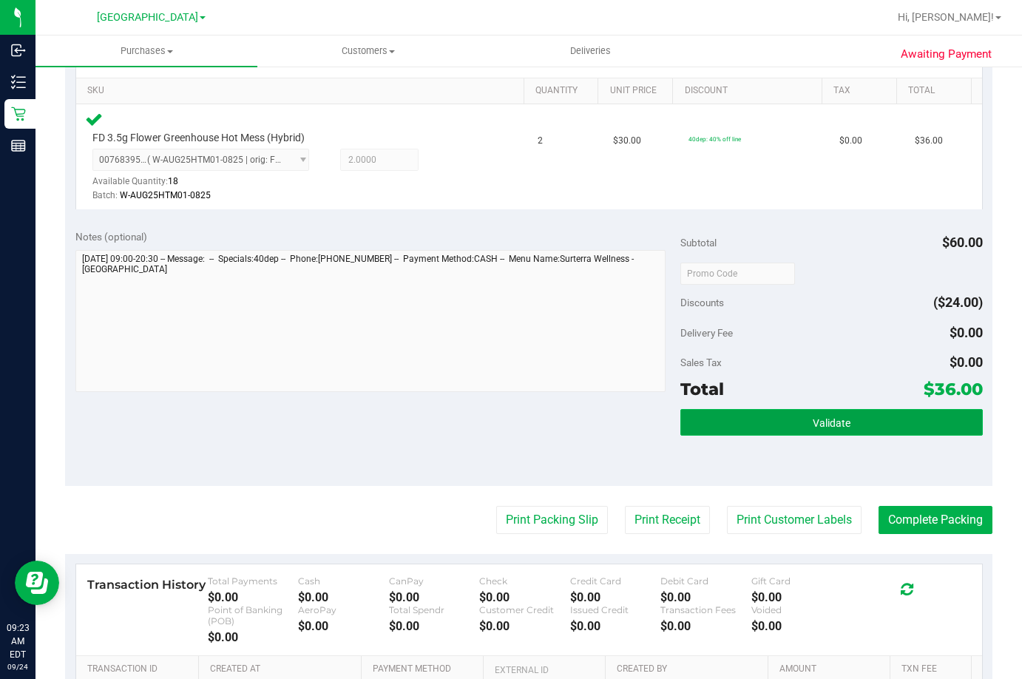
click at [701, 422] on button "Validate" at bounding box center [831, 422] width 302 height 27
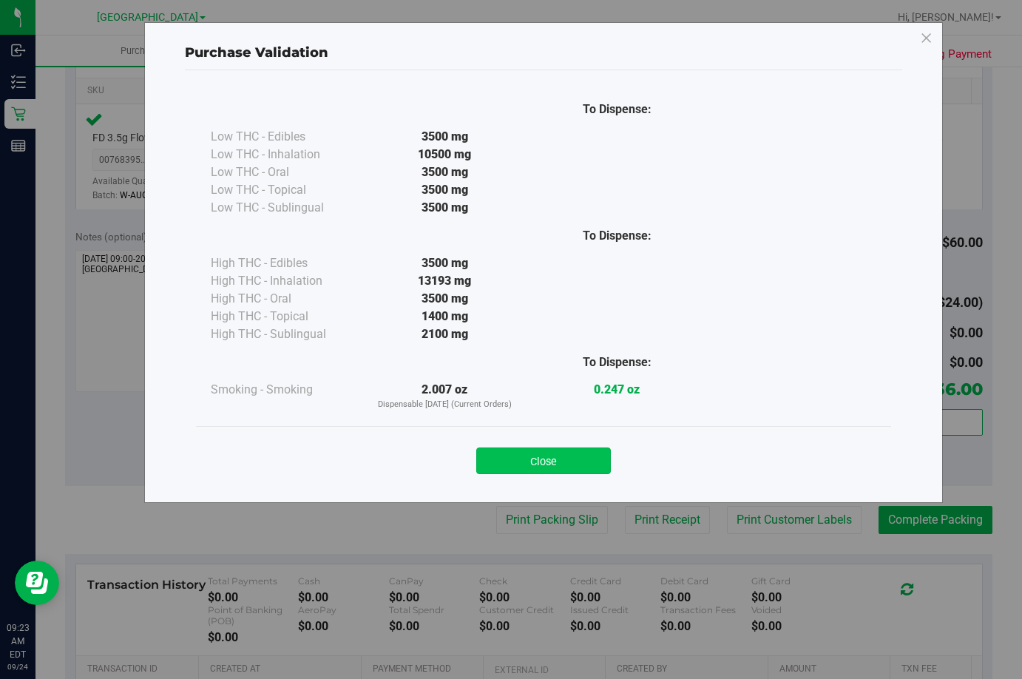
click at [572, 458] on button "Close" at bounding box center [543, 460] width 135 height 27
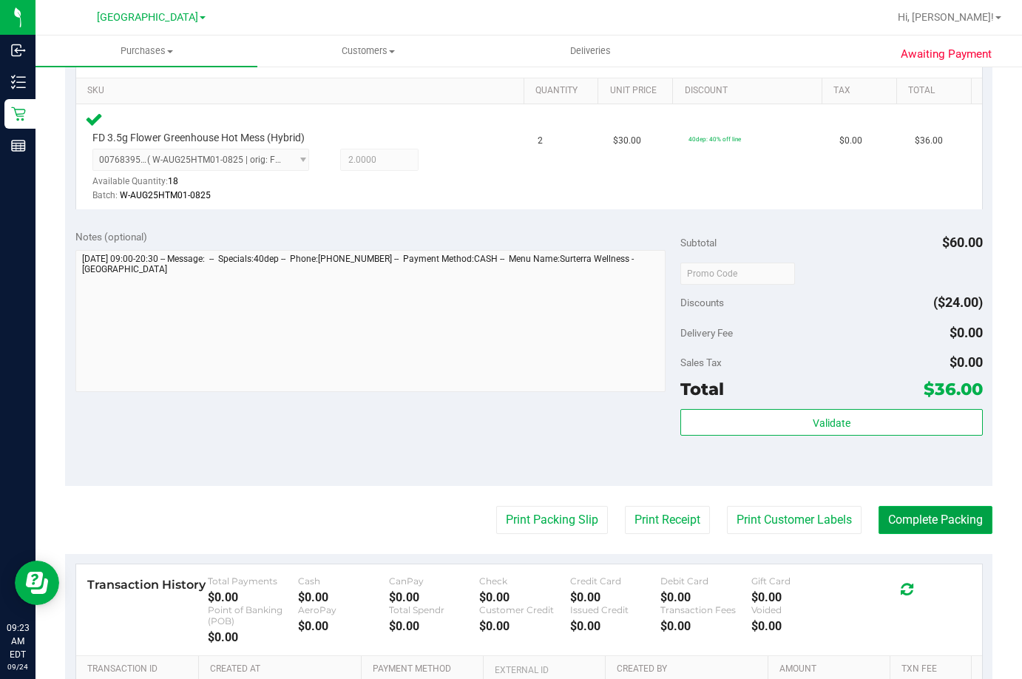
click at [941, 507] on button "Complete Packing" at bounding box center [935, 520] width 114 height 28
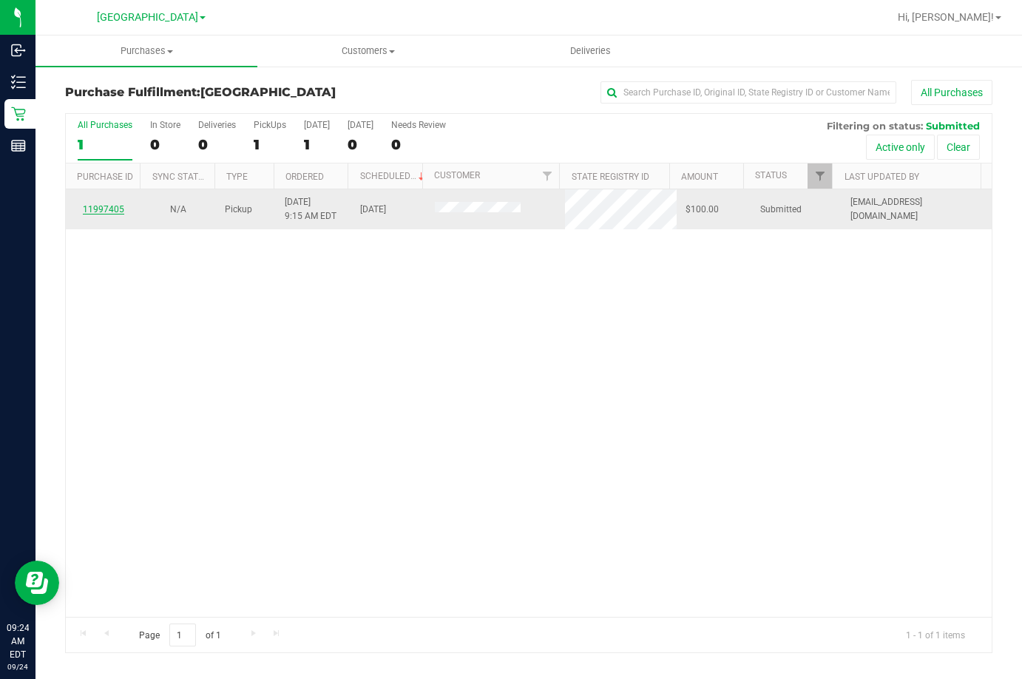
click at [104, 211] on link "11997405" at bounding box center [103, 209] width 41 height 10
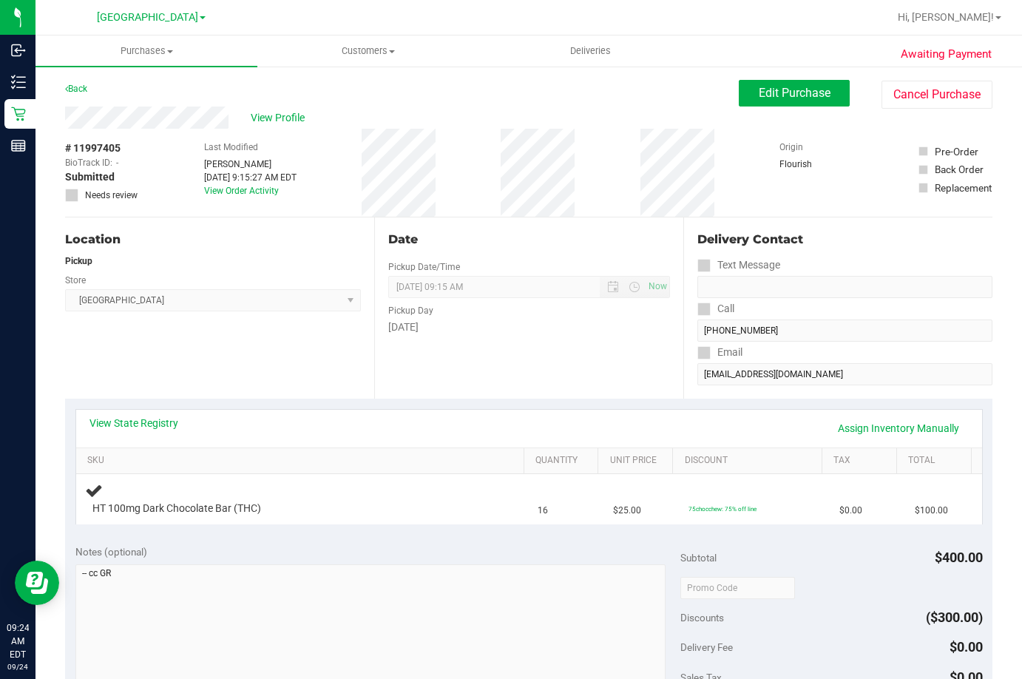
click at [178, 424] on div "View State Registry Assign Inventory Manually" at bounding box center [528, 428] width 879 height 25
click at [163, 427] on link "View State Registry" at bounding box center [133, 423] width 89 height 15
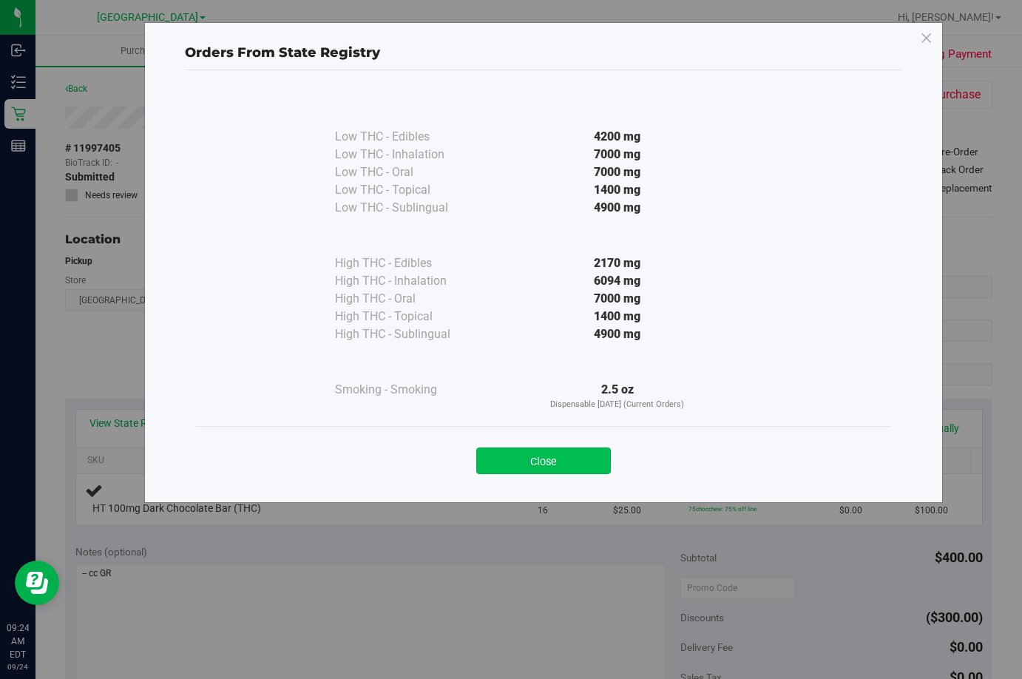
click at [540, 456] on button "Close" at bounding box center [543, 460] width 135 height 27
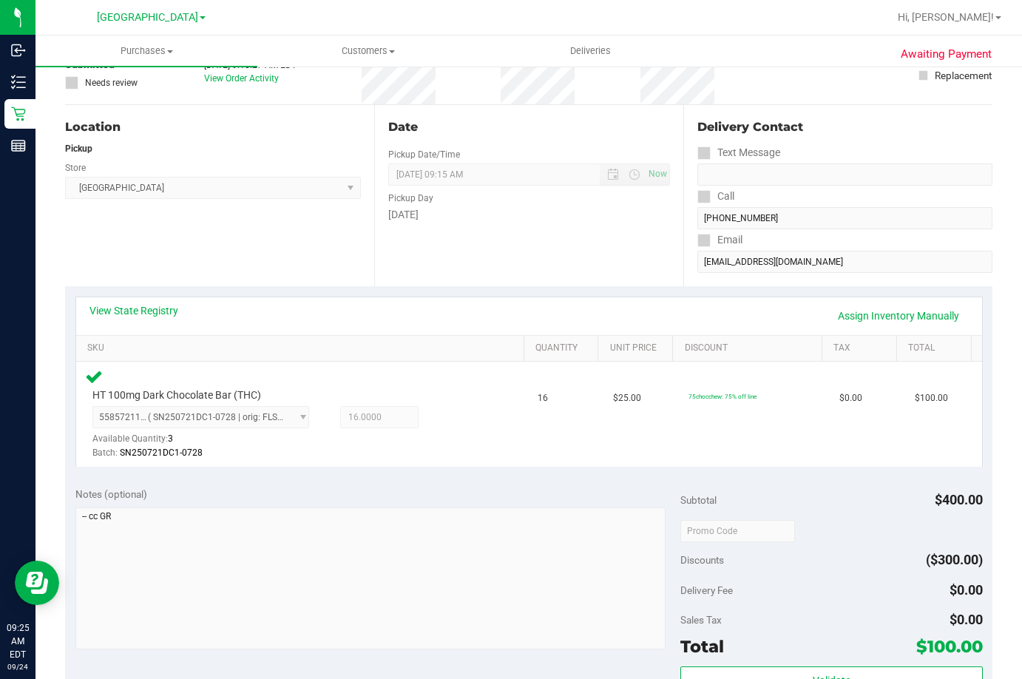
scroll to position [148, 0]
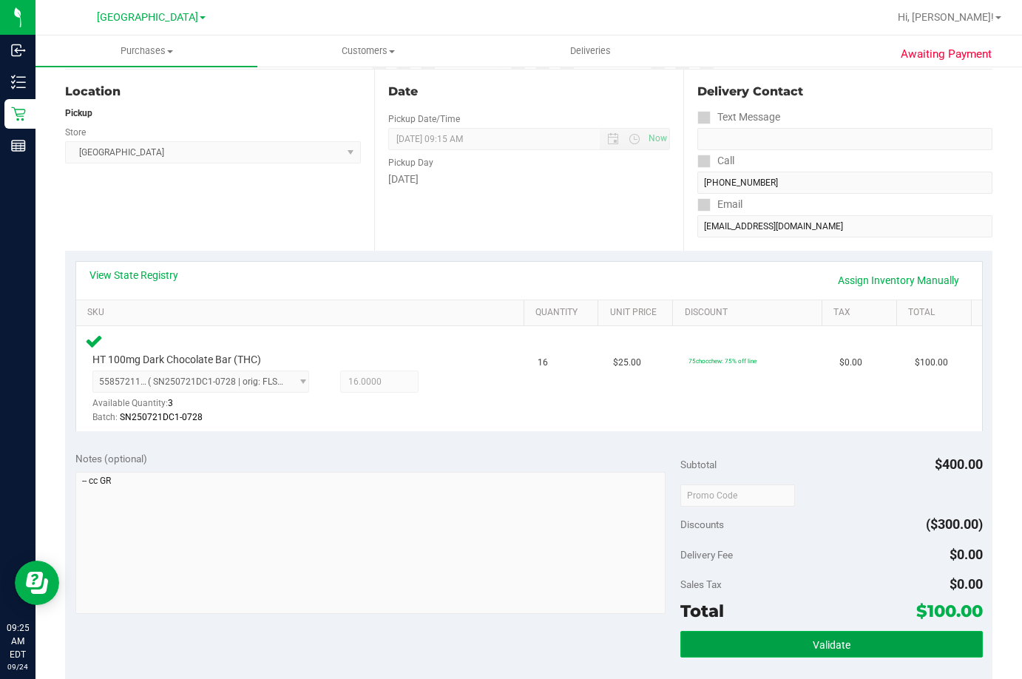
click at [811, 651] on button "Validate" at bounding box center [831, 644] width 302 height 27
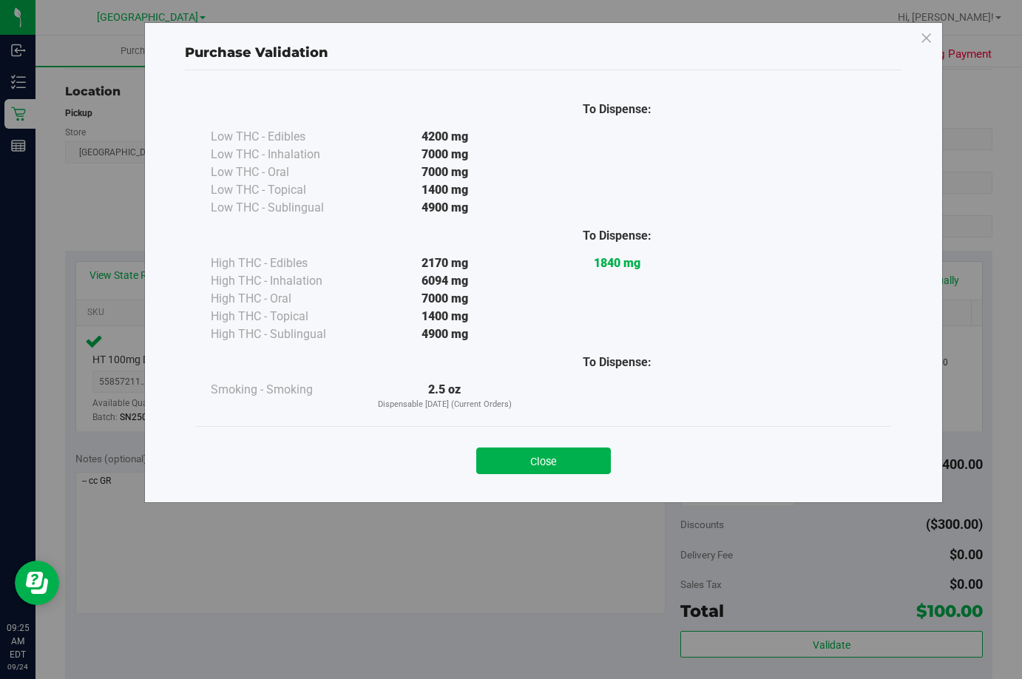
click at [539, 475] on div "Close" at bounding box center [543, 456] width 695 height 60
click at [551, 458] on button "Close" at bounding box center [543, 460] width 135 height 27
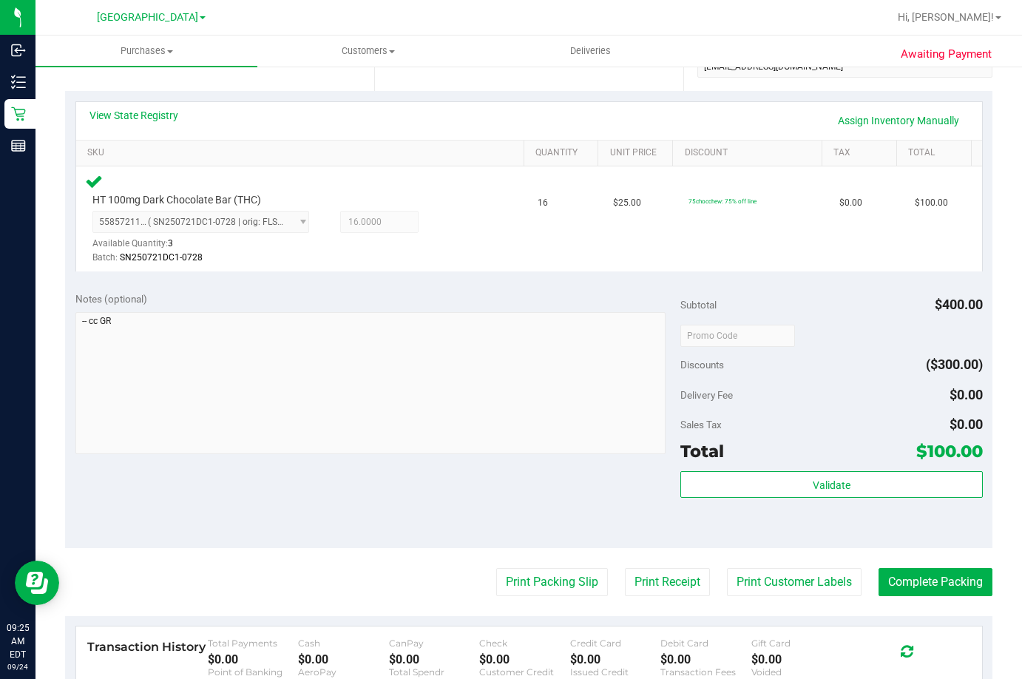
scroll to position [562, 0]
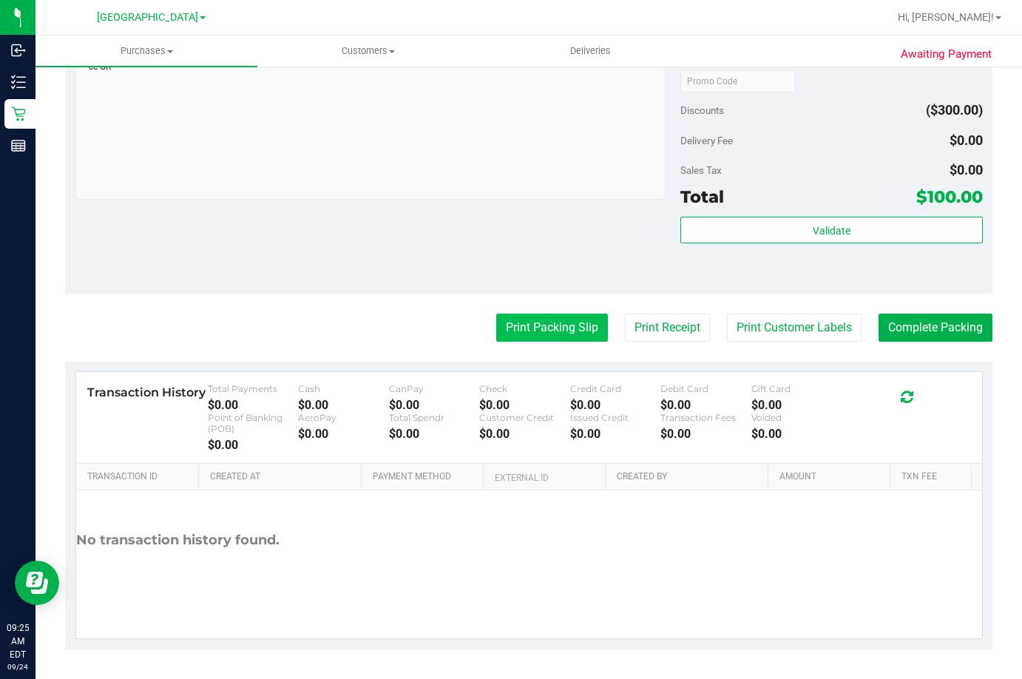
click at [540, 325] on button "Print Packing Slip" at bounding box center [552, 327] width 112 height 28
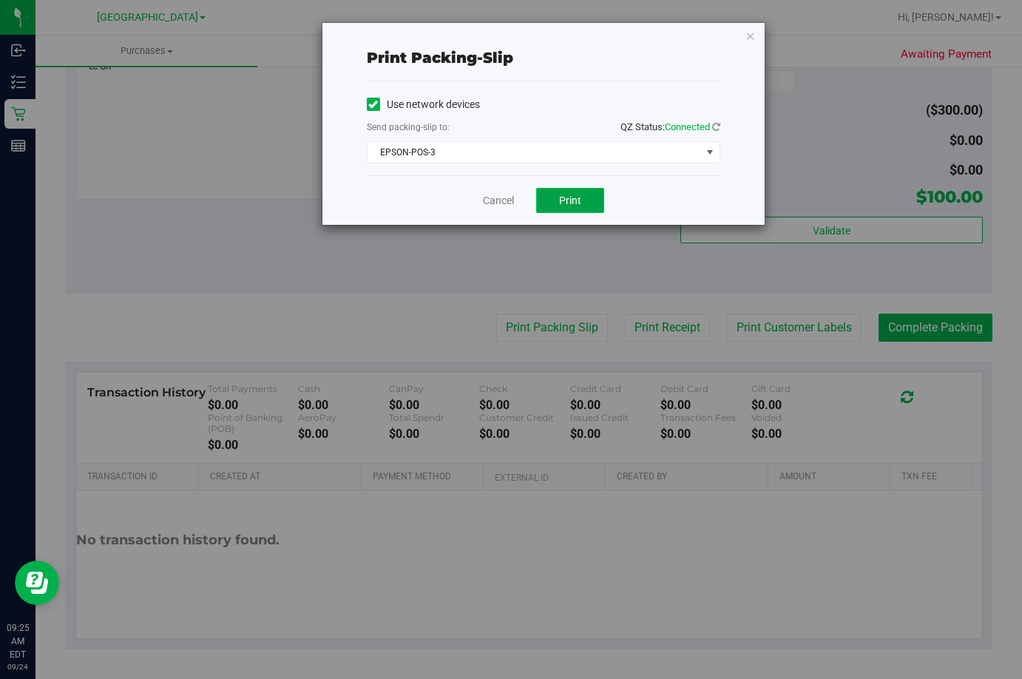
click at [575, 203] on span "Print" at bounding box center [570, 200] width 22 height 12
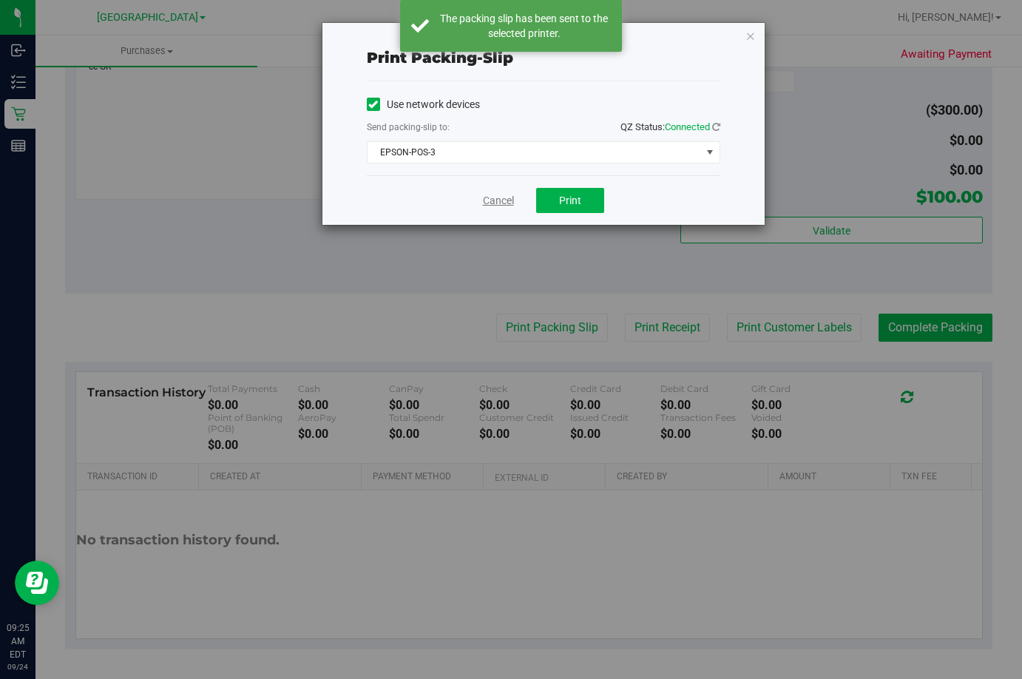
click at [494, 201] on link "Cancel" at bounding box center [498, 201] width 31 height 16
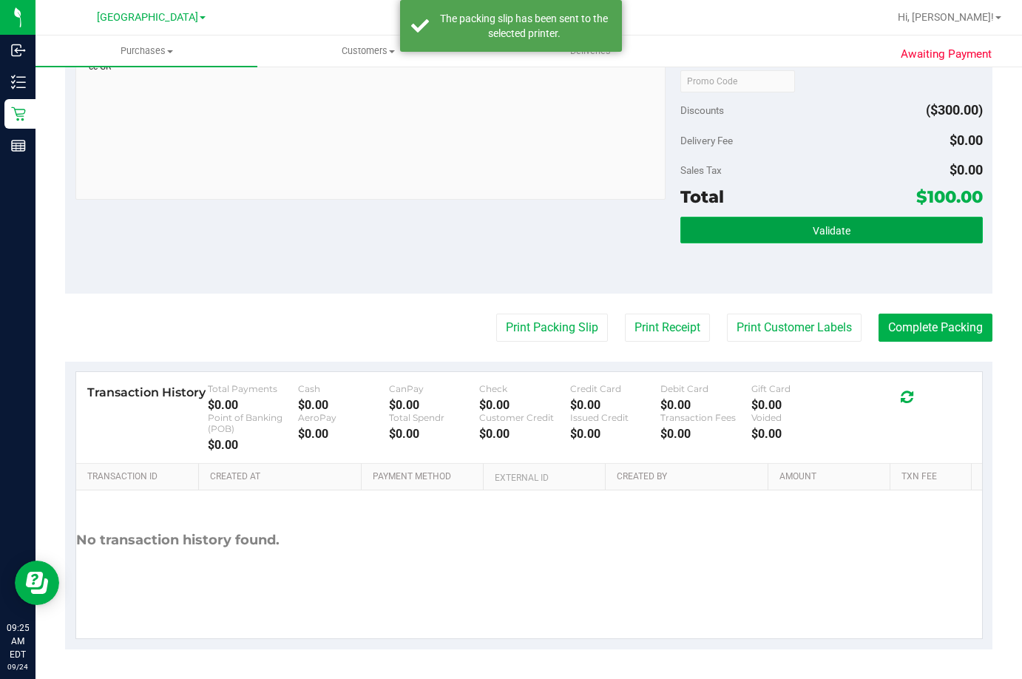
click at [829, 232] on span "Validate" at bounding box center [832, 231] width 38 height 12
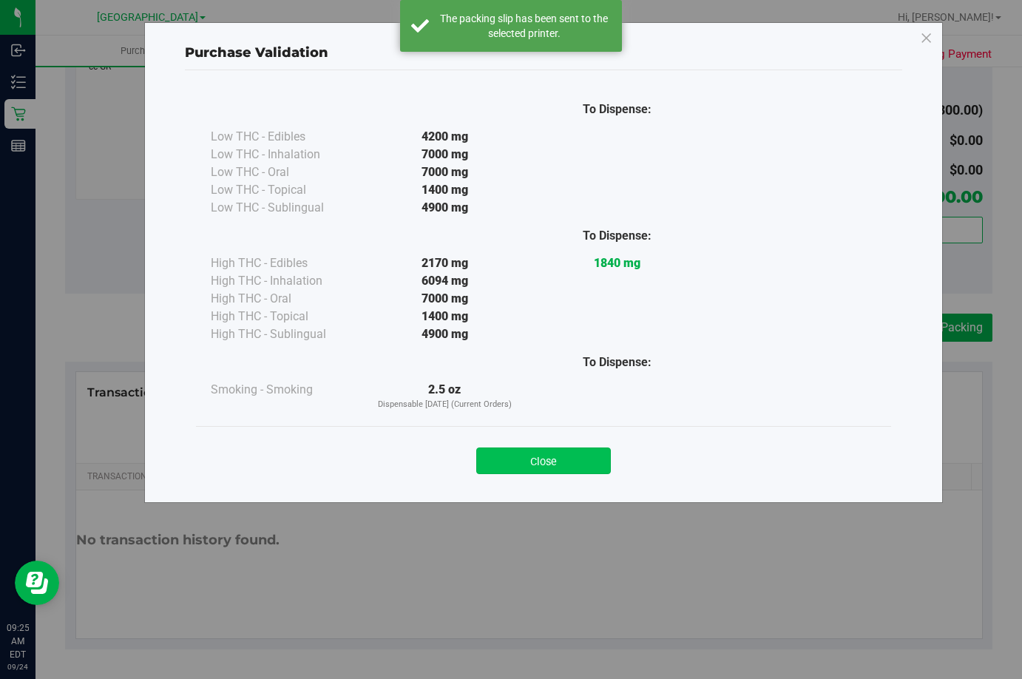
click at [529, 469] on button "Close" at bounding box center [543, 460] width 135 height 27
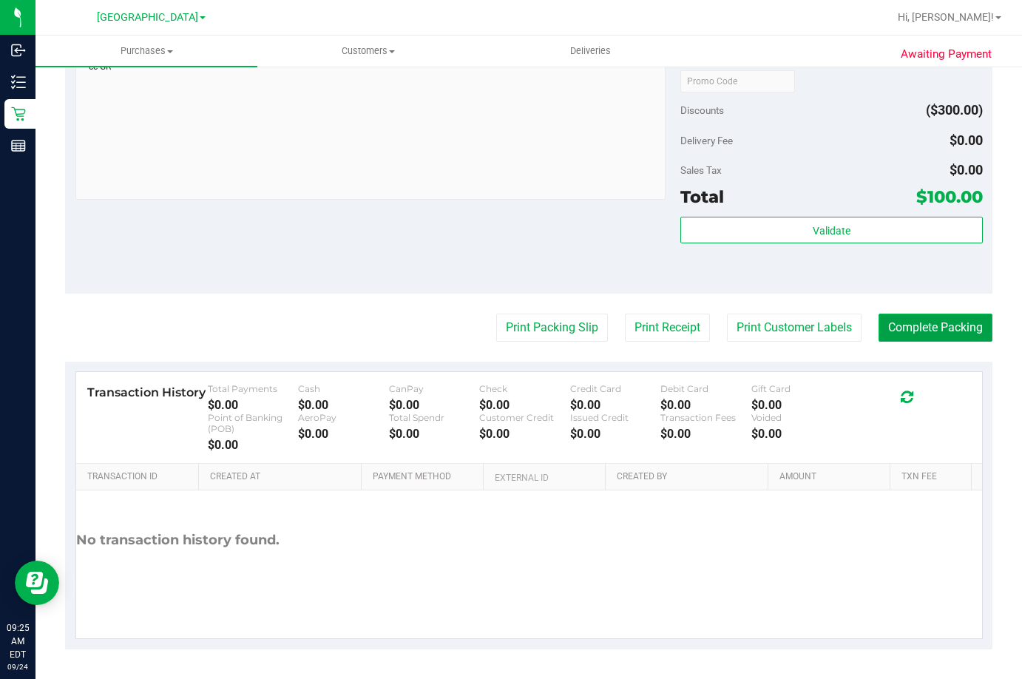
click at [930, 320] on button "Complete Packing" at bounding box center [935, 327] width 114 height 28
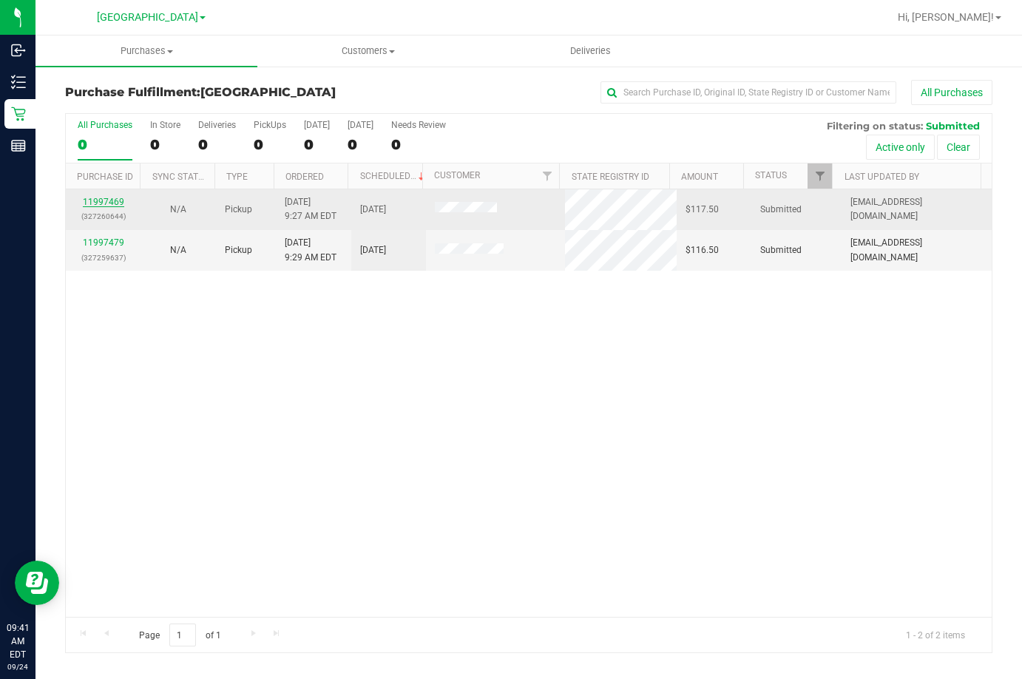
click at [89, 199] on link "11997469" at bounding box center [103, 202] width 41 height 10
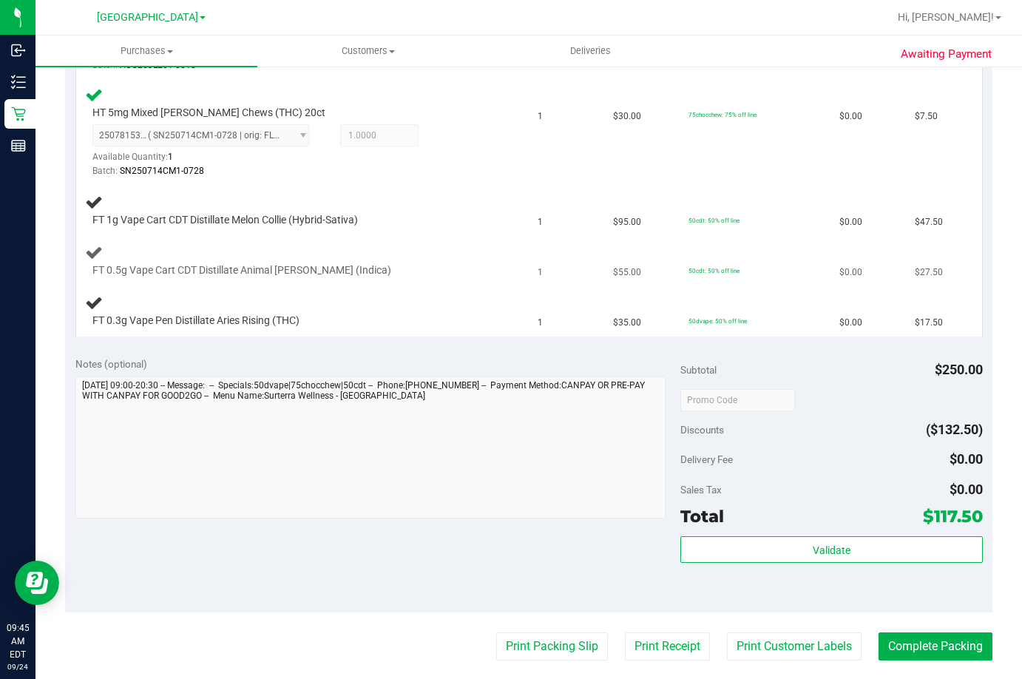
scroll to position [503, 0]
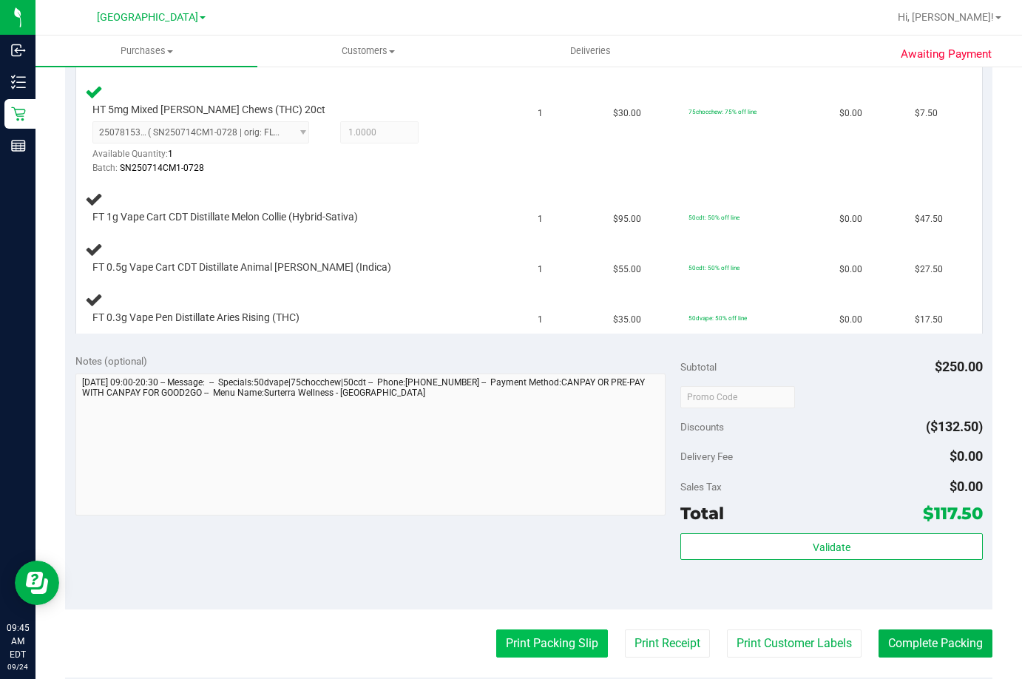
click at [542, 640] on button "Print Packing Slip" at bounding box center [552, 643] width 112 height 28
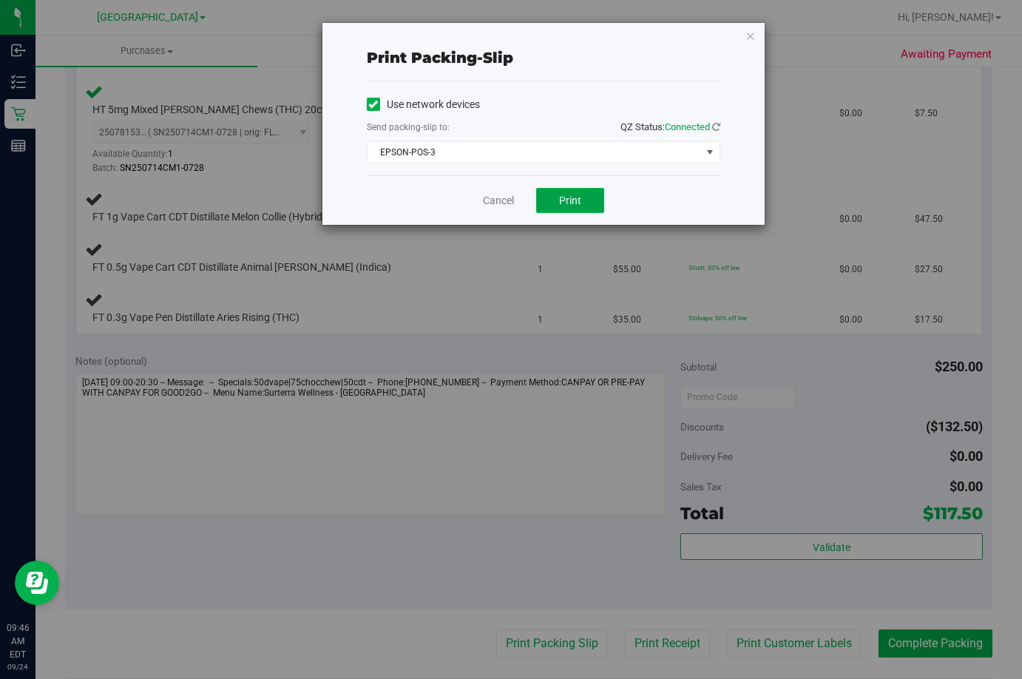
click at [565, 203] on span "Print" at bounding box center [570, 200] width 22 height 12
click at [496, 199] on link "Cancel" at bounding box center [498, 201] width 31 height 16
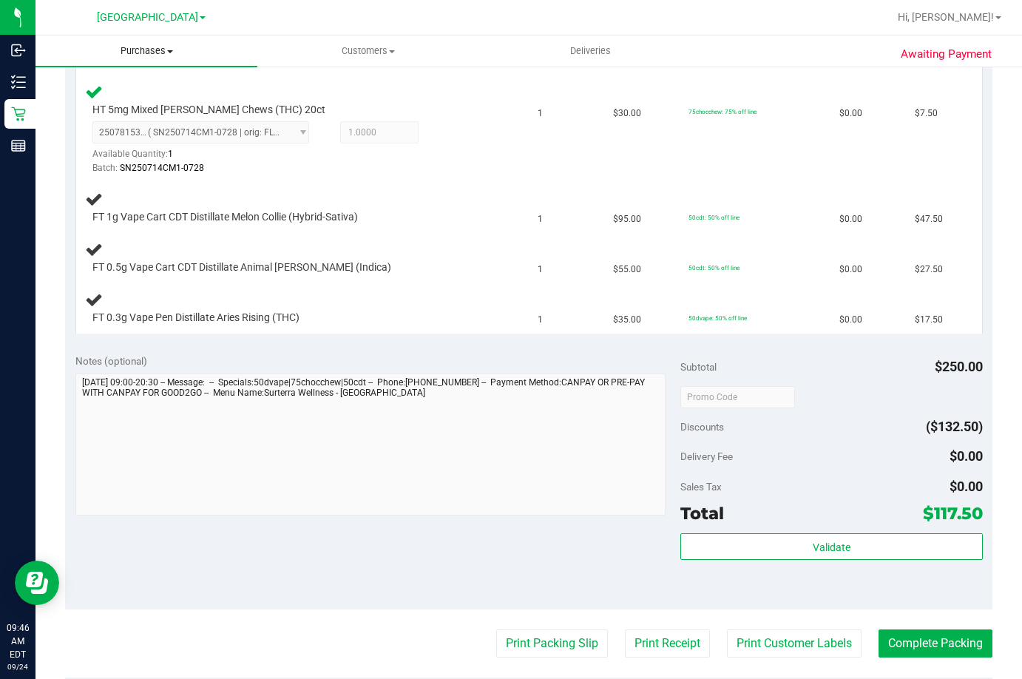
click at [134, 48] on span "Purchases" at bounding box center [146, 50] width 222 height 13
click at [123, 103] on span "Fulfillment" at bounding box center [81, 107] width 92 height 13
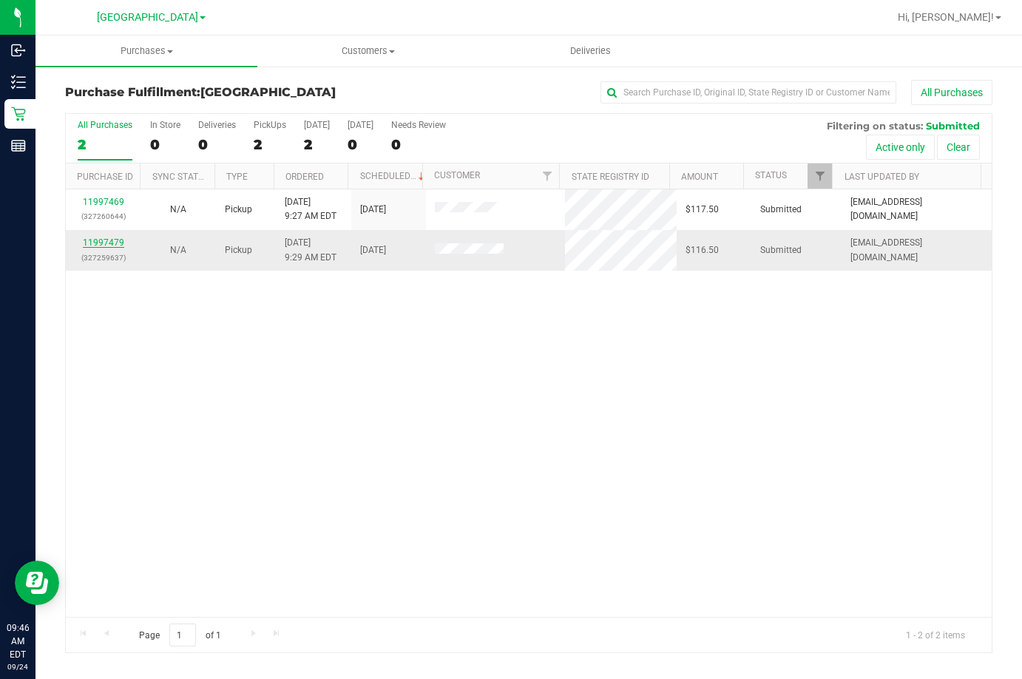
click at [89, 240] on link "11997479" at bounding box center [103, 242] width 41 height 10
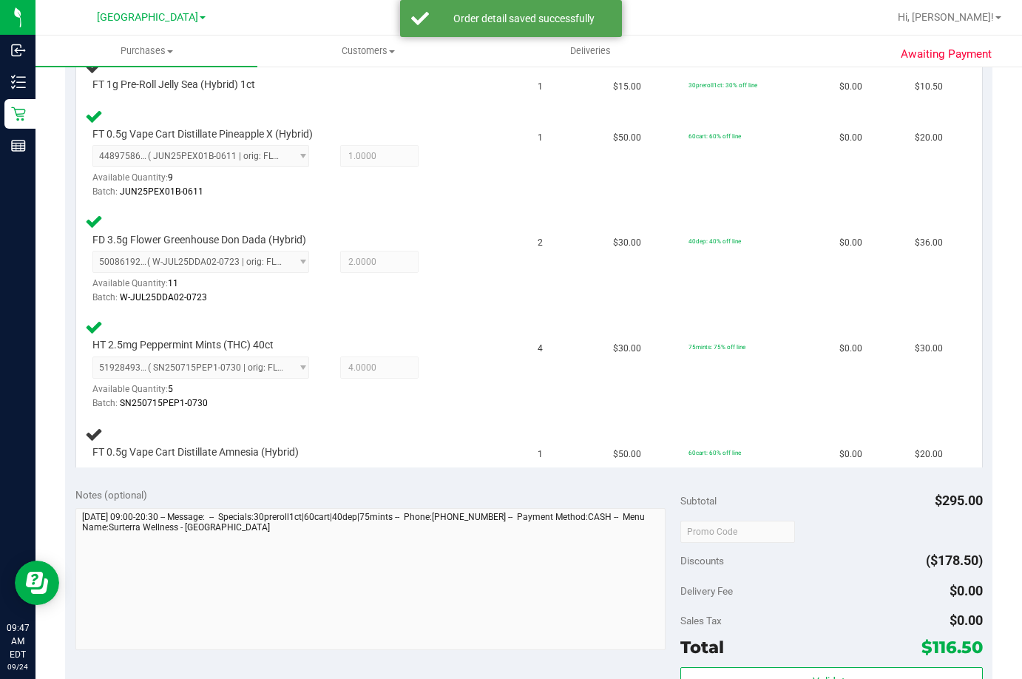
scroll to position [412, 0]
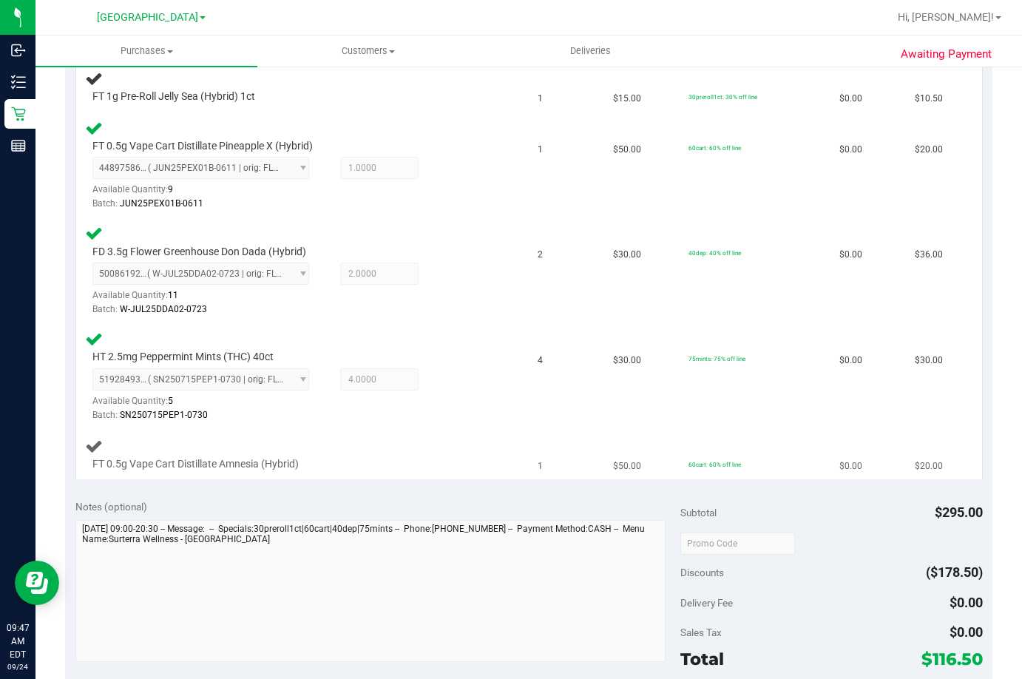
click at [430, 455] on div "FT 0.5g Vape Cart Distillate Amnesia (Hybrid)" at bounding box center [302, 454] width 435 height 35
click at [315, 470] on div "FT 0.5g Vape Cart Distillate Amnesia (Hybrid)" at bounding box center [284, 464] width 399 height 15
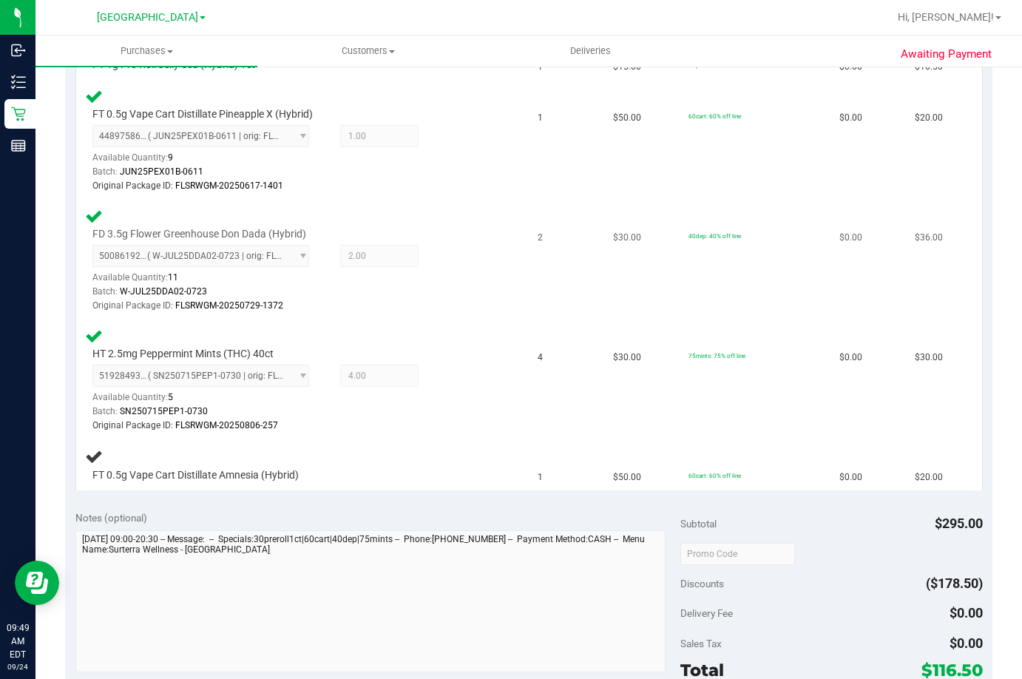
drag, startPoint x: 466, startPoint y: 314, endPoint x: 472, endPoint y: 248, distance: 66.1
click at [472, 307] on td "FD 3.5g Flower Greenhouse Don Dada (Hybrid) 5008619274774176 ( W-JUL25DDA02-072…" at bounding box center [302, 261] width 453 height 120
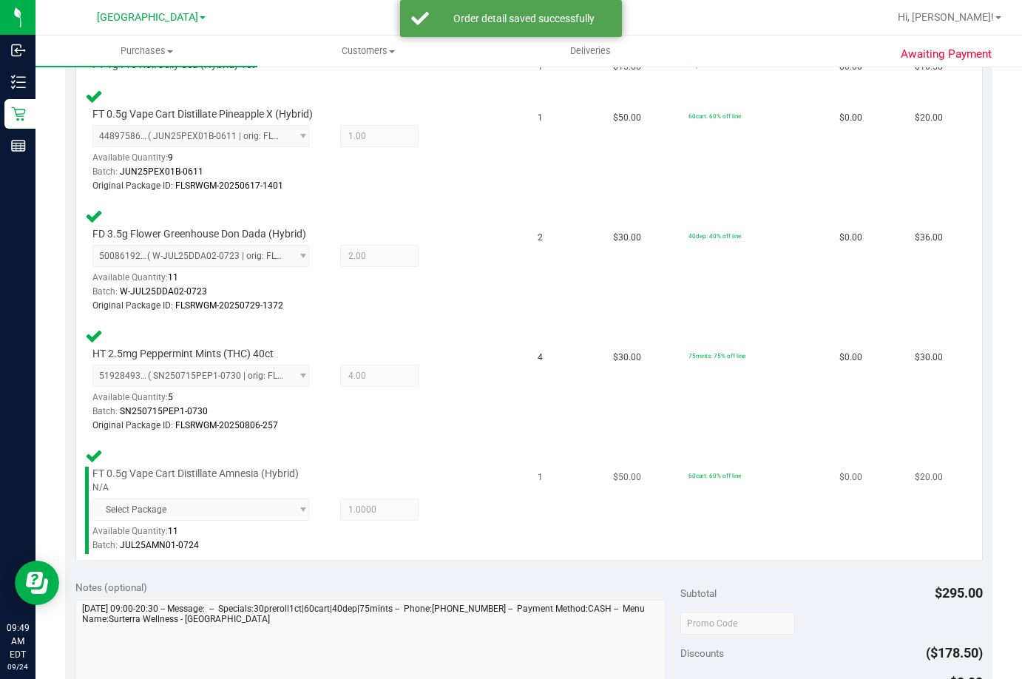
click at [220, 514] on span "Select Package" at bounding box center [200, 509] width 217 height 22
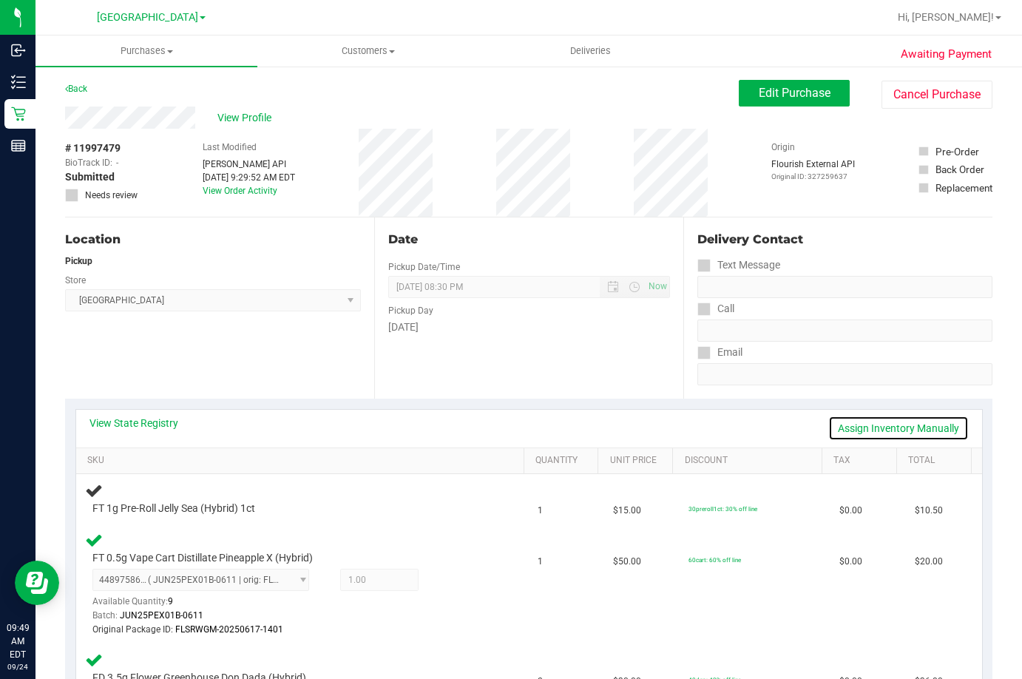
click at [875, 425] on link "Assign Inventory Manually" at bounding box center [898, 428] width 140 height 25
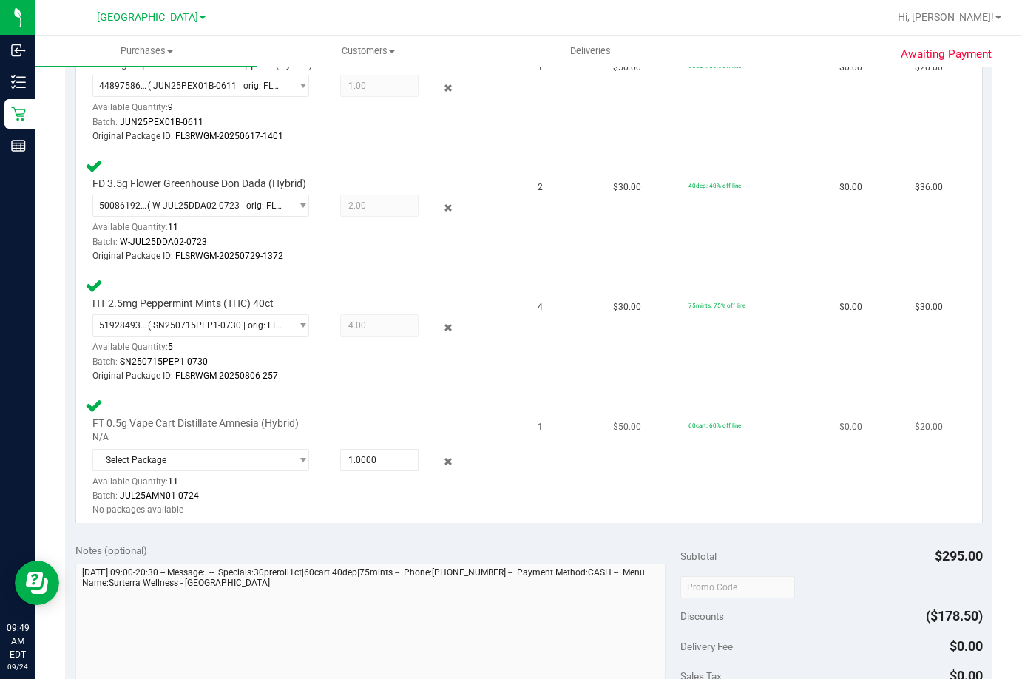
scroll to position [518, 0]
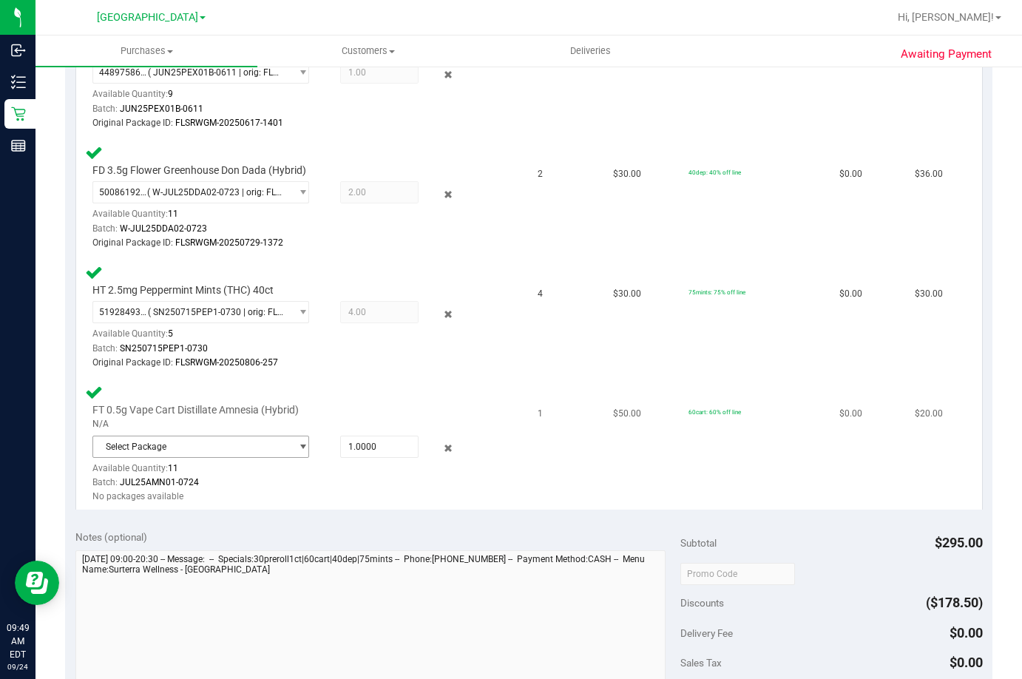
click at [143, 452] on span "Select Package" at bounding box center [191, 446] width 197 height 21
click at [604, 447] on td "$50.00" at bounding box center [641, 443] width 75 height 132
click at [441, 445] on icon at bounding box center [449, 448] width 16 height 17
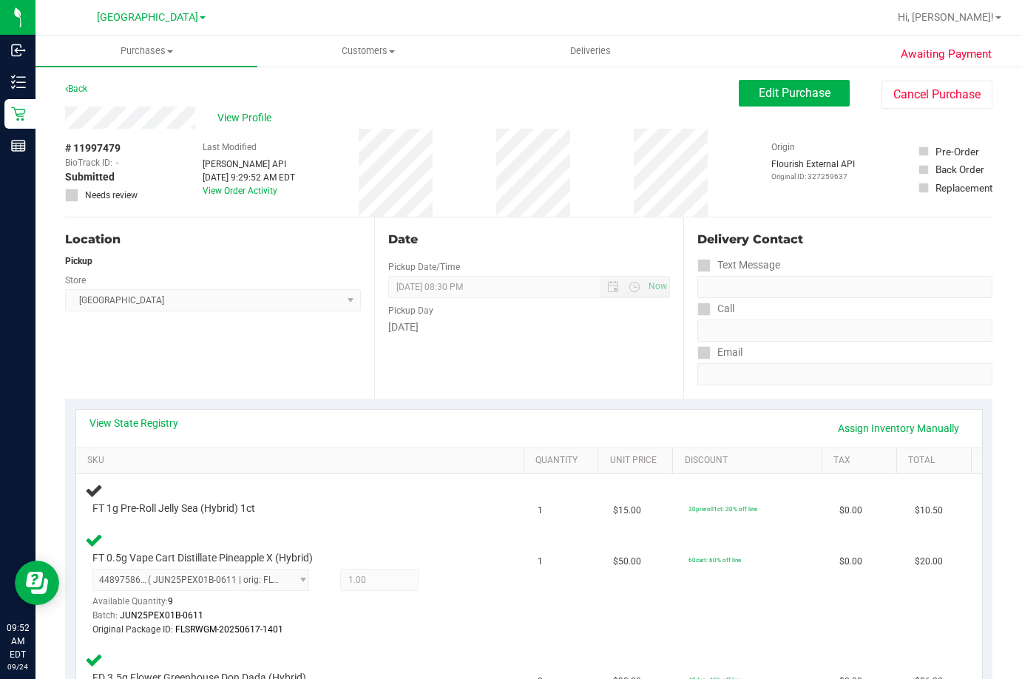
click at [433, 373] on div "Date Pickup Date/Time [DATE] Now [DATE] 08:30 PM Now Pickup Day [DATE]" at bounding box center [528, 307] width 309 height 181
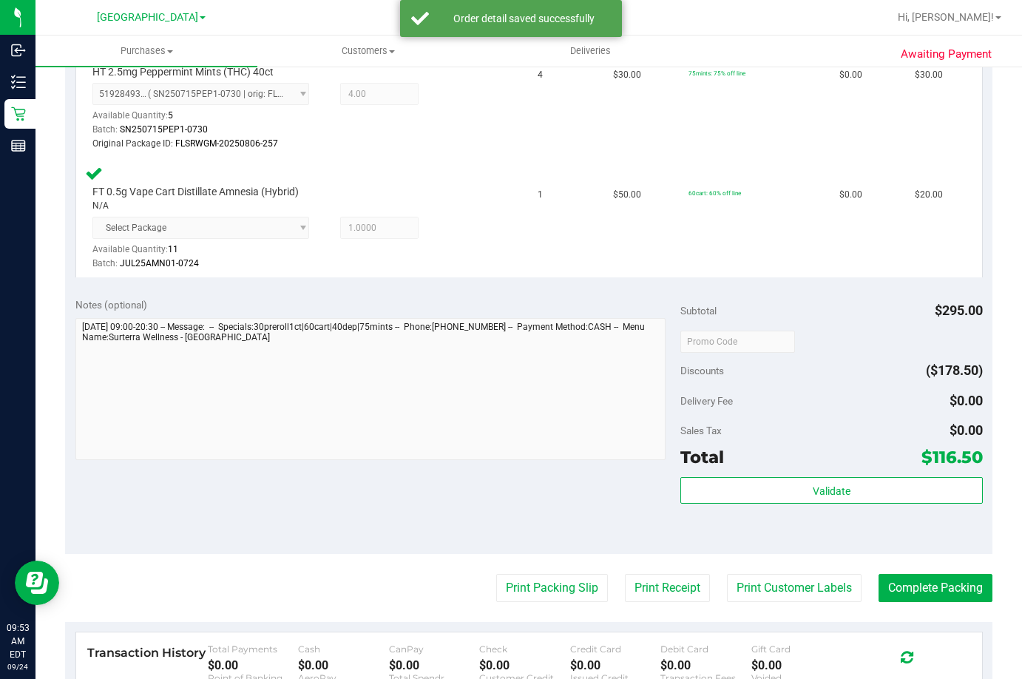
scroll to position [813, 0]
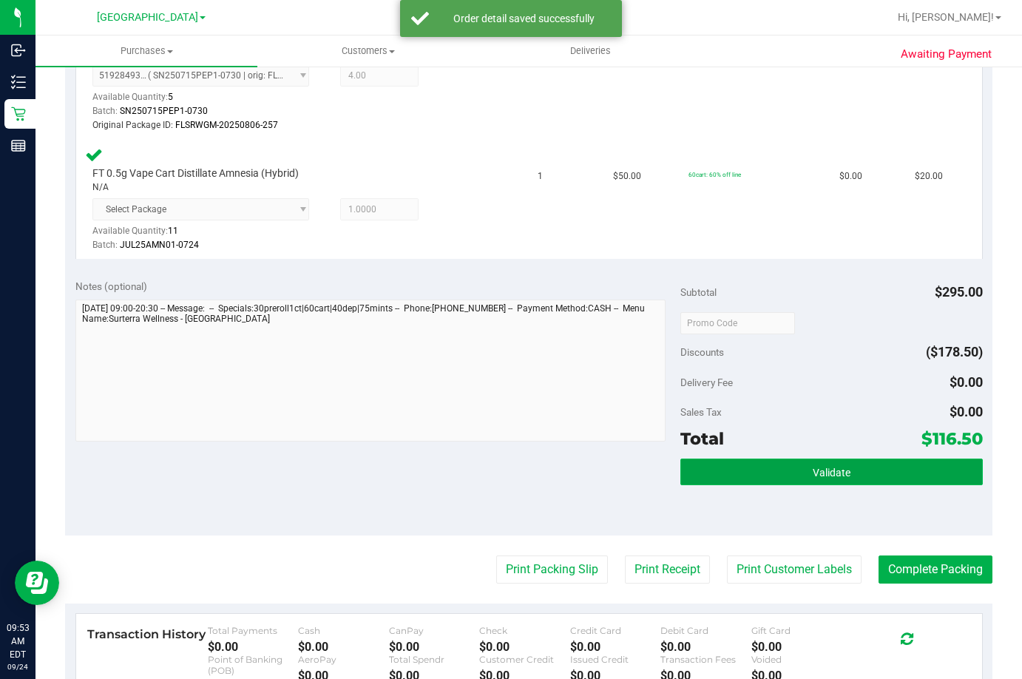
click at [836, 462] on button "Validate" at bounding box center [831, 471] width 302 height 27
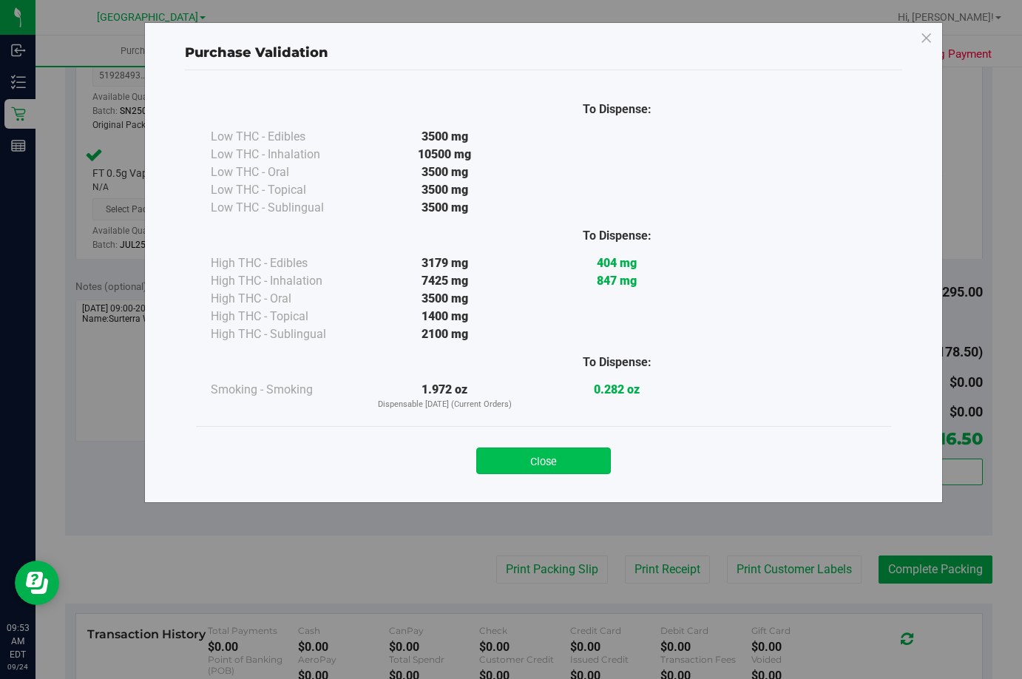
click at [526, 461] on button "Close" at bounding box center [543, 460] width 135 height 27
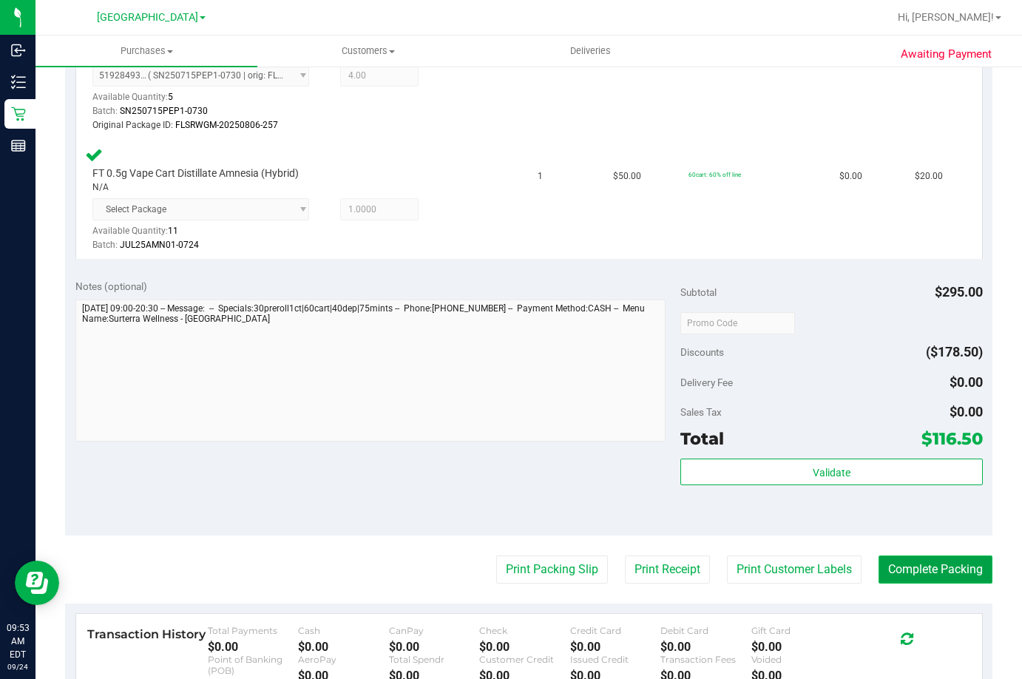
click at [956, 570] on button "Complete Packing" at bounding box center [935, 569] width 114 height 28
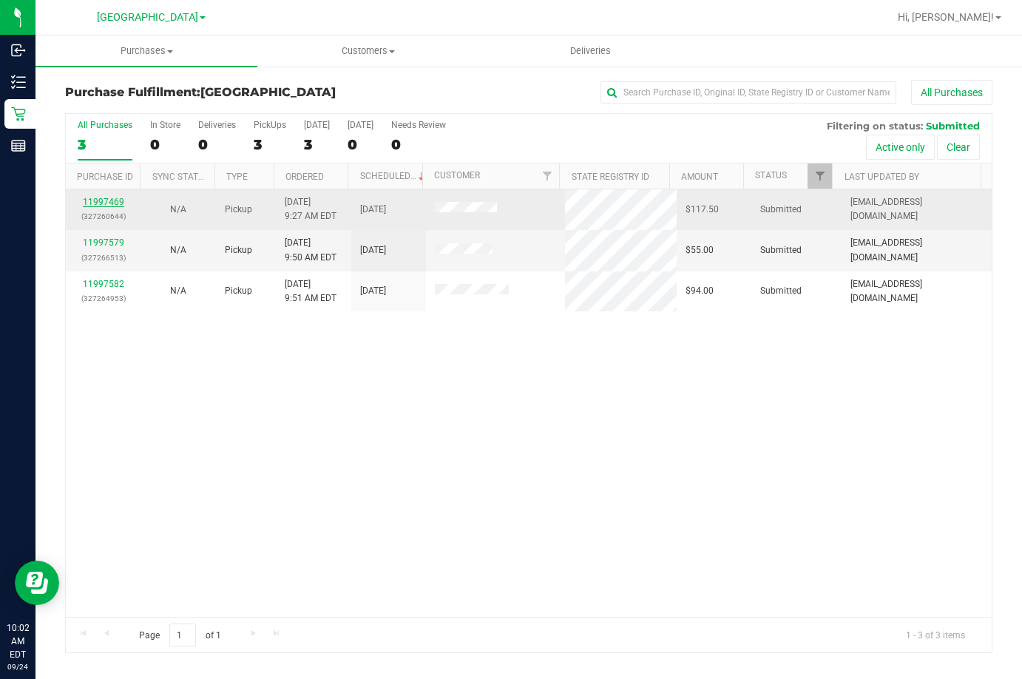
click at [105, 197] on link "11997469" at bounding box center [103, 202] width 41 height 10
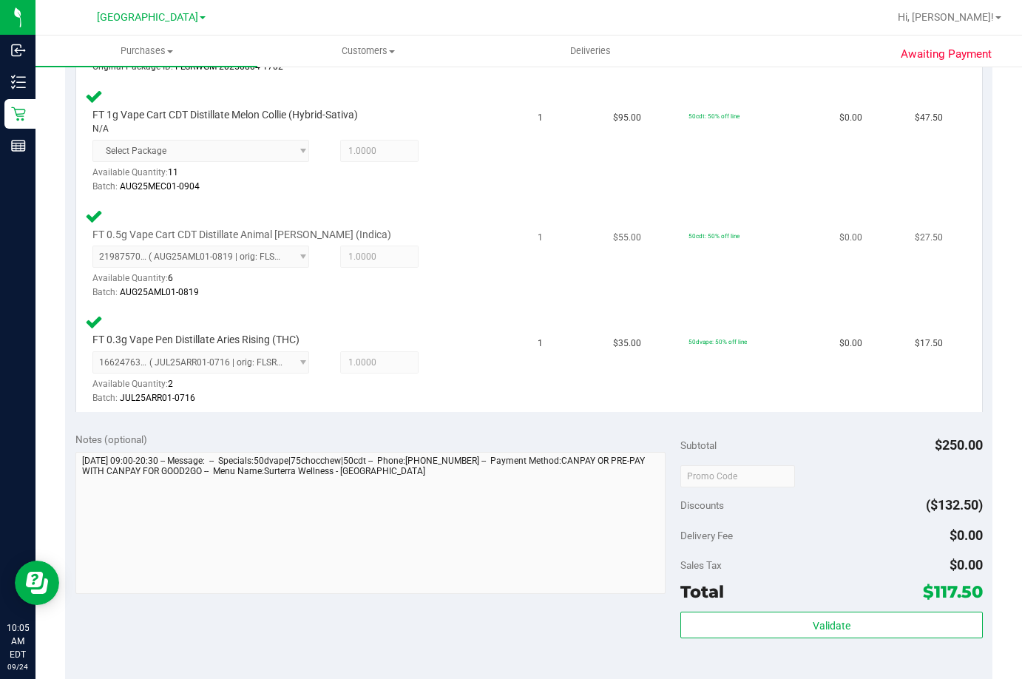
scroll to position [739, 0]
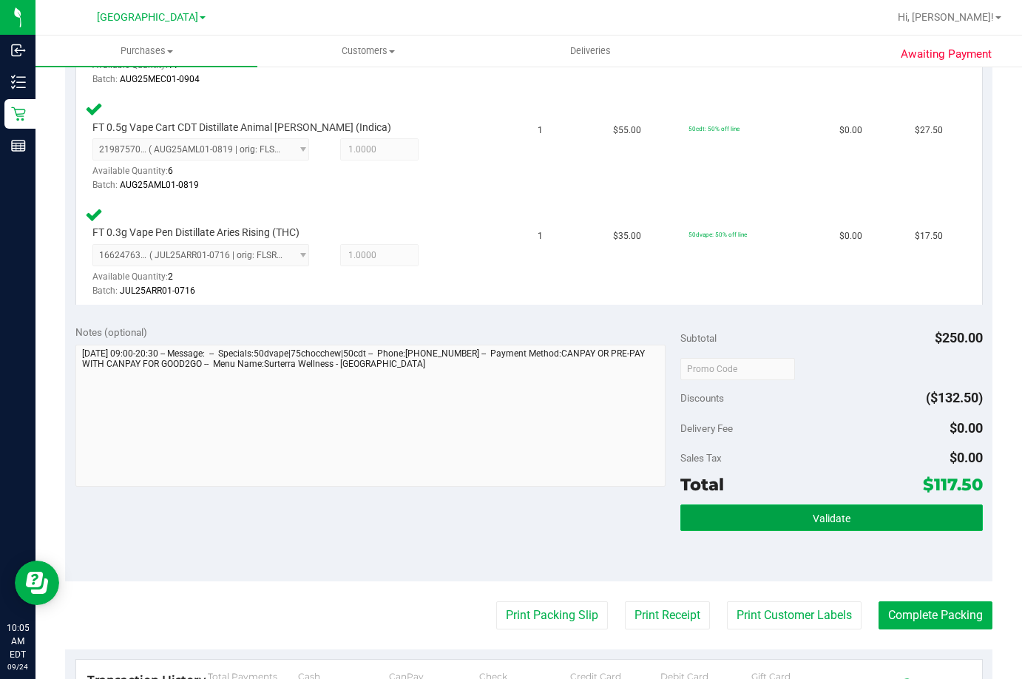
click at [770, 519] on button "Validate" at bounding box center [831, 517] width 302 height 27
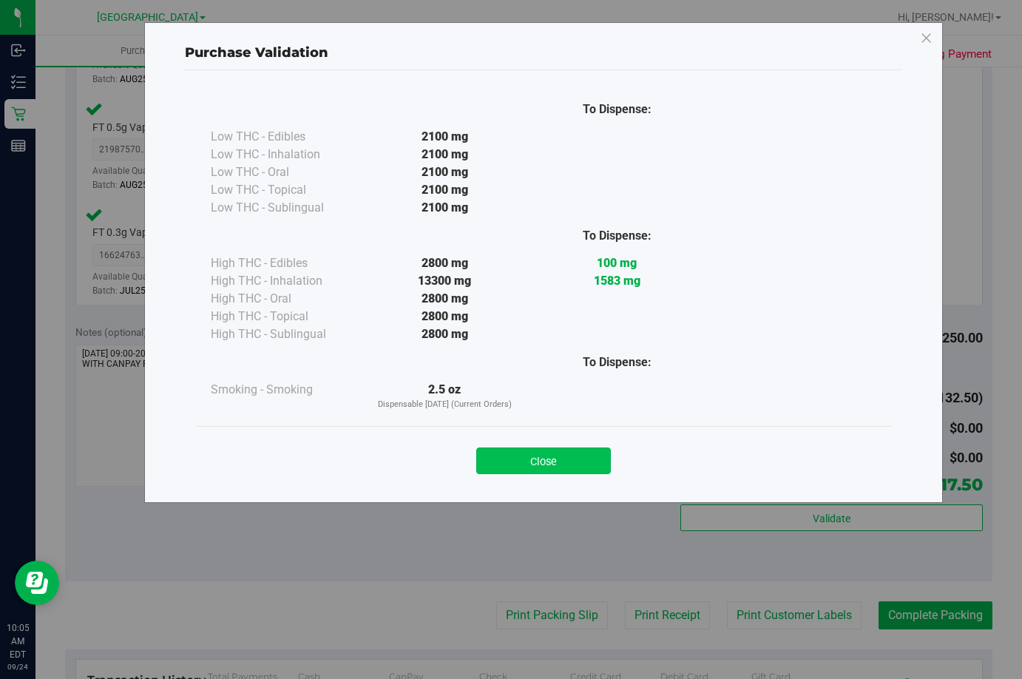
click at [523, 462] on button "Close" at bounding box center [543, 460] width 135 height 27
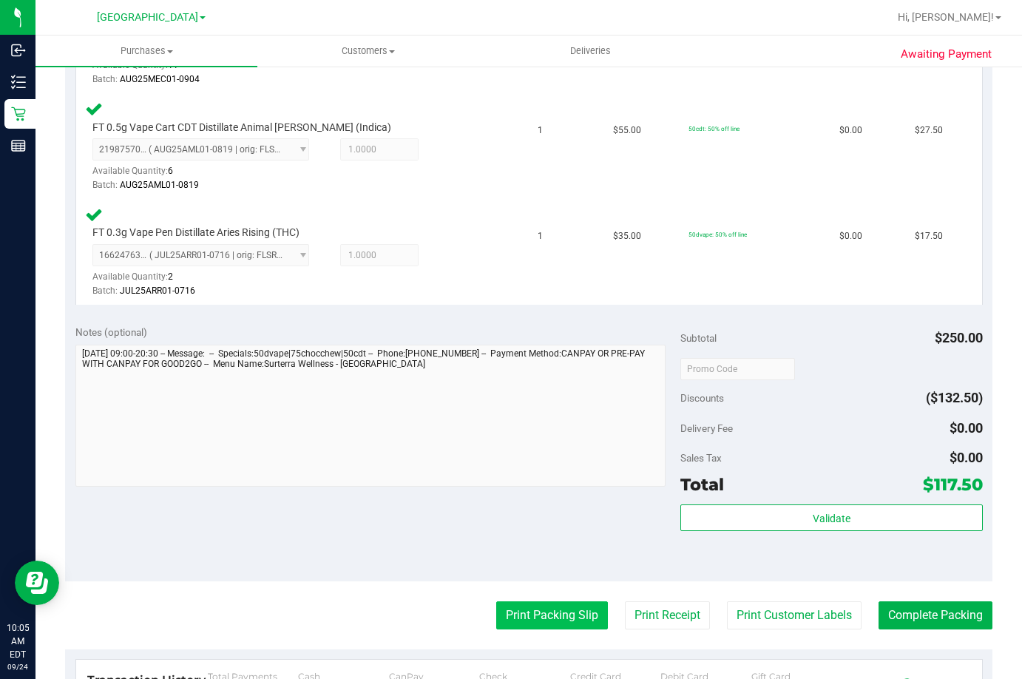
click at [559, 612] on button "Print Packing Slip" at bounding box center [552, 615] width 112 height 28
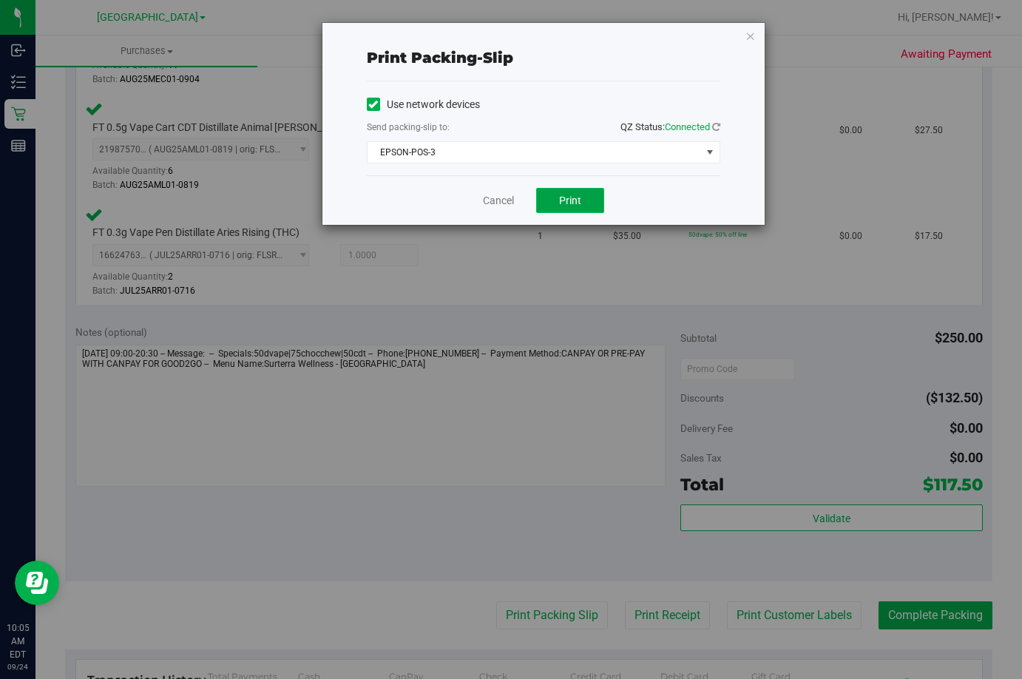
click at [583, 204] on button "Print" at bounding box center [570, 200] width 68 height 25
click at [508, 200] on link "Cancel" at bounding box center [498, 201] width 31 height 16
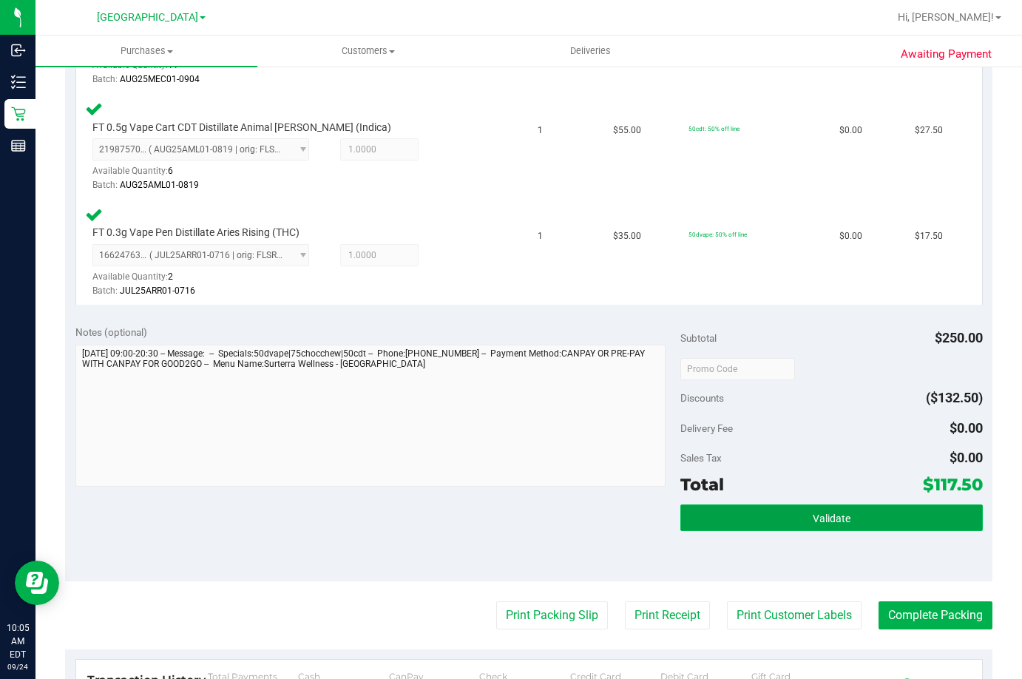
click at [848, 515] on button "Validate" at bounding box center [831, 517] width 302 height 27
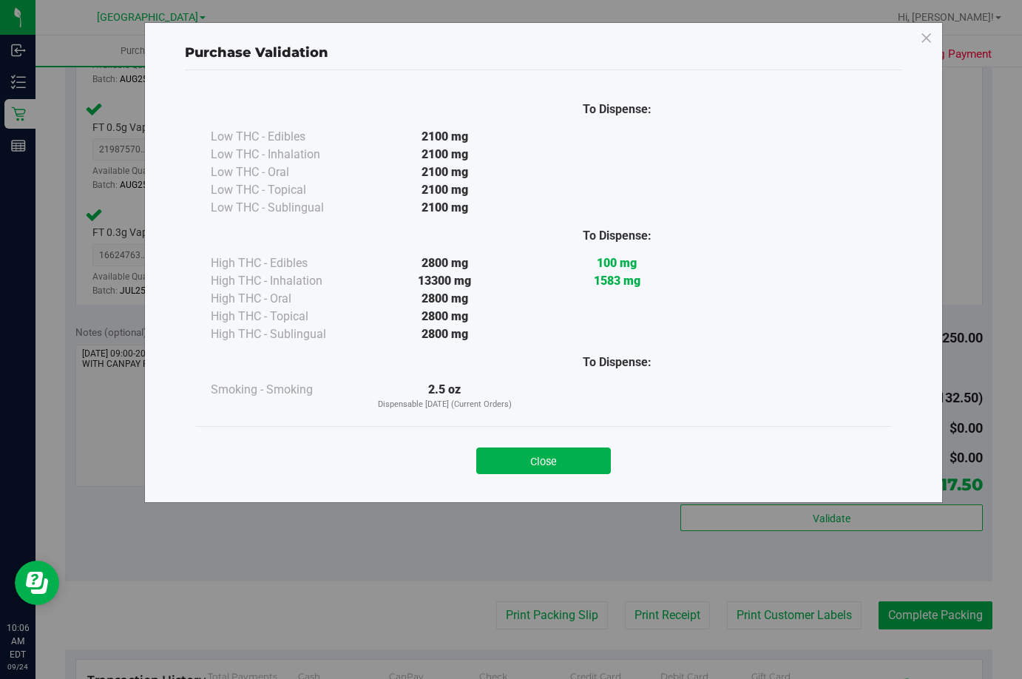
click at [593, 449] on button "Close" at bounding box center [543, 460] width 135 height 27
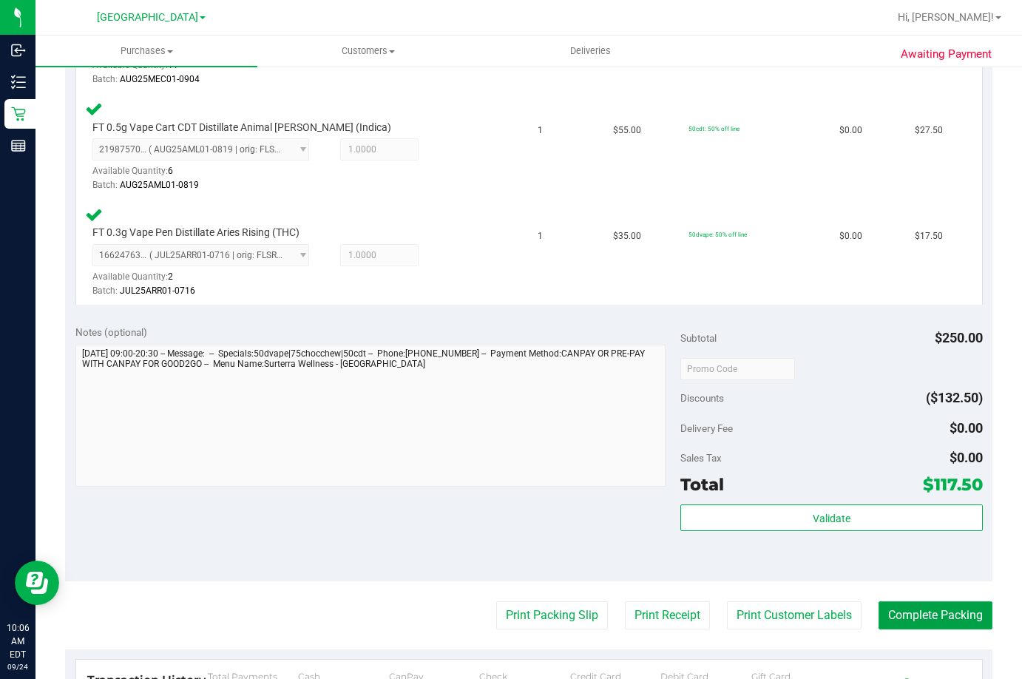
click at [920, 609] on button "Complete Packing" at bounding box center [935, 615] width 114 height 28
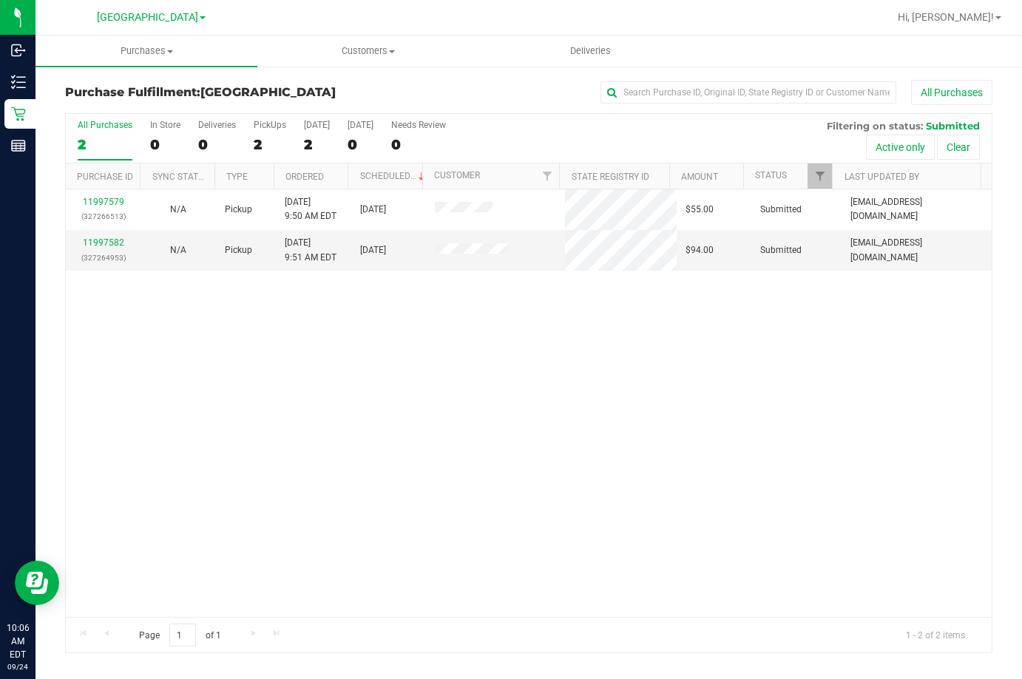
drag, startPoint x: 594, startPoint y: 350, endPoint x: 52, endPoint y: 166, distance: 571.9
click at [594, 351] on div "11997579 (327266513) N/A Pickup [DATE] 9:50 AM EDT 9/24/2025 $55.00 Submitted […" at bounding box center [529, 402] width 926 height 427
click at [830, 425] on div "11997579 (327266513) N/A Pickup [DATE] 9:50 AM EDT 9/24/2025 $55.00 Submitted […" at bounding box center [529, 402] width 926 height 427
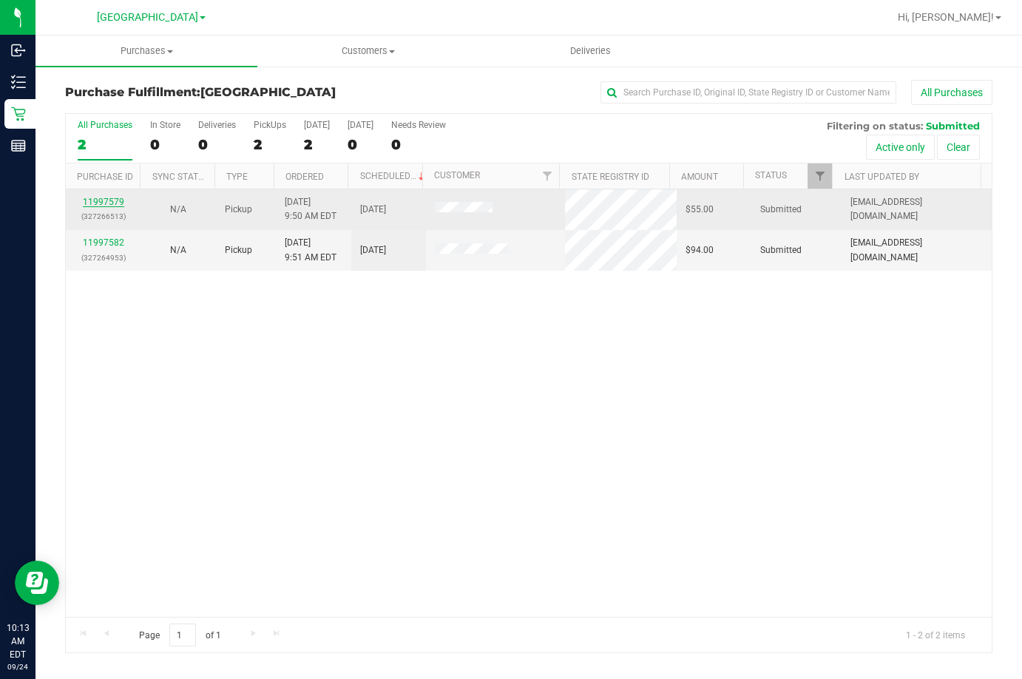
click at [101, 200] on link "11997579" at bounding box center [103, 202] width 41 height 10
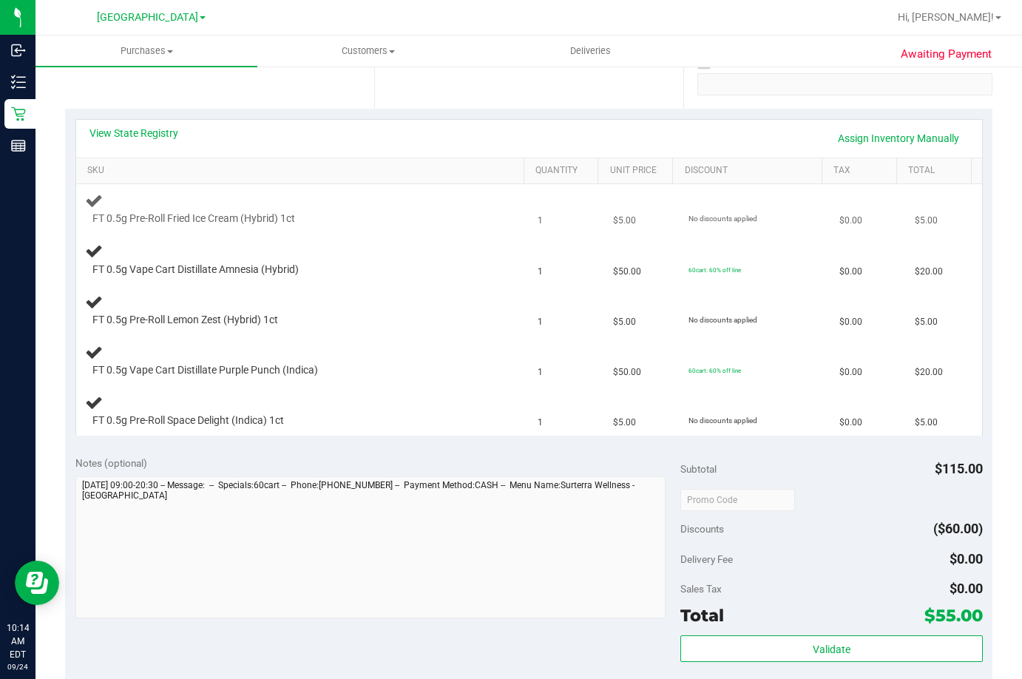
scroll to position [296, 0]
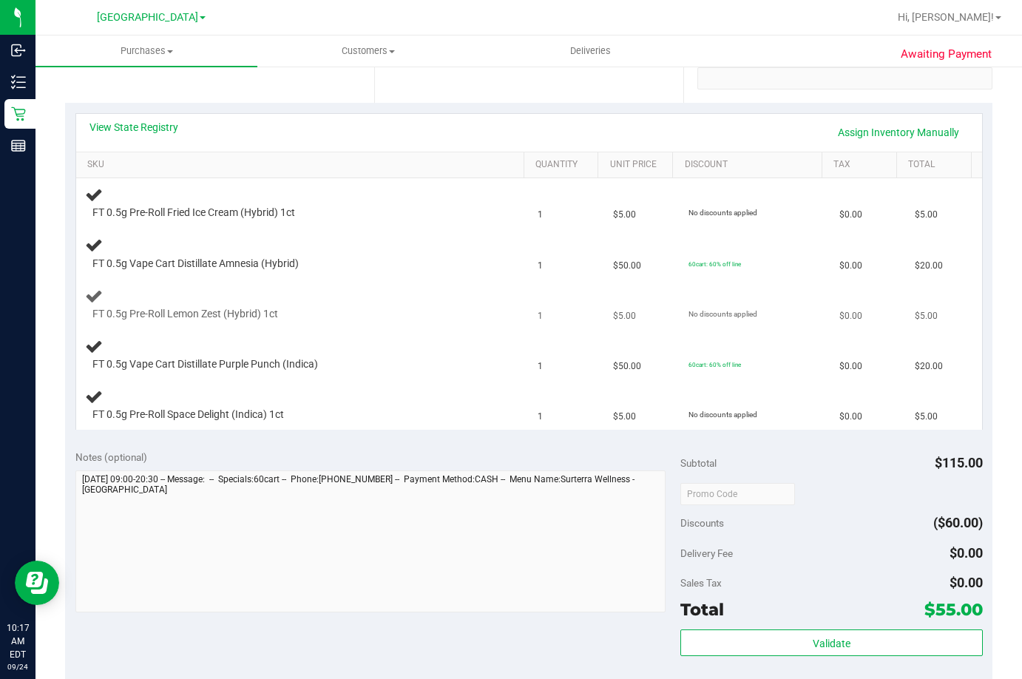
click at [510, 285] on td "FT 0.5g Pre-Roll Lemon Zest (Hybrid) 1ct" at bounding box center [302, 304] width 453 height 50
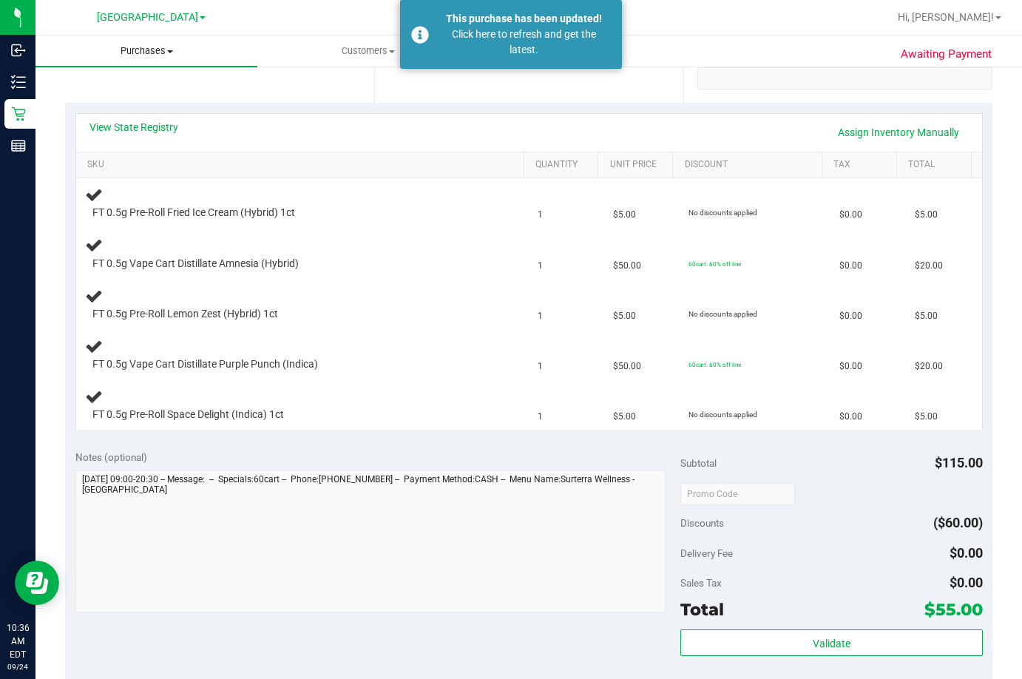
click at [148, 49] on span "Purchases" at bounding box center [146, 50] width 222 height 13
click at [143, 107] on li "Fulfillment" at bounding box center [146, 107] width 222 height 18
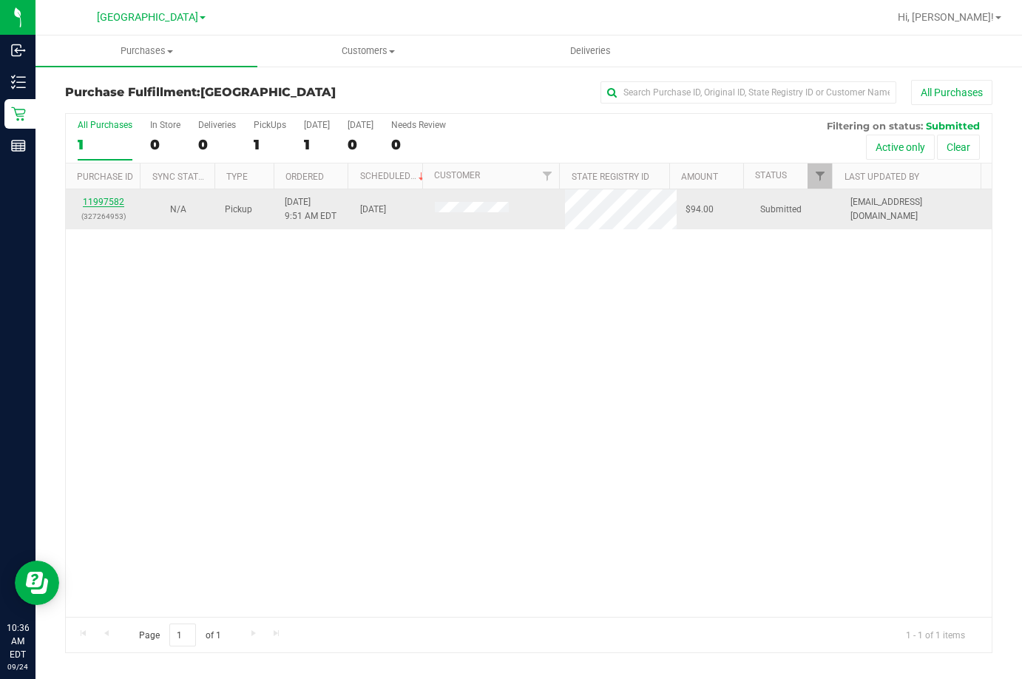
click at [104, 201] on link "11997582" at bounding box center [103, 202] width 41 height 10
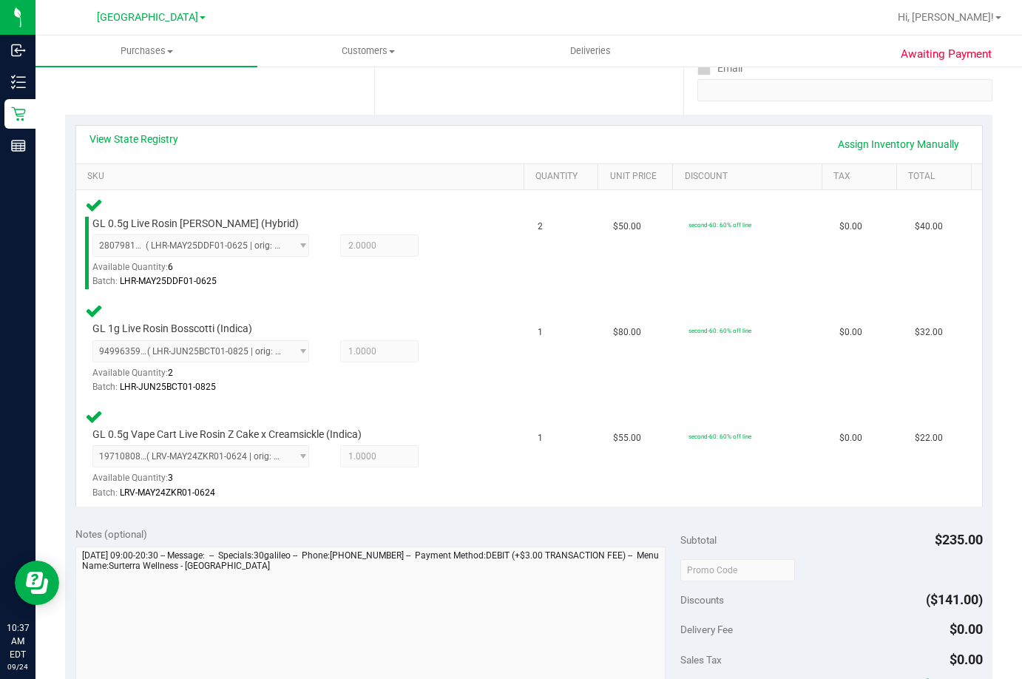
scroll to position [444, 0]
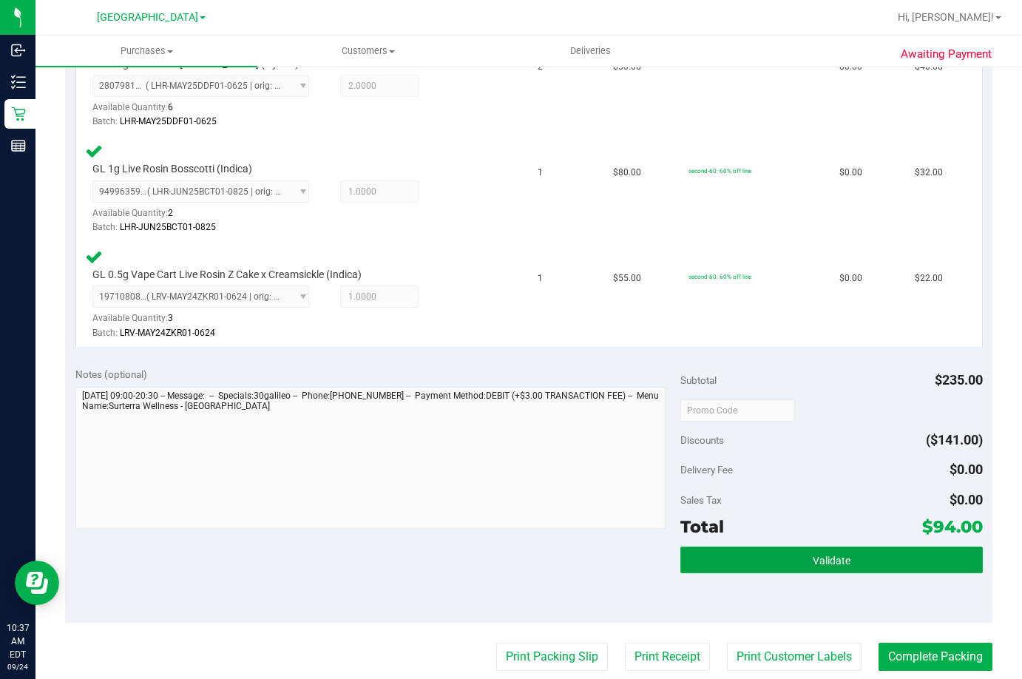
click at [749, 552] on button "Validate" at bounding box center [831, 559] width 302 height 27
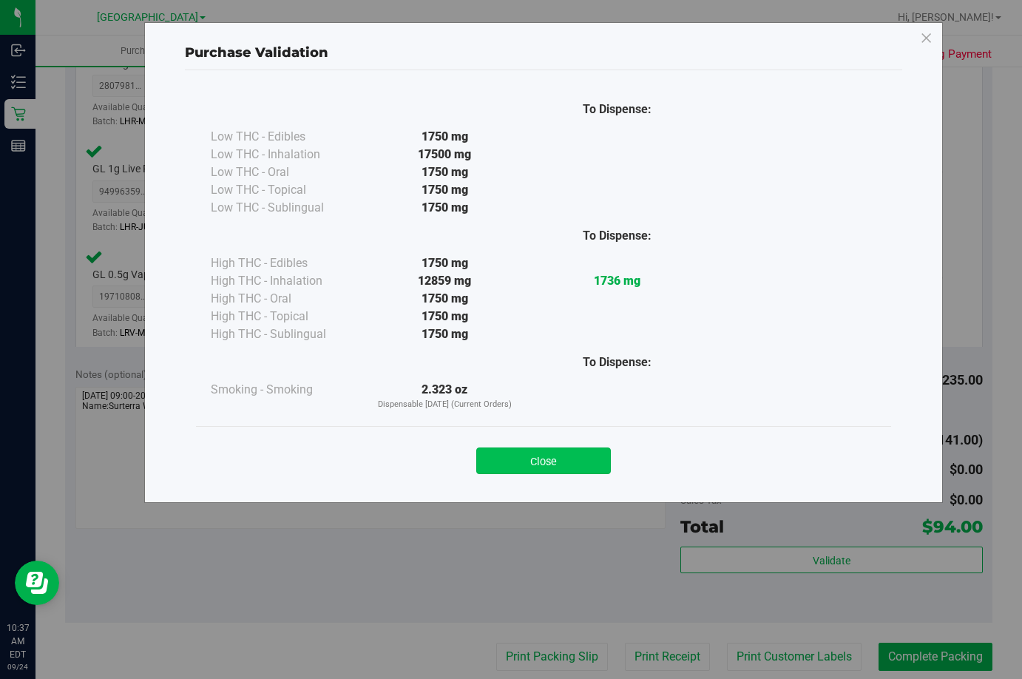
click at [498, 455] on button "Close" at bounding box center [543, 460] width 135 height 27
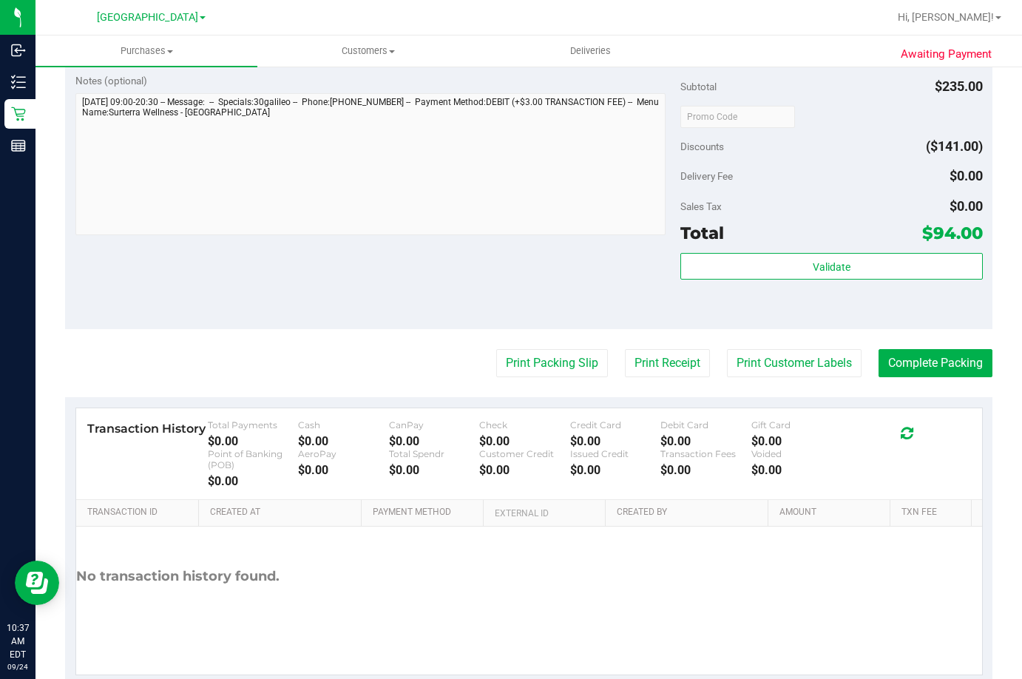
scroll to position [739, 0]
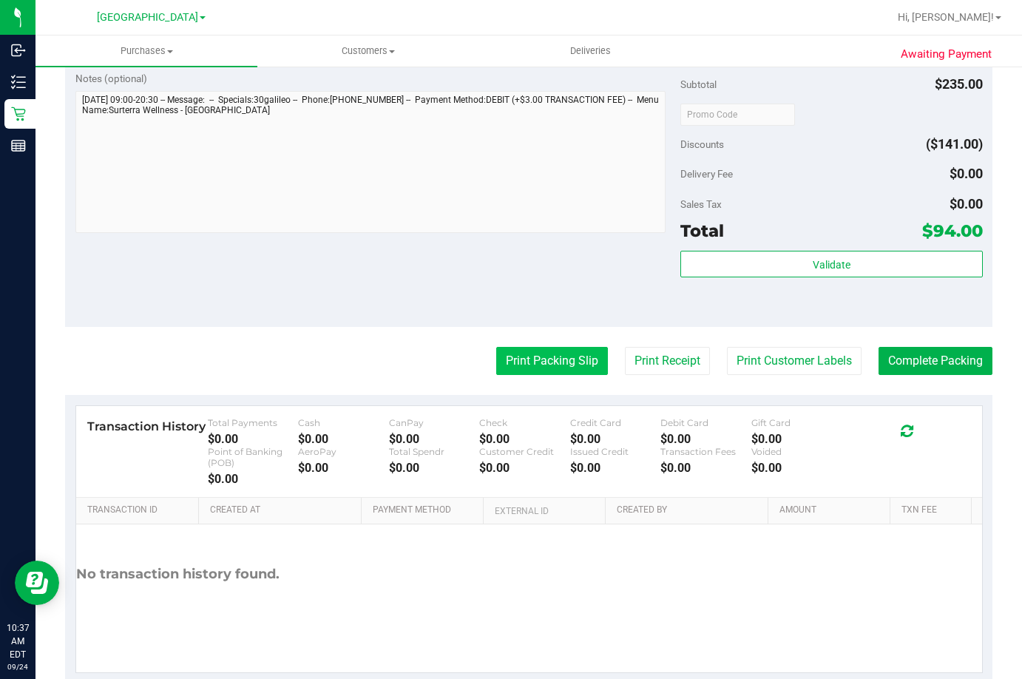
click at [532, 364] on button "Print Packing Slip" at bounding box center [552, 361] width 112 height 28
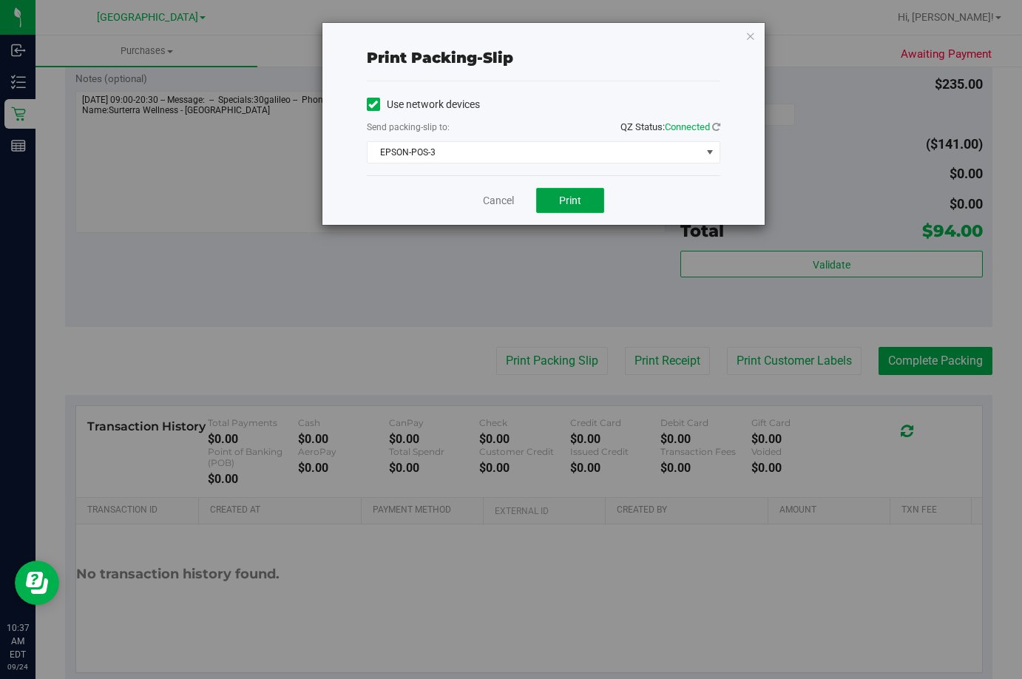
click at [562, 195] on span "Print" at bounding box center [570, 200] width 22 height 12
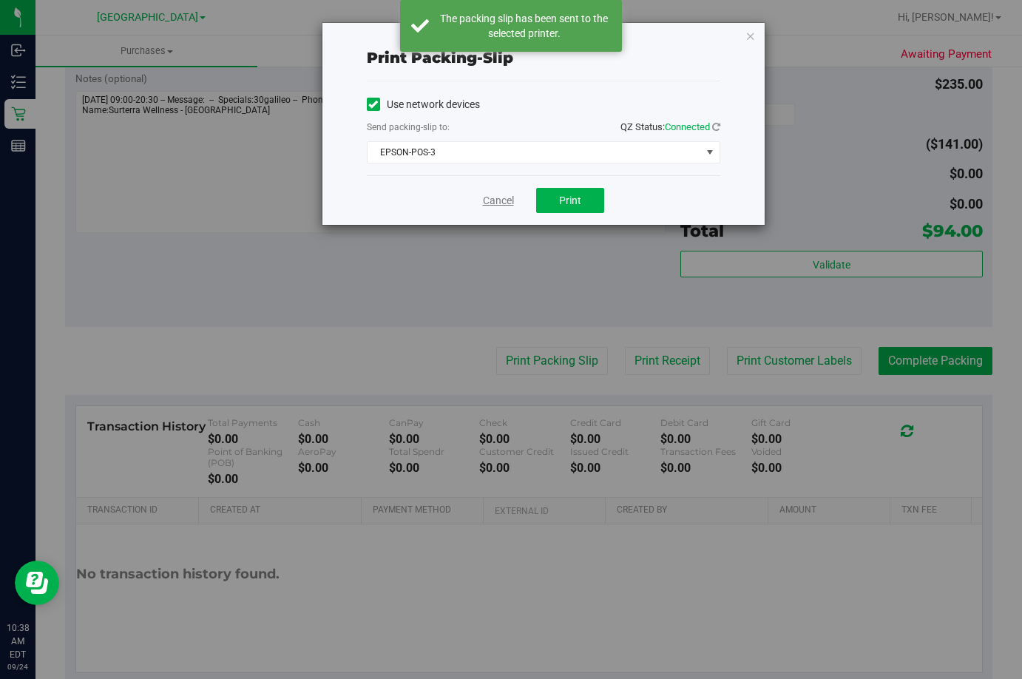
click at [503, 197] on link "Cancel" at bounding box center [498, 201] width 31 height 16
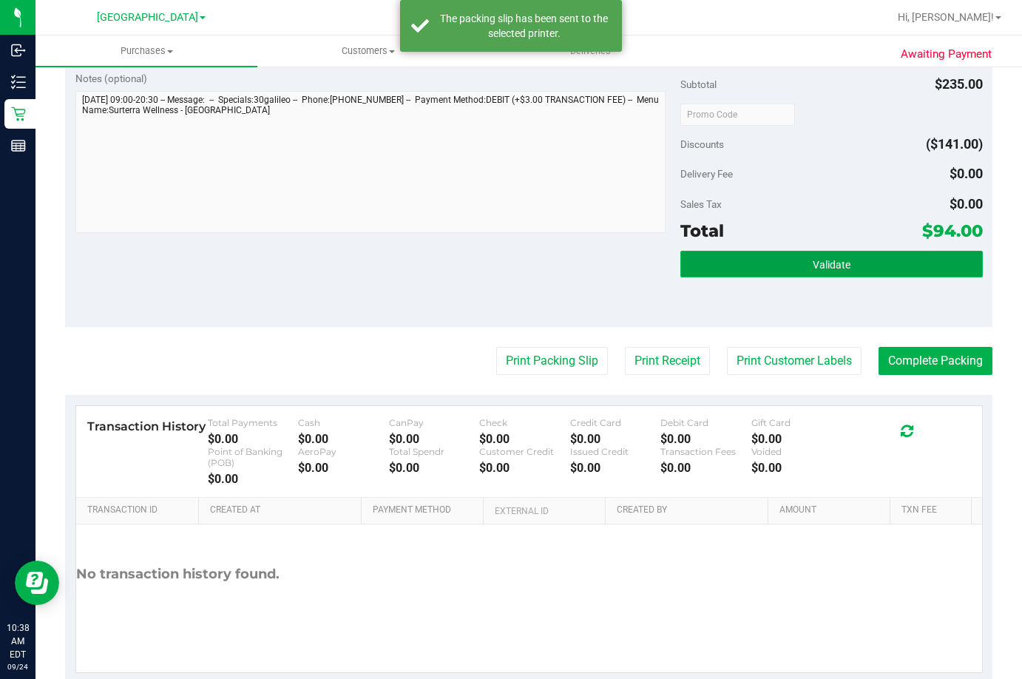
click at [814, 264] on span "Validate" at bounding box center [832, 265] width 38 height 12
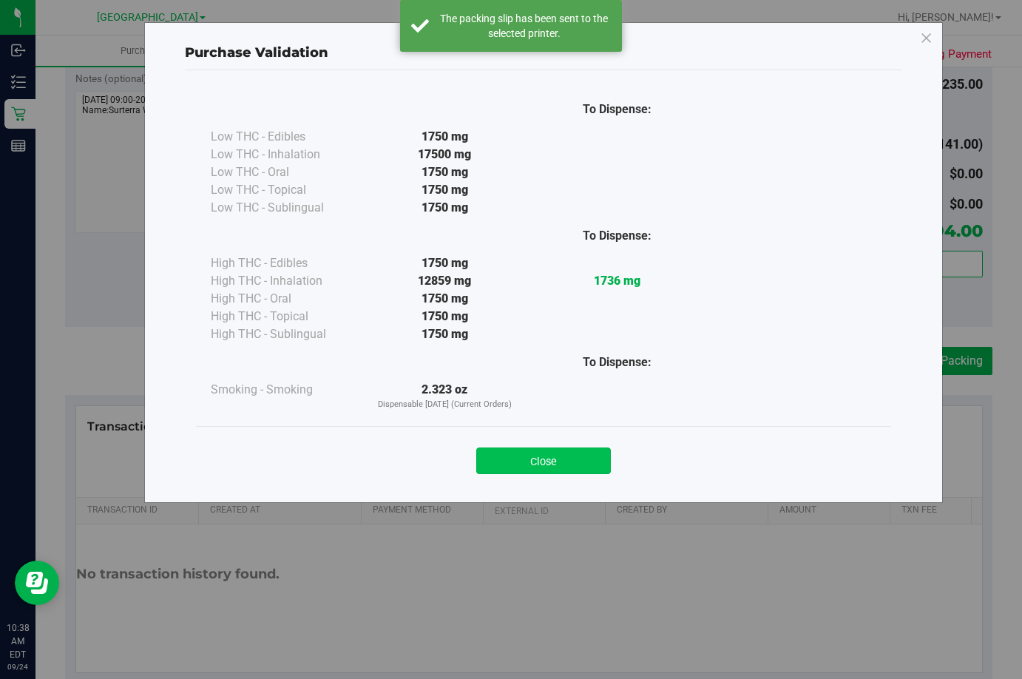
click at [545, 452] on button "Close" at bounding box center [543, 460] width 135 height 27
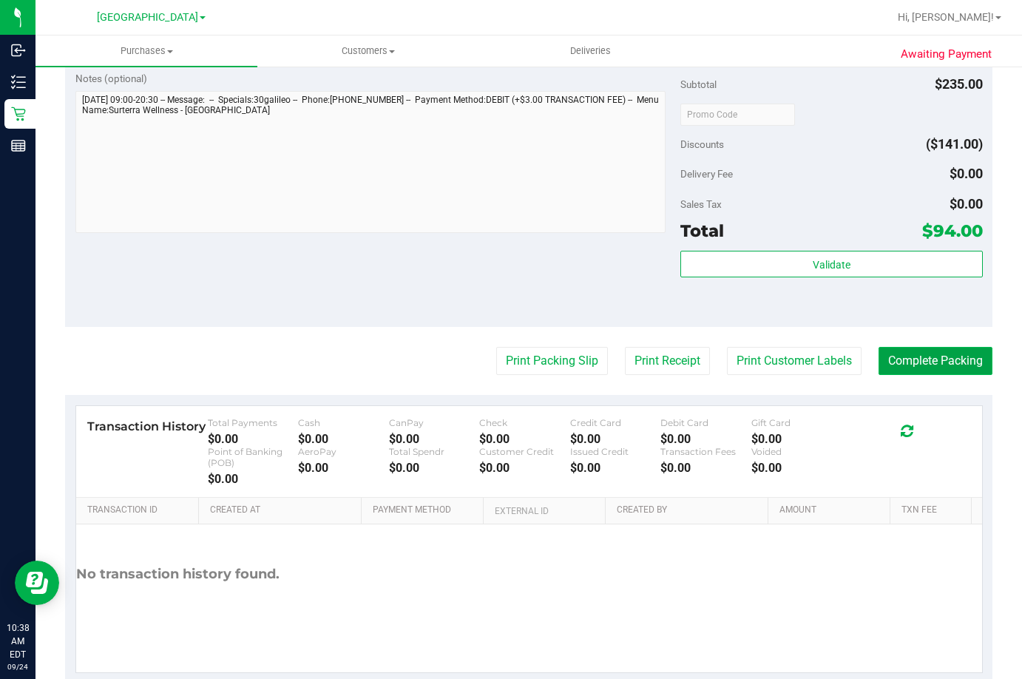
click at [941, 364] on button "Complete Packing" at bounding box center [935, 361] width 114 height 28
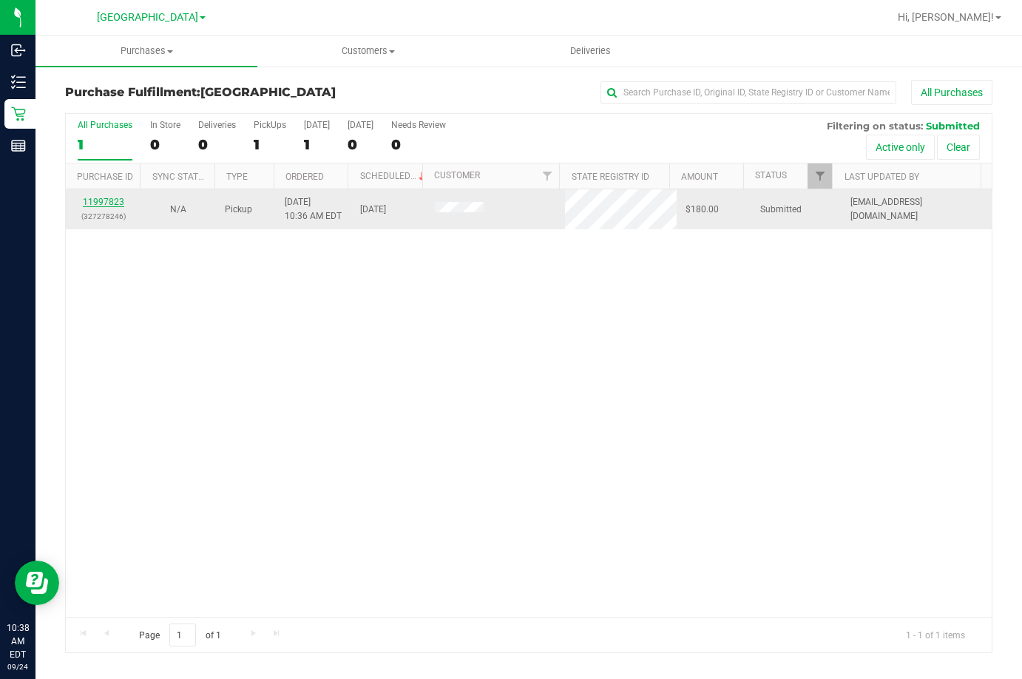
click at [112, 203] on link "11997823" at bounding box center [103, 202] width 41 height 10
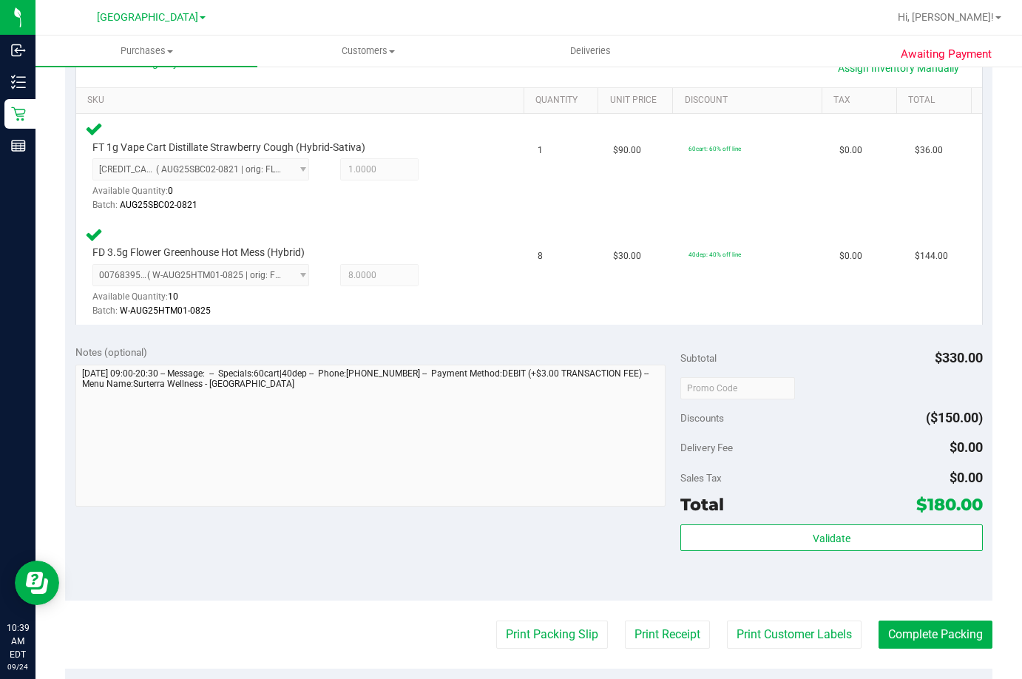
scroll to position [370, 0]
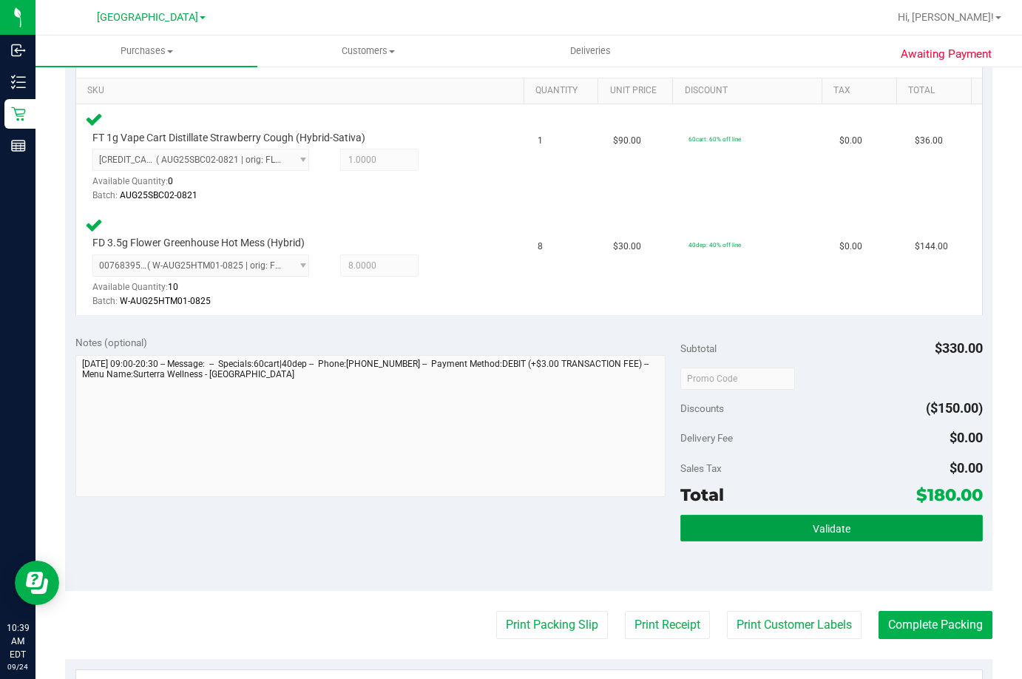
click at [727, 518] on button "Validate" at bounding box center [831, 528] width 302 height 27
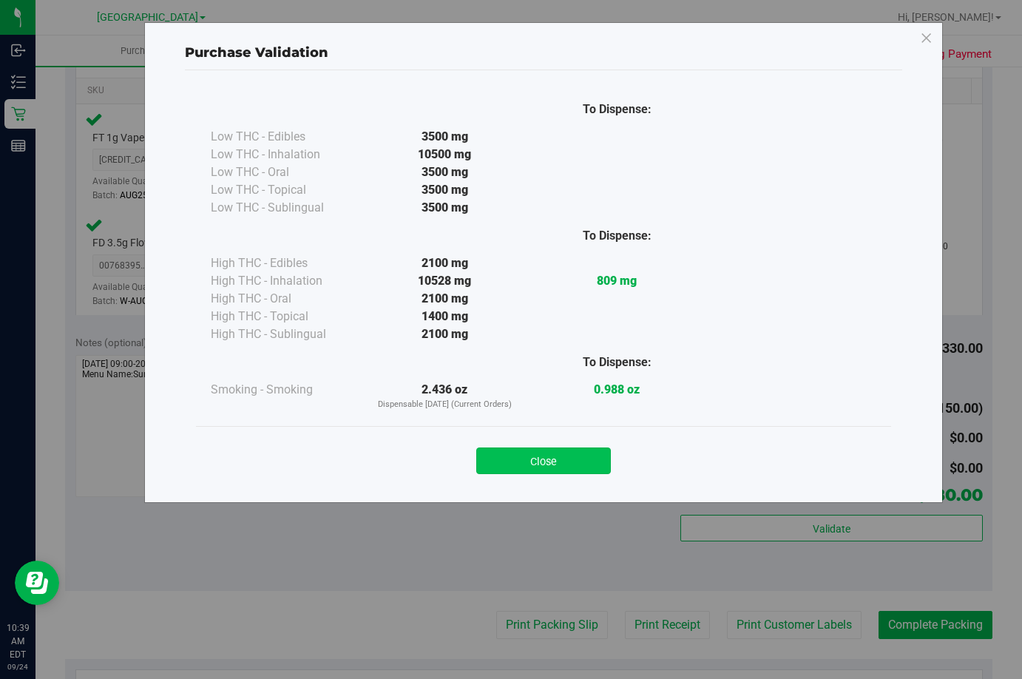
click at [557, 449] on button "Close" at bounding box center [543, 460] width 135 height 27
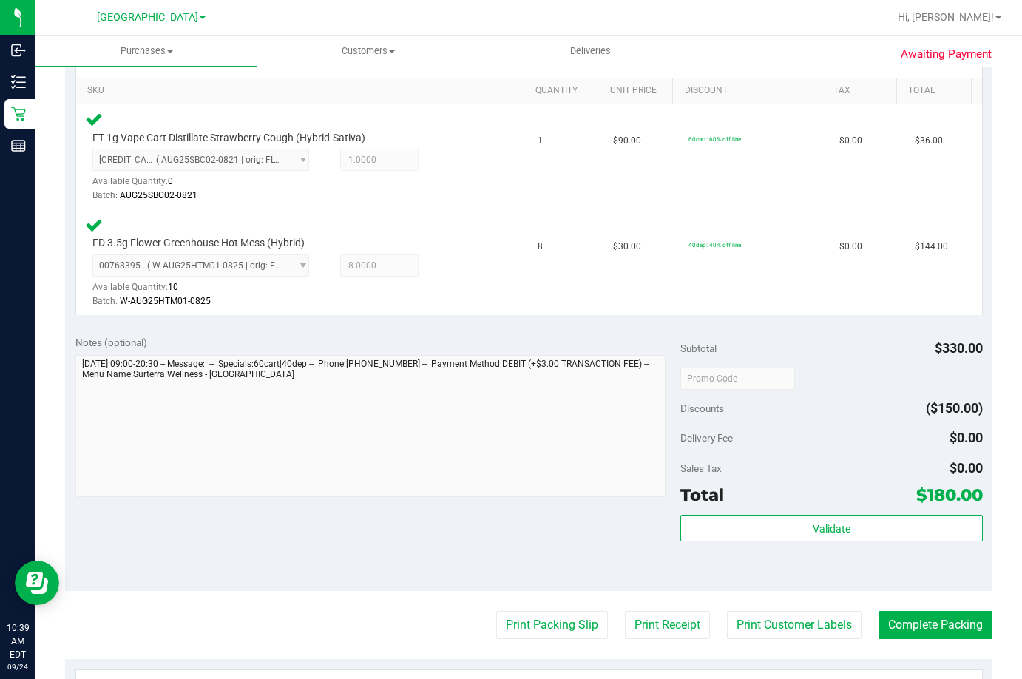
click at [532, 645] on purchase-details "Back Edit Purchase Cancel Purchase View Profile # 11997823 BioTrack ID: - Submi…" at bounding box center [528, 328] width 927 height 1236
click at [533, 625] on button "Print Packing Slip" at bounding box center [552, 625] width 112 height 28
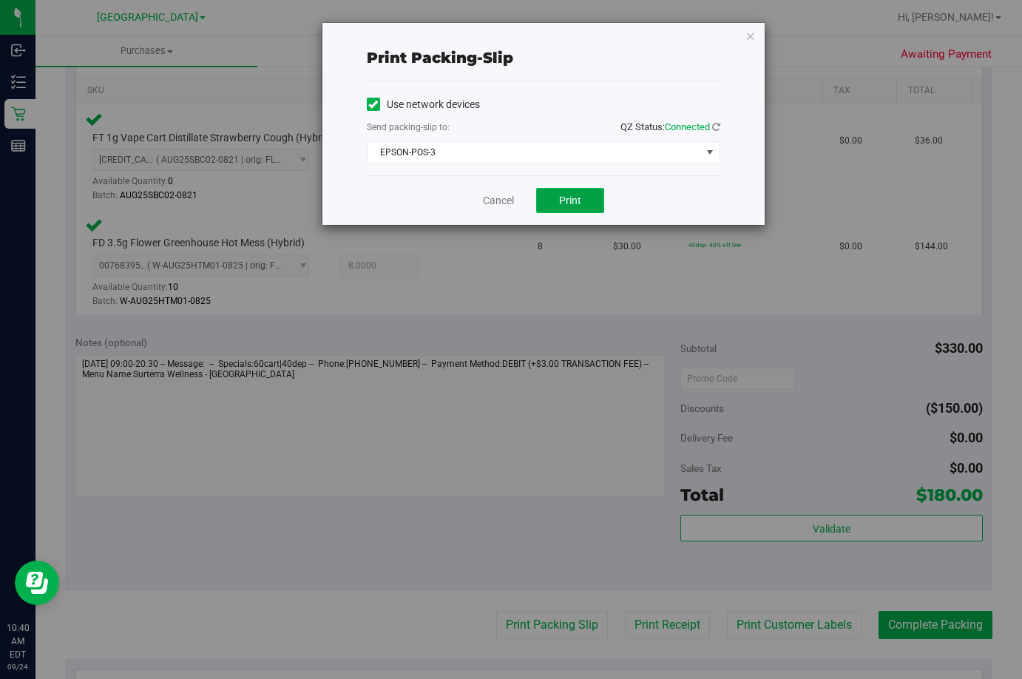
click at [587, 200] on button "Print" at bounding box center [570, 200] width 68 height 25
click at [504, 199] on link "Cancel" at bounding box center [498, 201] width 31 height 16
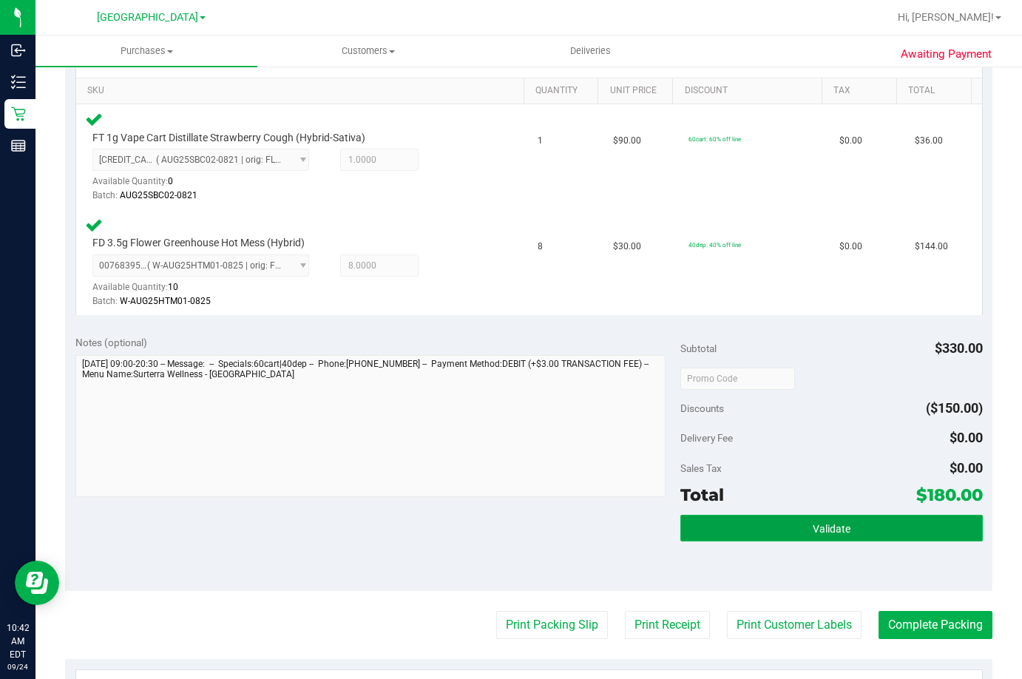
click at [753, 528] on button "Validate" at bounding box center [831, 528] width 302 height 27
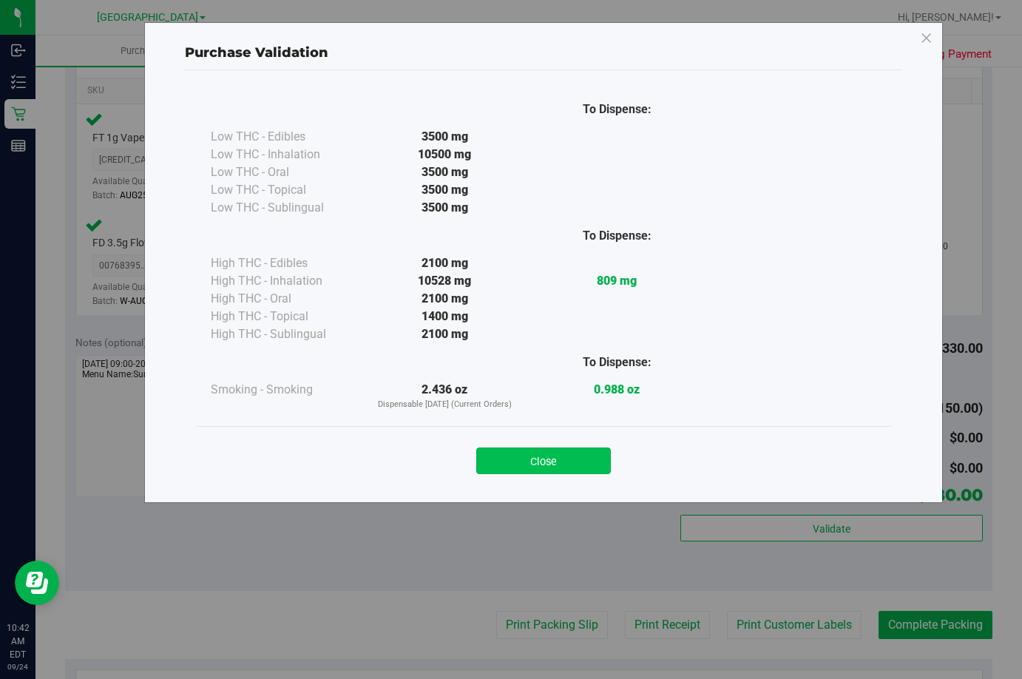
click at [549, 458] on button "Close" at bounding box center [543, 460] width 135 height 27
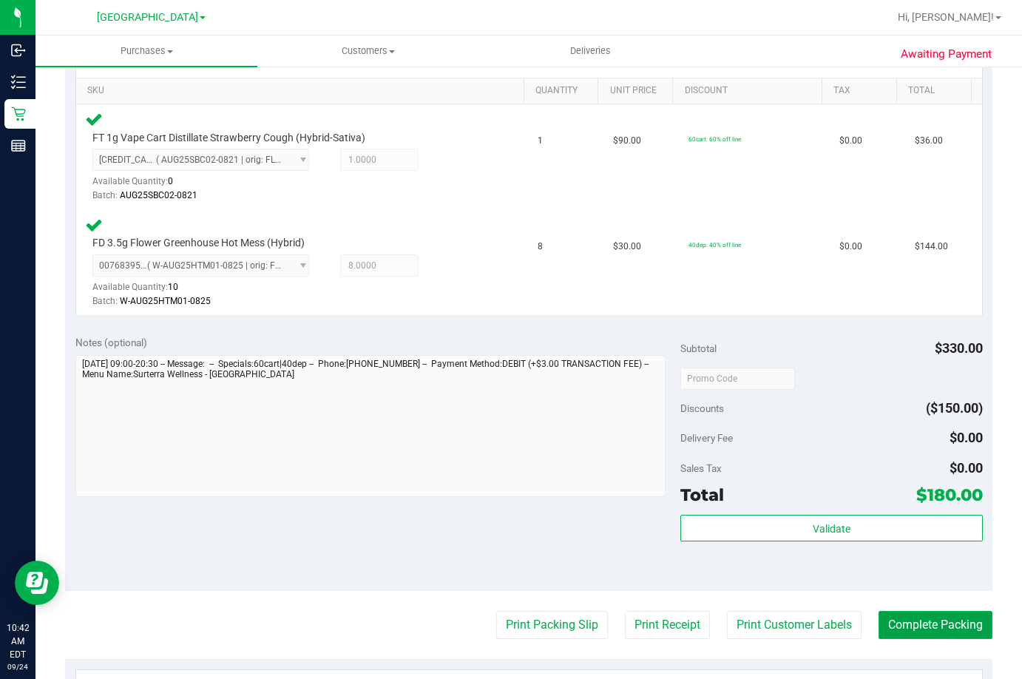
click at [908, 623] on button "Complete Packing" at bounding box center [935, 625] width 114 height 28
